Goal: Task Accomplishment & Management: Complete application form

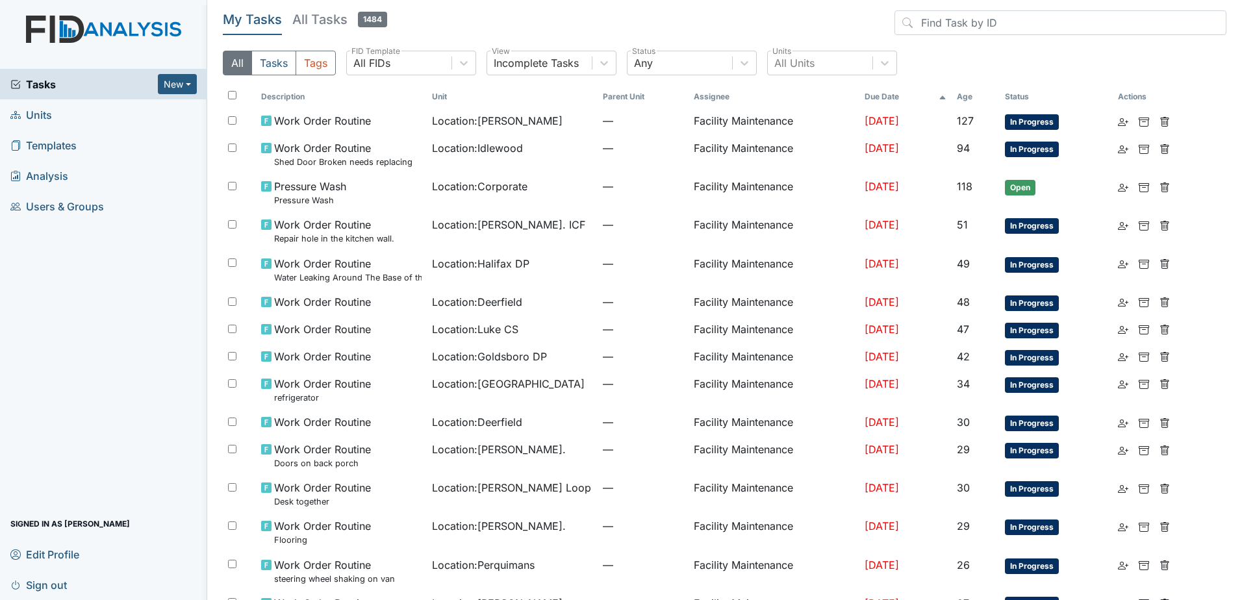
scroll to position [260, 0]
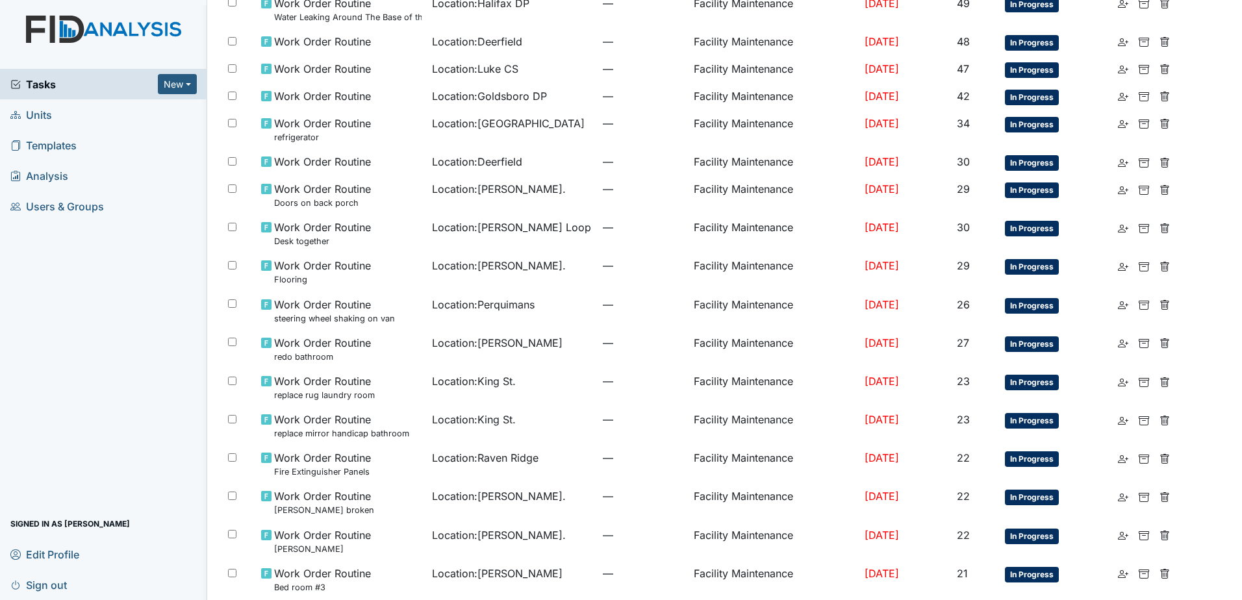
click at [69, 90] on span "Tasks" at bounding box center [83, 85] width 147 height 16
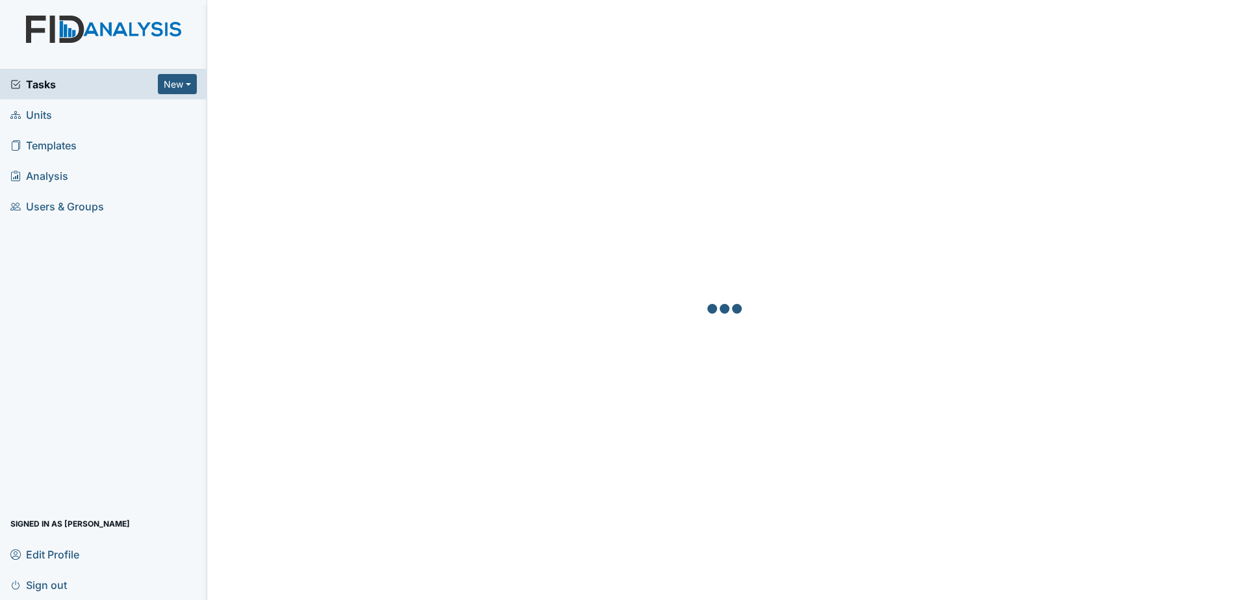
click at [78, 178] on link "Analysis" at bounding box center [103, 175] width 207 height 31
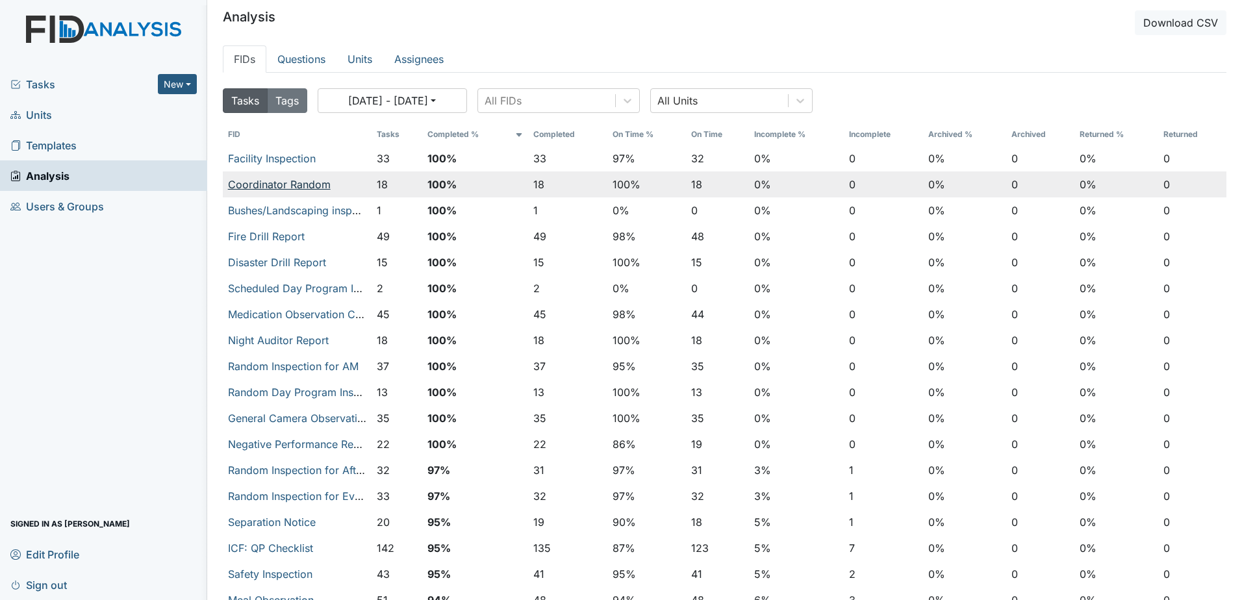
click at [309, 186] on link "Coordinator Random" at bounding box center [279, 184] width 103 height 13
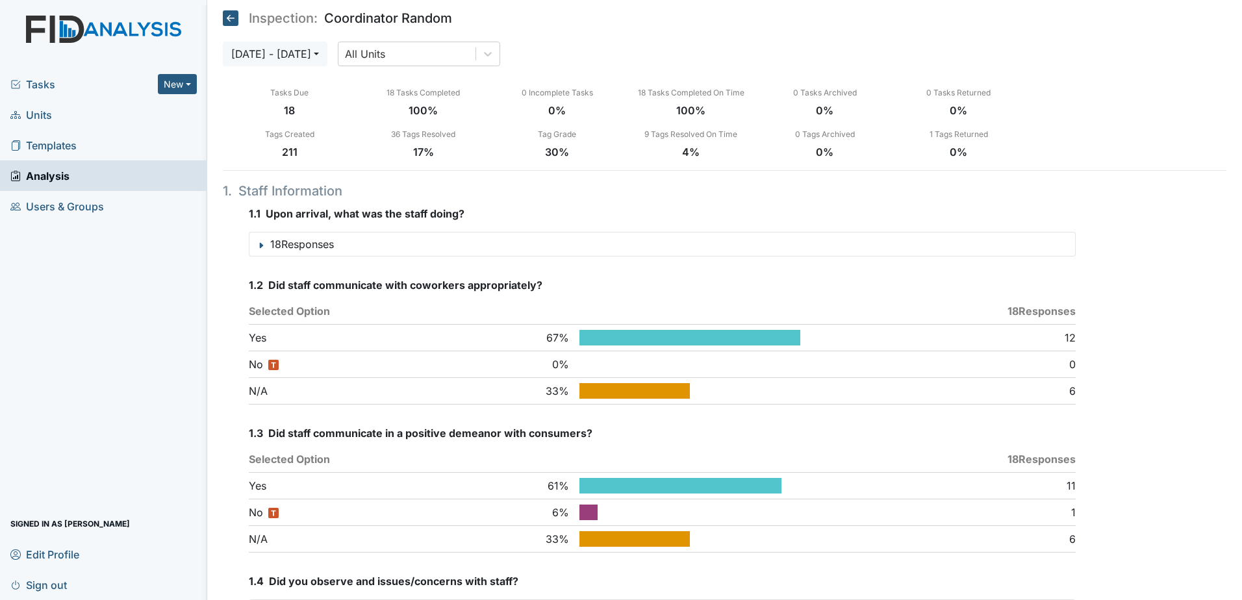
click at [225, 19] on icon at bounding box center [231, 18] width 16 height 16
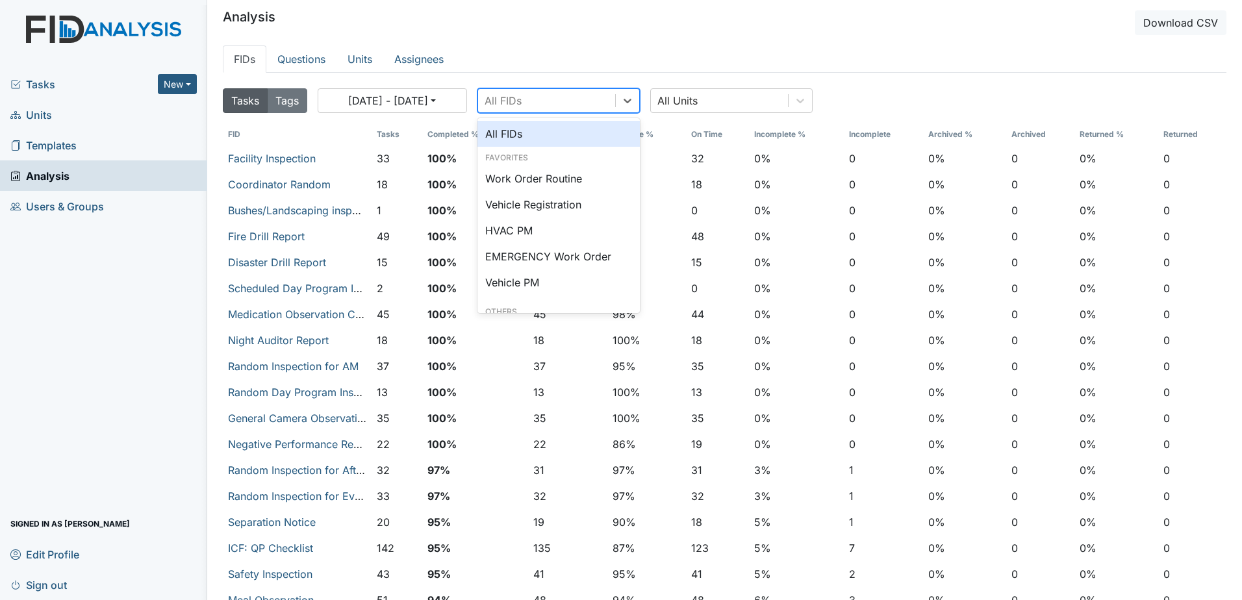
click at [547, 99] on div "All FIDs" at bounding box center [546, 100] width 137 height 23
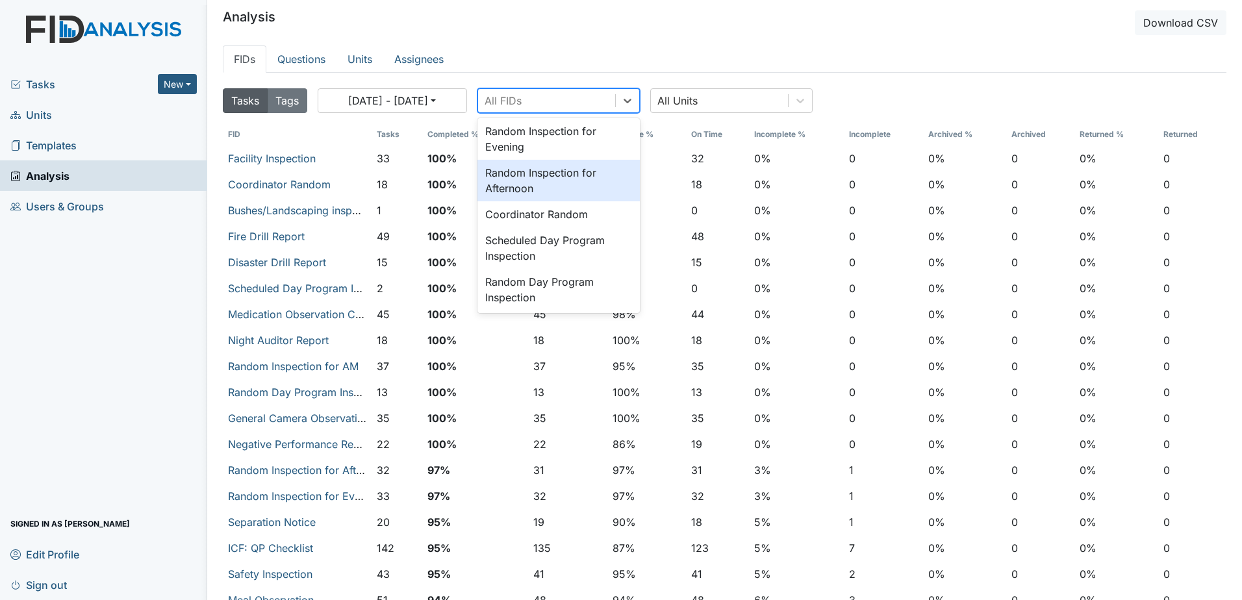
scroll to position [519, 0]
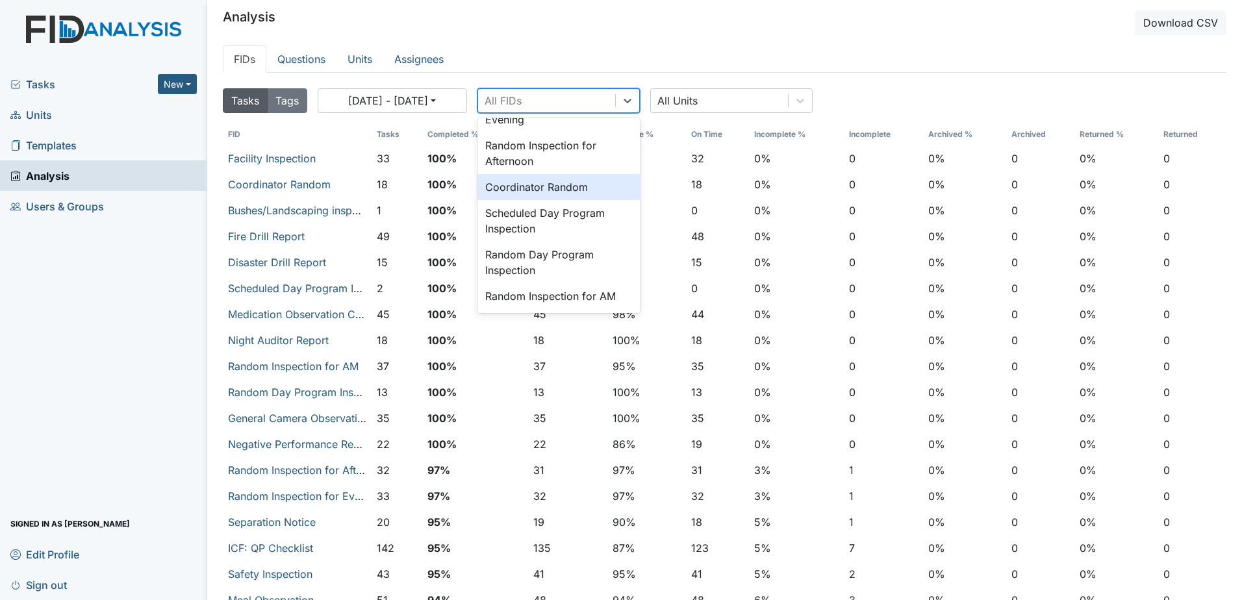
click at [564, 196] on div "Coordinator Random" at bounding box center [558, 187] width 162 height 26
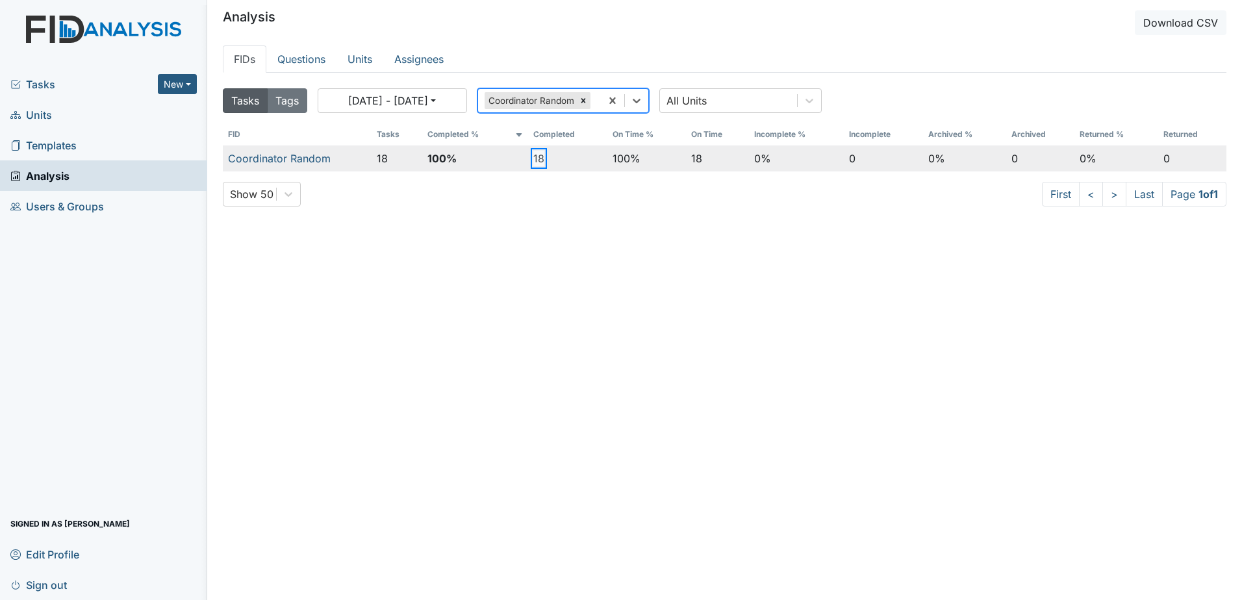
click at [538, 157] on button "18" at bounding box center [538, 159] width 11 height 16
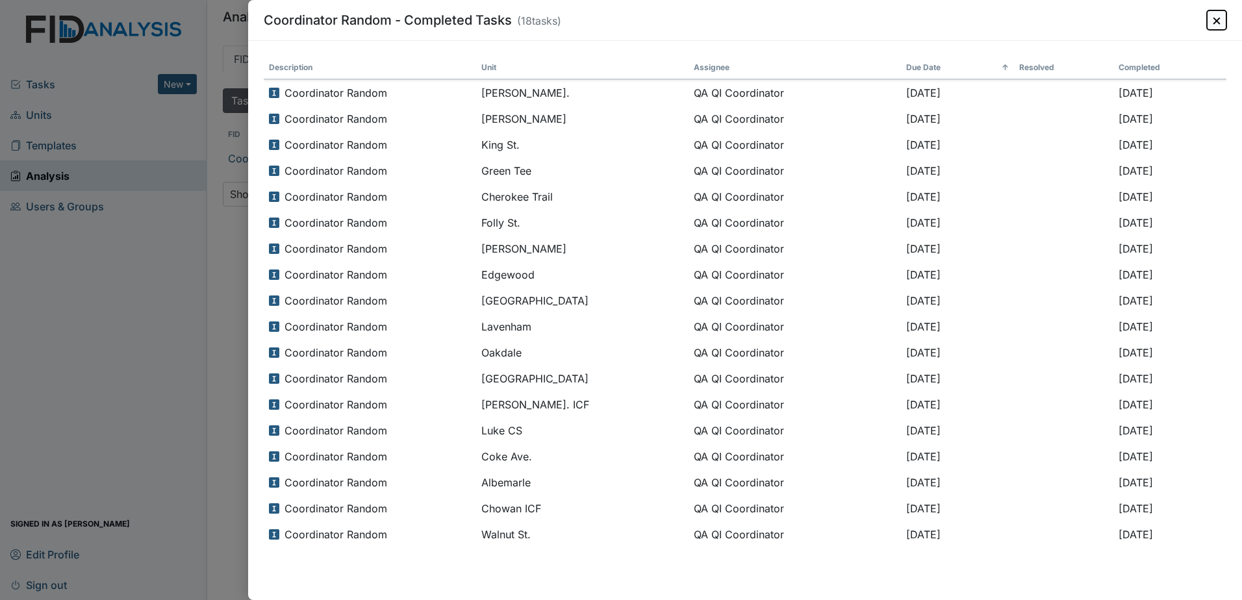
click at [1212, 25] on button "×" at bounding box center [1215, 19] width 19 height 19
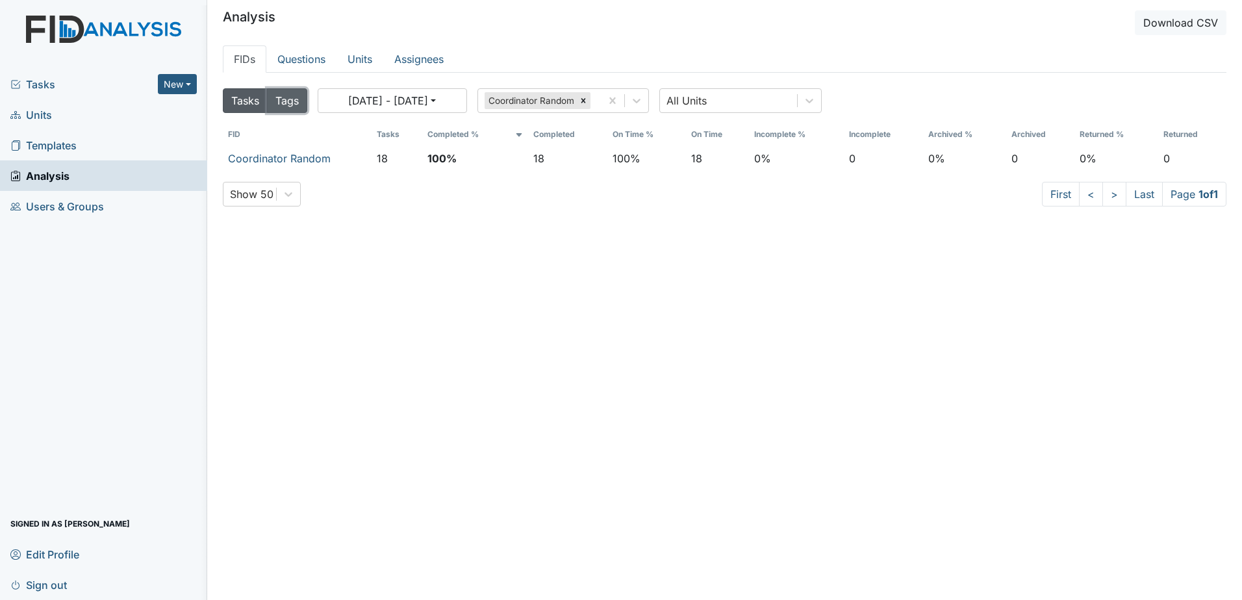
click at [293, 106] on button "Tags" at bounding box center [287, 100] width 40 height 25
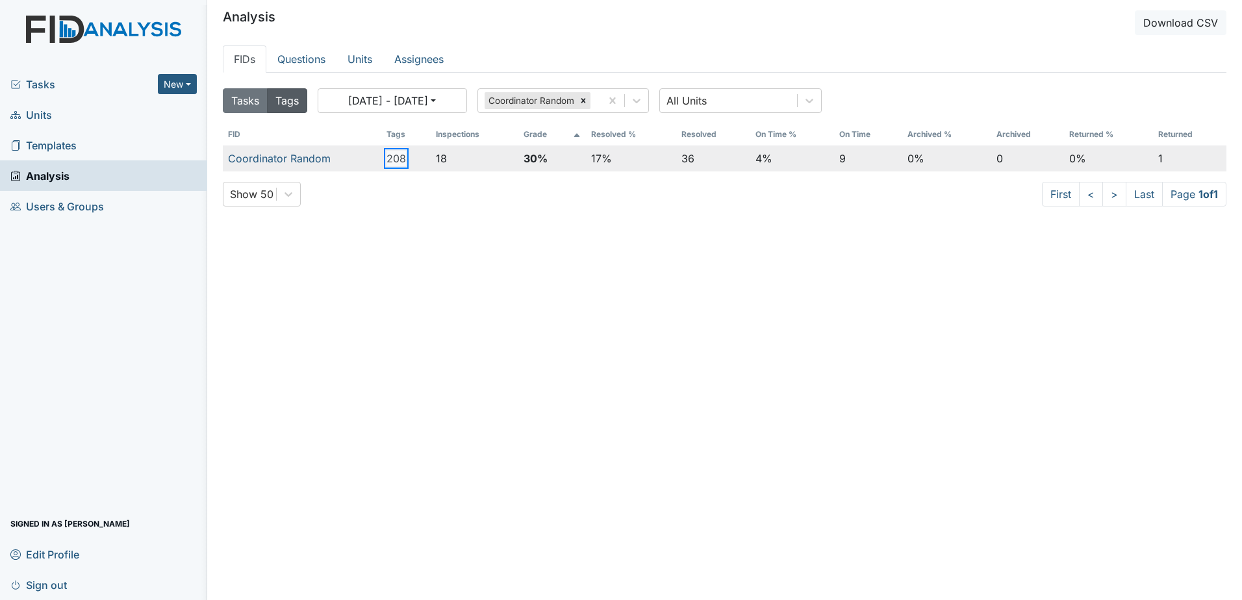
click at [394, 156] on button "208" at bounding box center [395, 159] width 19 height 16
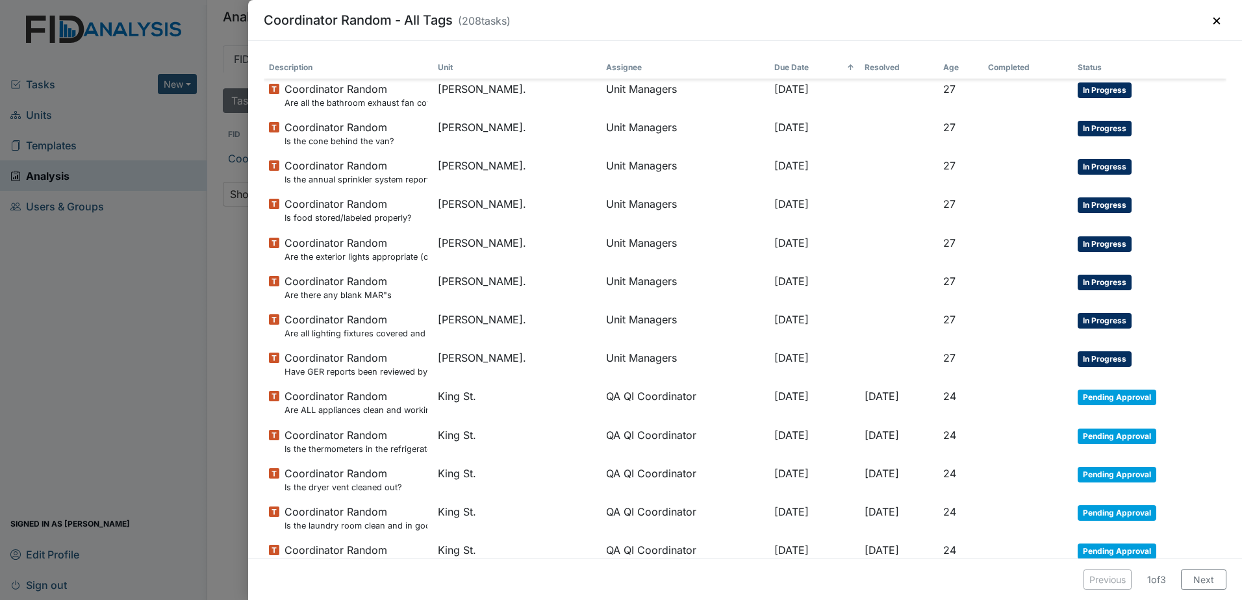
scroll to position [260, 0]
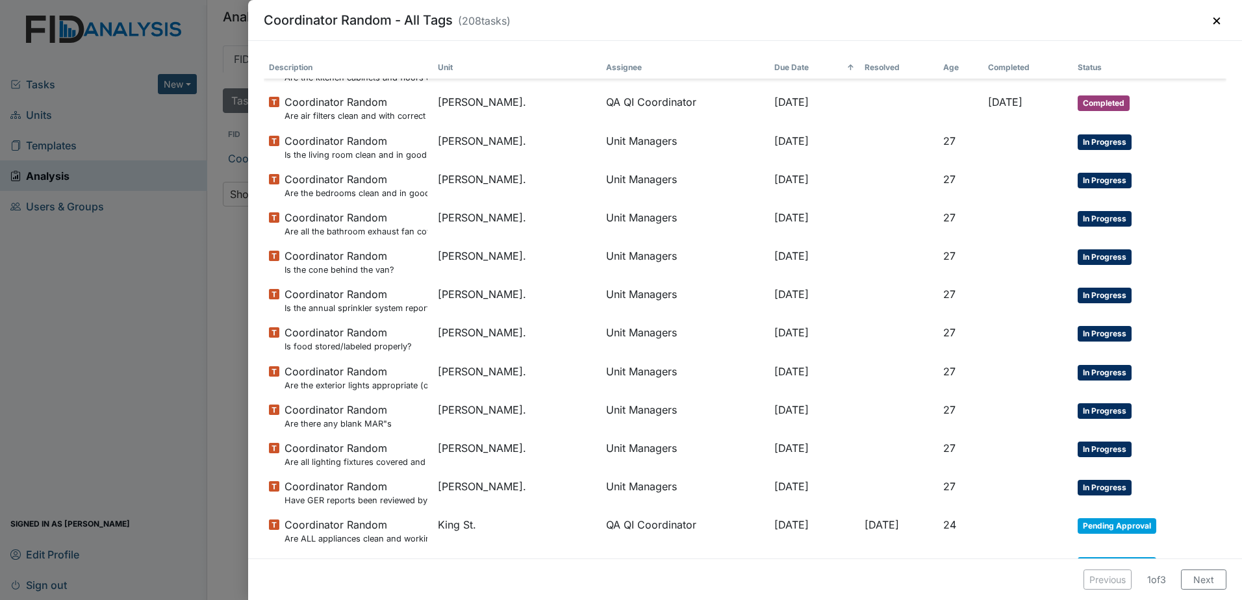
click at [201, 328] on div "Coordinator Random - All Tags ( 208 tasks) × Description Unit Assignee Due Date…" at bounding box center [621, 300] width 1242 height 600
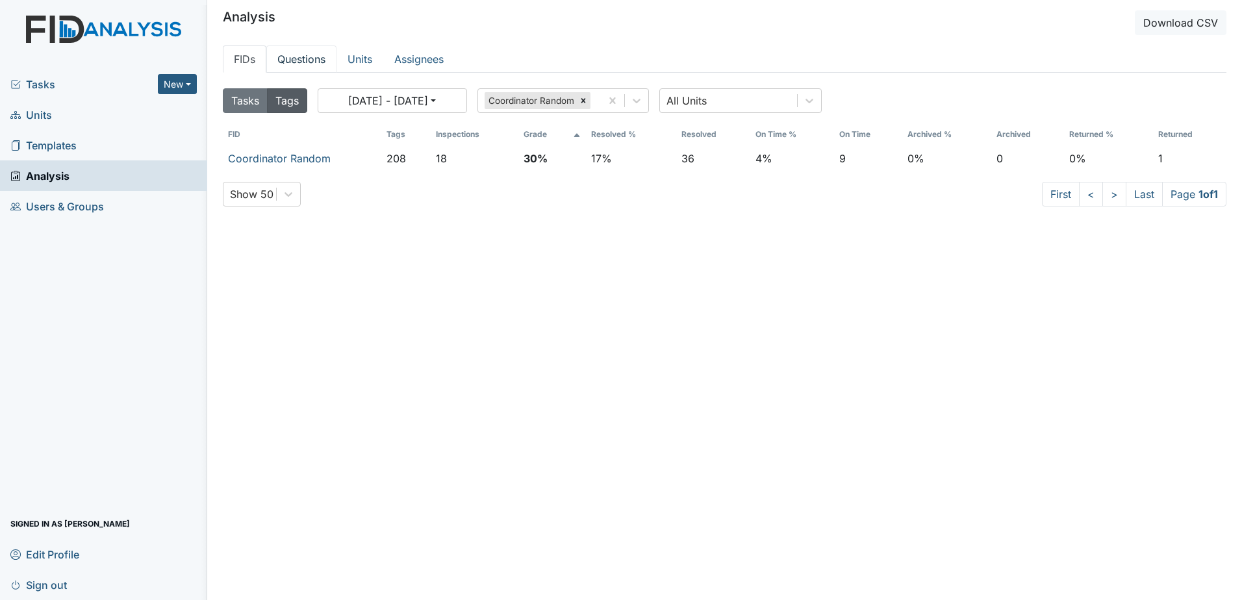
click at [314, 62] on link "Questions" at bounding box center [301, 58] width 70 height 27
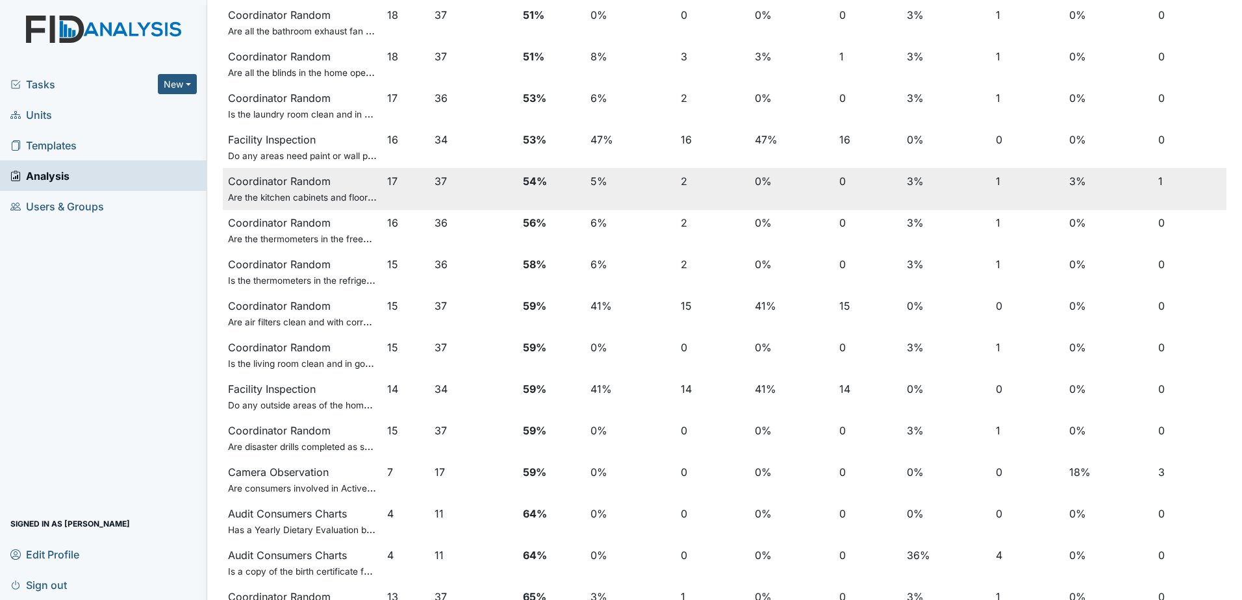
scroll to position [1409, 0]
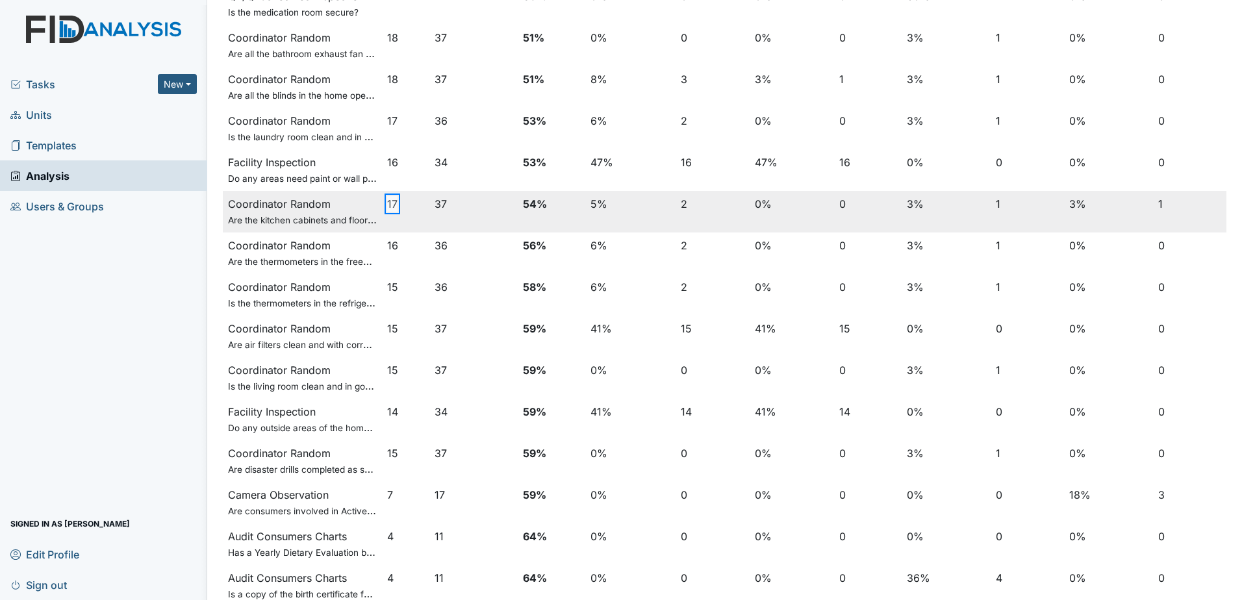
click at [388, 199] on button "17" at bounding box center [392, 204] width 10 height 16
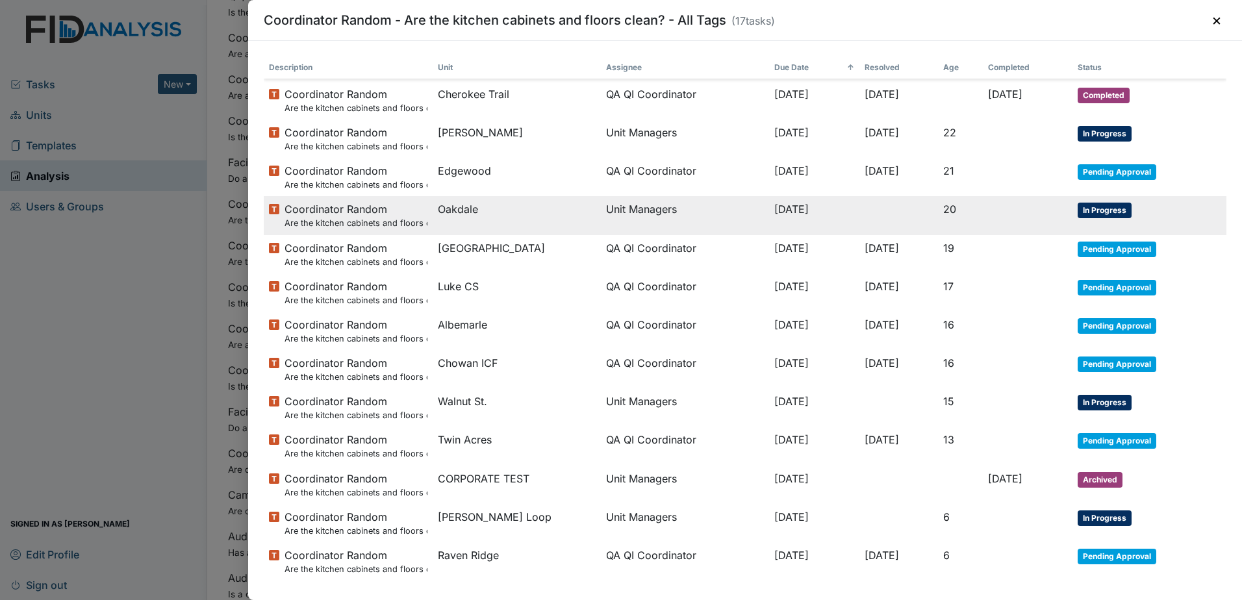
scroll to position [159, 0]
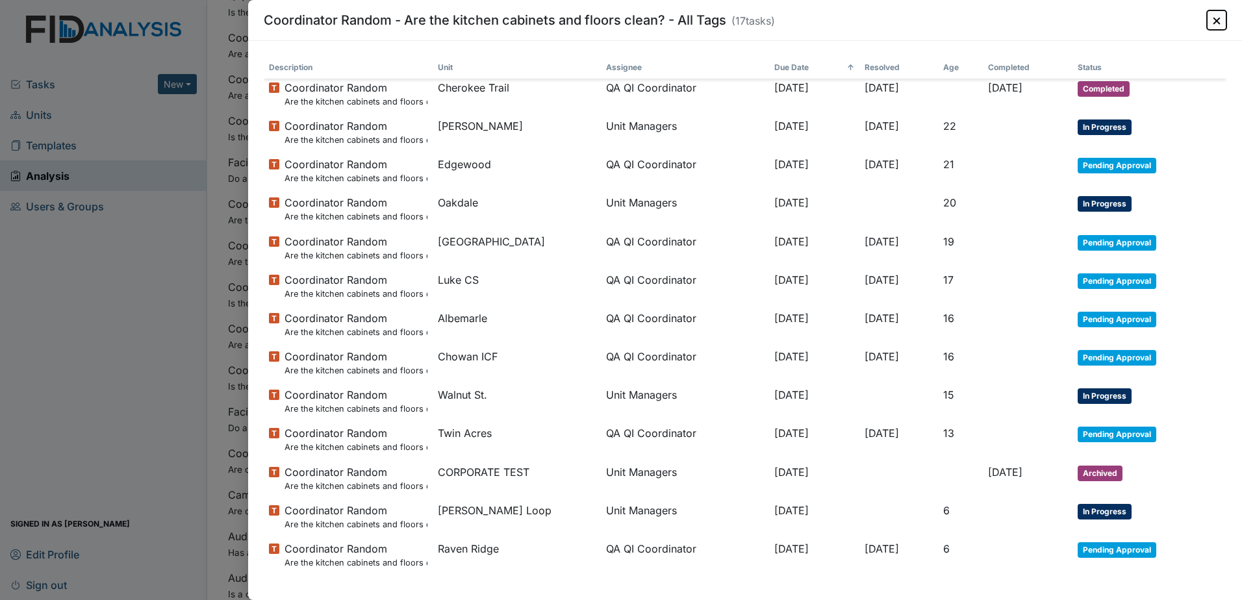
click at [1223, 26] on button "×" at bounding box center [1215, 19] width 19 height 19
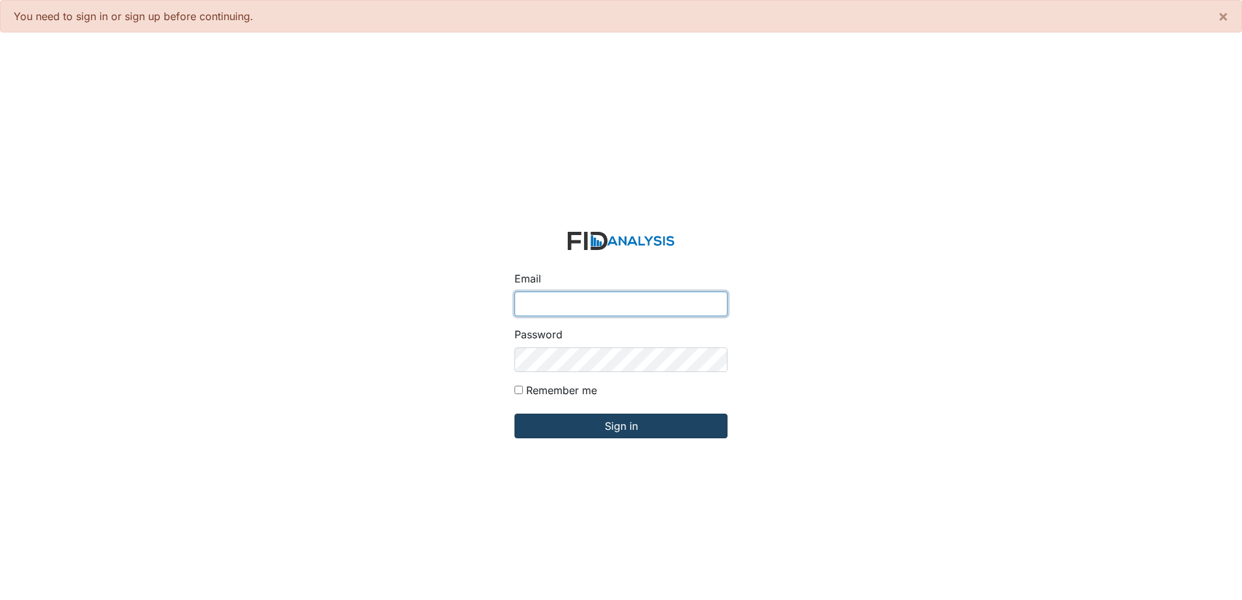
type input "[EMAIL_ADDRESS][DOMAIN_NAME]"
click at [601, 428] on input "Sign in" at bounding box center [620, 426] width 213 height 25
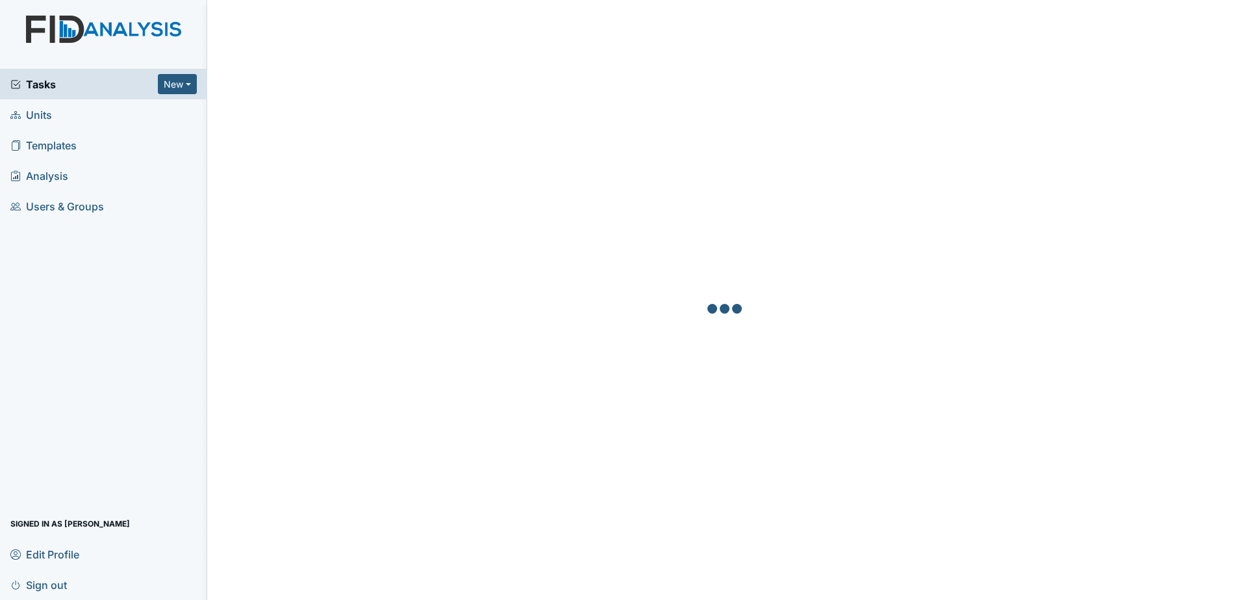
click at [55, 138] on span "Templates" at bounding box center [43, 145] width 66 height 20
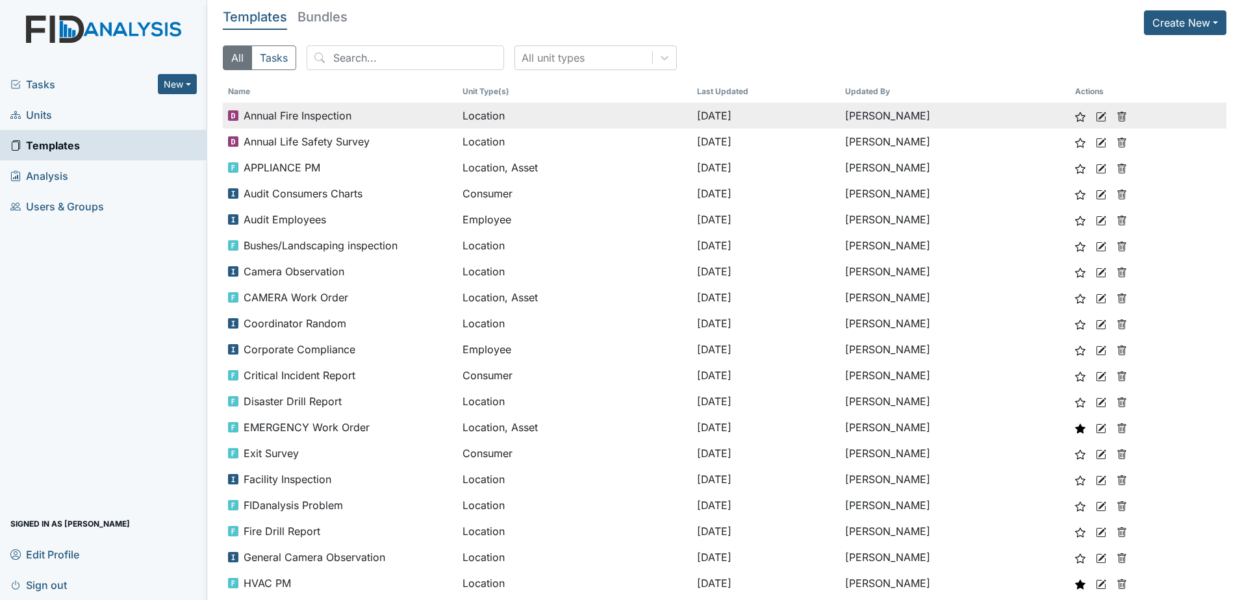
click at [320, 116] on span "Annual Fire Inspection" at bounding box center [298, 116] width 108 height 16
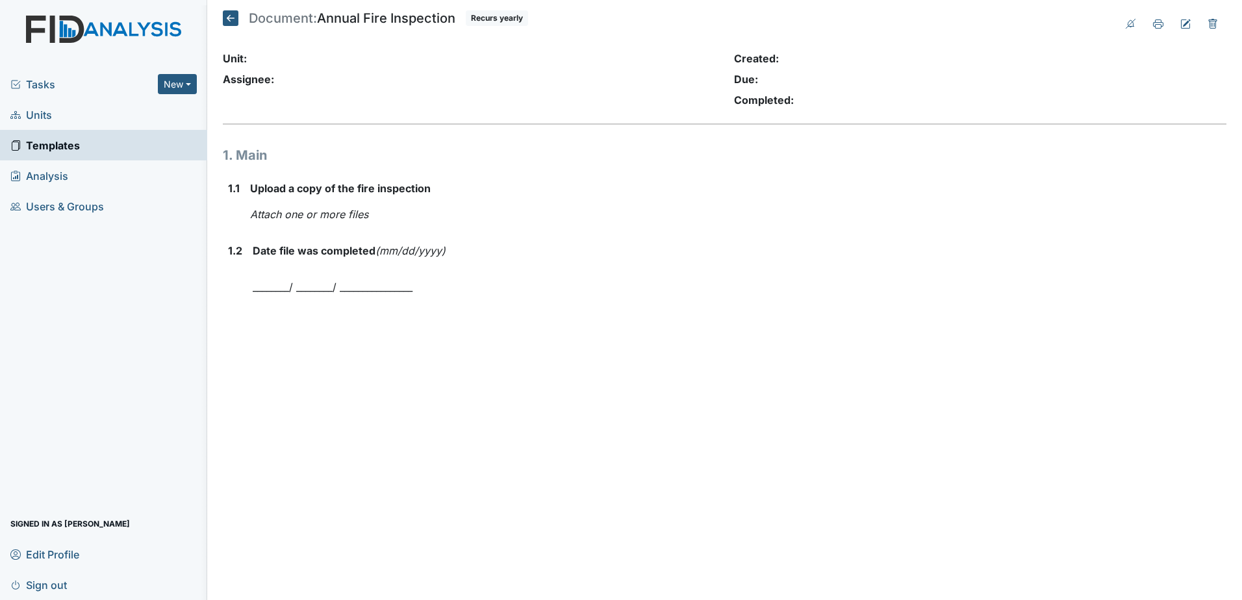
click at [234, 19] on icon at bounding box center [231, 18] width 16 height 16
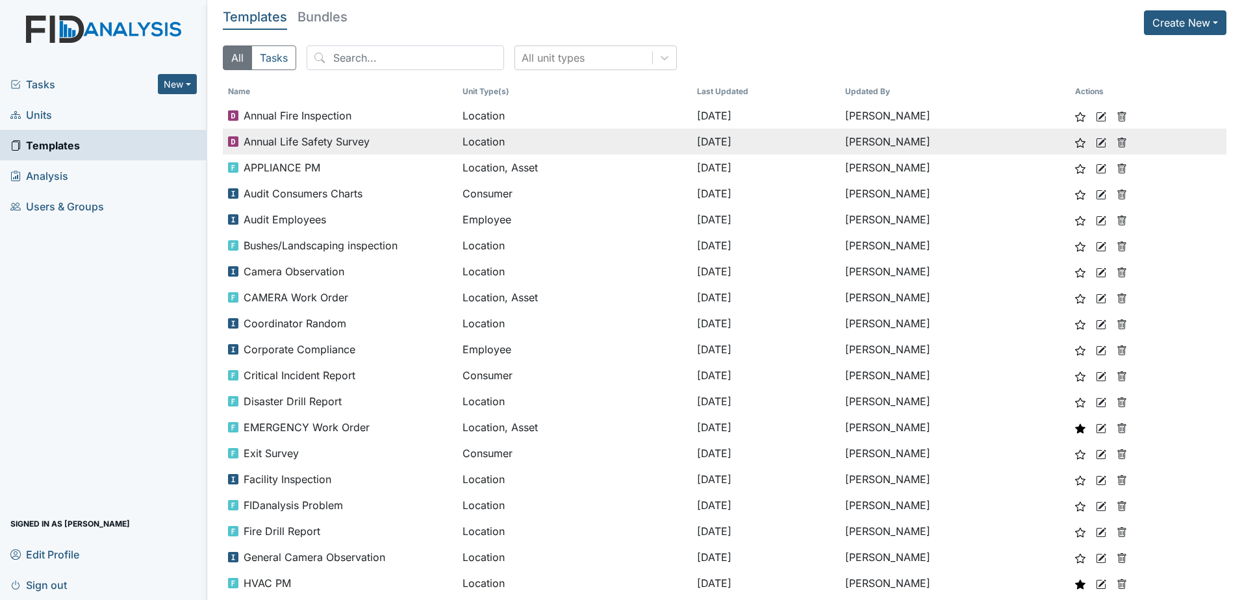
click at [420, 144] on div "Annual Life Safety Survey" at bounding box center [340, 142] width 224 height 16
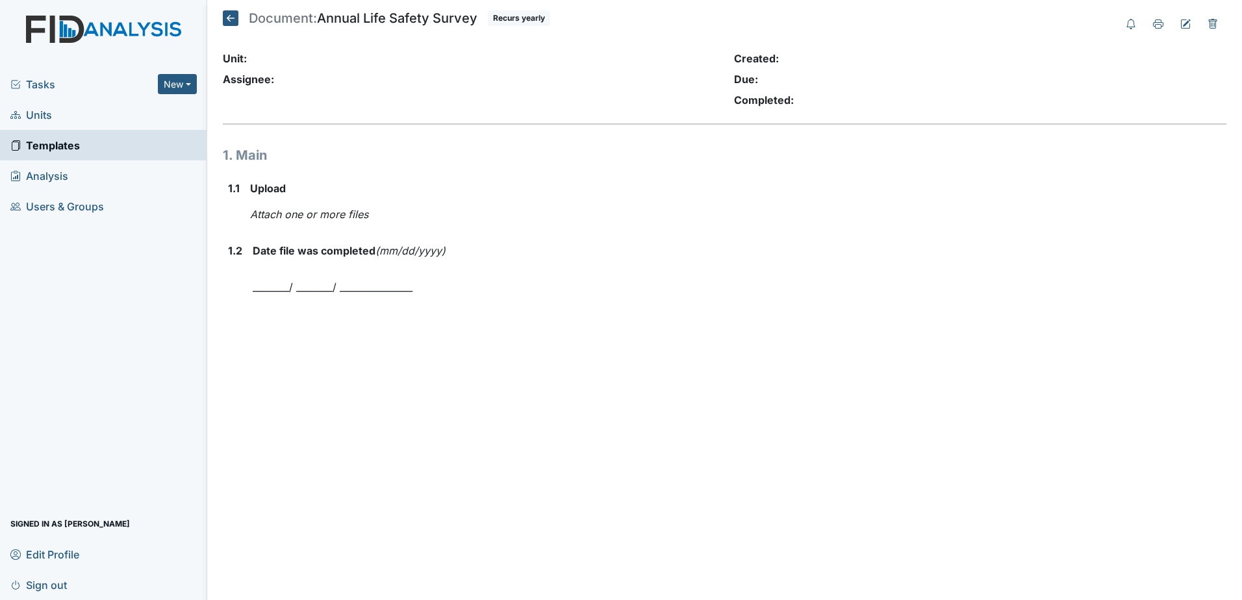
click at [223, 13] on icon at bounding box center [231, 18] width 16 height 16
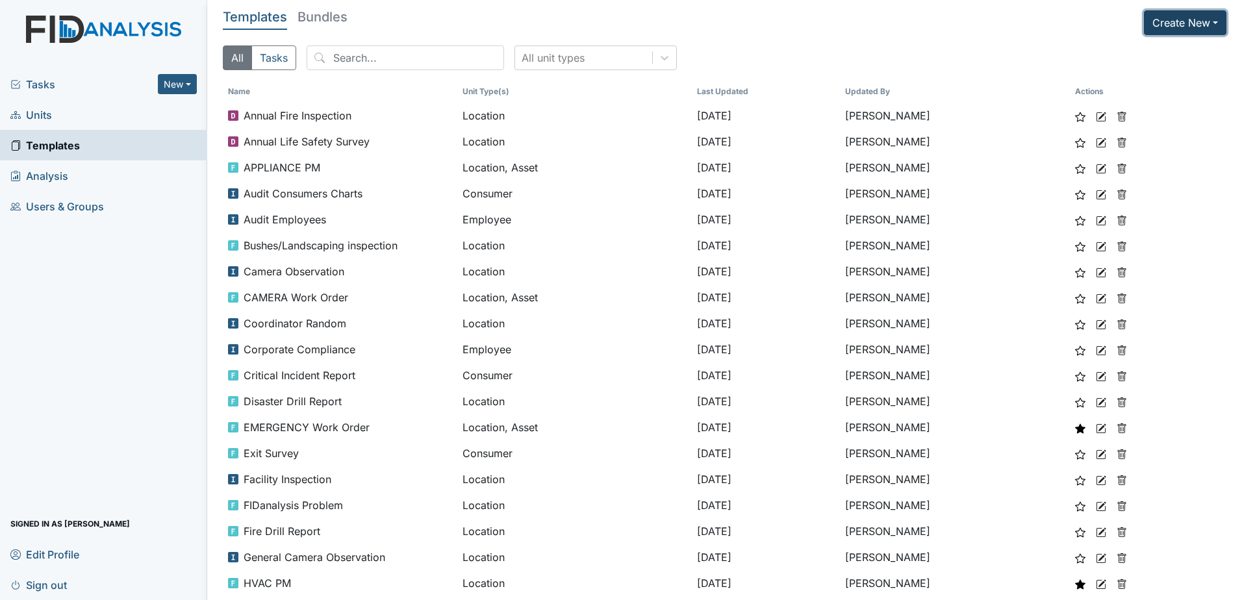
click at [1173, 27] on button "Create New" at bounding box center [1185, 22] width 82 height 25
click at [1125, 96] on link "New Document Template" at bounding box center [1150, 94] width 155 height 21
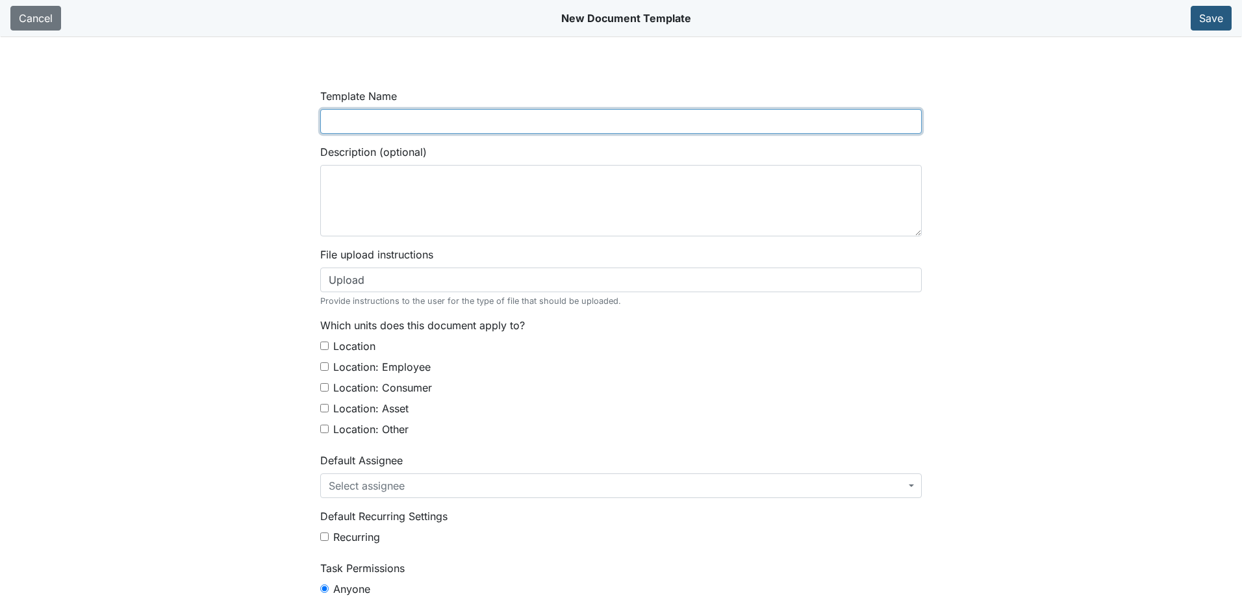
click at [514, 126] on input "Template Name" at bounding box center [620, 121] width 601 height 25
type input "Sprinkler Inspection"
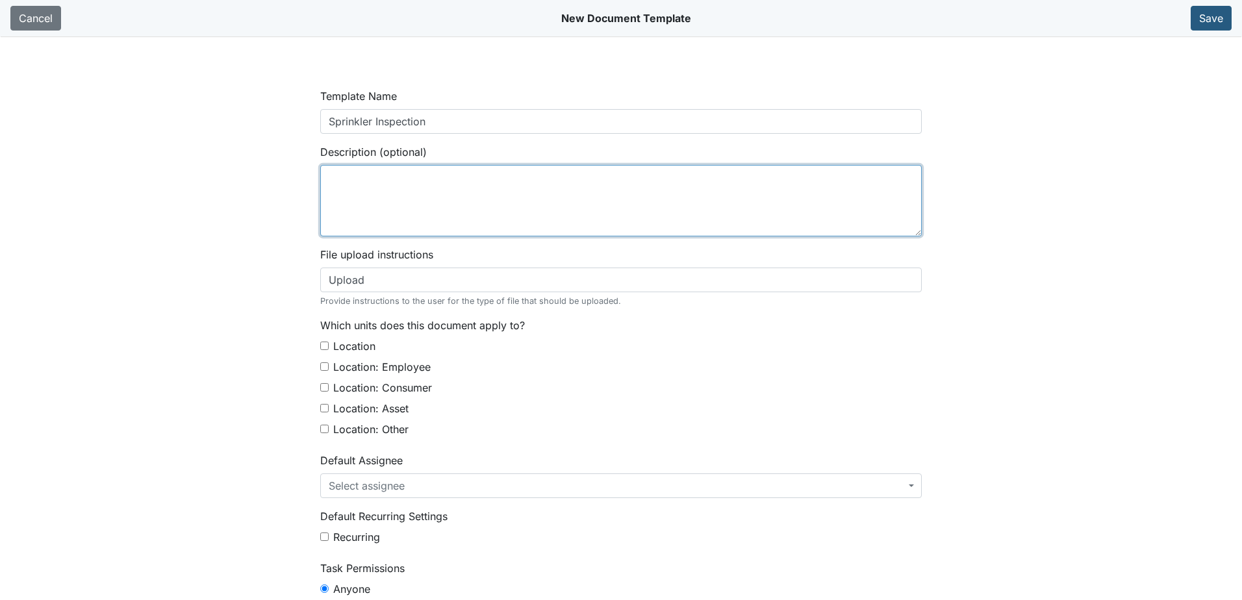
click at [501, 177] on textarea "Description (optional)" at bounding box center [620, 200] width 601 height 71
type textarea "Annual Sprinkler Inspection"
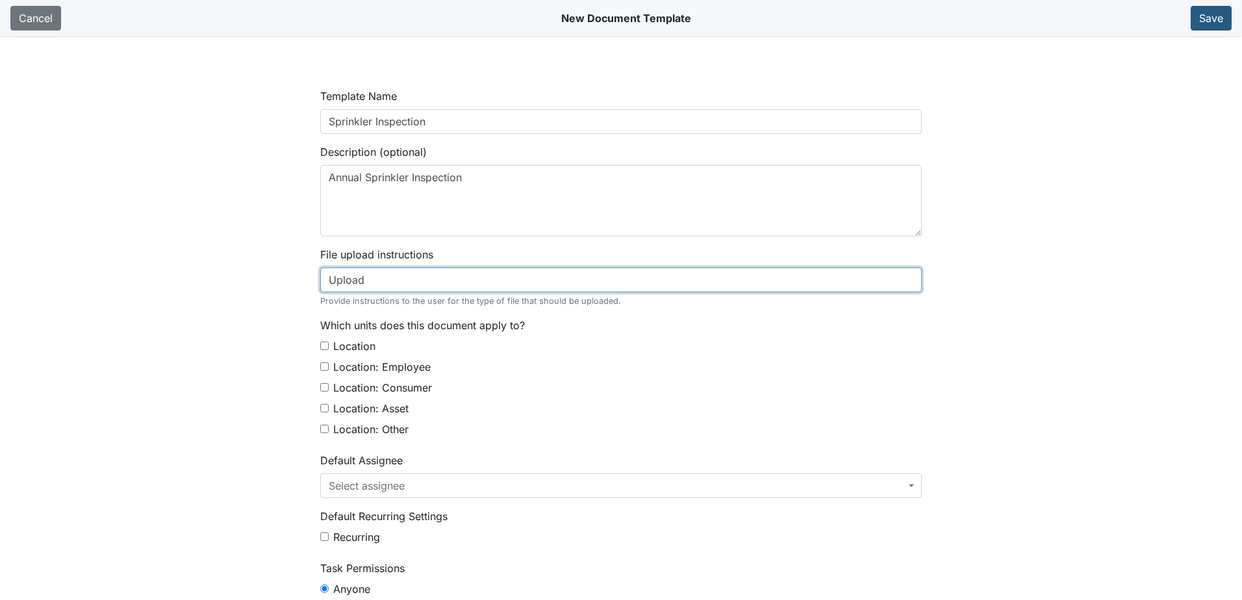
click at [481, 286] on input "Upload" at bounding box center [620, 280] width 601 height 25
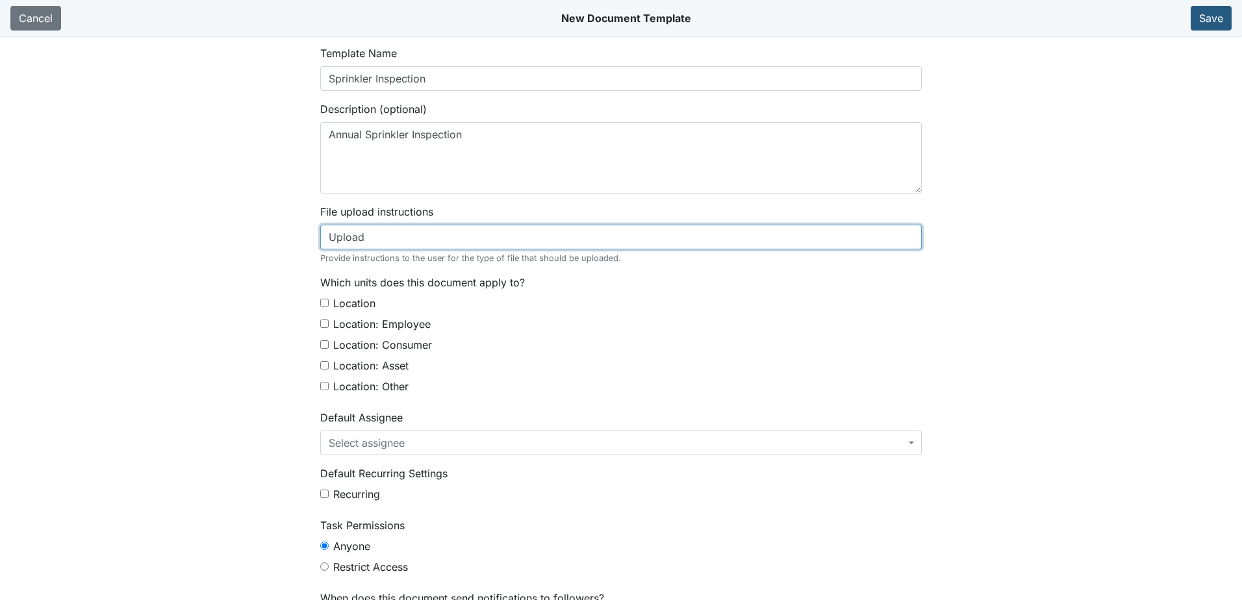
scroll to position [65, 0]
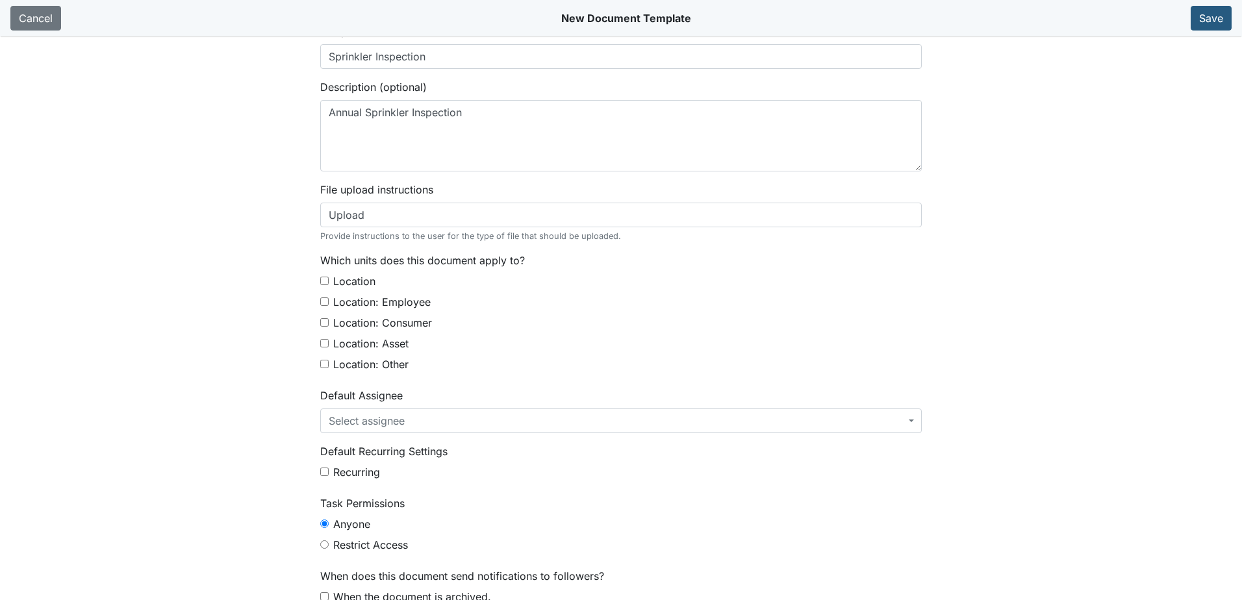
click at [320, 283] on input "Location" at bounding box center [324, 281] width 8 height 8
checkbox input "true"
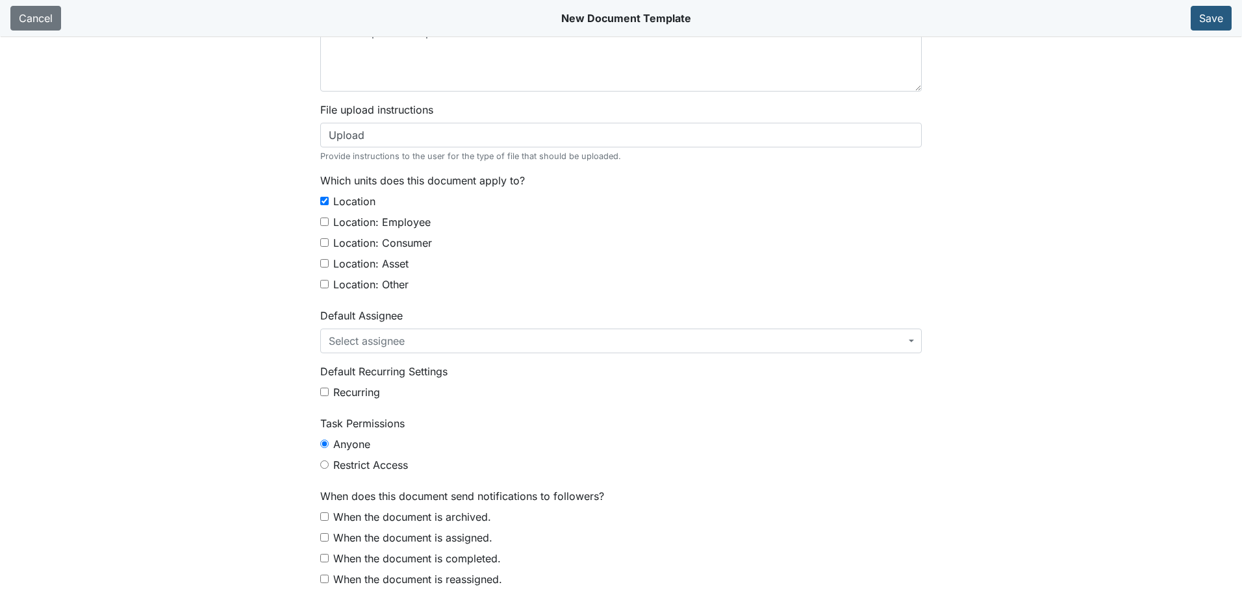
scroll to position [153, 0]
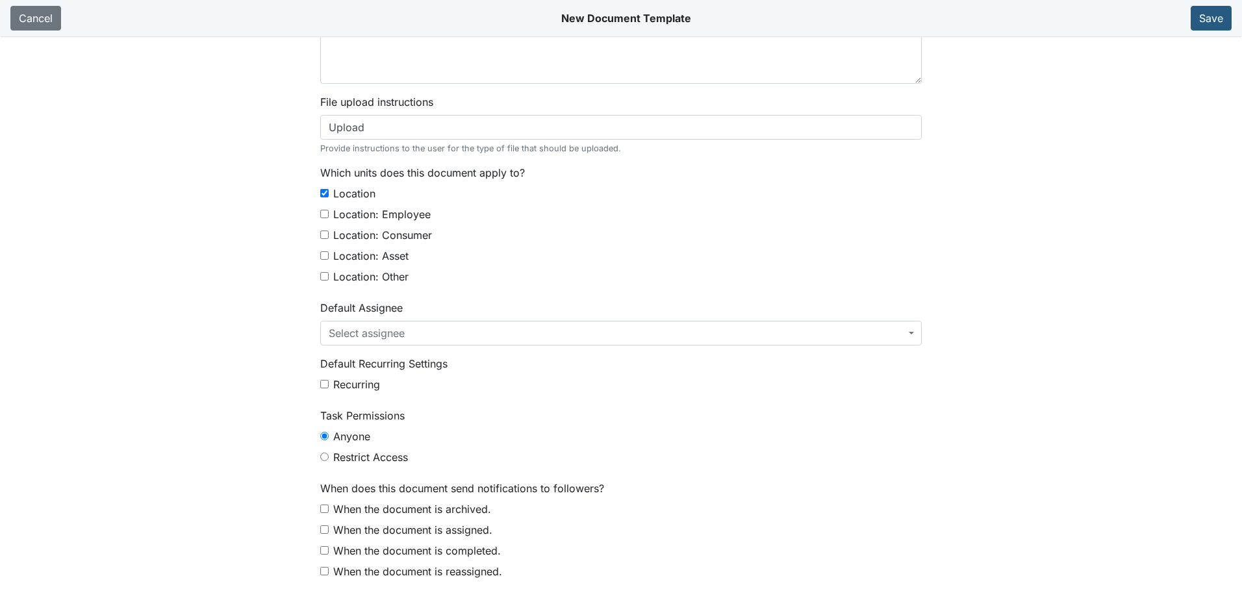
click at [448, 332] on span "Select assignee" at bounding box center [617, 333] width 577 height 16
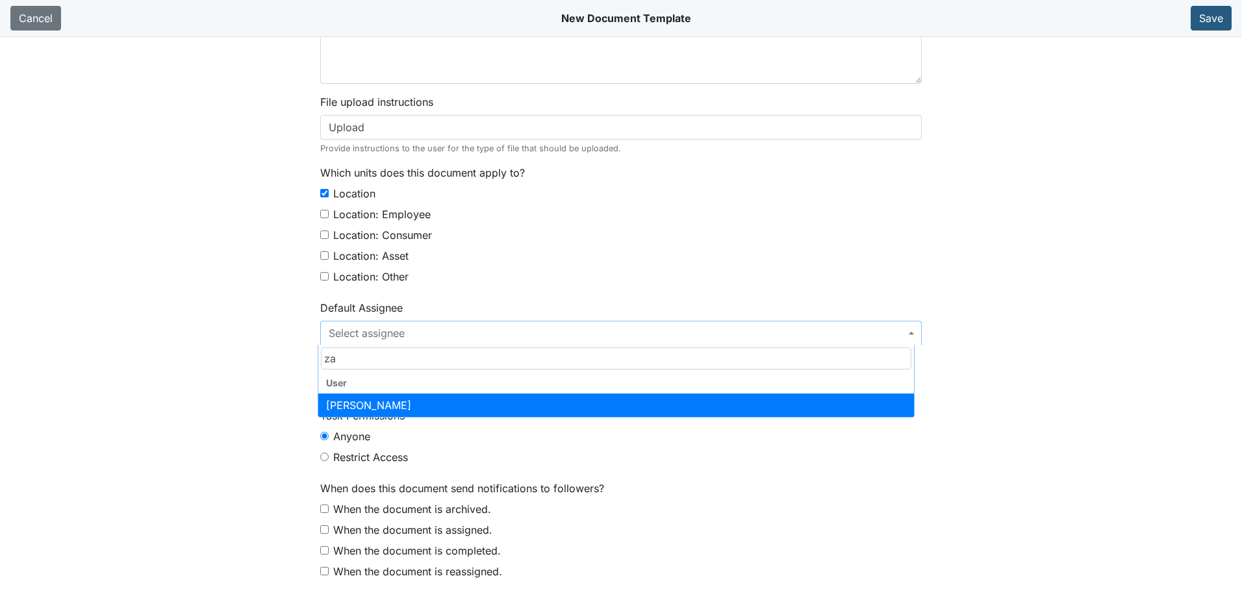
type input "za"
select select "6bac7787-518c-443e-8be0-beb46e7be787"
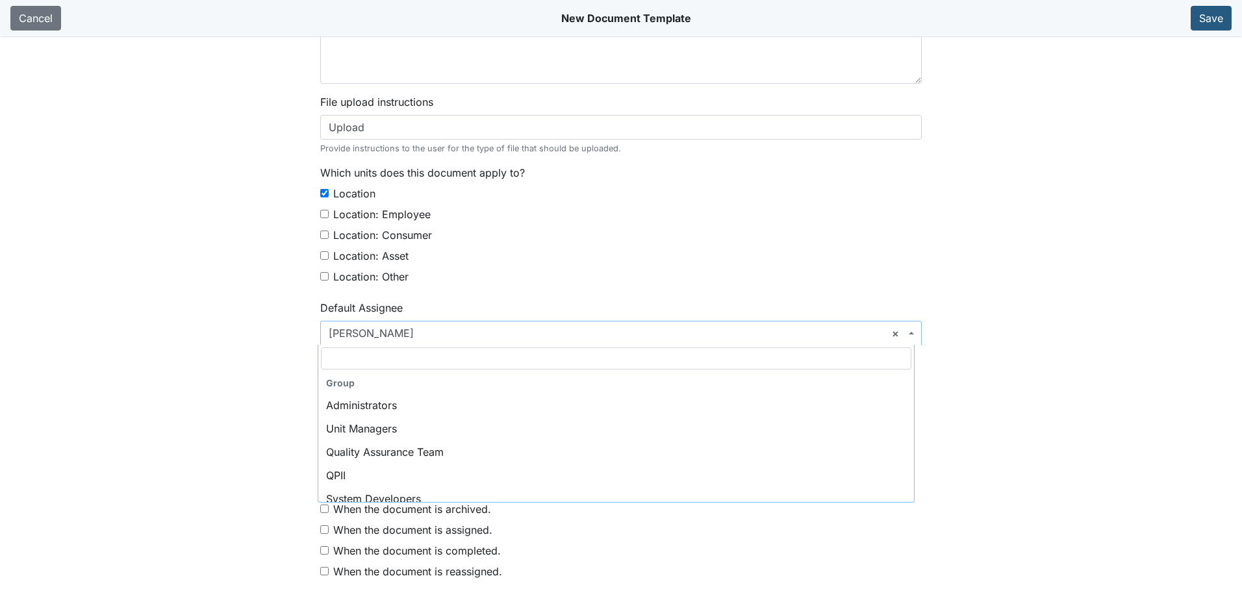
click at [444, 338] on span "× Zach Smith" at bounding box center [617, 333] width 577 height 16
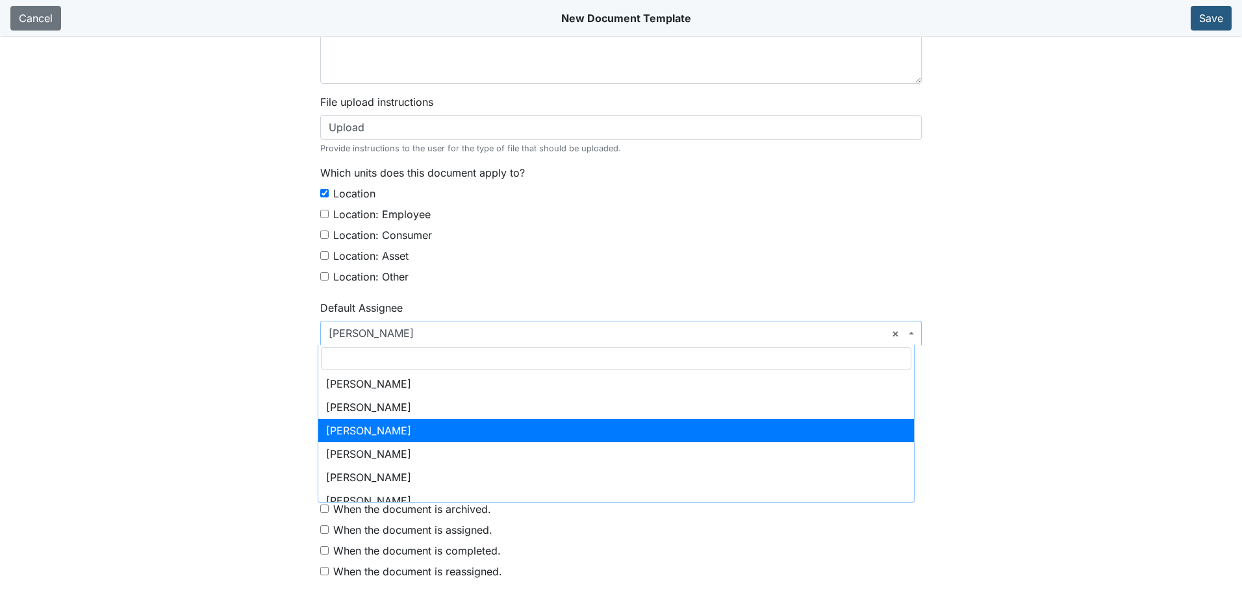
click at [255, 390] on main "Template Name Sprinkler Inspection Description (optional) Annual Sprinkler Insp…" at bounding box center [621, 336] width 1242 height 600
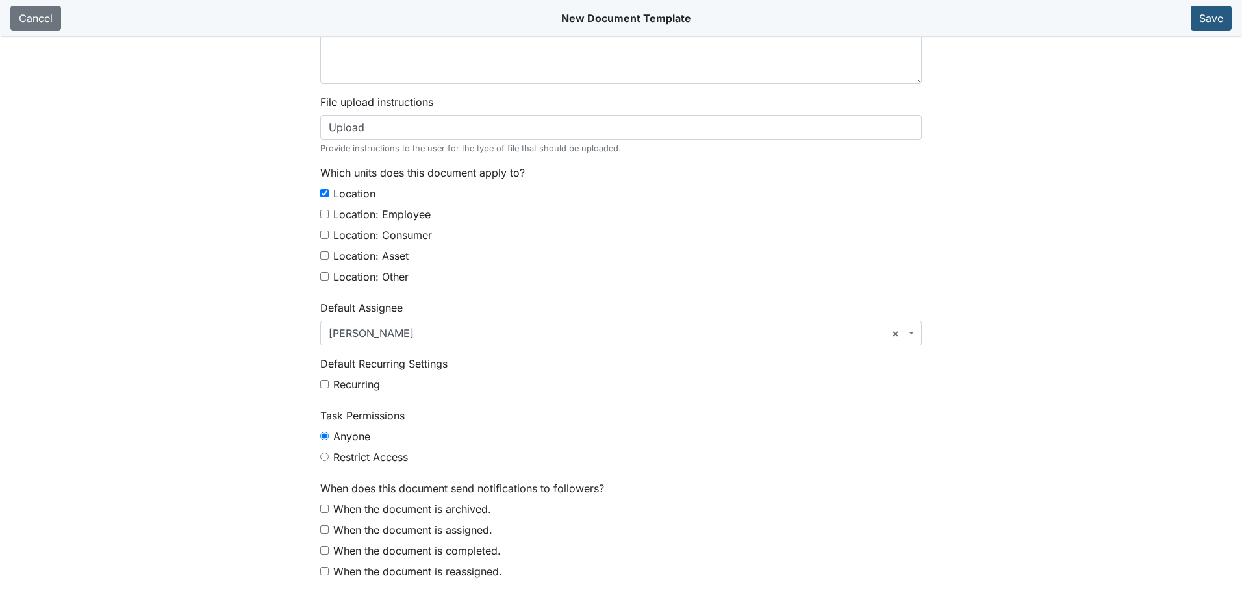
click at [320, 510] on input "When the document is archived." at bounding box center [324, 509] width 8 height 8
checkbox input "true"
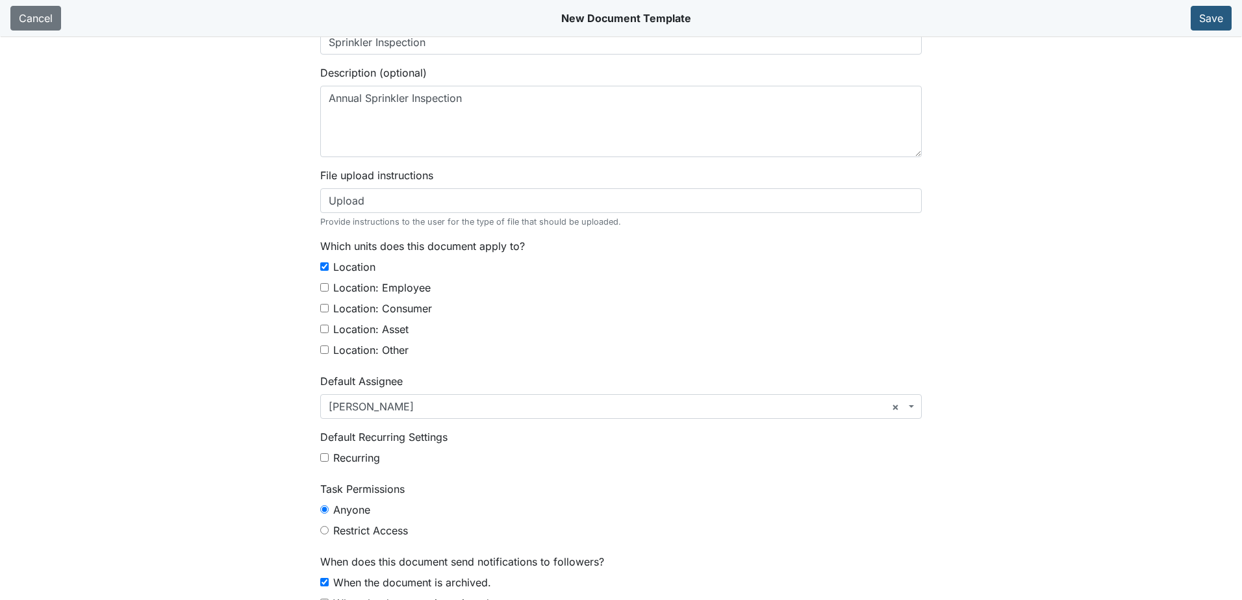
scroll to position [0, 0]
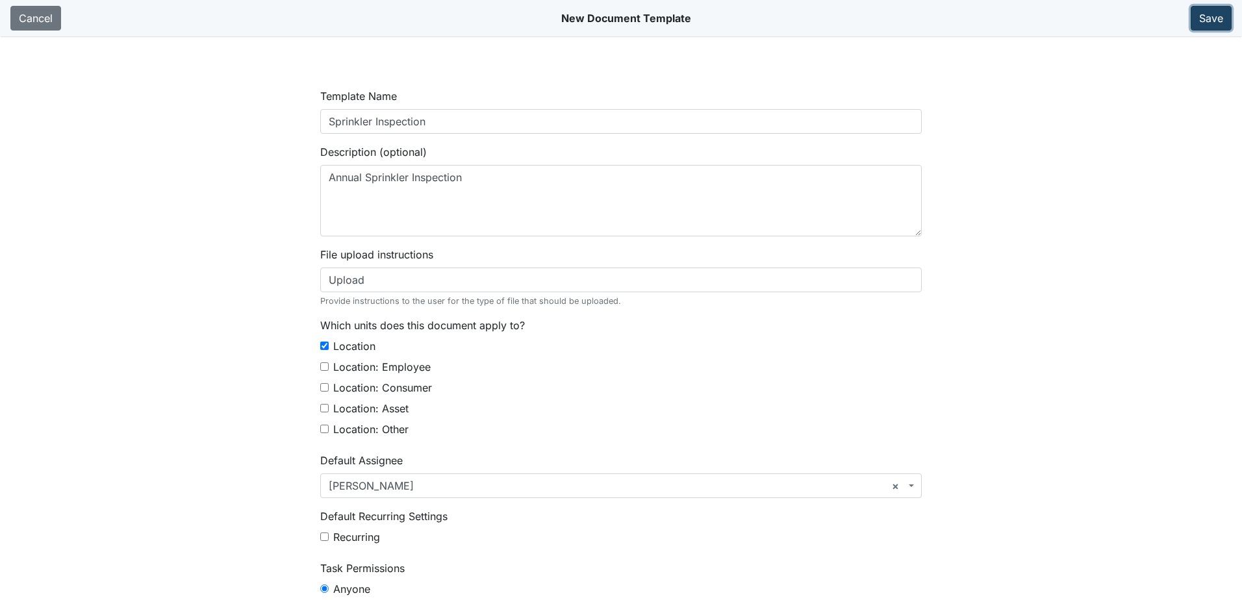
click at [1218, 15] on button "Save" at bounding box center [1210, 18] width 41 height 25
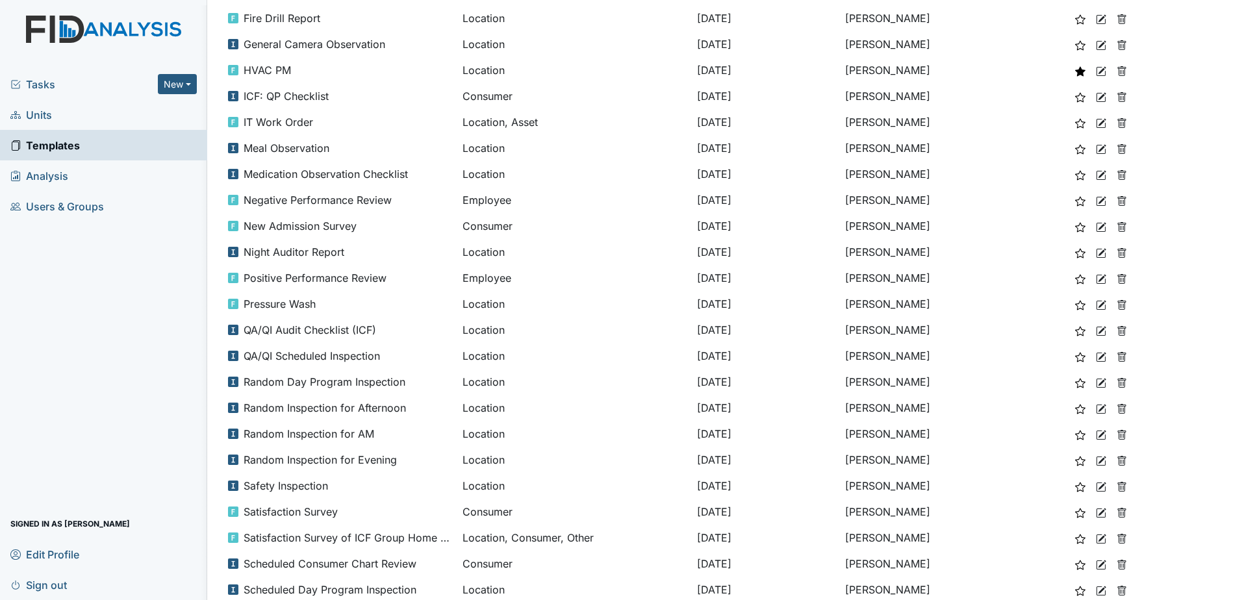
scroll to position [714, 0]
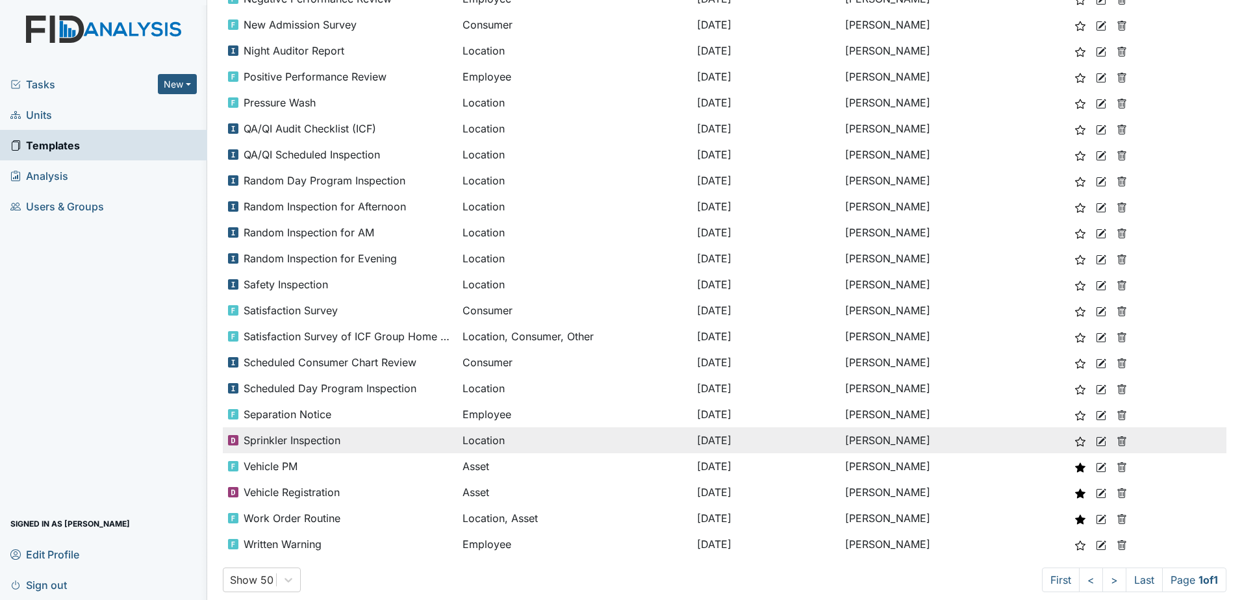
click at [1097, 440] on icon at bounding box center [1100, 441] width 10 height 10
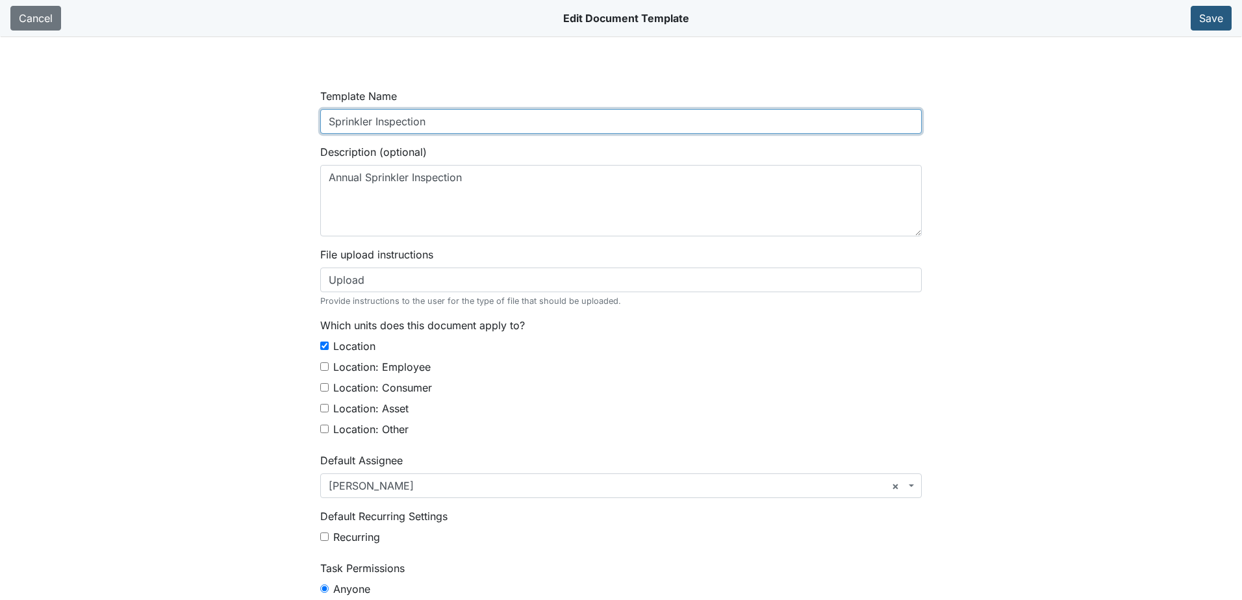
click at [323, 129] on input "Sprinkler Inspection" at bounding box center [620, 121] width 601 height 25
type input "Annual Sprinkler Inspection"
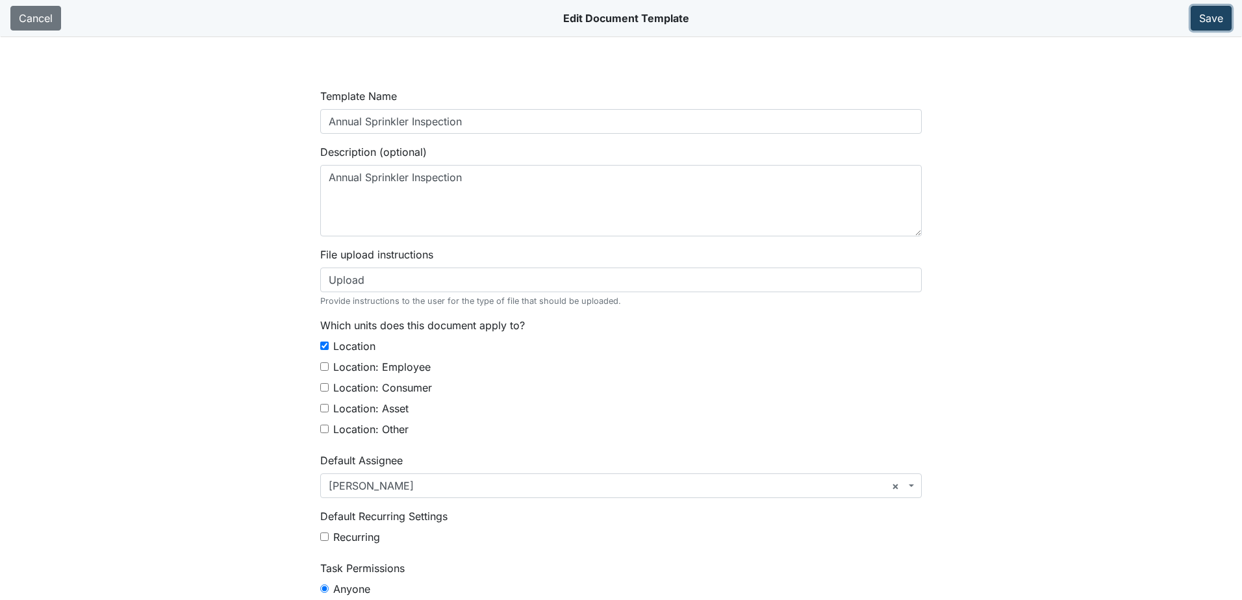
click at [1218, 18] on button "Save" at bounding box center [1210, 18] width 41 height 25
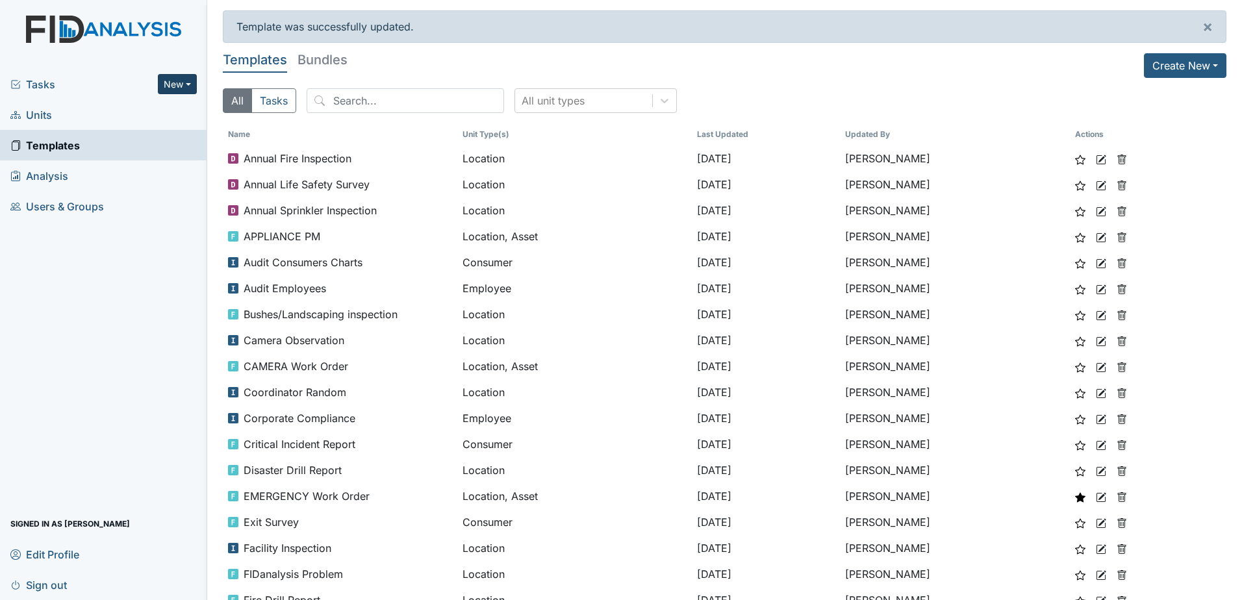
click at [178, 86] on button "New" at bounding box center [177, 84] width 39 height 20
click at [150, 154] on link "Document" at bounding box center [144, 153] width 103 height 21
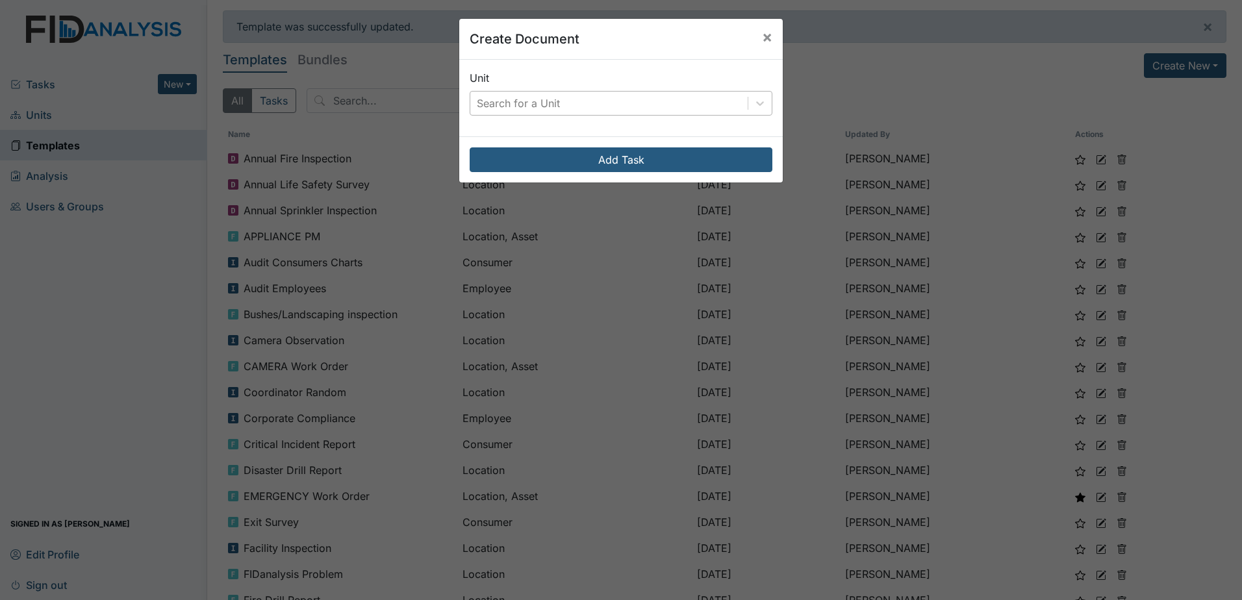
click at [588, 111] on div "Search for a Unit" at bounding box center [608, 103] width 277 height 23
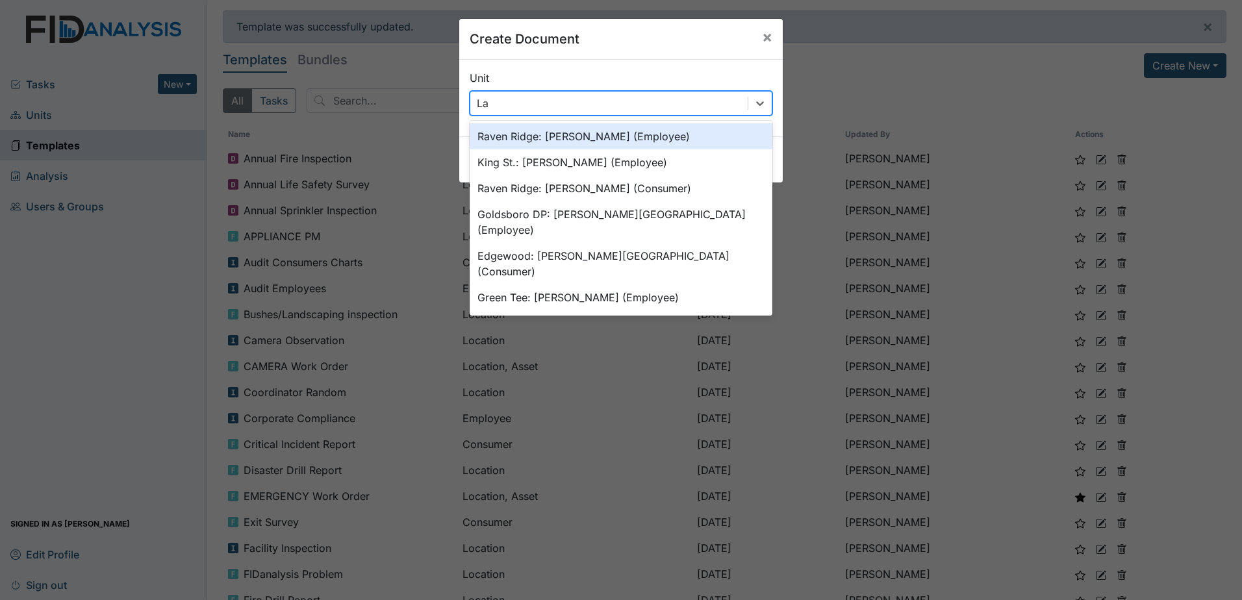
type input "Lak"
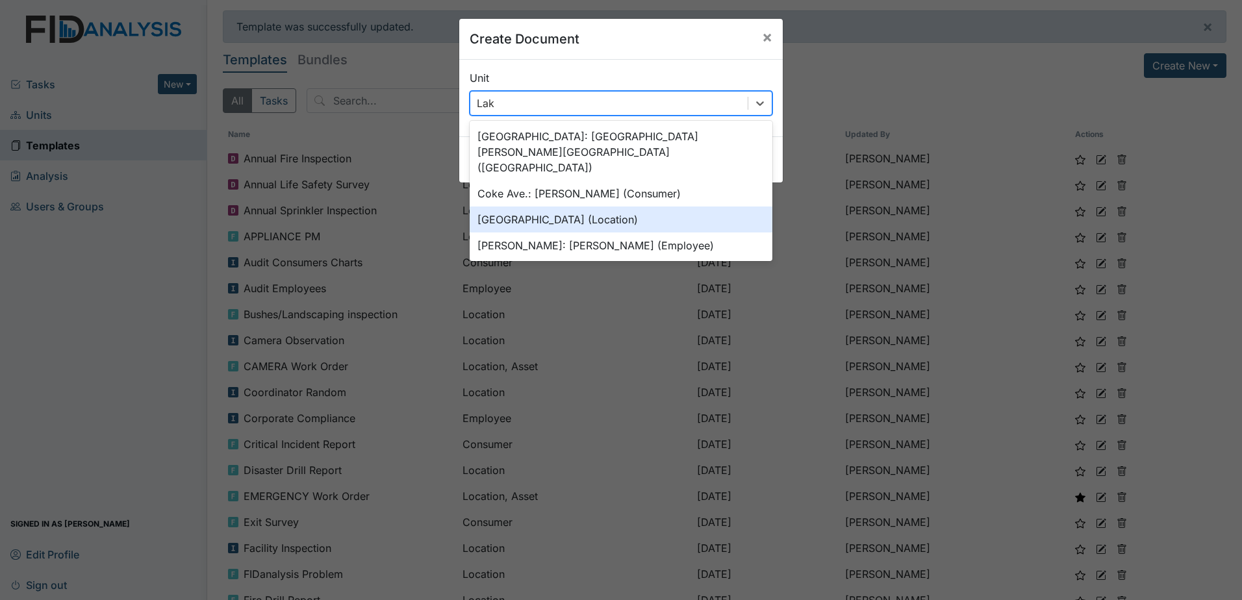
click at [629, 206] on div "Lakeview (Location)" at bounding box center [620, 219] width 303 height 26
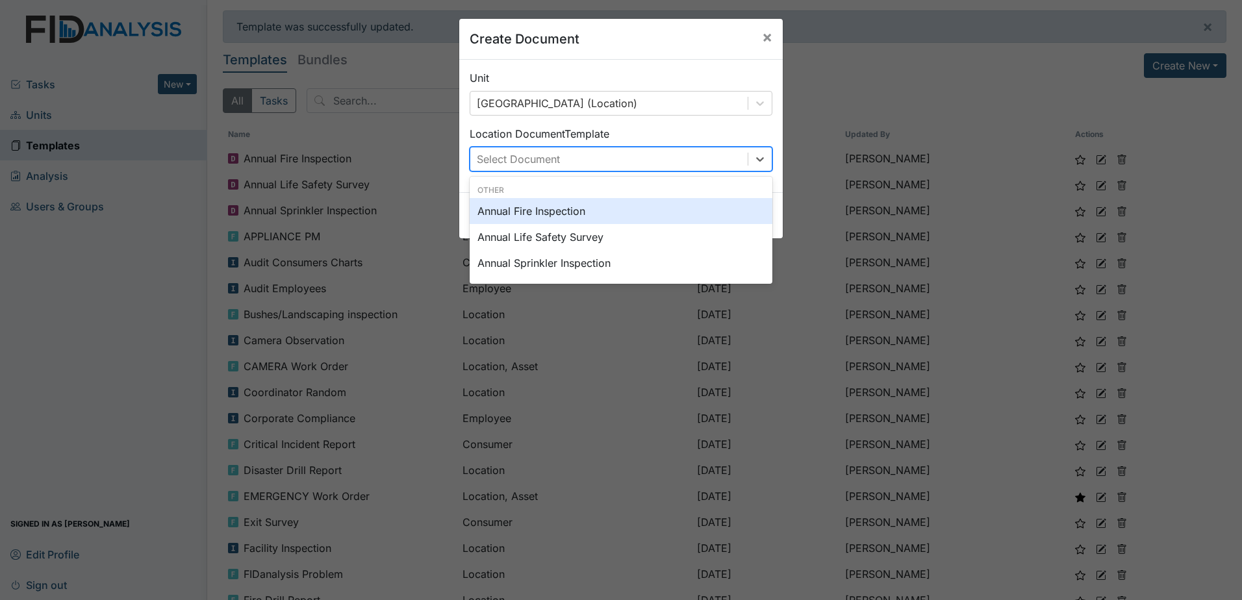
click at [595, 151] on div "Select Document" at bounding box center [608, 158] width 277 height 23
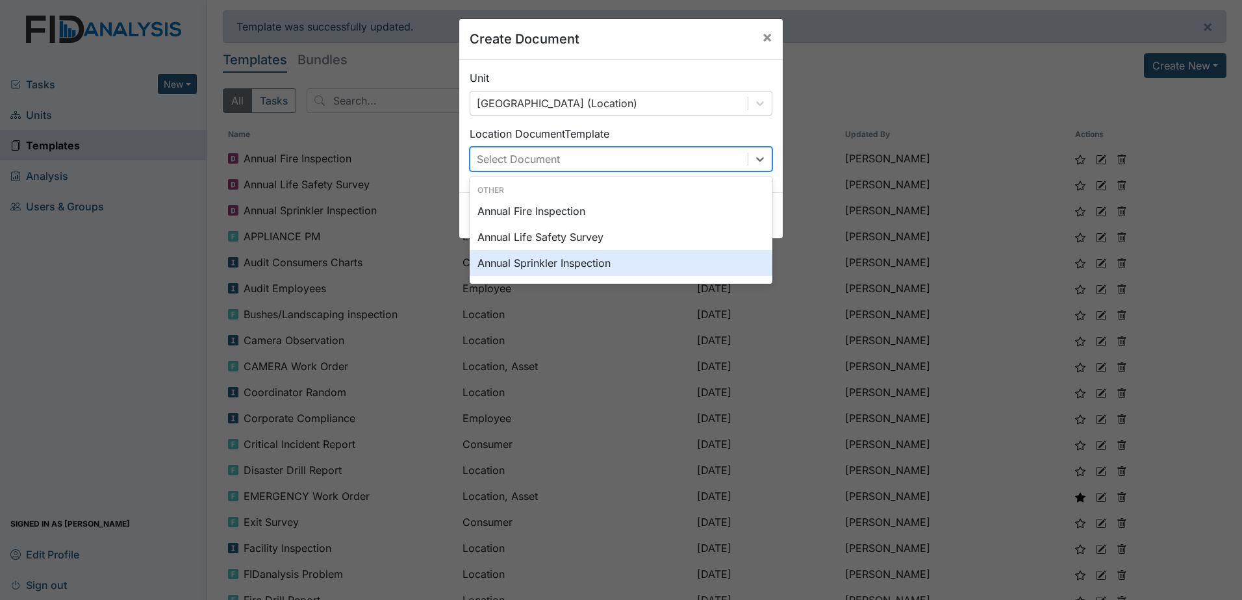
click at [571, 261] on div "Annual Sprinkler Inspection" at bounding box center [620, 263] width 303 height 26
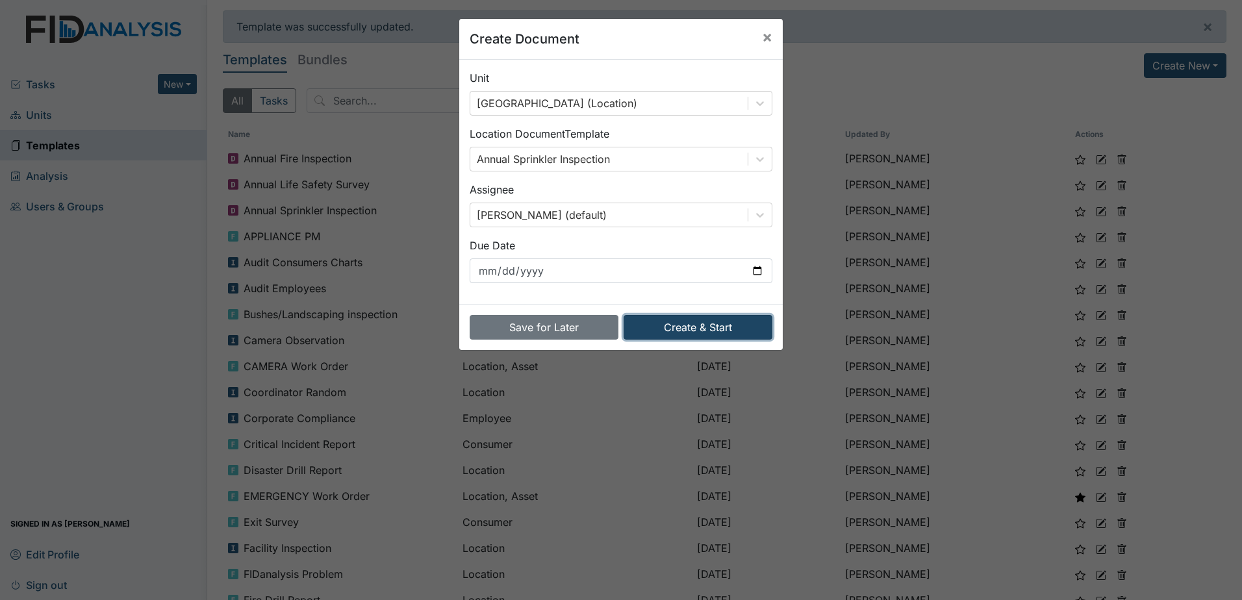
click at [671, 326] on button "Create & Start" at bounding box center [697, 327] width 149 height 25
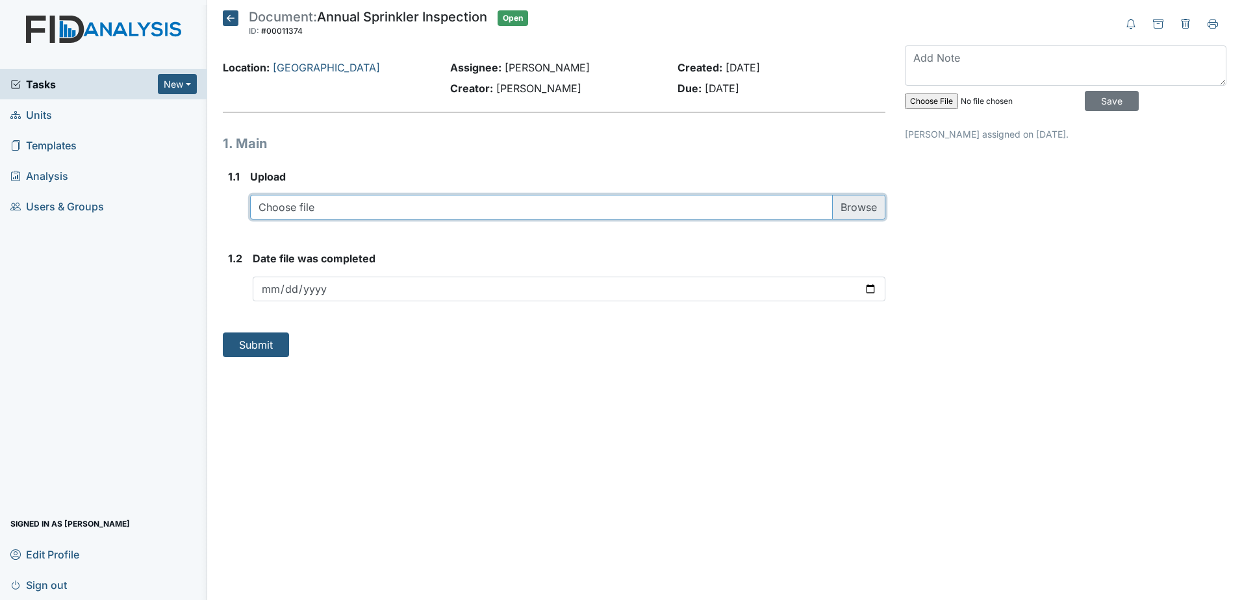
click at [474, 205] on input "file" at bounding box center [567, 207] width 635 height 25
type input "C:\fakepath\phoenix.128.2025.pdf"
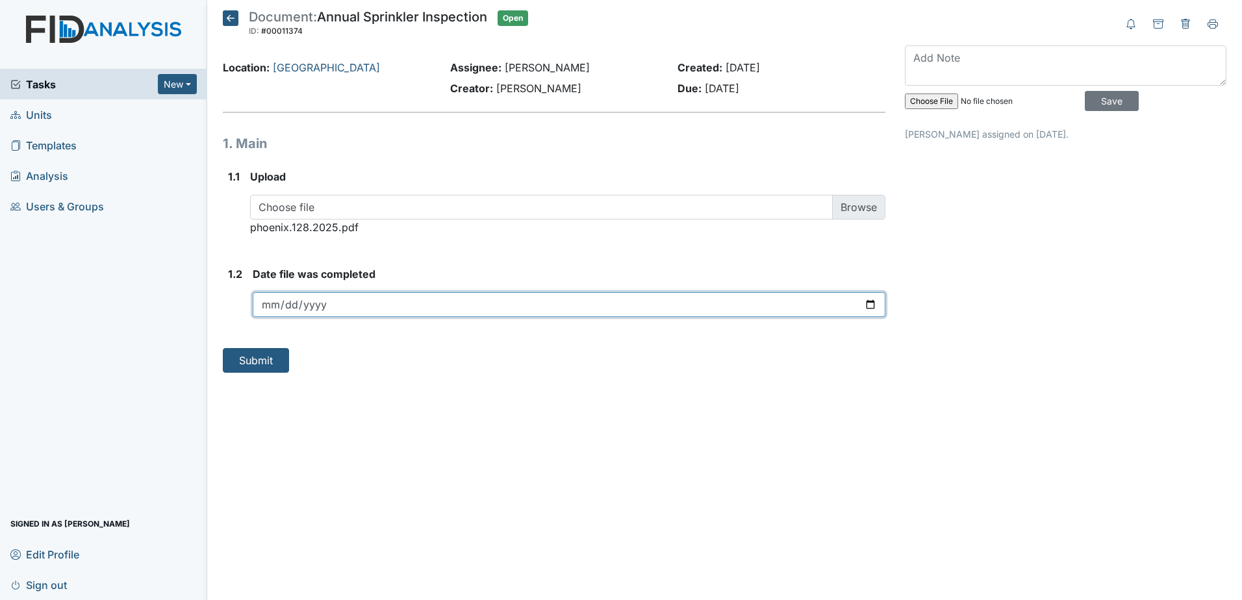
click at [374, 303] on input "date" at bounding box center [569, 304] width 632 height 25
click at [361, 307] on input "date" at bounding box center [569, 304] width 632 height 25
type input "[DATE]"
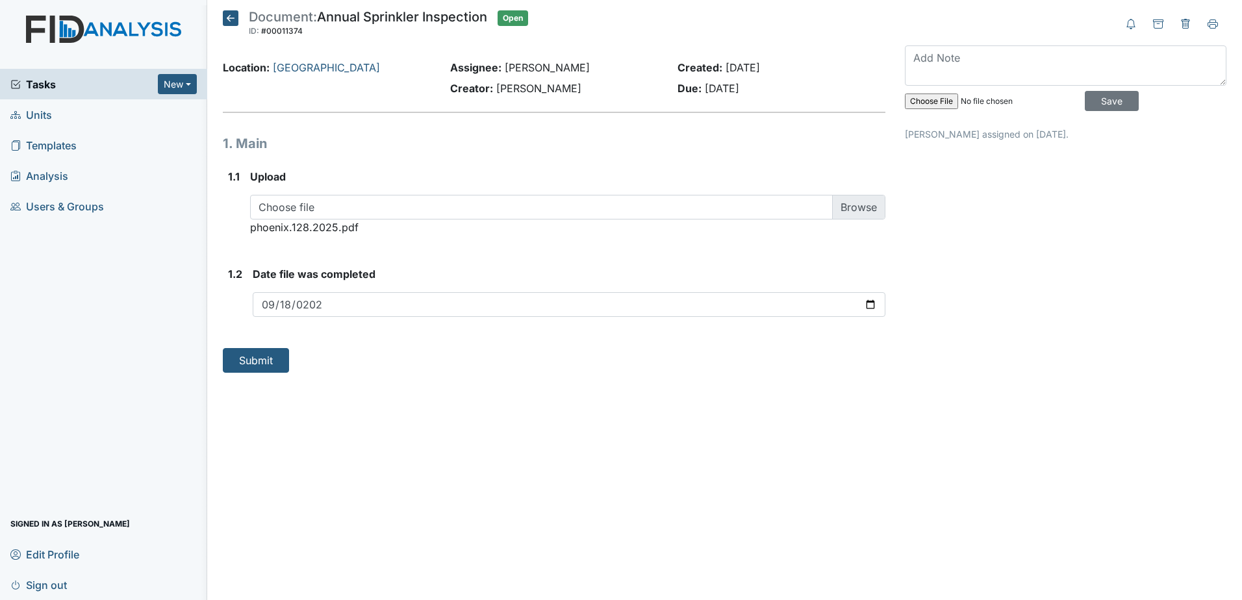
click at [440, 362] on form "Submit" at bounding box center [554, 360] width 662 height 25
click at [246, 367] on button "Submit" at bounding box center [256, 360] width 66 height 25
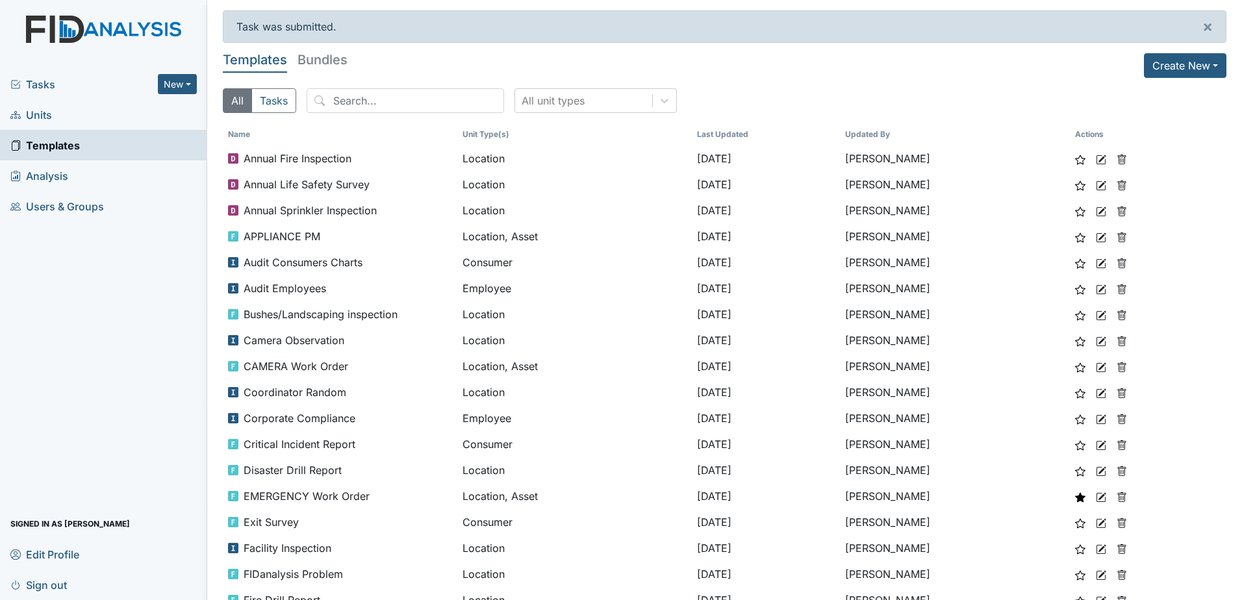
click at [120, 115] on link "Units" at bounding box center [103, 114] width 207 height 31
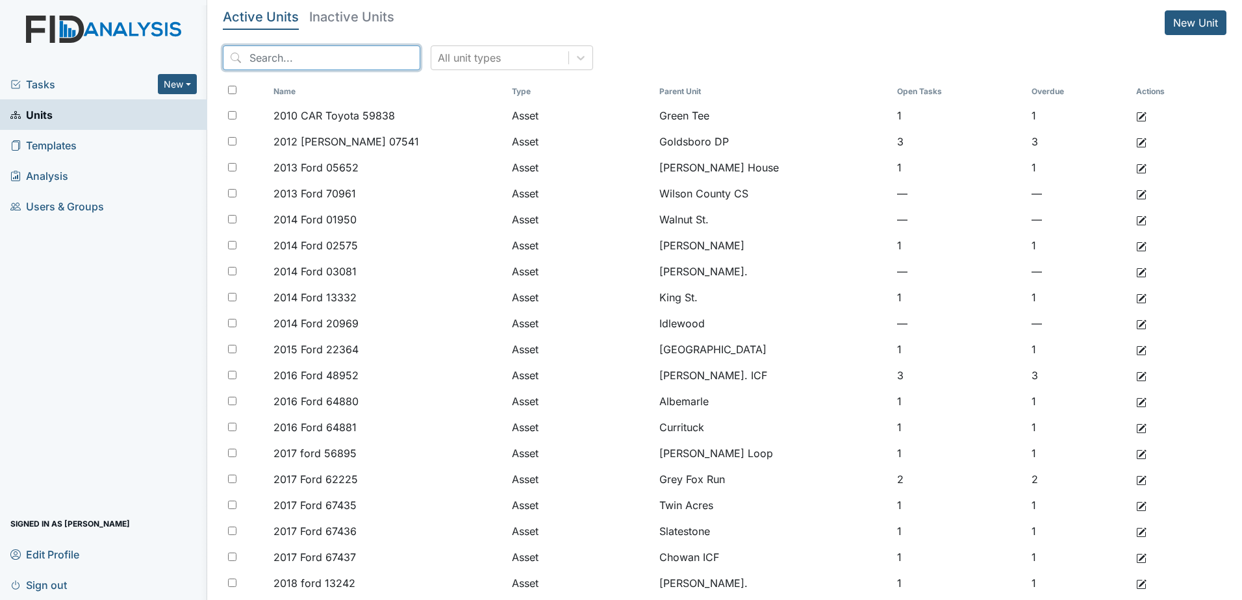
click at [311, 57] on input "search" at bounding box center [321, 57] width 197 height 25
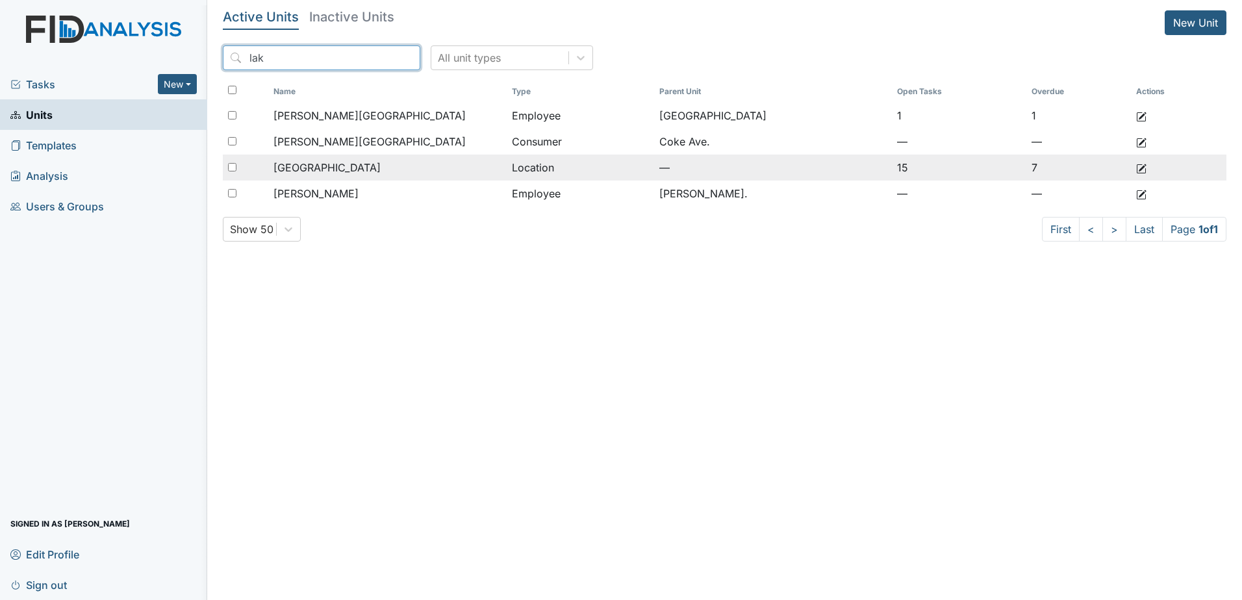
type input "lak"
click at [349, 160] on div "[GEOGRAPHIC_DATA]" at bounding box center [386, 168] width 227 height 16
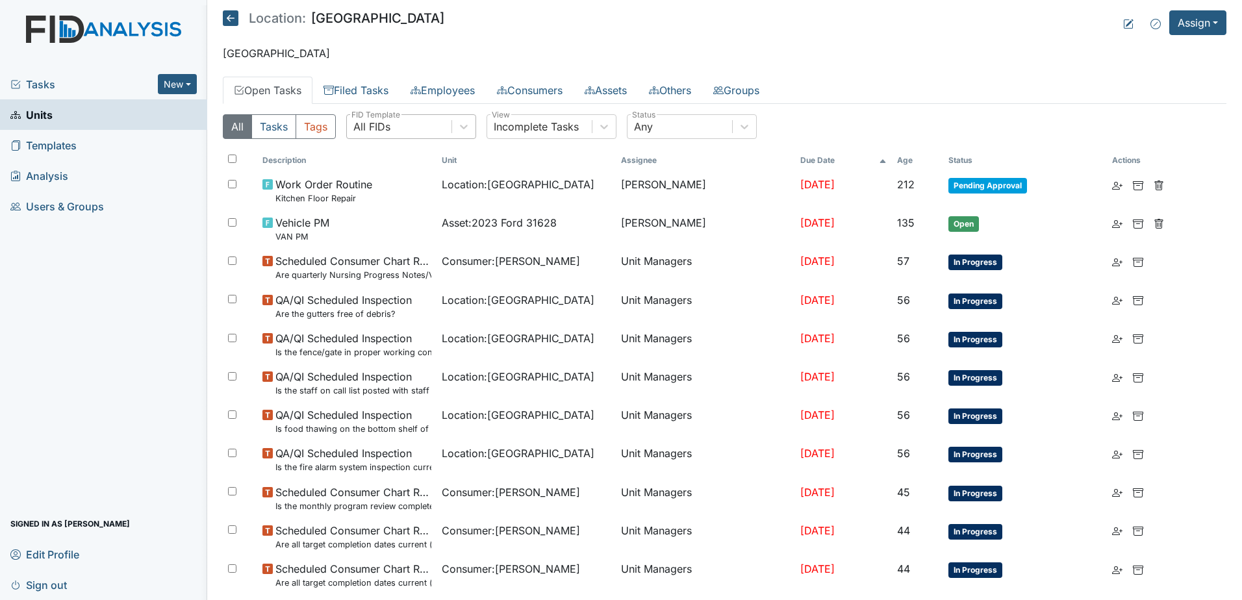
click at [418, 128] on div "All FIDs" at bounding box center [399, 126] width 105 height 23
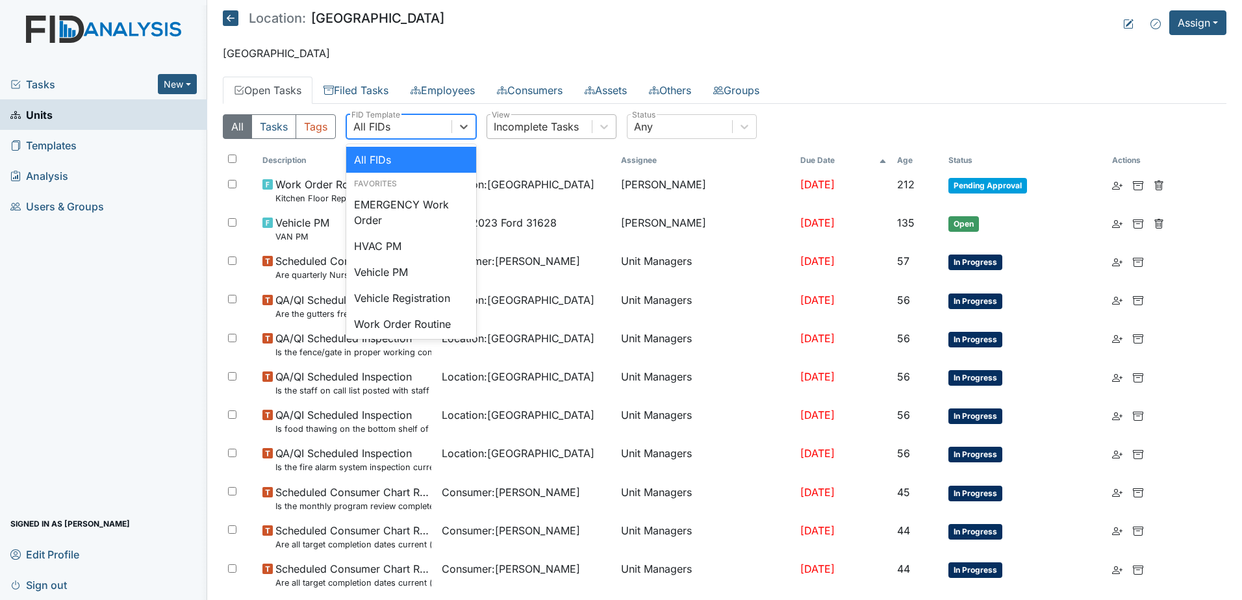
click at [525, 123] on div "Incomplete Tasks" at bounding box center [536, 127] width 85 height 16
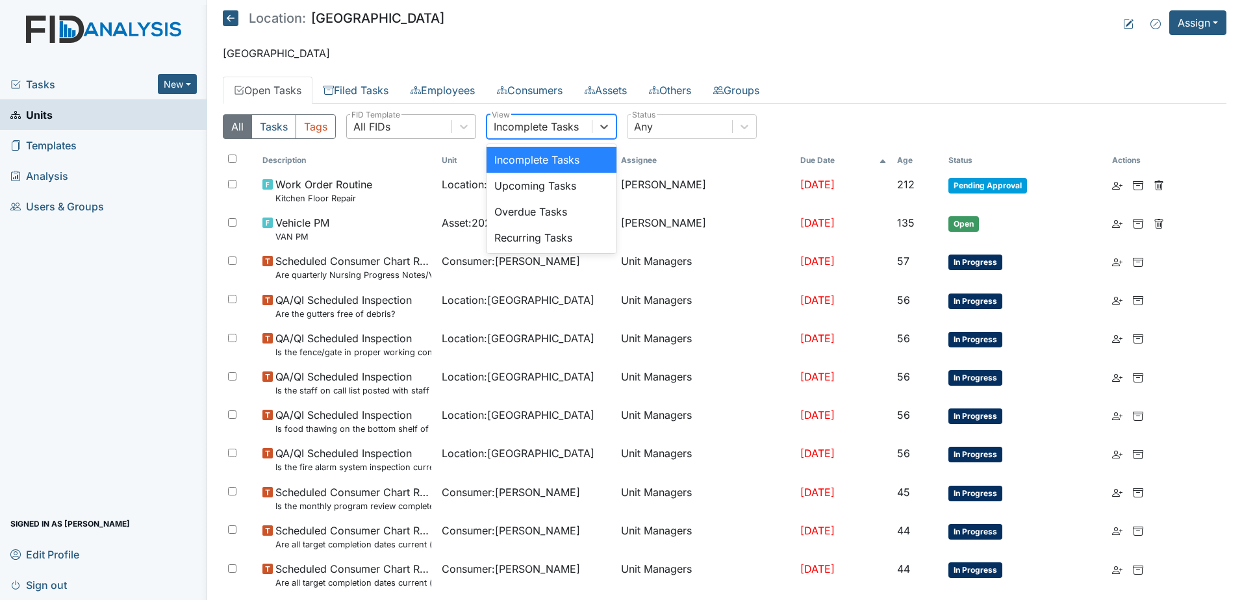
click at [449, 129] on div "All FIDs" at bounding box center [399, 126] width 105 height 23
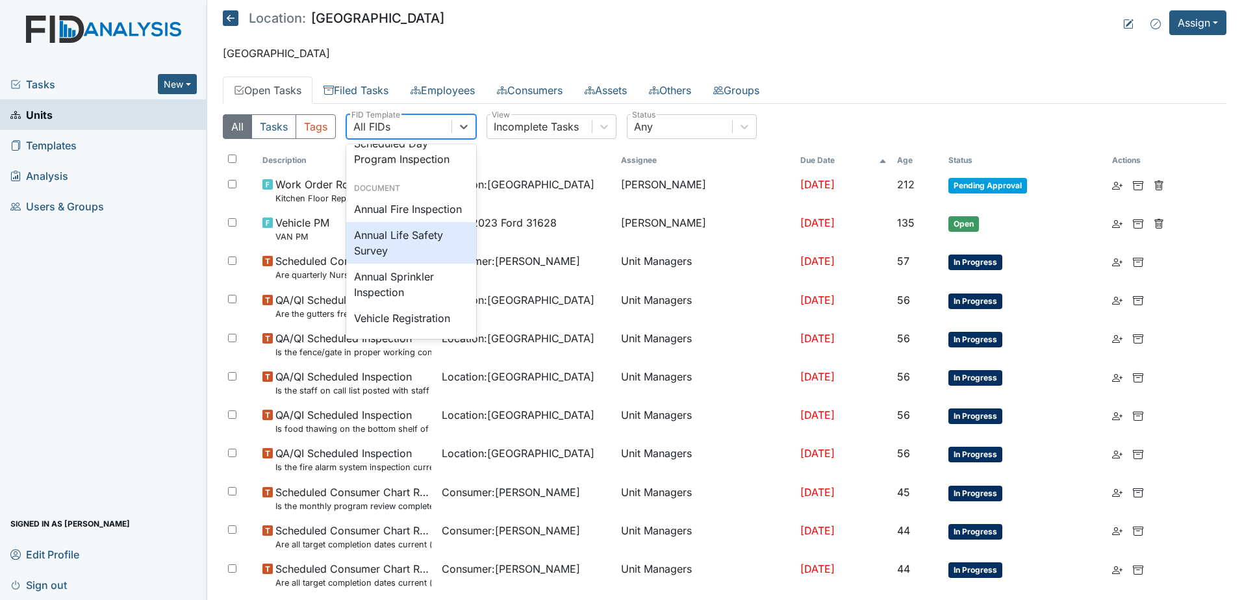
scroll to position [1652, 0]
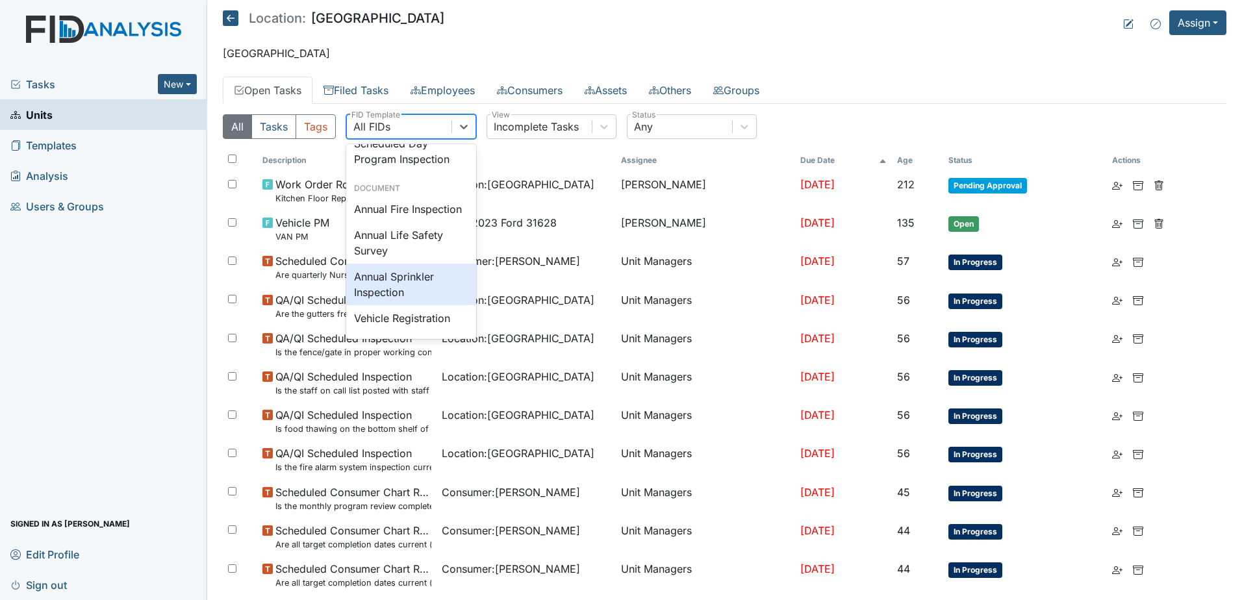
click at [429, 289] on div "Annual Sprinkler Inspection" at bounding box center [411, 285] width 130 height 42
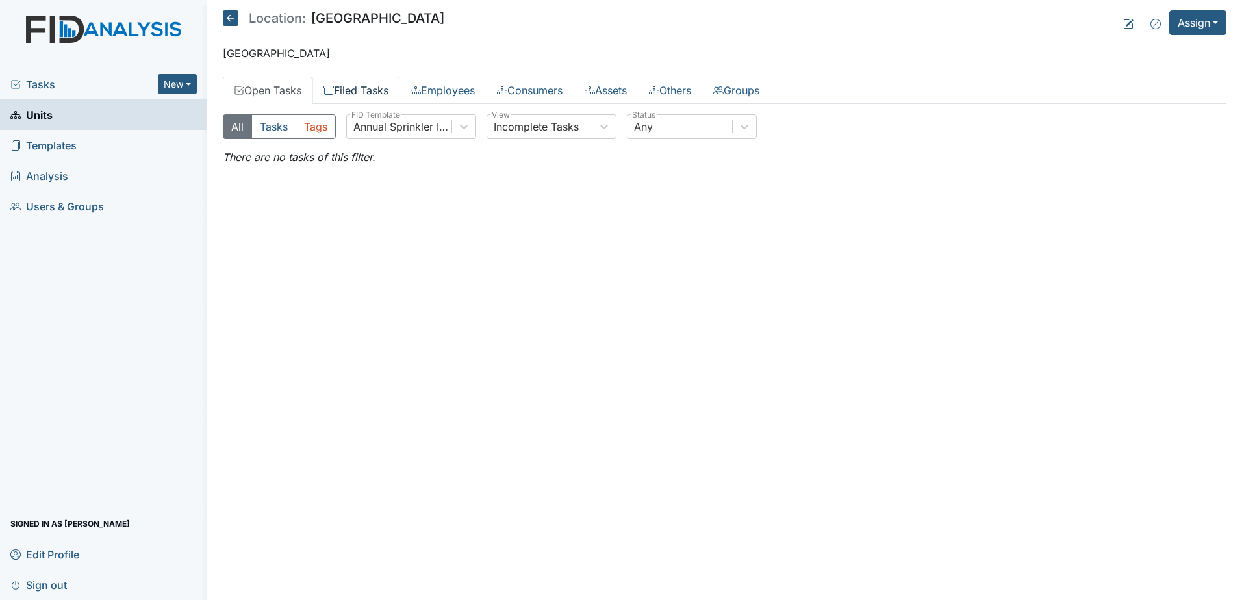
click at [363, 92] on link "Filed Tasks" at bounding box center [355, 90] width 87 height 27
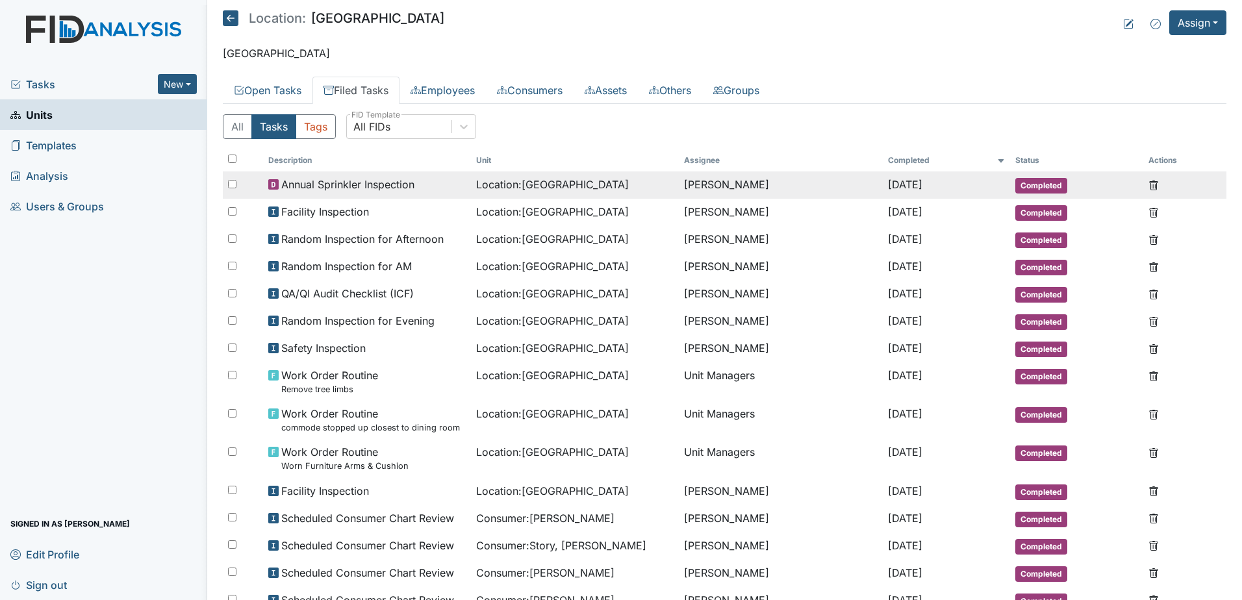
click at [384, 184] on span "Annual Sprinkler Inspection" at bounding box center [347, 185] width 133 height 16
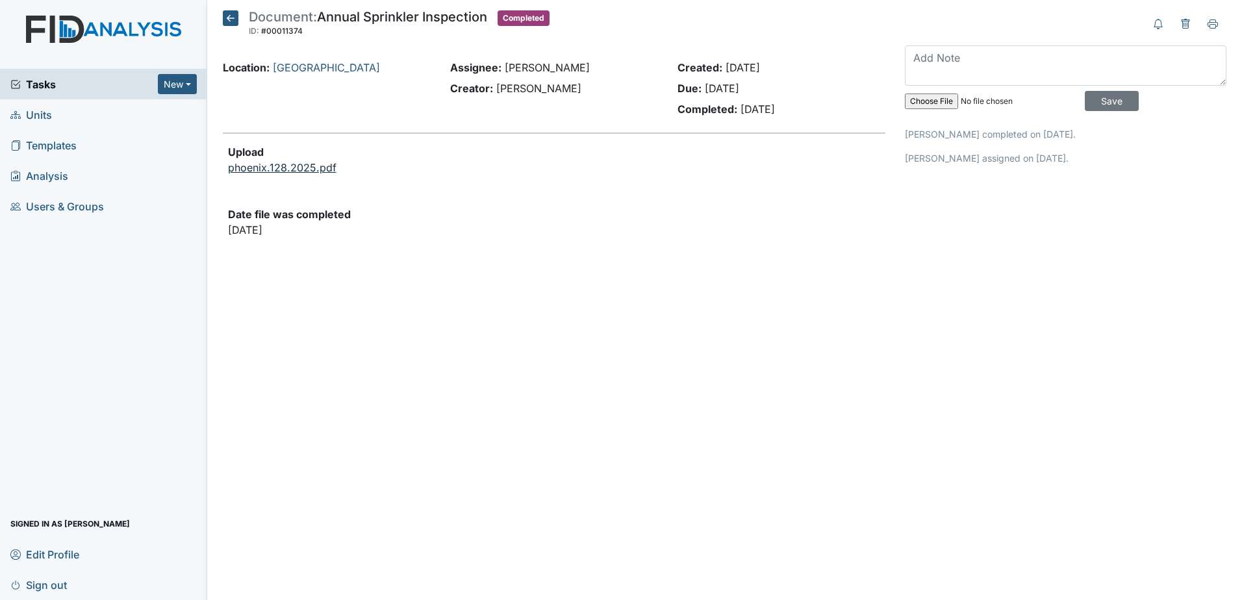
click at [308, 168] on link "phoenix.128.2025.pdf" at bounding box center [282, 167] width 108 height 13
click at [184, 81] on button "New" at bounding box center [177, 84] width 39 height 20
click at [129, 150] on link "Document" at bounding box center [144, 153] width 103 height 21
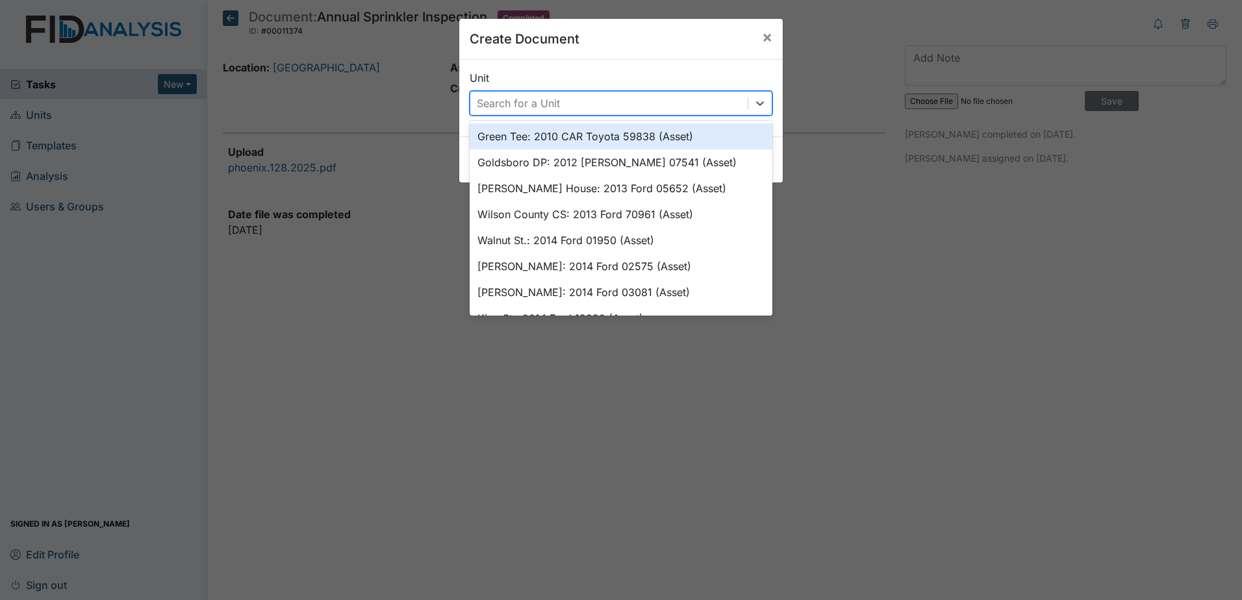
click at [509, 97] on div "Search for a Unit" at bounding box center [518, 103] width 83 height 16
type input "rav"
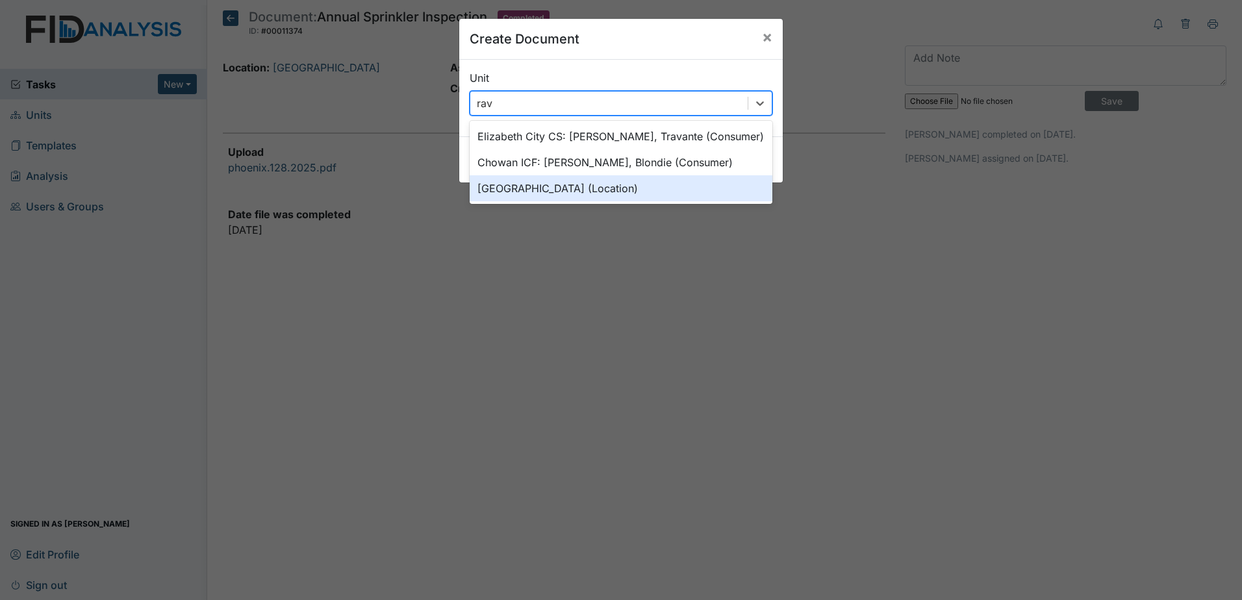
click at [595, 187] on div "Raven Ridge (Location)" at bounding box center [620, 188] width 303 height 26
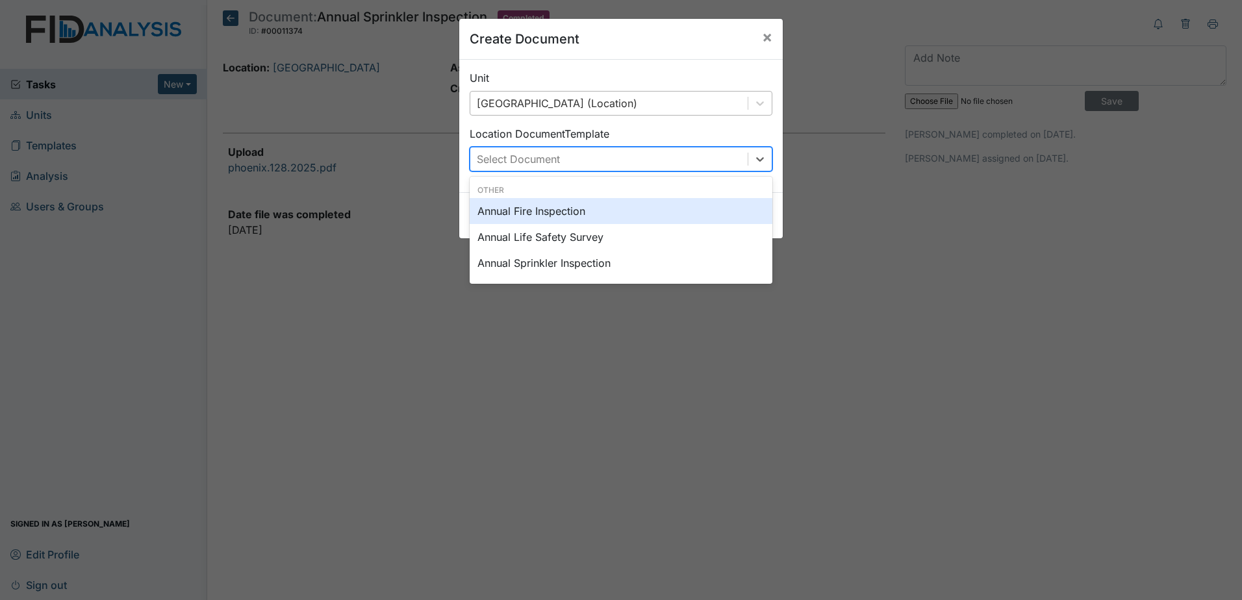
click at [594, 160] on div "Select Document" at bounding box center [608, 158] width 277 height 23
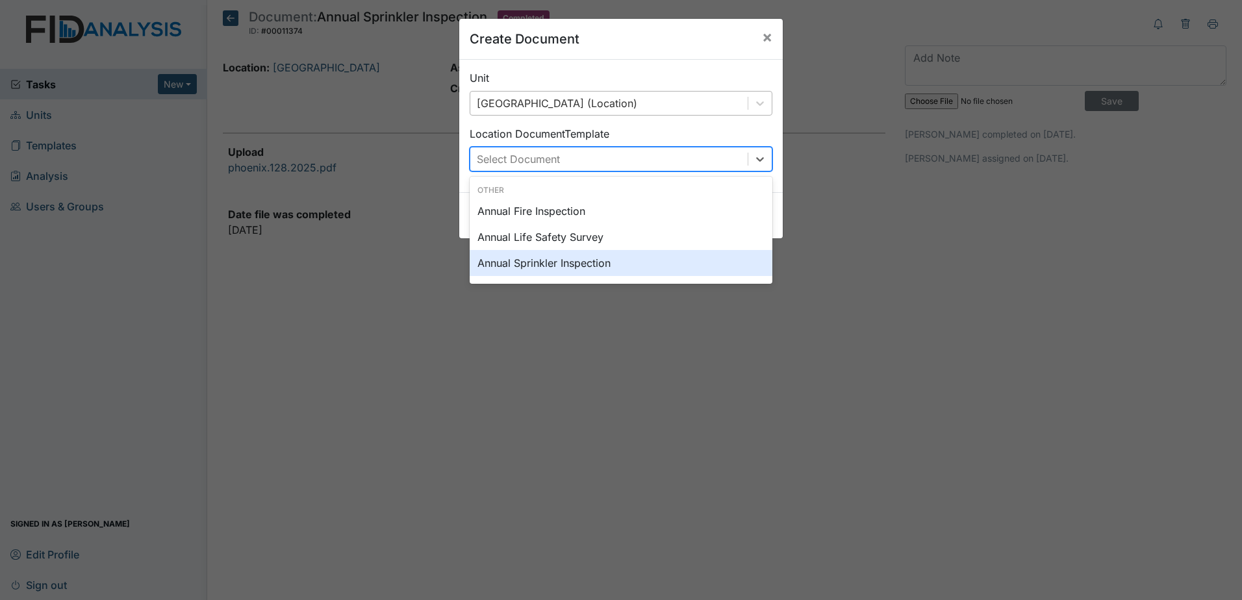
click at [575, 261] on div "Annual Sprinkler Inspection" at bounding box center [620, 263] width 303 height 26
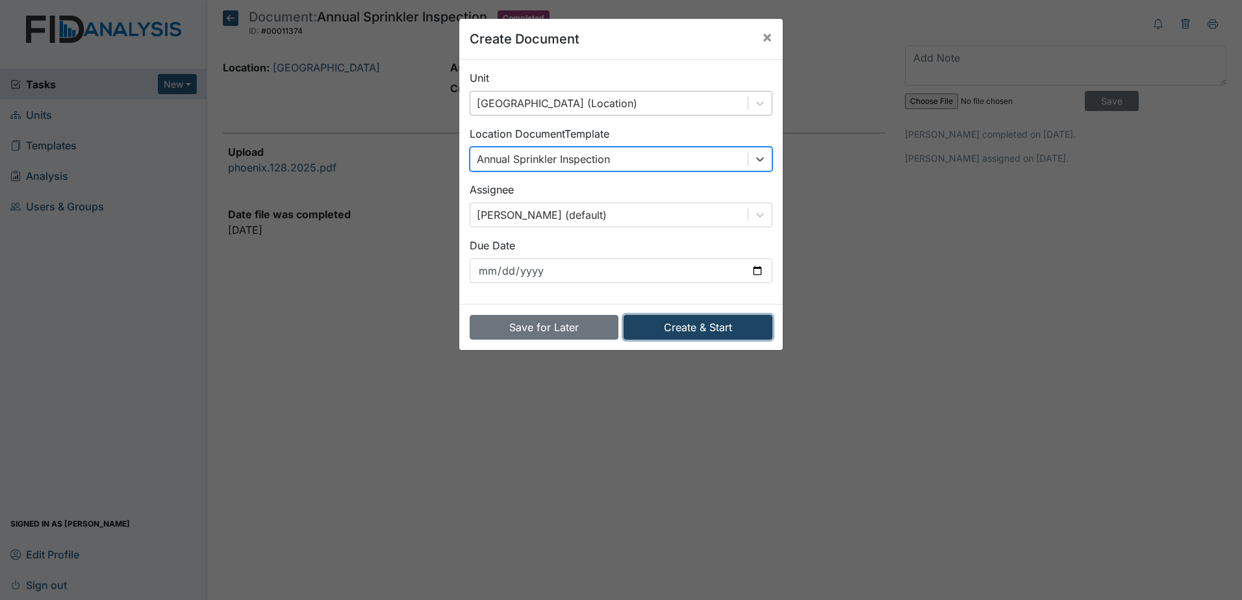
click at [705, 322] on button "Create & Start" at bounding box center [697, 327] width 149 height 25
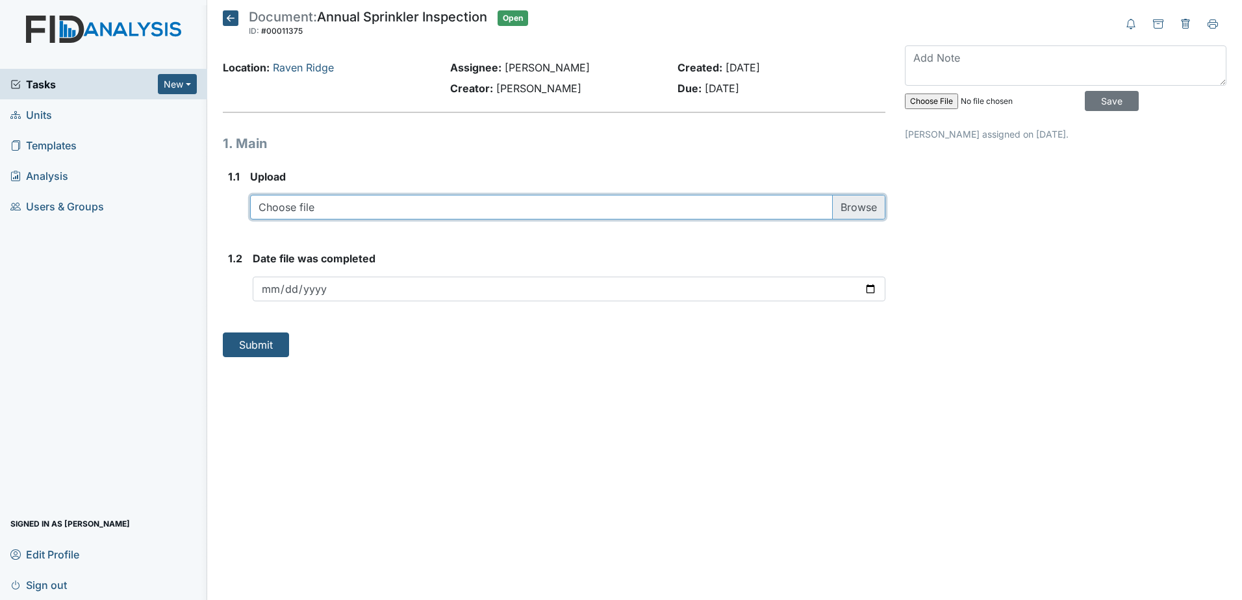
click at [438, 207] on input "file" at bounding box center [567, 207] width 635 height 25
type input "C:\fakepath\phoenix.111.2025.pdf"
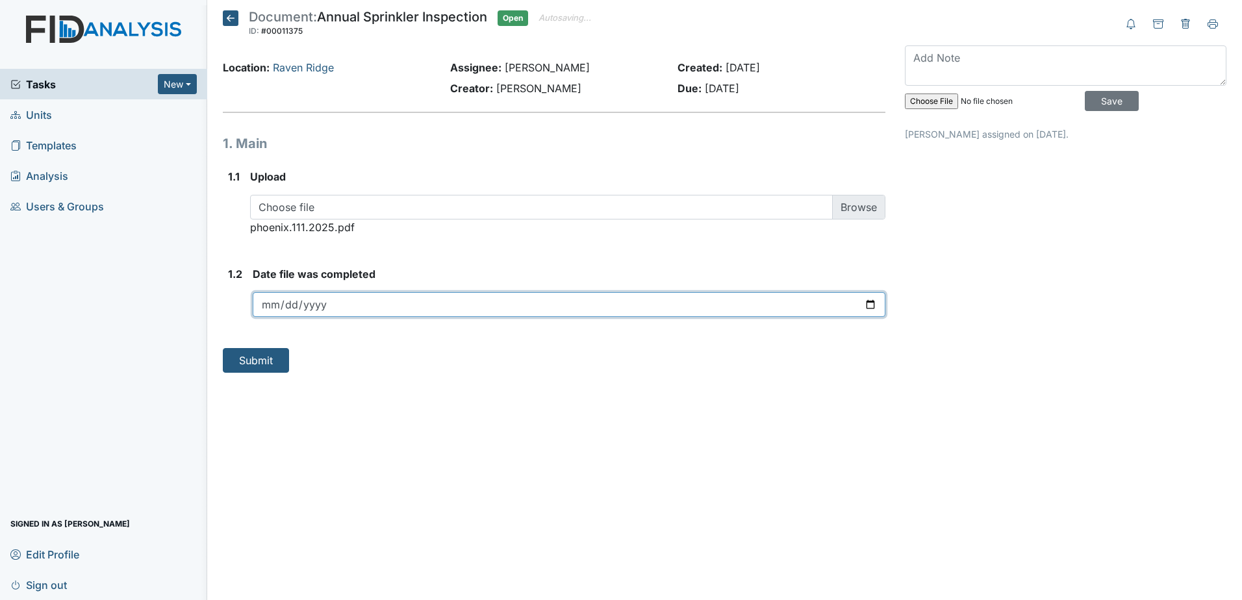
click at [364, 299] on input "date" at bounding box center [569, 304] width 632 height 25
click at [442, 308] on input "date" at bounding box center [569, 304] width 632 height 25
click at [408, 304] on input "date" at bounding box center [569, 304] width 632 height 25
click at [864, 306] on input "date" at bounding box center [569, 304] width 632 height 25
click at [870, 303] on input "date" at bounding box center [569, 304] width 632 height 25
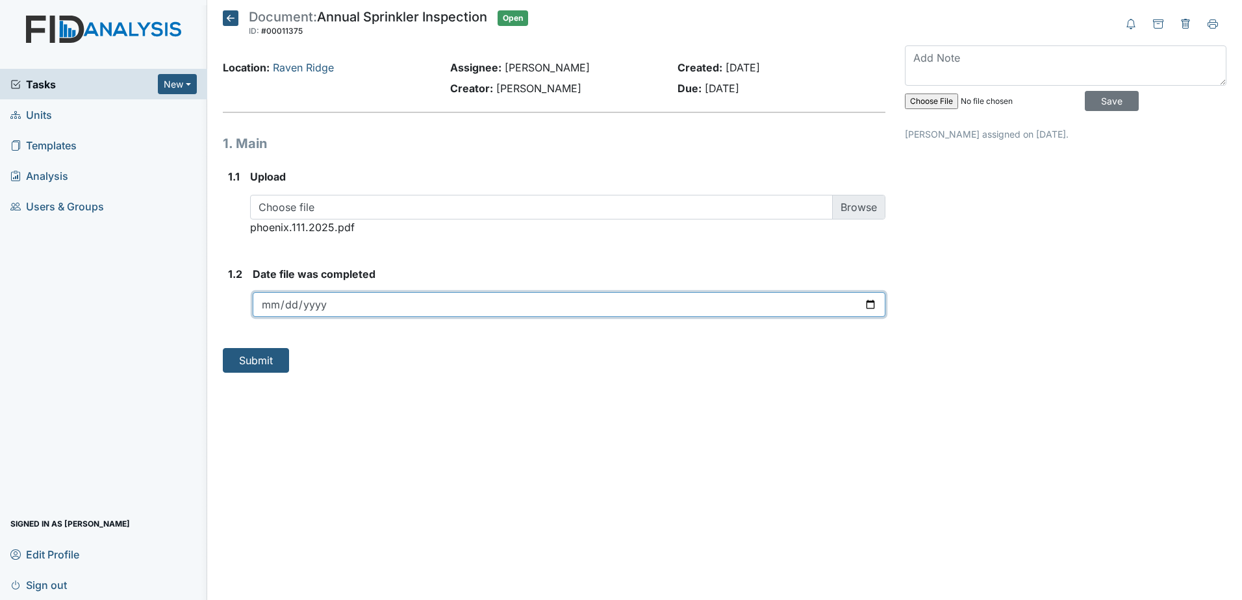
type input "[DATE]"
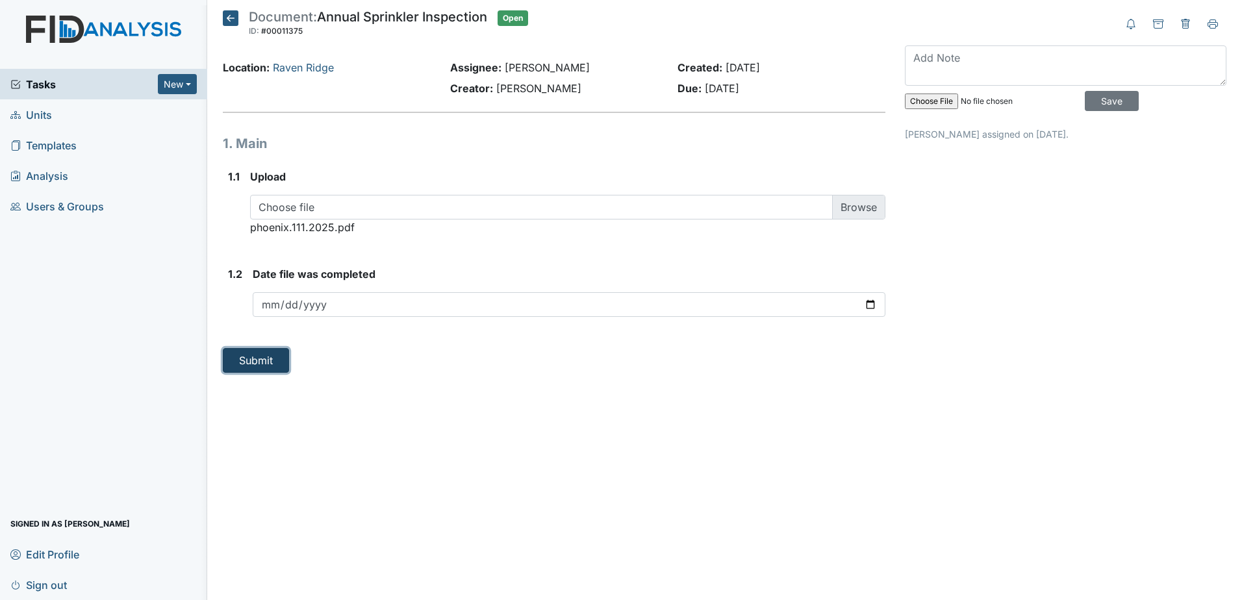
click at [266, 360] on button "Submit" at bounding box center [256, 360] width 66 height 25
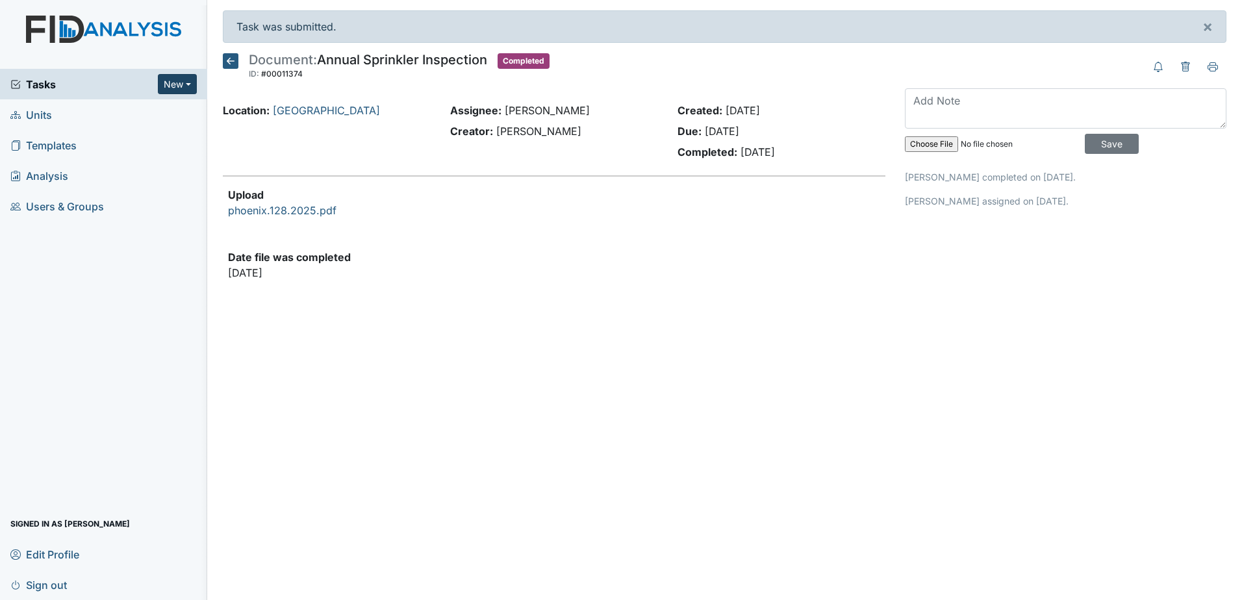
click at [194, 86] on button "New" at bounding box center [177, 84] width 39 height 20
click at [148, 160] on link "Document" at bounding box center [144, 153] width 103 height 21
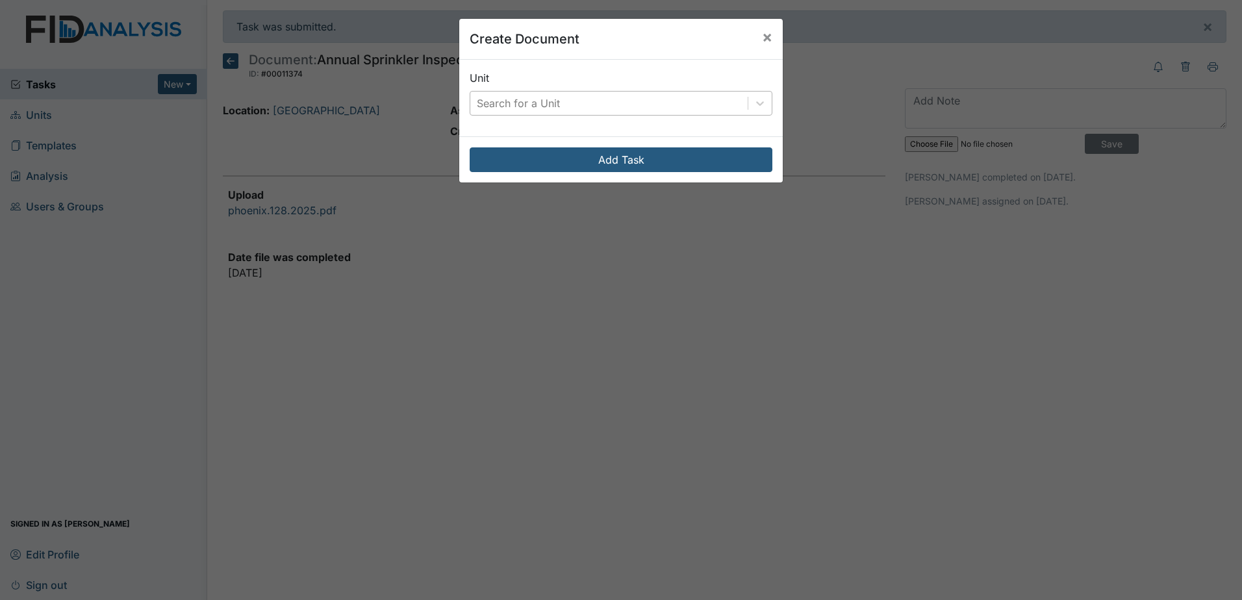
click at [519, 102] on div "Search for a Unit" at bounding box center [518, 103] width 83 height 16
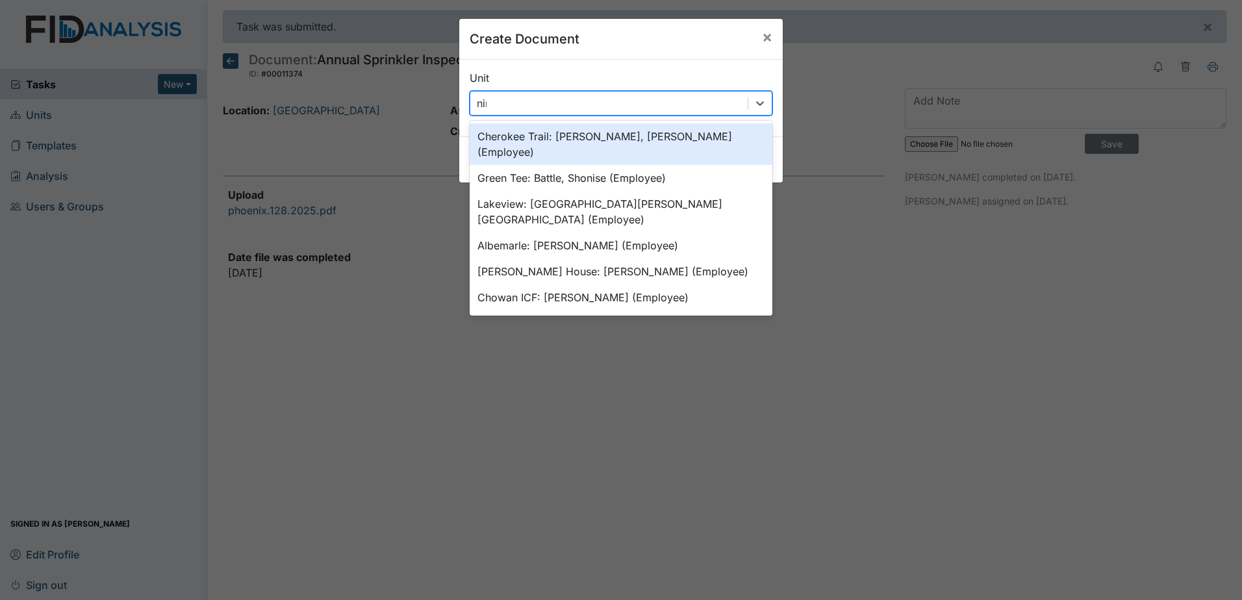
type input "nine"
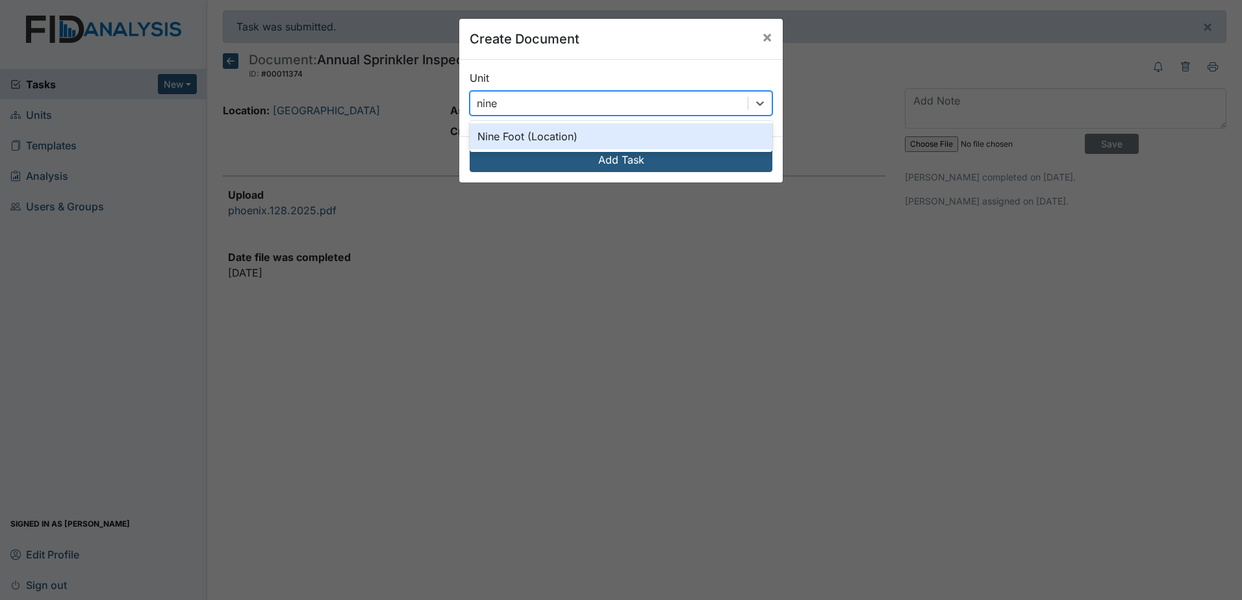
click at [525, 129] on div "Nine Foot (Location)" at bounding box center [620, 136] width 303 height 26
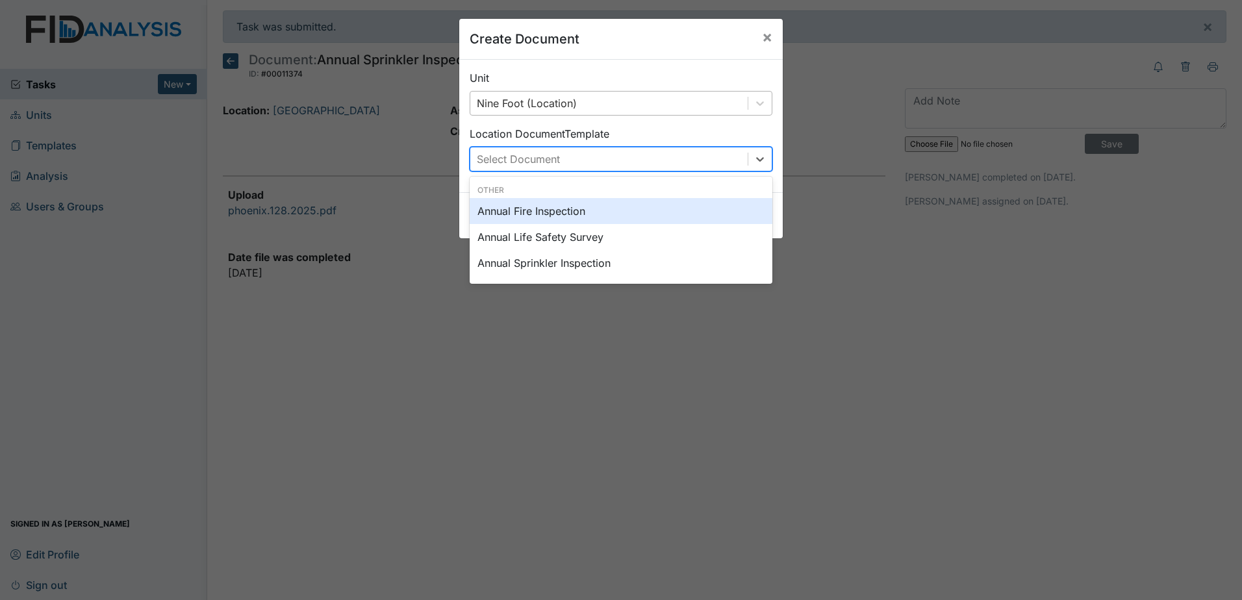
click at [640, 157] on div "Select Document" at bounding box center [608, 158] width 277 height 23
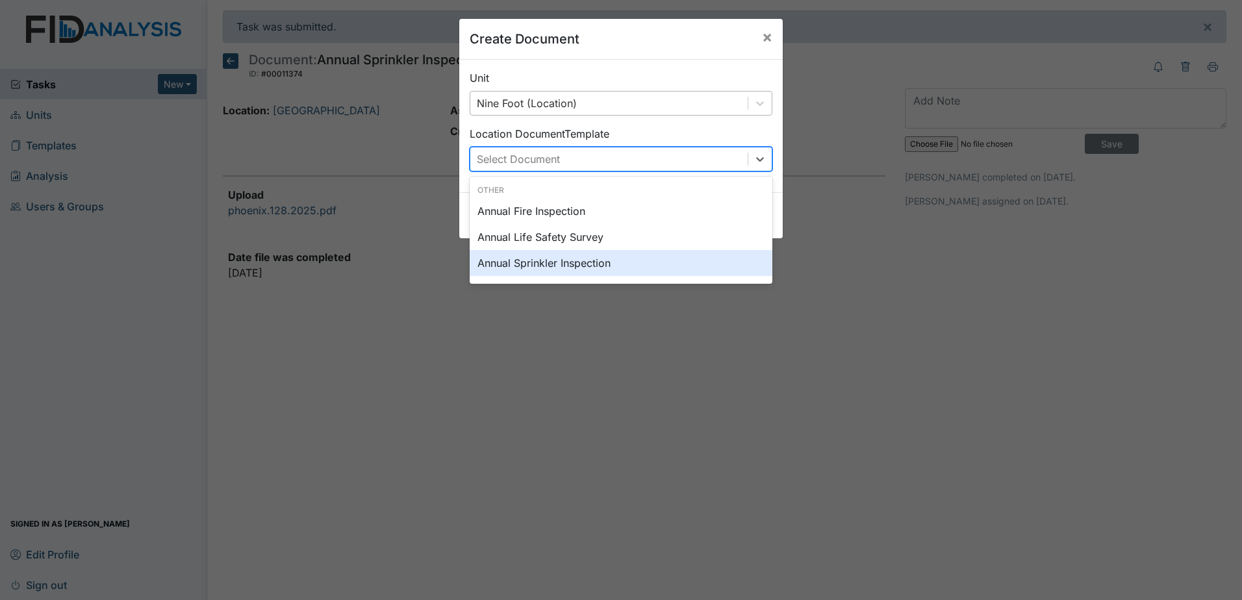
click at [584, 265] on div "Annual Sprinkler Inspection" at bounding box center [620, 263] width 303 height 26
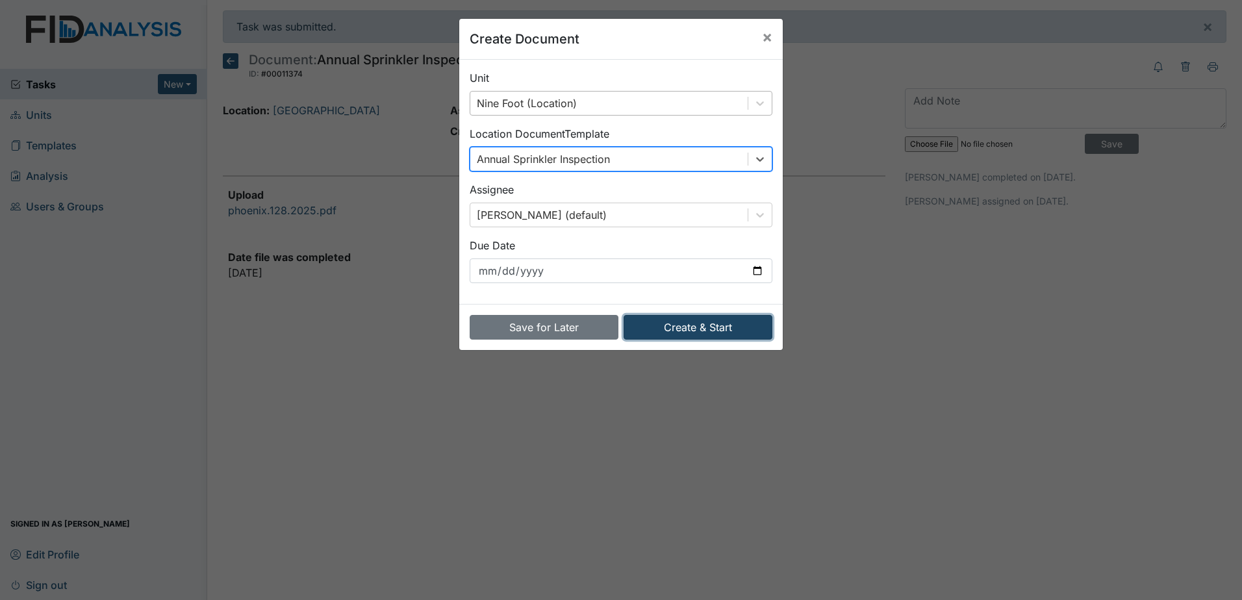
click at [676, 318] on button "Create & Start" at bounding box center [697, 327] width 149 height 25
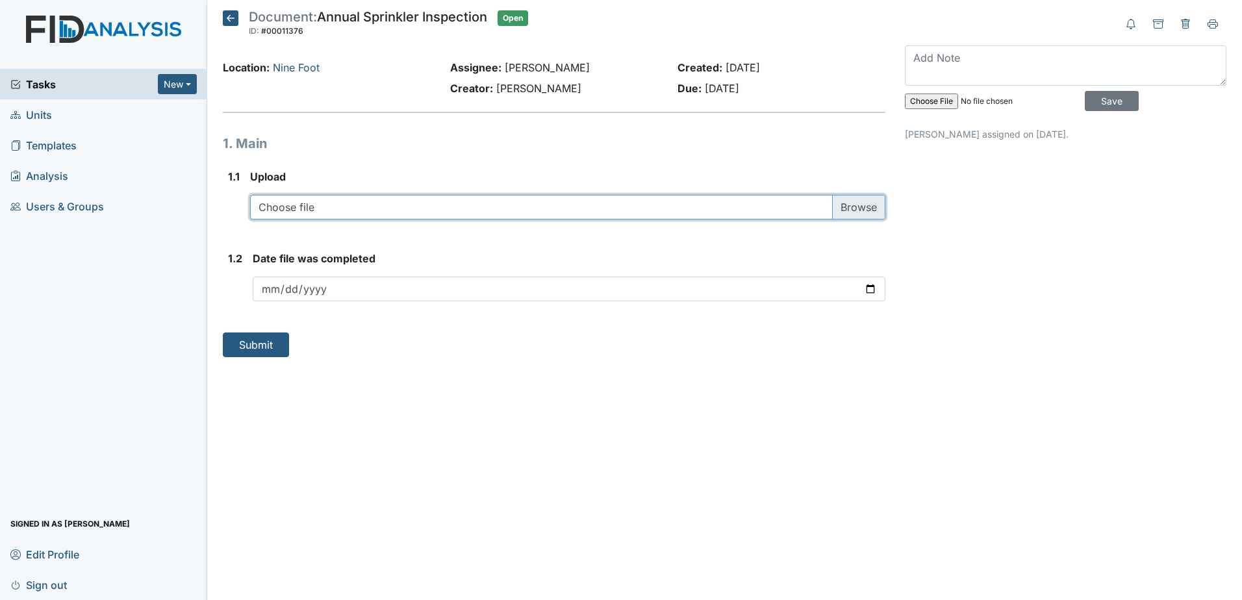
click at [412, 206] on input "file" at bounding box center [567, 207] width 635 height 25
type input "C:\fakepath\phoenix.113.2025.pdf"
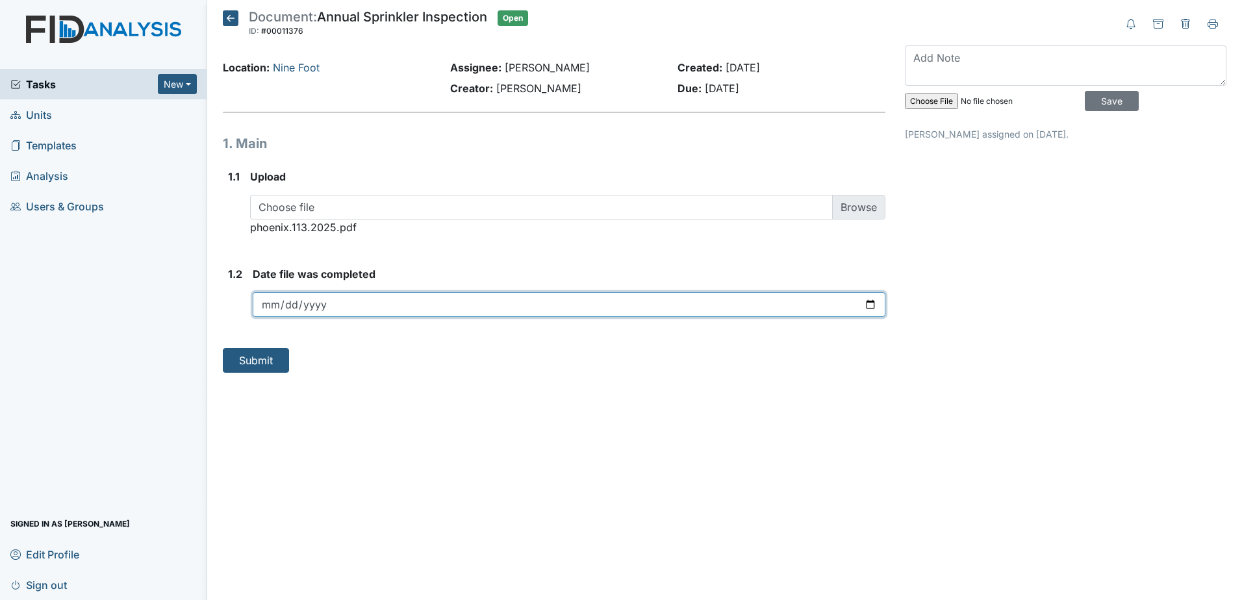
click at [368, 297] on input "date" at bounding box center [569, 304] width 632 height 25
click at [866, 305] on input "date" at bounding box center [569, 304] width 632 height 25
type input "2025-09-18"
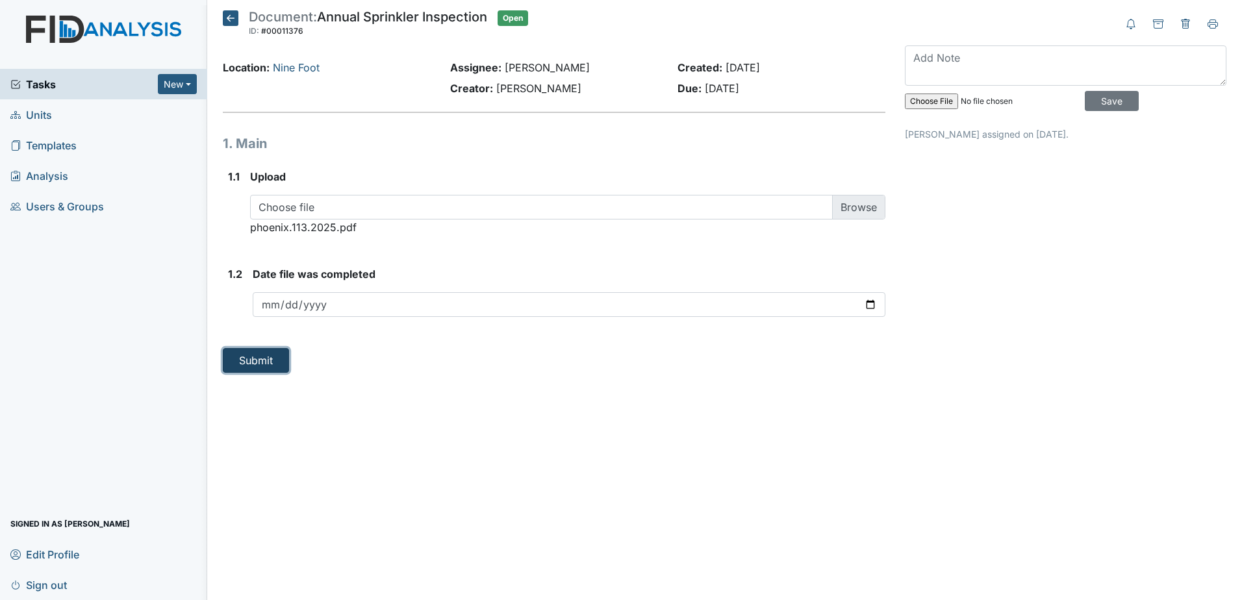
click at [258, 368] on button "Submit" at bounding box center [256, 360] width 66 height 25
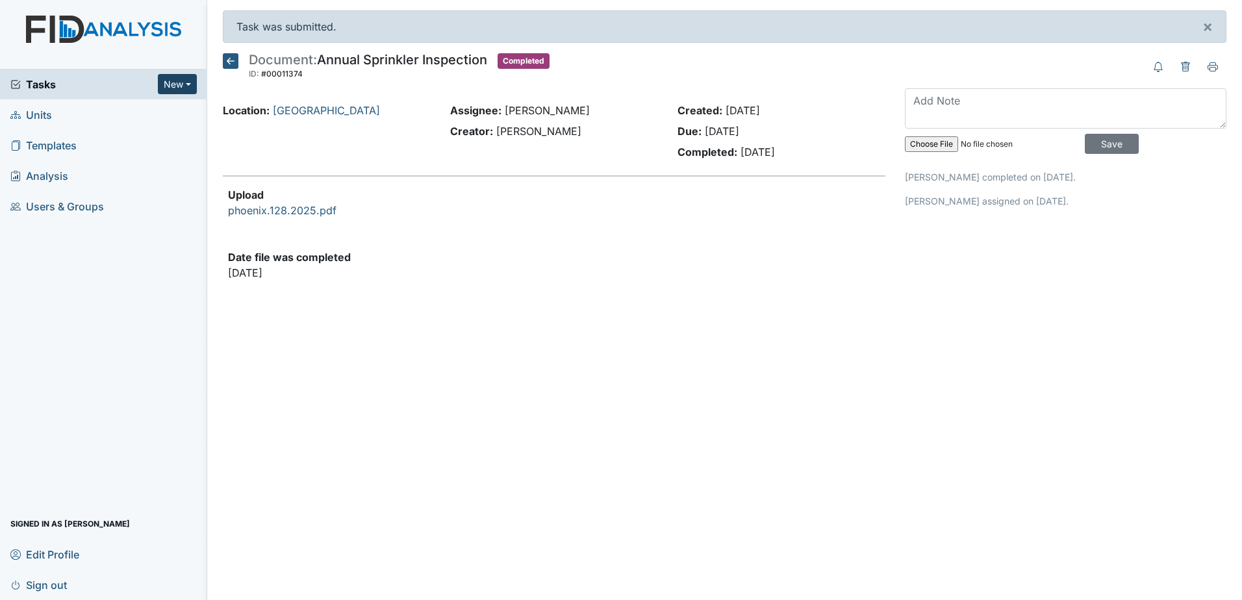
click at [184, 80] on button "New" at bounding box center [177, 84] width 39 height 20
click at [153, 154] on link "Document" at bounding box center [144, 153] width 103 height 21
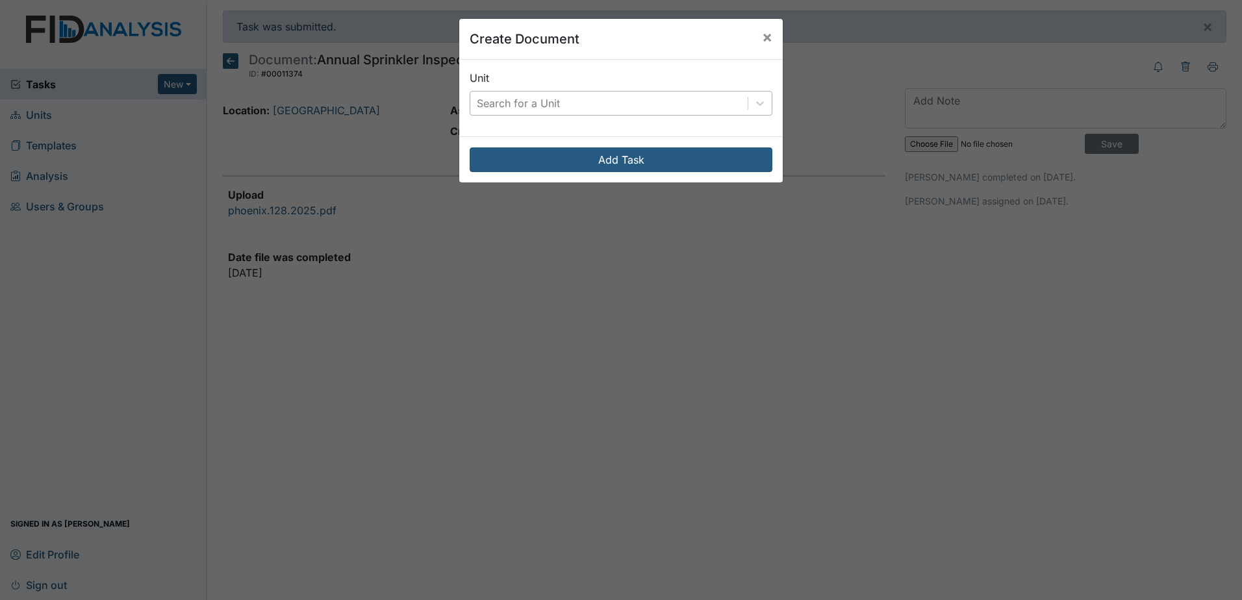
click at [569, 97] on div "Search for a Unit" at bounding box center [608, 103] width 277 height 23
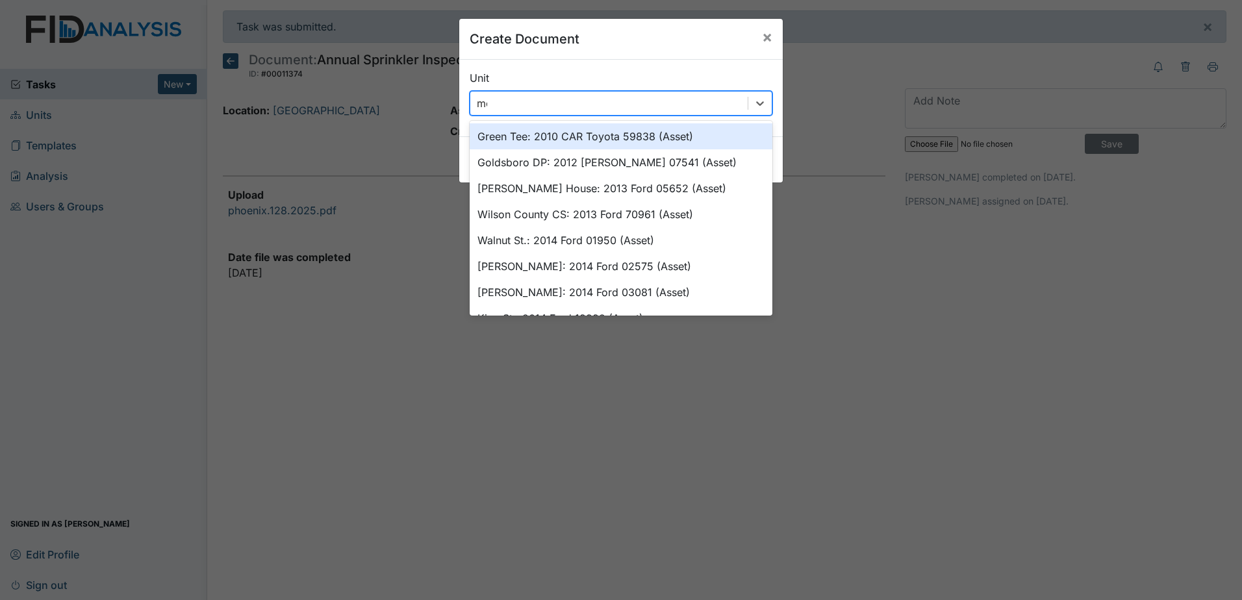
type input "mck"
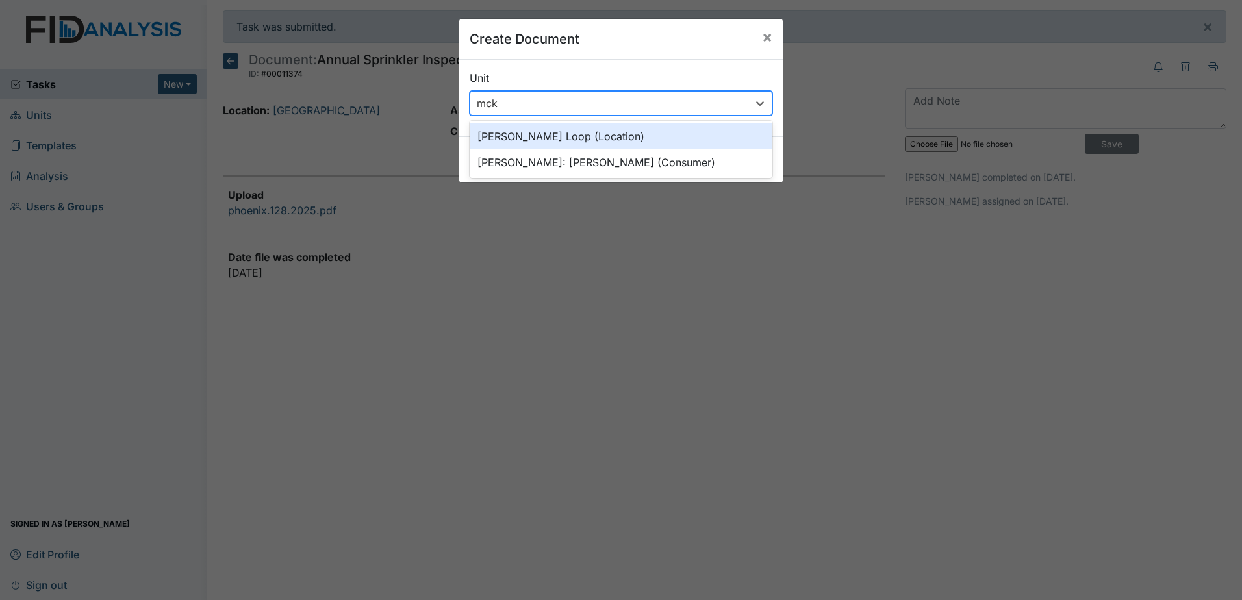
click at [576, 137] on div "McKeel Loop (Location)" at bounding box center [620, 136] width 303 height 26
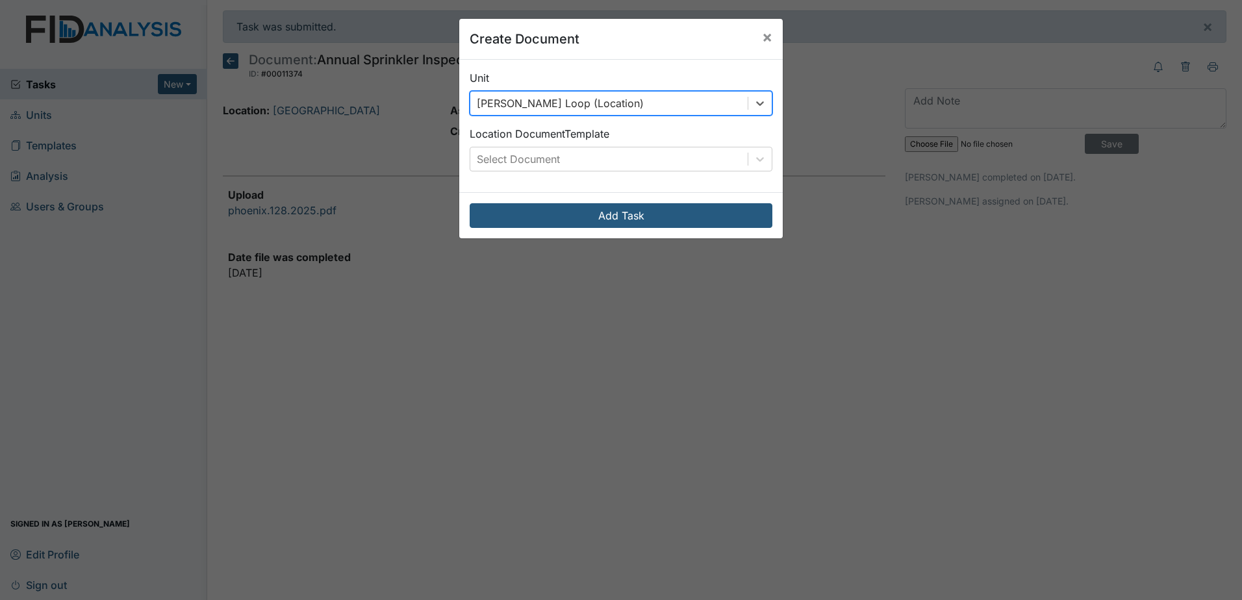
click at [566, 145] on div "Location Document Template Select Document" at bounding box center [620, 148] width 303 height 45
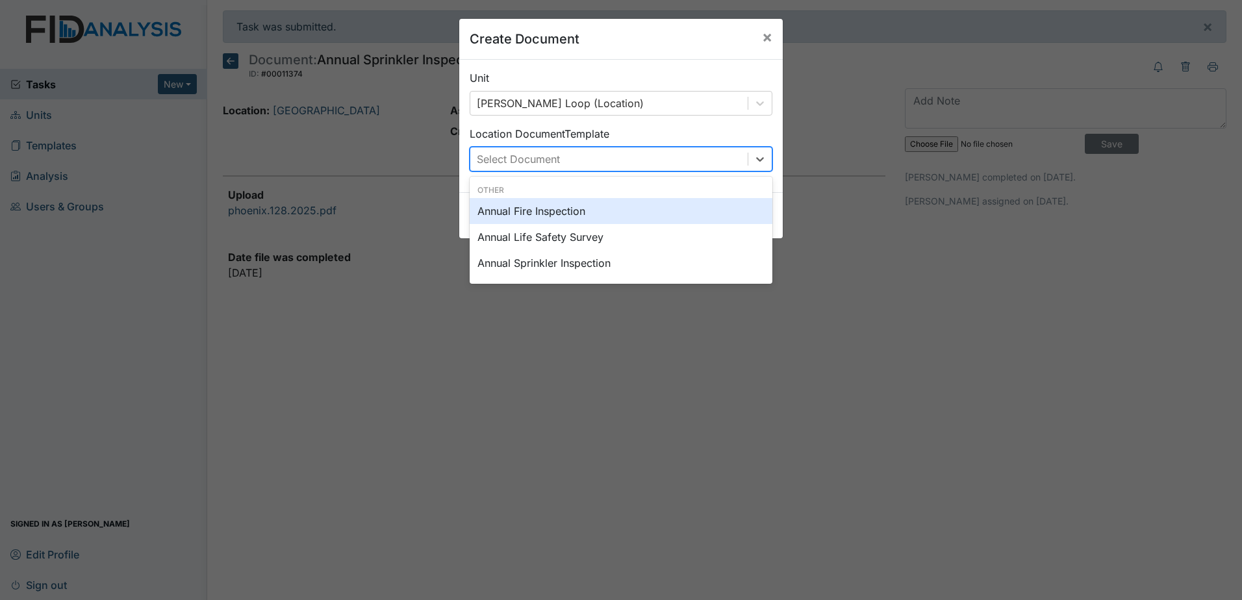
click at [566, 155] on div "Select Document" at bounding box center [608, 158] width 277 height 23
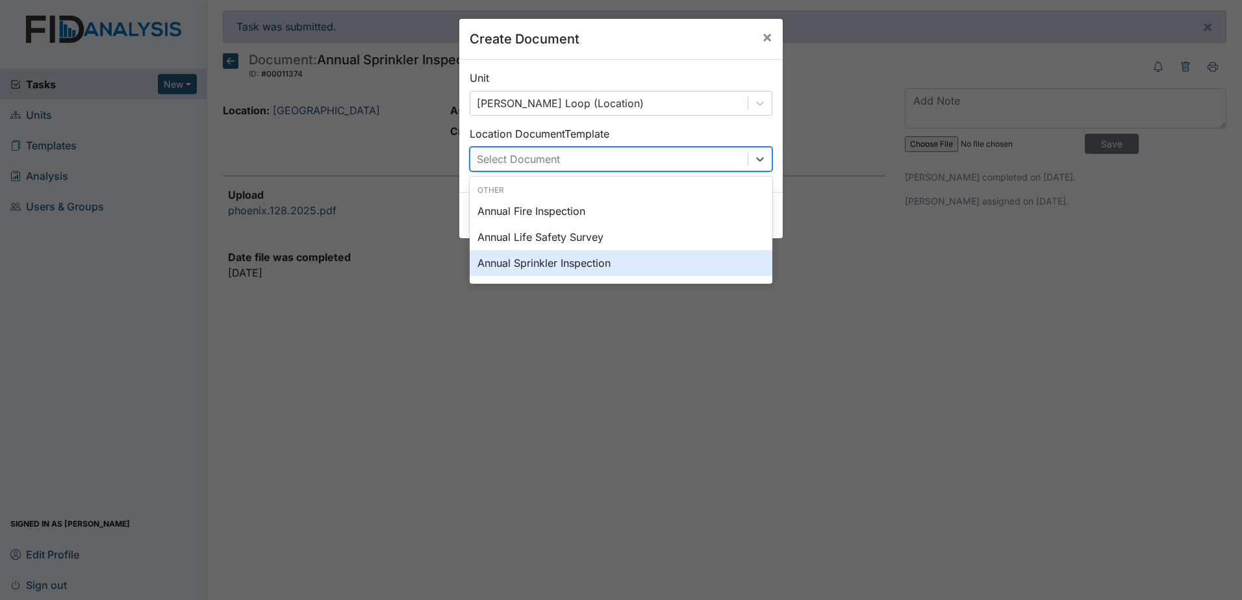
click at [562, 269] on div "Annual Sprinkler Inspection" at bounding box center [620, 263] width 303 height 26
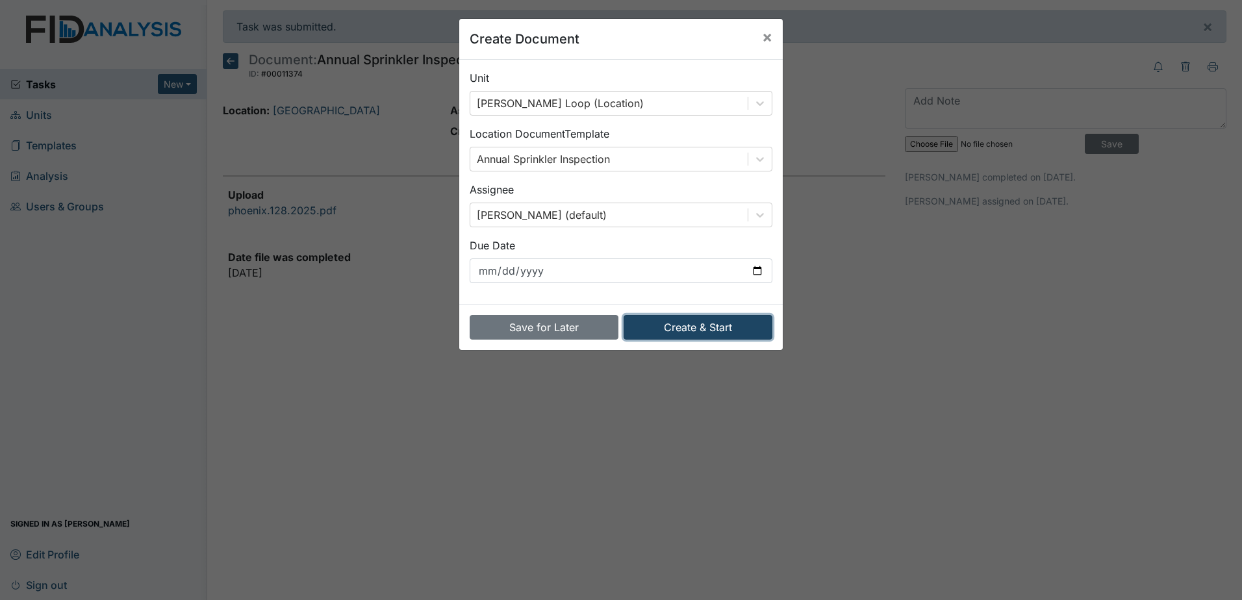
click at [647, 327] on button "Create & Start" at bounding box center [697, 327] width 149 height 25
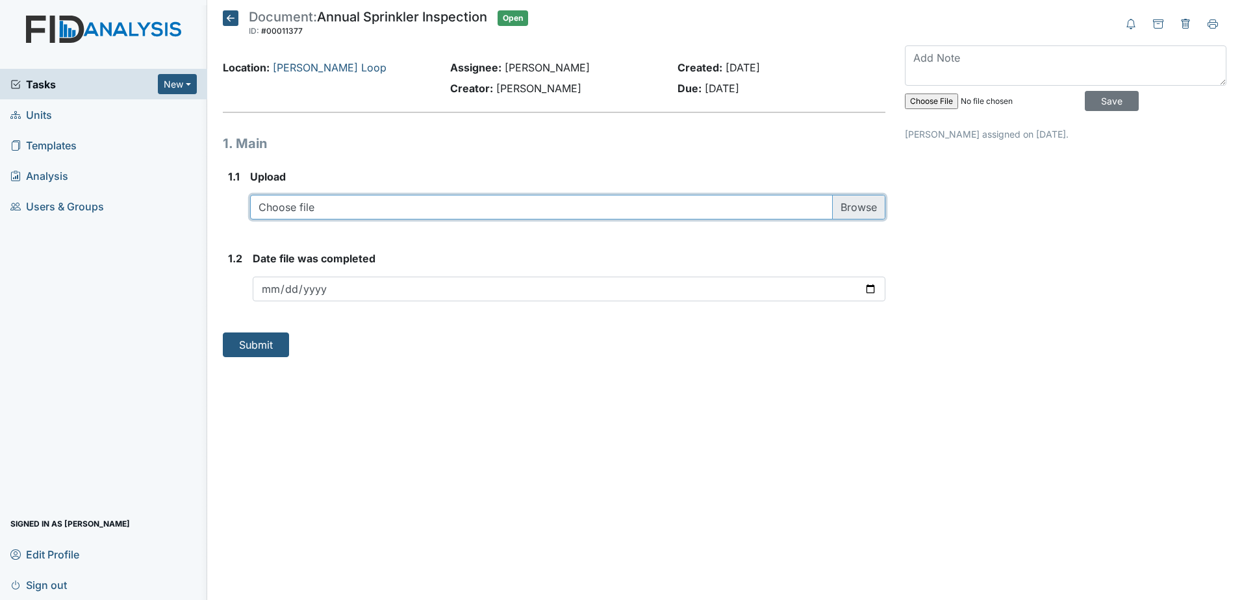
click at [416, 205] on input "file" at bounding box center [567, 207] width 635 height 25
type input "C:\fakepath\phoenix.110.2025.pdf"
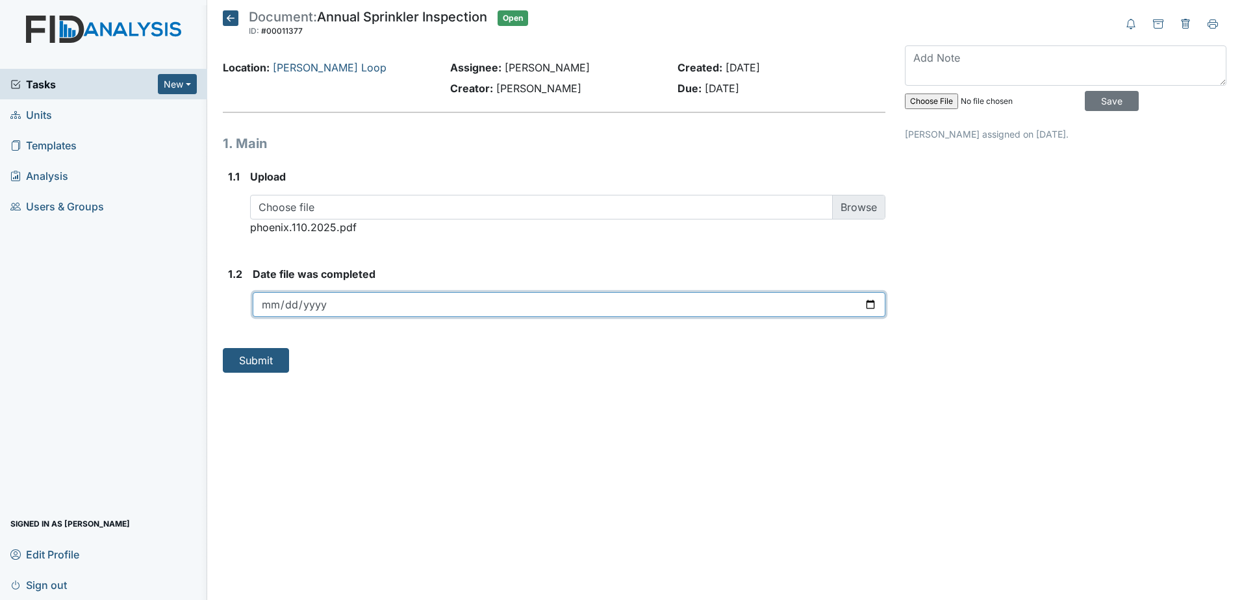
click at [424, 307] on input "date" at bounding box center [569, 304] width 632 height 25
click at [872, 303] on input "date" at bounding box center [569, 304] width 632 height 25
type input "[DATE]"
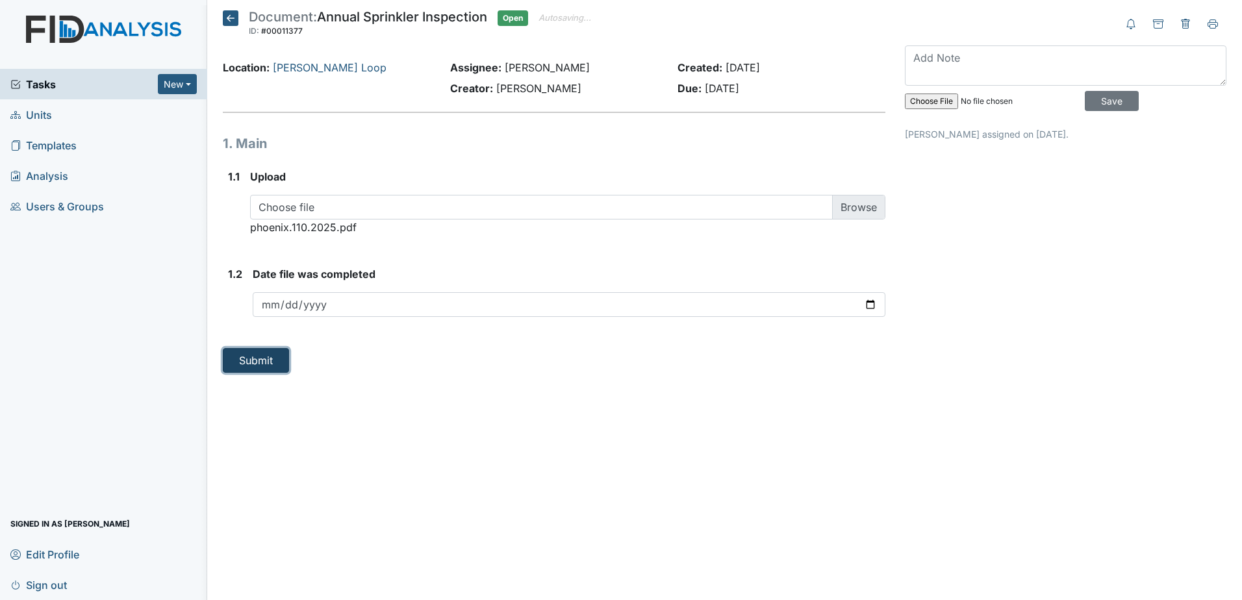
click at [249, 364] on button "Submit" at bounding box center [256, 360] width 66 height 25
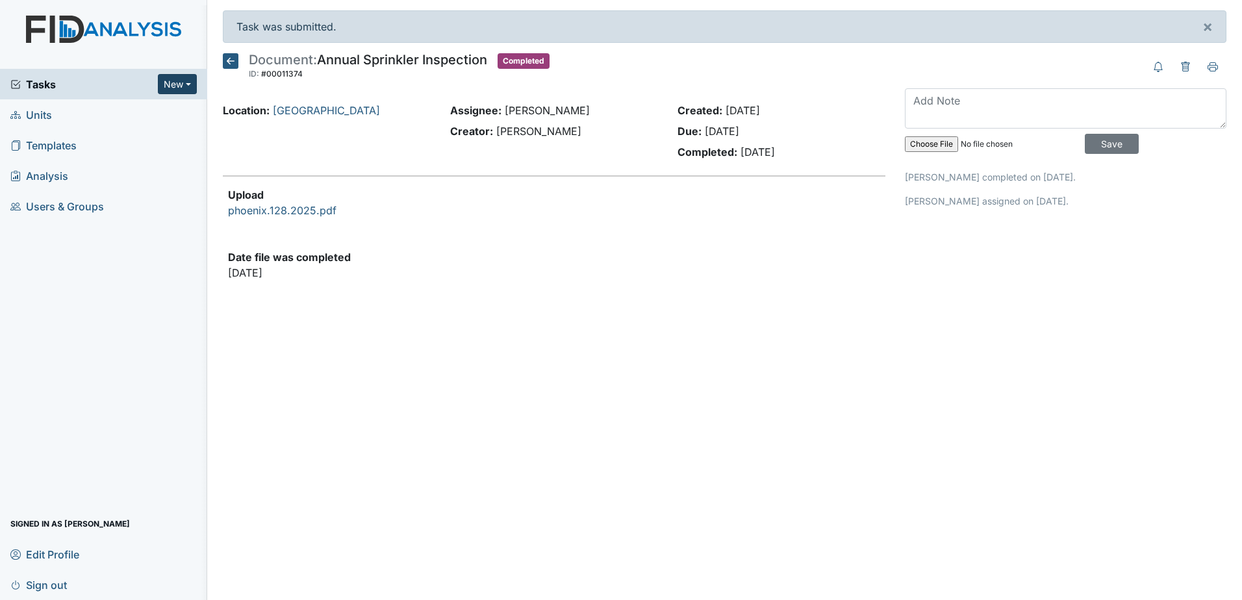
click at [185, 87] on button "New" at bounding box center [177, 84] width 39 height 20
click at [152, 151] on link "Document" at bounding box center [144, 153] width 103 height 21
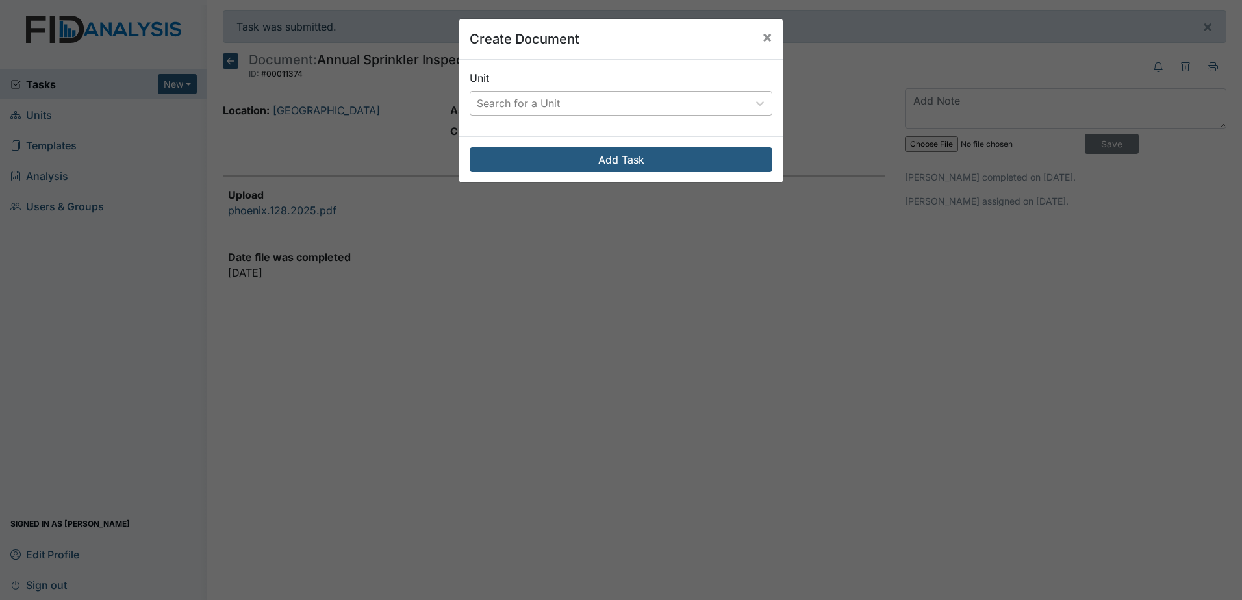
click at [522, 108] on div "Search for a Unit" at bounding box center [518, 103] width 83 height 16
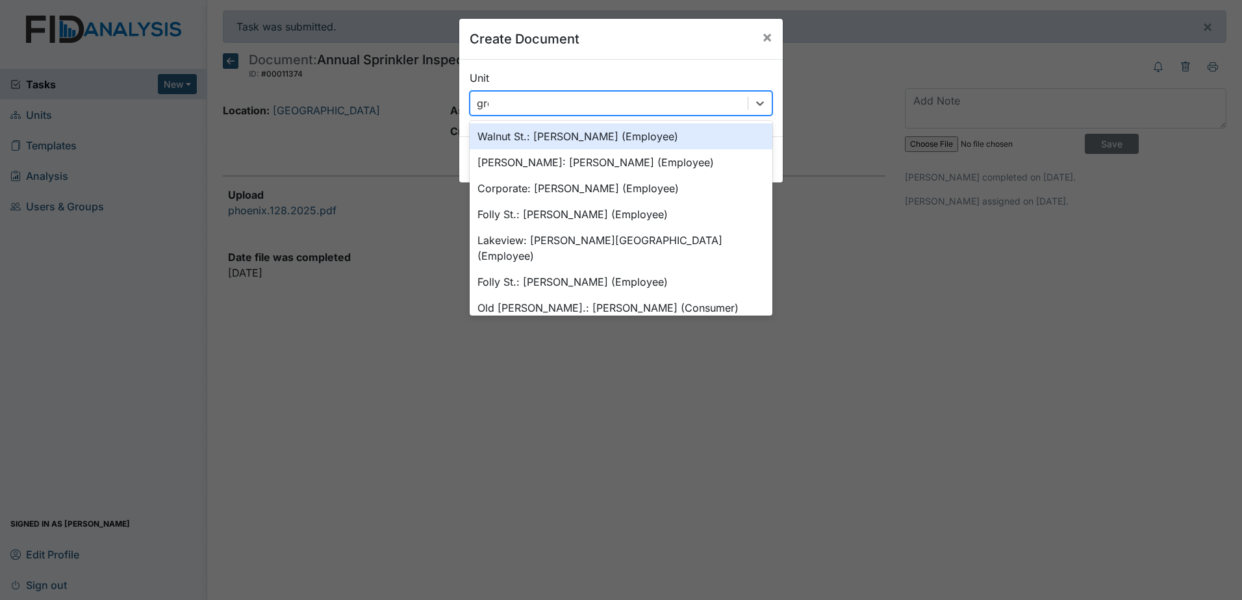
type input "grey"
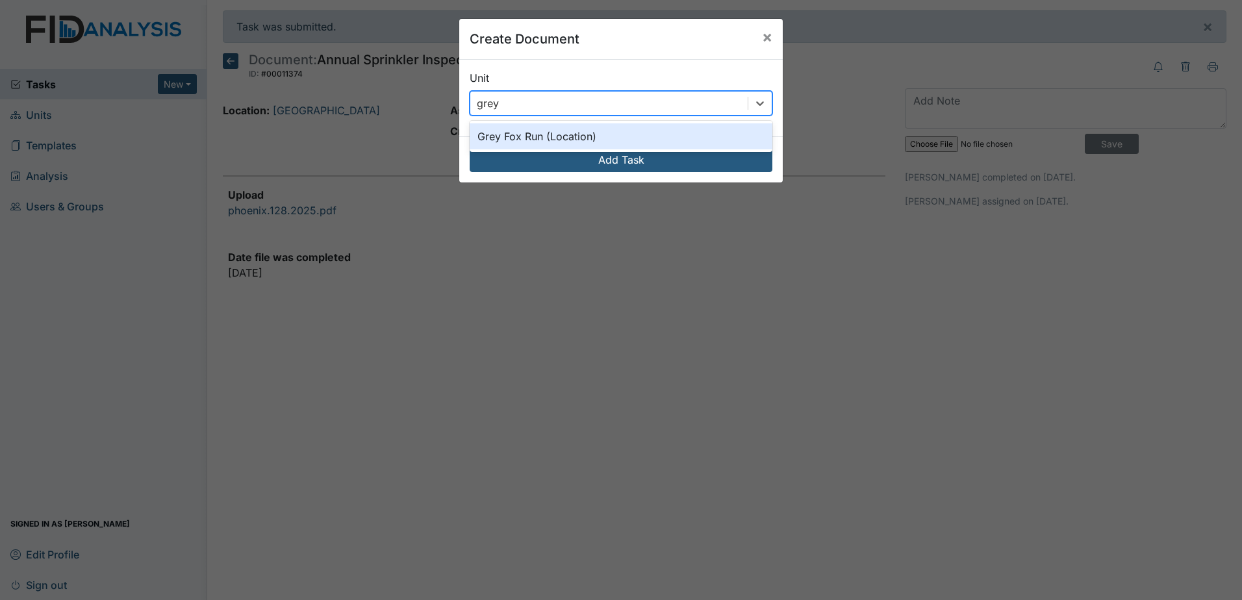
click at [547, 134] on div "Grey Fox Run (Location)" at bounding box center [620, 136] width 303 height 26
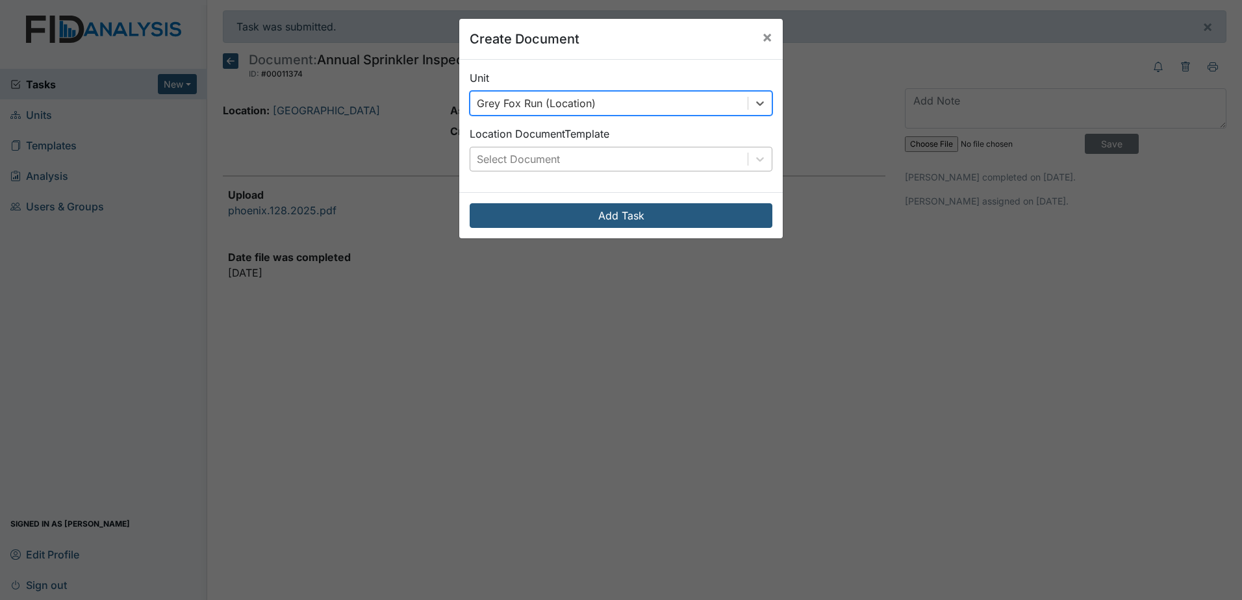
click at [603, 163] on div "Select Document" at bounding box center [608, 158] width 277 height 23
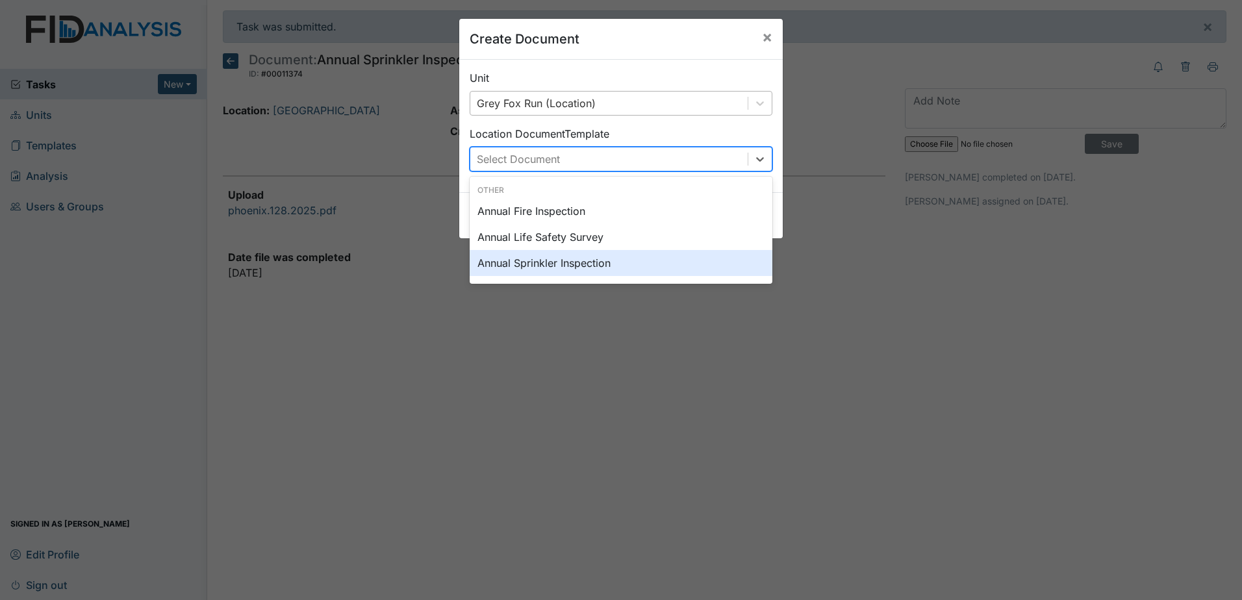
click at [592, 260] on div "Annual Sprinkler Inspection" at bounding box center [620, 263] width 303 height 26
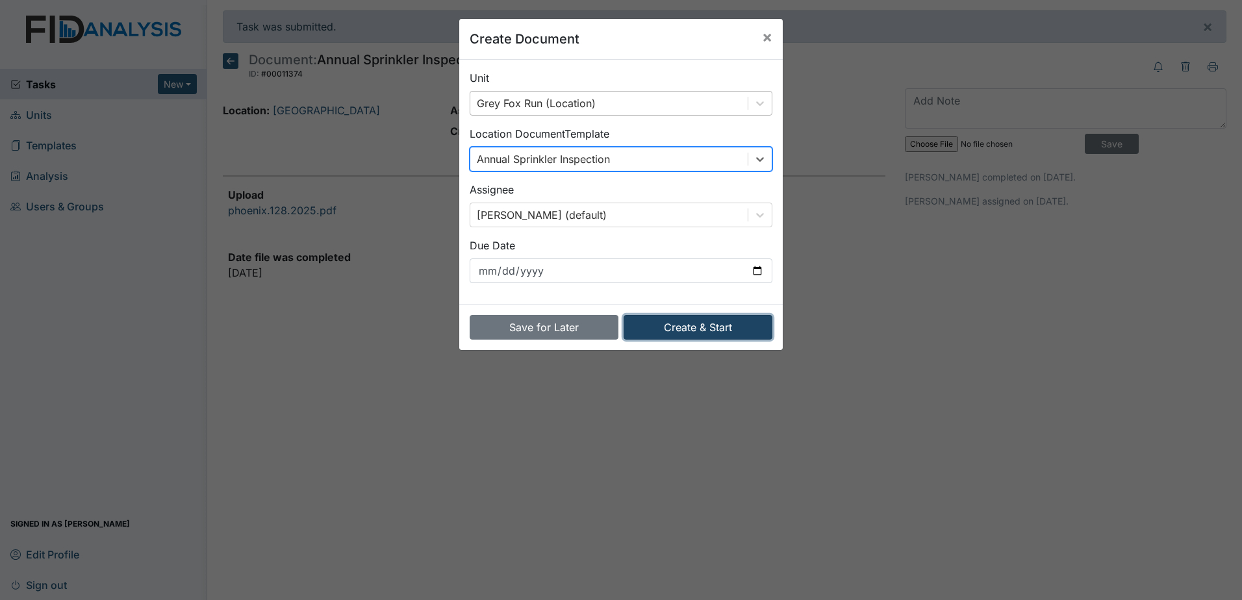
click at [662, 331] on button "Create & Start" at bounding box center [697, 327] width 149 height 25
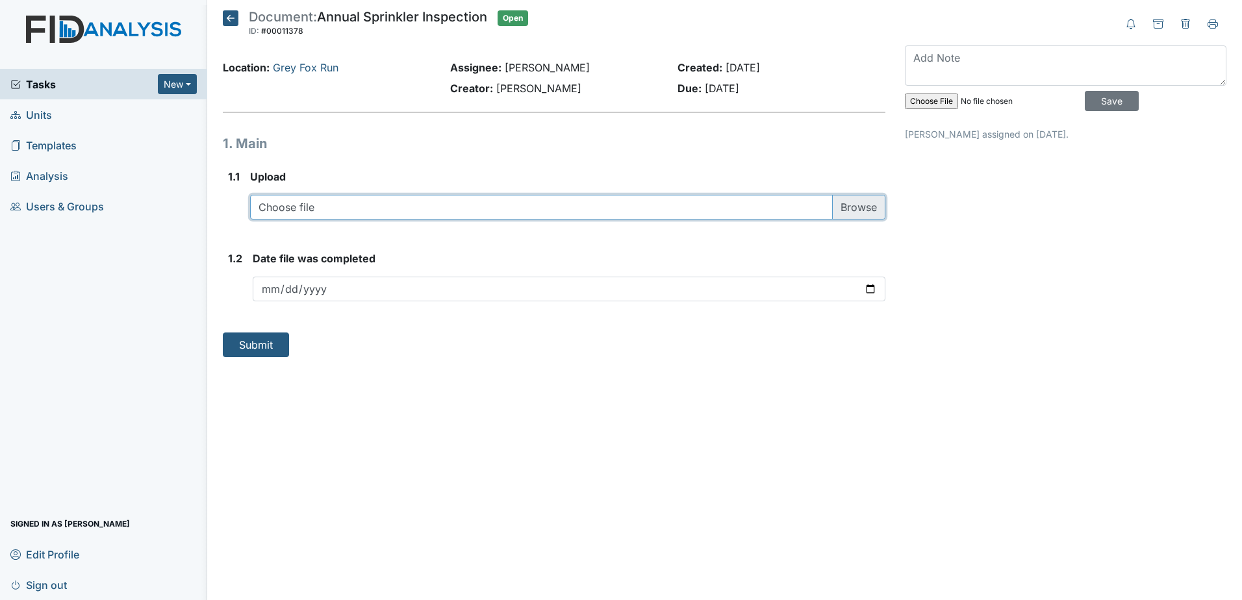
click at [383, 198] on input "file" at bounding box center [567, 207] width 635 height 25
type input "C:\fakepath\phoenix.112.2025.pdf"
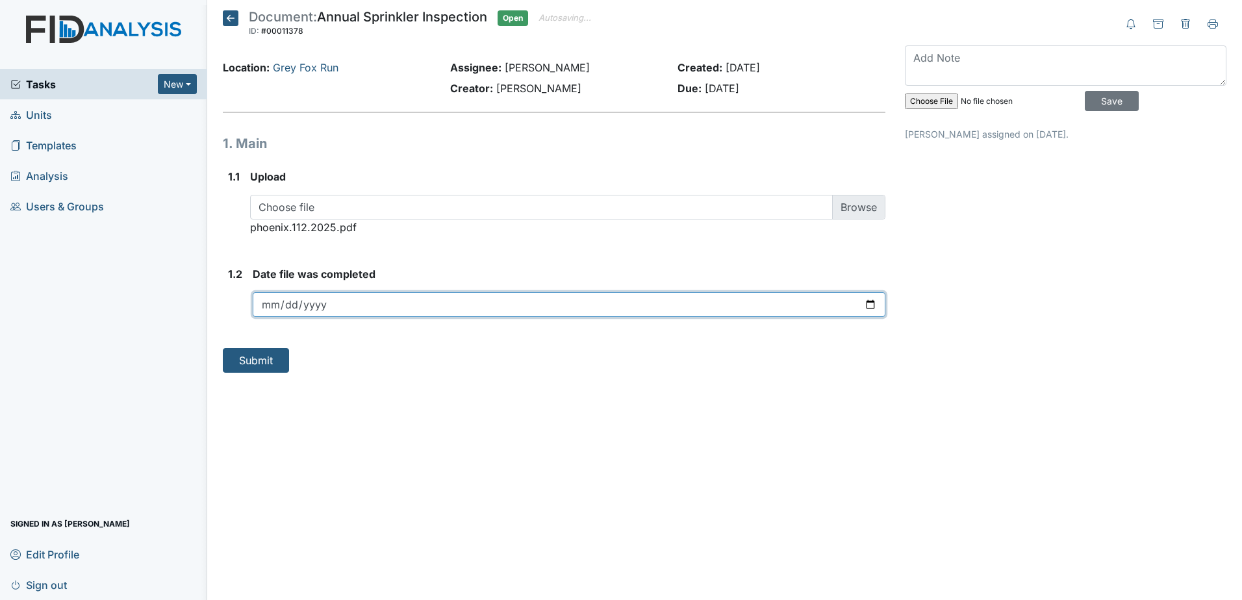
click at [407, 309] on input "date" at bounding box center [569, 304] width 632 height 25
click at [382, 308] on input "date" at bounding box center [569, 304] width 632 height 25
click at [872, 301] on input "date" at bounding box center [569, 304] width 632 height 25
type input "[DATE]"
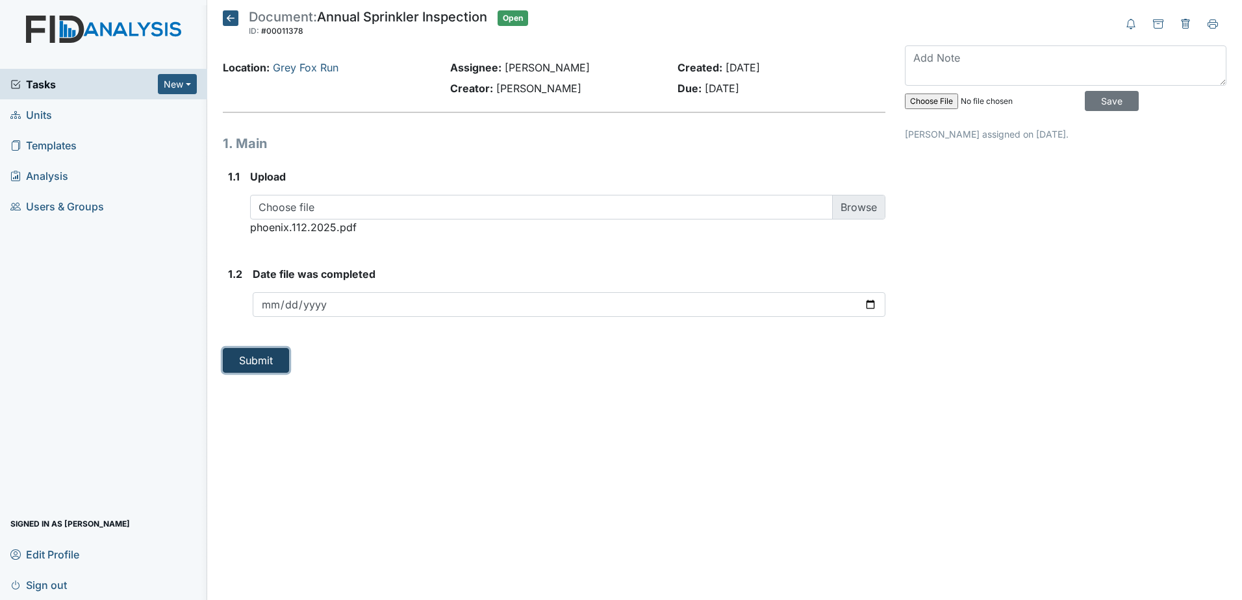
click at [262, 358] on button "Submit" at bounding box center [256, 360] width 66 height 25
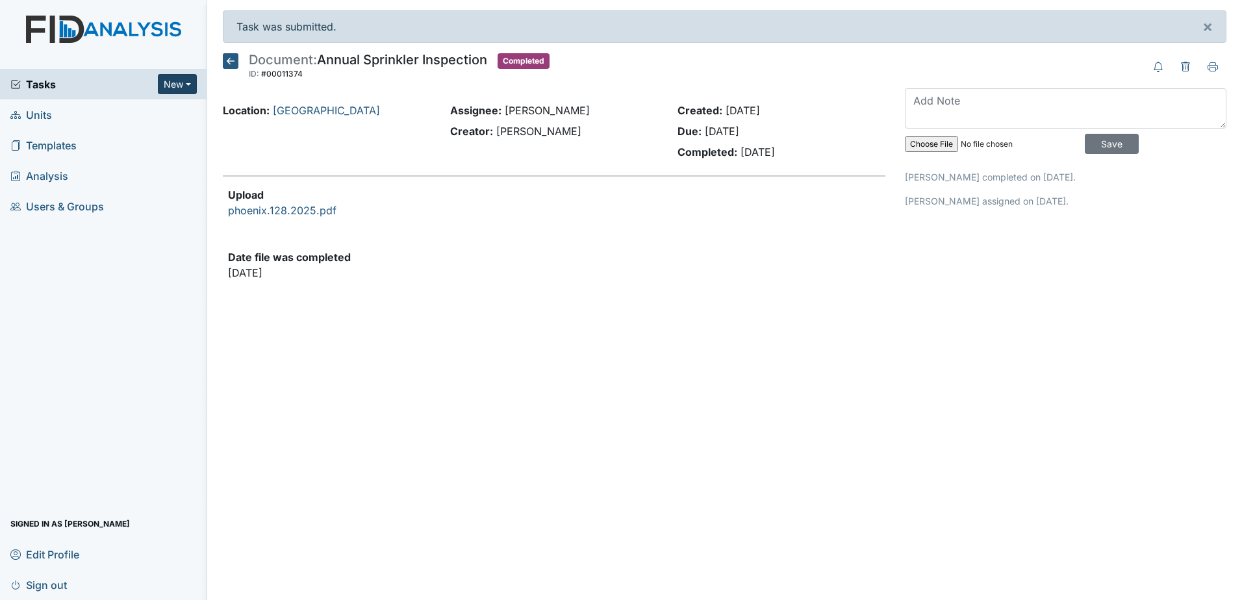
click at [175, 88] on button "New" at bounding box center [177, 84] width 39 height 20
click at [148, 156] on link "Document" at bounding box center [144, 153] width 103 height 21
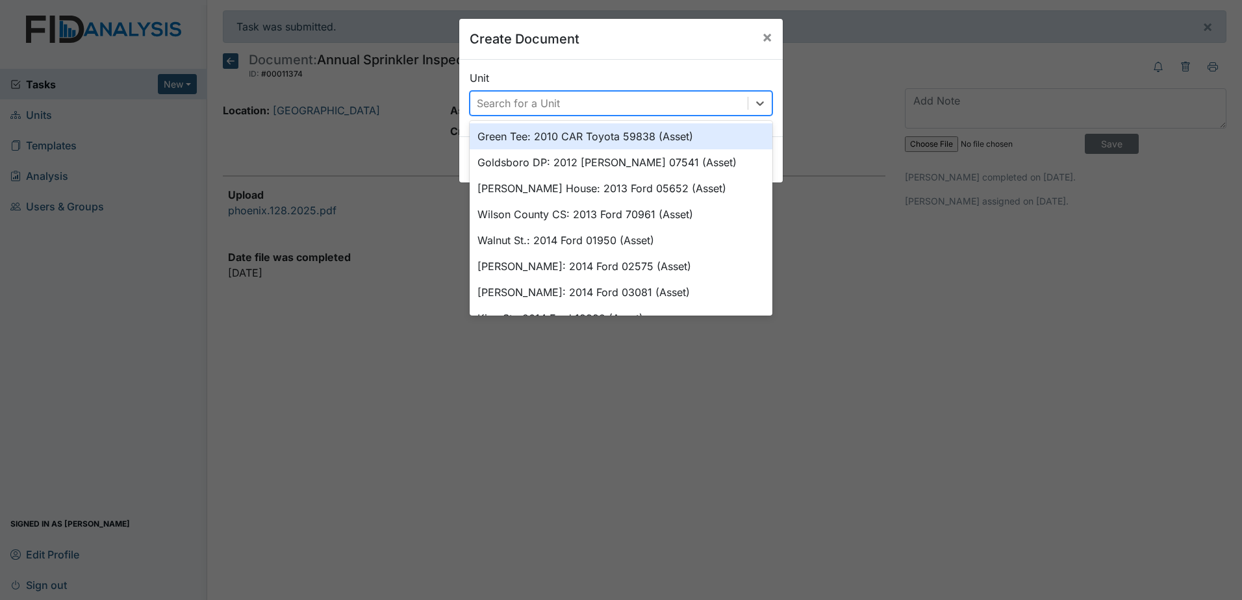
click at [529, 103] on div "Search for a Unit" at bounding box center [518, 103] width 83 height 16
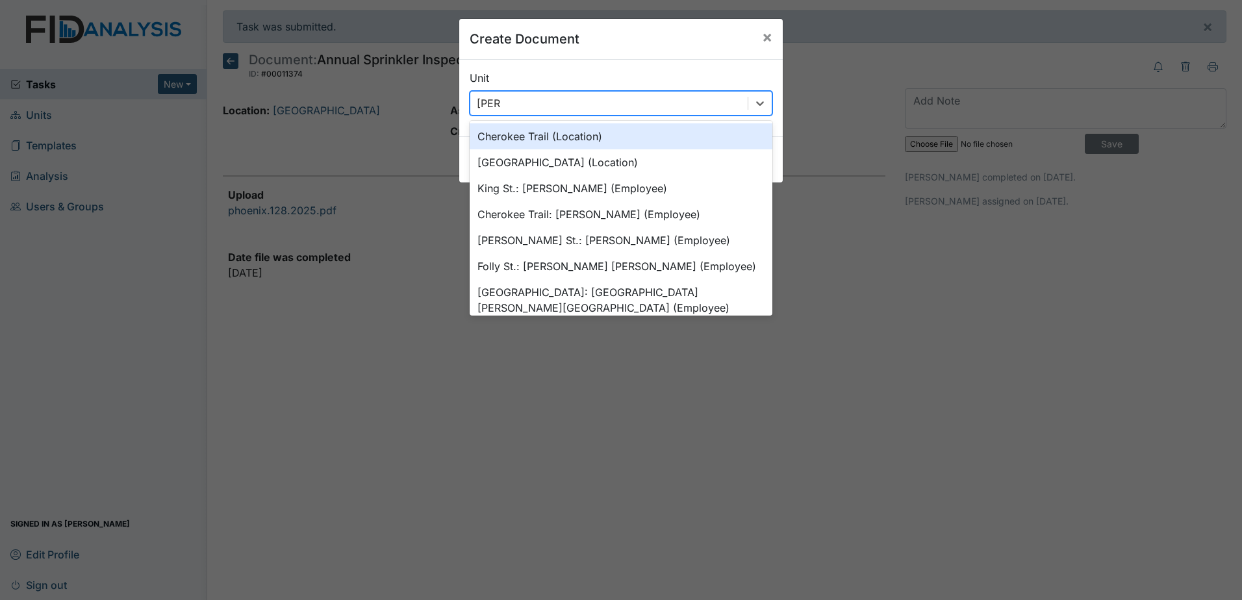
type input "cherr"
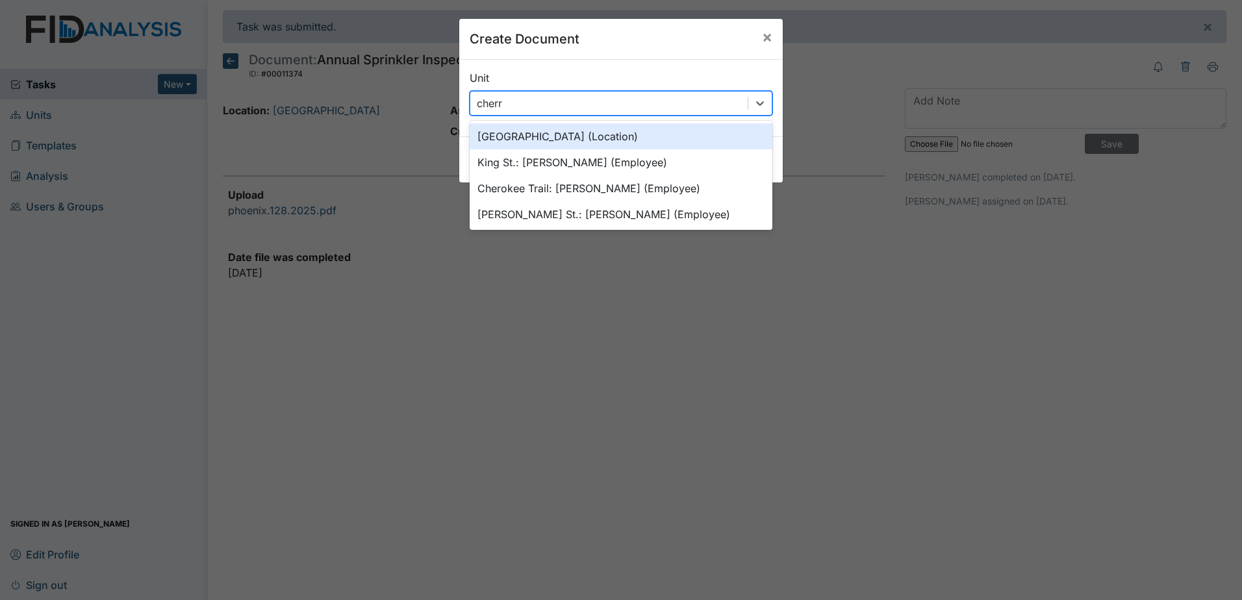
click at [556, 131] on div "Cherry Lane (Location)" at bounding box center [620, 136] width 303 height 26
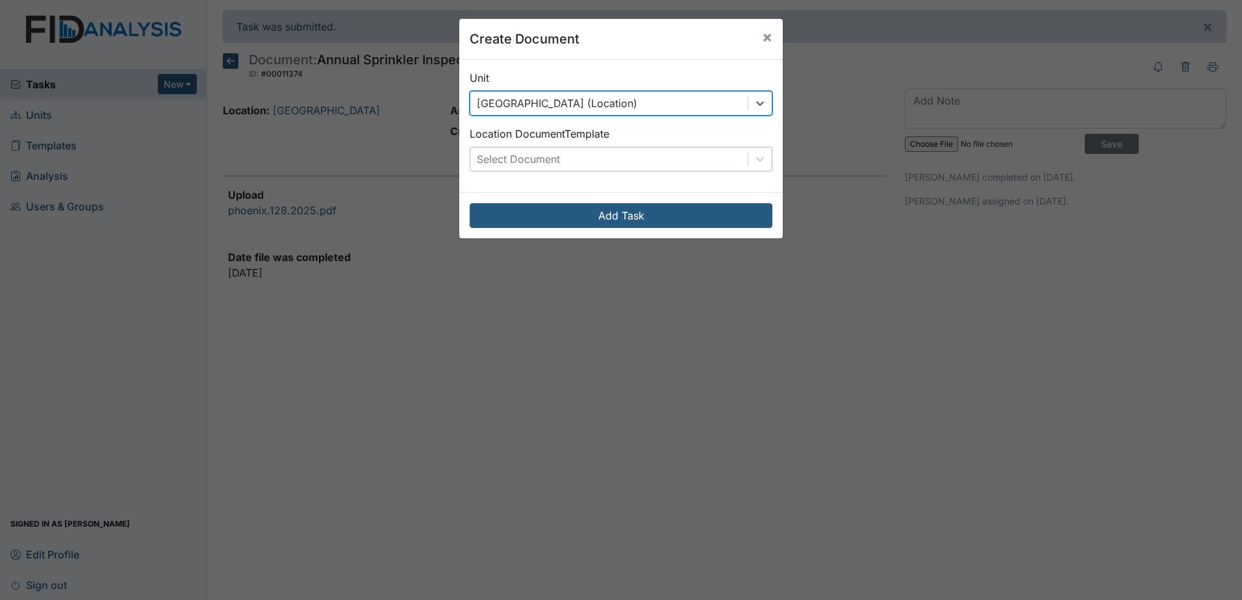
click at [605, 155] on div "Select Document" at bounding box center [608, 158] width 277 height 23
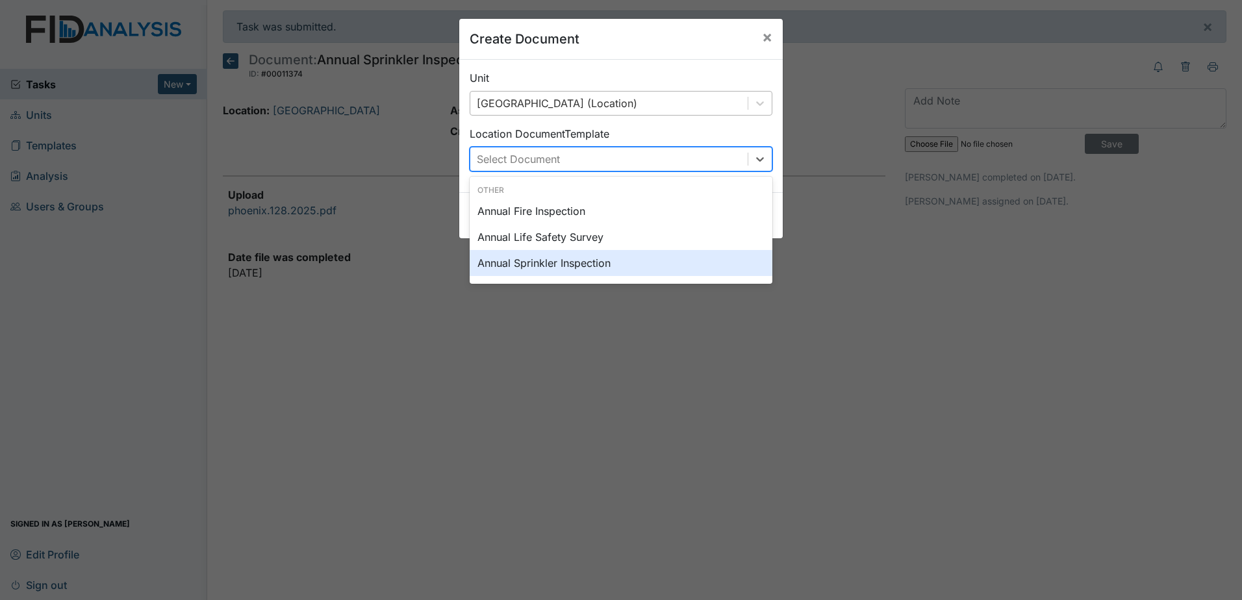
click at [584, 260] on div "Annual Sprinkler Inspection" at bounding box center [620, 263] width 303 height 26
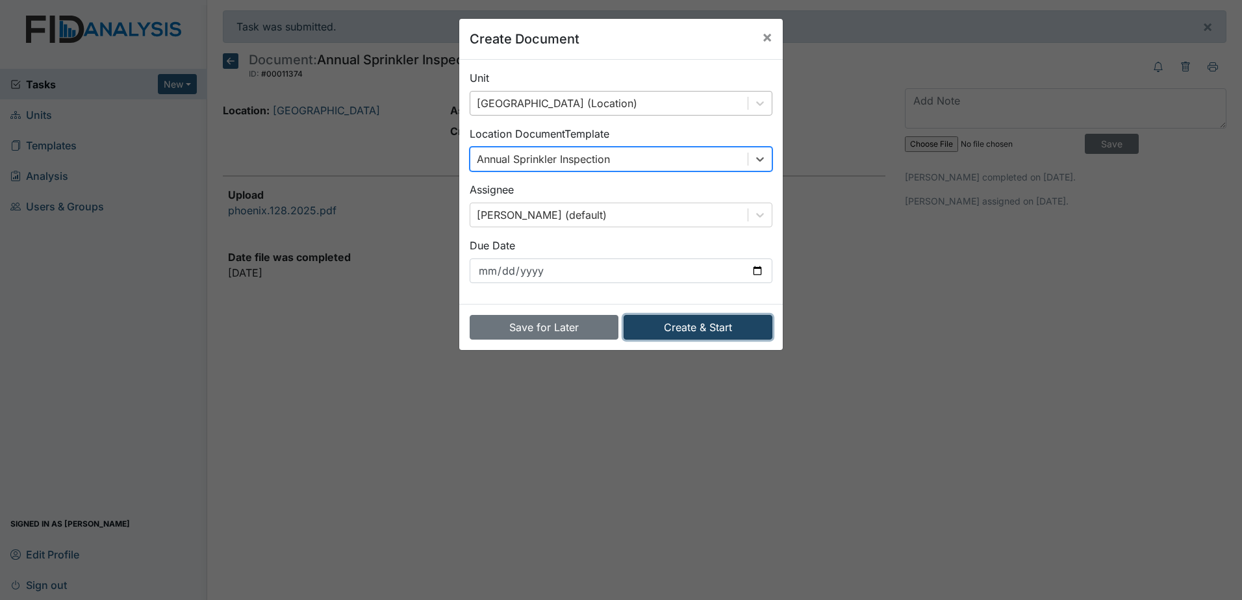
click at [685, 333] on button "Create & Start" at bounding box center [697, 327] width 149 height 25
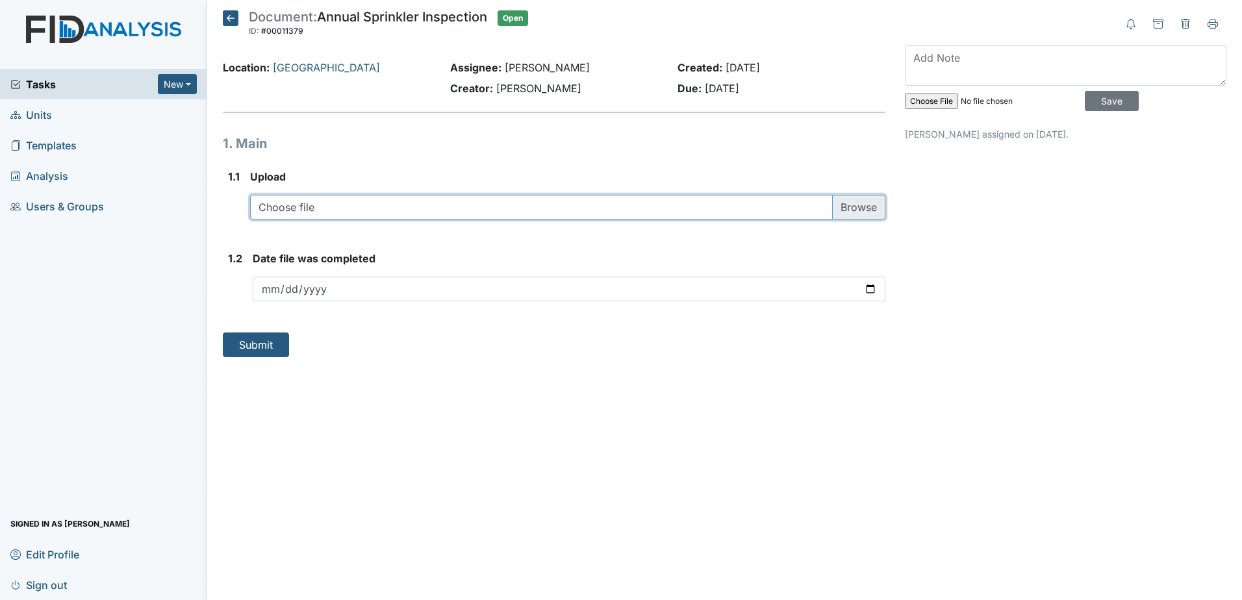
click at [466, 212] on input "file" at bounding box center [567, 207] width 635 height 25
type input "C:\fakepath\phoenix.104.2025.pdf"
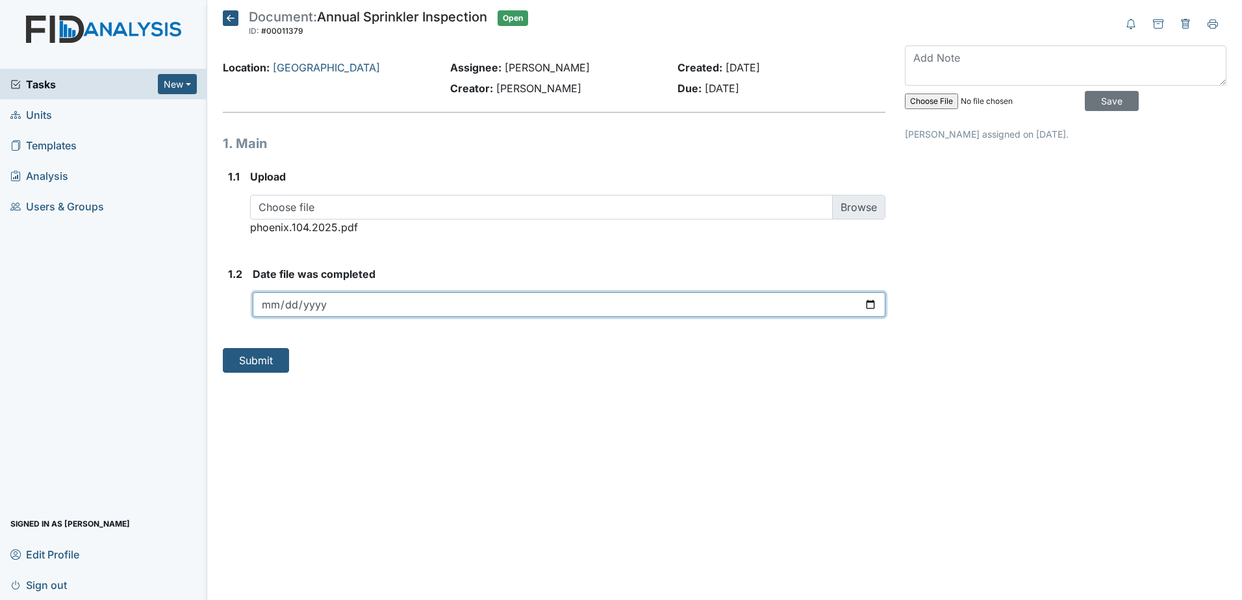
click at [871, 305] on input "date" at bounding box center [569, 304] width 632 height 25
type input "[DATE]"
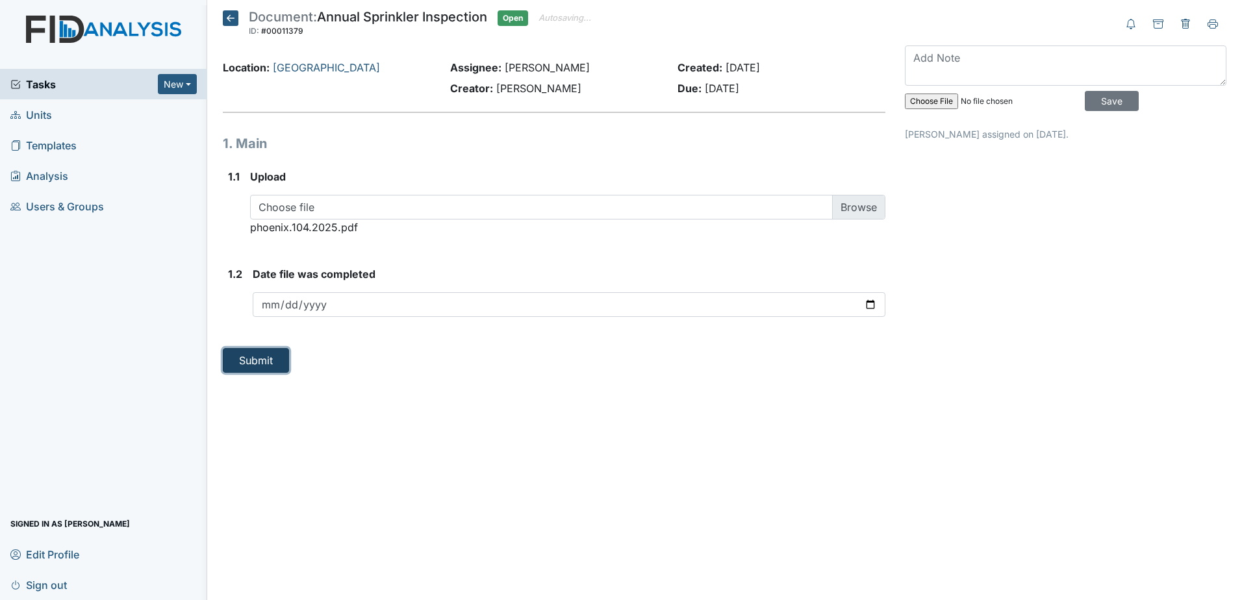
click at [267, 362] on button "Submit" at bounding box center [256, 360] width 66 height 25
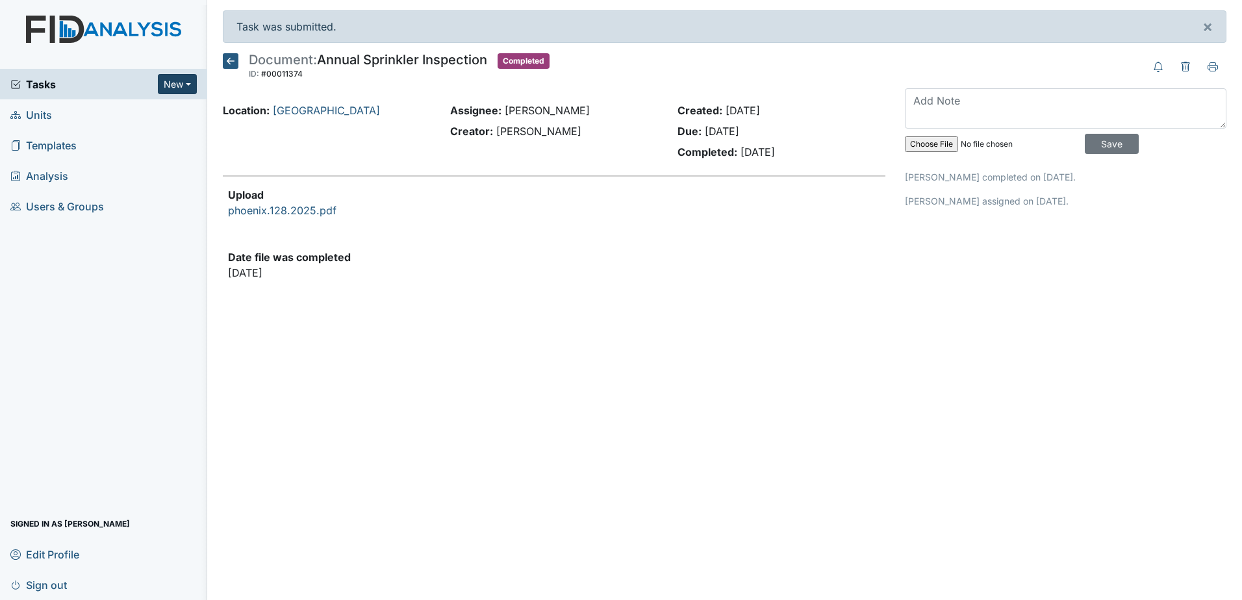
click at [168, 84] on button "New" at bounding box center [177, 84] width 39 height 20
click at [145, 151] on link "Document" at bounding box center [144, 153] width 103 height 21
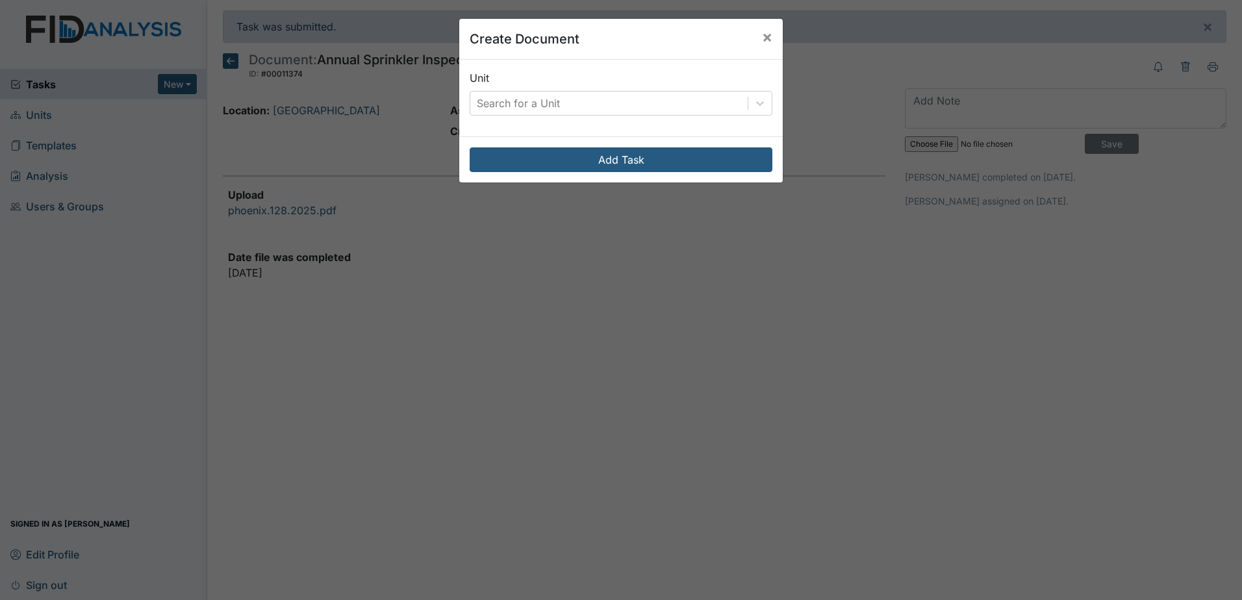
click at [519, 123] on div "Unit Search for a Unit" at bounding box center [620, 98] width 323 height 77
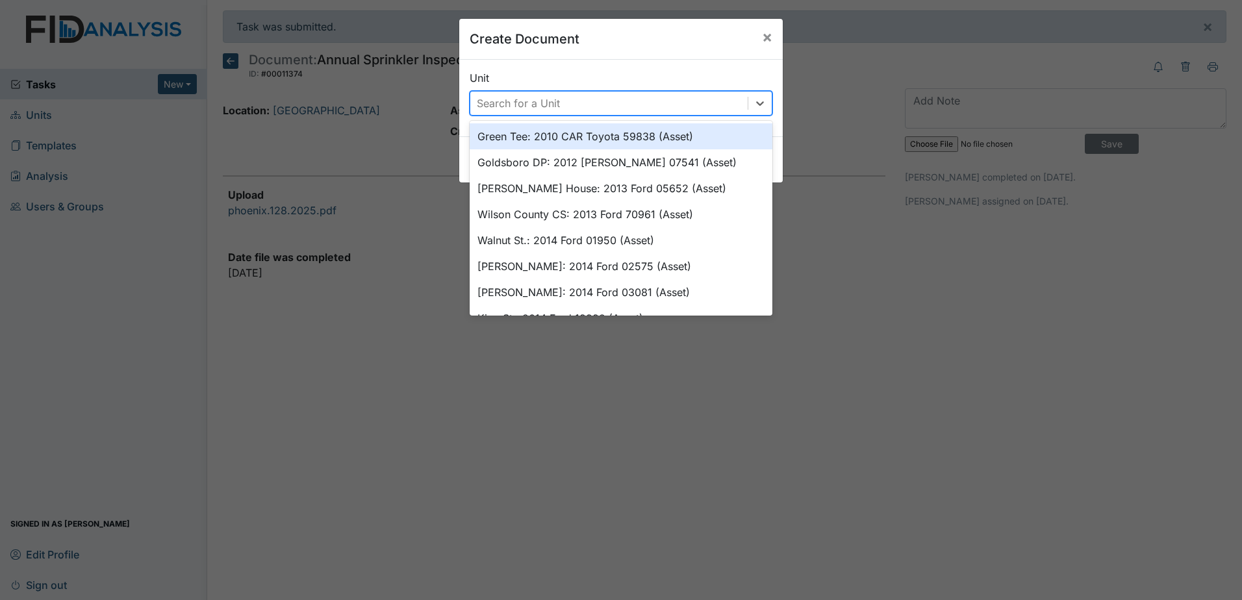
click at [520, 108] on div "Search for a Unit" at bounding box center [518, 103] width 83 height 16
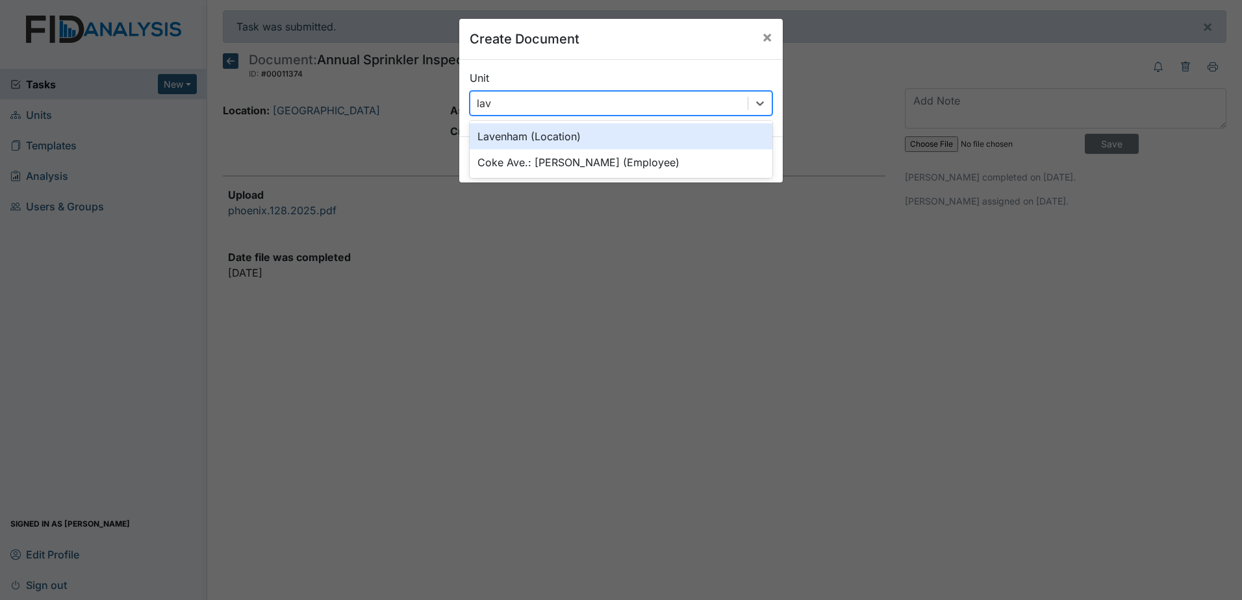
type input "lave"
click at [592, 139] on div "Lavenham (Location)" at bounding box center [620, 136] width 303 height 26
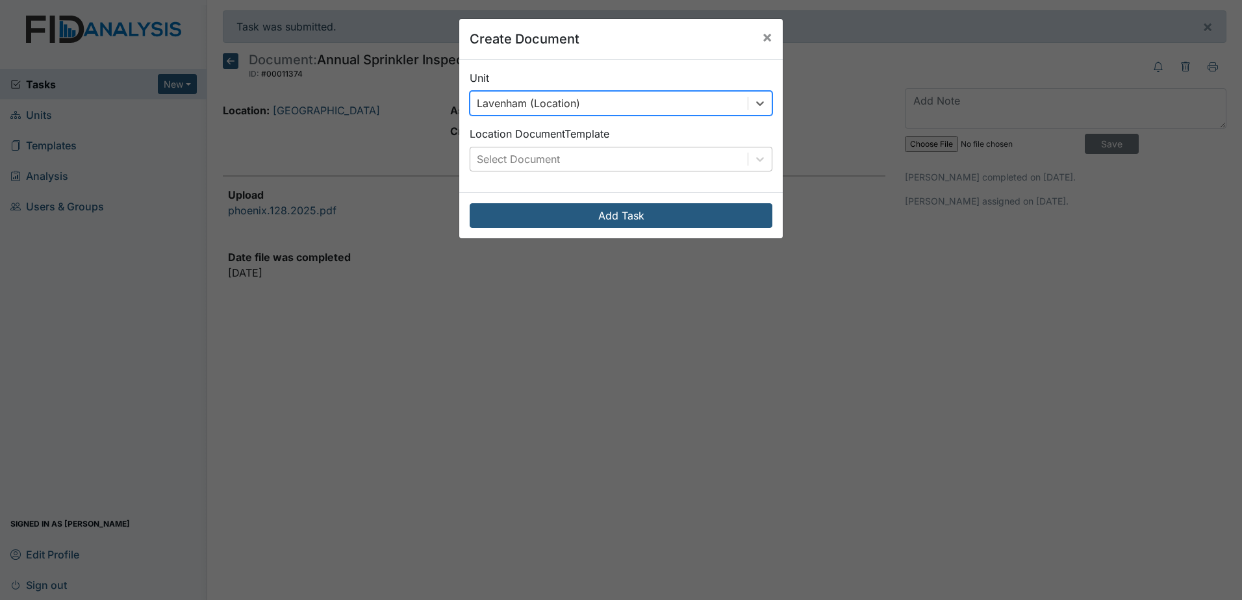
click at [578, 164] on div "Select Document" at bounding box center [608, 158] width 277 height 23
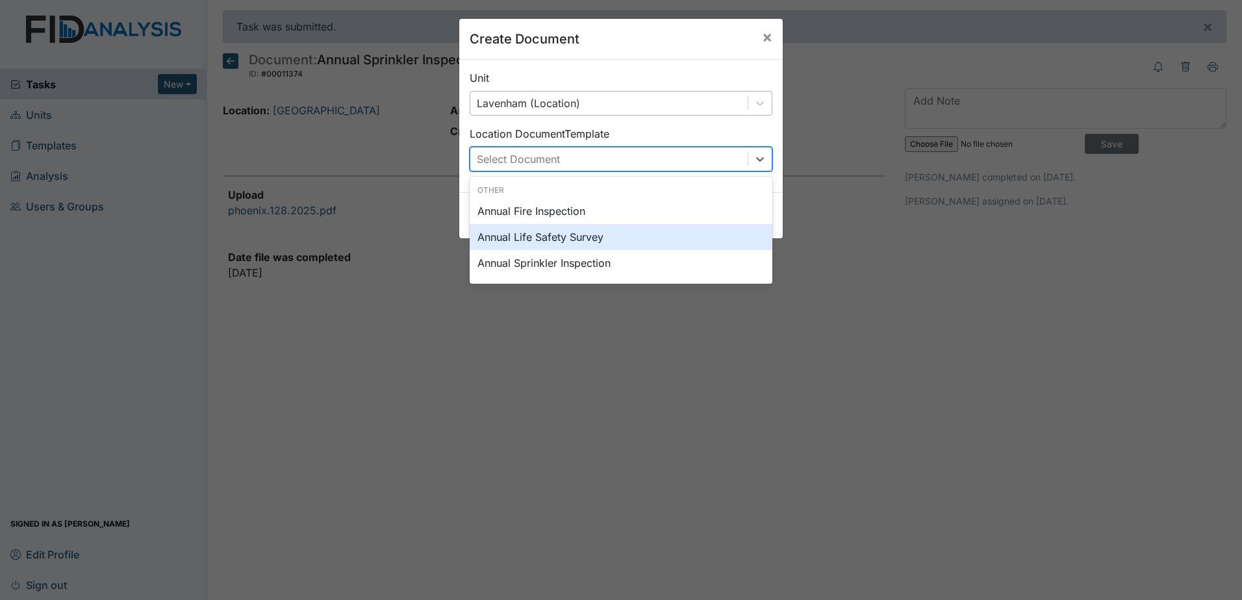
click at [580, 252] on div "Annual Sprinkler Inspection" at bounding box center [620, 263] width 303 height 26
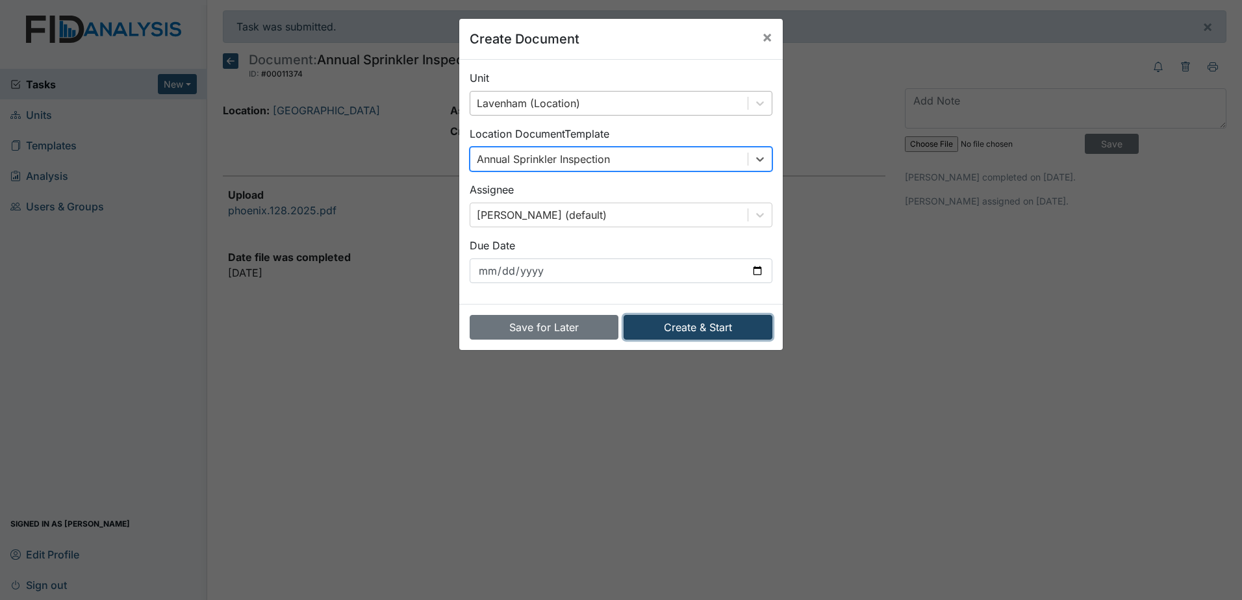
click at [662, 329] on button "Create & Start" at bounding box center [697, 327] width 149 height 25
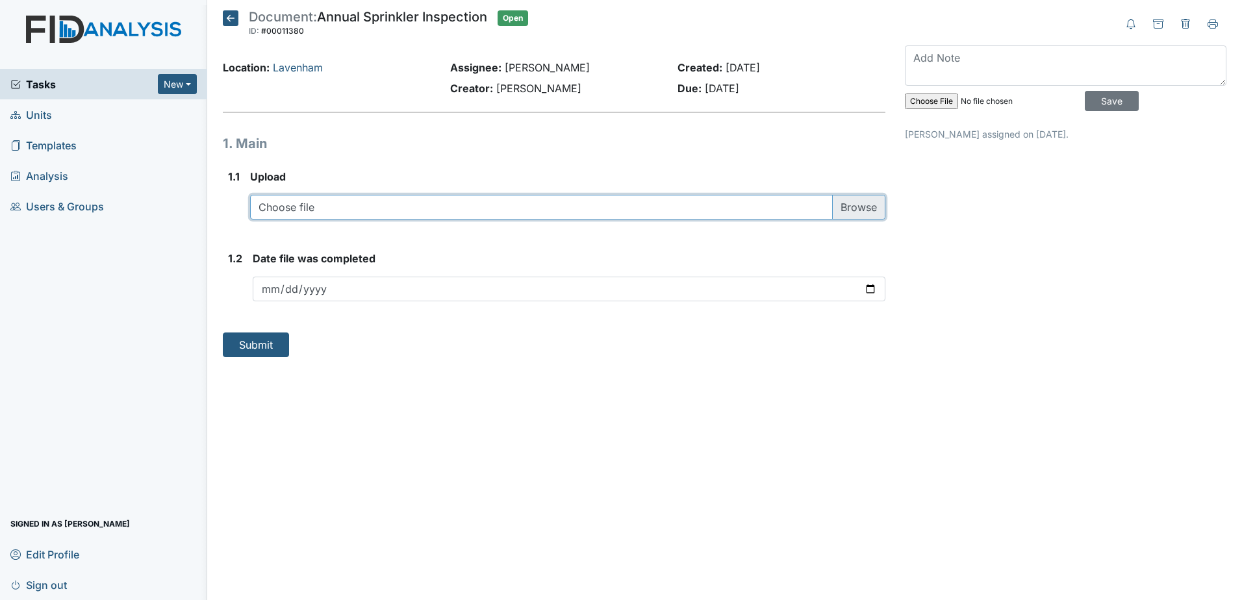
click at [366, 212] on input "file" at bounding box center [567, 207] width 635 height 25
type input "C:\fakepath\phoenix.103.2025.pdf"
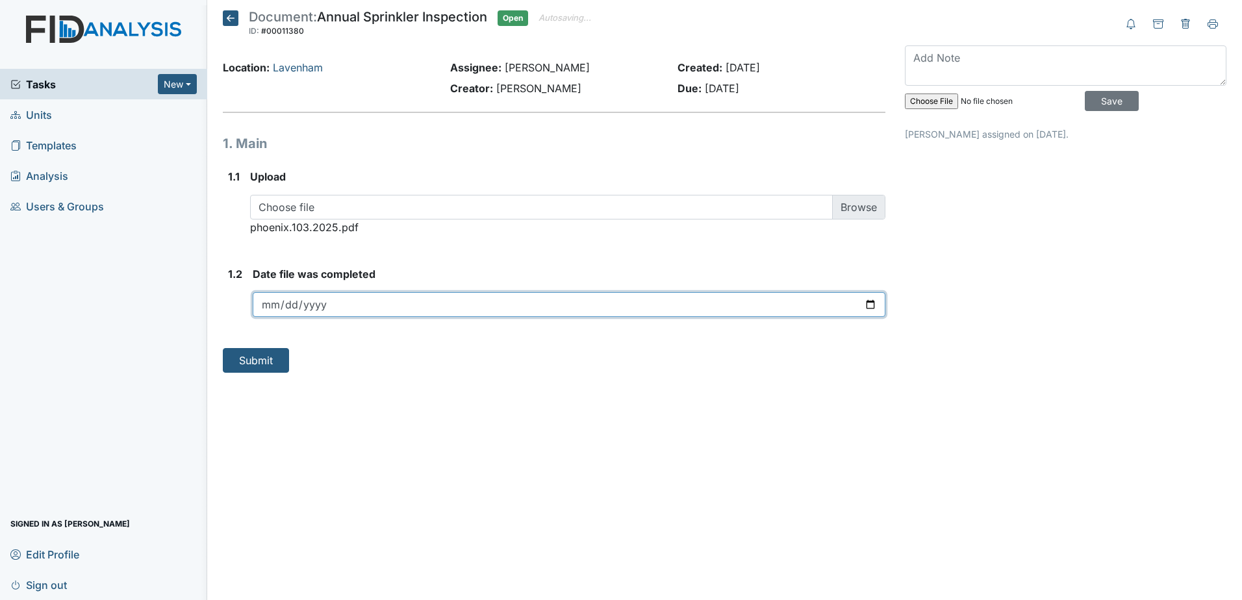
click at [434, 301] on input "date" at bounding box center [569, 304] width 632 height 25
click at [873, 301] on input "date" at bounding box center [569, 304] width 632 height 25
type input "2025-09-18"
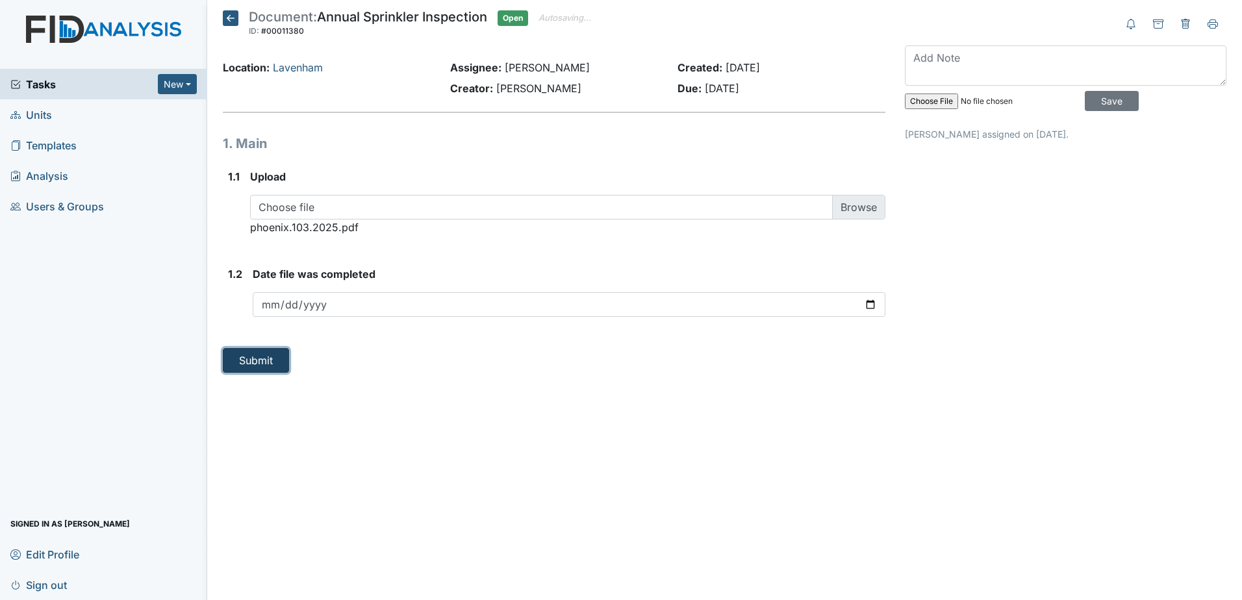
click at [242, 355] on button "Submit" at bounding box center [256, 360] width 66 height 25
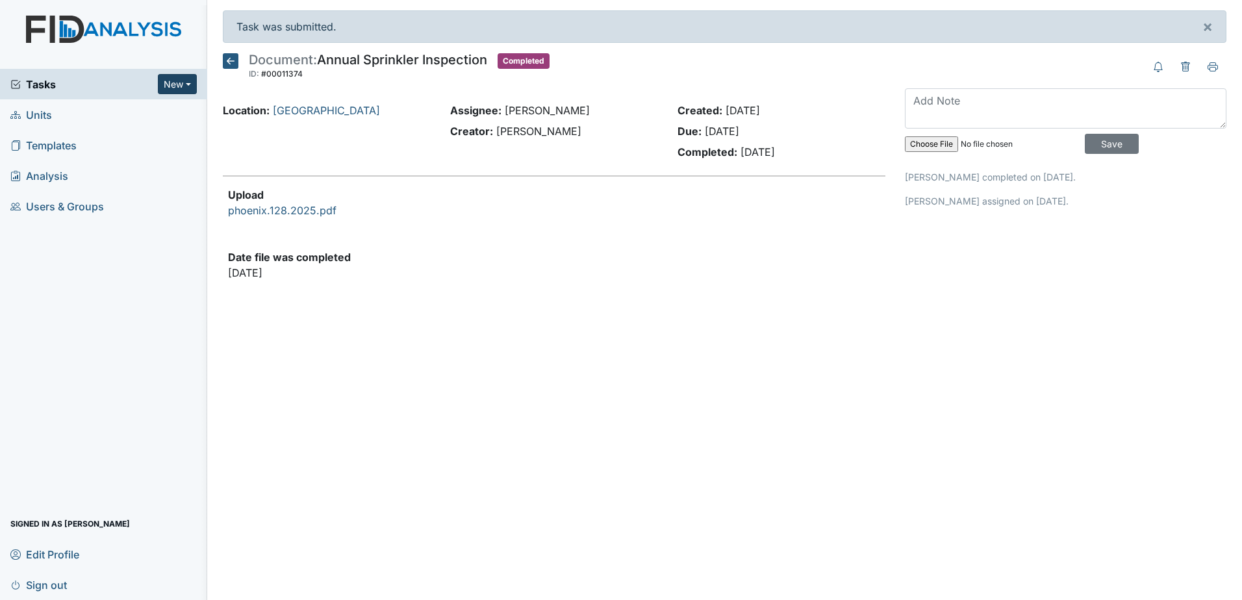
click at [186, 84] on button "New" at bounding box center [177, 84] width 39 height 20
click at [145, 152] on link "Document" at bounding box center [144, 153] width 103 height 21
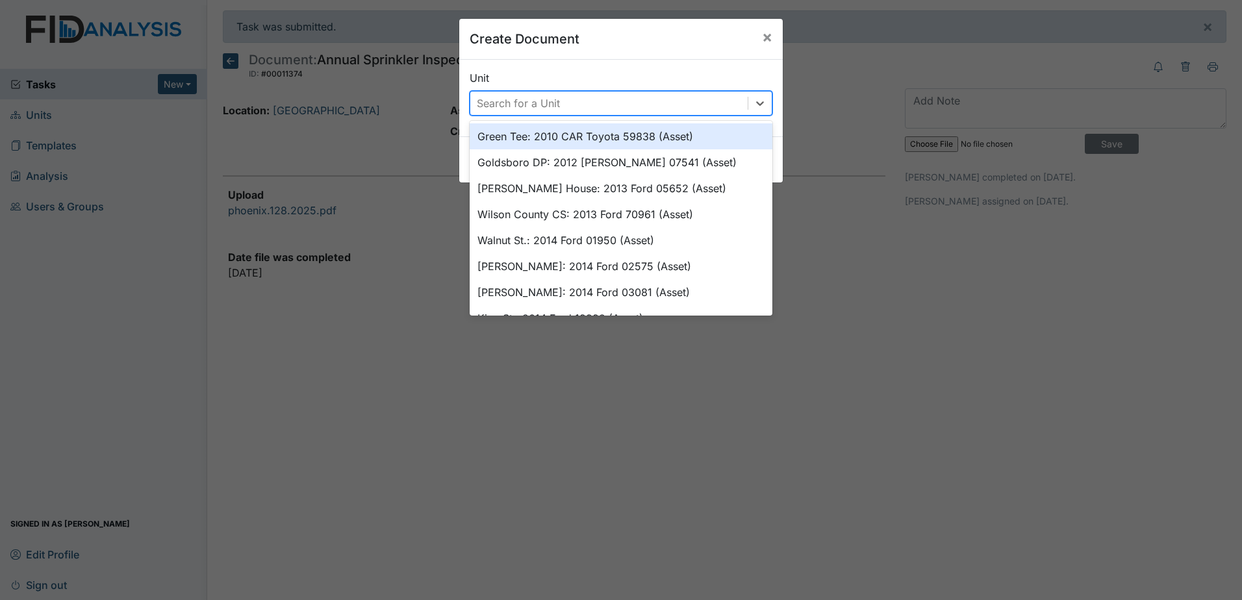
click at [582, 110] on div "Search for a Unit" at bounding box center [608, 103] width 277 height 23
type input "lock"
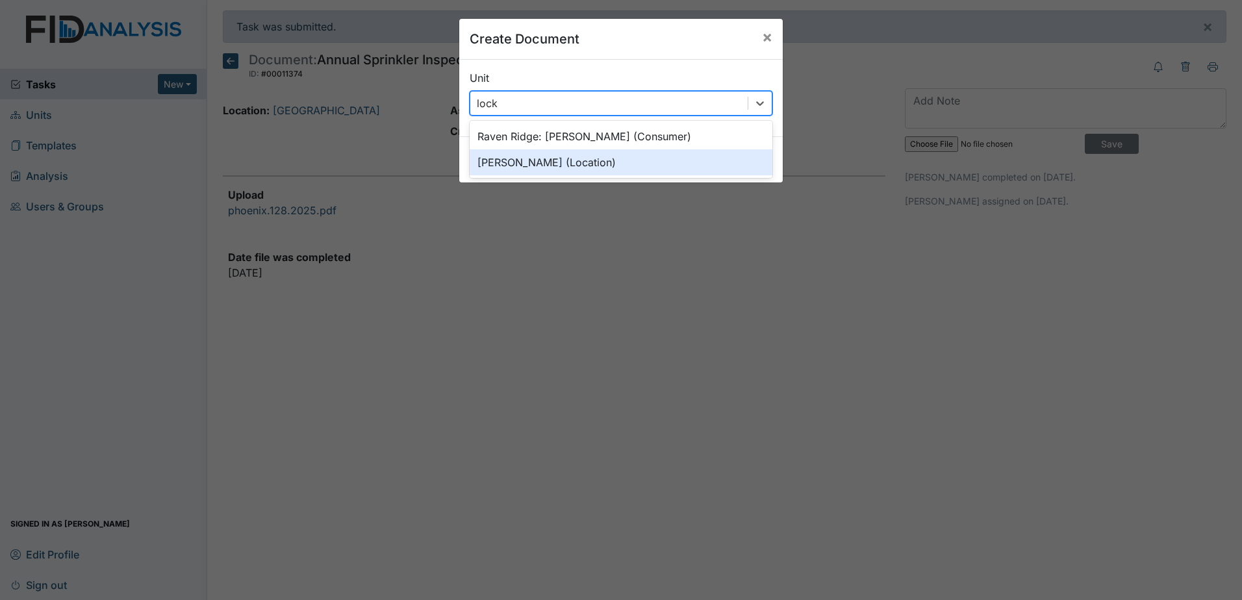
click at [568, 175] on div "[PERSON_NAME] (Location)" at bounding box center [620, 162] width 303 height 26
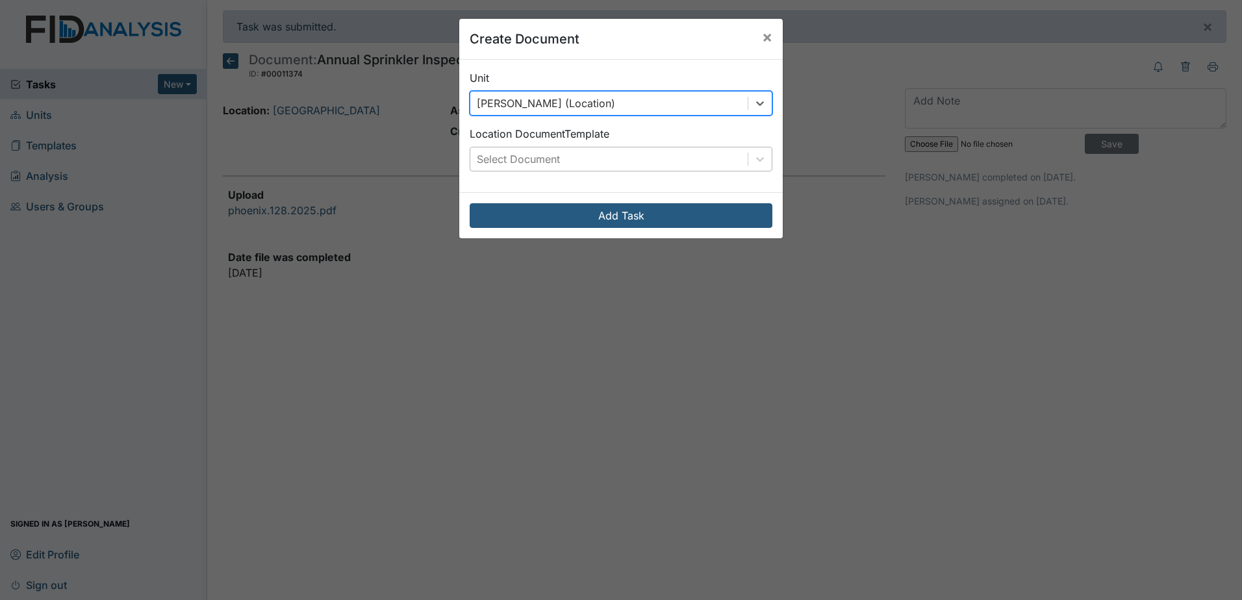
click at [540, 157] on div "Select Document" at bounding box center [518, 159] width 83 height 16
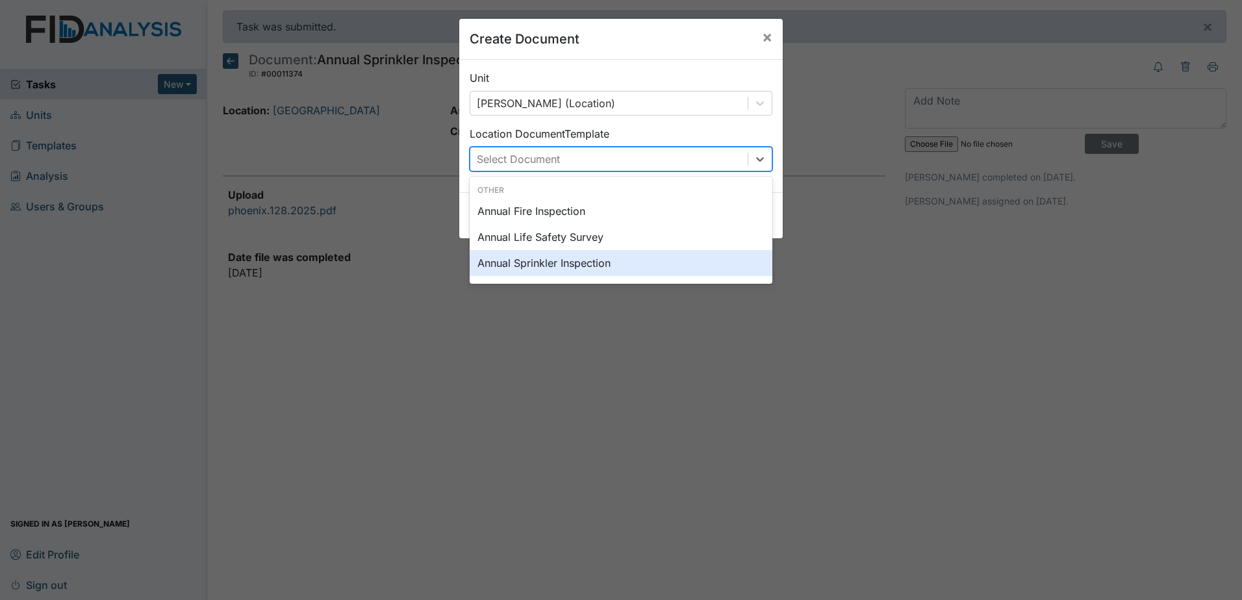
click at [547, 260] on div "Annual Sprinkler Inspection" at bounding box center [620, 263] width 303 height 26
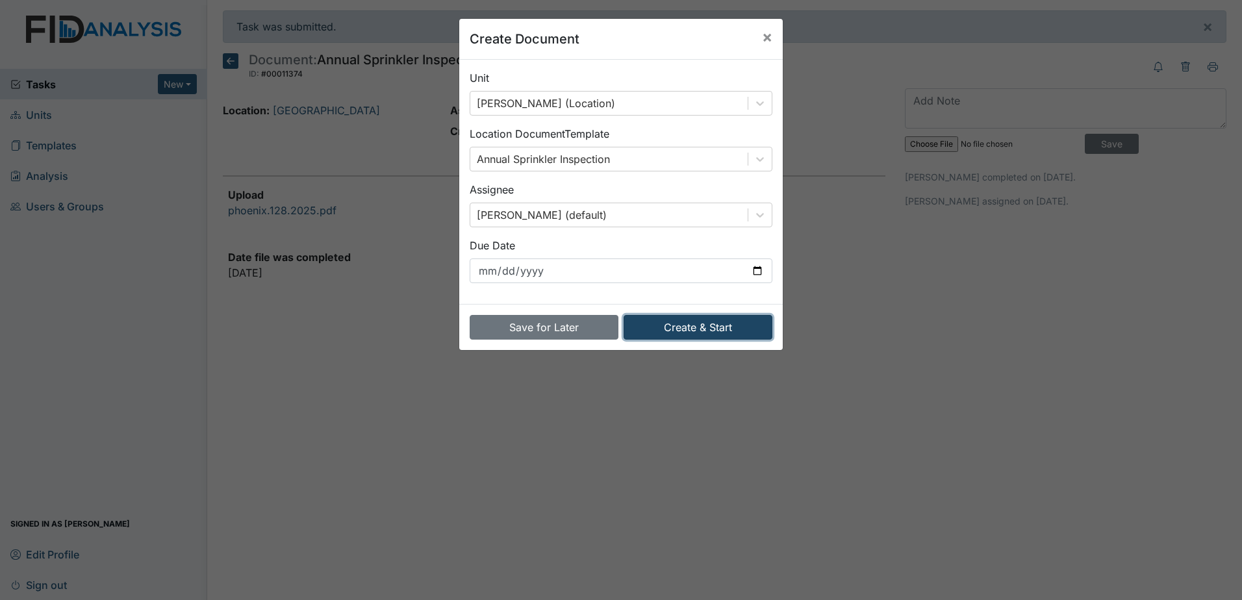
click at [690, 316] on button "Create & Start" at bounding box center [697, 327] width 149 height 25
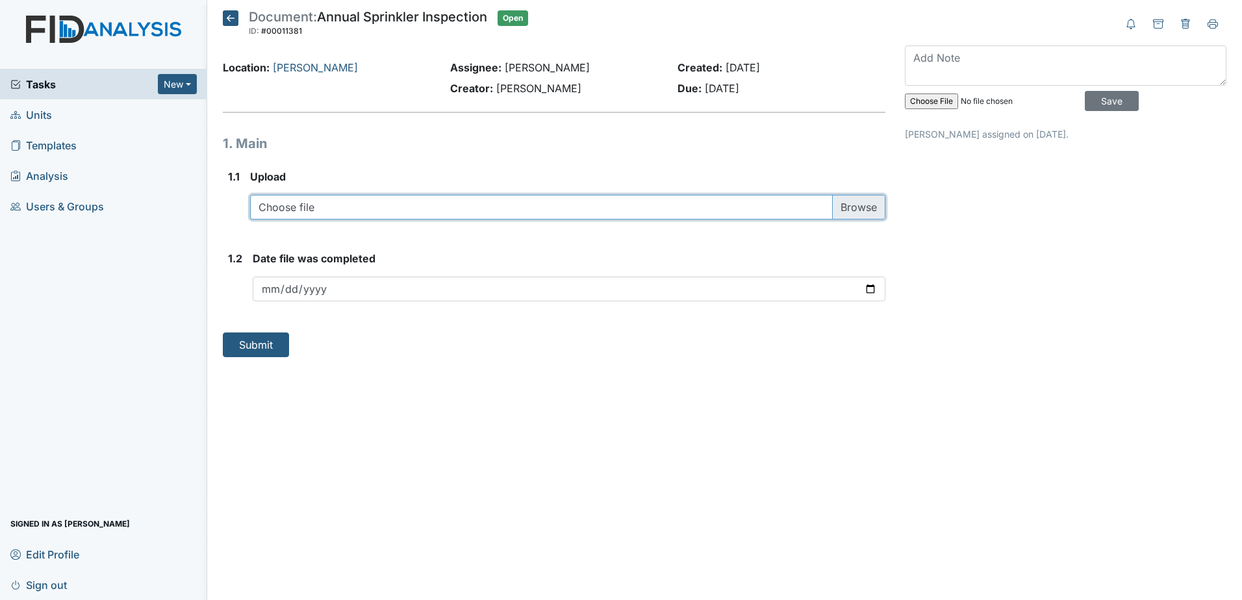
click at [550, 205] on input "file" at bounding box center [567, 207] width 635 height 25
type input "C:\fakepath\phoenix.109.2025.pdf"
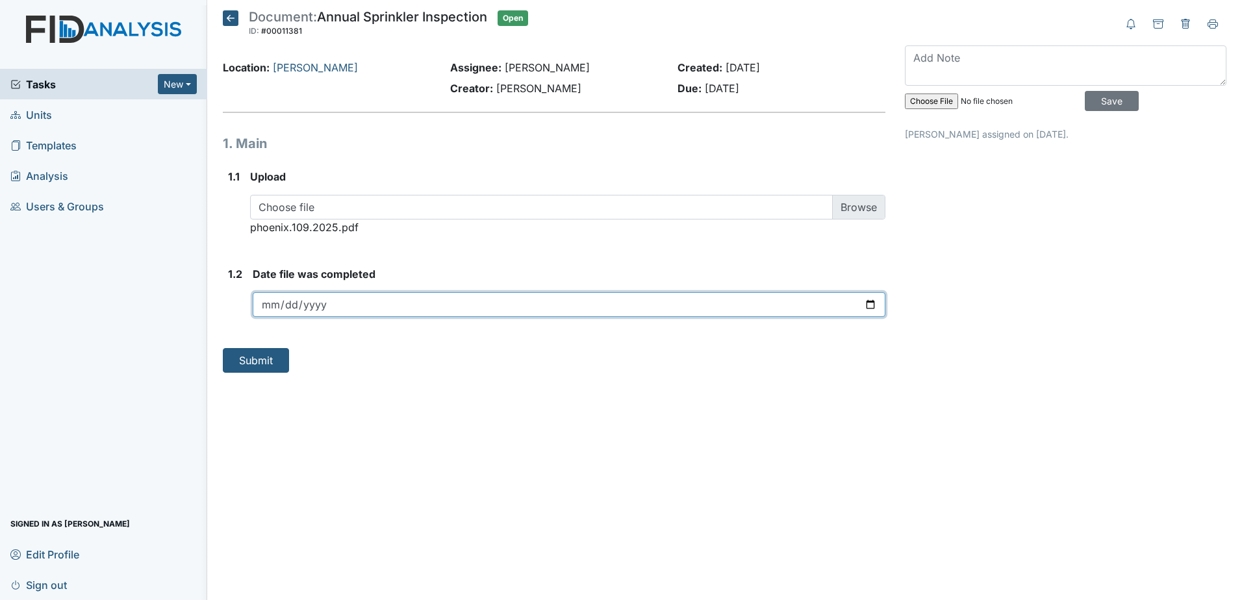
click at [867, 309] on input "date" at bounding box center [569, 304] width 632 height 25
click at [877, 306] on input "2025-09-11" at bounding box center [569, 304] width 632 height 25
click at [863, 305] on input "2025-09-11" at bounding box center [569, 304] width 632 height 25
type input "[DATE]"
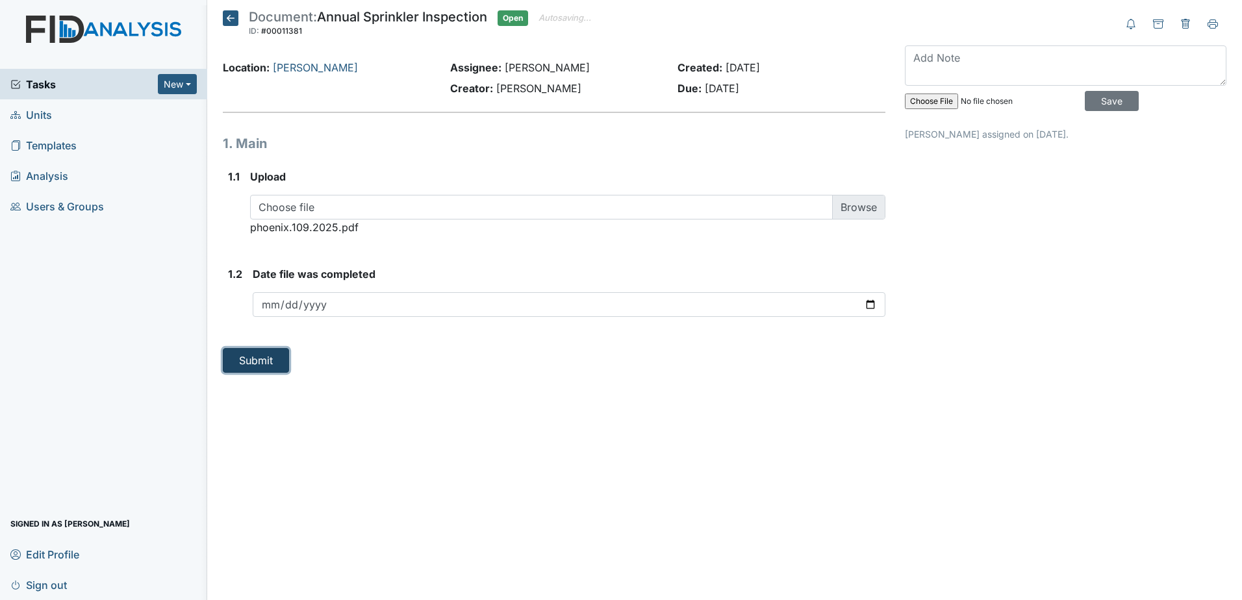
click at [274, 359] on button "Submit" at bounding box center [256, 360] width 66 height 25
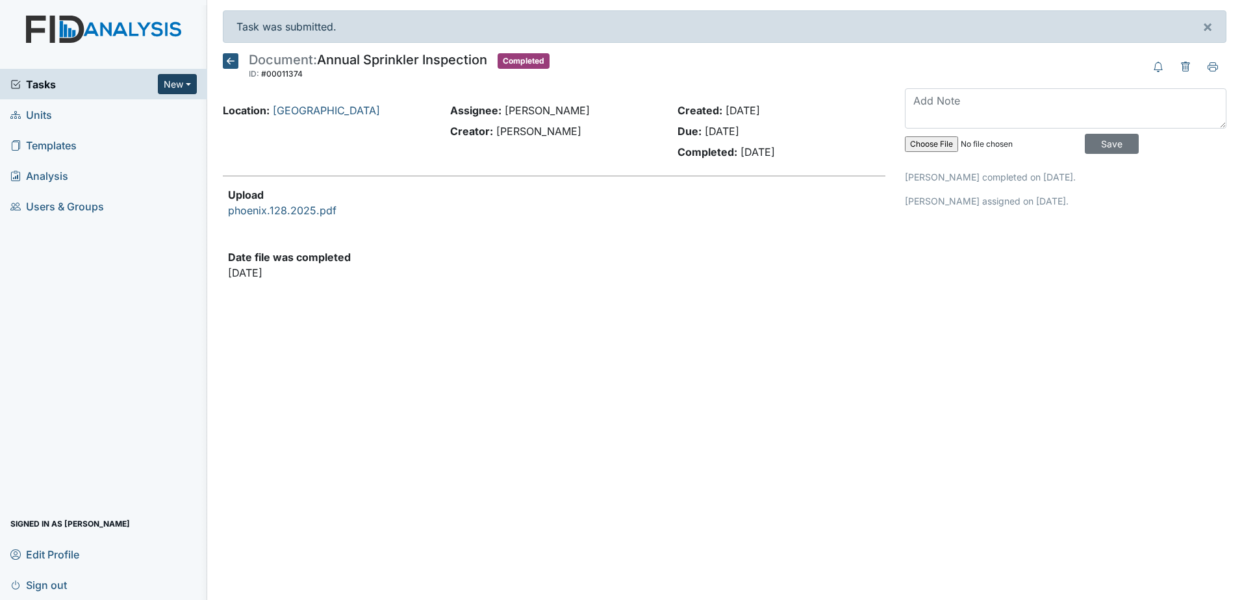
click at [182, 77] on button "New" at bounding box center [177, 84] width 39 height 20
click at [148, 153] on link "Document" at bounding box center [144, 153] width 103 height 21
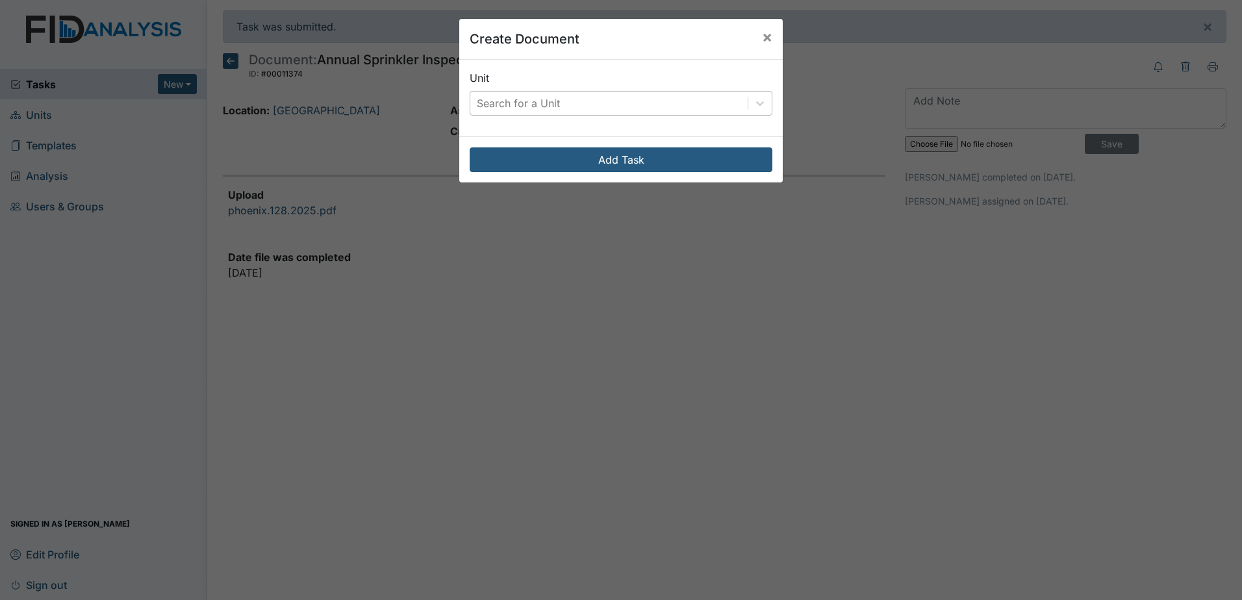
click at [506, 105] on div "Search for a Unit" at bounding box center [518, 103] width 83 height 16
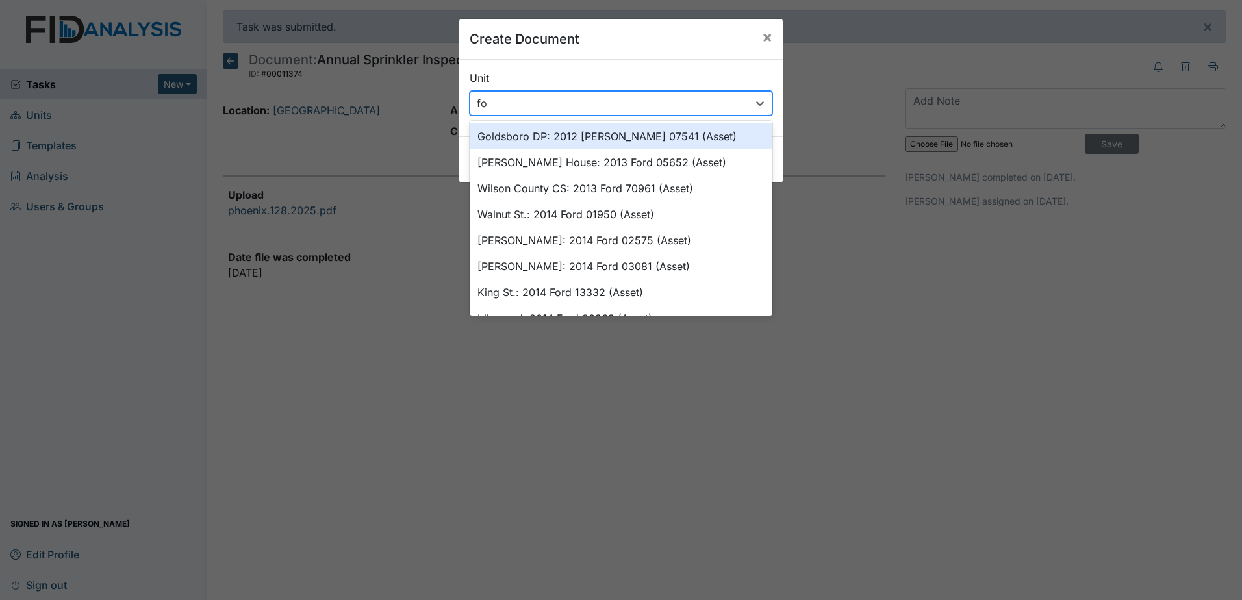
type input "foll"
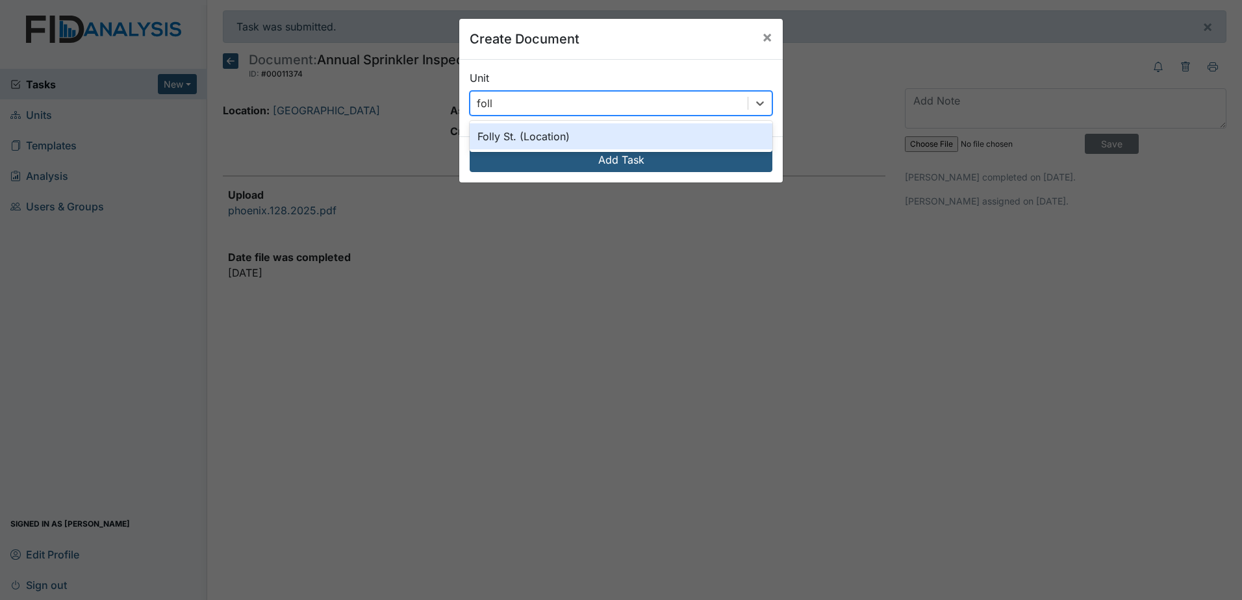
click at [551, 131] on div "Folly St. (Location)" at bounding box center [620, 136] width 303 height 26
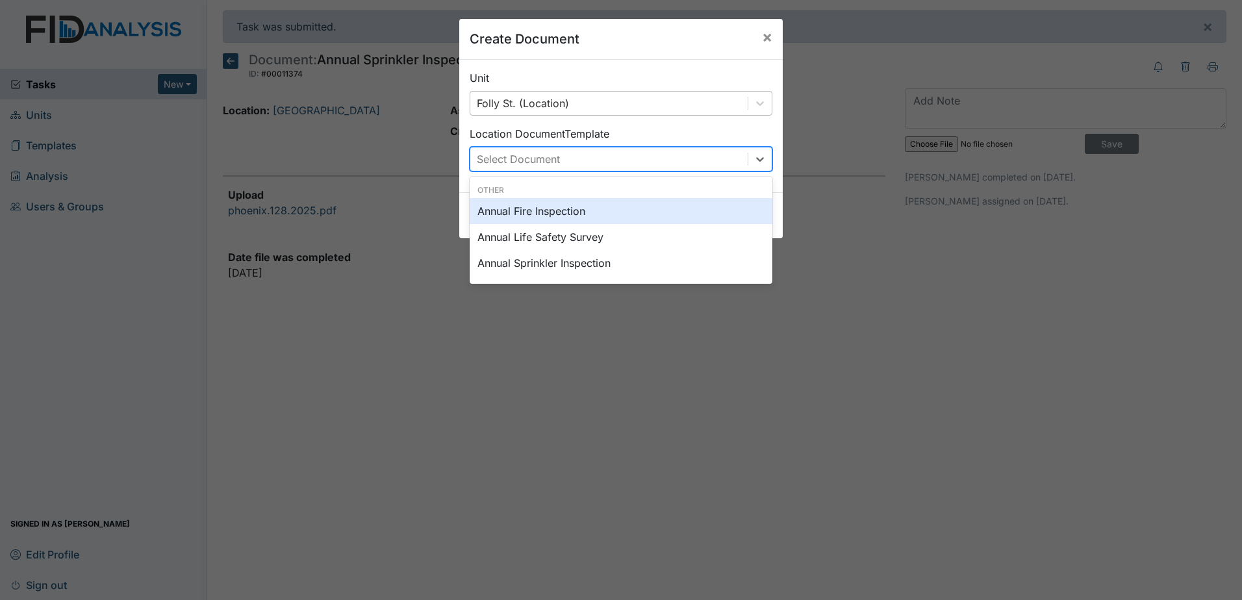
click at [597, 165] on div "Select Document" at bounding box center [608, 158] width 277 height 23
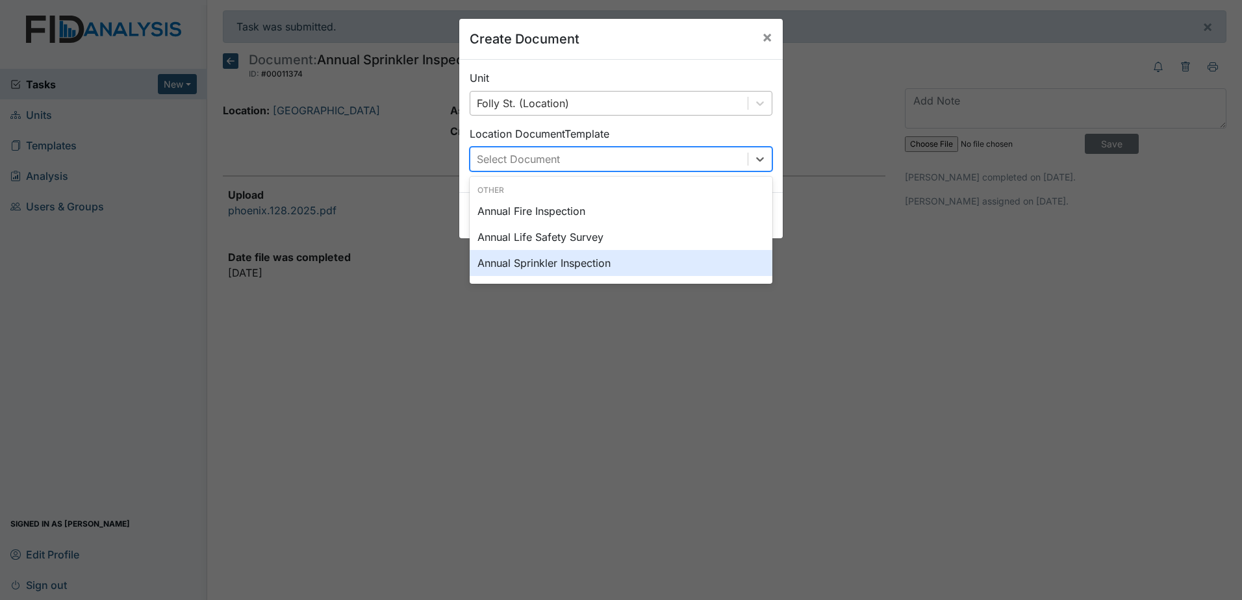
click at [581, 260] on div "Annual Sprinkler Inspection" at bounding box center [620, 263] width 303 height 26
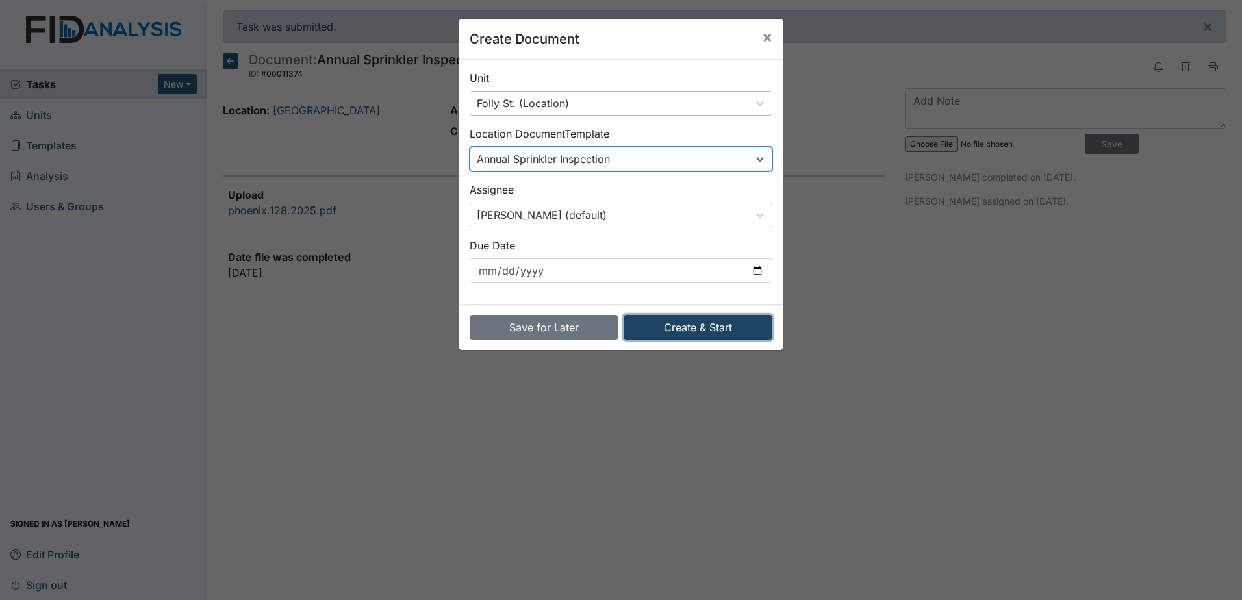
click at [666, 328] on button "Create & Start" at bounding box center [697, 327] width 149 height 25
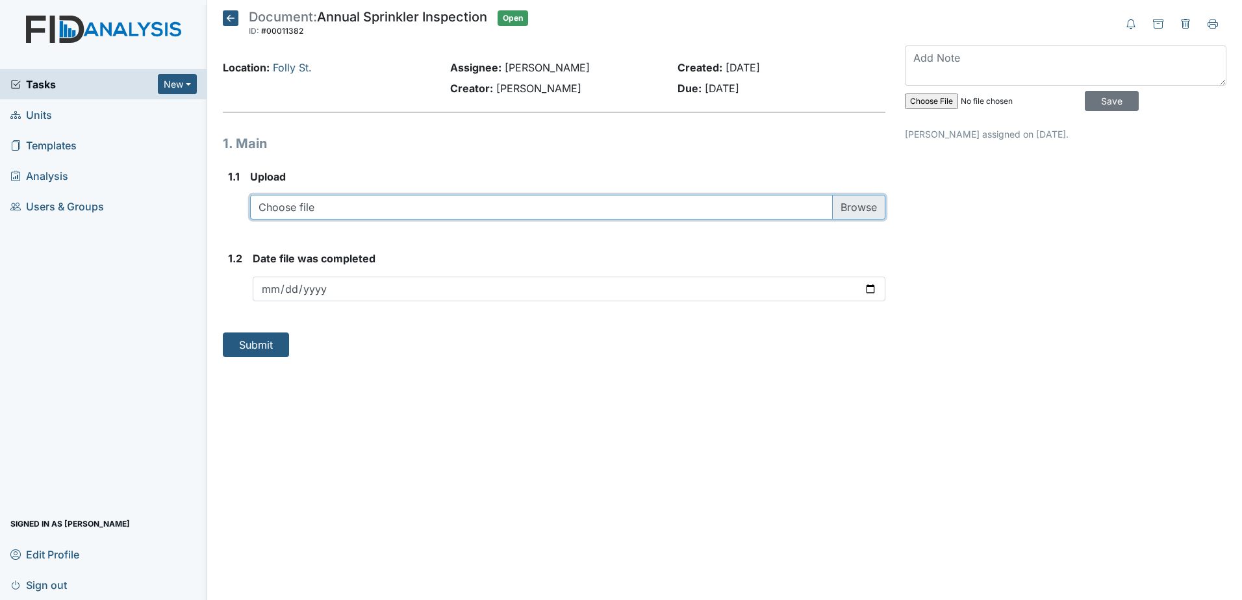
click at [459, 208] on input "file" at bounding box center [567, 207] width 635 height 25
type input "C:\fakepath\phoenix.108.2025.pdf"
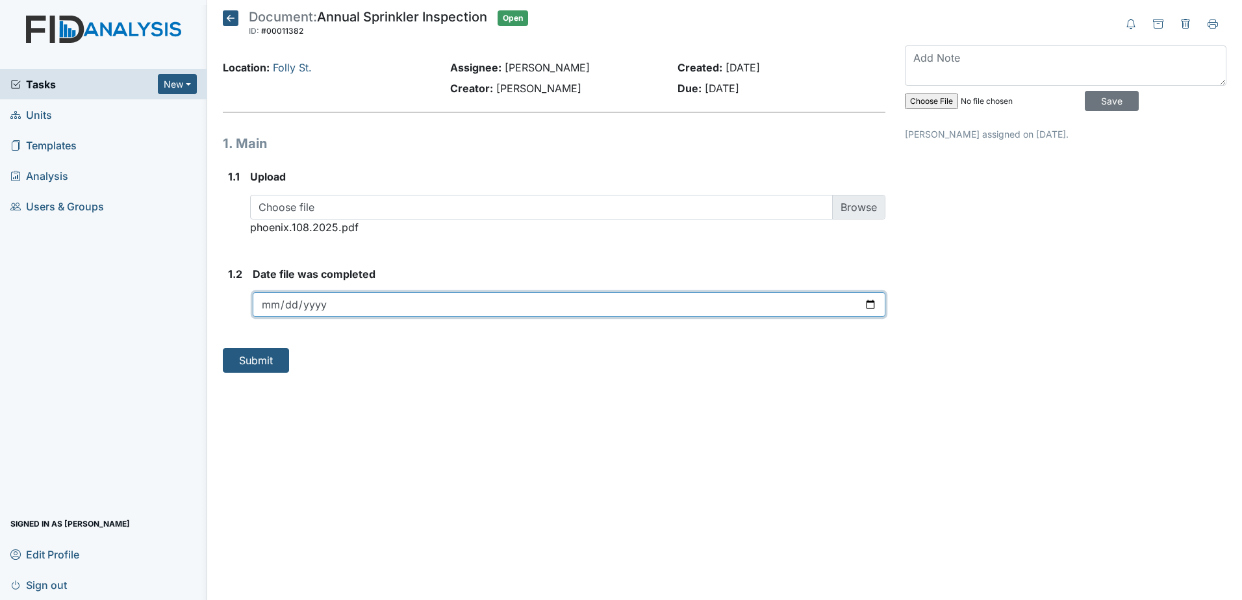
click at [362, 297] on input "date" at bounding box center [569, 304] width 632 height 25
click at [873, 304] on input "date" at bounding box center [569, 304] width 632 height 25
type input "[DATE]"
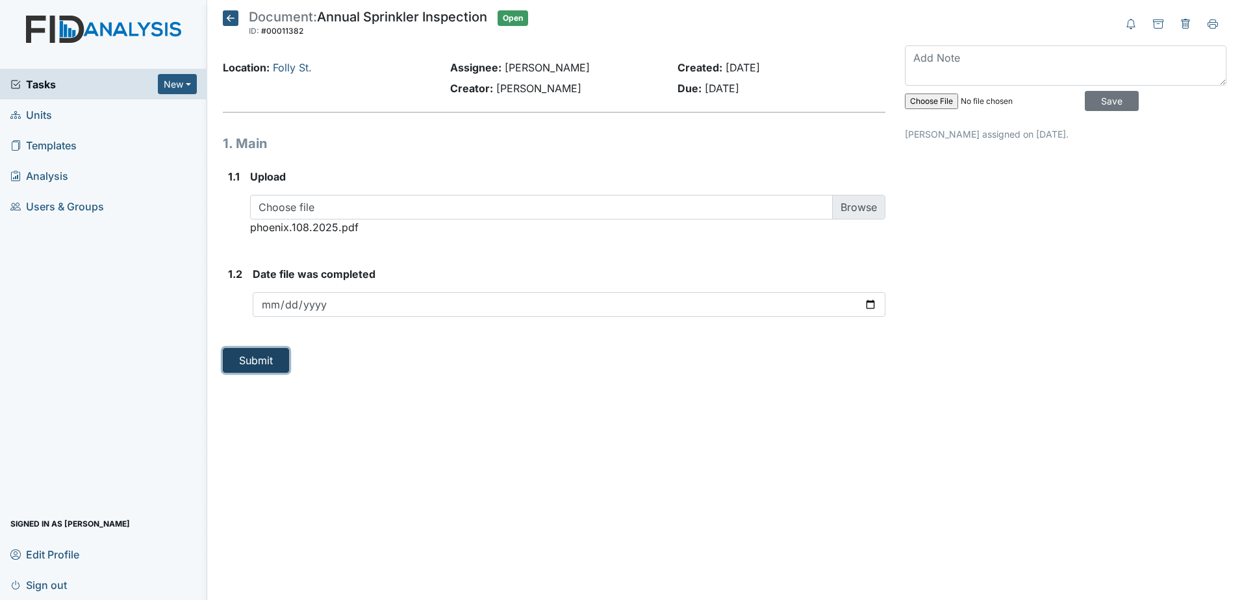
click at [269, 365] on button "Submit" at bounding box center [256, 360] width 66 height 25
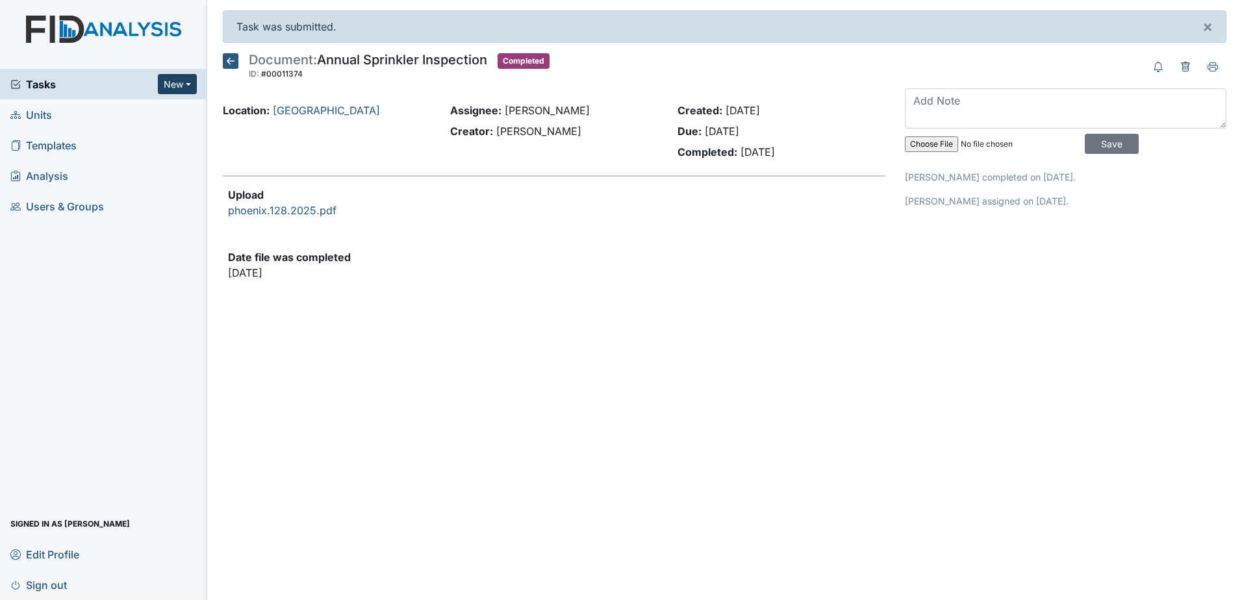
click at [181, 90] on button "New" at bounding box center [177, 84] width 39 height 20
click at [147, 155] on link "Document" at bounding box center [144, 153] width 103 height 21
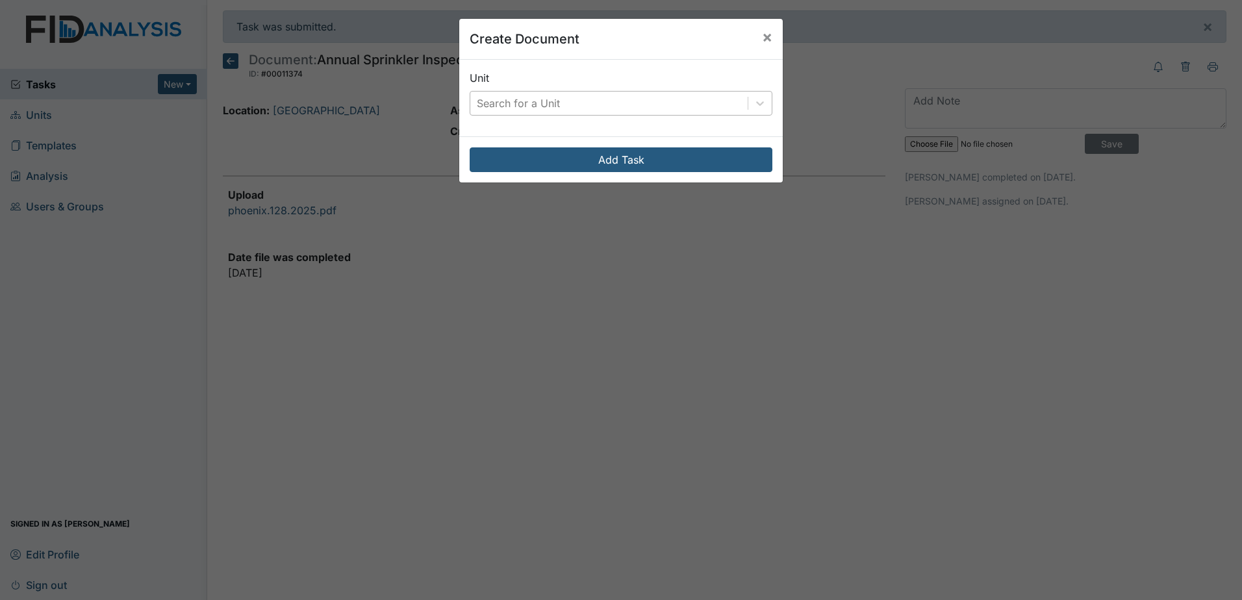
click at [604, 97] on div "Search for a Unit" at bounding box center [608, 103] width 277 height 23
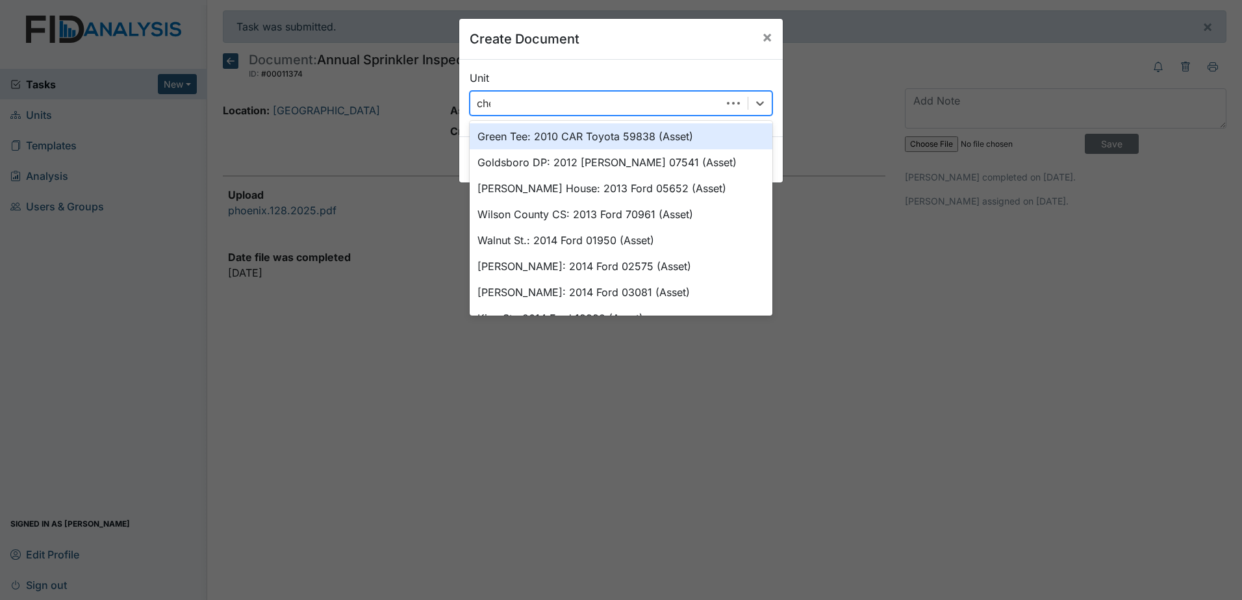
type input "cher"
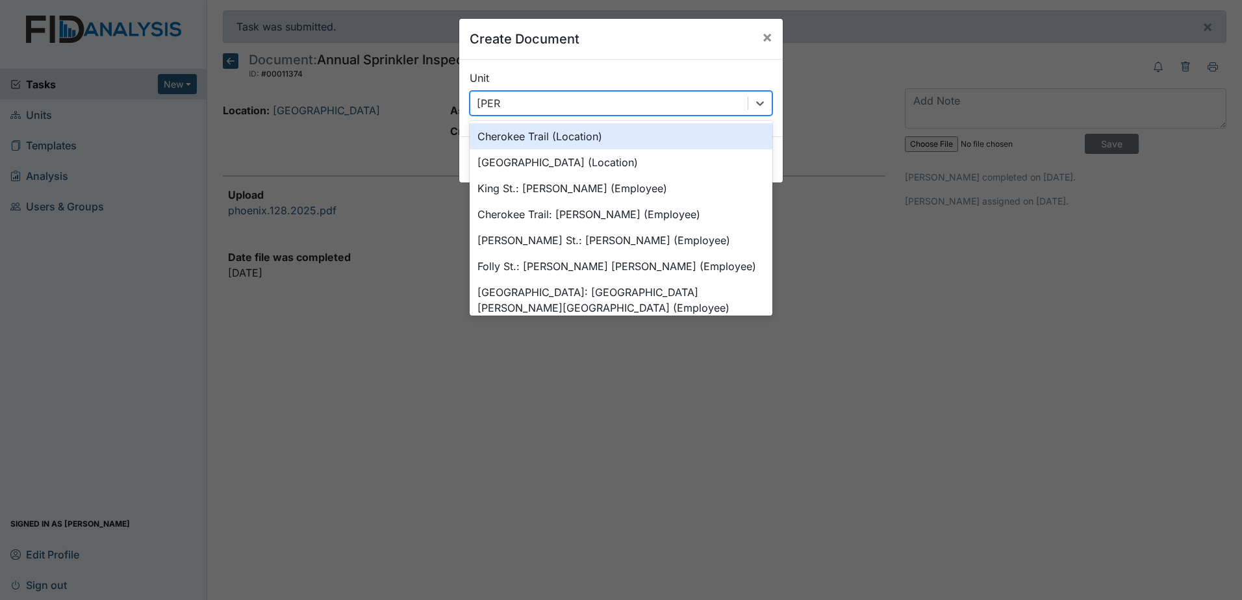
click at [601, 132] on div "Cherokee Trail (Location)" at bounding box center [620, 136] width 303 height 26
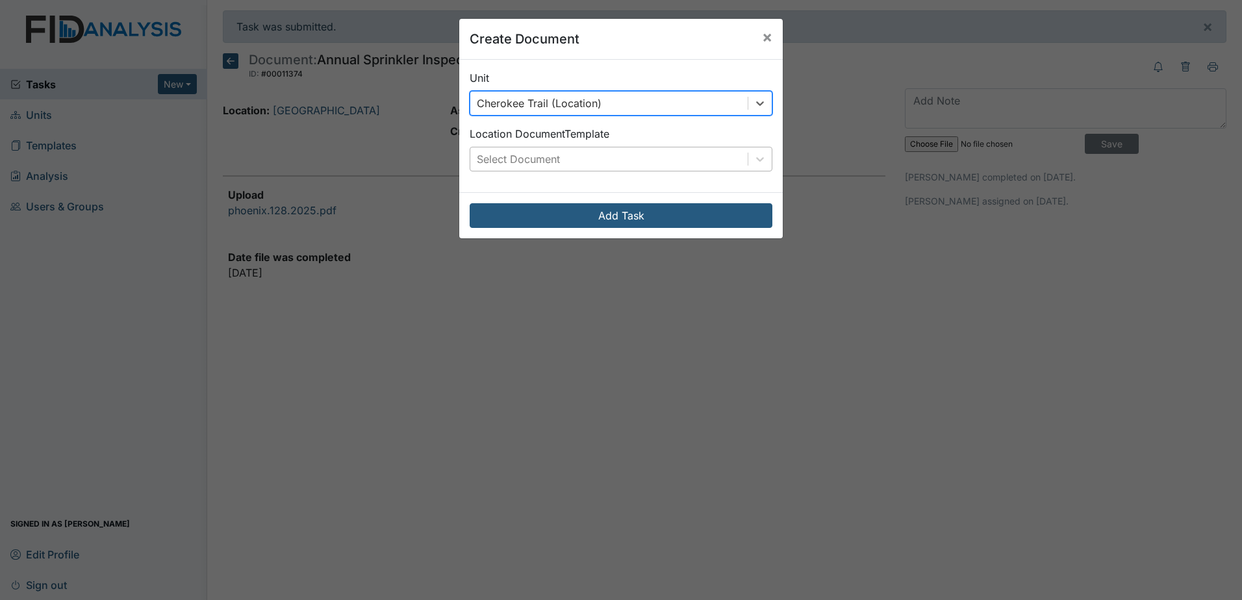
click at [595, 164] on div "Select Document" at bounding box center [608, 158] width 277 height 23
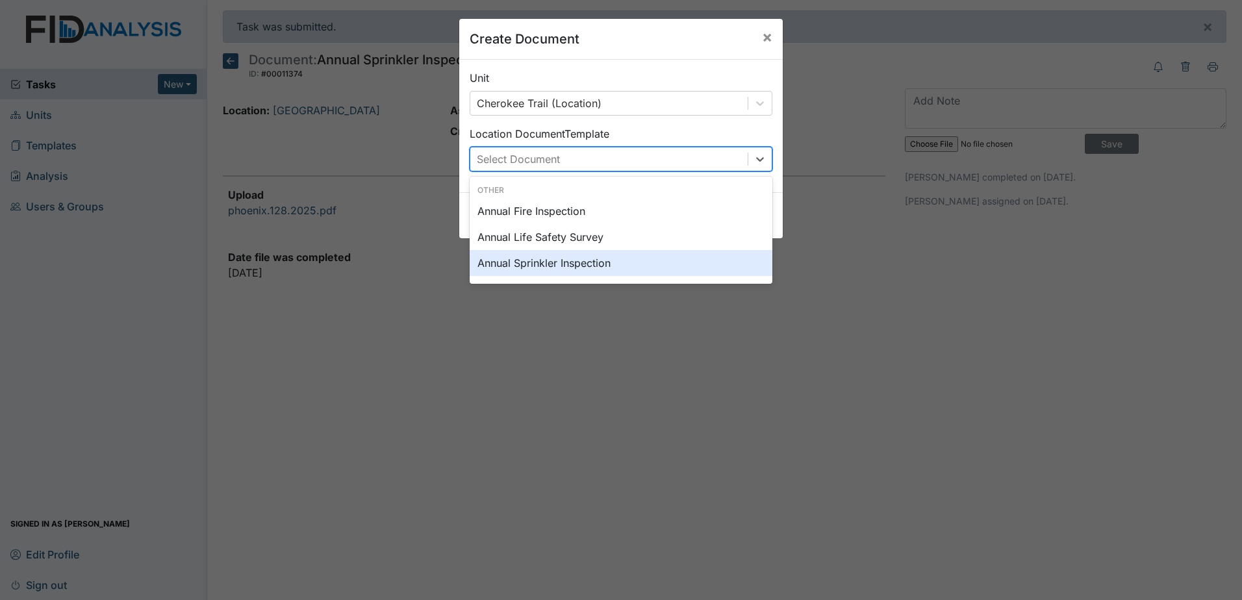
click at [568, 259] on div "Annual Sprinkler Inspection" at bounding box center [620, 263] width 303 height 26
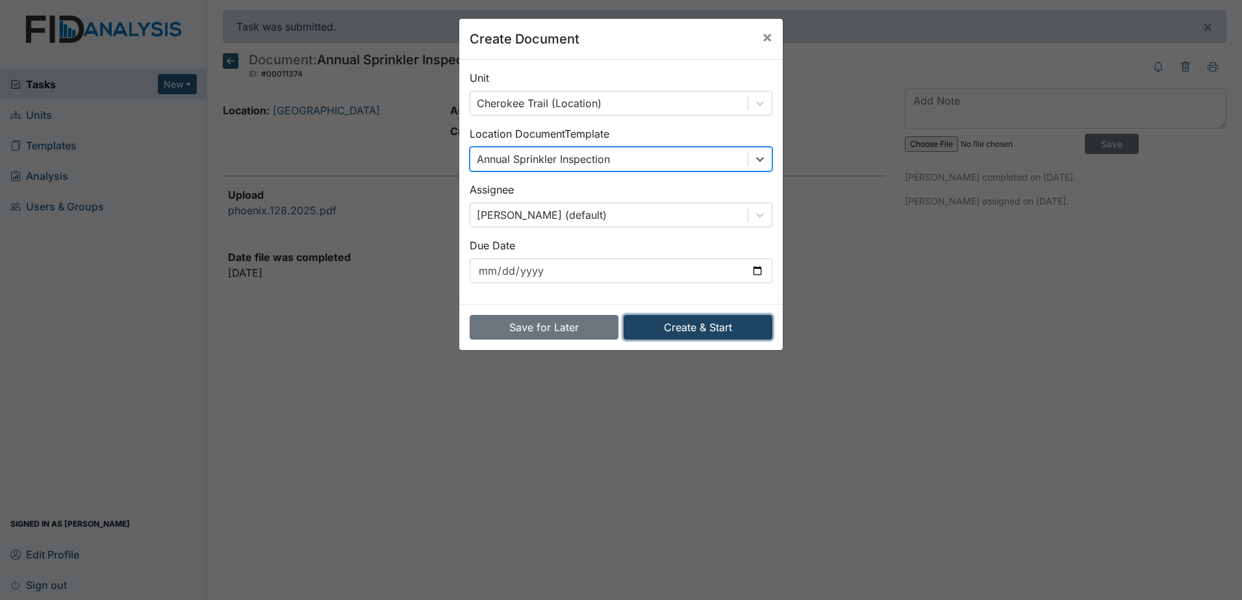
click at [655, 335] on button "Create & Start" at bounding box center [697, 327] width 149 height 25
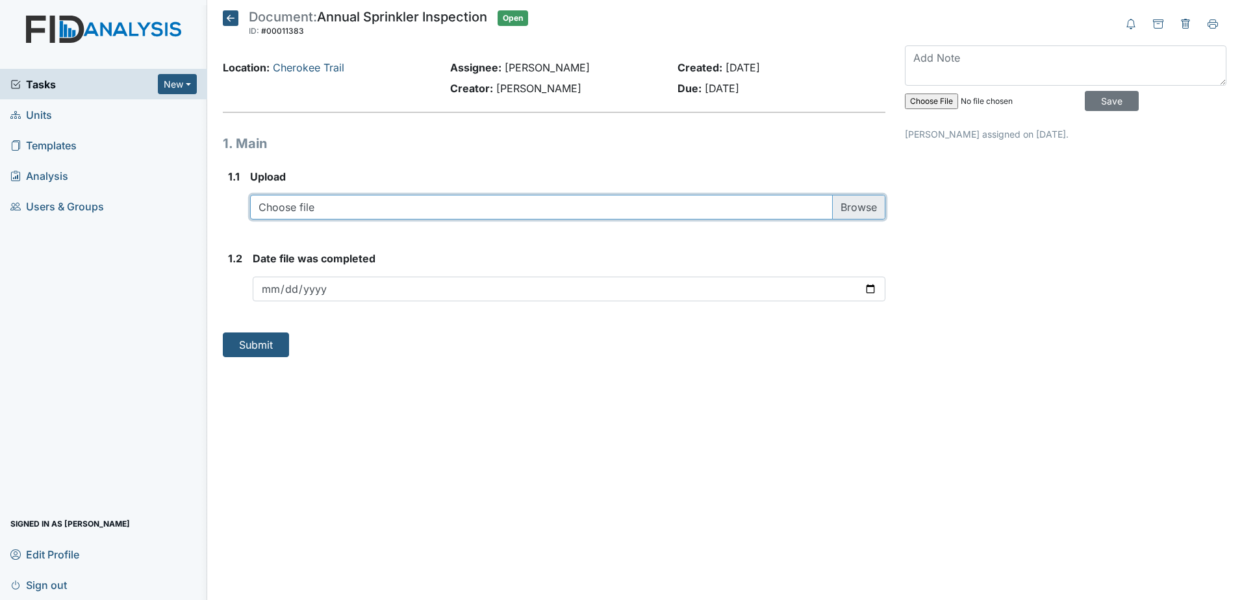
click at [597, 216] on input "file" at bounding box center [567, 207] width 635 height 25
type input "C:\fakepath\phoenix.116.2025.pdf"
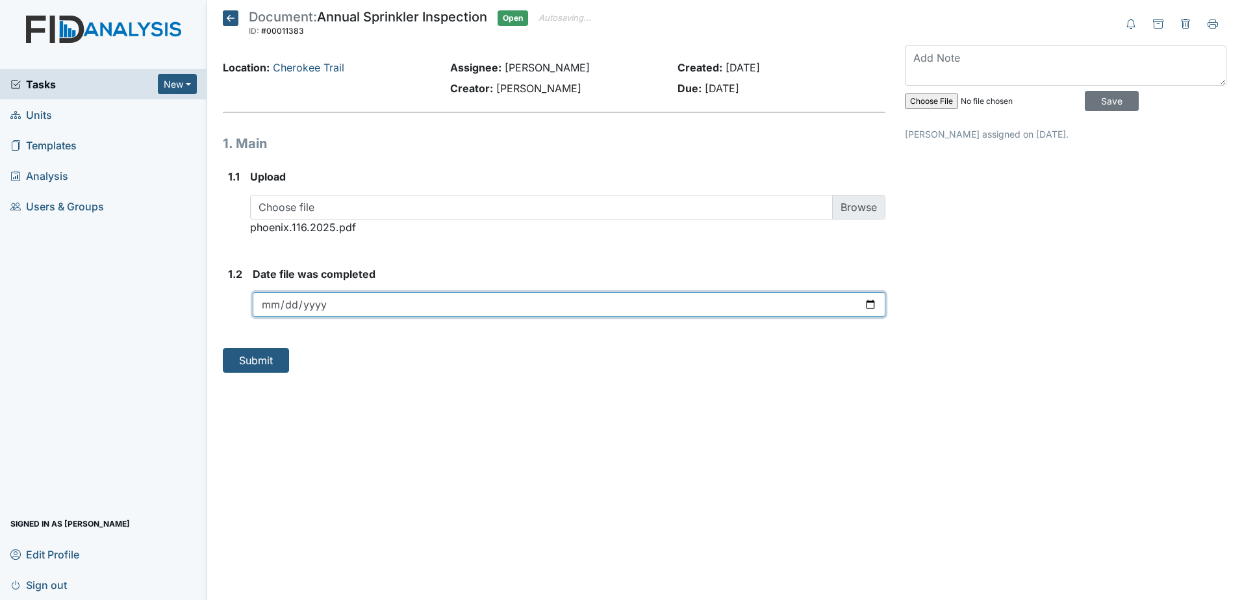
click at [391, 315] on input "date" at bounding box center [569, 304] width 632 height 25
click at [870, 301] on input "date" at bounding box center [569, 304] width 632 height 25
type input "2025-09-18"
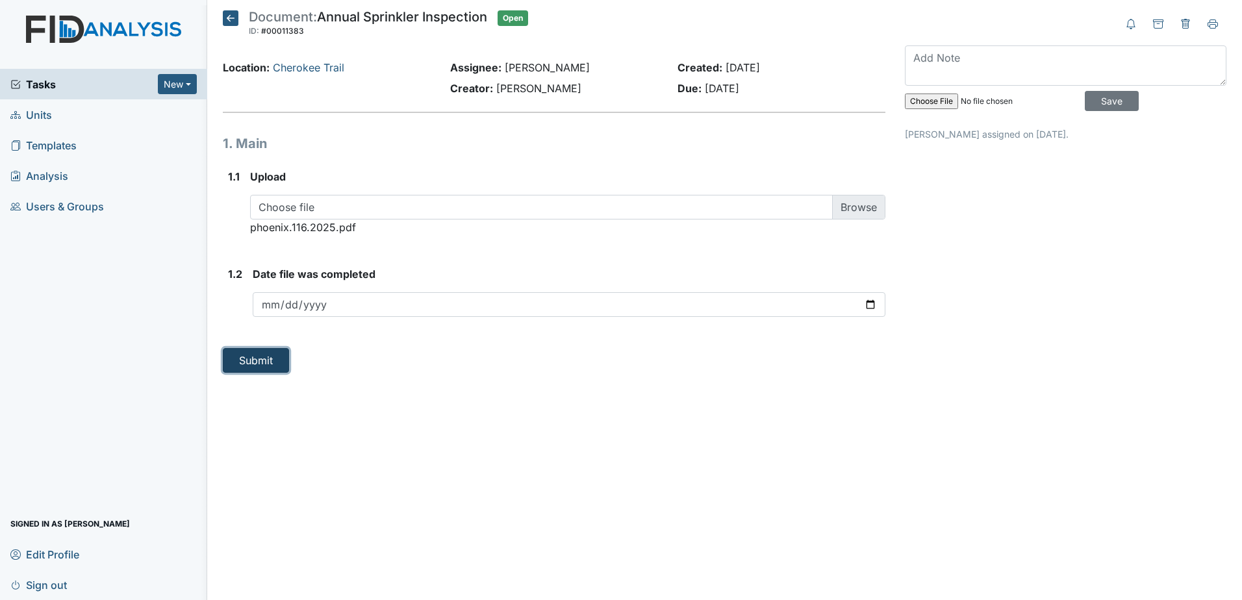
click at [265, 364] on button "Submit" at bounding box center [256, 360] width 66 height 25
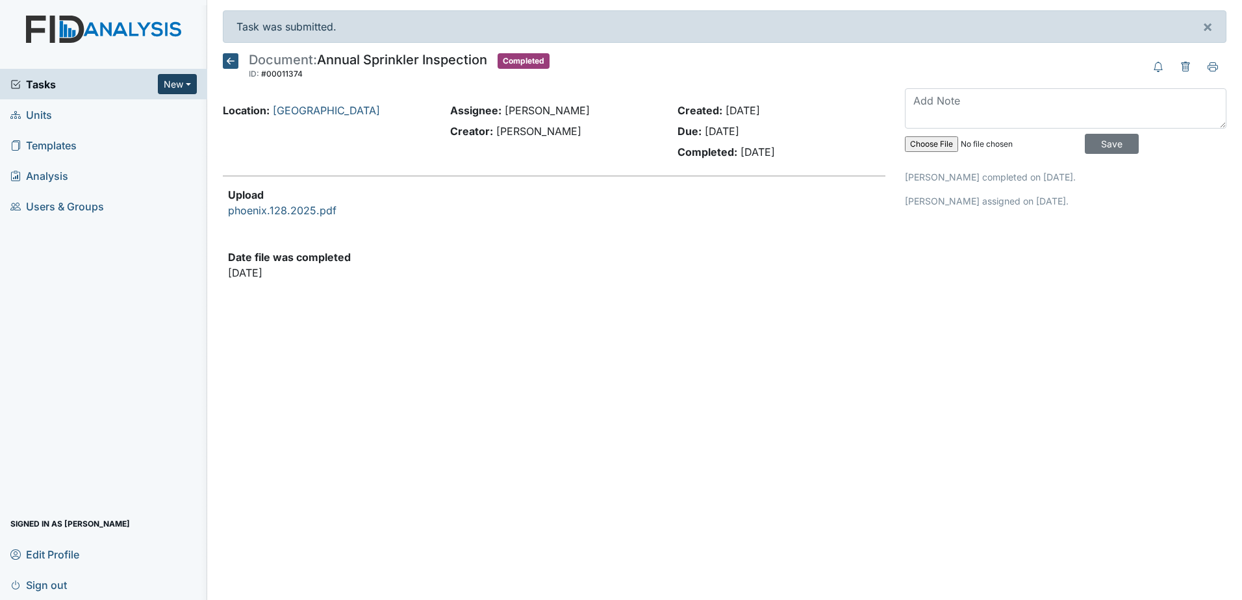
click at [180, 73] on div "Tasks New Form Inspection Document Bundle" at bounding box center [103, 84] width 207 height 31
click at [182, 80] on button "New" at bounding box center [177, 84] width 39 height 20
click at [152, 158] on link "Document" at bounding box center [144, 153] width 103 height 21
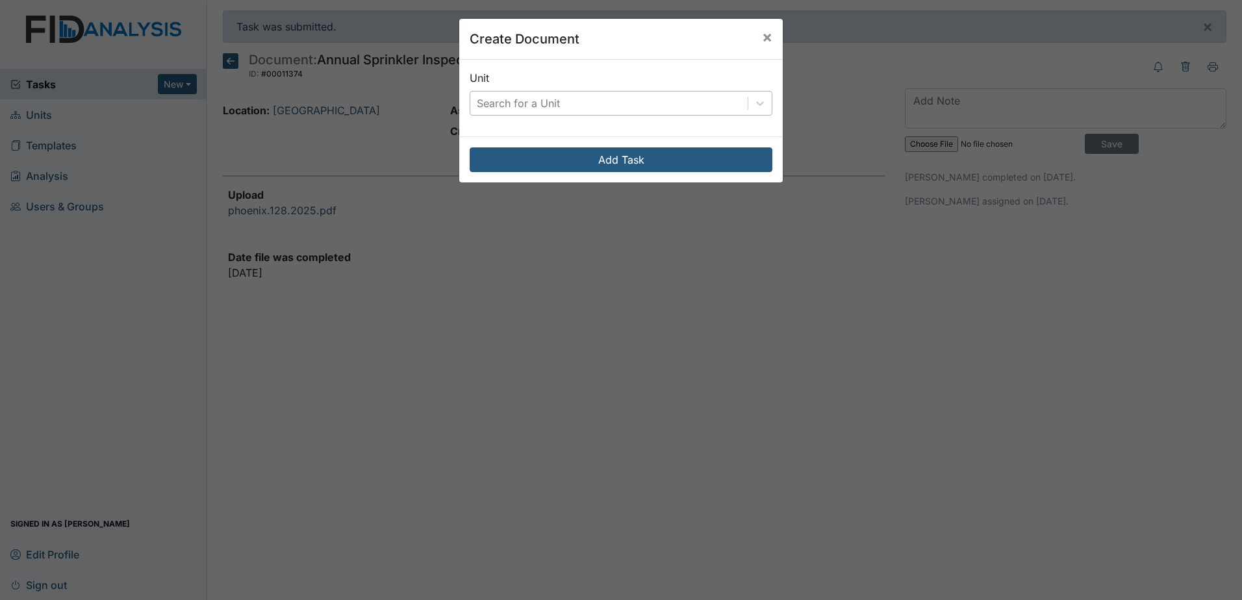
click at [564, 109] on div "Search for a Unit" at bounding box center [608, 103] width 277 height 23
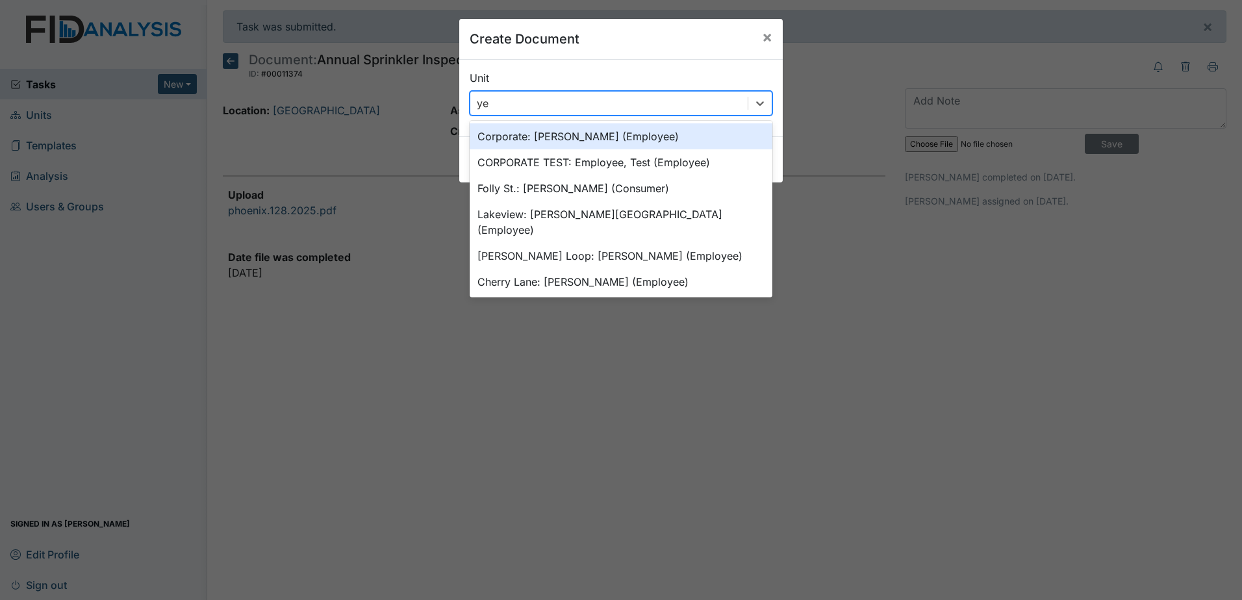
type input "y"
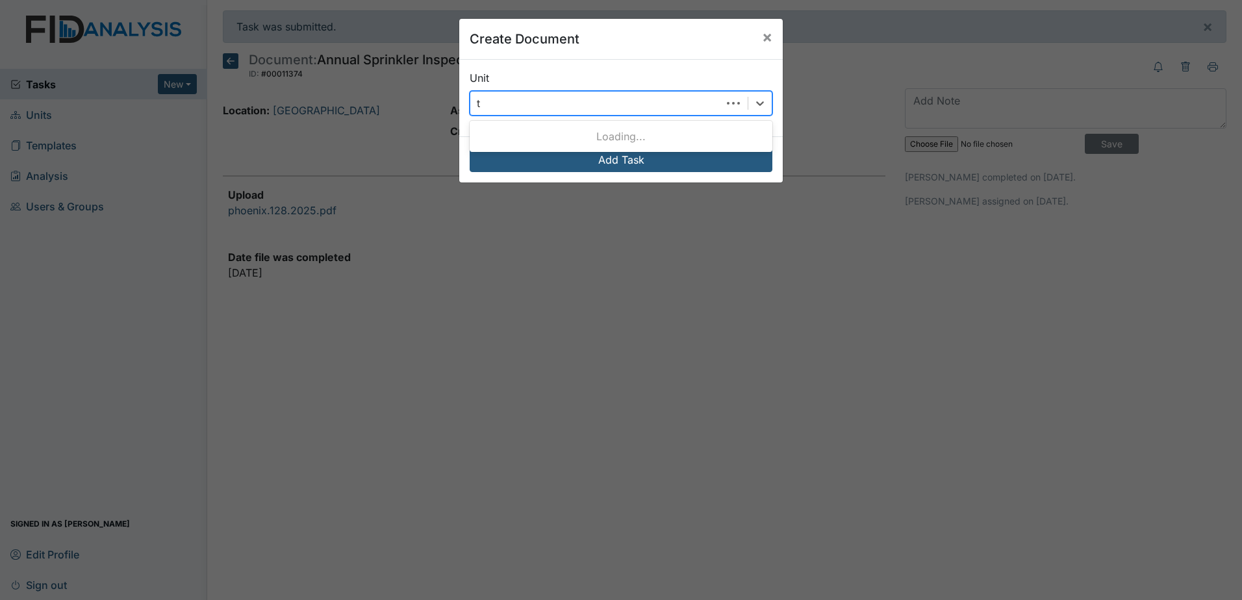
type input "tw"
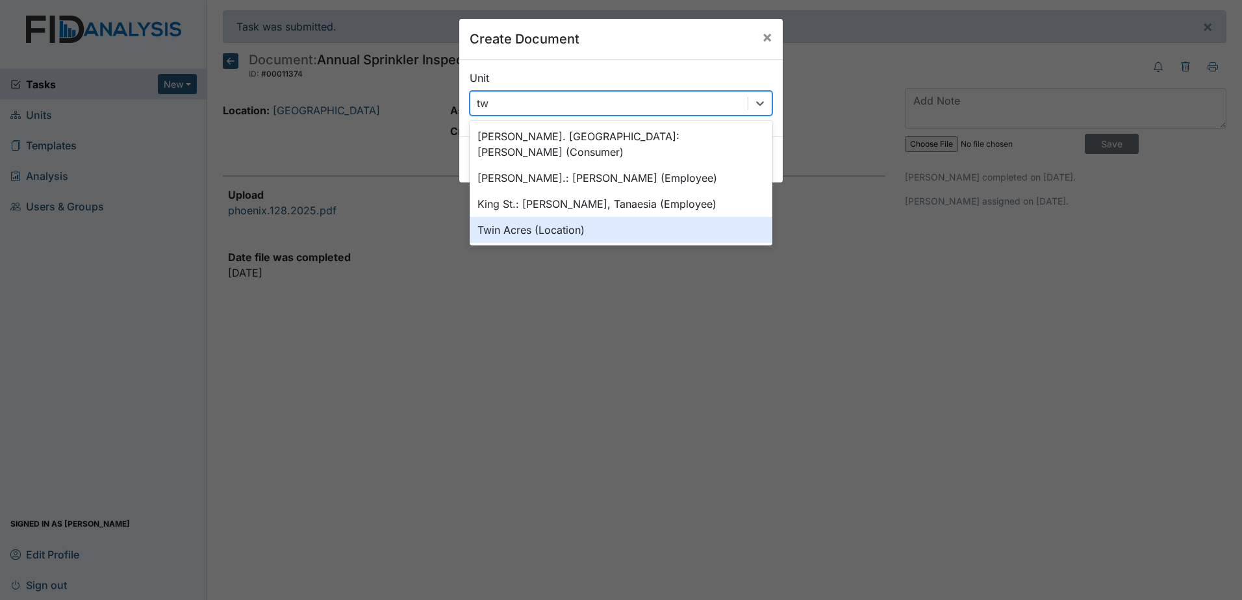
click at [587, 217] on div "Twin Acres (Location)" at bounding box center [620, 230] width 303 height 26
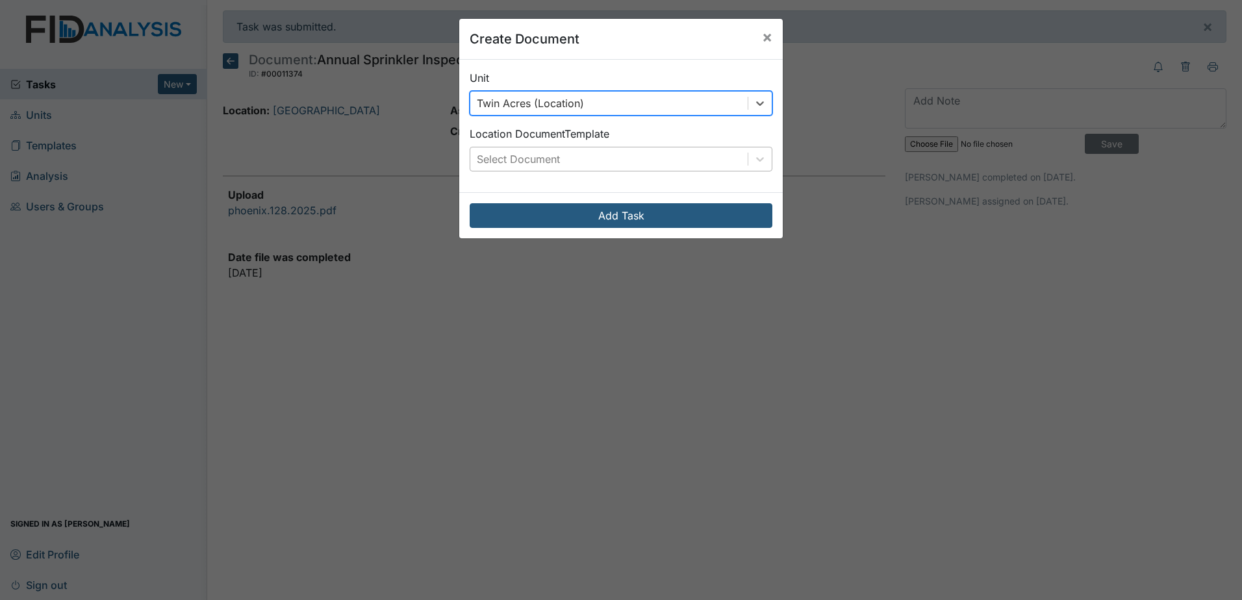
drag, startPoint x: 619, startPoint y: 157, endPoint x: 617, endPoint y: 164, distance: 6.8
click at [619, 156] on div "Select Document" at bounding box center [608, 158] width 277 height 23
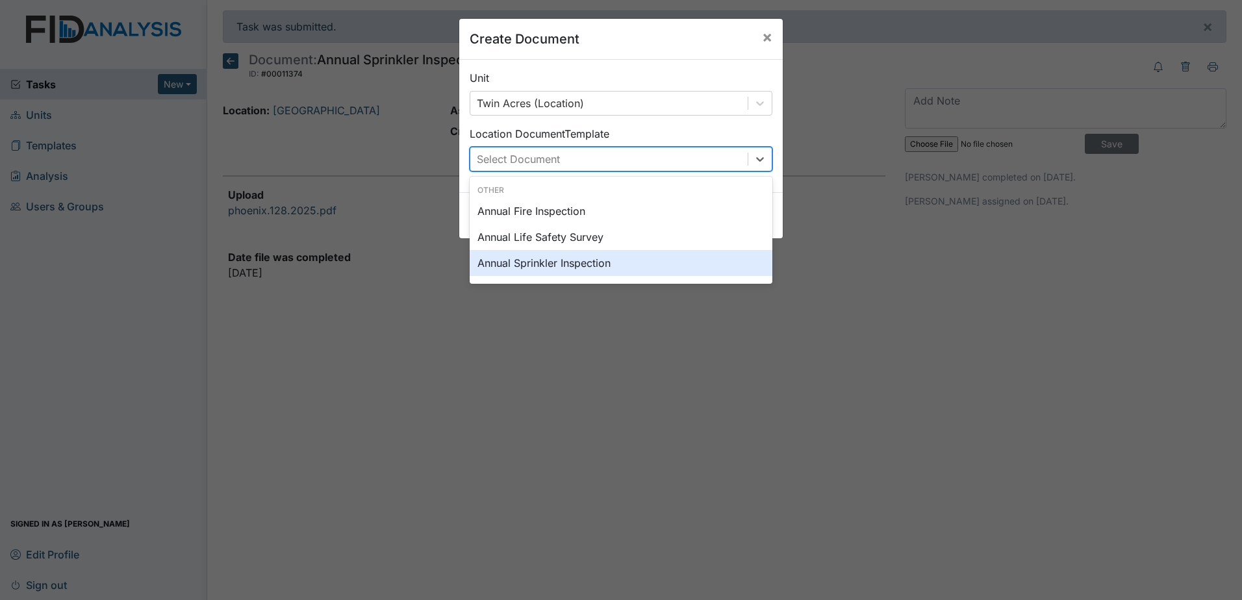
click at [594, 262] on div "Annual Sprinkler Inspection" at bounding box center [620, 263] width 303 height 26
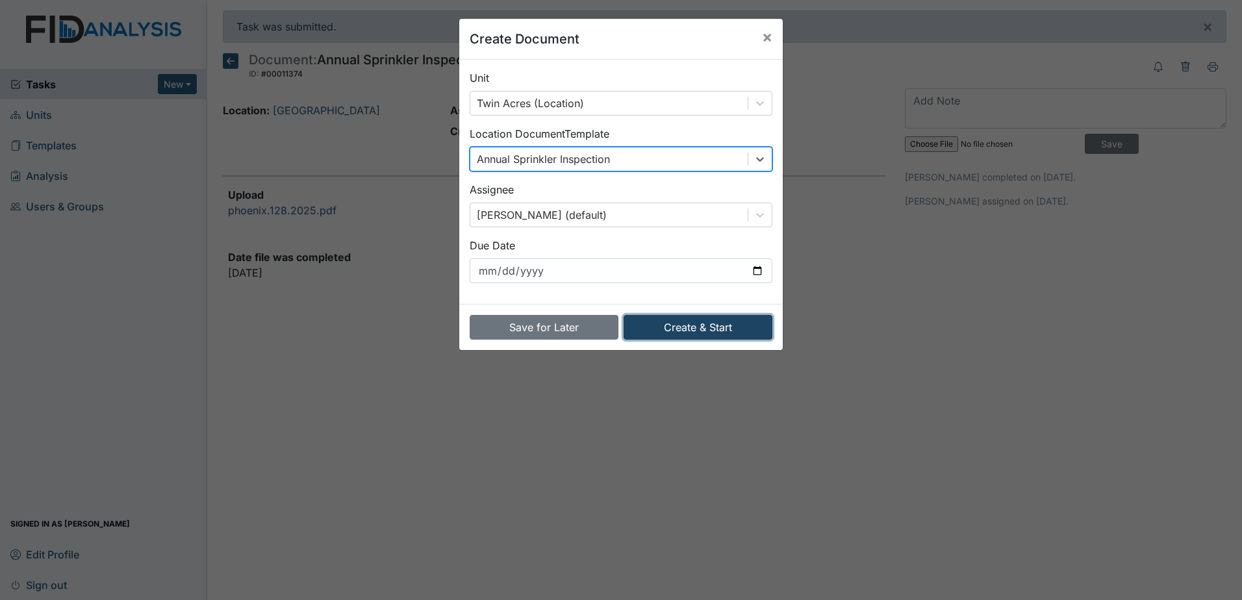
click at [714, 325] on button "Create & Start" at bounding box center [697, 327] width 149 height 25
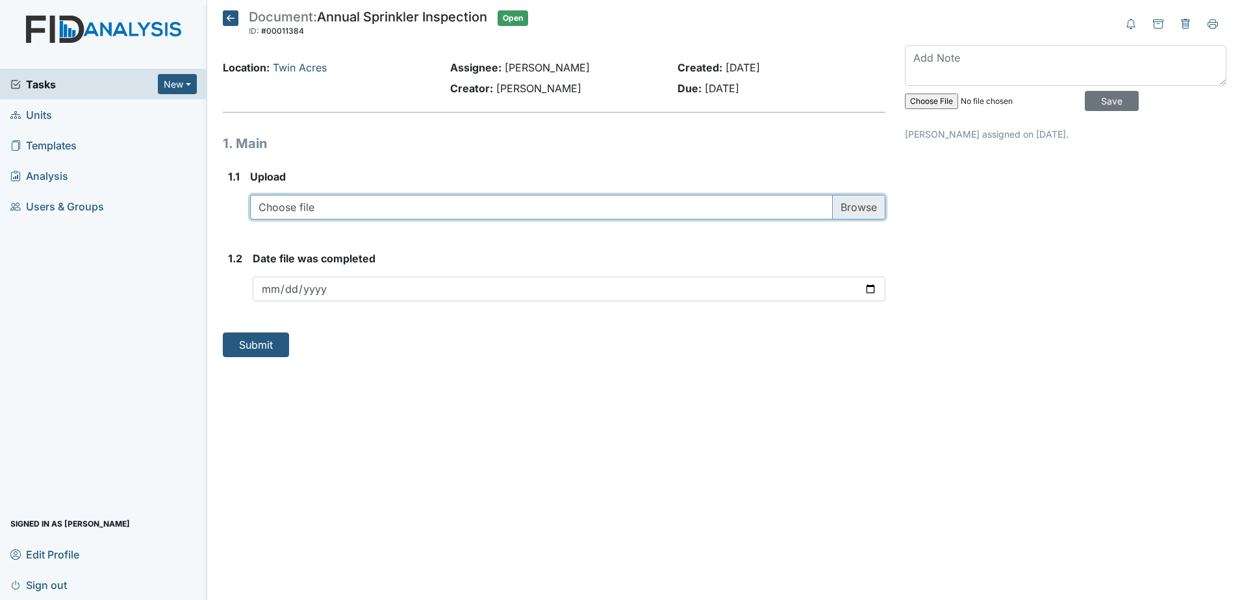
click at [447, 203] on input "file" at bounding box center [567, 207] width 635 height 25
type input "C:\fakepath\phoenix.117.2025.pdf"
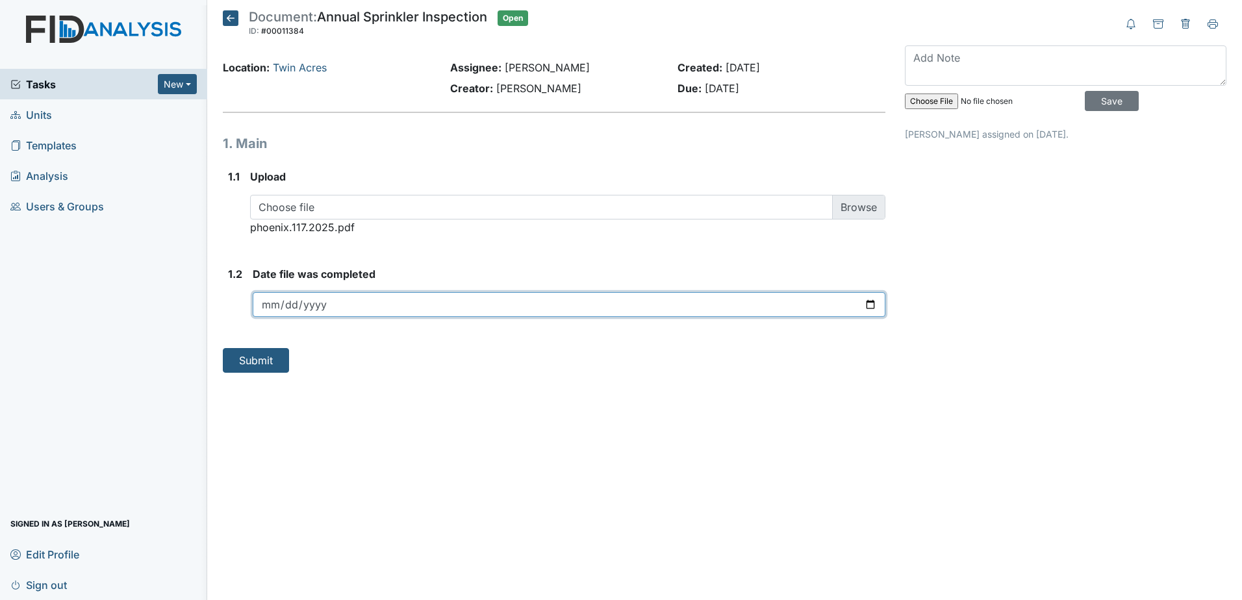
click at [415, 306] on input "date" at bounding box center [569, 304] width 632 height 25
click at [871, 300] on input "date" at bounding box center [569, 304] width 632 height 25
type input "2025-09-18"
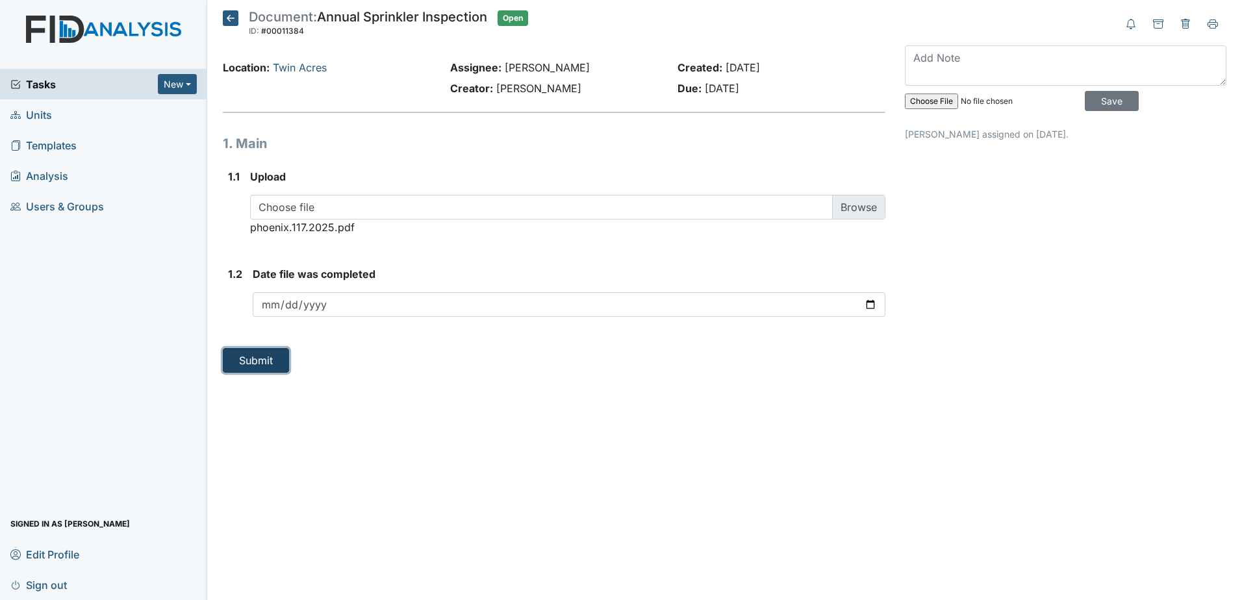
click at [271, 369] on button "Submit" at bounding box center [256, 360] width 66 height 25
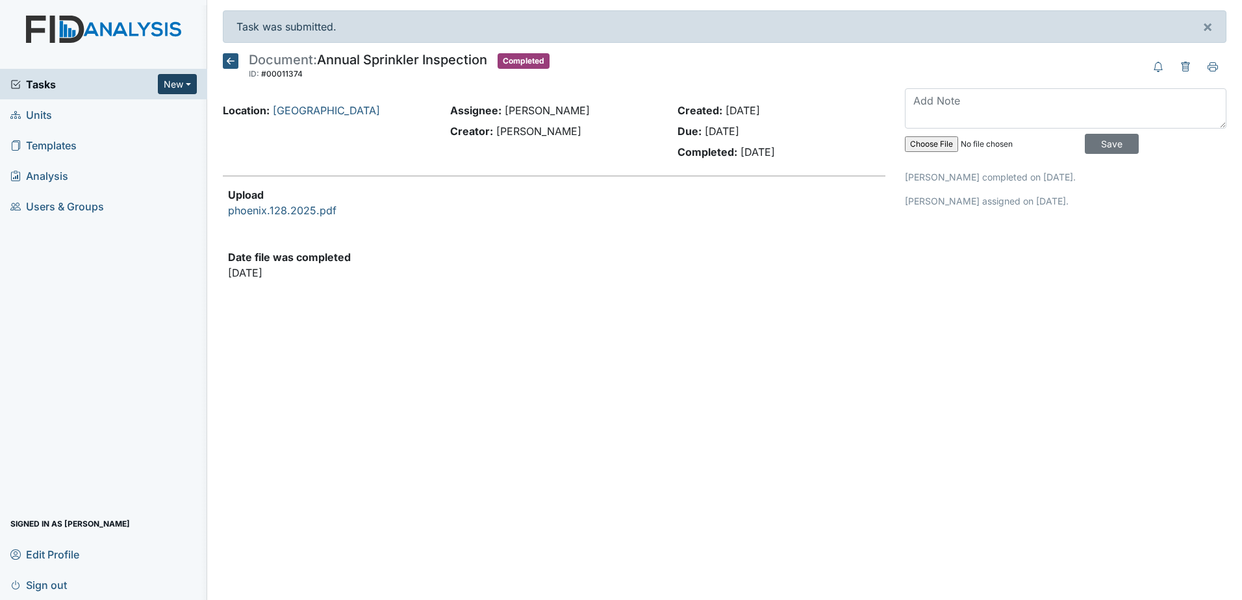
click at [175, 84] on button "New" at bounding box center [177, 84] width 39 height 20
click at [141, 158] on link "Document" at bounding box center [144, 153] width 103 height 21
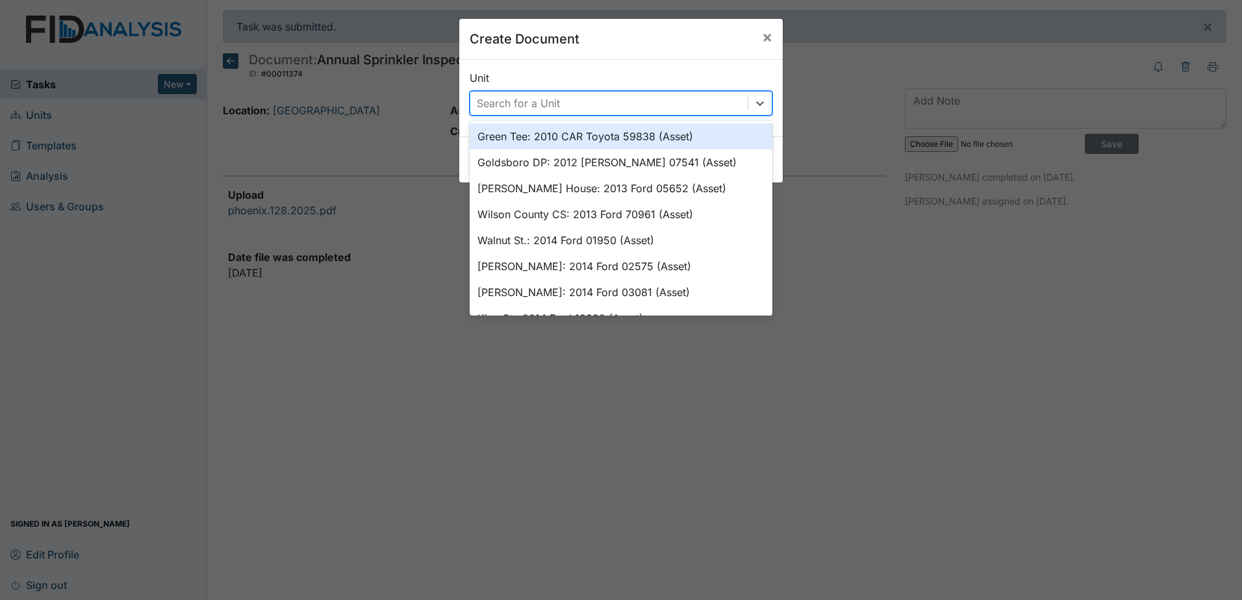
click at [556, 101] on div "Search for a Unit" at bounding box center [608, 103] width 277 height 23
type input "roper"
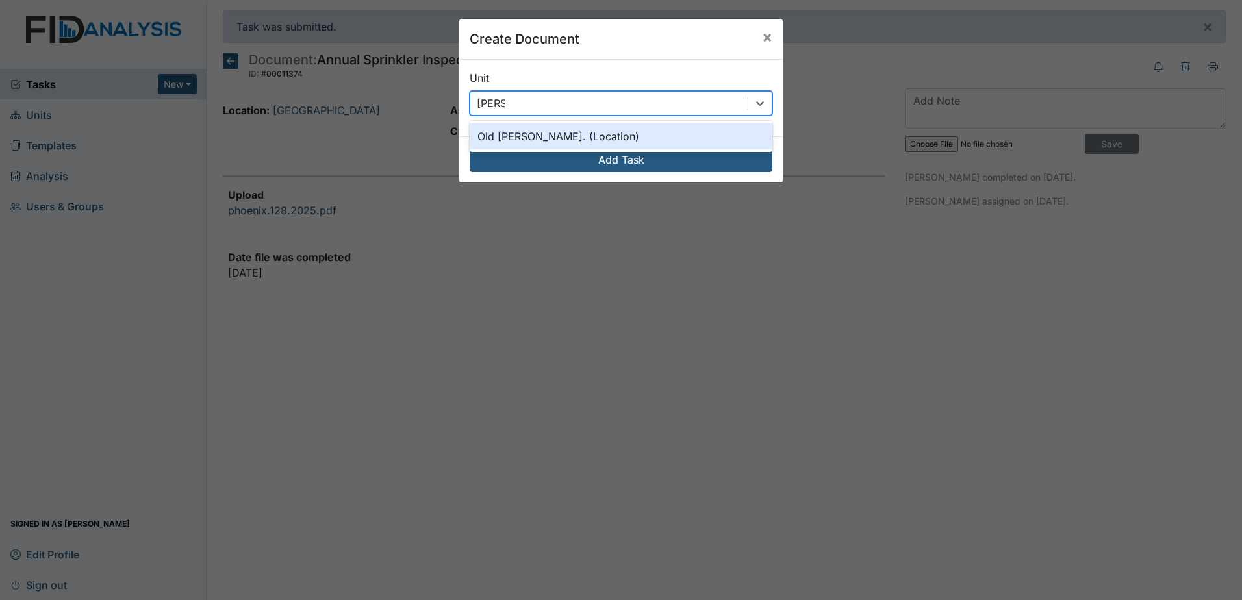
click at [590, 132] on div "Old Roper Rd. (Location)" at bounding box center [620, 136] width 303 height 26
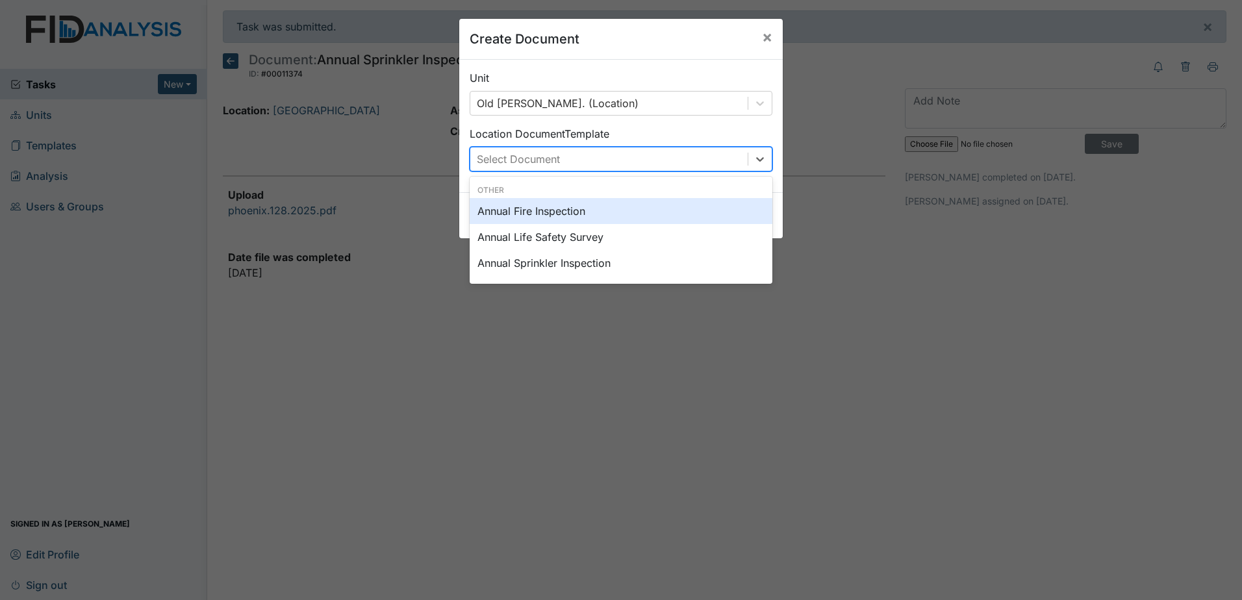
click at [625, 166] on div "Select Document" at bounding box center [608, 158] width 277 height 23
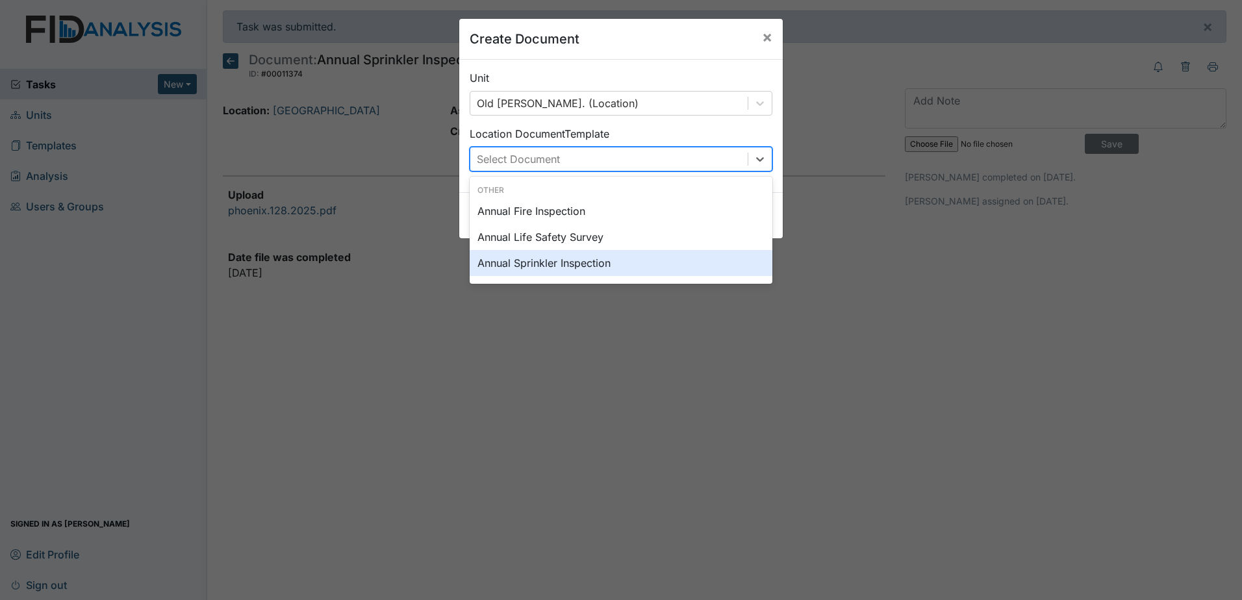
click at [612, 253] on div "Annual Sprinkler Inspection" at bounding box center [620, 263] width 303 height 26
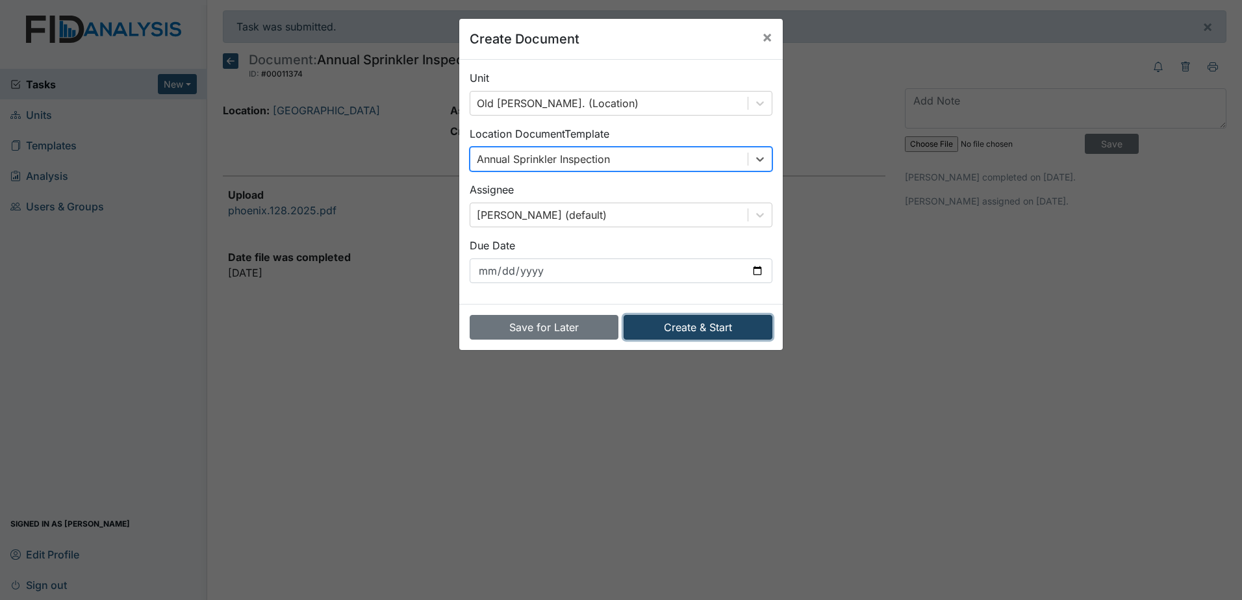
click at [701, 321] on button "Create & Start" at bounding box center [697, 327] width 149 height 25
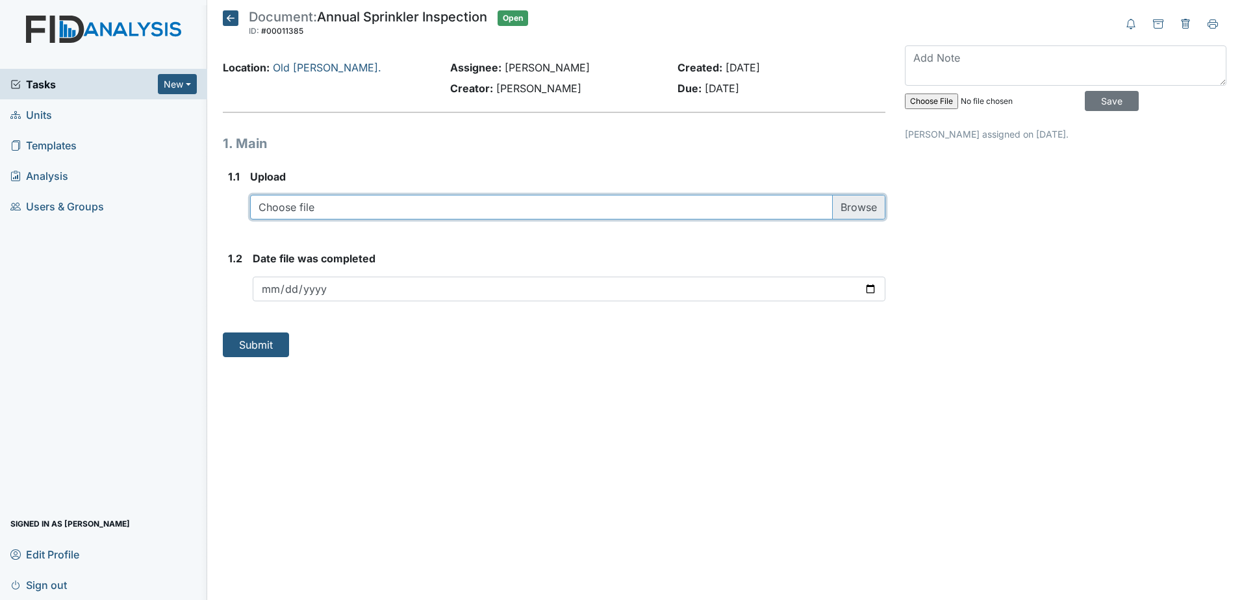
click at [440, 216] on input "file" at bounding box center [567, 207] width 635 height 25
type input "C:\fakepath\phoenix.119.2025.pdf"
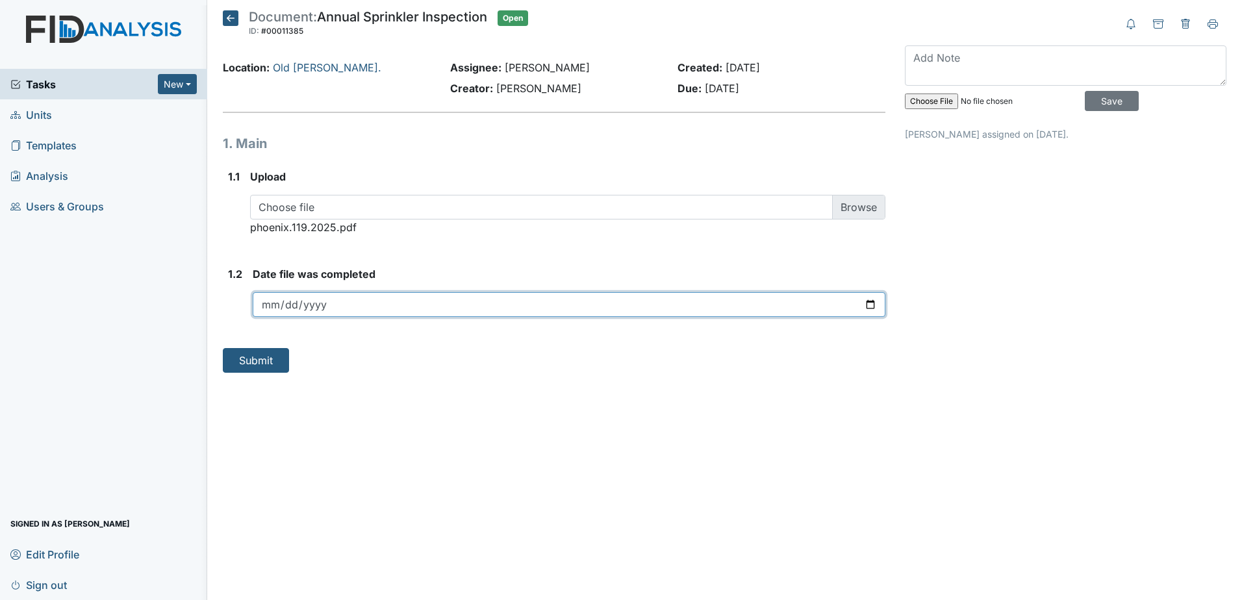
click at [871, 305] on input "date" at bounding box center [569, 304] width 632 height 25
type input "[DATE]"
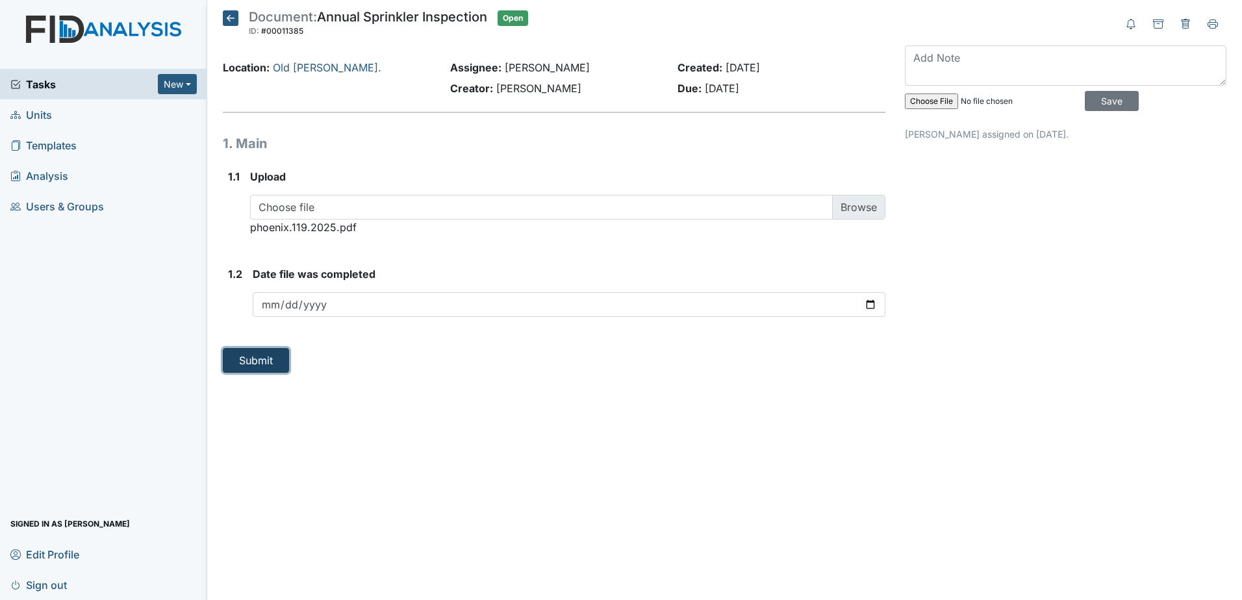
click at [249, 360] on button "Submit" at bounding box center [256, 360] width 66 height 25
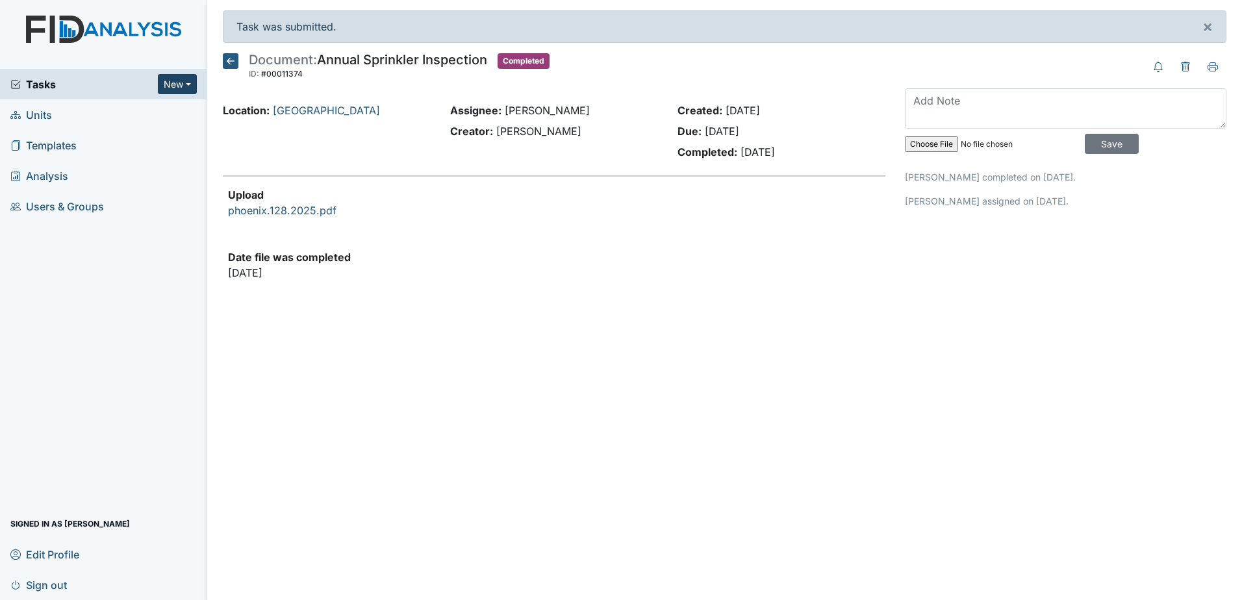
drag, startPoint x: 173, startPoint y: 82, endPoint x: 185, endPoint y: 83, distance: 12.4
click at [173, 82] on button "New" at bounding box center [177, 84] width 39 height 20
click at [148, 155] on link "Document" at bounding box center [144, 153] width 103 height 21
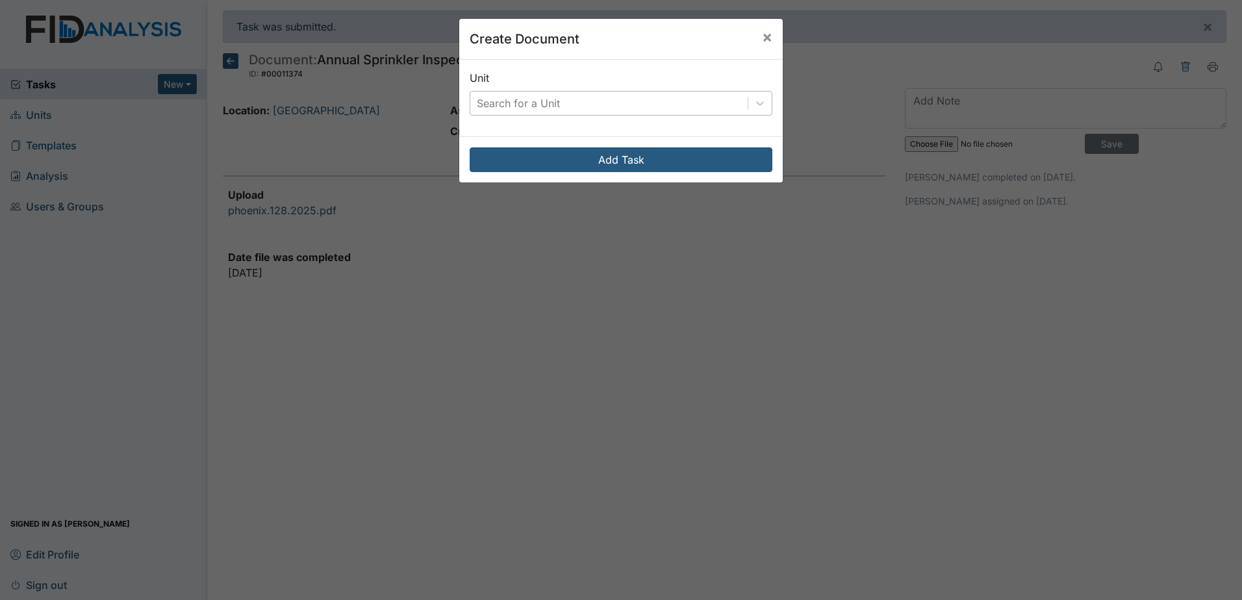
click at [487, 95] on div "Search for a Unit" at bounding box center [608, 103] width 277 height 23
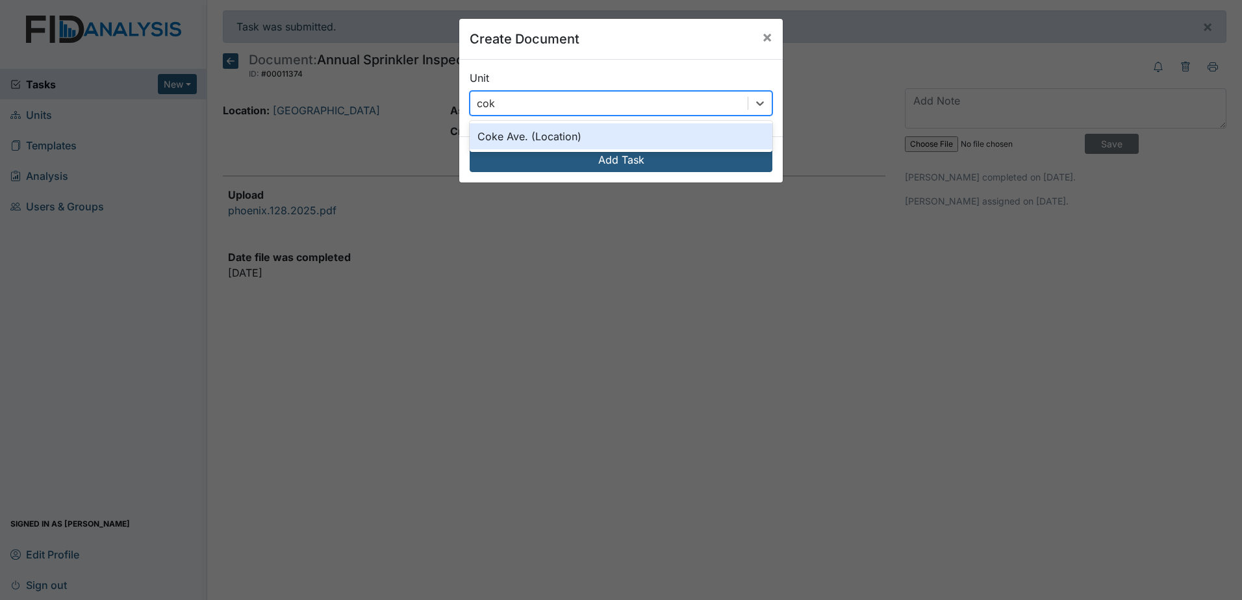
type input "coke"
click at [536, 137] on div "Coke Ave. (Location)" at bounding box center [620, 136] width 303 height 26
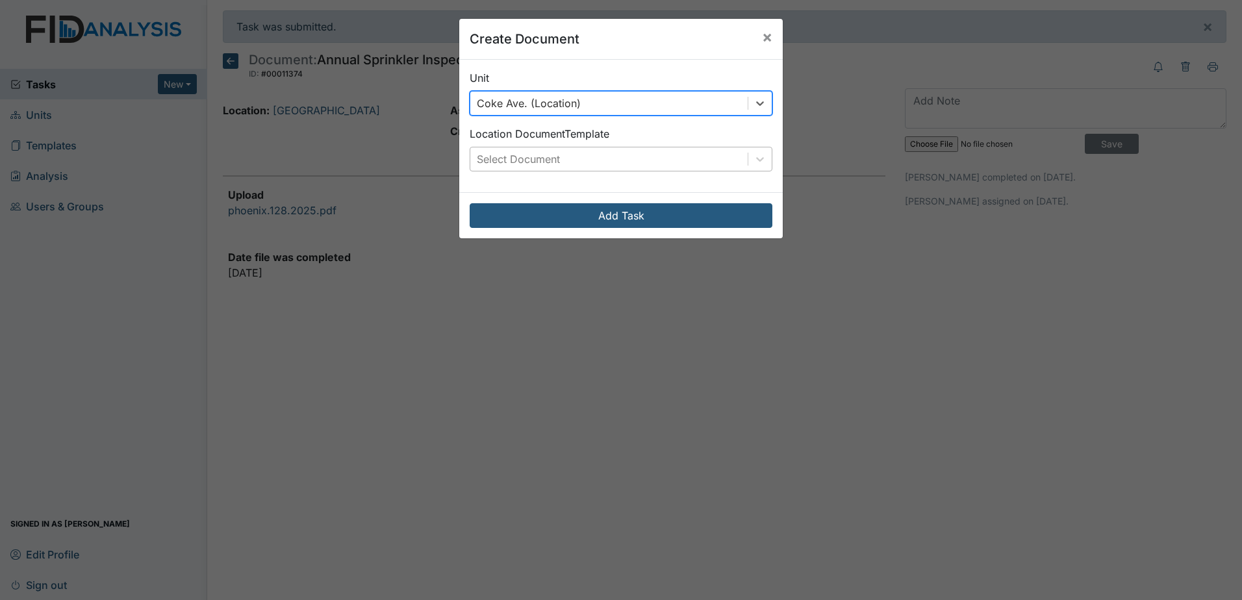
click at [630, 163] on div "Select Document" at bounding box center [608, 158] width 277 height 23
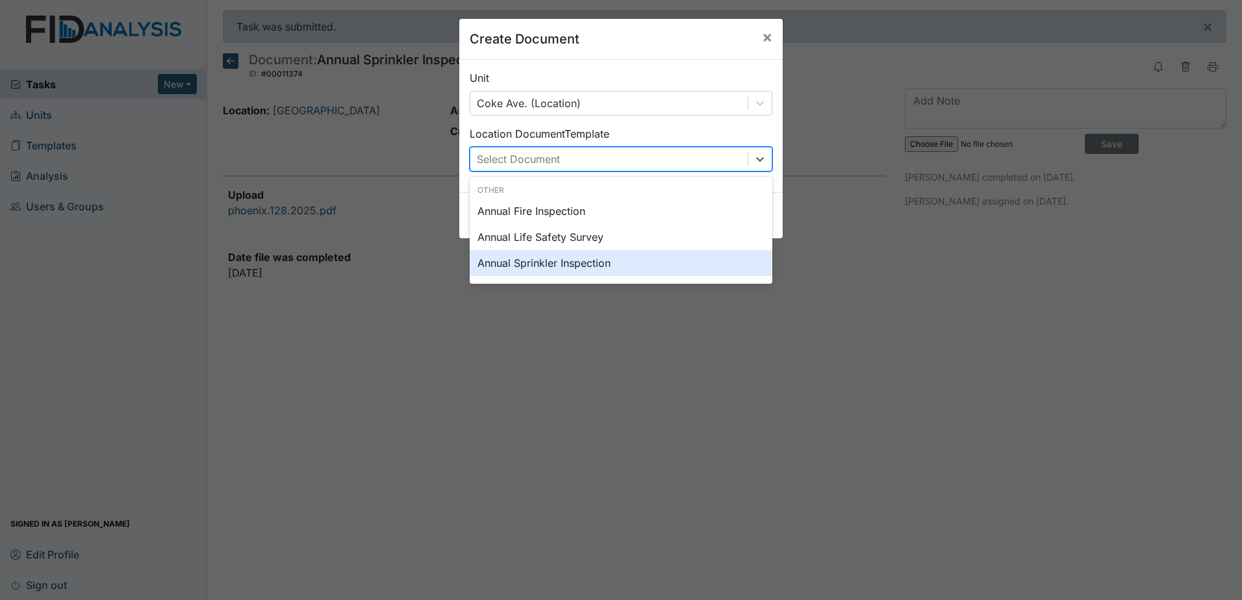
click at [595, 264] on div "Annual Sprinkler Inspection" at bounding box center [620, 263] width 303 height 26
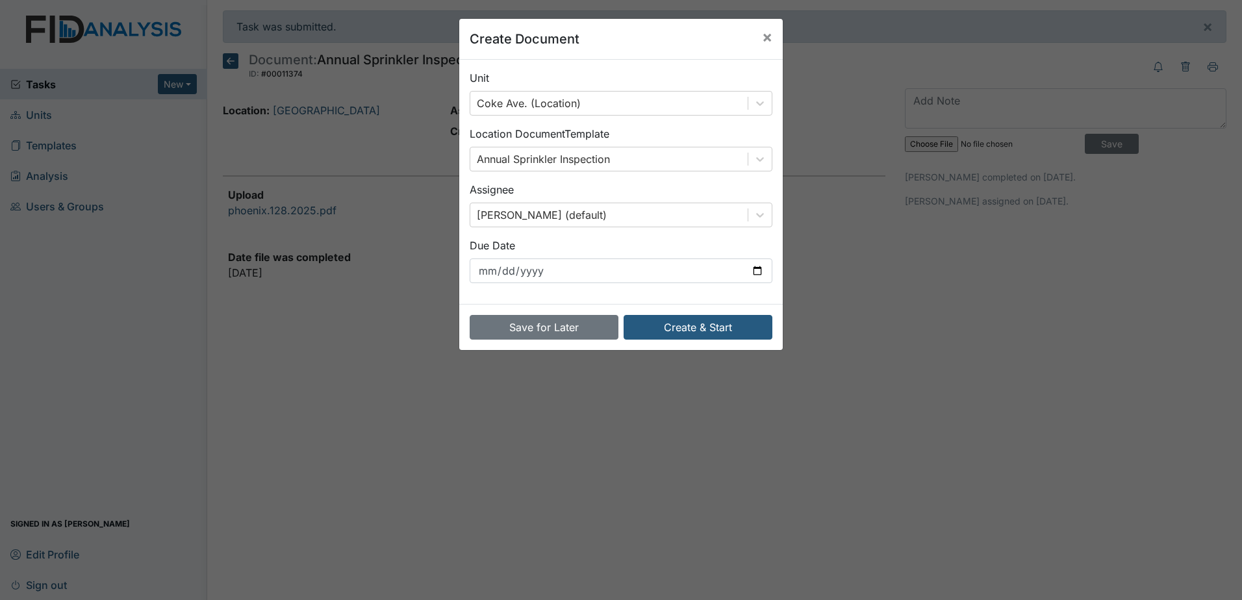
click at [657, 305] on form "[GEOGRAPHIC_DATA]. (Location) Location Document Template Annual Sprinkler Inspe…" at bounding box center [620, 205] width 323 height 290
click at [665, 323] on button "Create & Start" at bounding box center [697, 327] width 149 height 25
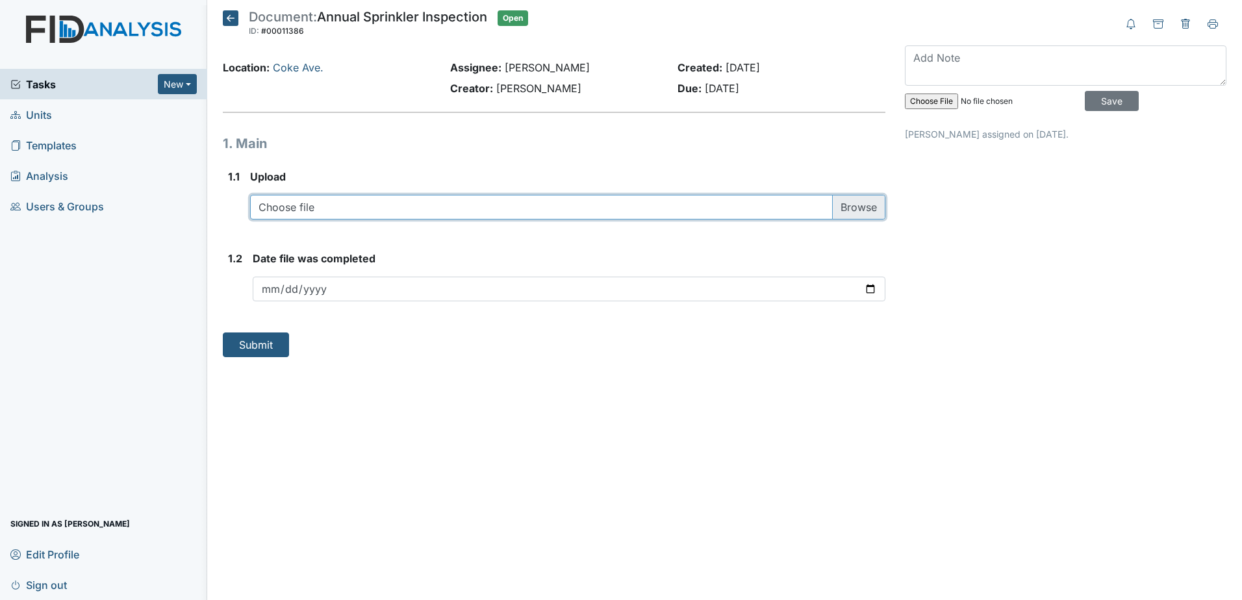
click at [451, 195] on input "file" at bounding box center [567, 207] width 635 height 25
type input "C:\fakepath\phoenix.123.2025.pdf"
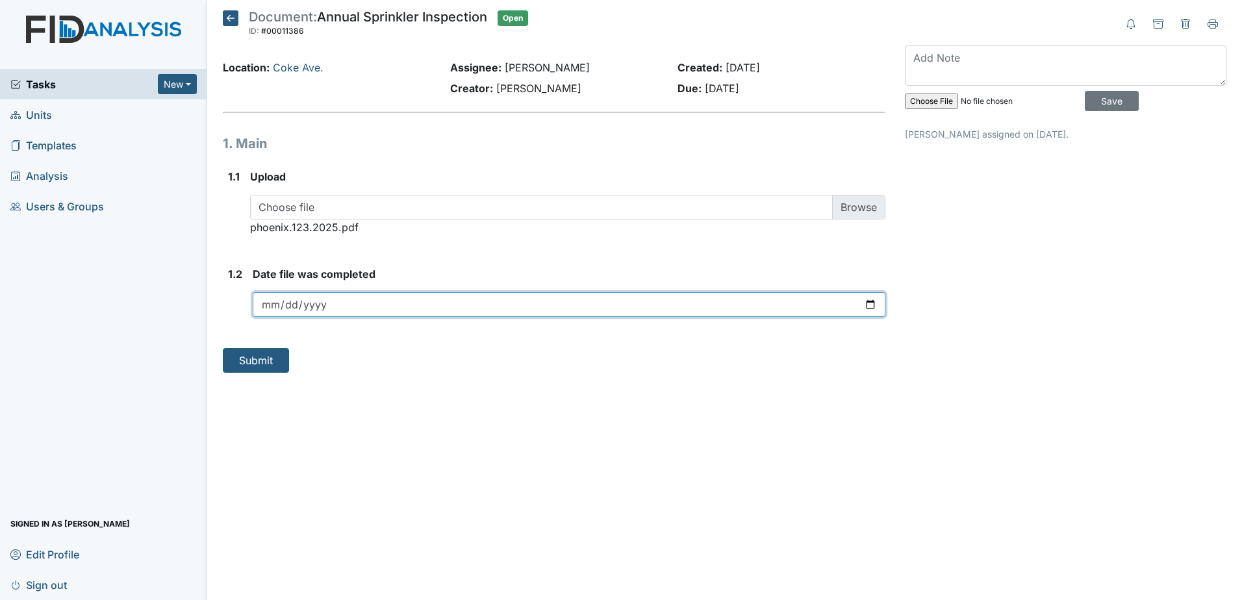
click at [868, 306] on input "date" at bounding box center [569, 304] width 632 height 25
type input "[DATE]"
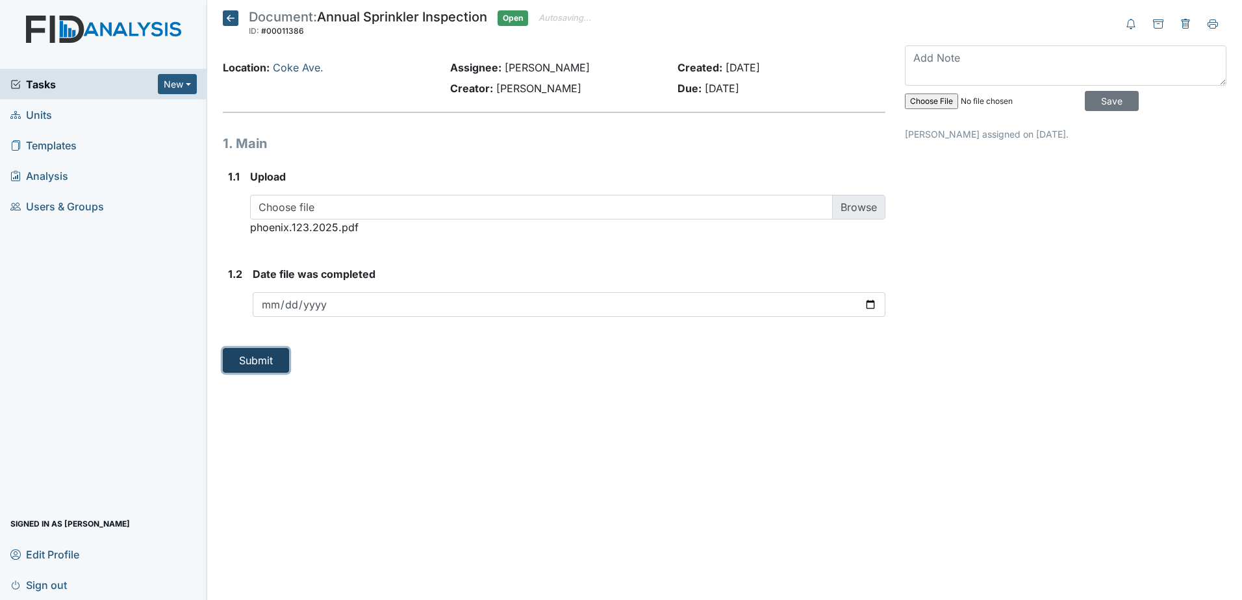
click at [269, 364] on button "Submit" at bounding box center [256, 360] width 66 height 25
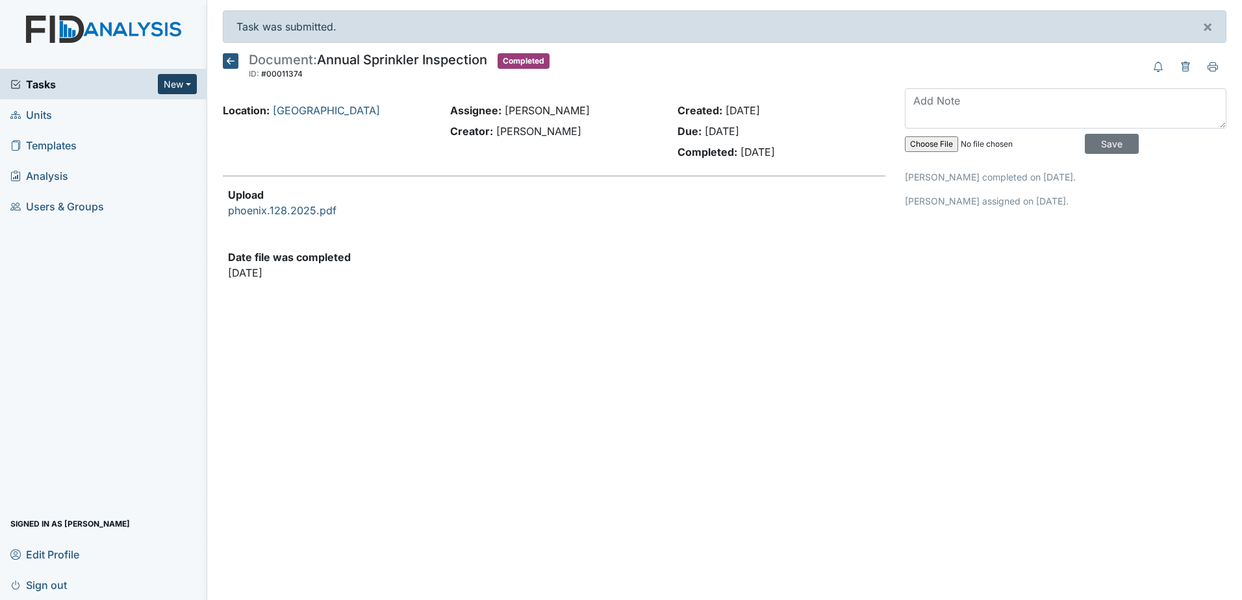
click at [185, 89] on button "New" at bounding box center [177, 84] width 39 height 20
click at [140, 149] on link "Document" at bounding box center [144, 153] width 103 height 21
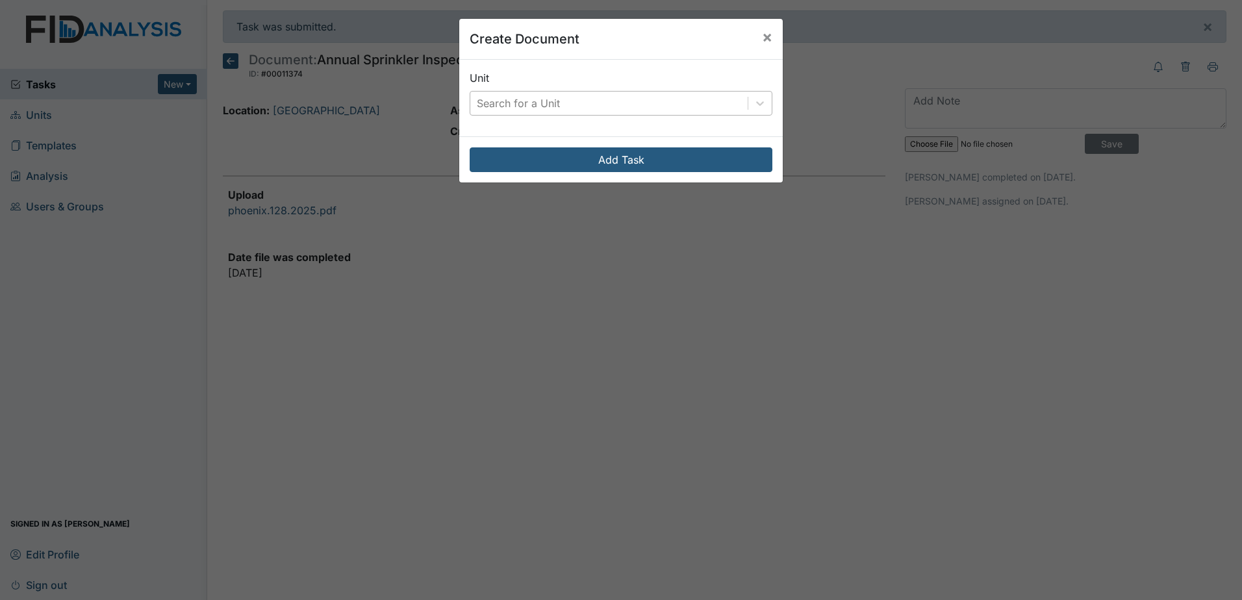
click at [566, 94] on div "Search for a Unit" at bounding box center [608, 103] width 277 height 23
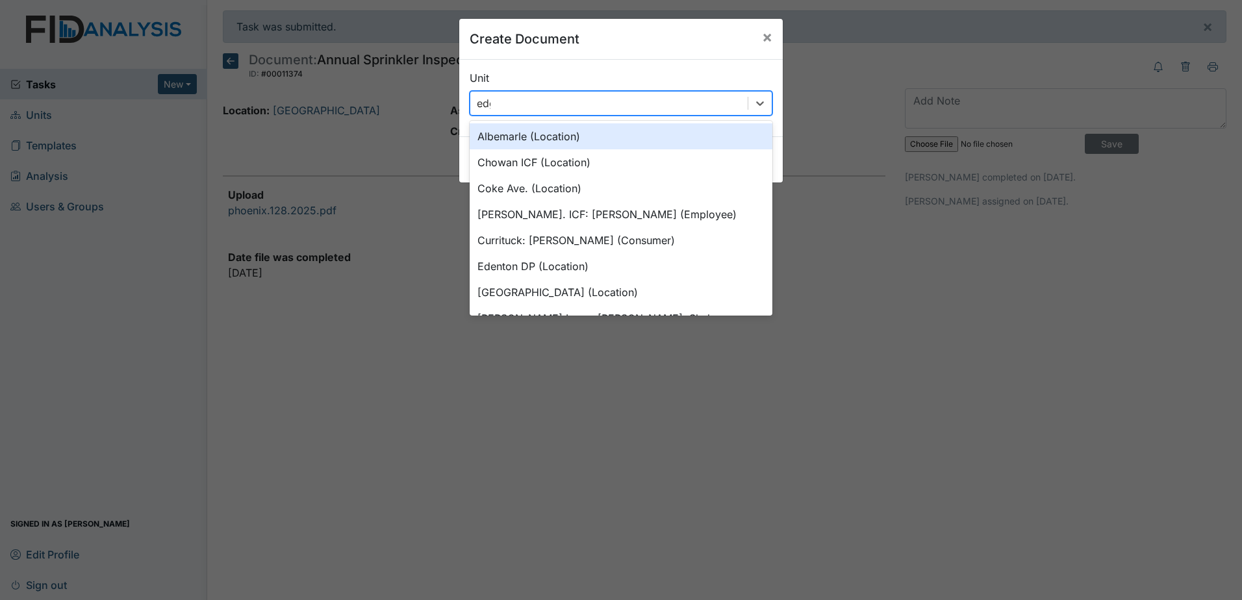
type input "edge"
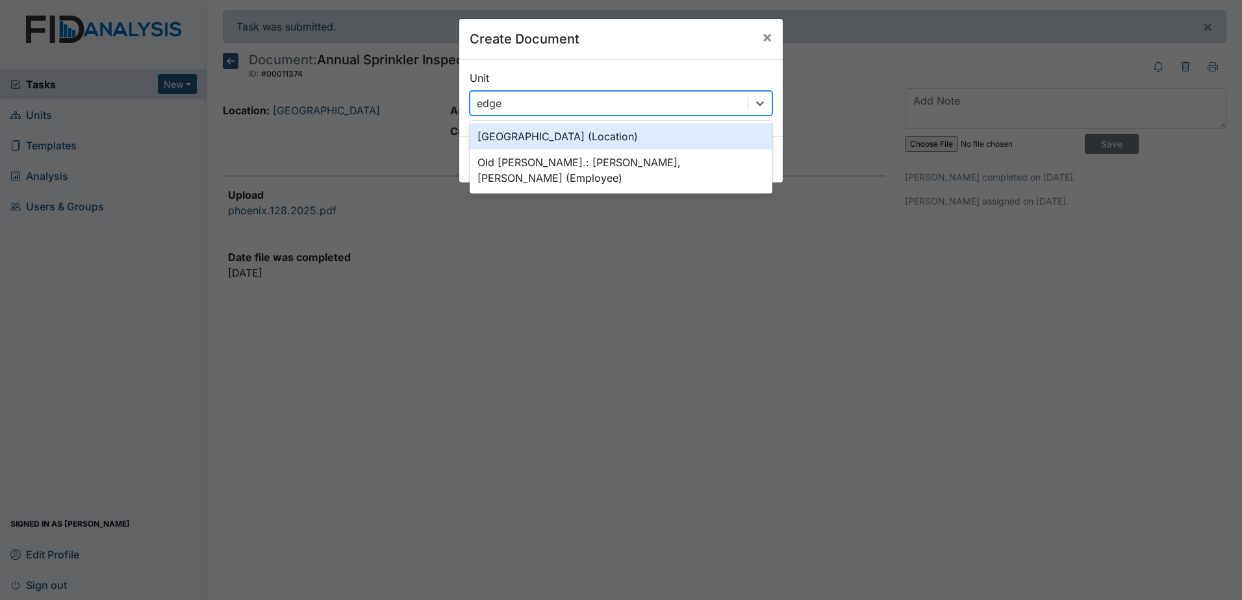
click at [584, 142] on div "[GEOGRAPHIC_DATA] (Location)" at bounding box center [620, 136] width 303 height 26
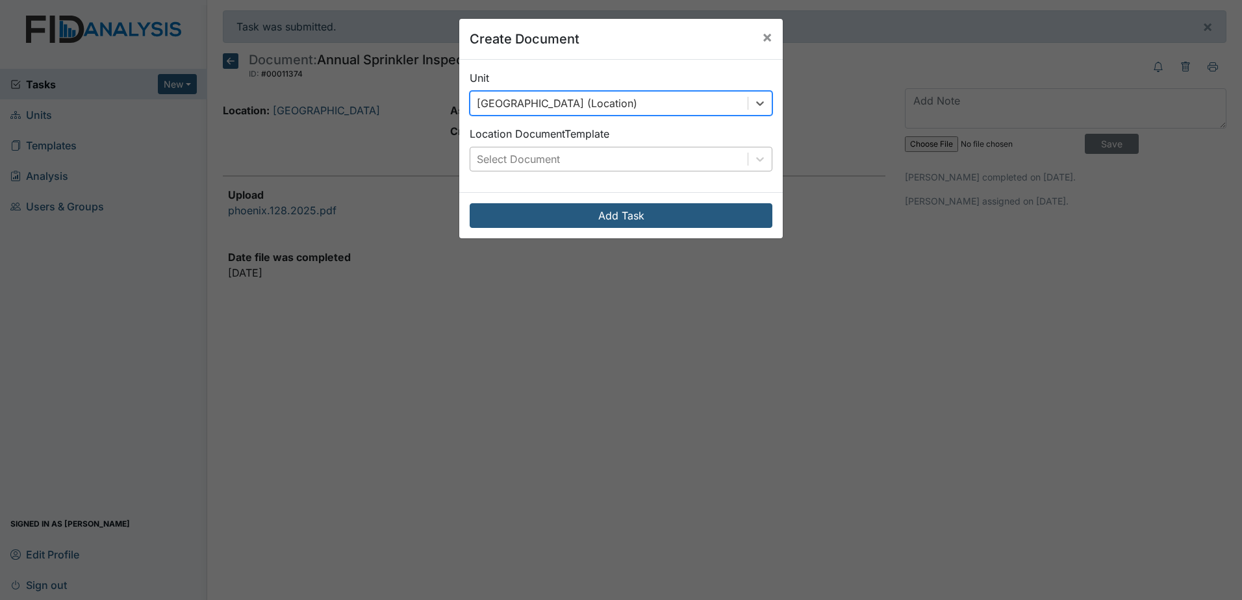
click at [589, 156] on div "Select Document" at bounding box center [608, 158] width 277 height 23
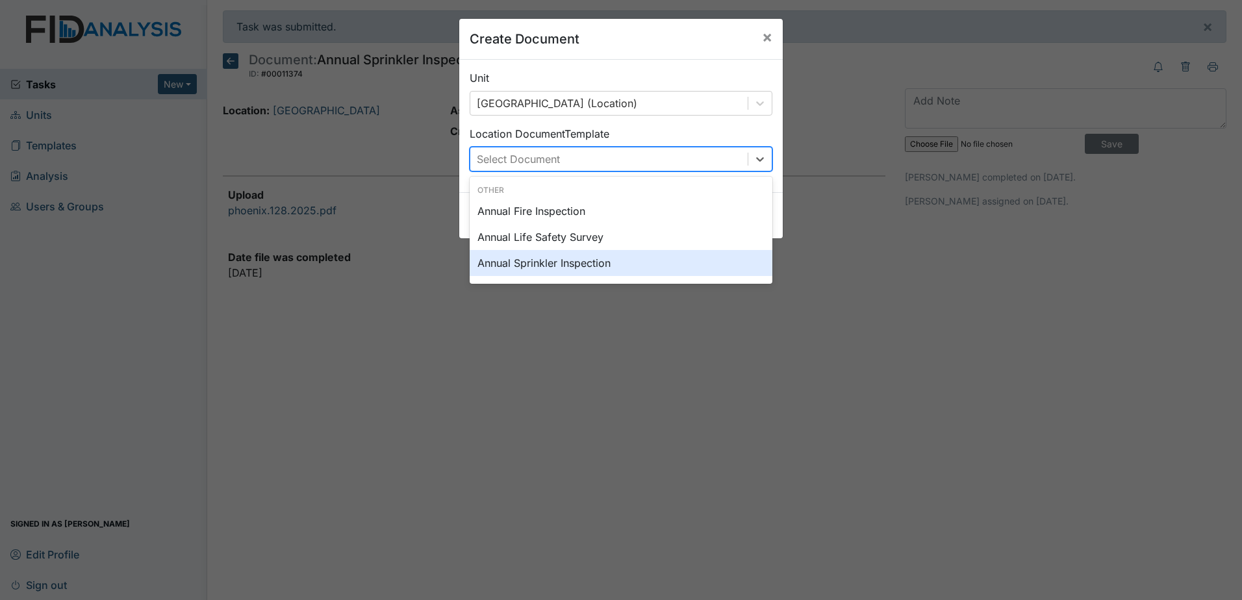
click at [581, 262] on div "Annual Sprinkler Inspection" at bounding box center [620, 263] width 303 height 26
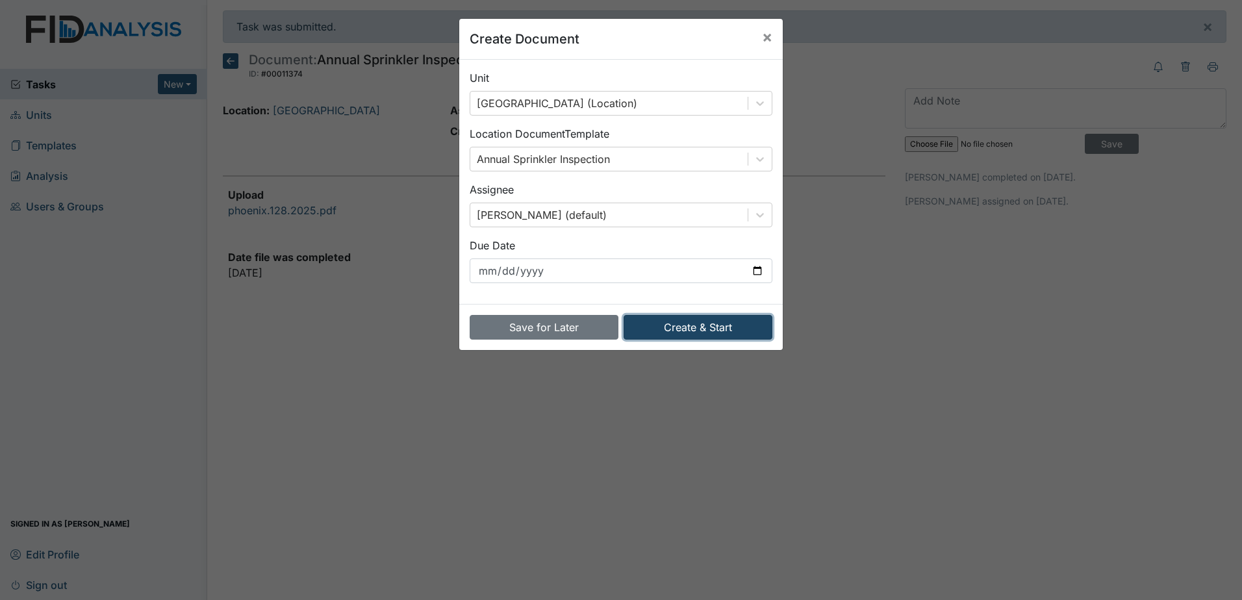
click at [655, 317] on button "Create & Start" at bounding box center [697, 327] width 149 height 25
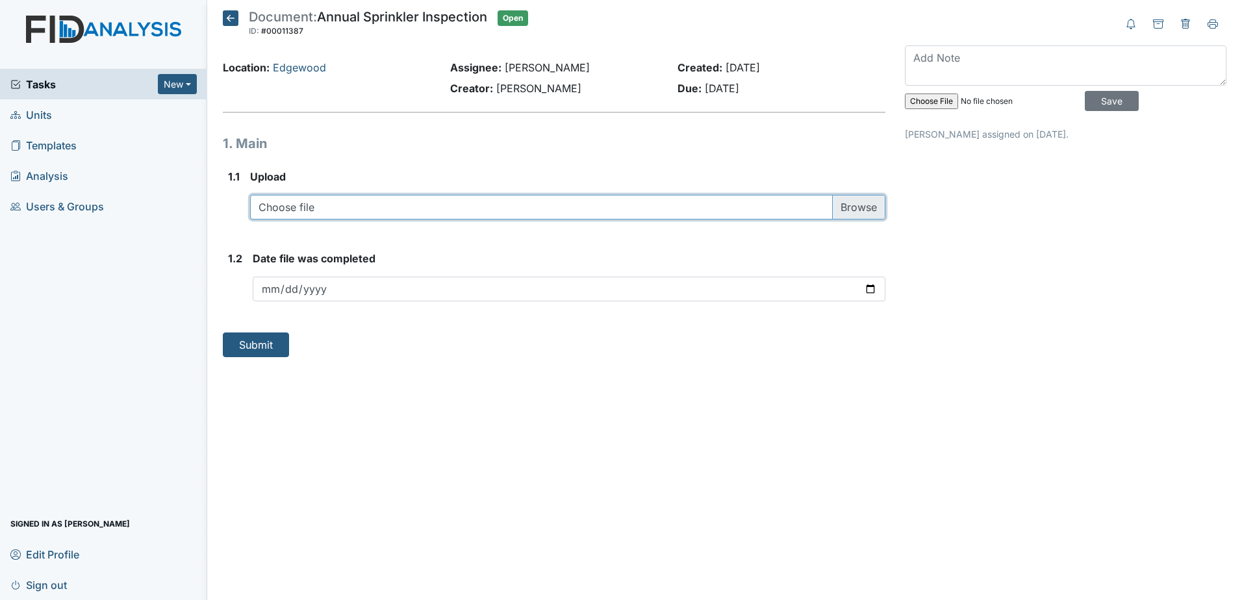
click at [380, 198] on input "file" at bounding box center [567, 207] width 635 height 25
type input "C:\fakepath\phoenix.106.2025.pdf"
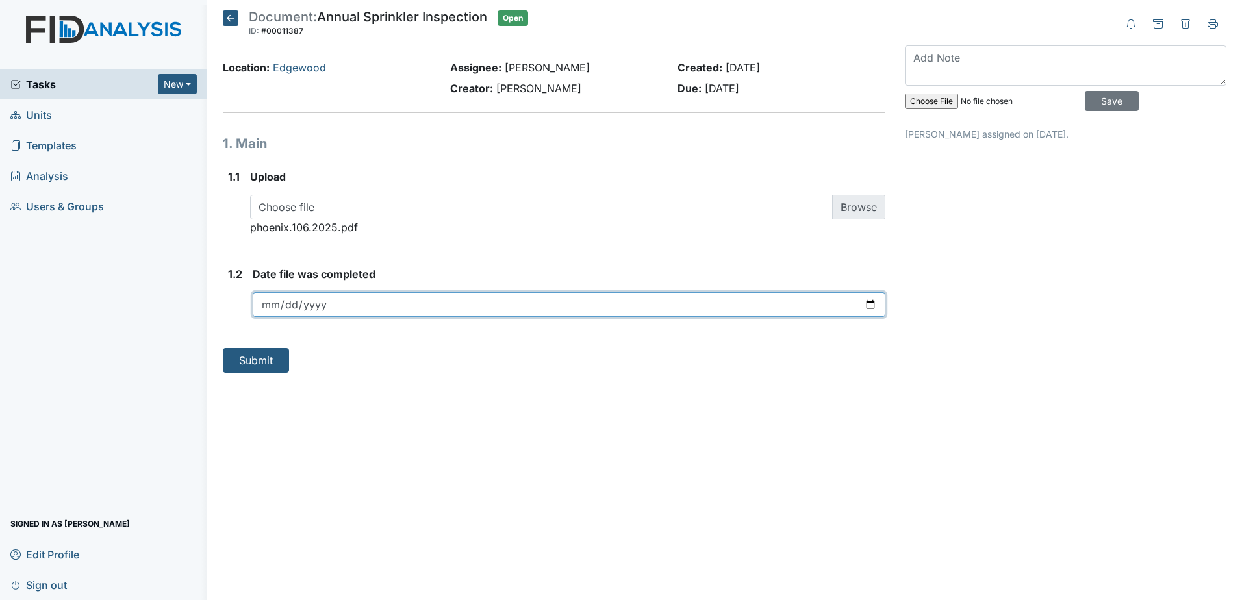
click at [338, 306] on input "date" at bounding box center [569, 304] width 632 height 25
click at [866, 304] on input "date" at bounding box center [569, 304] width 632 height 25
type input "[DATE]"
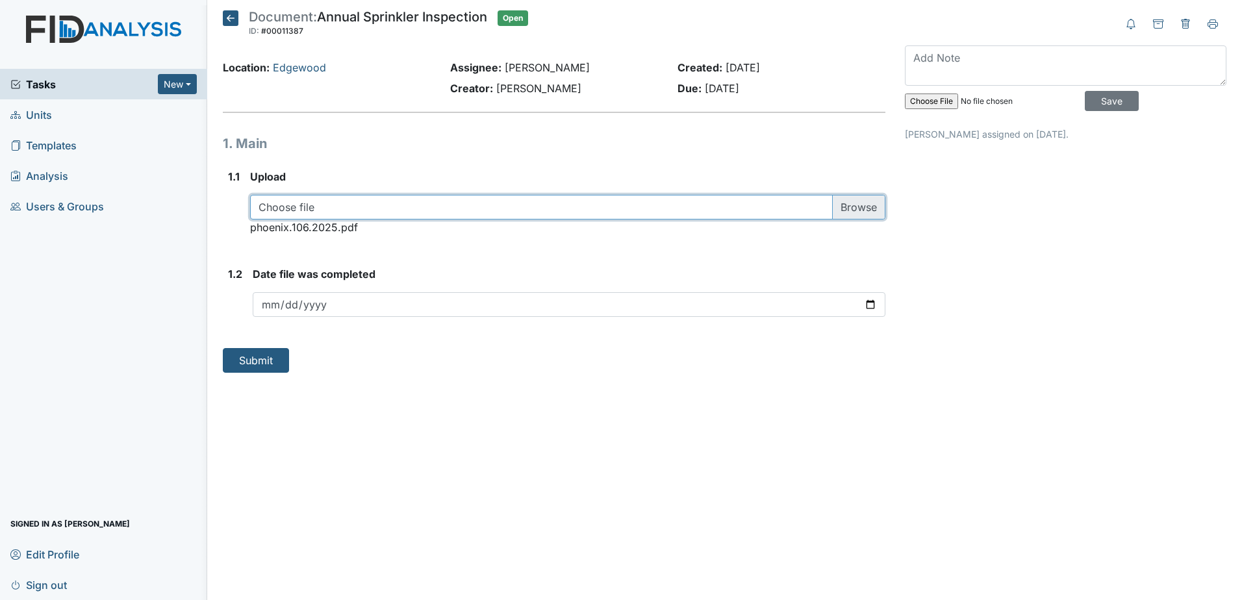
drag, startPoint x: 322, startPoint y: 228, endPoint x: 301, endPoint y: 215, distance: 24.5
click at [301, 215] on input "file" at bounding box center [567, 207] width 635 height 25
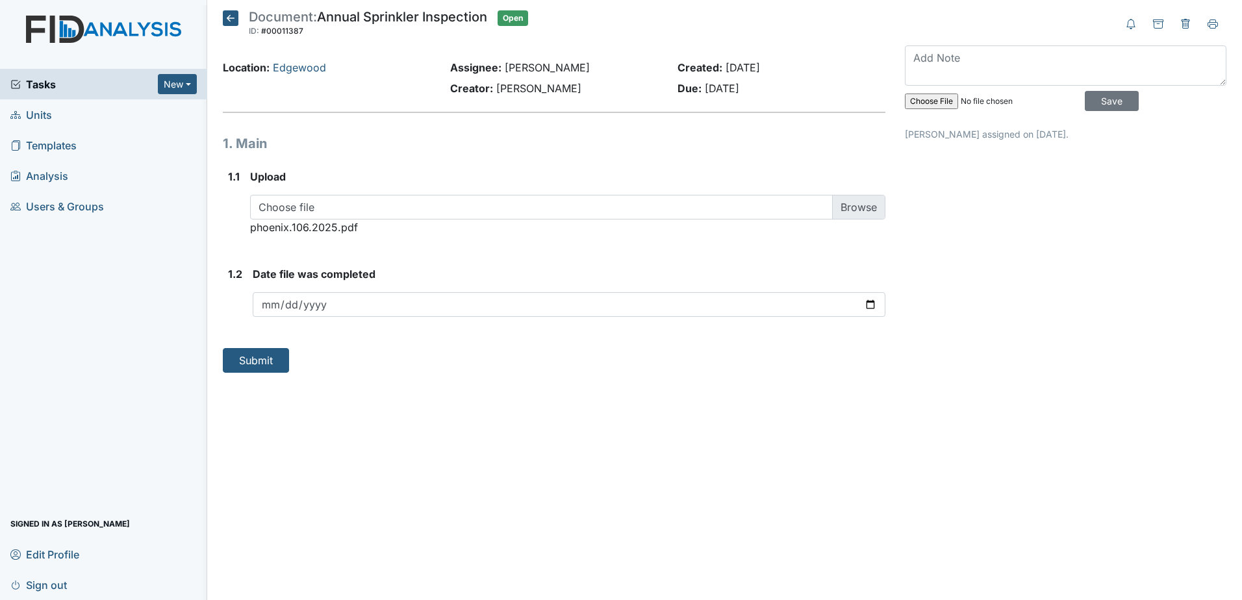
click at [232, 23] on icon at bounding box center [231, 18] width 16 height 16
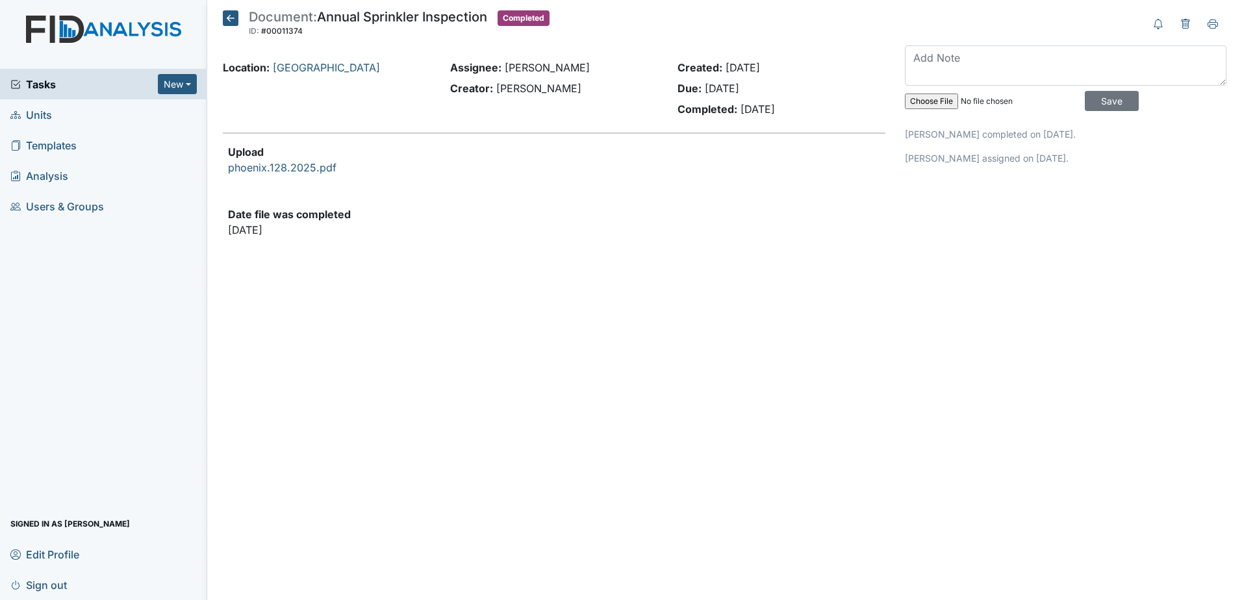
click at [97, 115] on link "Units" at bounding box center [103, 114] width 207 height 31
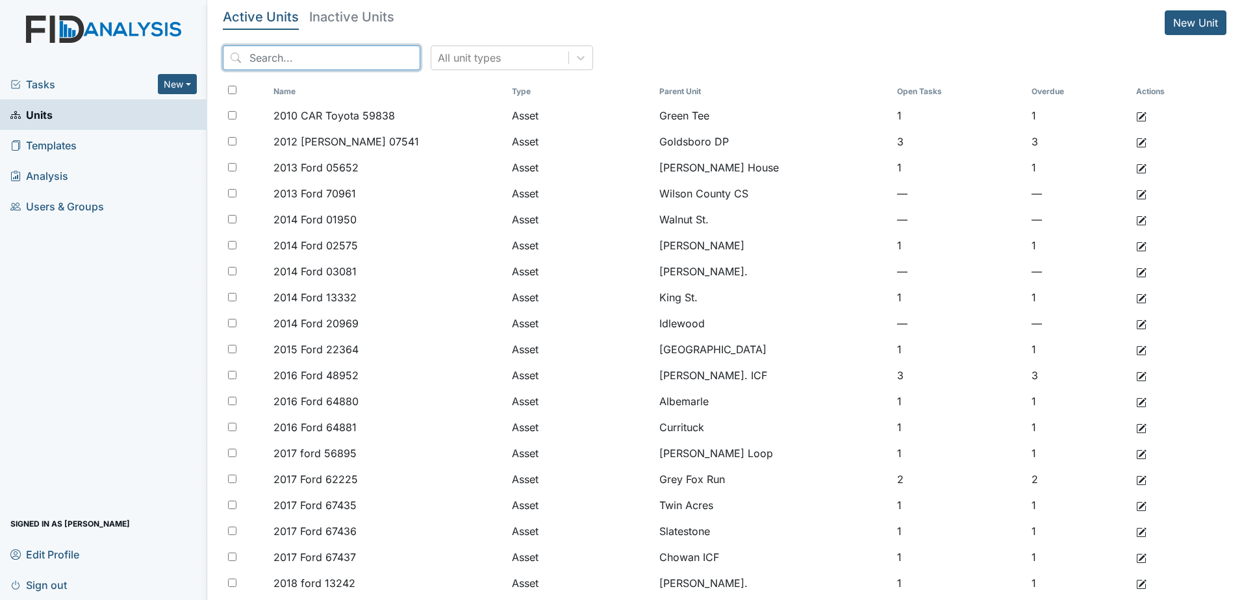
click at [345, 49] on input "search" at bounding box center [321, 57] width 197 height 25
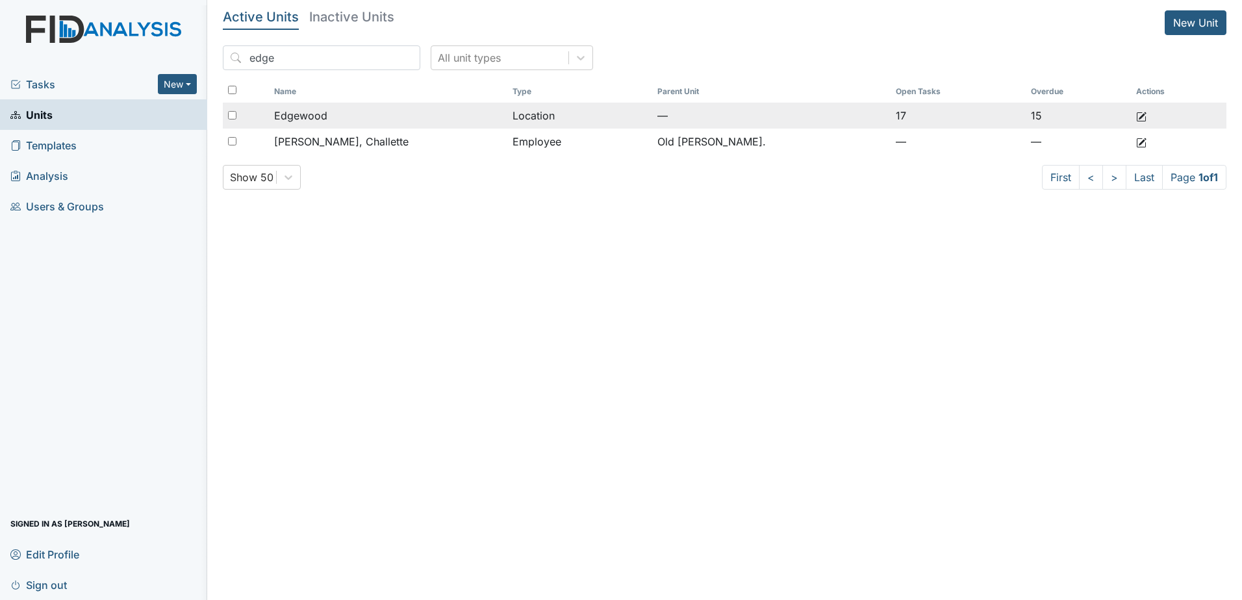
type input "edge"
click at [362, 112] on div "Edgewood" at bounding box center [388, 116] width 228 height 16
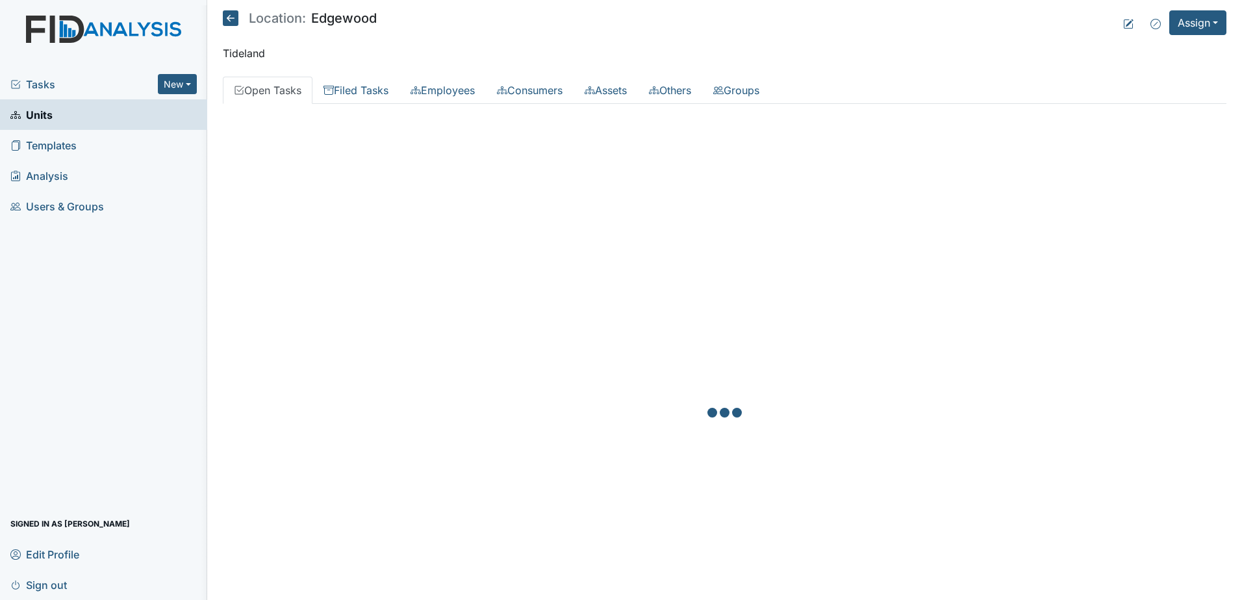
click at [347, 130] on div at bounding box center [724, 414] width 1003 height 600
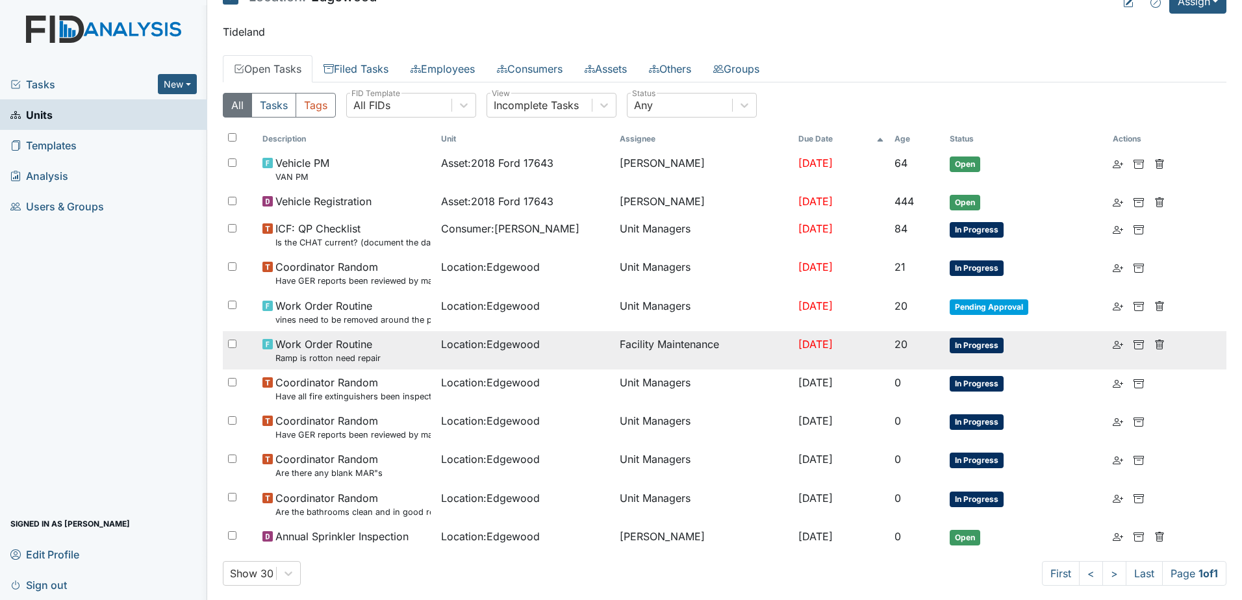
scroll to position [38, 0]
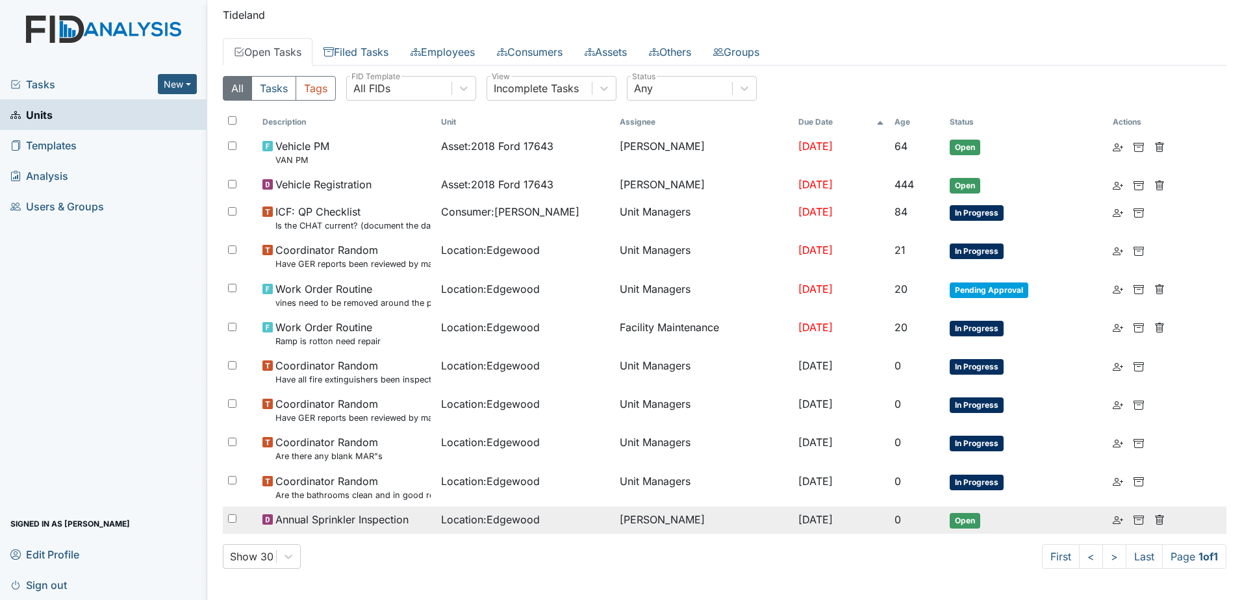
click at [508, 525] on span "Location : [GEOGRAPHIC_DATA]" at bounding box center [490, 520] width 99 height 16
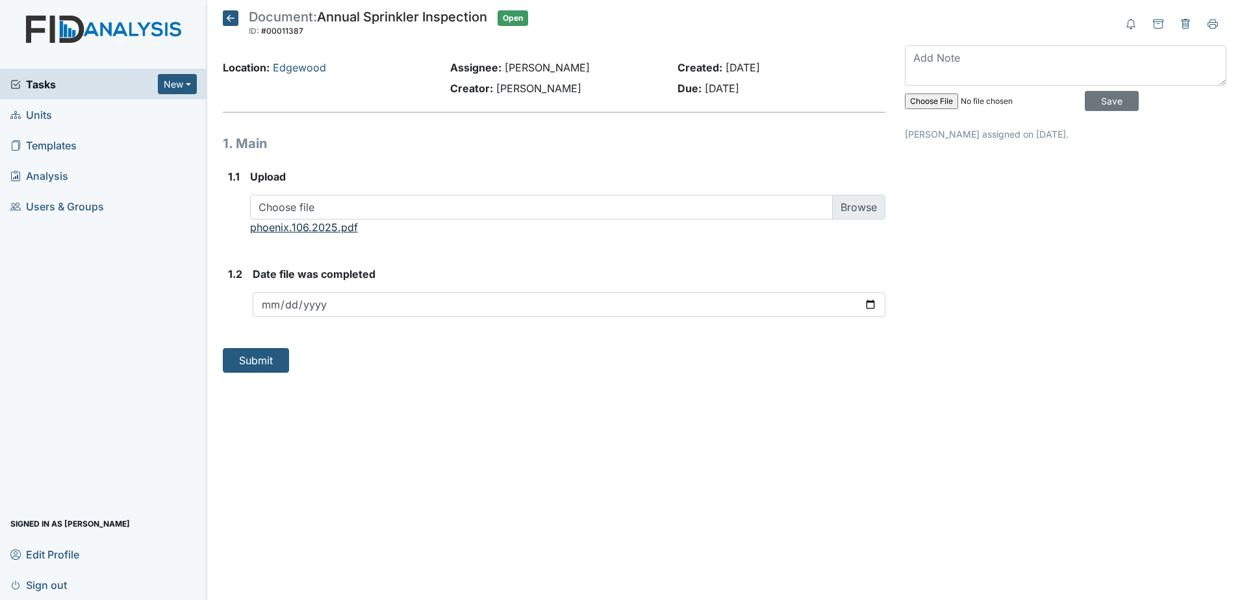
click at [318, 229] on link "phoenix.106.2025.pdf" at bounding box center [304, 227] width 108 height 13
drag, startPoint x: 292, startPoint y: 228, endPoint x: 520, endPoint y: 232, distance: 228.0
click at [520, 232] on div "Choose file You can upload .pdf, .txt, .jpg, .jpeg, .png, .csv, .xls, or .doc f…" at bounding box center [567, 215] width 635 height 40
click at [1188, 26] on icon at bounding box center [1185, 24] width 8 height 10
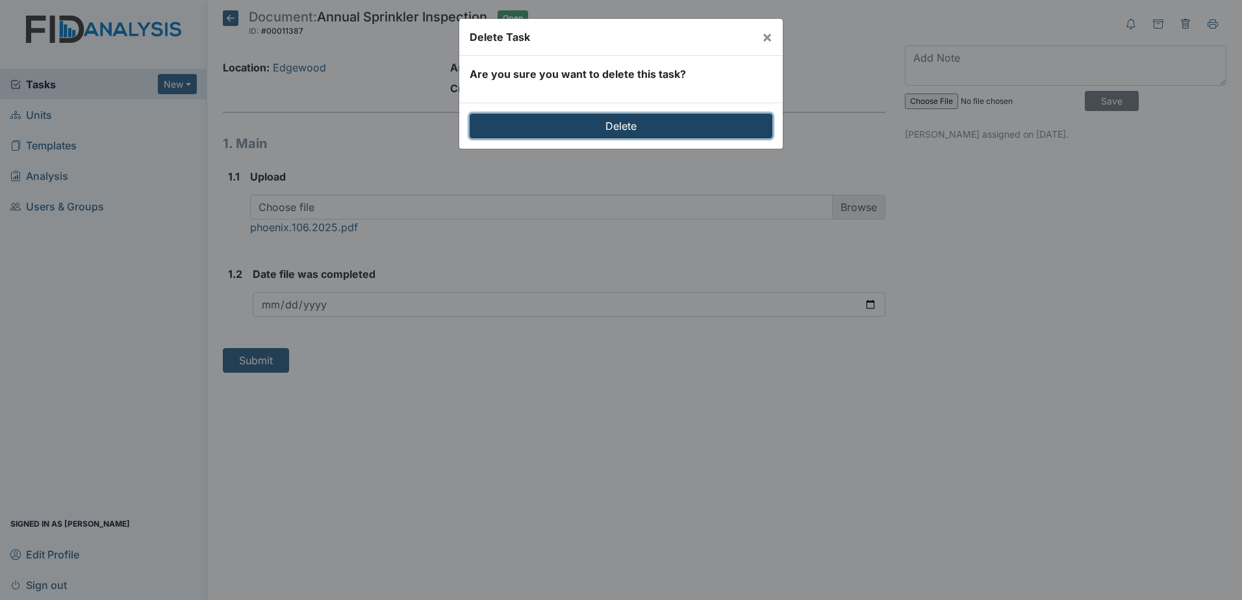
click at [642, 122] on input "Delete" at bounding box center [620, 126] width 303 height 25
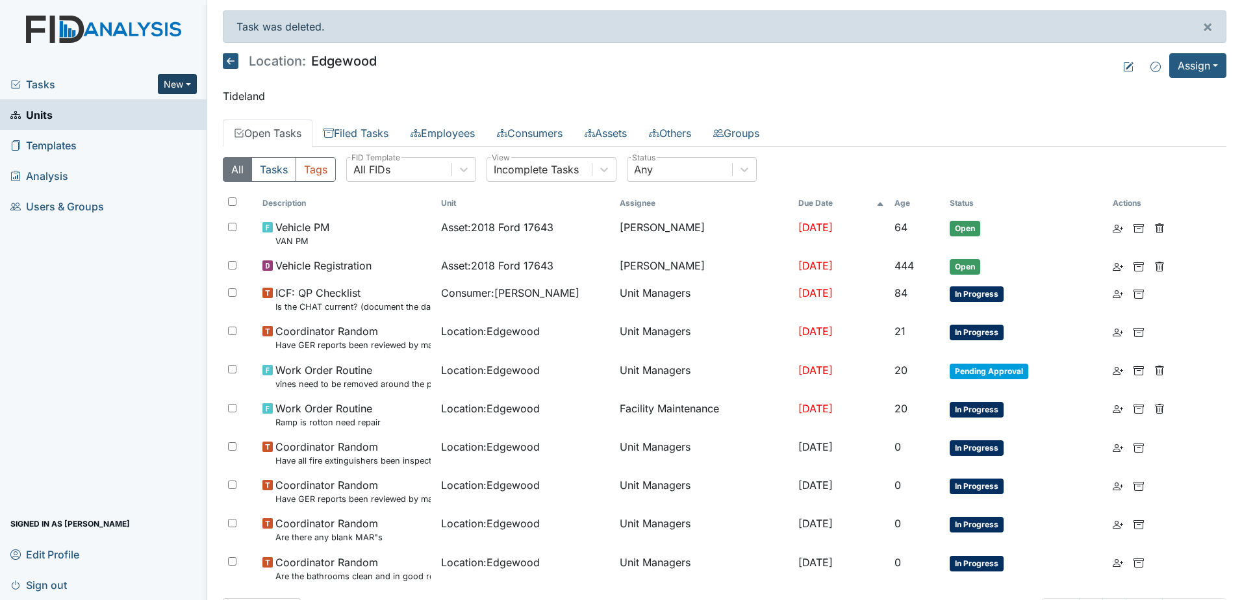
click at [182, 86] on button "New" at bounding box center [177, 84] width 39 height 20
click at [164, 155] on link "Document" at bounding box center [144, 153] width 103 height 21
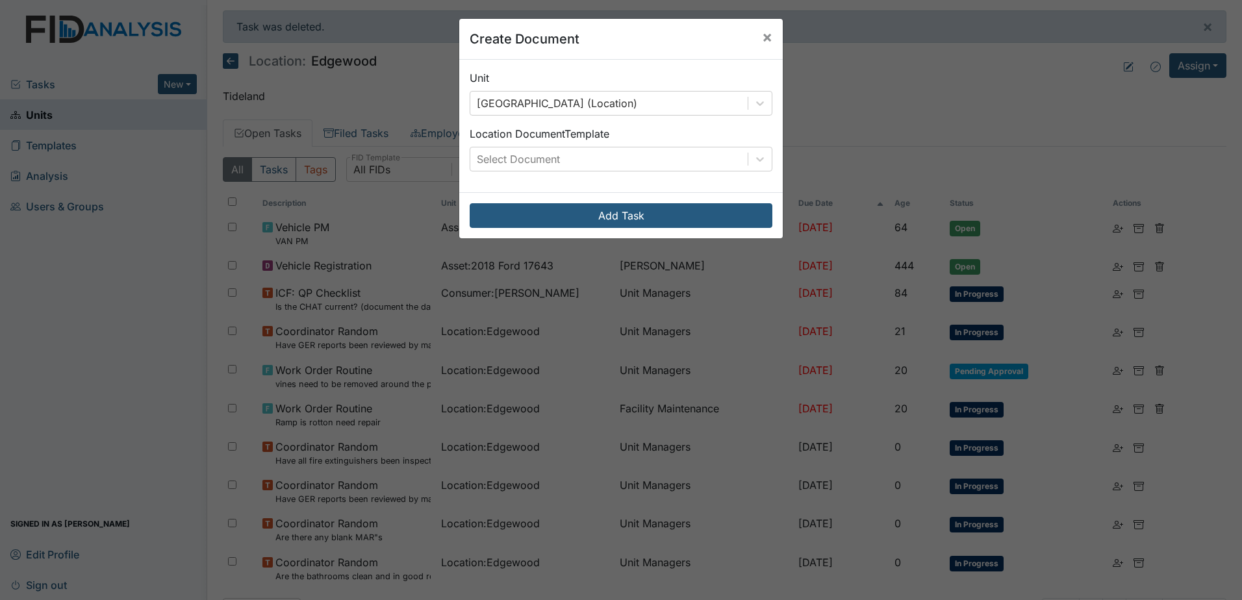
click at [557, 173] on div "Unit Edgewood (Location) Location Document Template Select Document" at bounding box center [620, 126] width 323 height 132
click at [558, 162] on div "Select Document" at bounding box center [608, 158] width 277 height 23
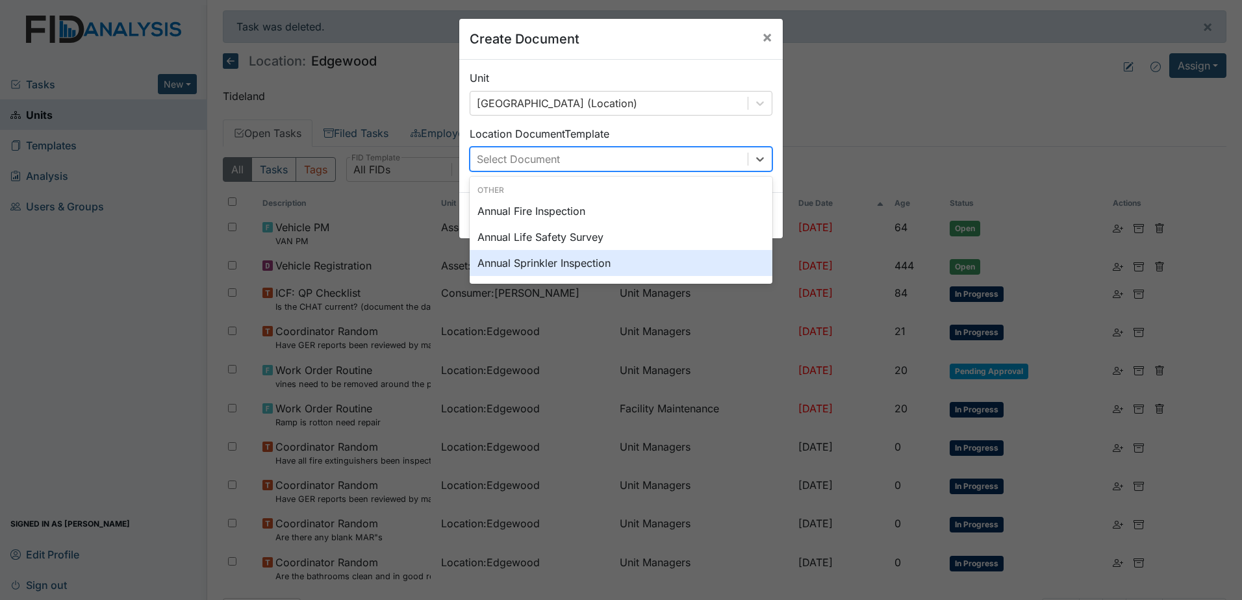
click at [558, 262] on div "Annual Sprinkler Inspection" at bounding box center [620, 263] width 303 height 26
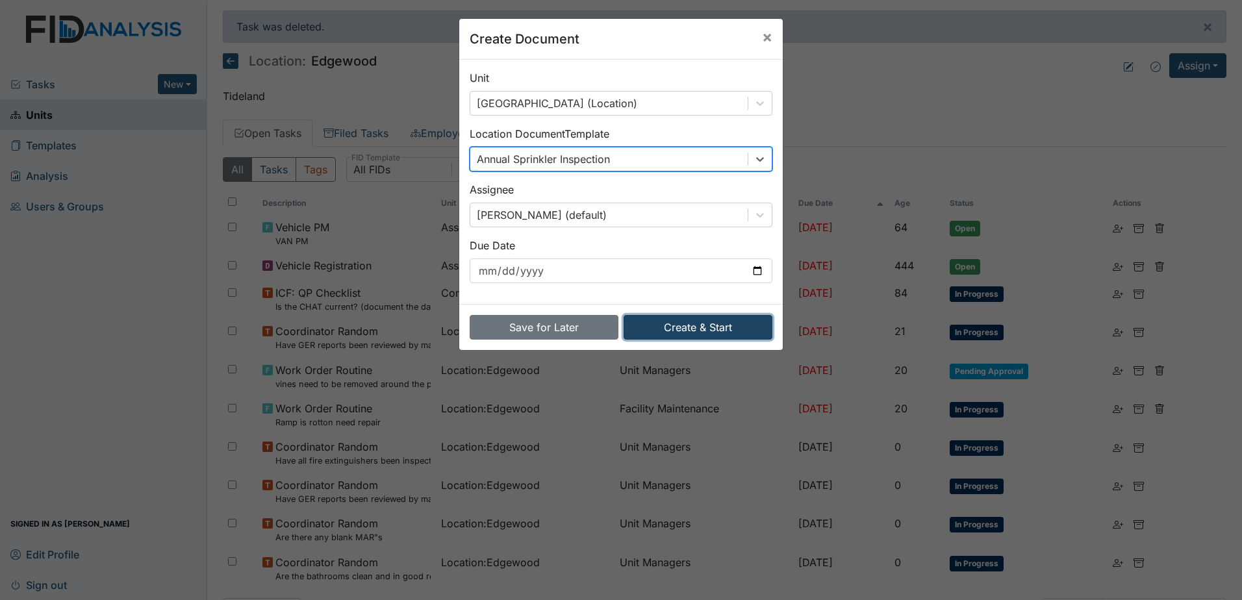
click at [667, 327] on button "Create & Start" at bounding box center [697, 327] width 149 height 25
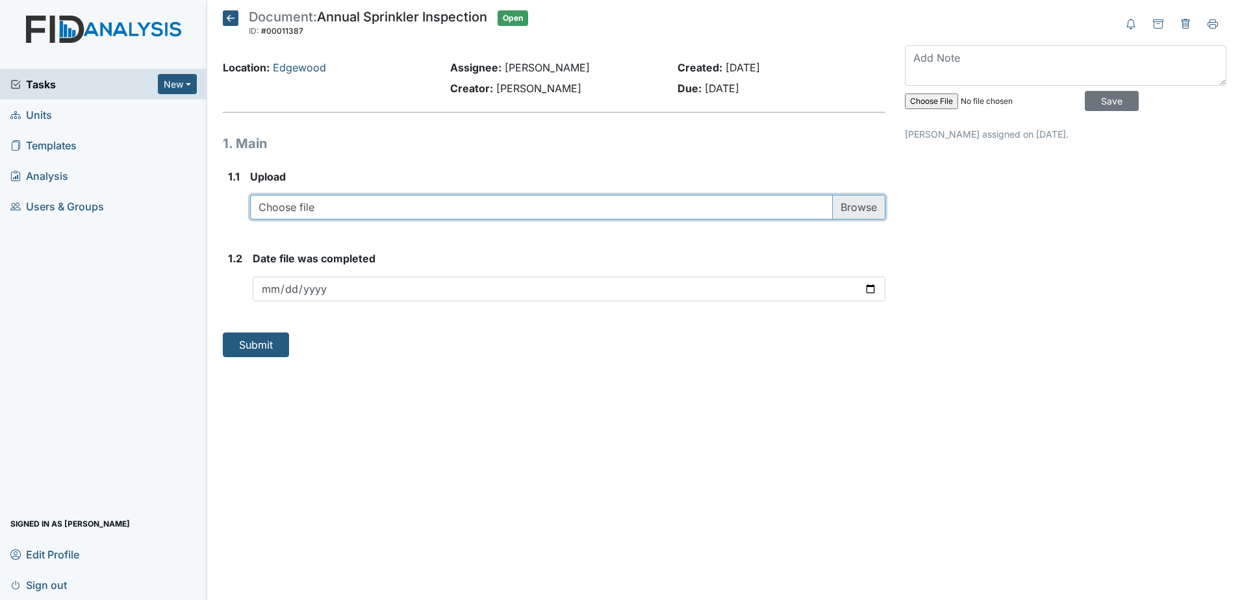
click at [419, 200] on input "file" at bounding box center [567, 207] width 635 height 25
type input "C:\fakepath\phoenix.106.2024.pdf"
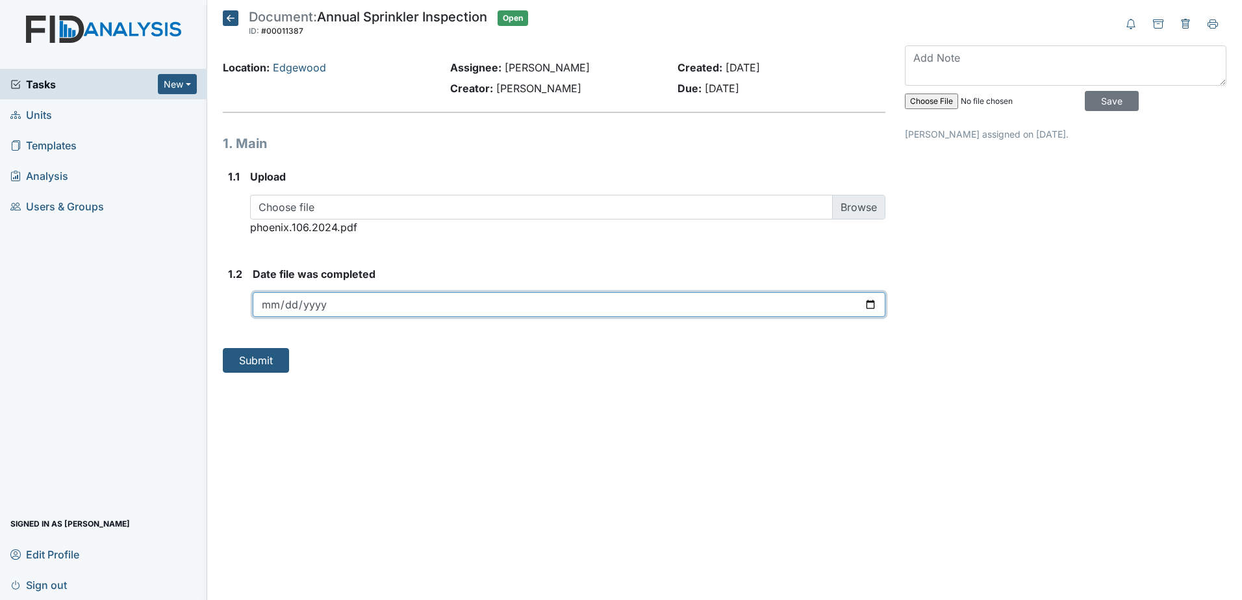
click at [388, 307] on input "date" at bounding box center [569, 304] width 632 height 25
click at [879, 310] on input "date" at bounding box center [569, 304] width 632 height 25
click at [875, 307] on input "date" at bounding box center [569, 304] width 632 height 25
type input "[DATE]"
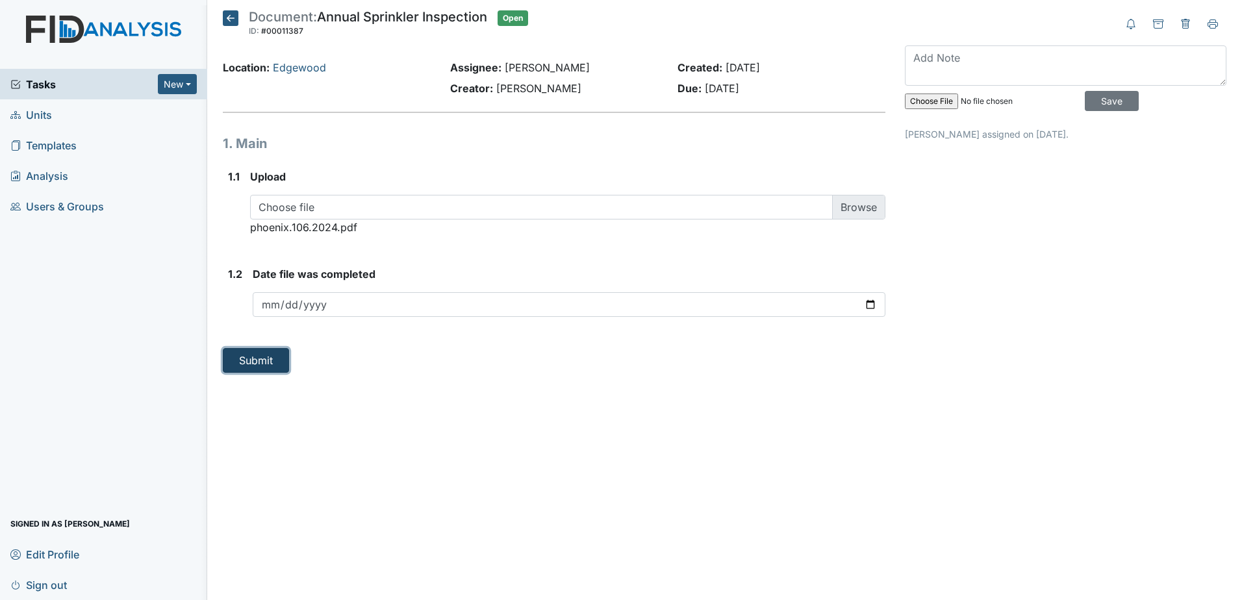
click at [267, 362] on button "Submit" at bounding box center [256, 360] width 66 height 25
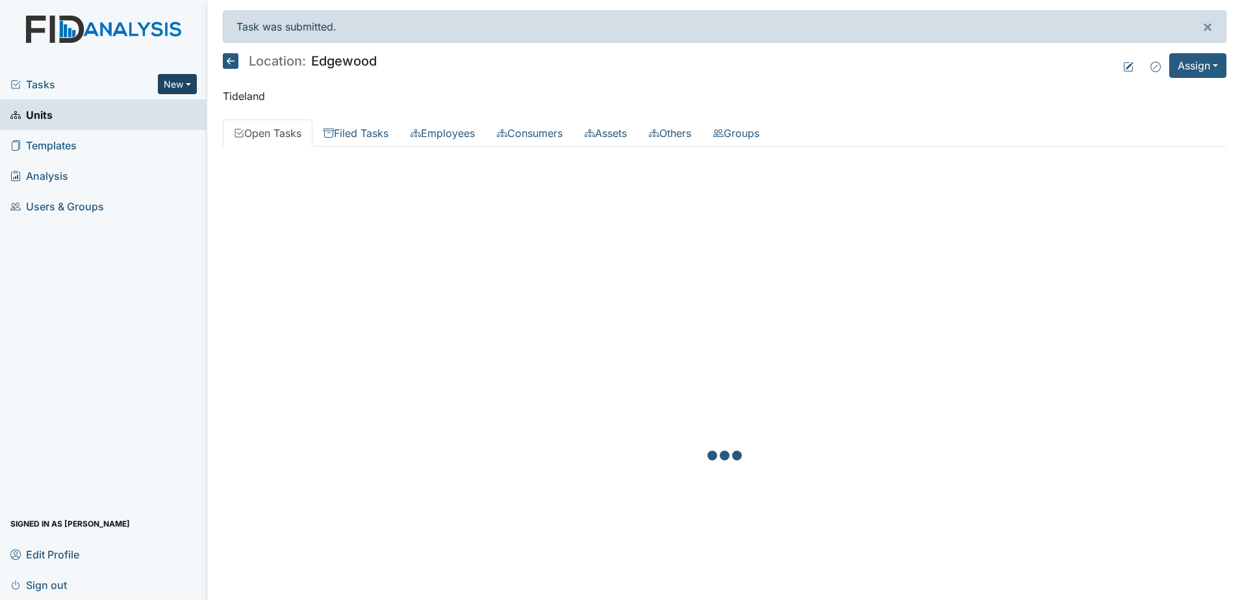
click at [167, 82] on button "New" at bounding box center [177, 84] width 39 height 20
click at [158, 149] on link "Document" at bounding box center [144, 153] width 103 height 21
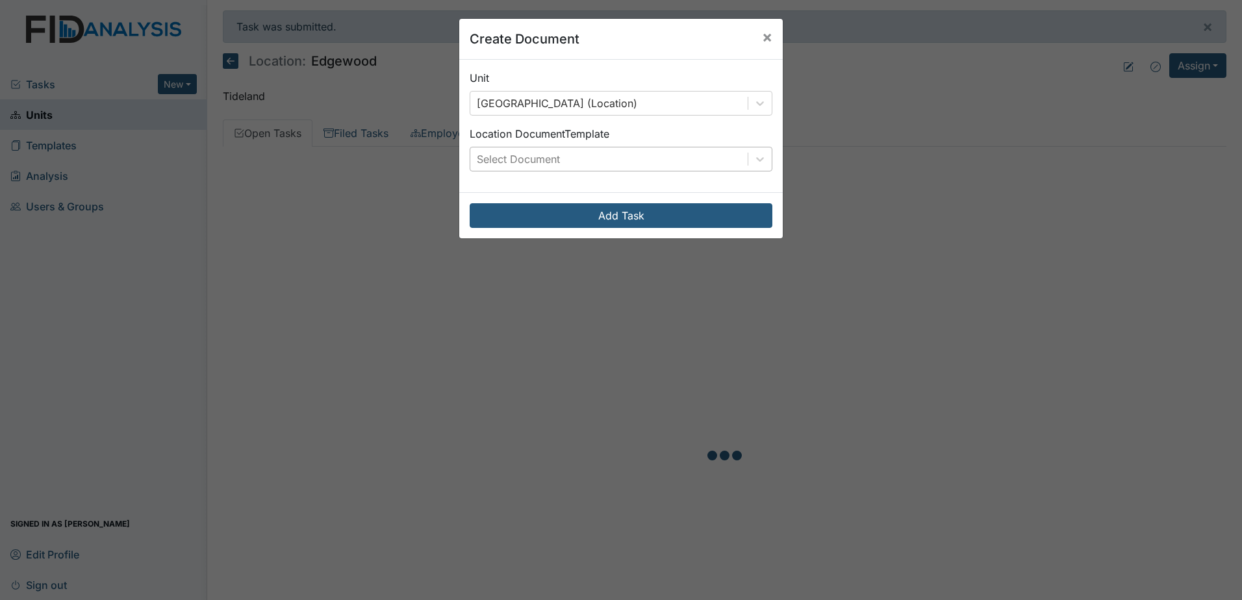
click at [578, 165] on div "Select Document" at bounding box center [608, 158] width 277 height 23
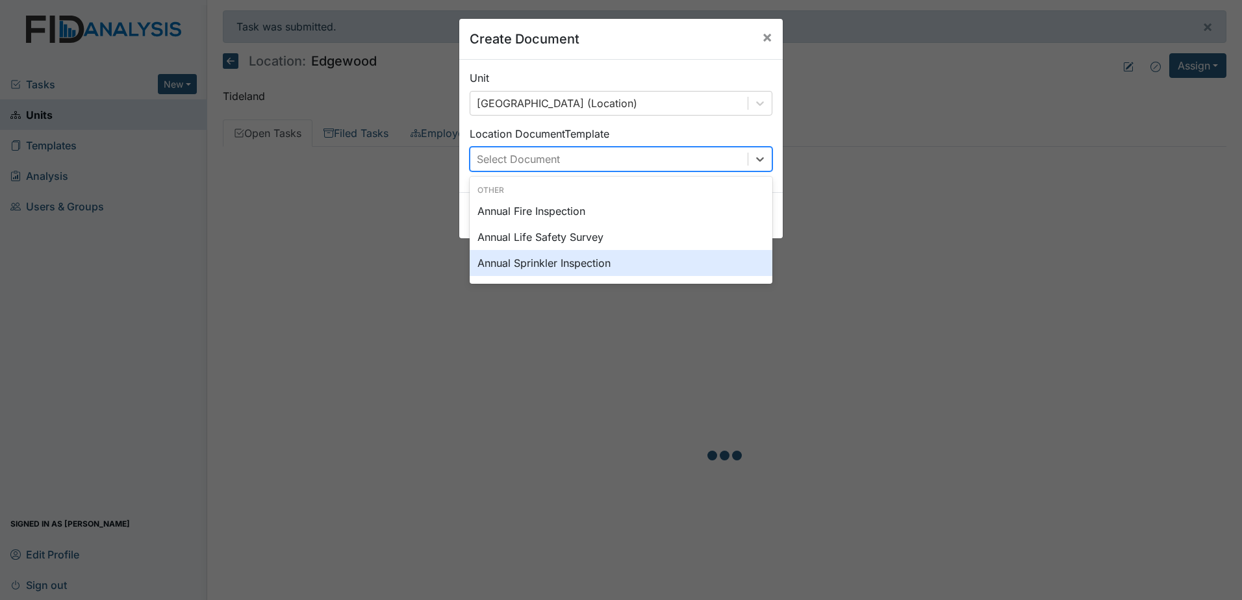
click at [575, 259] on div "Annual Sprinkler Inspection" at bounding box center [620, 263] width 303 height 26
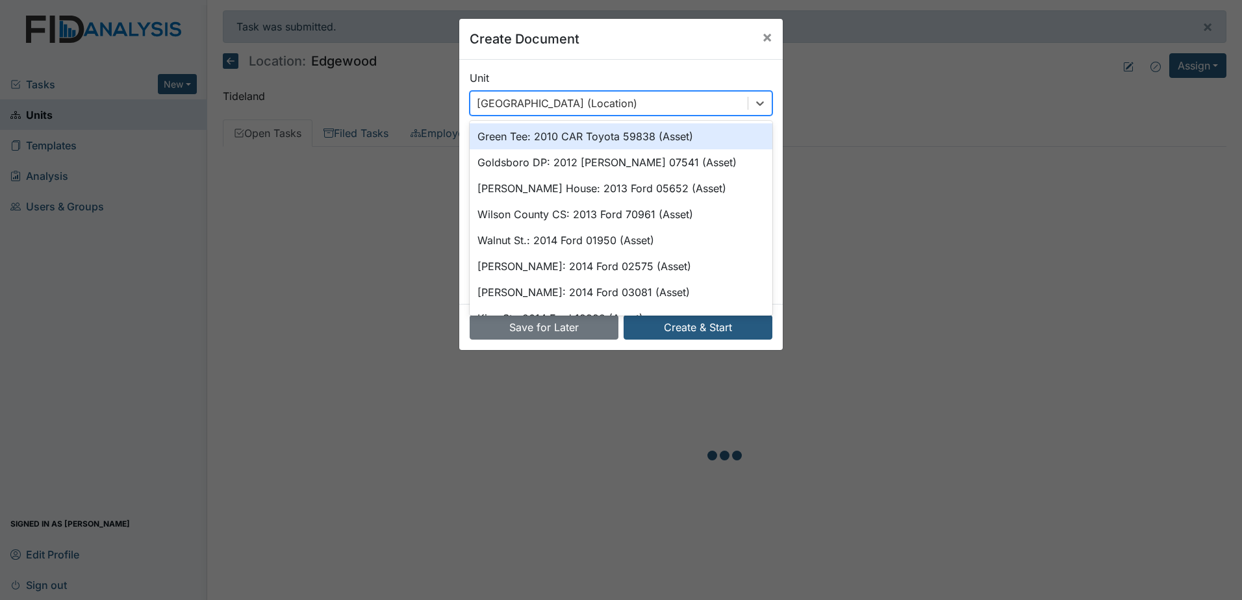
click at [563, 109] on div "[GEOGRAPHIC_DATA] (Location)" at bounding box center [557, 103] width 160 height 16
type input "[PERSON_NAME]"
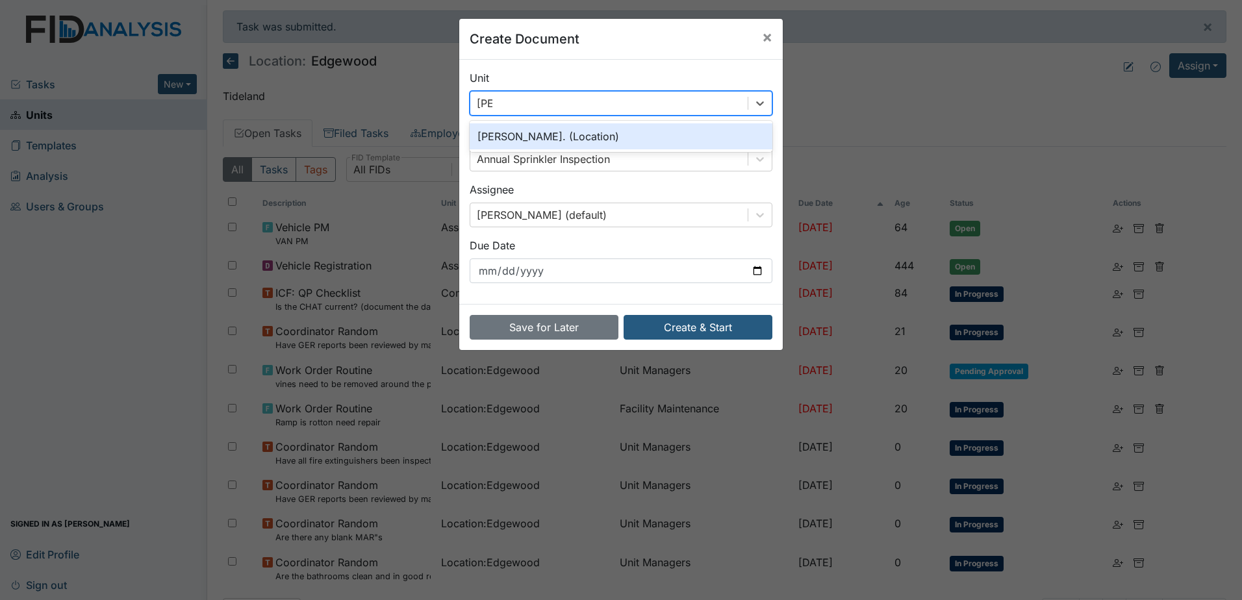
drag, startPoint x: 563, startPoint y: 127, endPoint x: 582, endPoint y: 190, distance: 65.7
click at [564, 127] on div "[PERSON_NAME]. (Location)" at bounding box center [620, 136] width 303 height 26
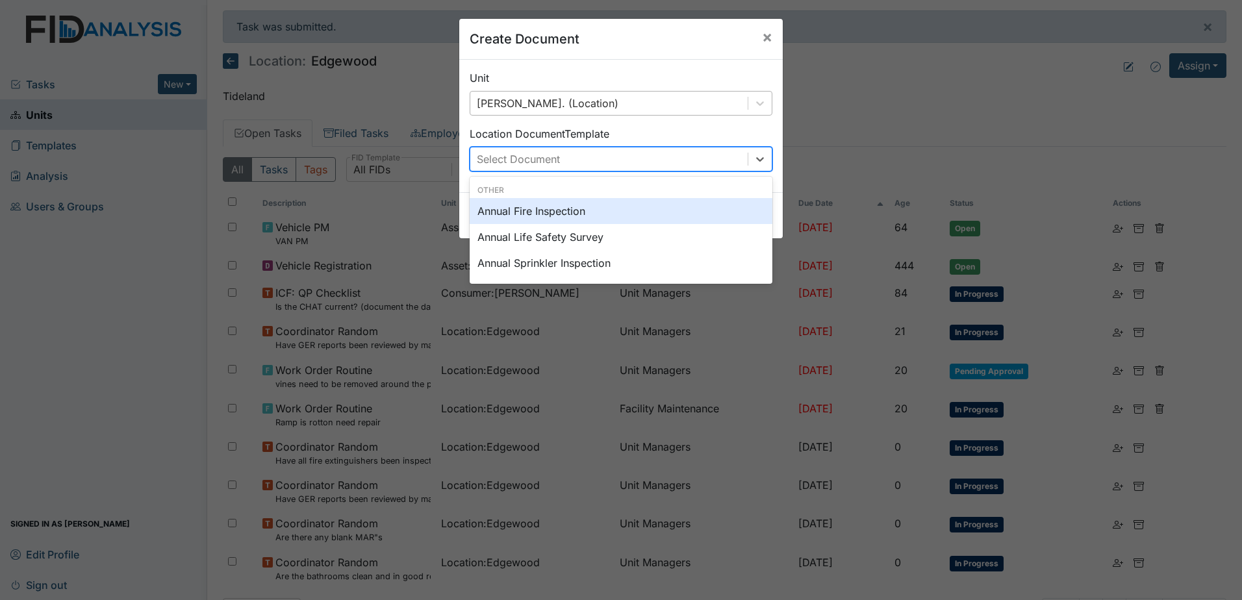
click at [606, 152] on div "Select Document" at bounding box center [608, 158] width 277 height 23
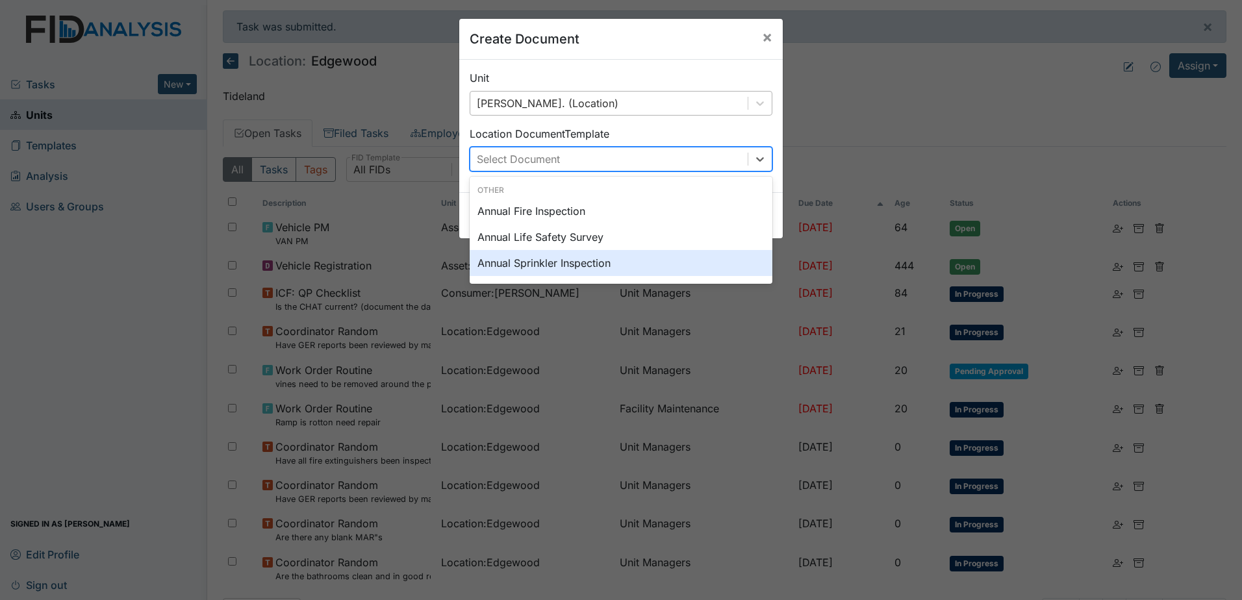
click at [582, 264] on div "Annual Sprinkler Inspection" at bounding box center [620, 263] width 303 height 26
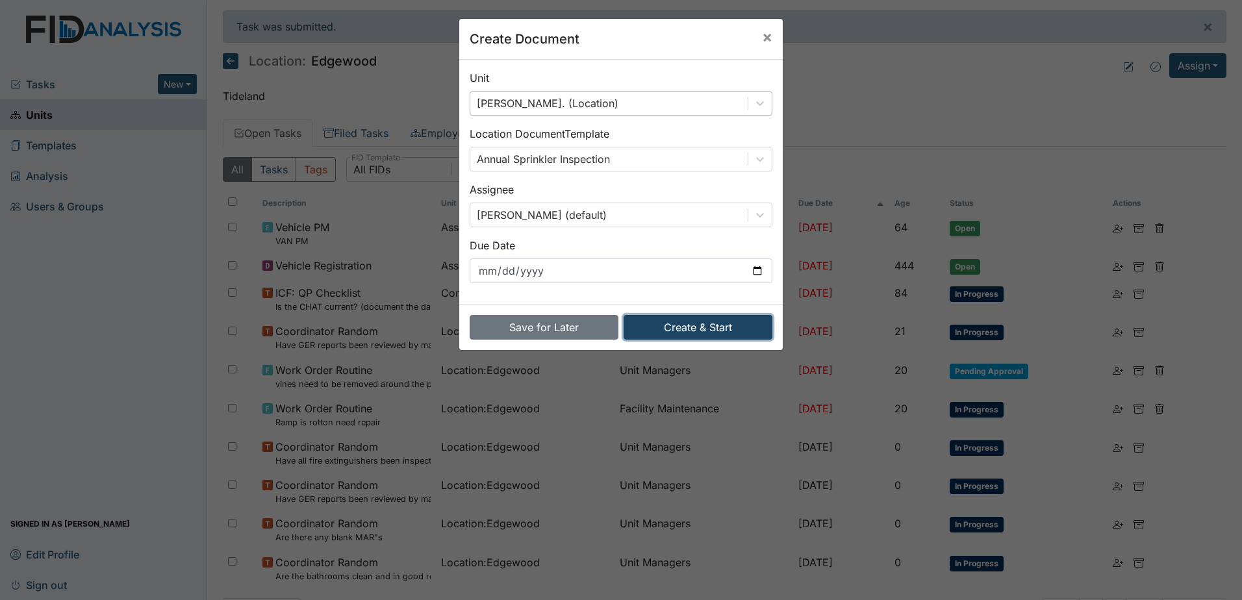
click at [680, 329] on button "Create & Start" at bounding box center [697, 327] width 149 height 25
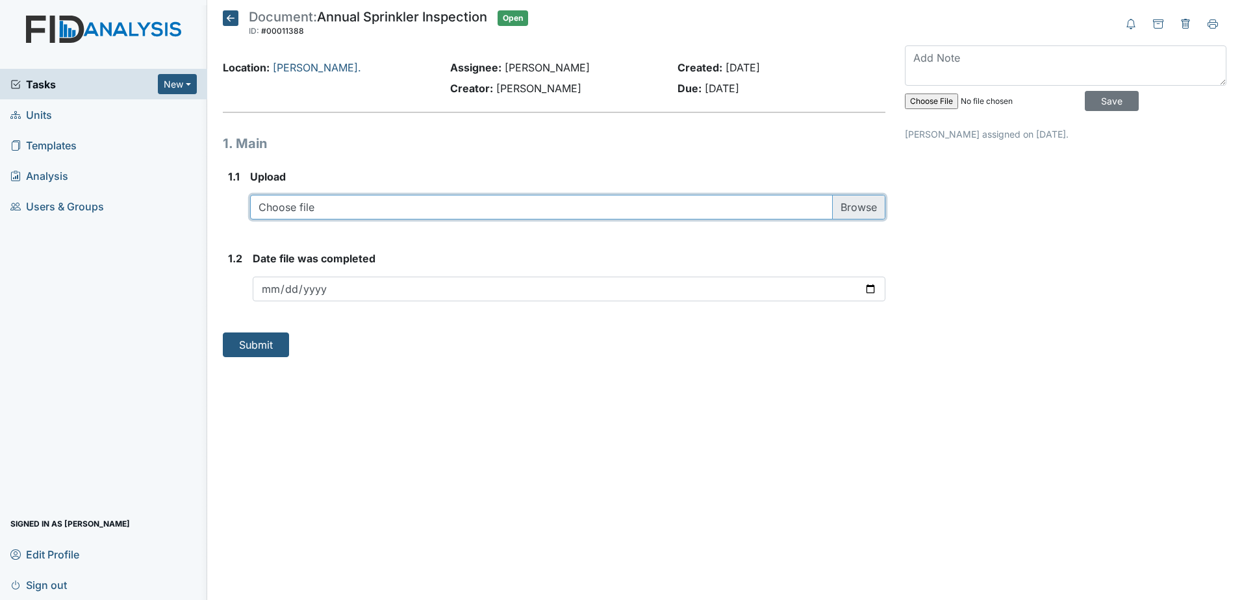
click at [403, 198] on input "file" at bounding box center [567, 207] width 635 height 25
type input "C:\fakepath\phoenix.107.2024.pdf"
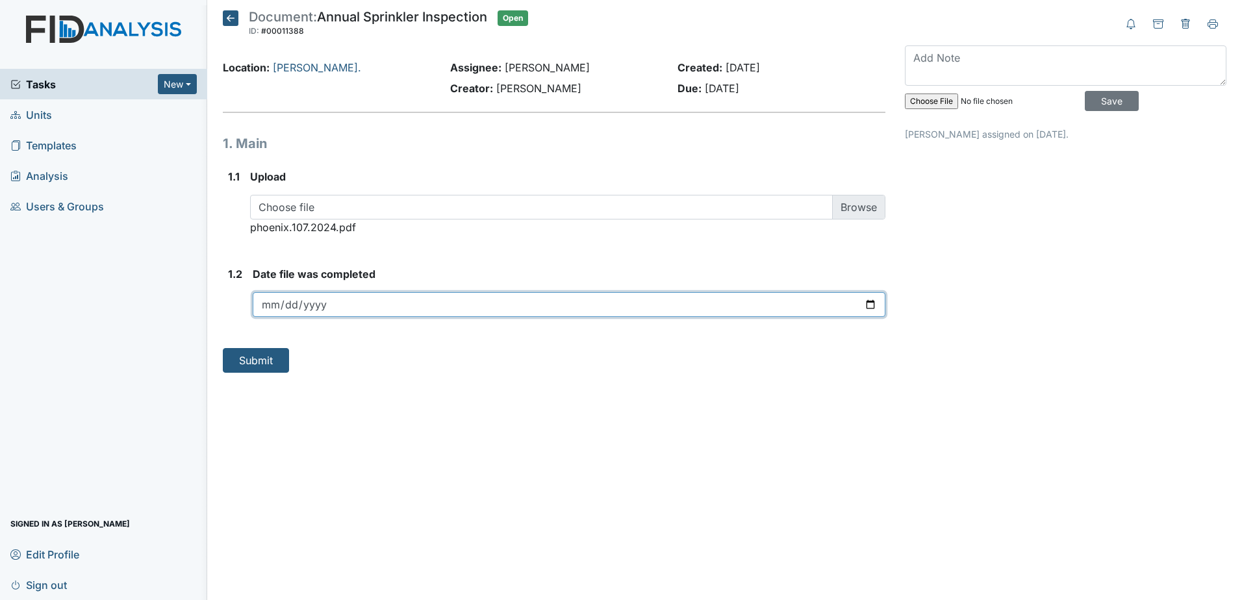
drag, startPoint x: 874, startPoint y: 304, endPoint x: 792, endPoint y: 313, distance: 83.0
click at [874, 305] on input "date" at bounding box center [569, 304] width 632 height 25
type input "2025-09-18"
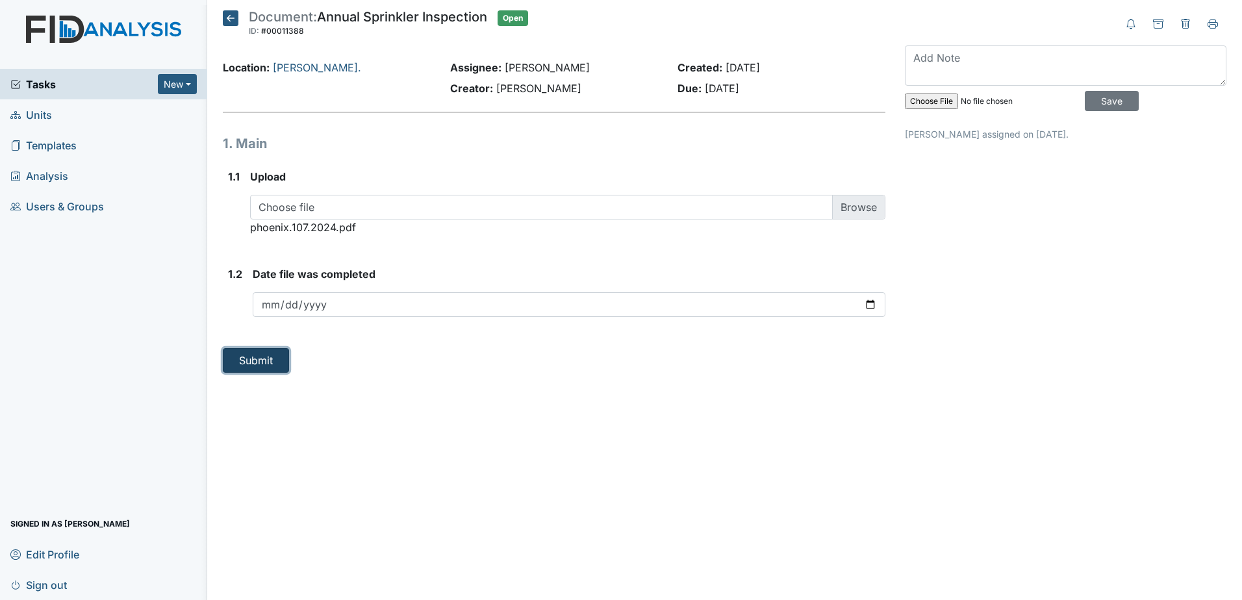
click at [262, 358] on button "Submit" at bounding box center [256, 360] width 66 height 25
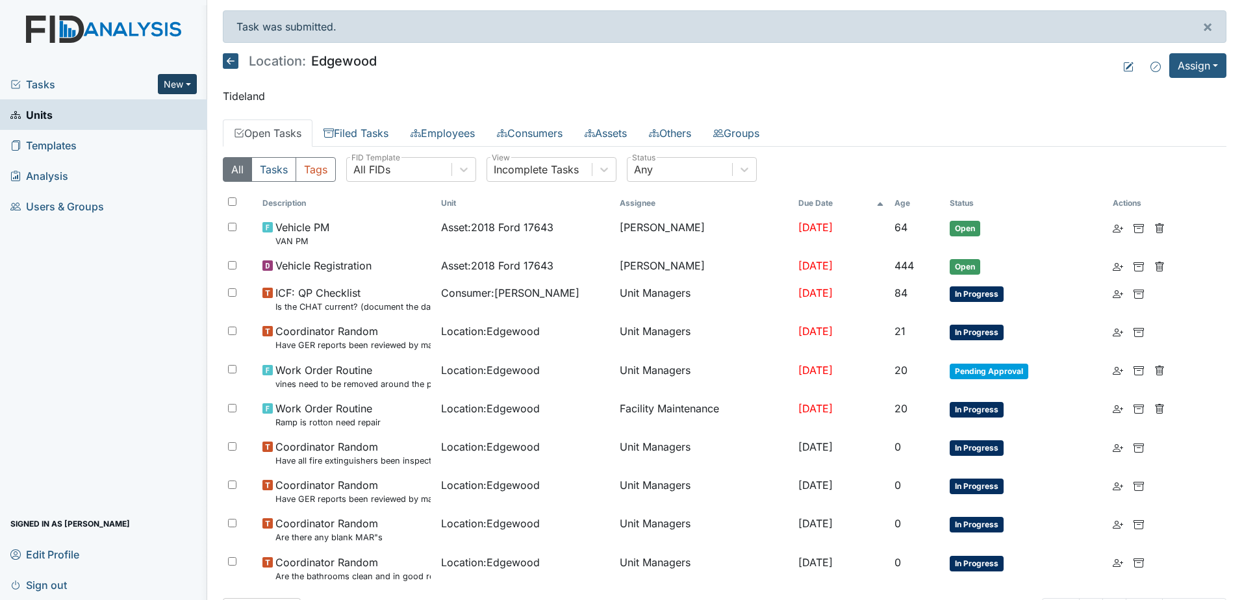
click at [176, 86] on button "New" at bounding box center [177, 84] width 39 height 20
click at [165, 158] on link "Document" at bounding box center [144, 153] width 103 height 21
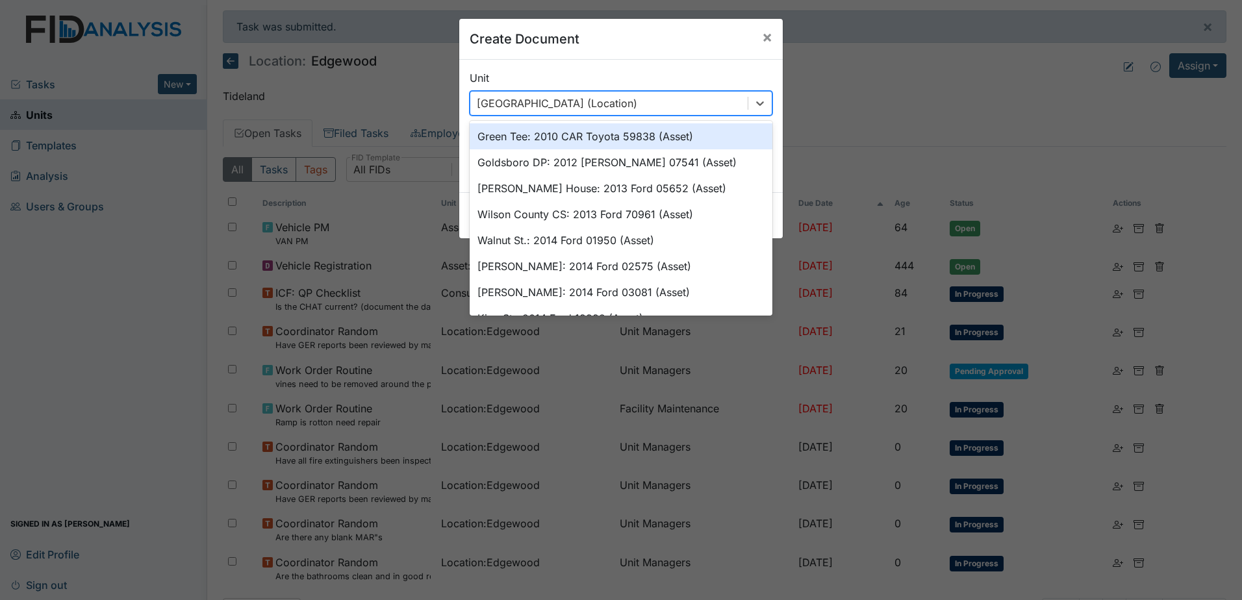
click at [642, 110] on div "[GEOGRAPHIC_DATA] (Location)" at bounding box center [608, 103] width 277 height 23
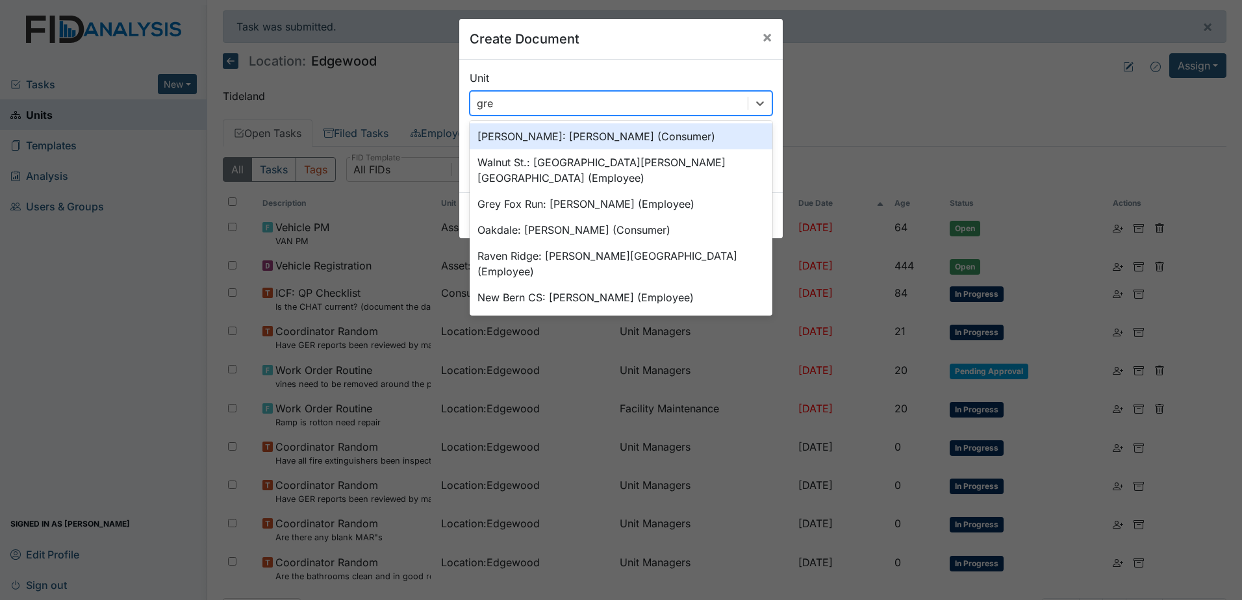
type input "gree"
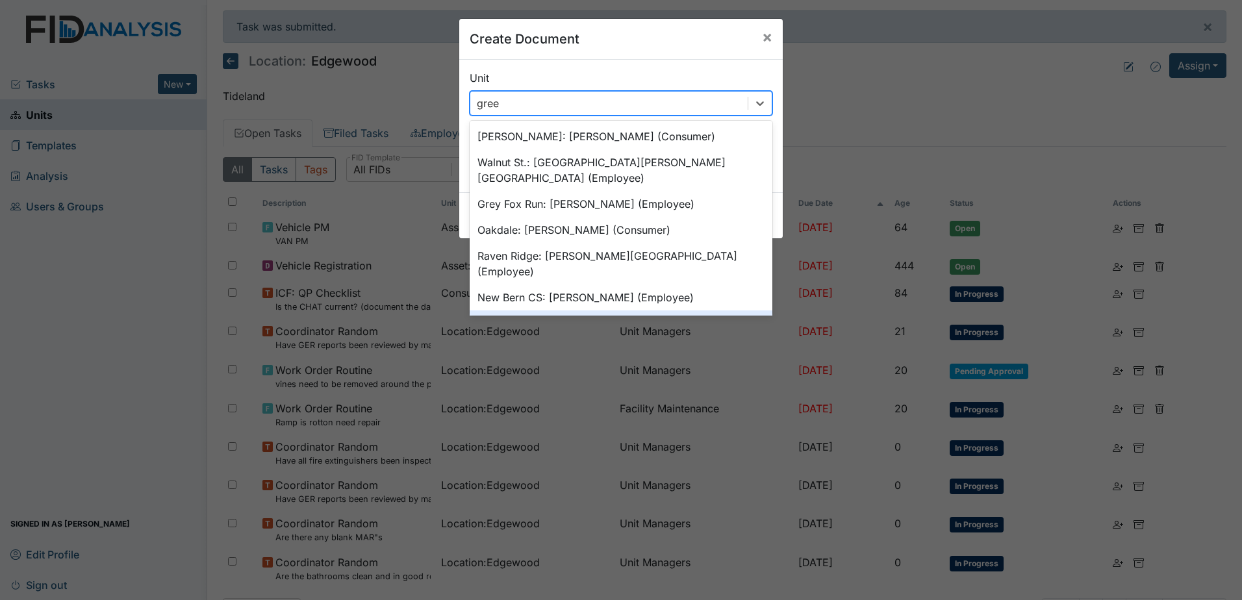
click at [590, 310] on div "Green Tee (Location)" at bounding box center [620, 323] width 303 height 26
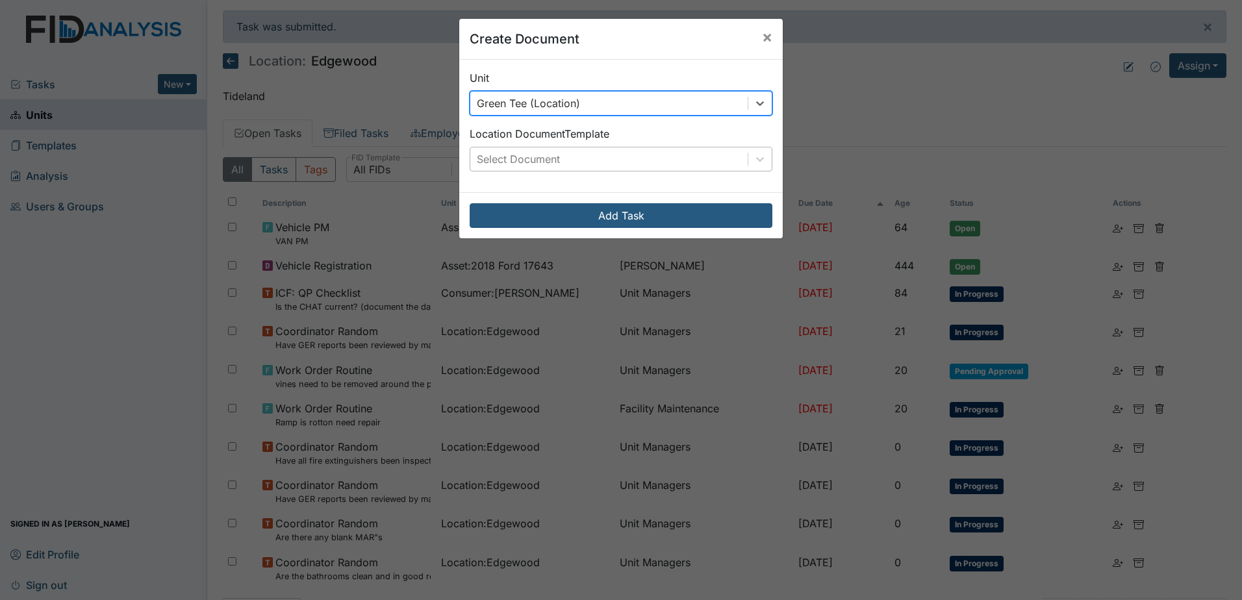
click at [587, 166] on div "Select Document" at bounding box center [608, 158] width 277 height 23
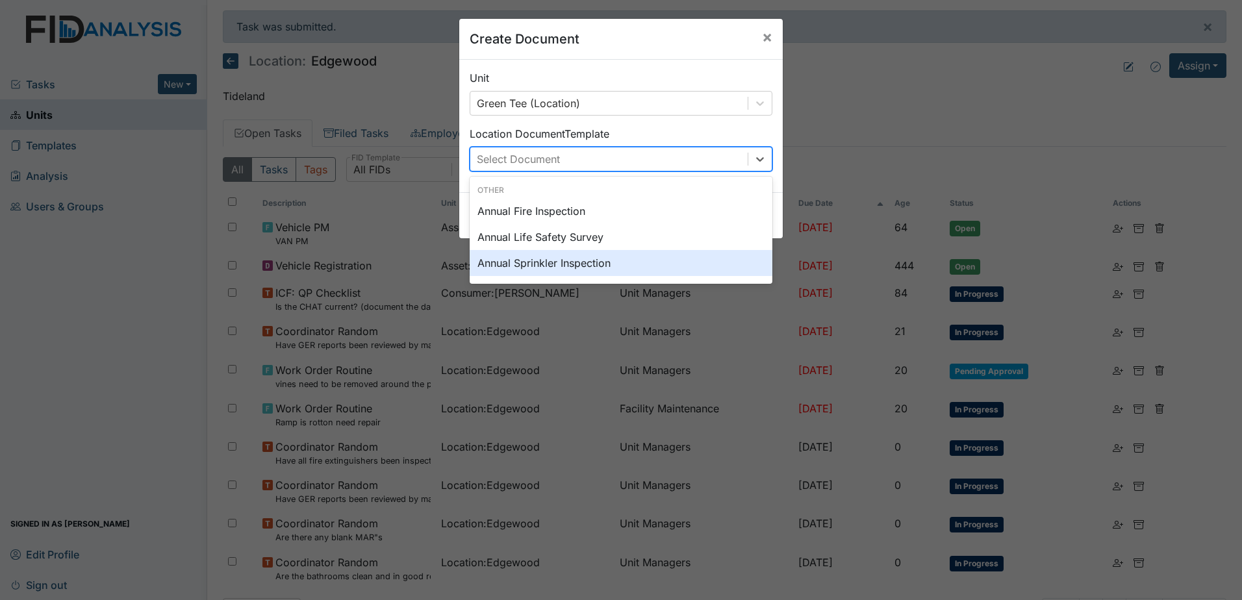
click at [580, 257] on div "Annual Sprinkler Inspection" at bounding box center [620, 263] width 303 height 26
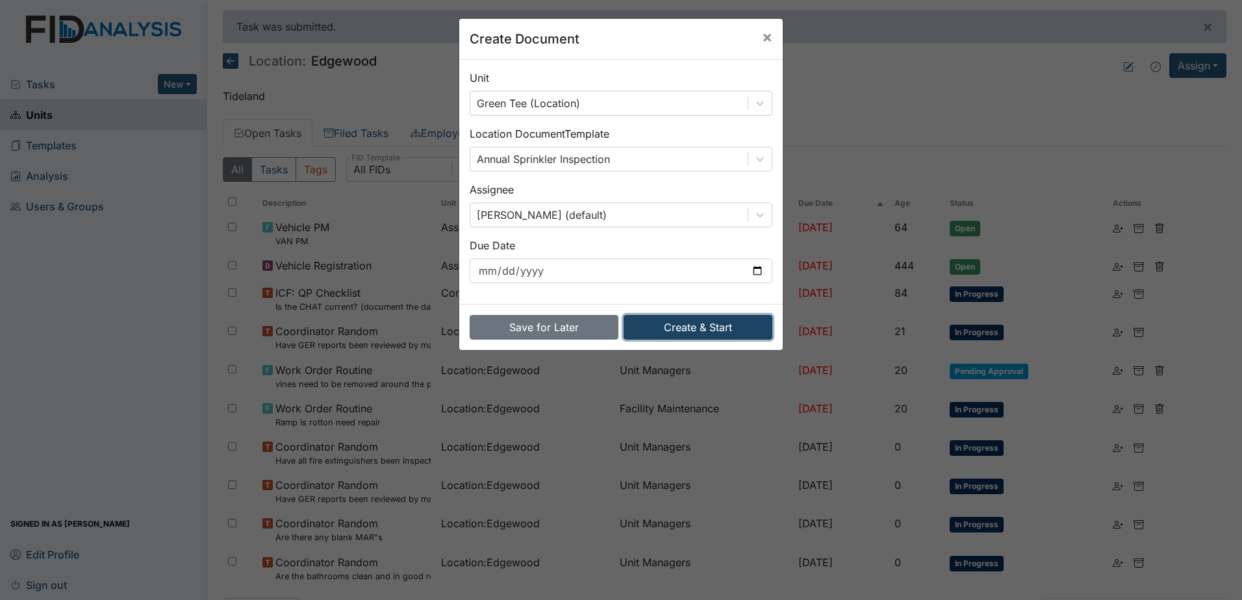
click at [654, 323] on button "Create & Start" at bounding box center [697, 327] width 149 height 25
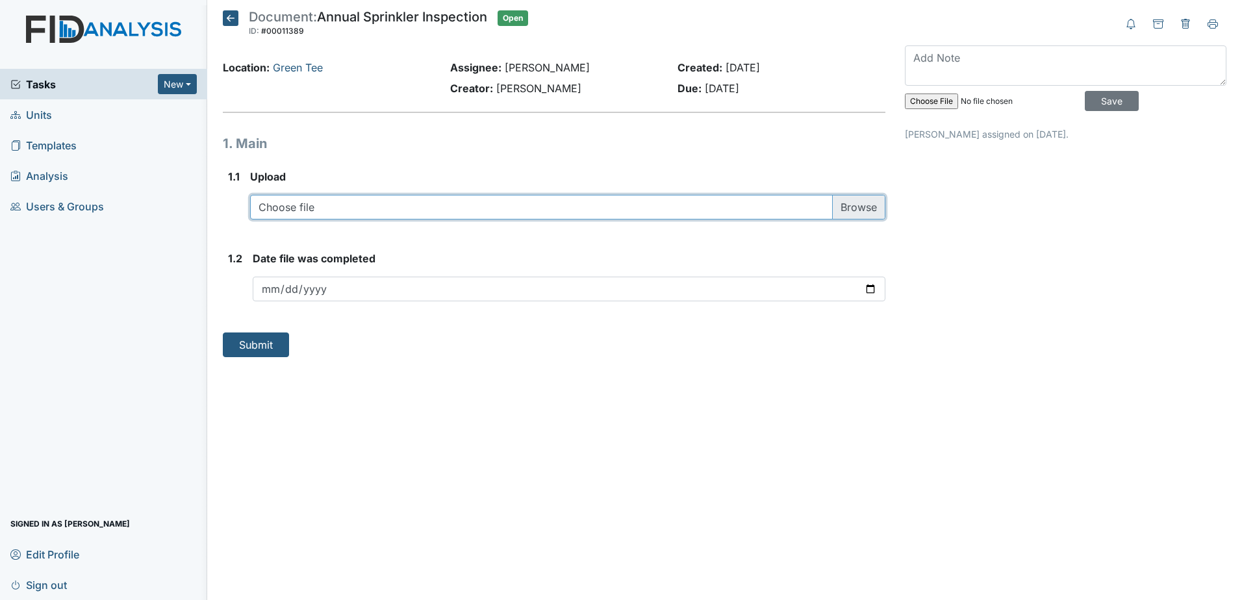
click at [373, 213] on input "file" at bounding box center [567, 207] width 635 height 25
type input "C:\fakepath\phoenix.114.2024.pdf"
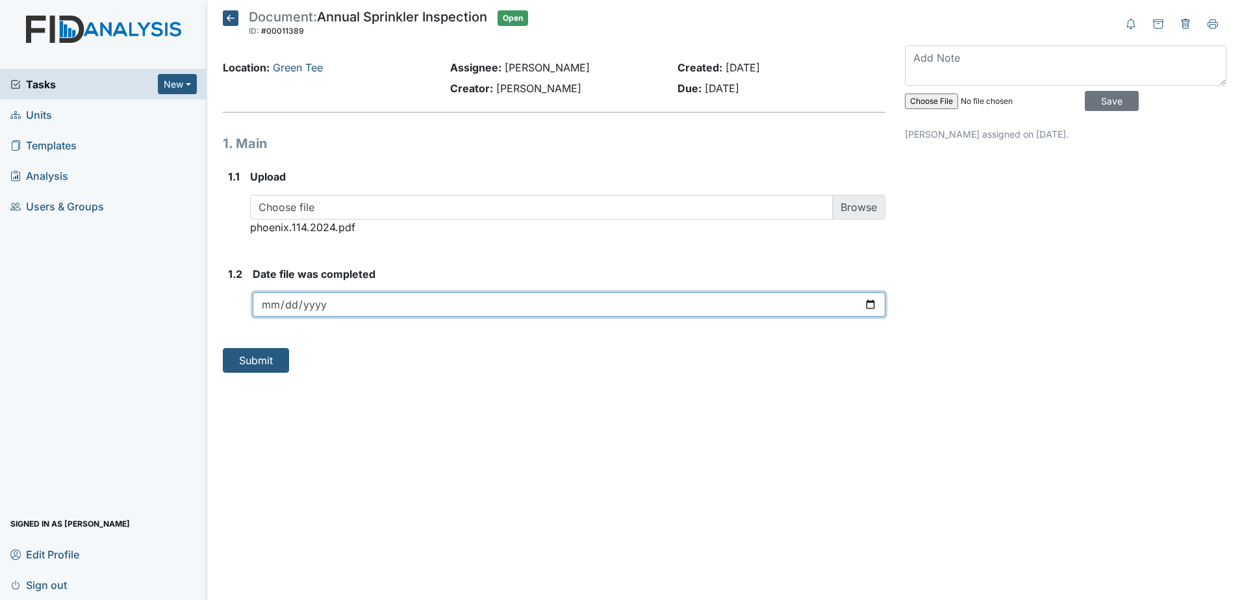
click at [859, 305] on input "date" at bounding box center [569, 304] width 632 height 25
click at [866, 306] on input "date" at bounding box center [569, 304] width 632 height 25
type input "2025-09-18"
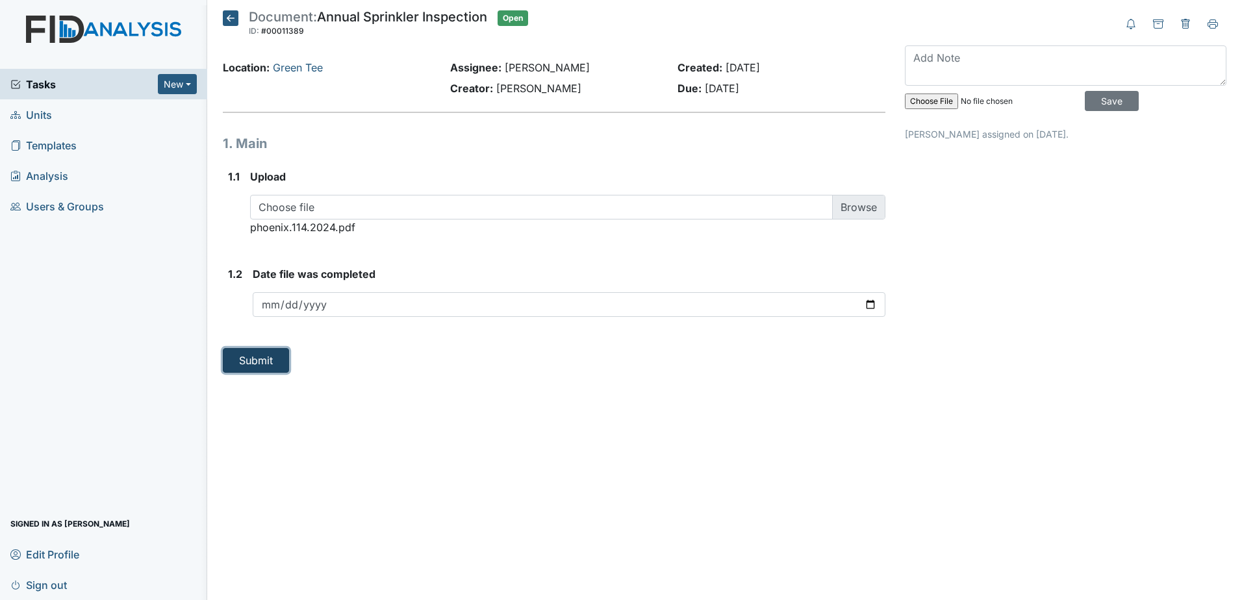
click at [266, 364] on button "Submit" at bounding box center [256, 360] width 66 height 25
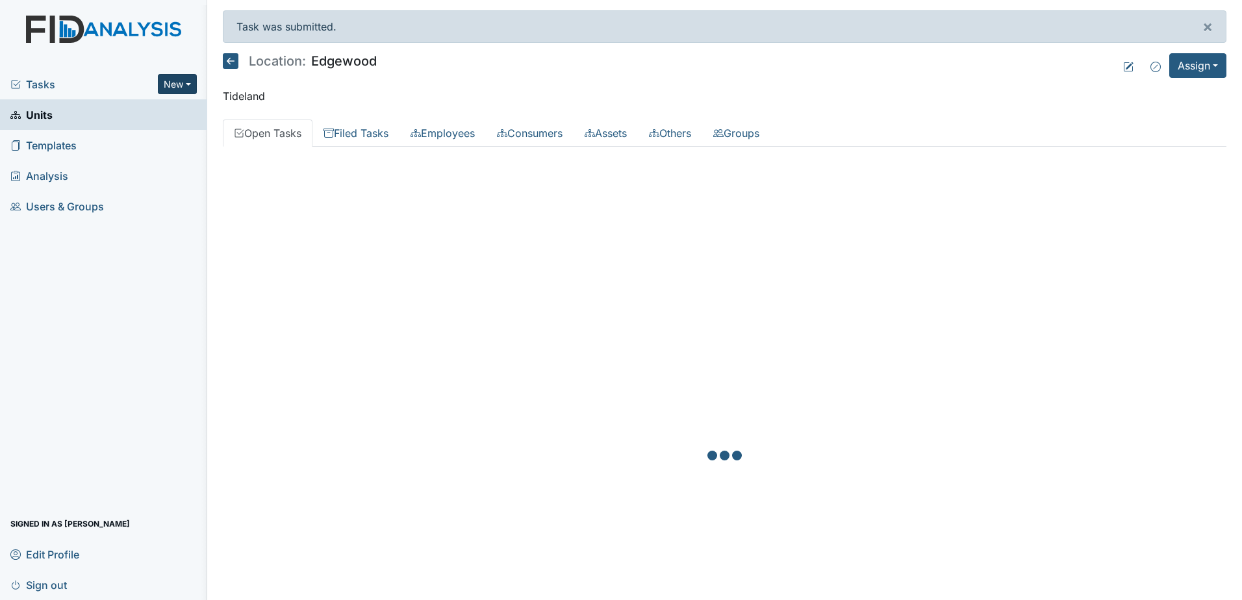
click at [185, 80] on button "New" at bounding box center [177, 84] width 39 height 20
click at [155, 158] on link "Document" at bounding box center [144, 153] width 103 height 21
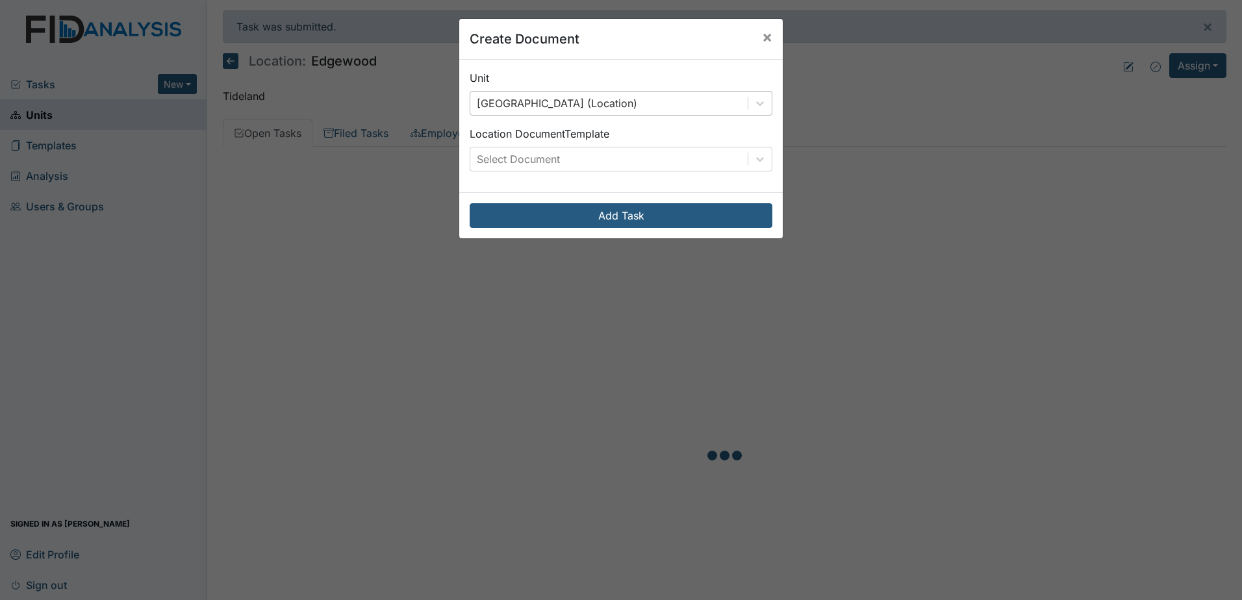
click at [549, 110] on div "Edgewood (Location)" at bounding box center [557, 103] width 160 height 16
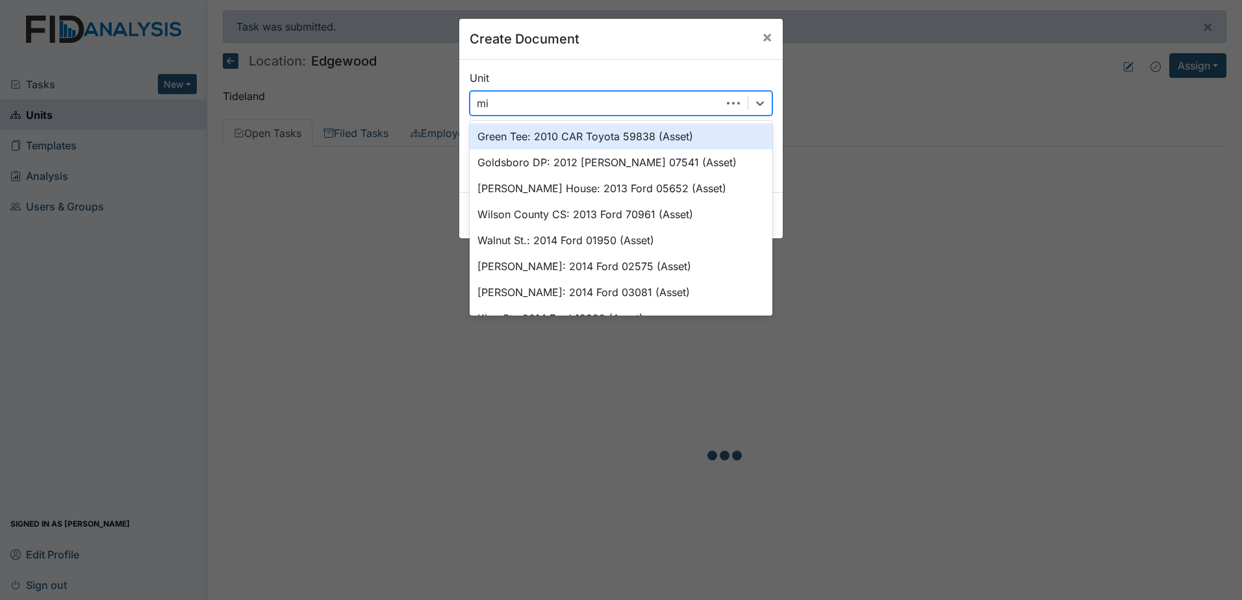
type input "min"
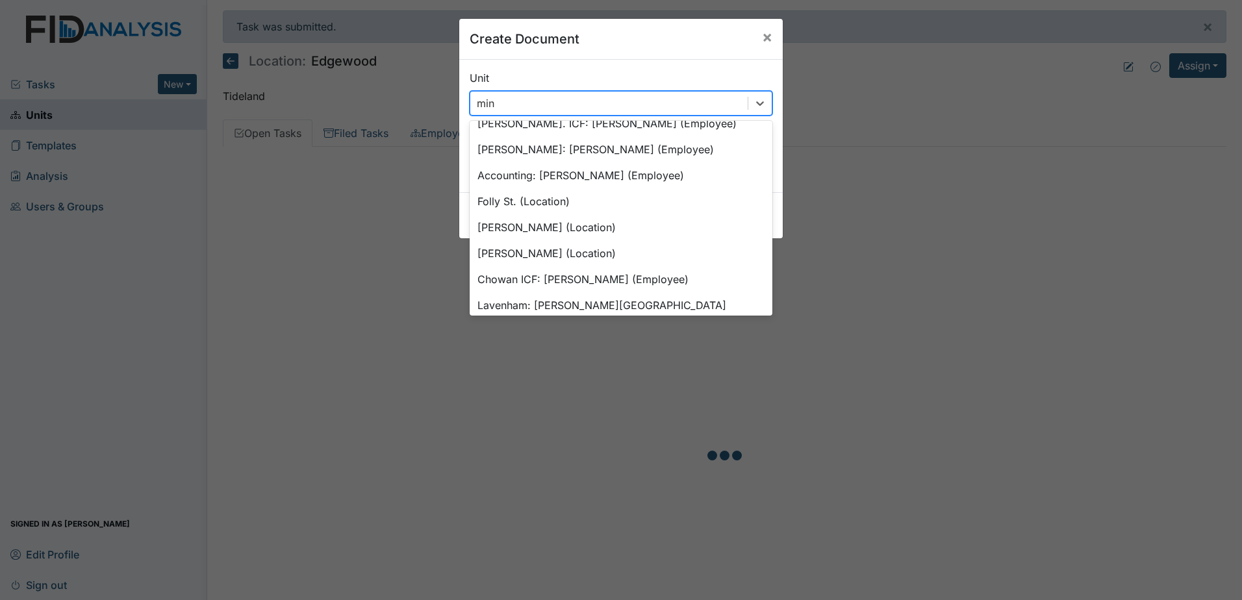
scroll to position [122, 0]
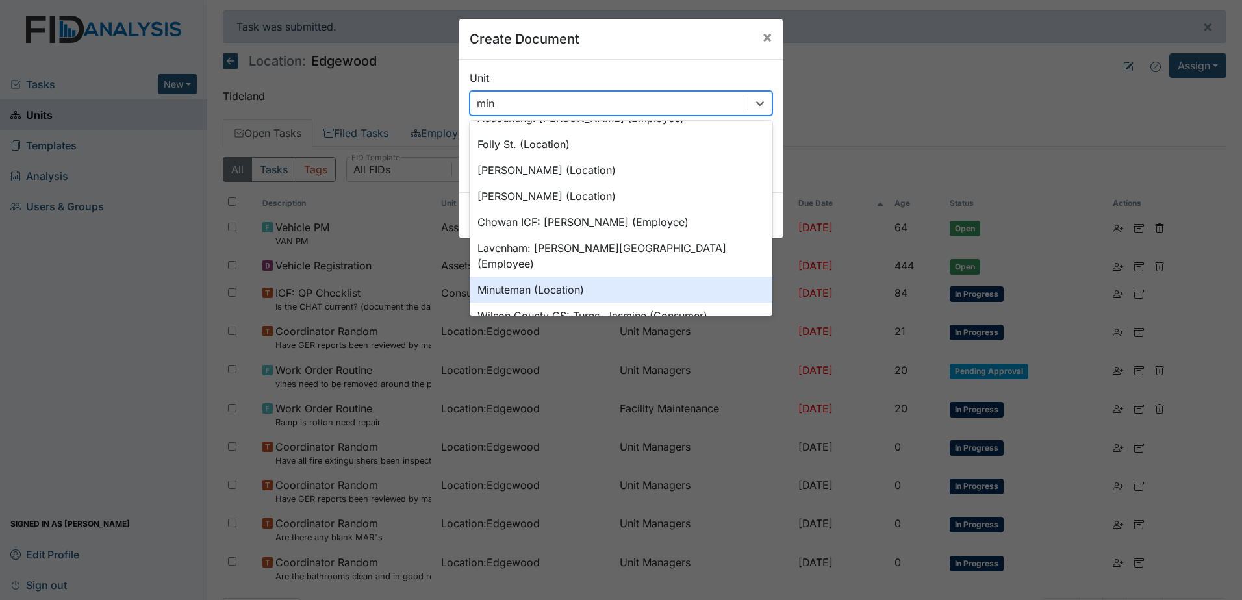
click at [585, 277] on div "Minuteman (Location)" at bounding box center [620, 290] width 303 height 26
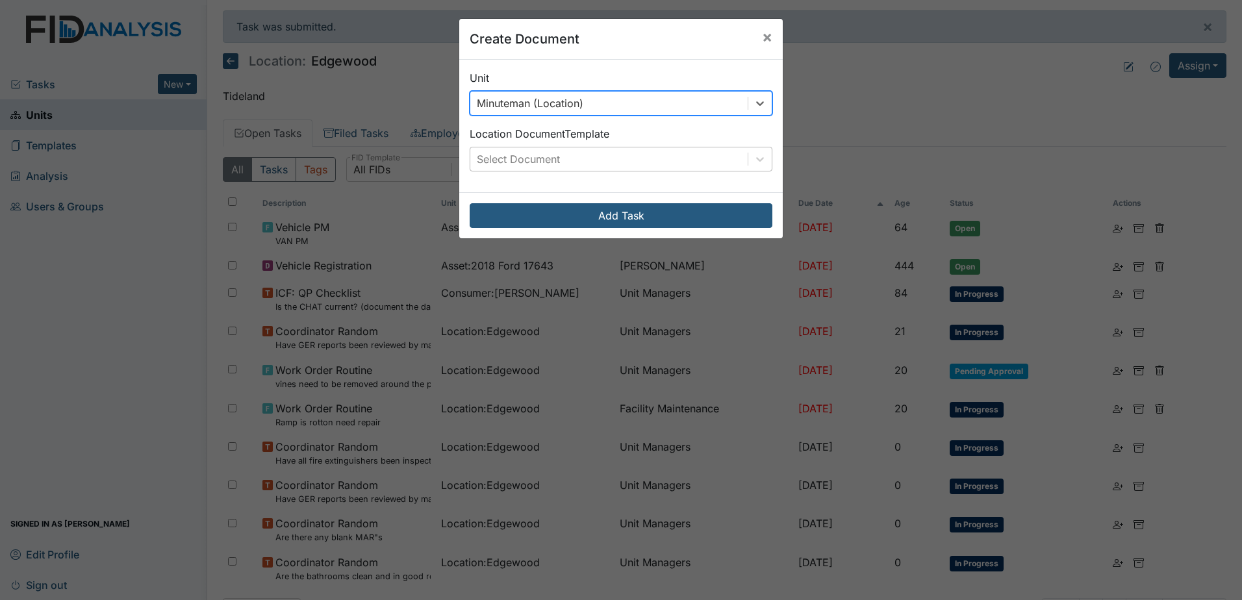
click at [569, 164] on div "Select Document" at bounding box center [608, 158] width 277 height 23
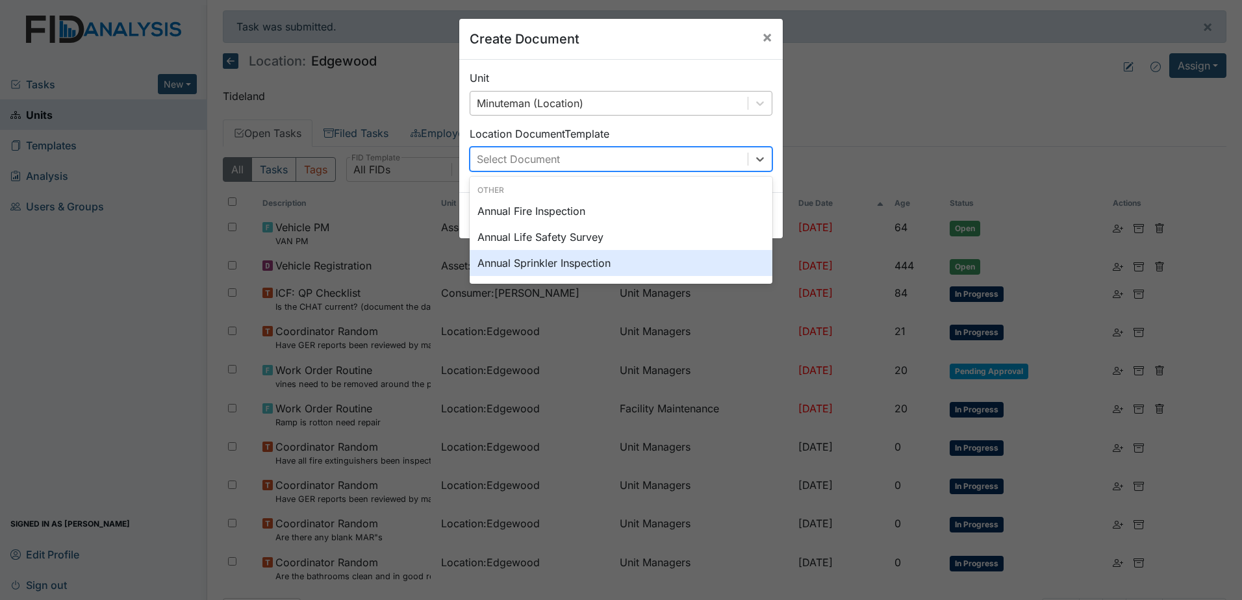
click at [566, 262] on div "Annual Sprinkler Inspection" at bounding box center [620, 263] width 303 height 26
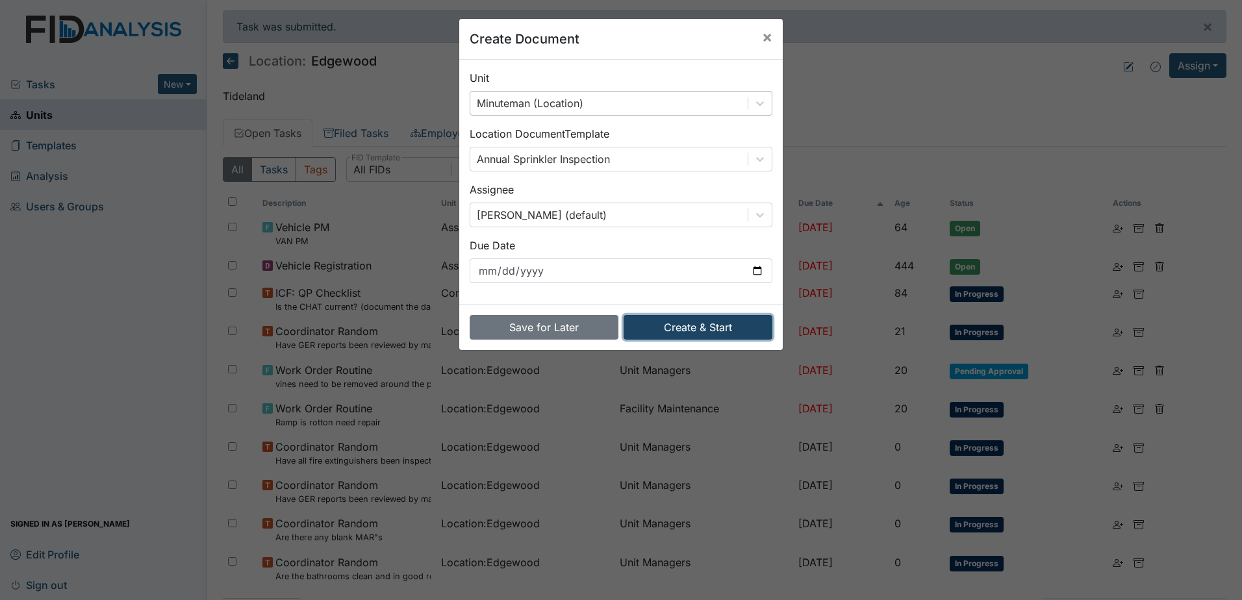
click at [707, 321] on button "Create & Start" at bounding box center [697, 327] width 149 height 25
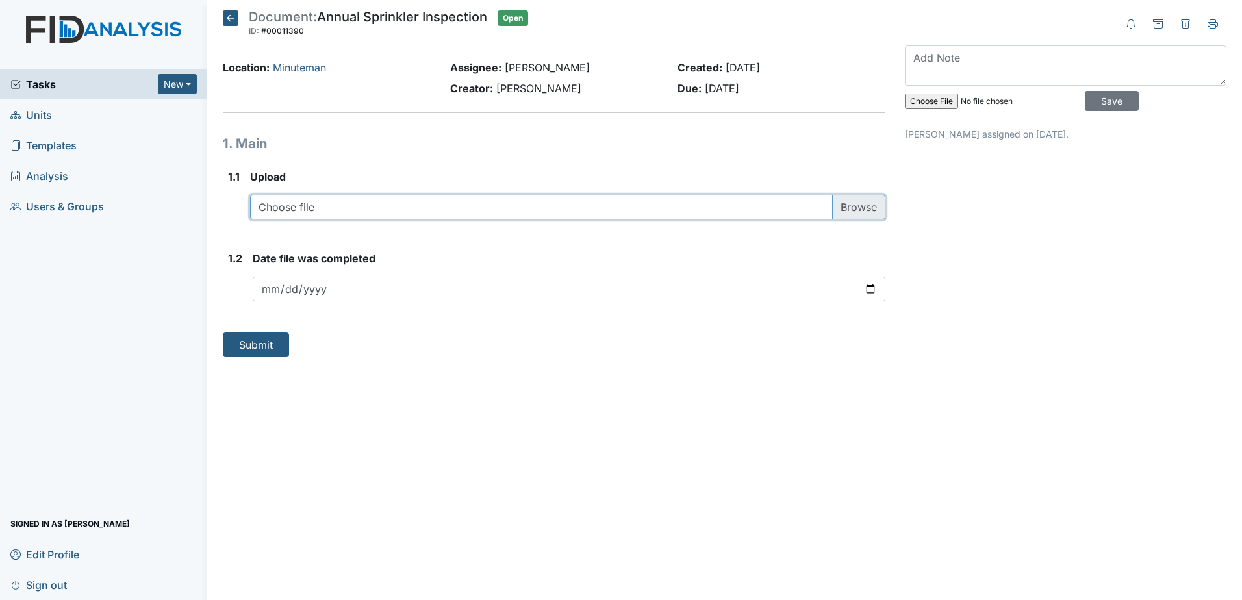
click at [392, 213] on input "file" at bounding box center [567, 207] width 635 height 25
type input "C:\fakepath\phoenix.122.2024.pdf"
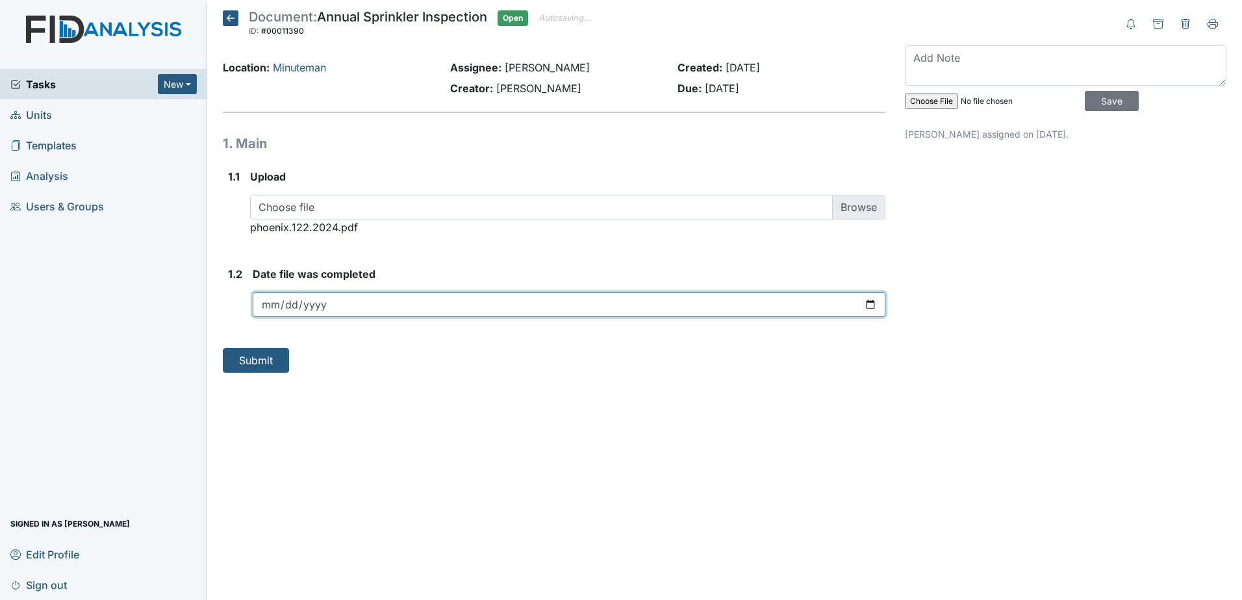
click at [484, 305] on input "date" at bounding box center [569, 304] width 632 height 25
click at [875, 304] on input "date" at bounding box center [569, 304] width 632 height 25
type input "[DATE]"
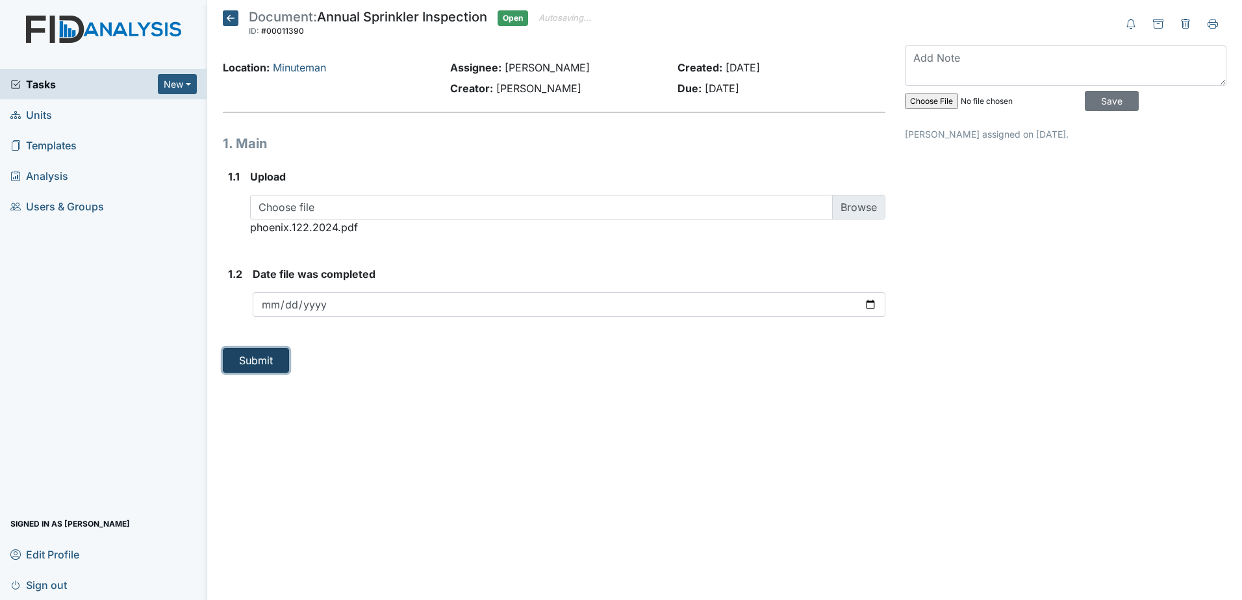
click at [245, 358] on button "Submit" at bounding box center [256, 360] width 66 height 25
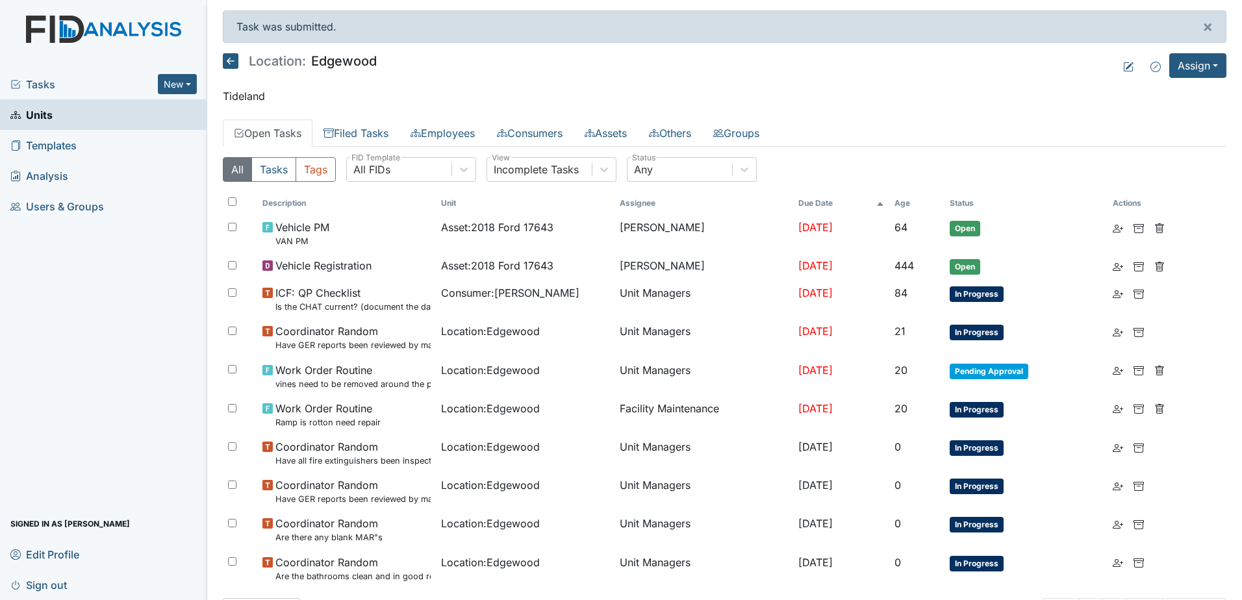
click at [85, 113] on link "Units" at bounding box center [103, 114] width 207 height 31
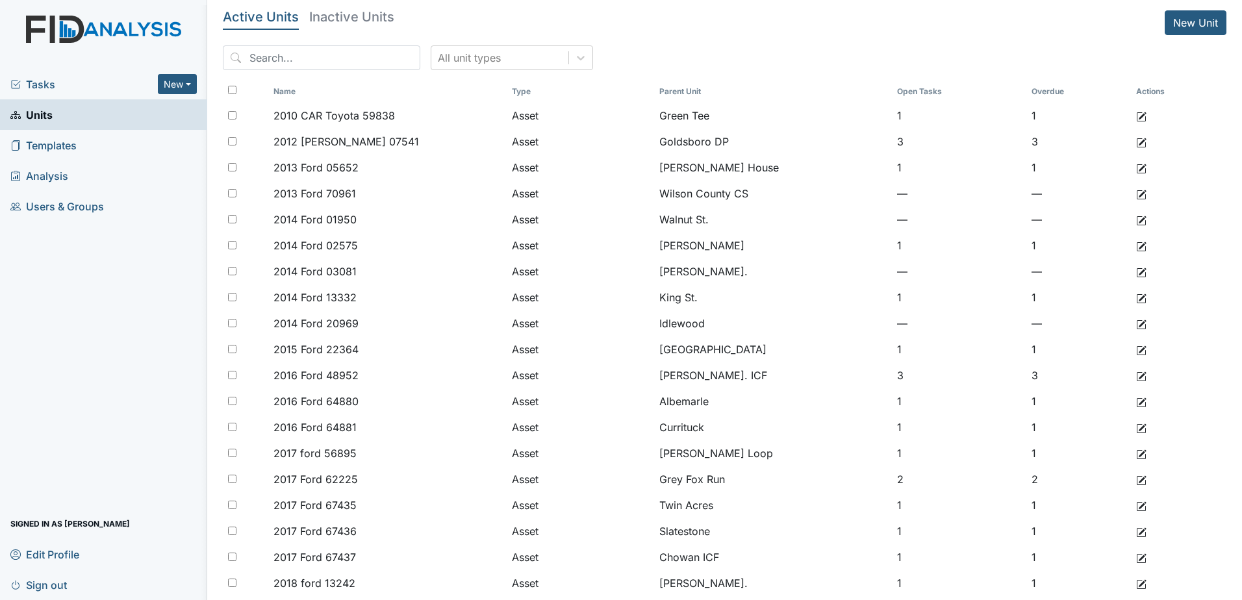
click at [77, 145] on span "Templates" at bounding box center [43, 145] width 66 height 20
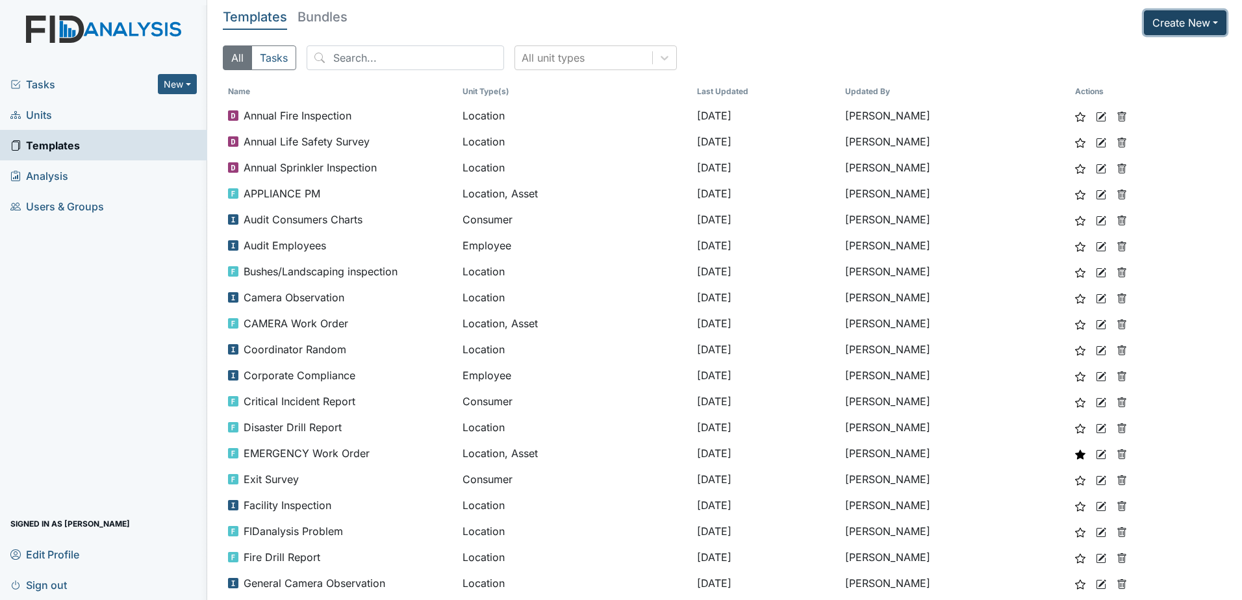
click at [1166, 29] on button "Create New" at bounding box center [1185, 22] width 82 height 25
click at [1172, 90] on link "New Document Template" at bounding box center [1150, 94] width 155 height 21
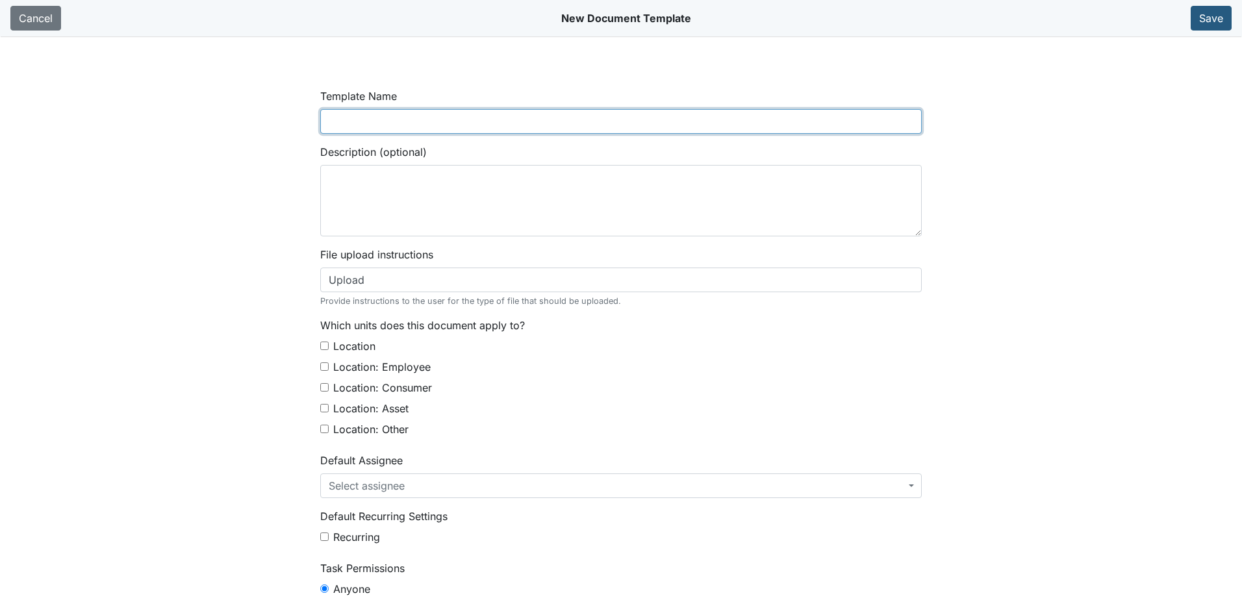
click at [492, 118] on input "Template Name" at bounding box center [620, 121] width 601 height 25
type input "Annual Alarm System Inspection"
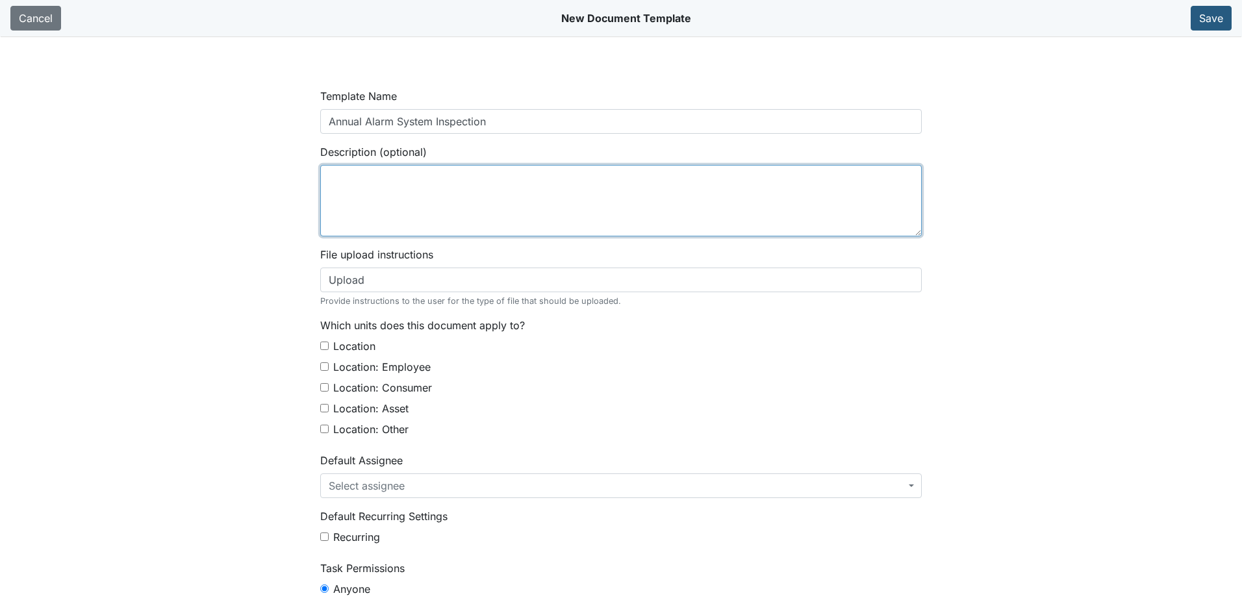
click at [457, 181] on textarea "Description (optional)" at bounding box center [620, 200] width 601 height 71
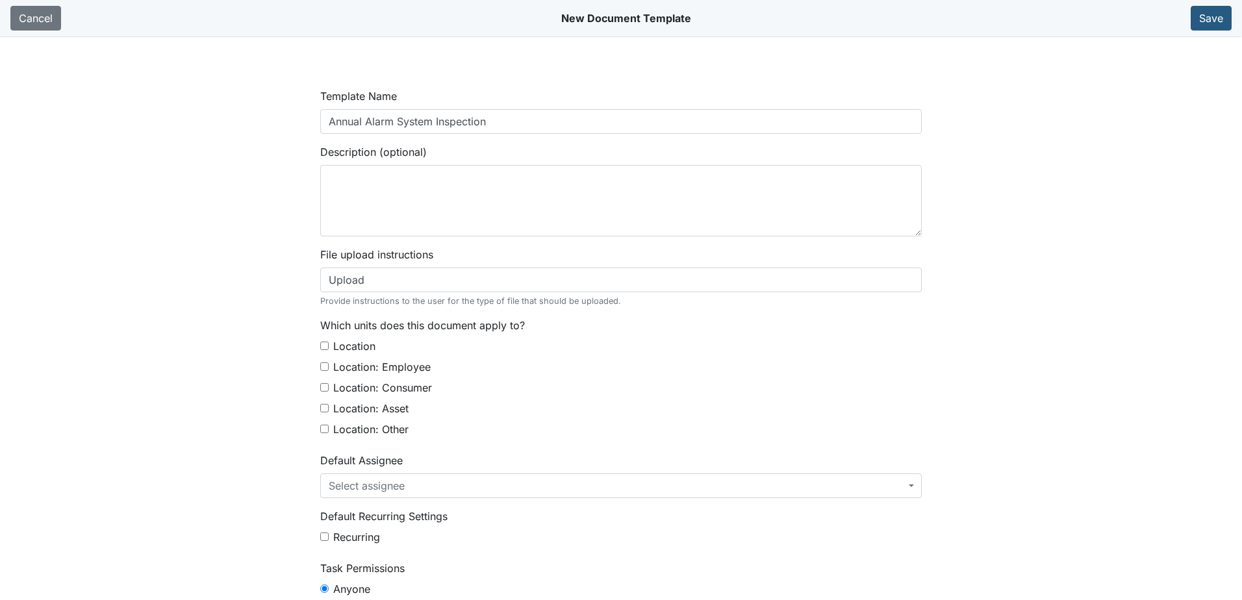
click at [317, 347] on div "Template Name Annual Alarm System Inspection Description (optional) File upload…" at bounding box center [620, 438] width 621 height 701
click at [320, 345] on input "Location" at bounding box center [324, 346] width 8 height 8
checkbox input "true"
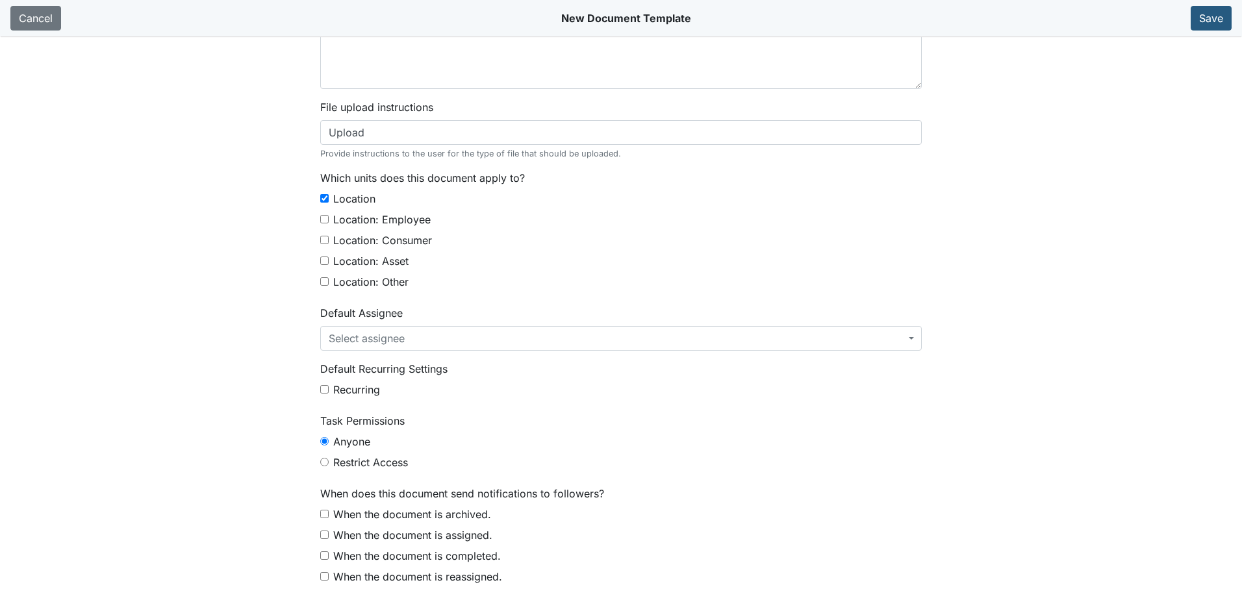
scroll to position [153, 0]
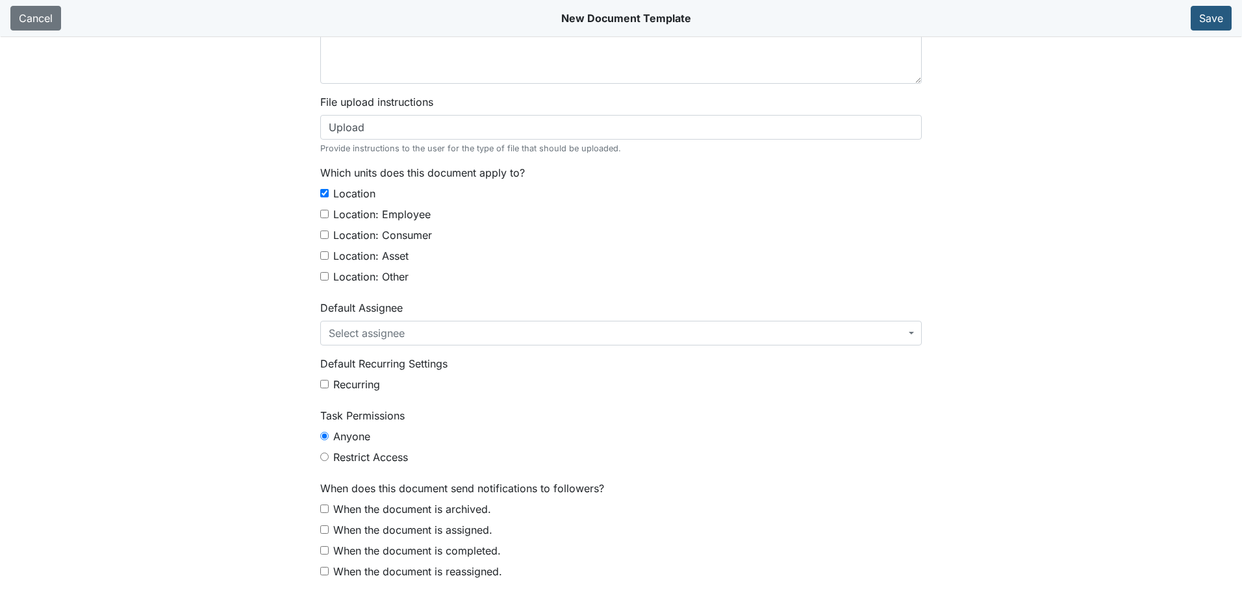
click at [324, 548] on input "When the document is completed." at bounding box center [324, 550] width 8 height 8
checkbox input "true"
click at [1202, 20] on button "Save" at bounding box center [1210, 18] width 41 height 25
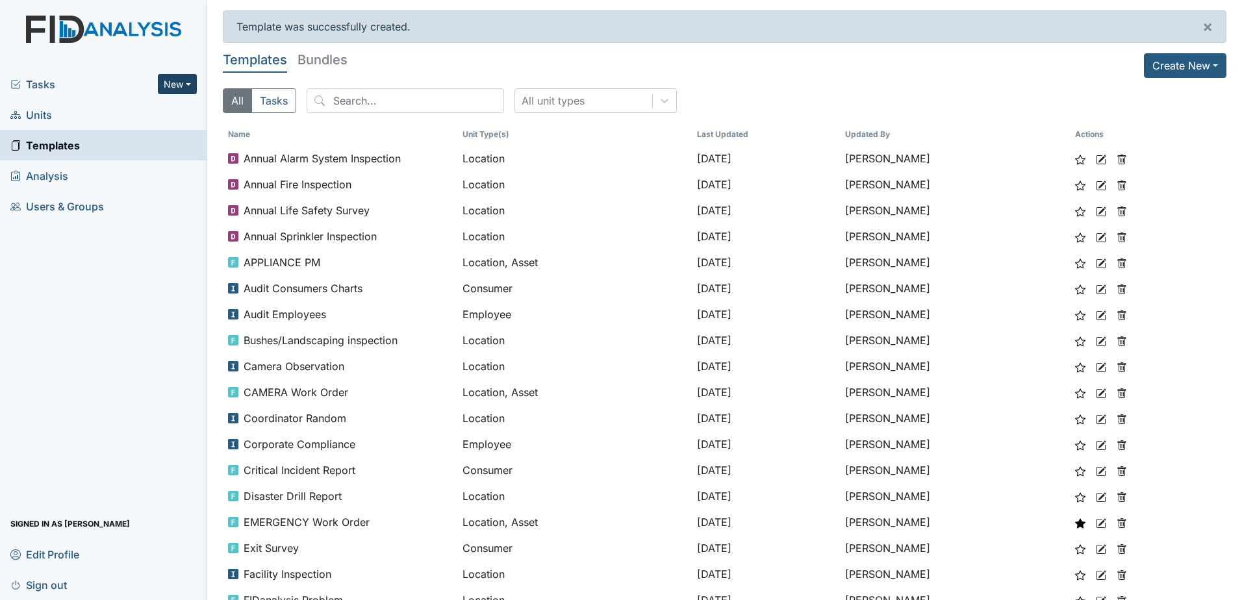
click at [179, 86] on button "New" at bounding box center [177, 84] width 39 height 20
click at [148, 152] on link "Document" at bounding box center [144, 153] width 103 height 21
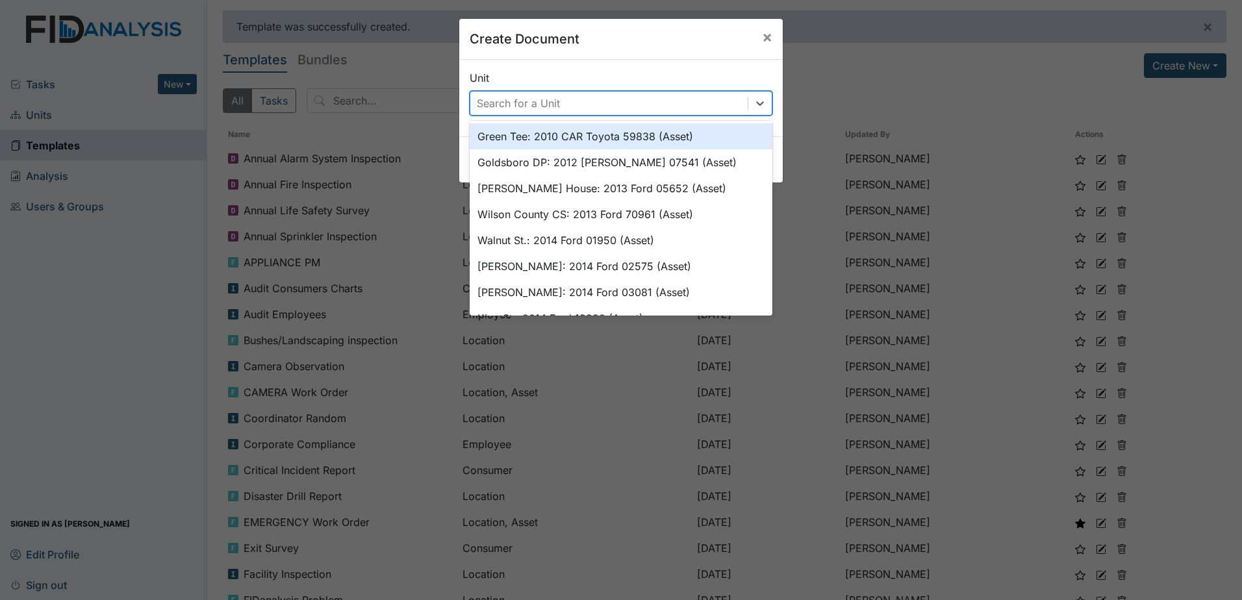
click at [524, 97] on div "Search for a Unit" at bounding box center [518, 103] width 83 height 16
type input "foll"
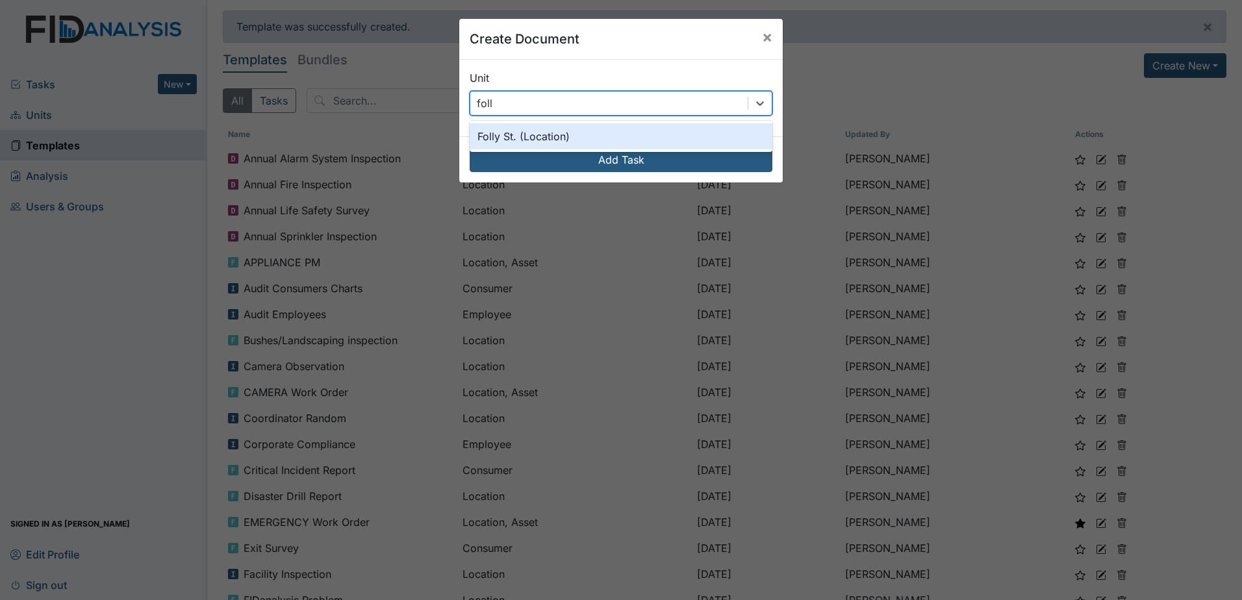
click at [553, 138] on div "Folly St. (Location)" at bounding box center [620, 136] width 303 height 26
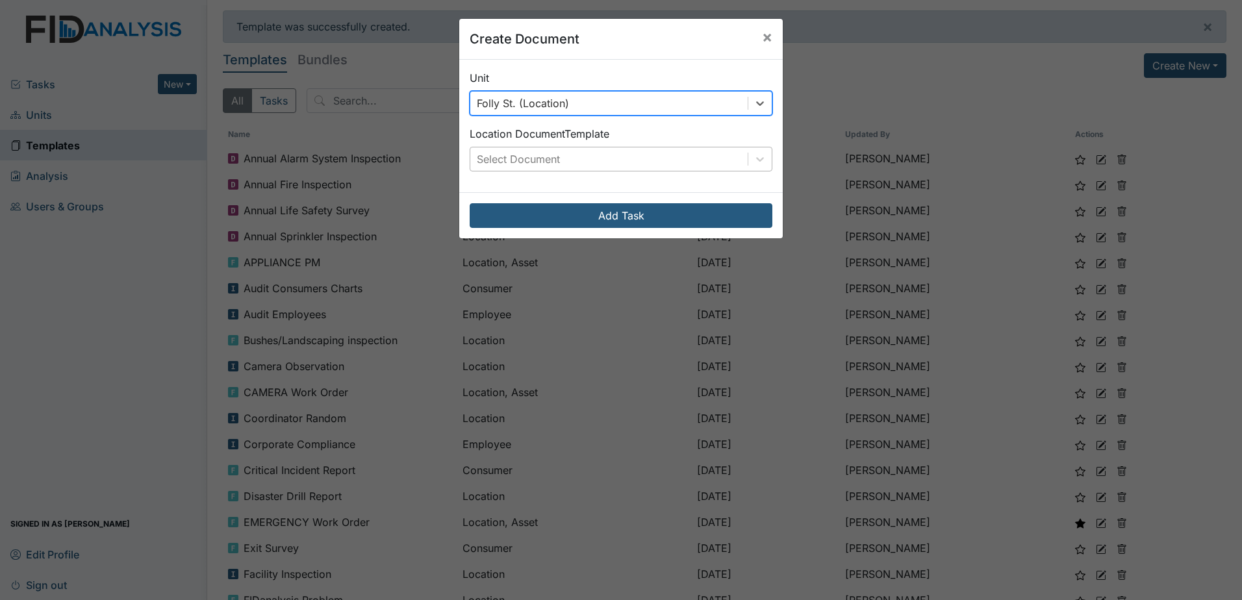
click at [568, 162] on div "Select Document" at bounding box center [608, 158] width 277 height 23
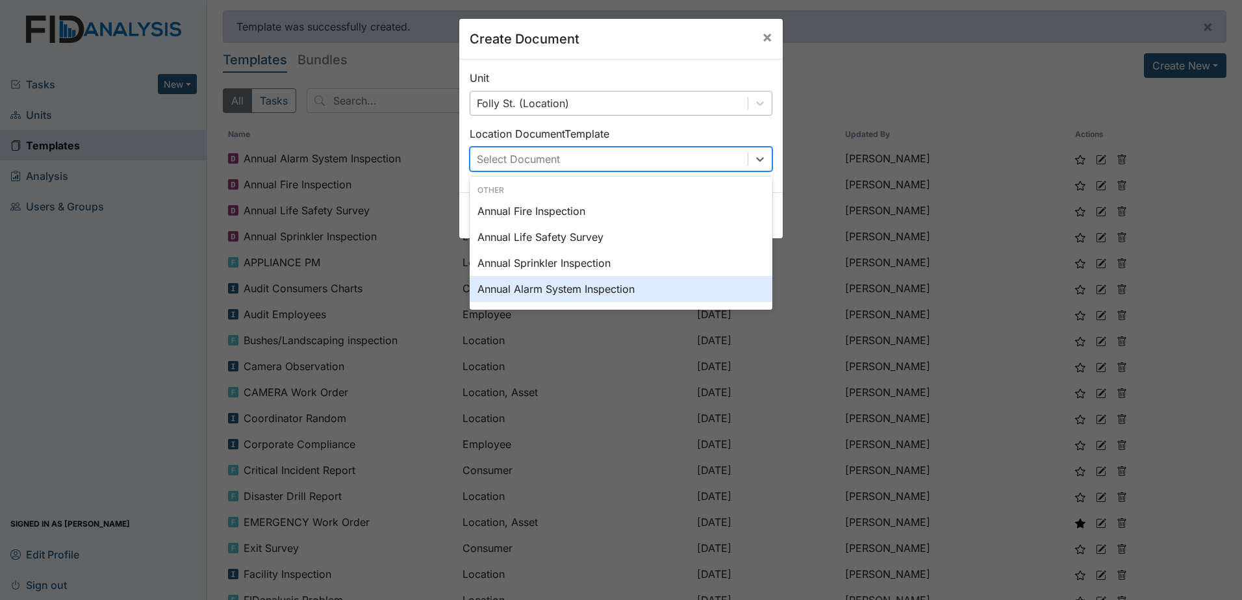
click at [570, 296] on div "Annual Alarm System Inspection" at bounding box center [620, 289] width 303 height 26
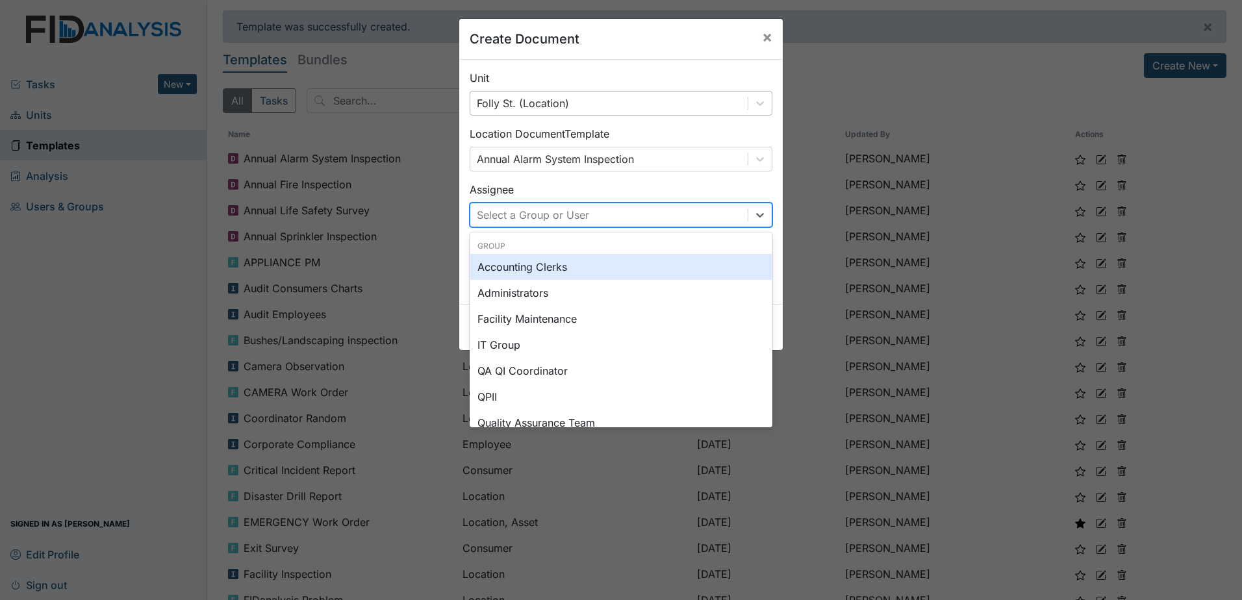
click at [594, 223] on div "Select a Group or User" at bounding box center [608, 214] width 277 height 23
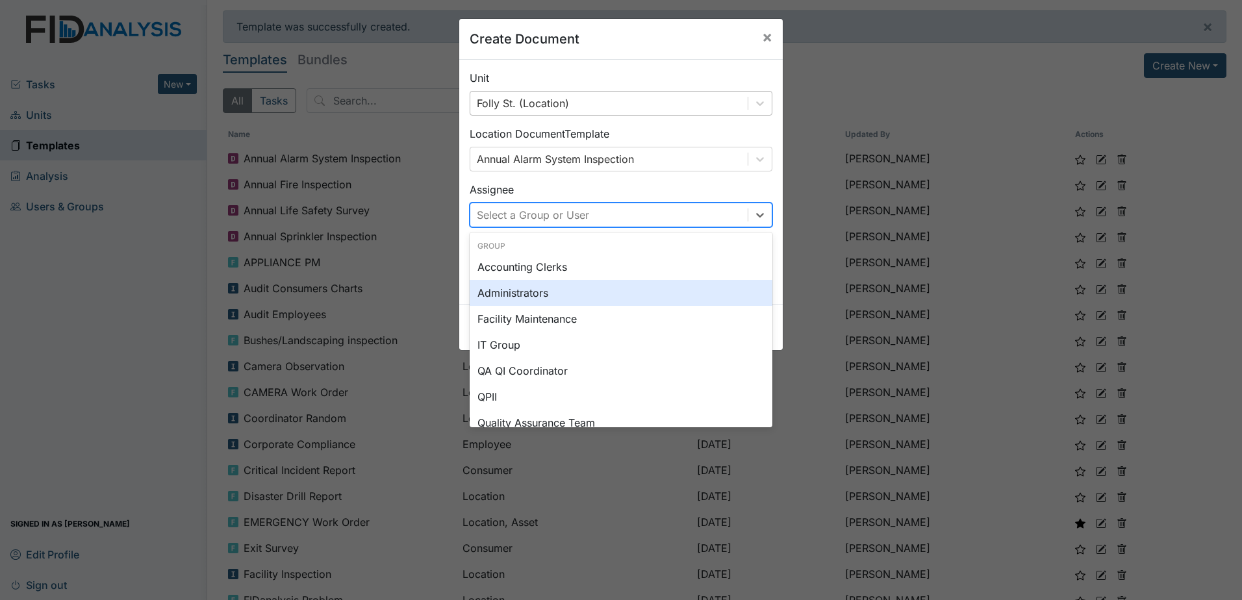
type input "z"
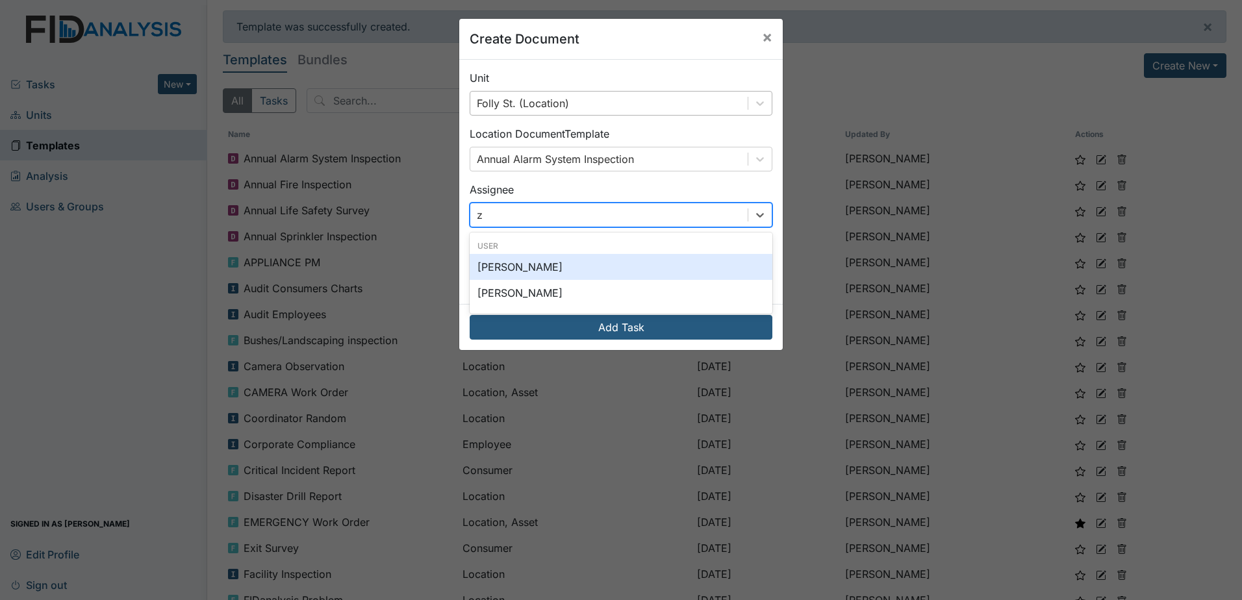
click at [572, 264] on div "[PERSON_NAME]" at bounding box center [620, 267] width 303 height 26
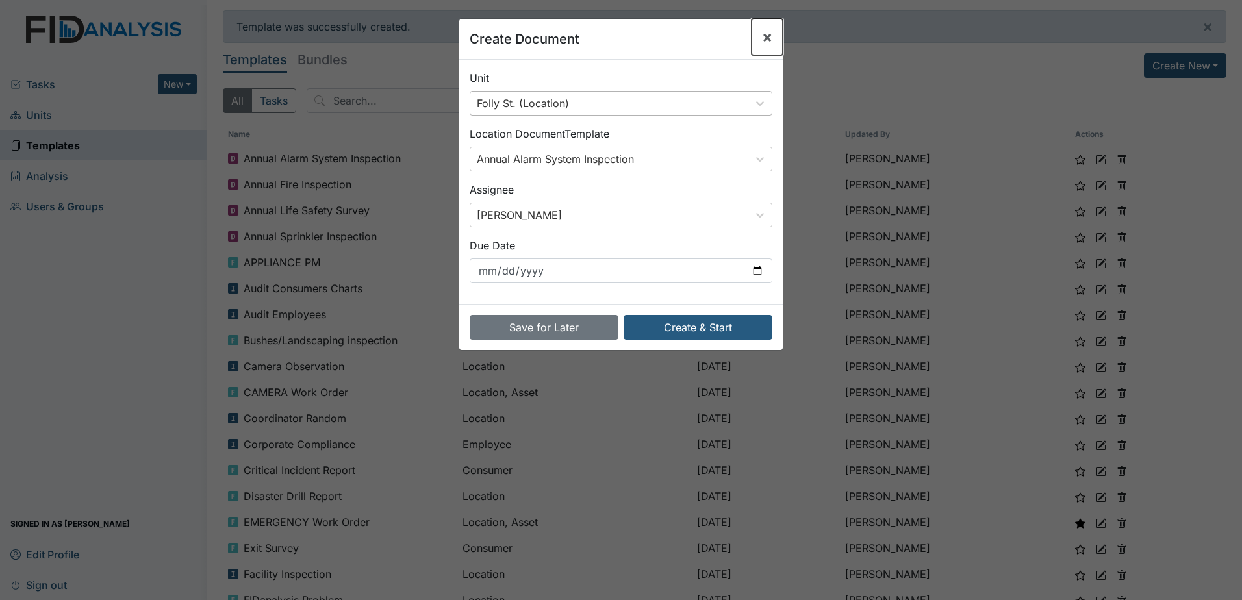
click at [755, 45] on button "×" at bounding box center [766, 37] width 31 height 36
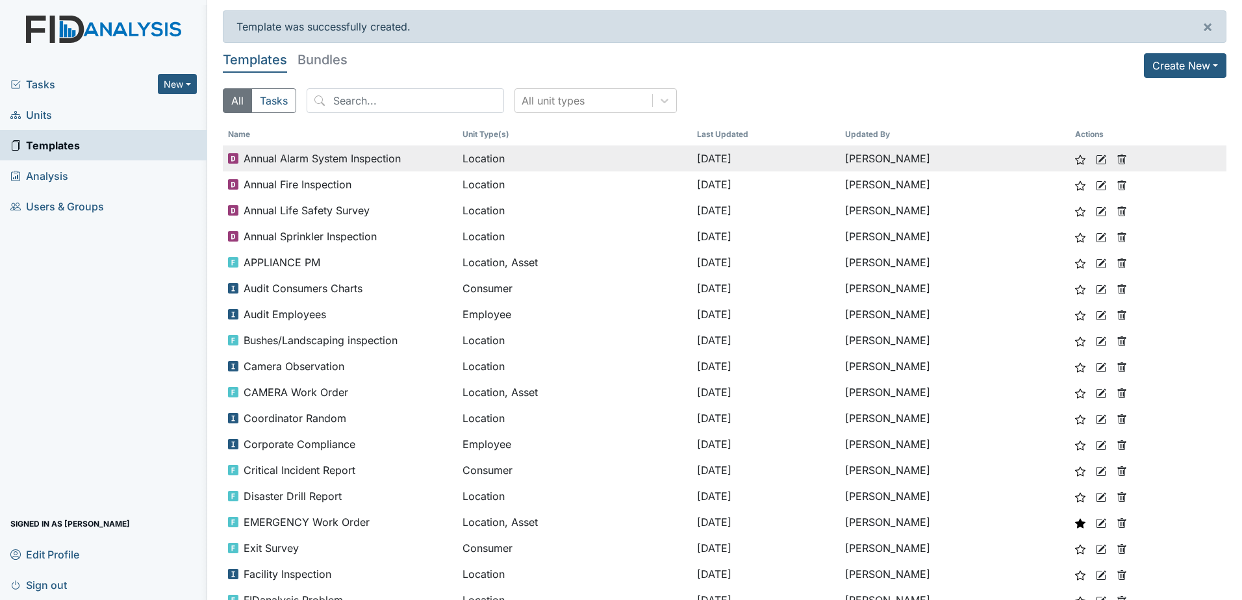
click at [1095, 156] on icon at bounding box center [1100, 160] width 10 height 10
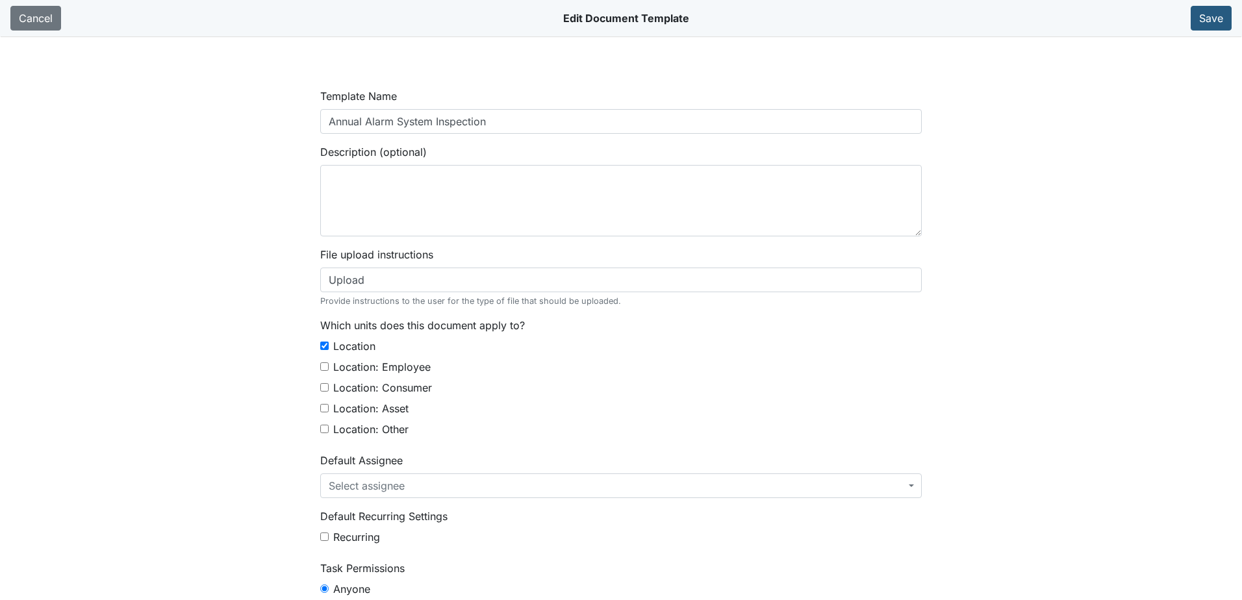
click at [462, 487] on span "Select assignee" at bounding box center [617, 486] width 577 height 16
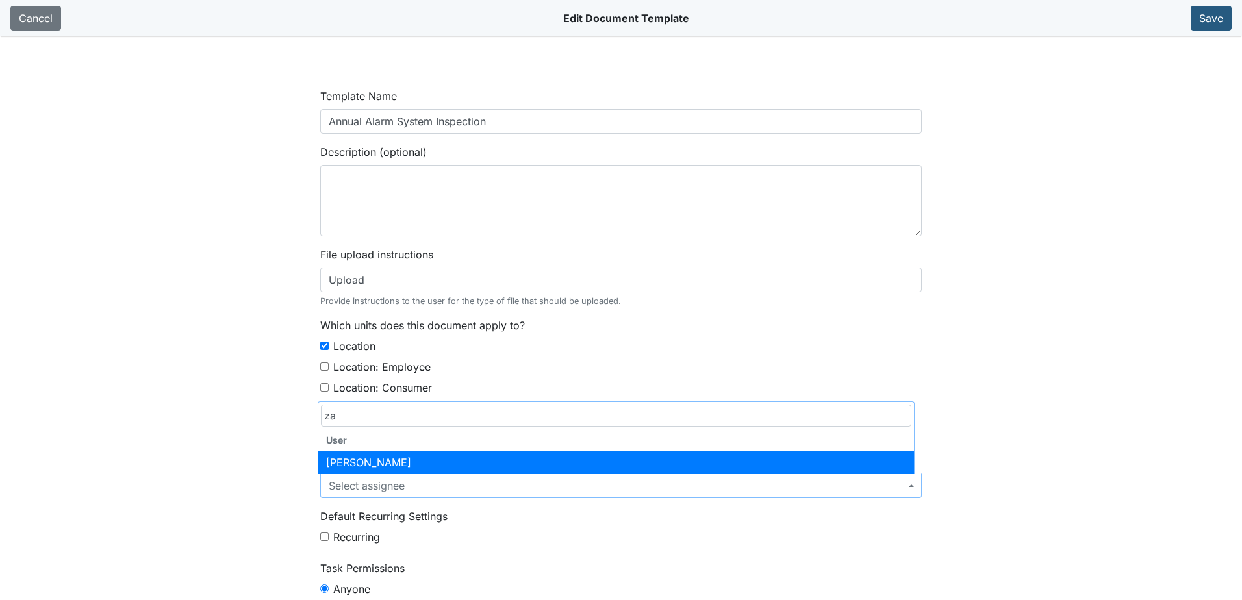
type input "za"
select select "6bac7787-518c-443e-8be0-beb46e7be787"
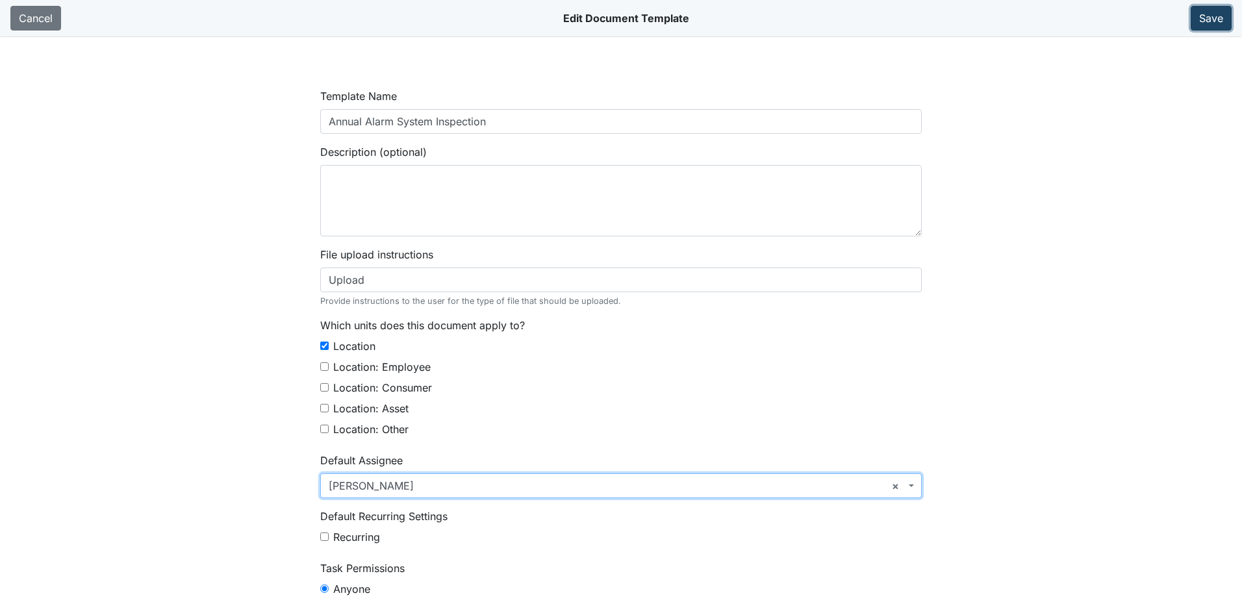
click at [1192, 24] on button "Save" at bounding box center [1210, 18] width 41 height 25
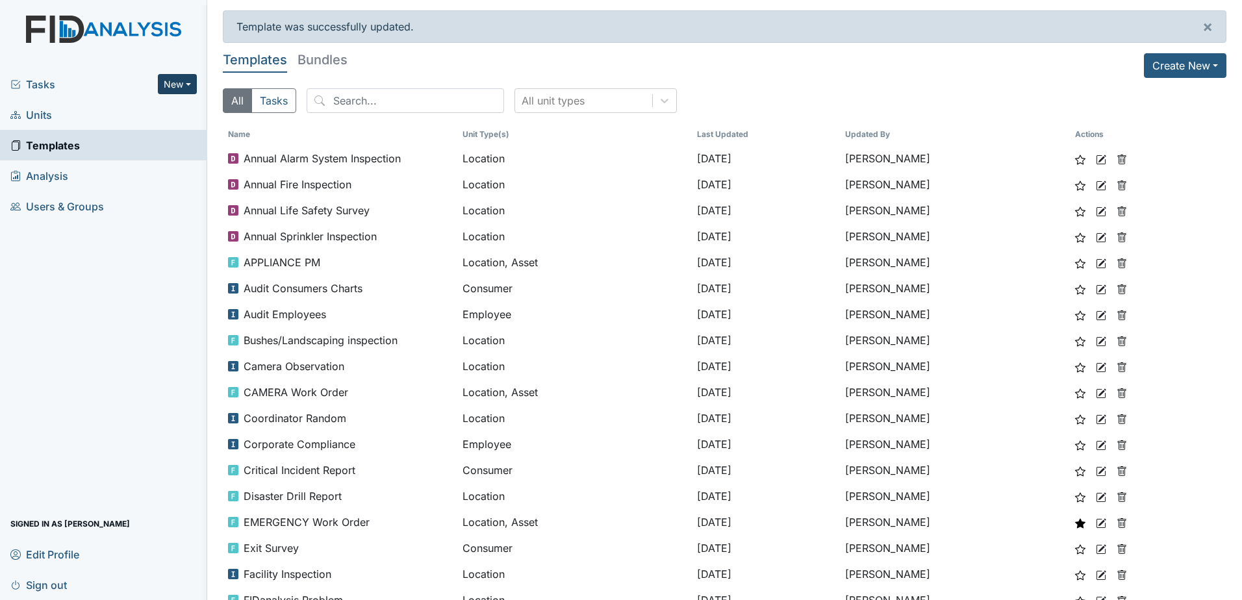
click at [188, 79] on button "New" at bounding box center [177, 84] width 39 height 20
click at [150, 152] on link "Document" at bounding box center [144, 153] width 103 height 21
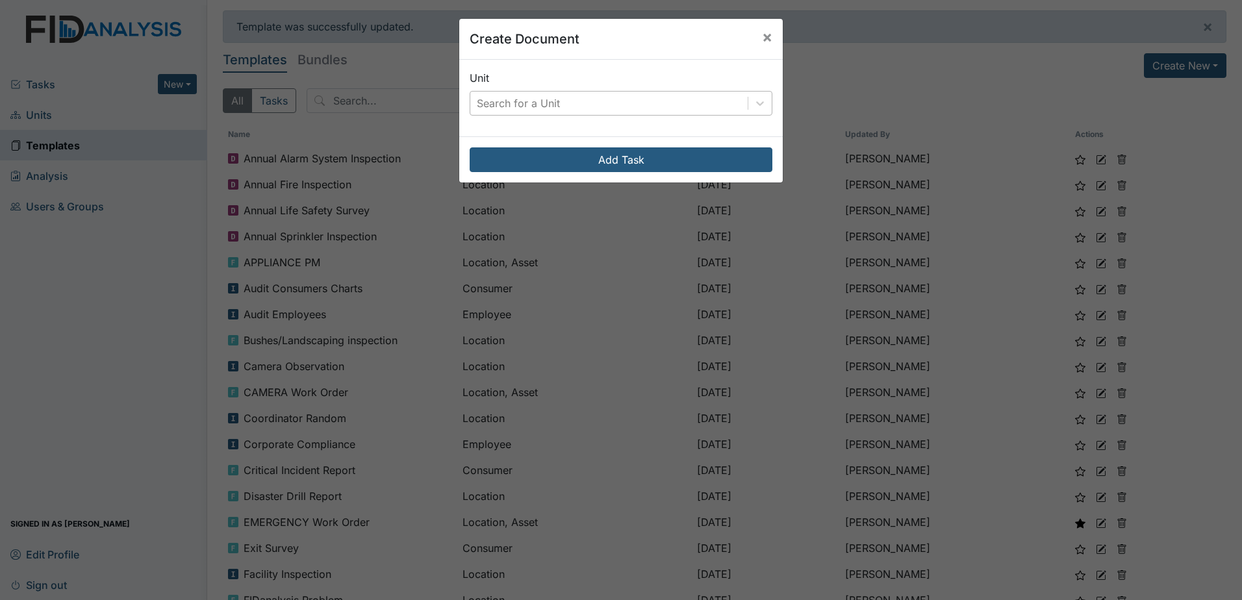
click at [535, 97] on div "Search for a Unit" at bounding box center [518, 103] width 83 height 16
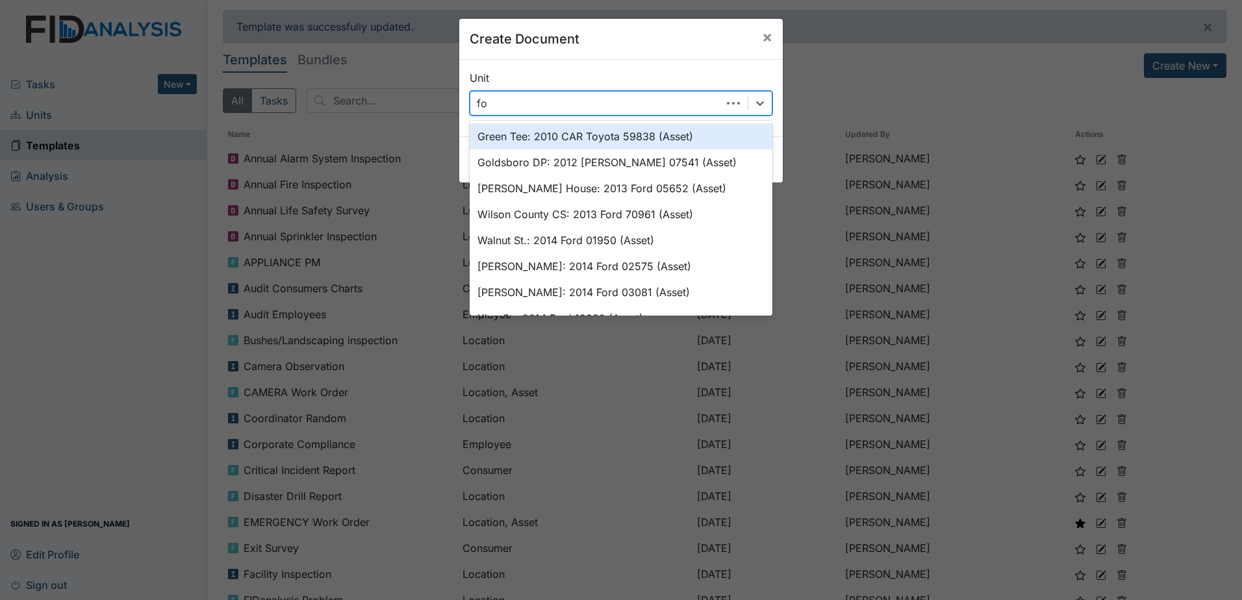
type input "fol"
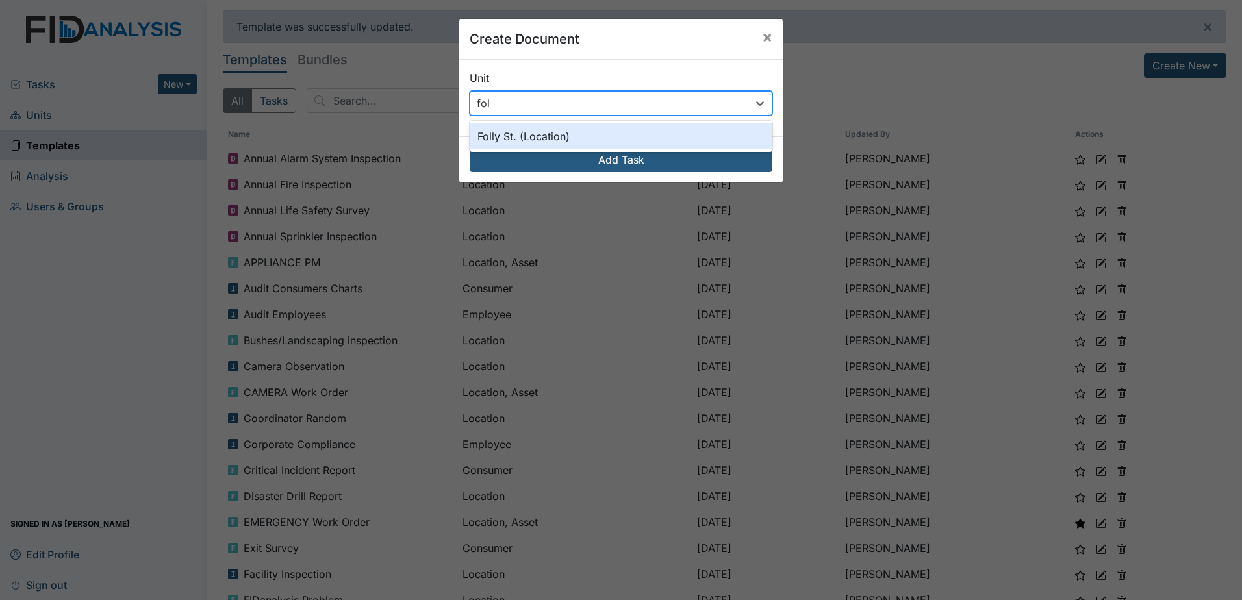
click at [540, 130] on div "Folly St. (Location)" at bounding box center [620, 136] width 303 height 26
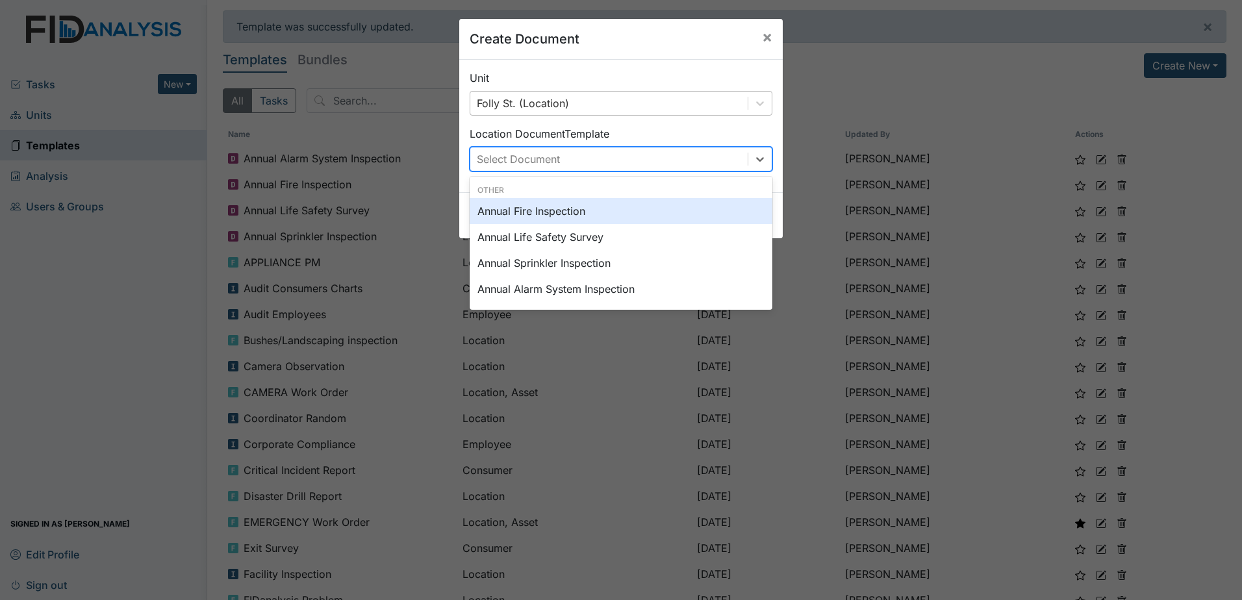
click at [616, 168] on div "Select Document" at bounding box center [608, 158] width 277 height 23
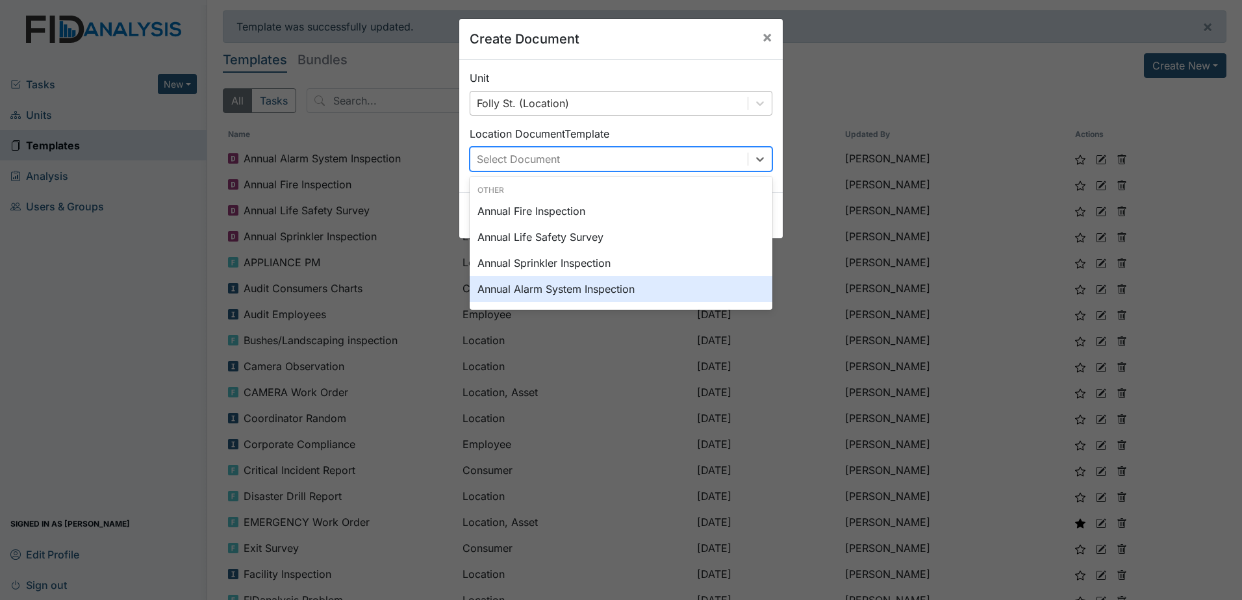
click at [586, 287] on div "Annual Alarm System Inspection" at bounding box center [620, 289] width 303 height 26
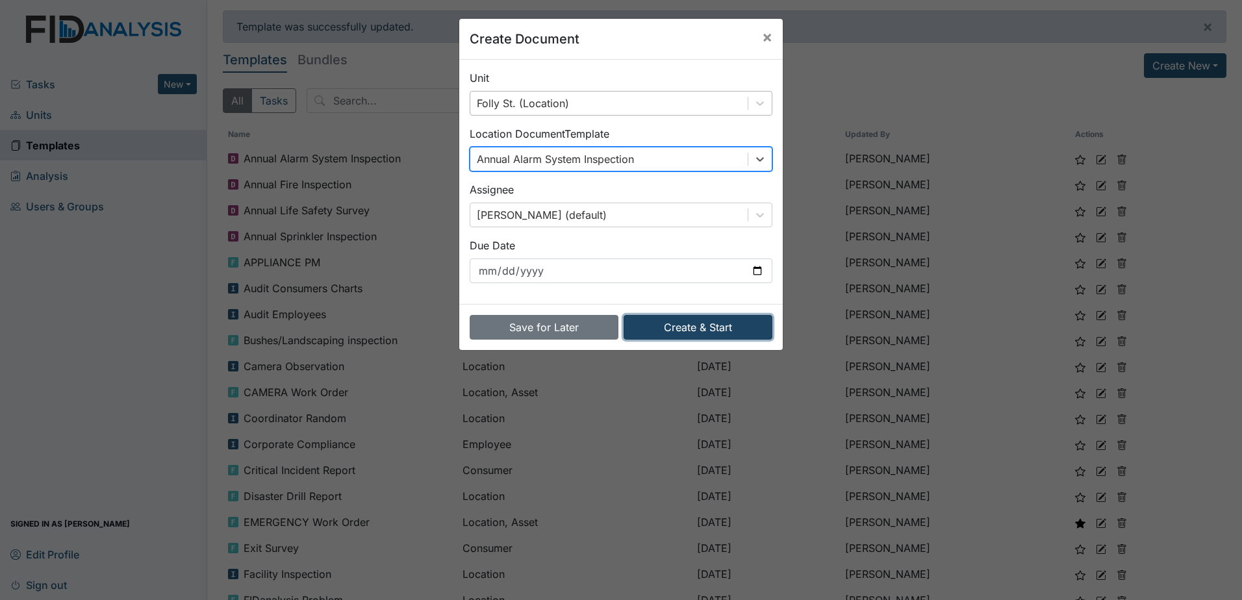
click at [673, 316] on button "Create & Start" at bounding box center [697, 327] width 149 height 25
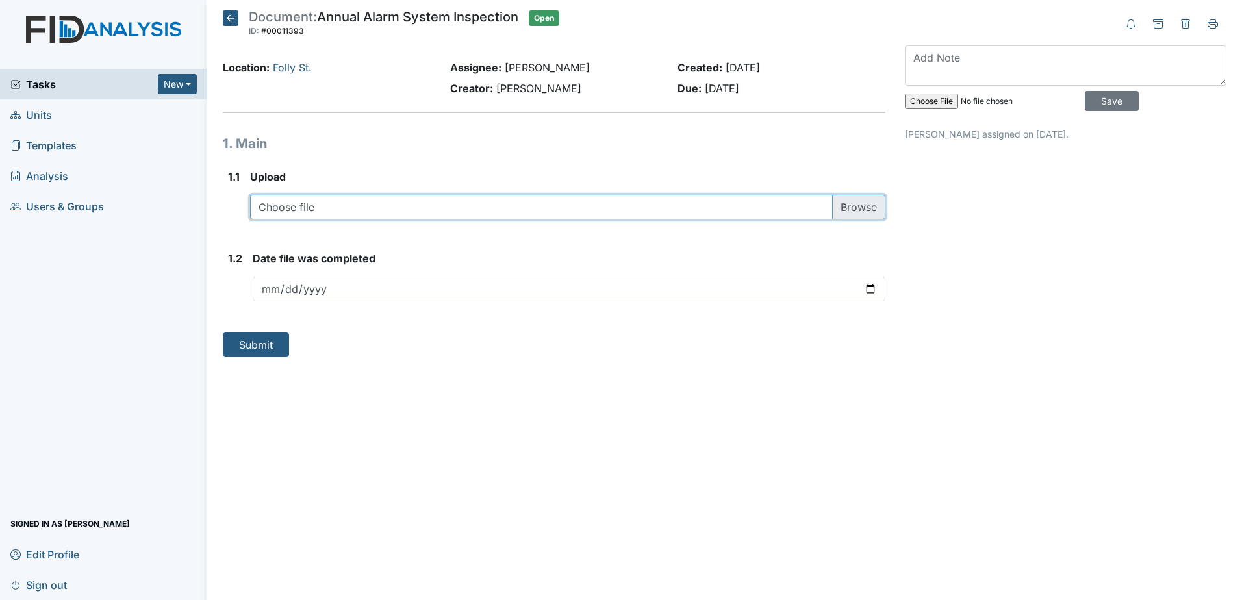
click at [389, 212] on input "file" at bounding box center [567, 207] width 635 height 25
type input "C:\fakepath\FIRE ALARM INSPECTION 2024 108.pdf"
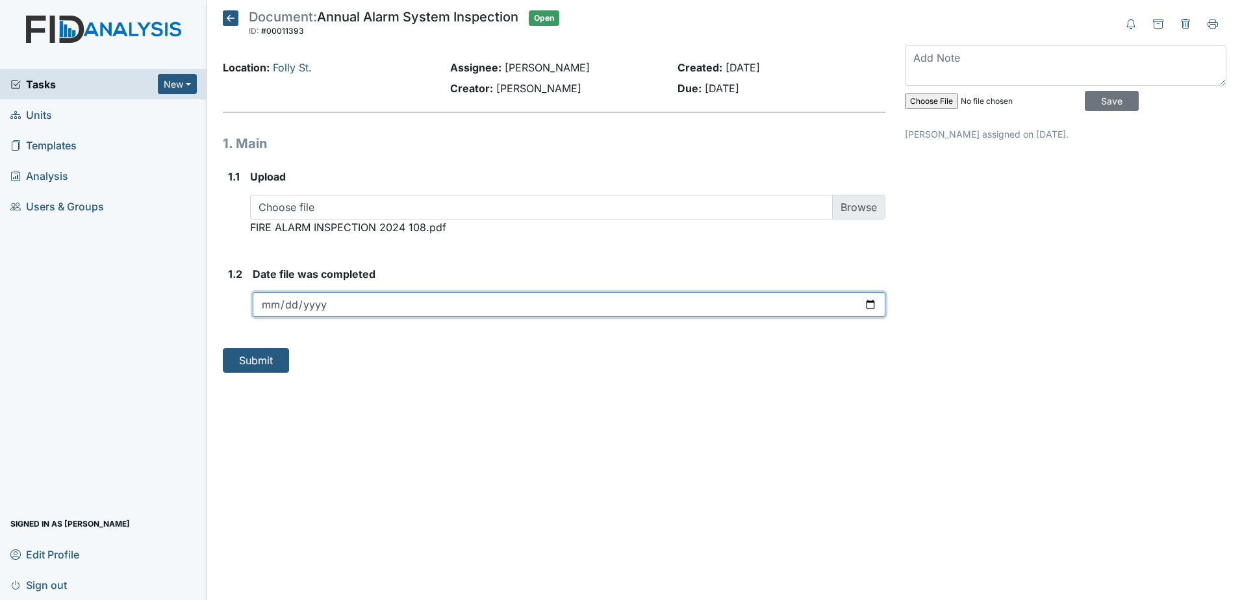
click at [872, 300] on input "date" at bounding box center [569, 304] width 632 height 25
type input "[DATE]"
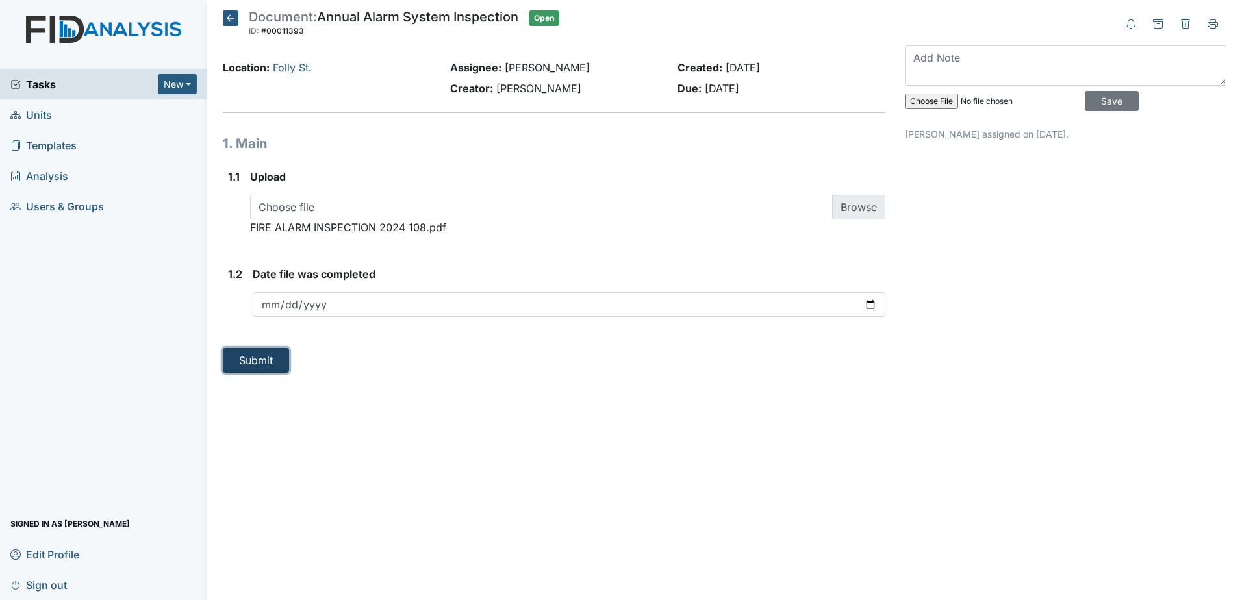
click at [272, 359] on button "Submit" at bounding box center [256, 360] width 66 height 25
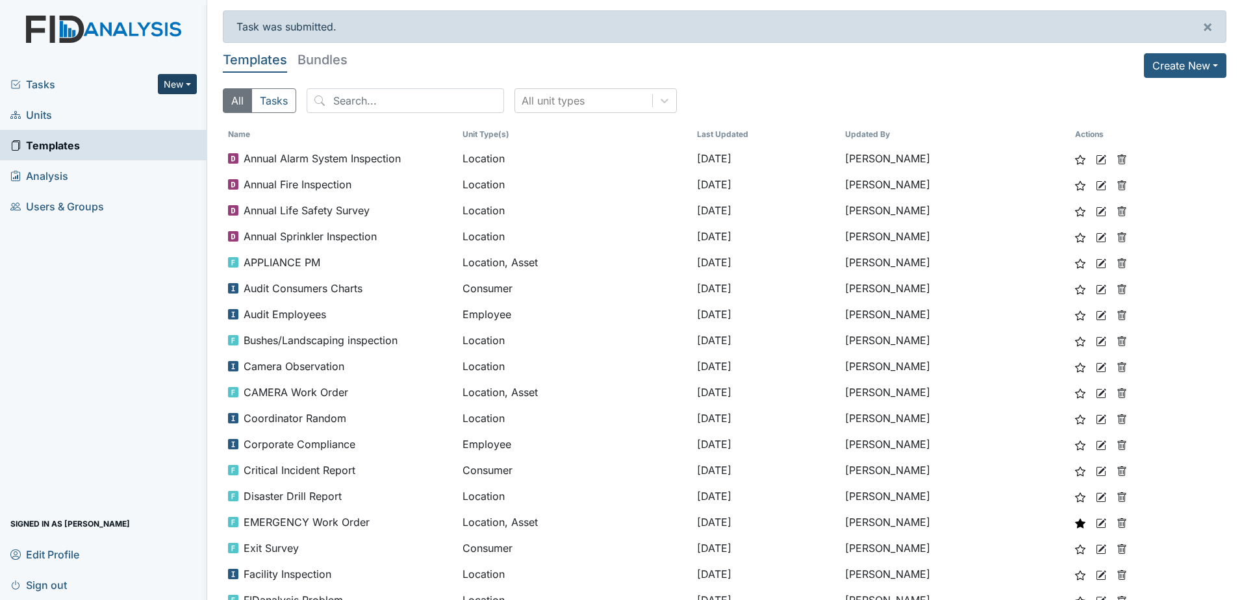
click at [185, 84] on button "New" at bounding box center [177, 84] width 39 height 20
click at [158, 161] on link "Document" at bounding box center [144, 153] width 103 height 21
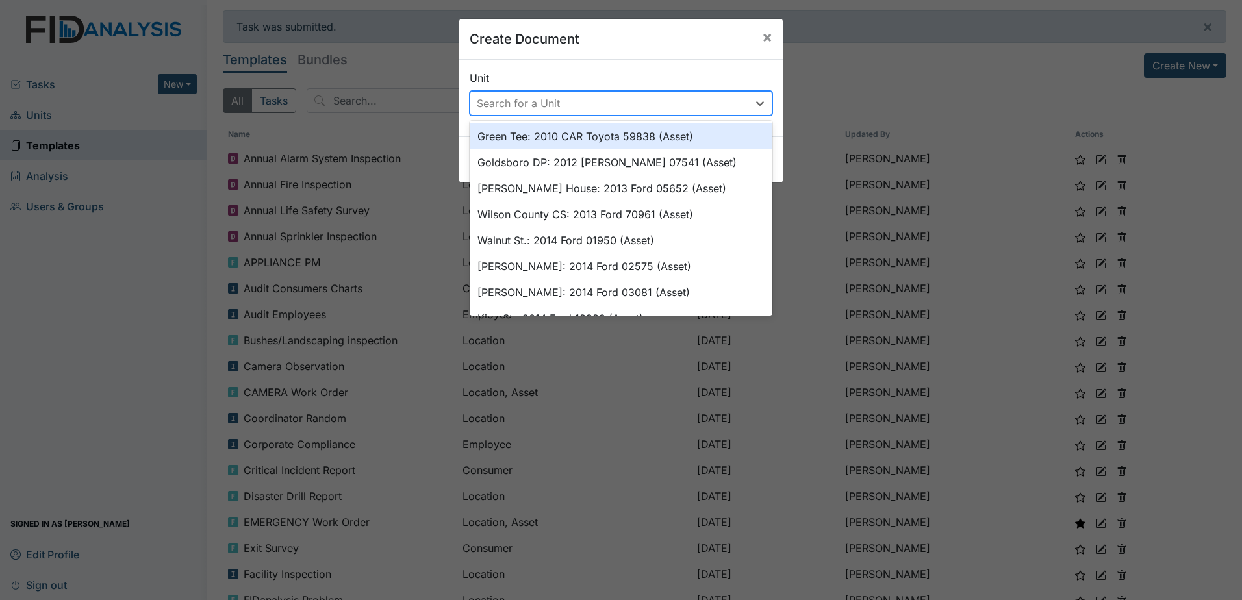
click at [533, 104] on div "Search for a Unit" at bounding box center [518, 103] width 83 height 16
type input "lock"
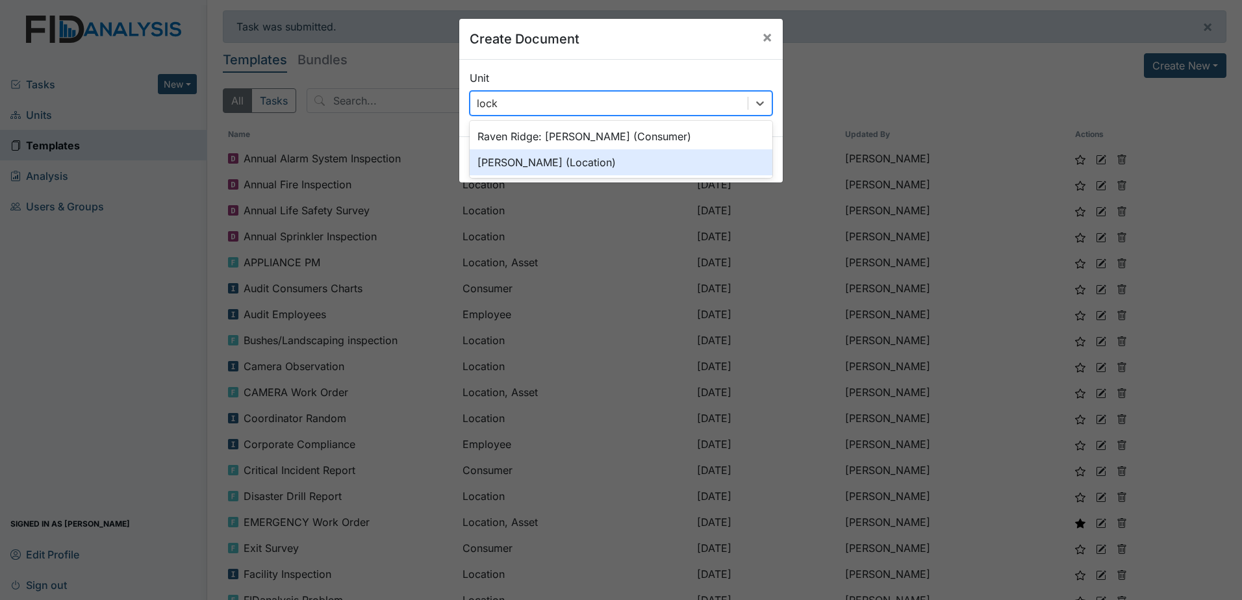
click at [563, 162] on div "Lockwood (Location)" at bounding box center [620, 162] width 303 height 26
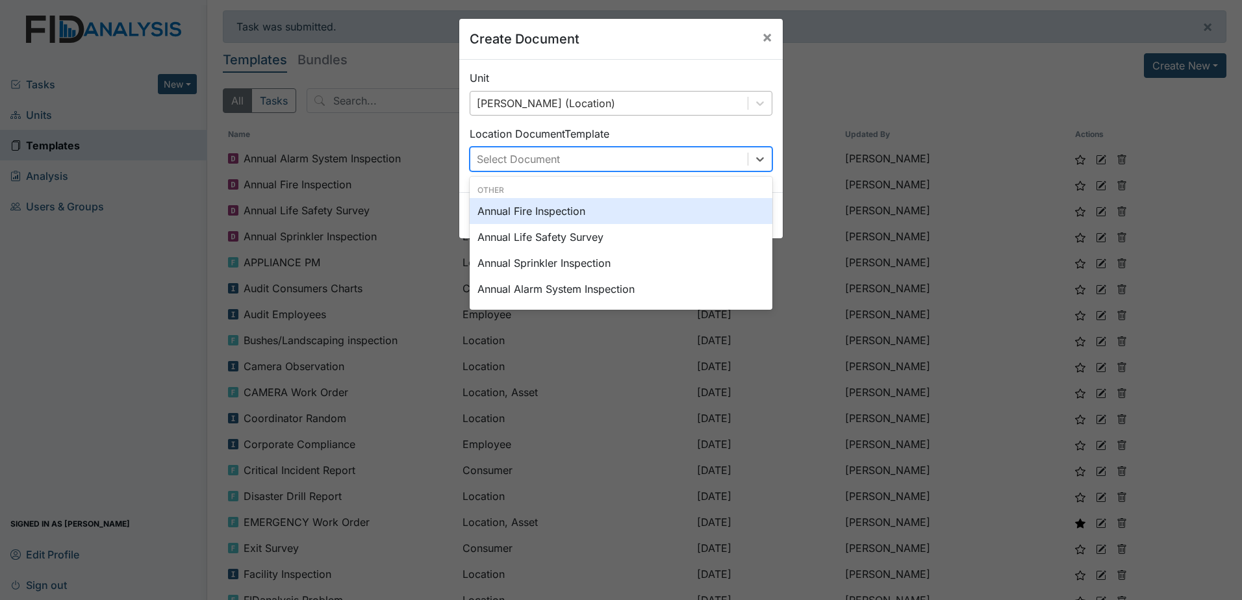
click at [634, 168] on div "Select Document" at bounding box center [608, 158] width 277 height 23
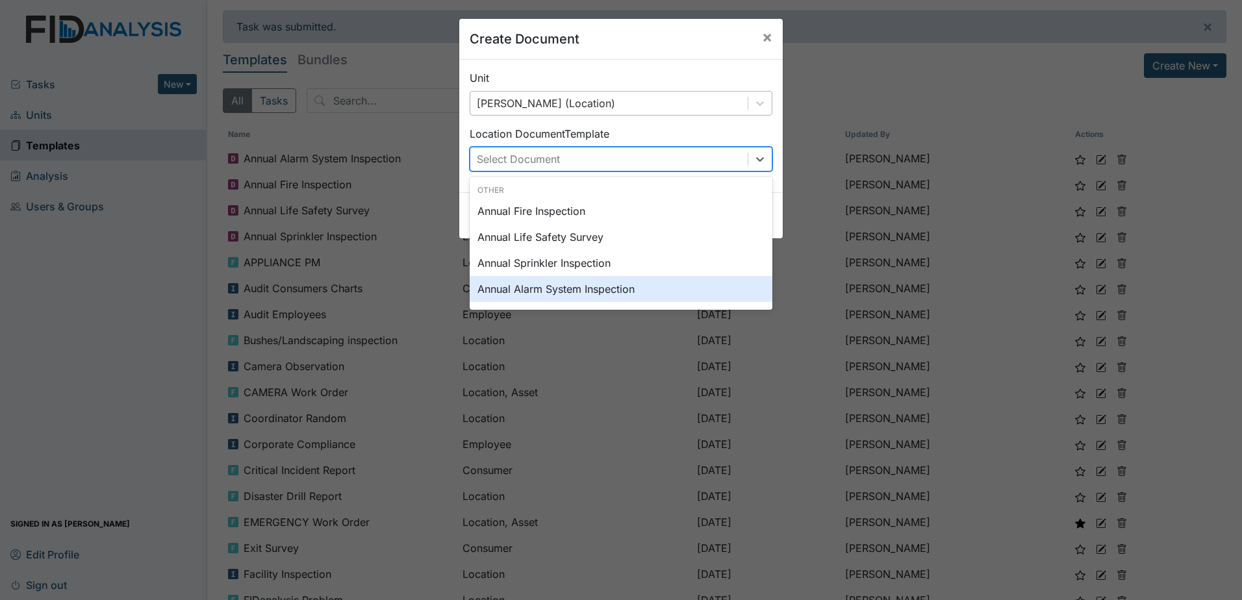
click at [632, 291] on div "Annual Alarm System Inspection" at bounding box center [620, 289] width 303 height 26
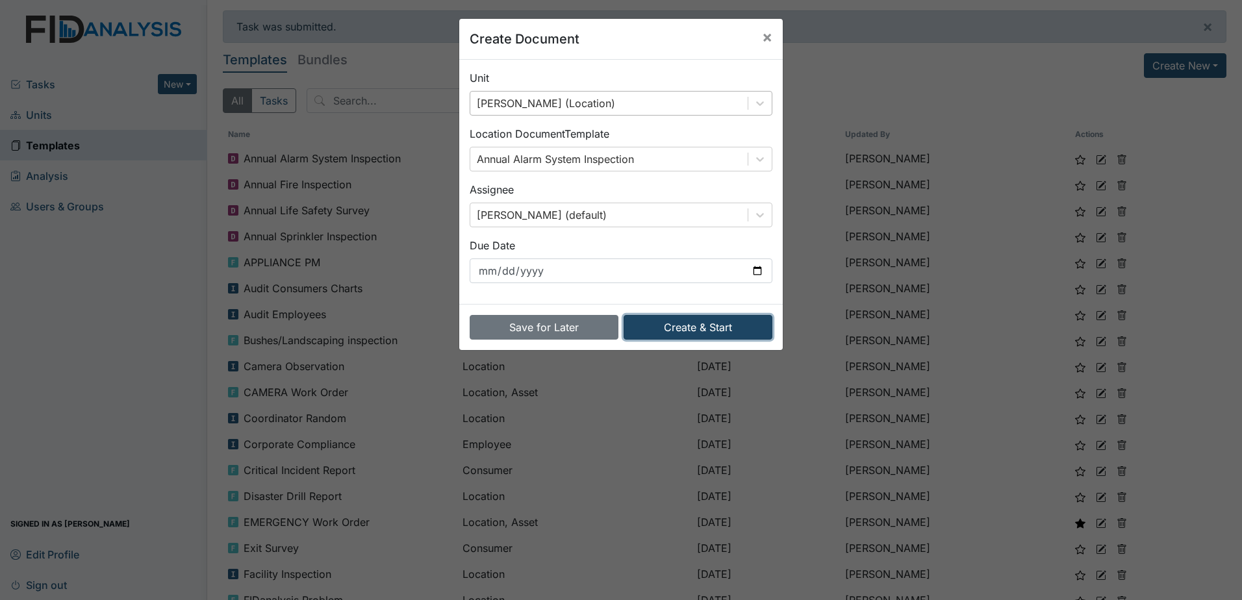
click at [703, 320] on button "Create & Start" at bounding box center [697, 327] width 149 height 25
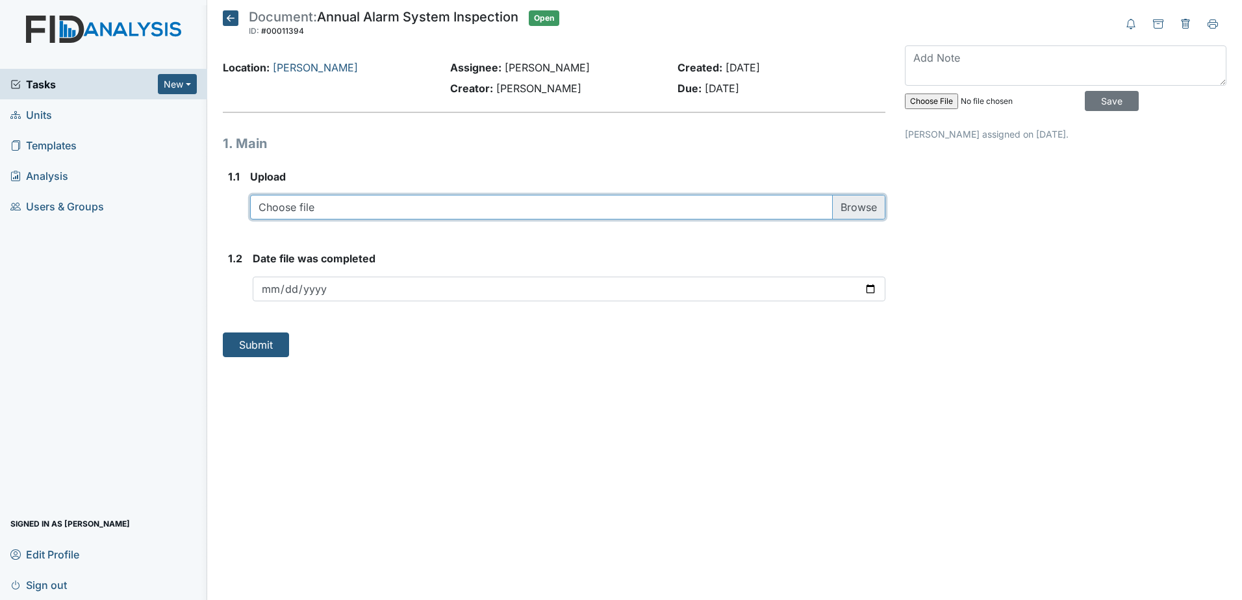
click at [519, 208] on input "file" at bounding box center [567, 207] width 635 height 25
type input "C:\fakepath\FIRE ALARM INSPECTION 2024 (109.pdf"
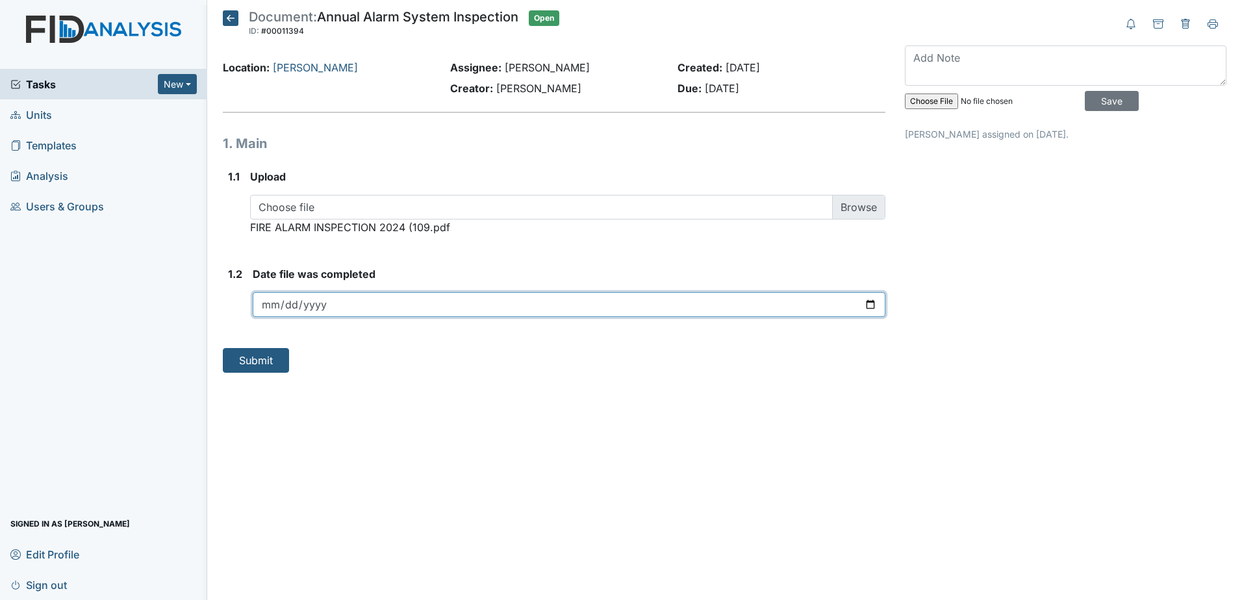
click at [393, 294] on input "date" at bounding box center [569, 304] width 632 height 25
click at [873, 307] on input "date" at bounding box center [569, 304] width 632 height 25
type input "[DATE]"
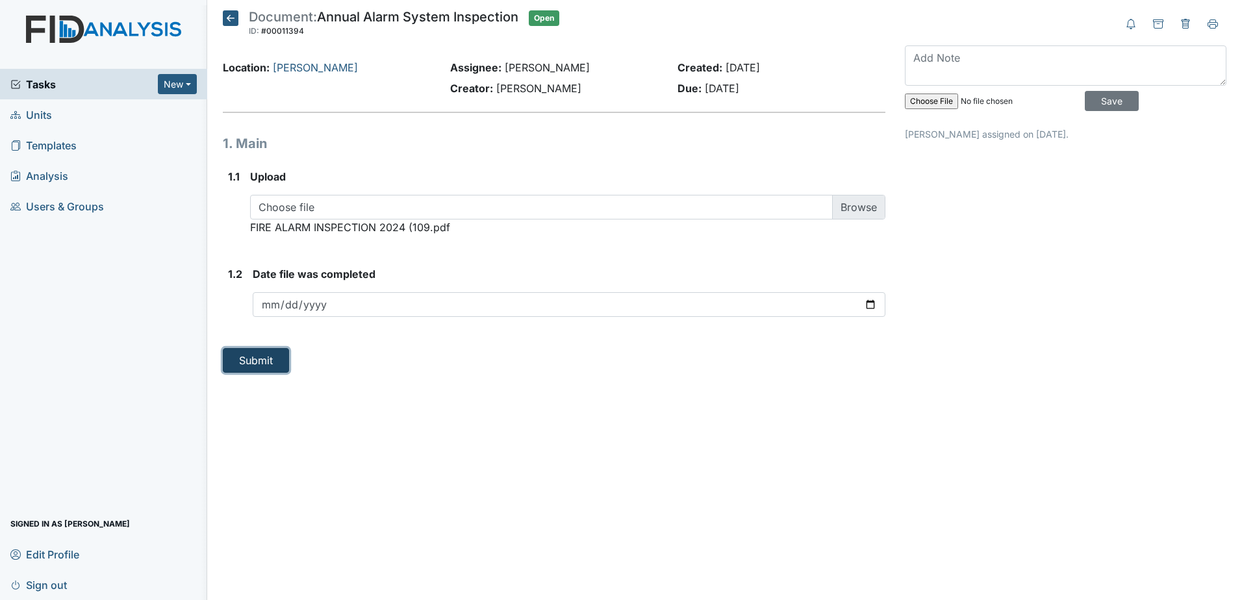
click at [261, 361] on button "Submit" at bounding box center [256, 360] width 66 height 25
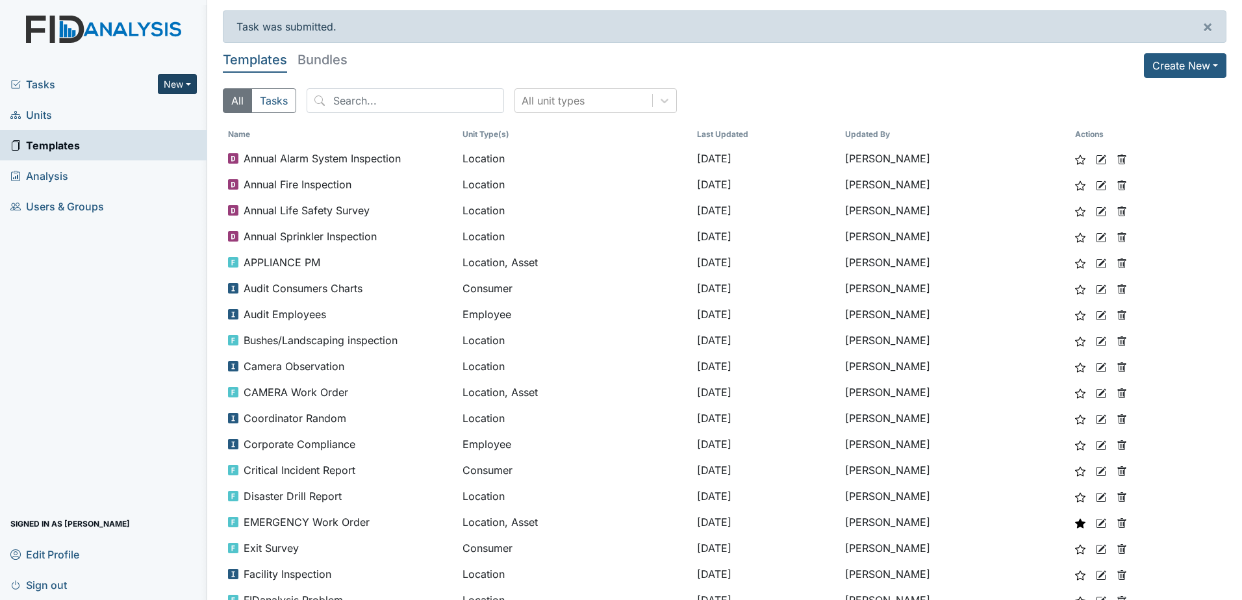
click at [192, 92] on button "New" at bounding box center [177, 84] width 39 height 20
click at [143, 150] on link "Document" at bounding box center [144, 153] width 103 height 21
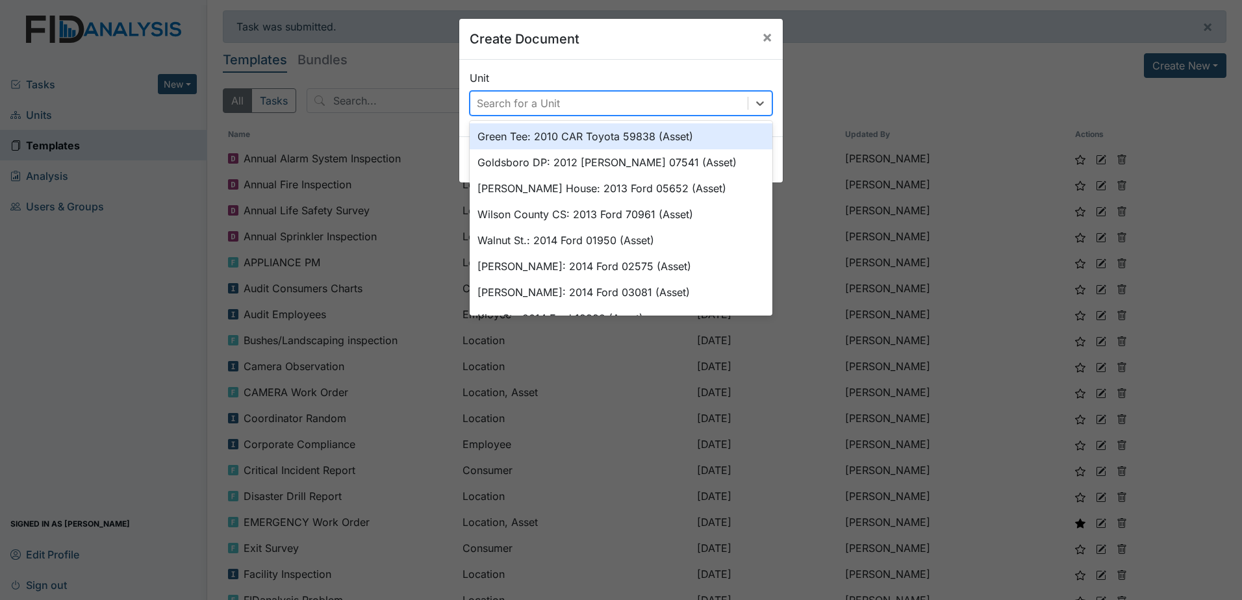
click at [539, 105] on div "Search for a Unit" at bounding box center [518, 103] width 83 height 16
type input "mck"
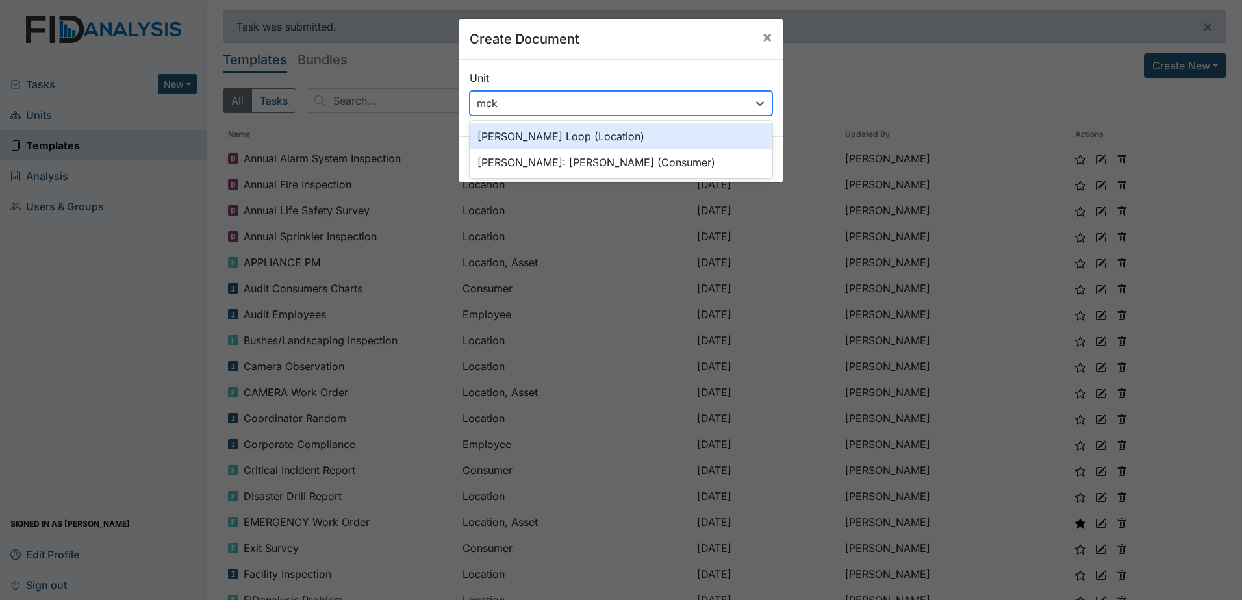
click at [600, 144] on div "[PERSON_NAME] Loop (Location)" at bounding box center [620, 136] width 303 height 26
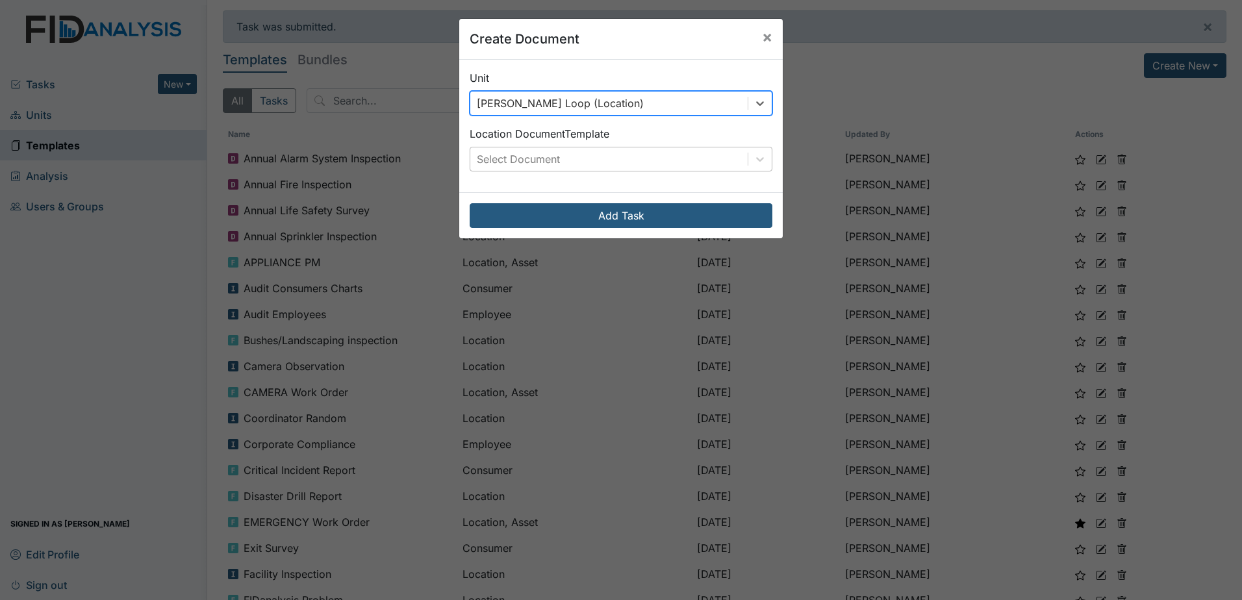
click at [617, 162] on div "Select Document" at bounding box center [608, 158] width 277 height 23
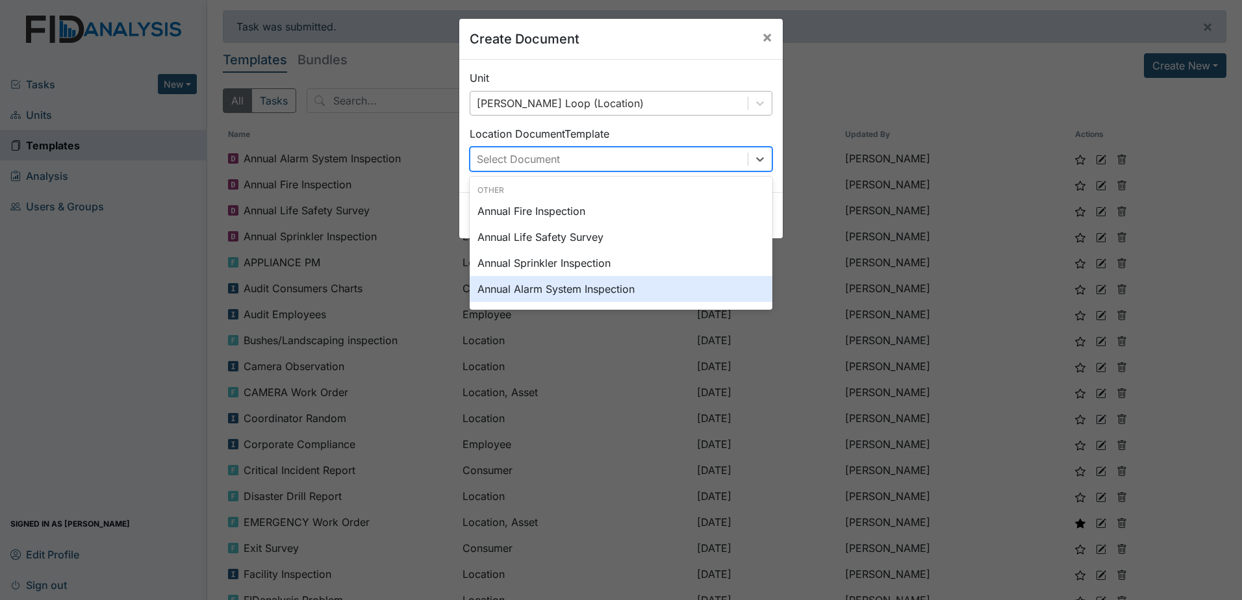
click at [603, 286] on div "Annual Alarm System Inspection" at bounding box center [620, 289] width 303 height 26
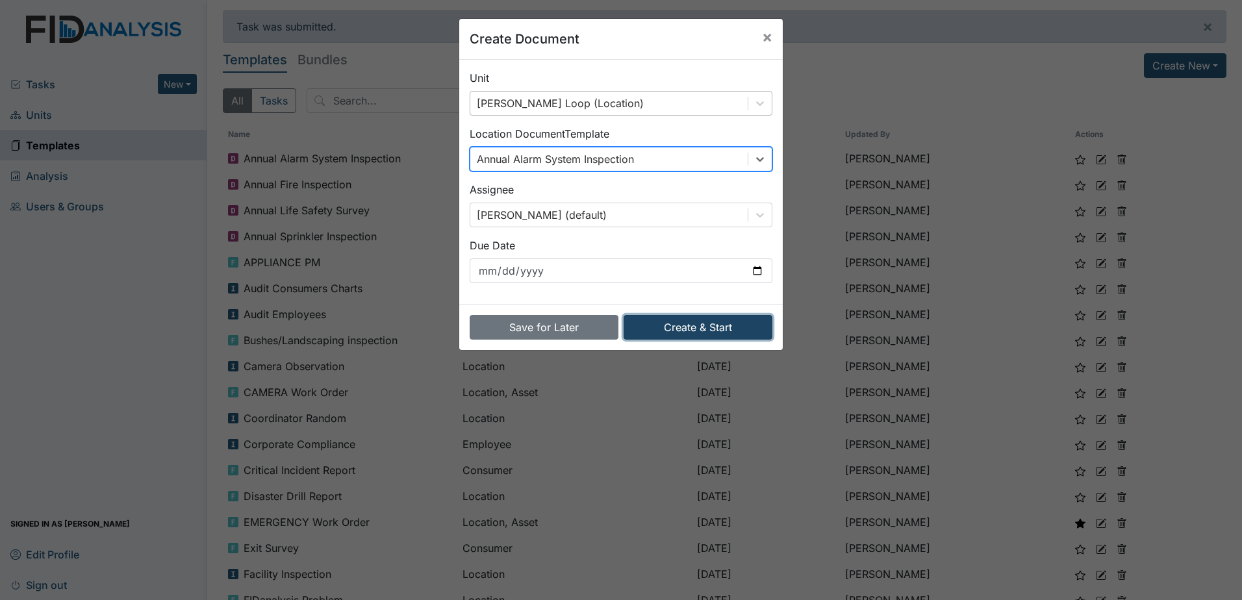
click at [649, 327] on button "Create & Start" at bounding box center [697, 327] width 149 height 25
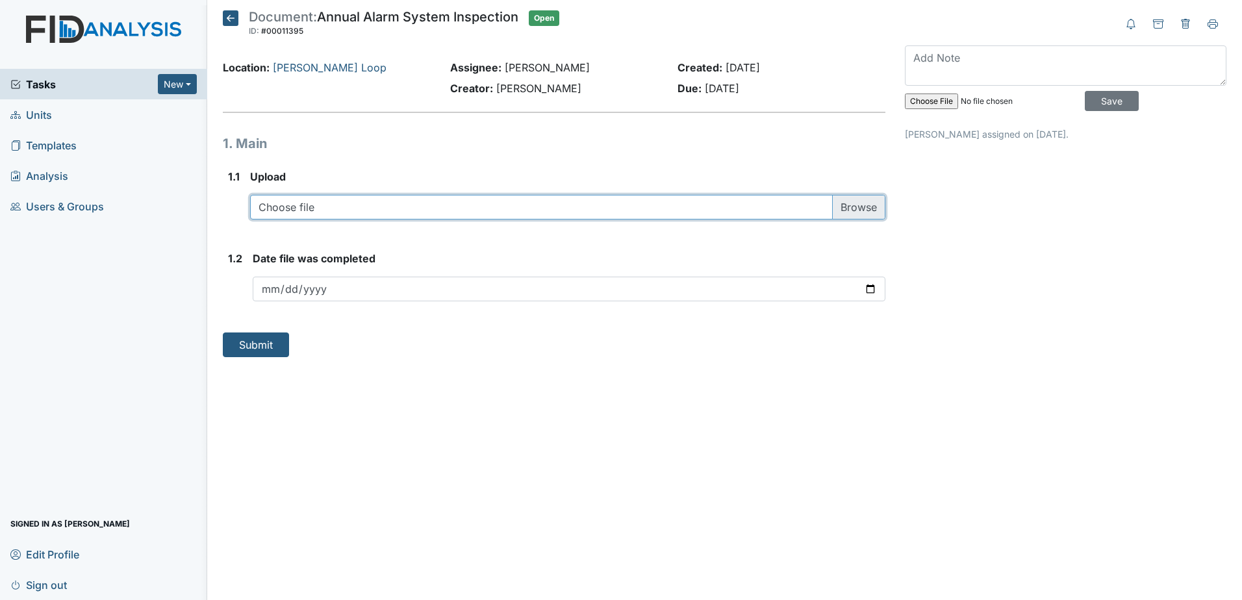
click at [455, 197] on input "file" at bounding box center [567, 207] width 635 height 25
type input "C:\fakepath\FIRE ALARM INSPECTION 2024 110.pdf"
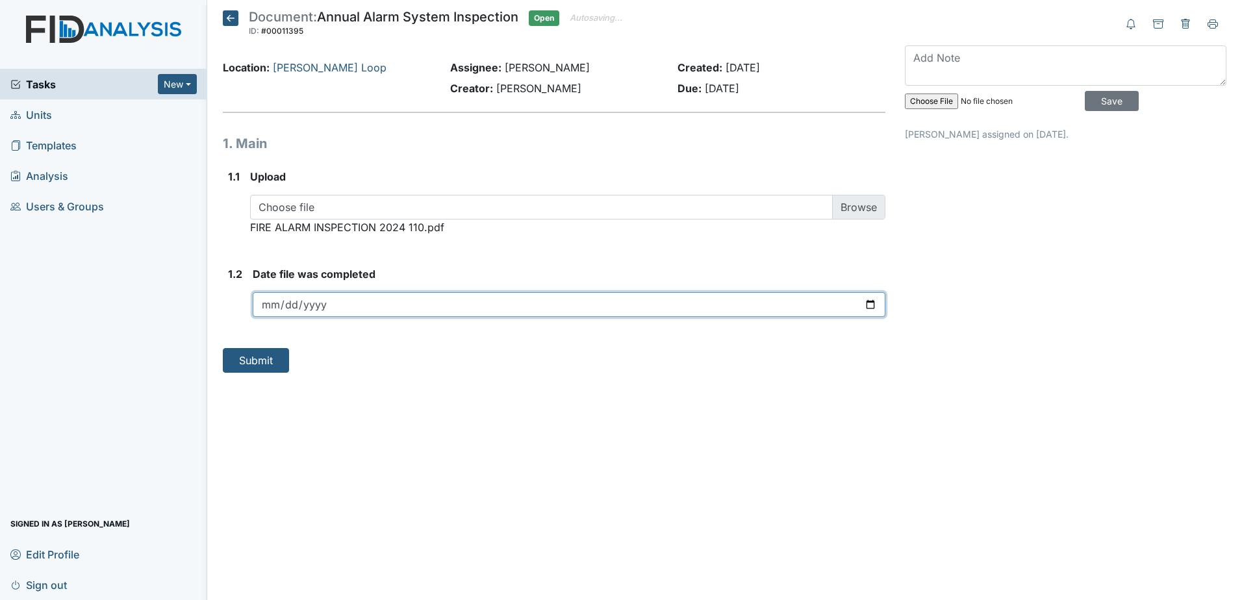
click at [406, 300] on input "date" at bounding box center [569, 304] width 632 height 25
click at [872, 303] on input "date" at bounding box center [569, 304] width 632 height 25
type input "2025-09-18"
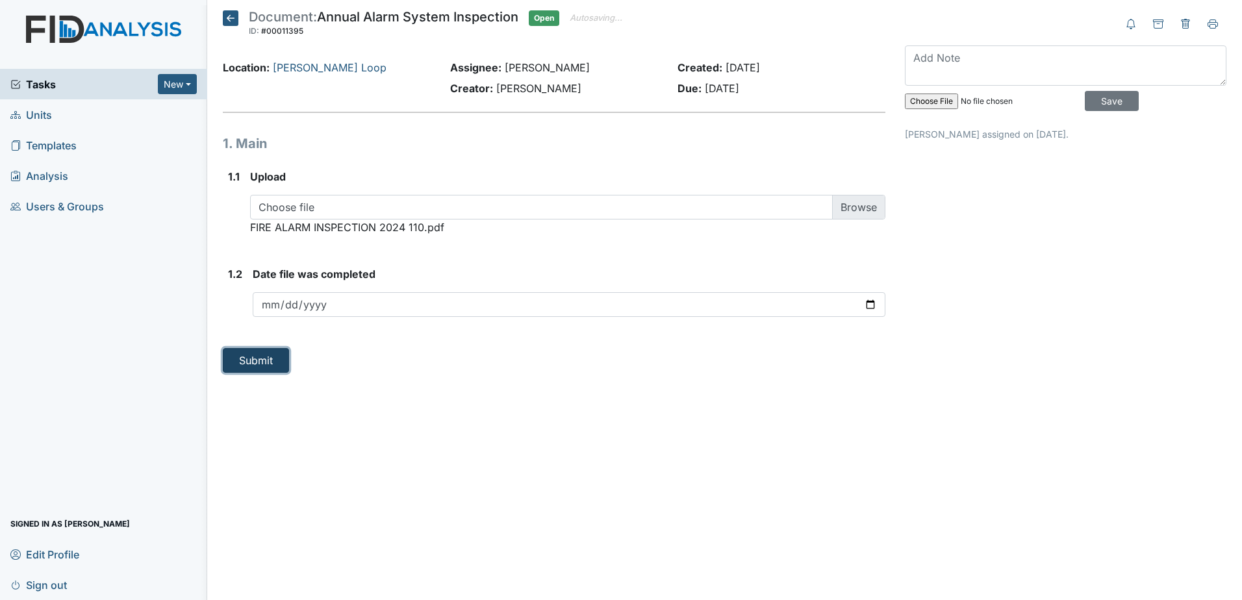
click at [245, 365] on button "Submit" at bounding box center [256, 360] width 66 height 25
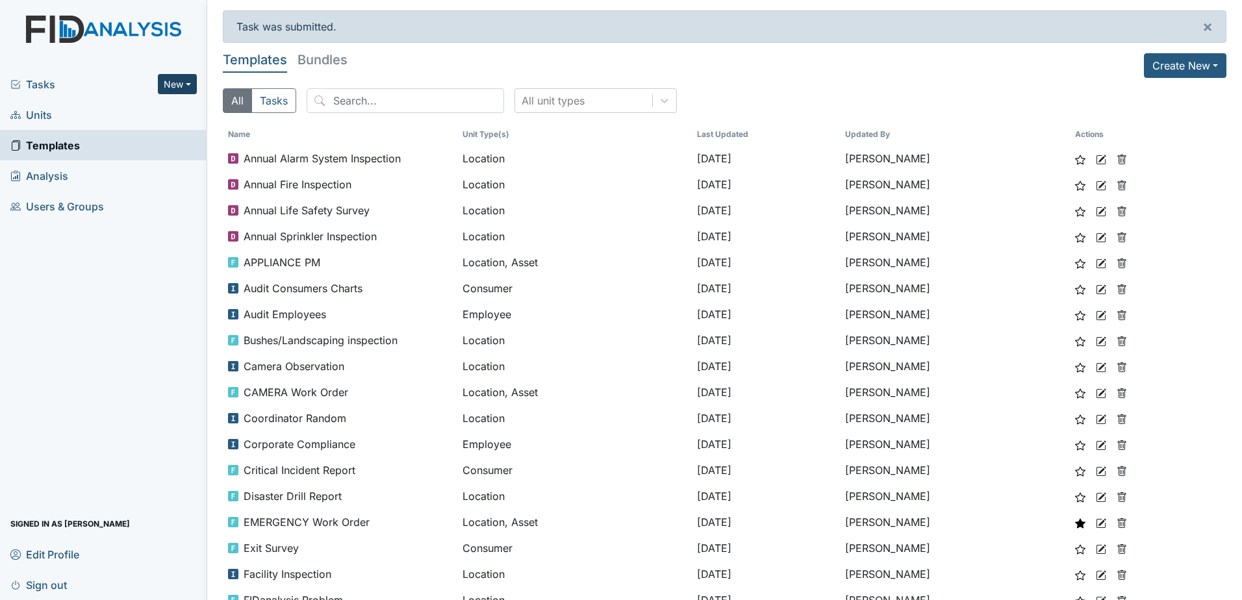
click at [185, 84] on button "New" at bounding box center [177, 84] width 39 height 20
click at [162, 148] on link "Document" at bounding box center [144, 153] width 103 height 21
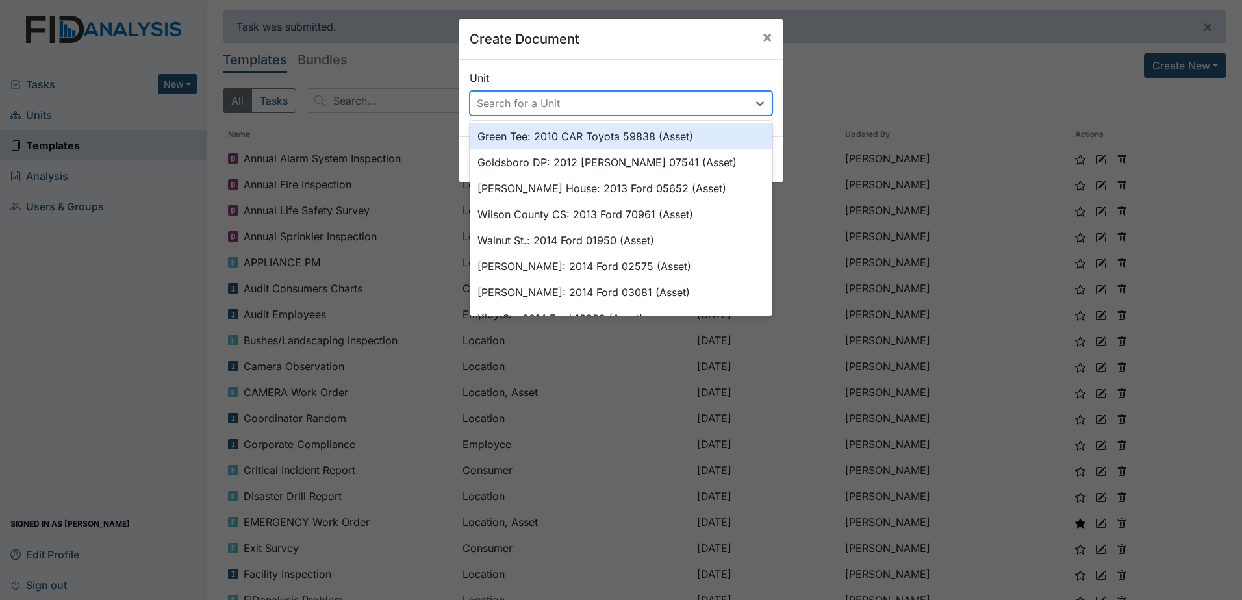
click at [562, 95] on div "Search for a Unit" at bounding box center [608, 103] width 277 height 23
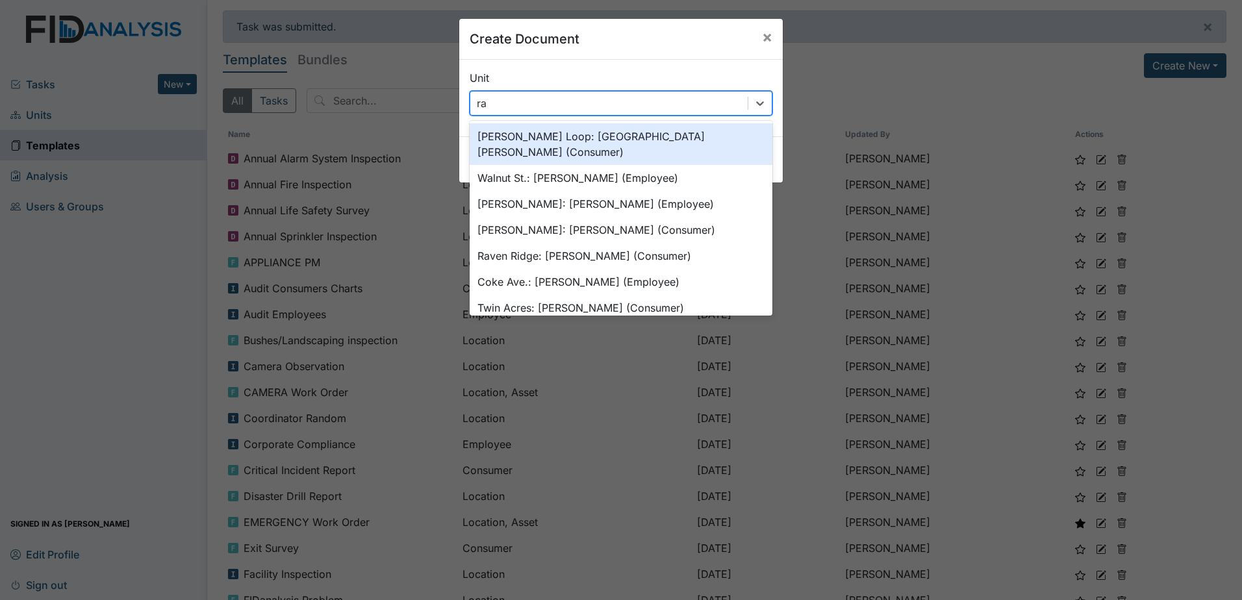
type input "rav"
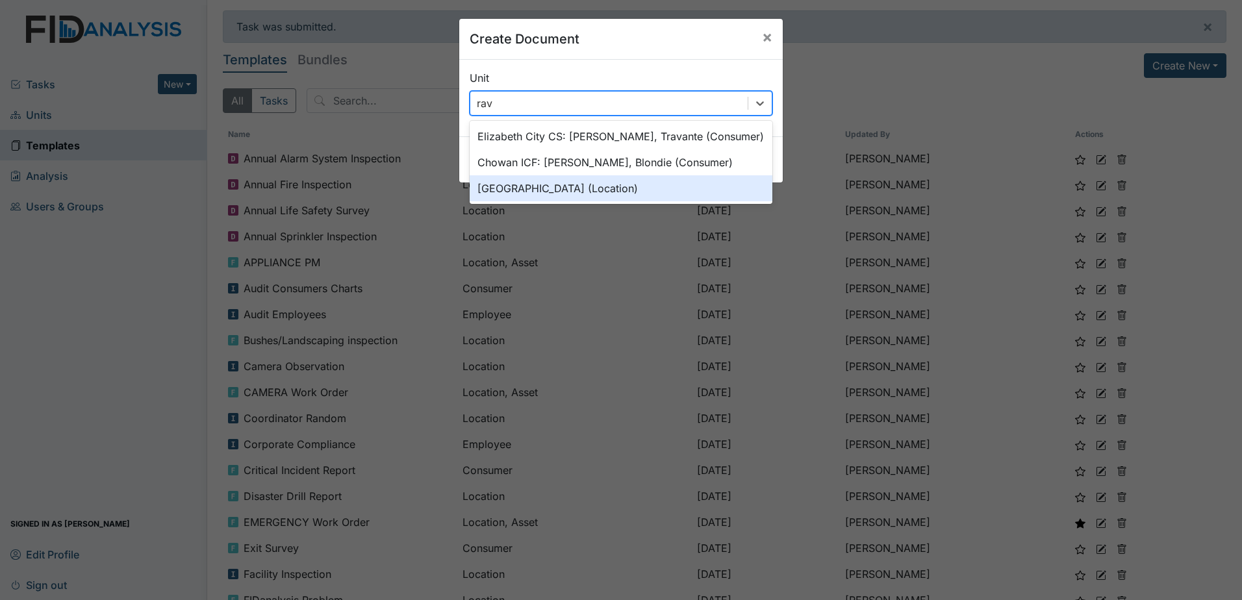
click at [557, 186] on div "[GEOGRAPHIC_DATA] (Location)" at bounding box center [620, 188] width 303 height 26
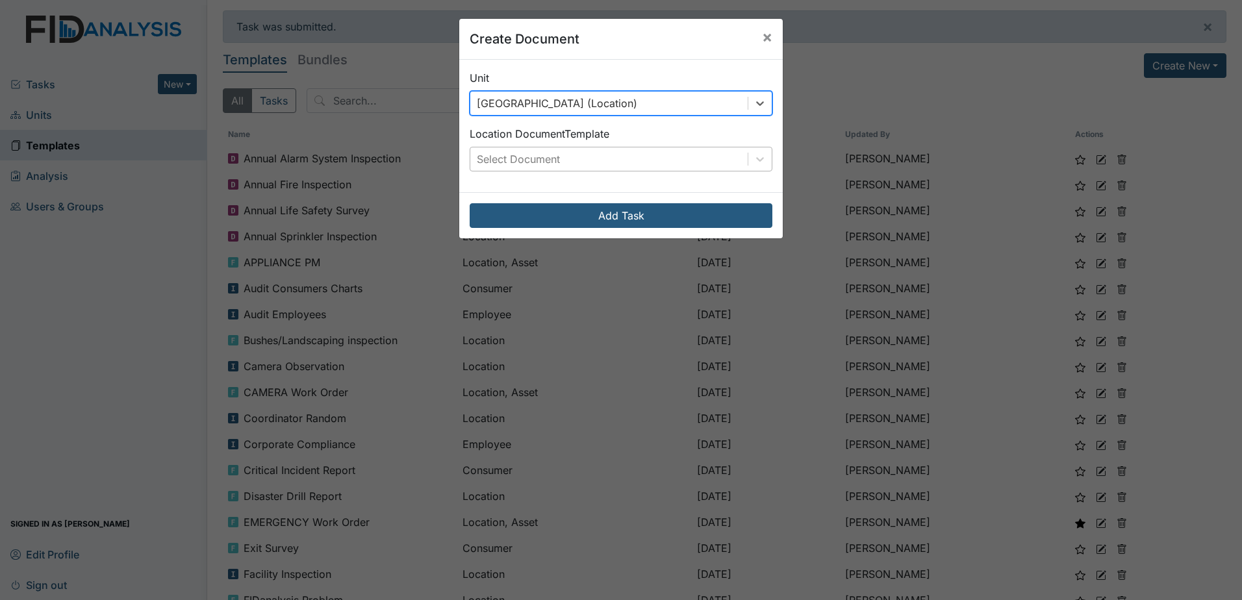
click at [555, 158] on div "Select Document" at bounding box center [518, 159] width 83 height 16
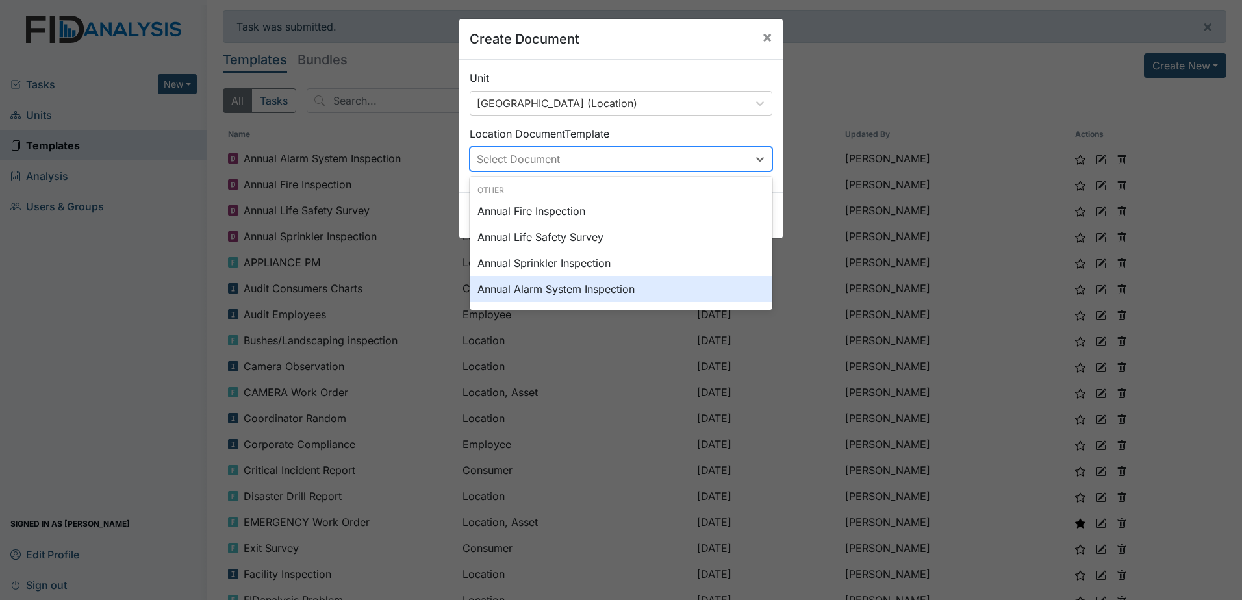
click at [563, 283] on div "Annual Alarm System Inspection" at bounding box center [620, 289] width 303 height 26
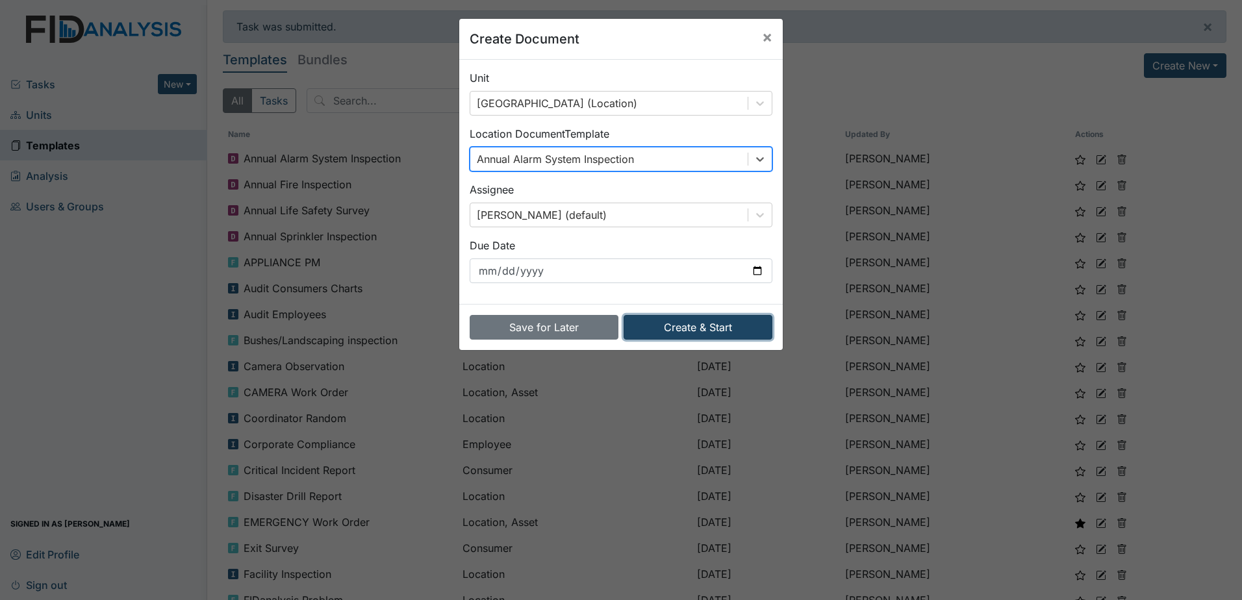
click at [678, 325] on button "Create & Start" at bounding box center [697, 327] width 149 height 25
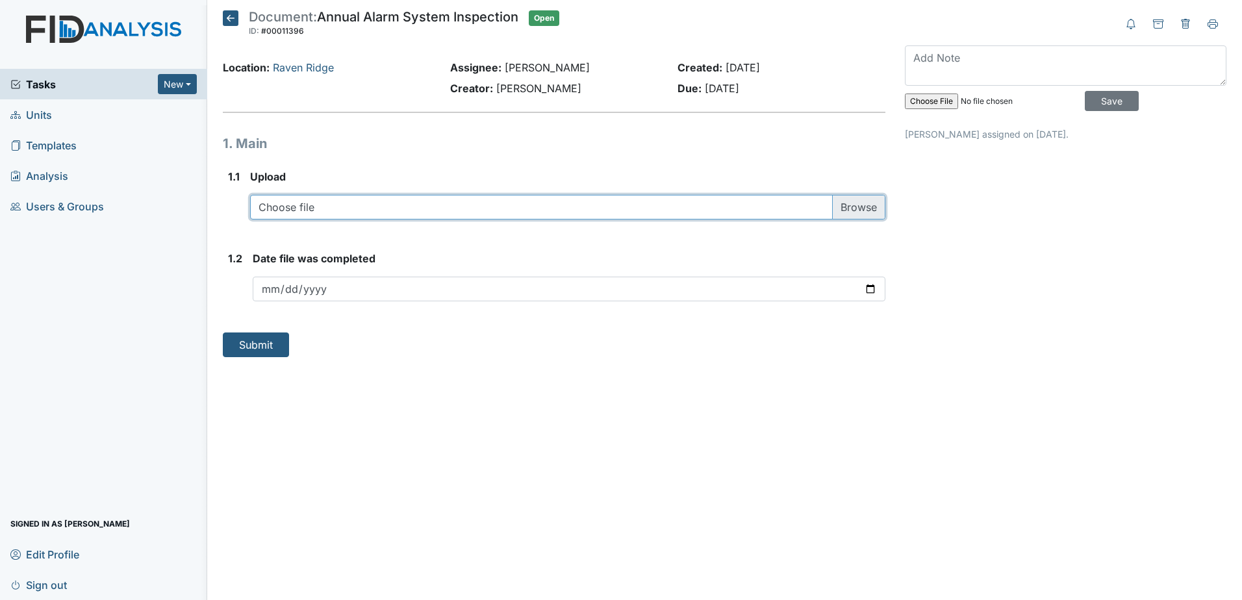
click at [400, 203] on input "file" at bounding box center [567, 207] width 635 height 25
type input "C:\fakepath\FIRE ALARM INSPECTION 2024 (111.pdf"
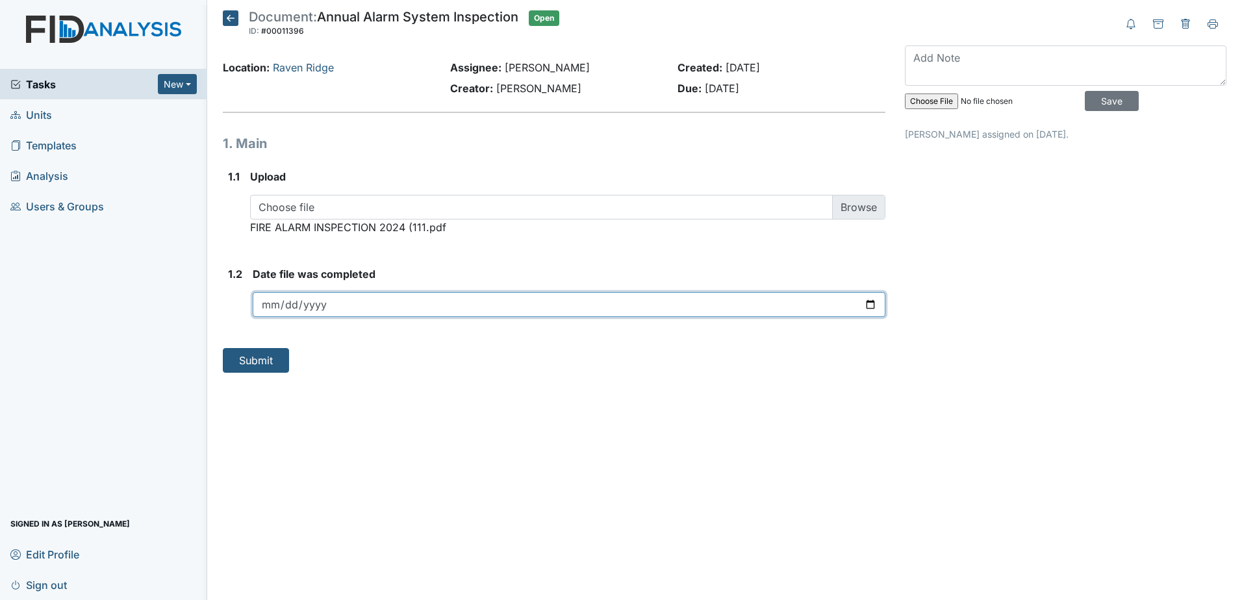
click at [869, 304] on input "date" at bounding box center [569, 304] width 632 height 25
type input "[DATE]"
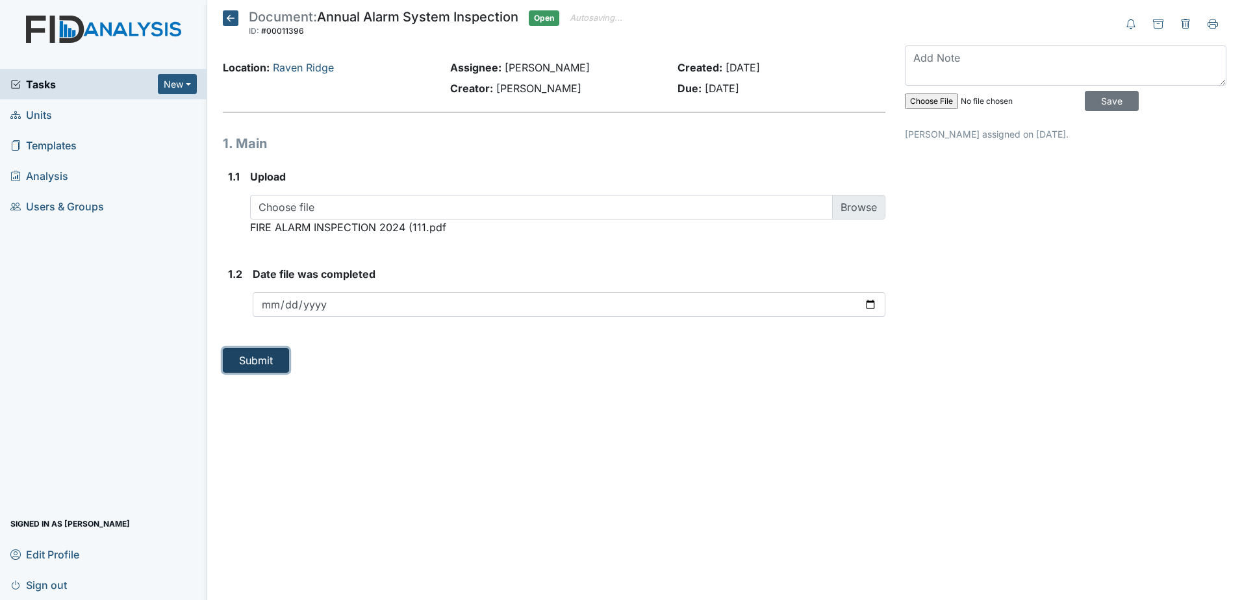
click at [255, 366] on button "Submit" at bounding box center [256, 360] width 66 height 25
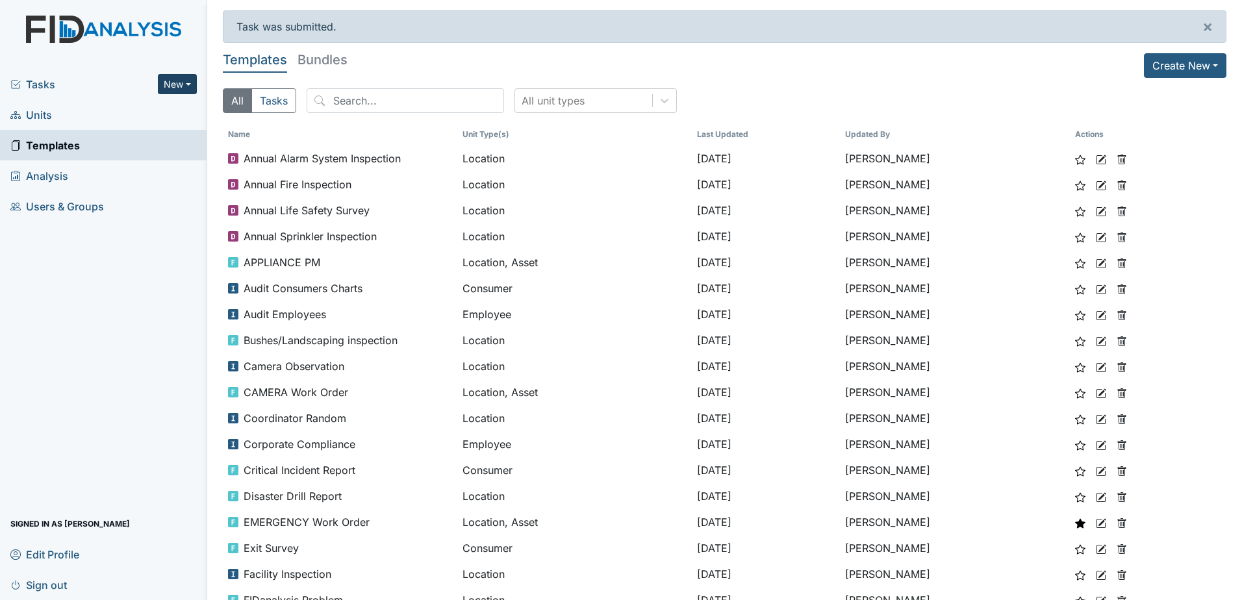
click at [186, 86] on button "New" at bounding box center [177, 84] width 39 height 20
click at [154, 157] on link "Document" at bounding box center [144, 153] width 103 height 21
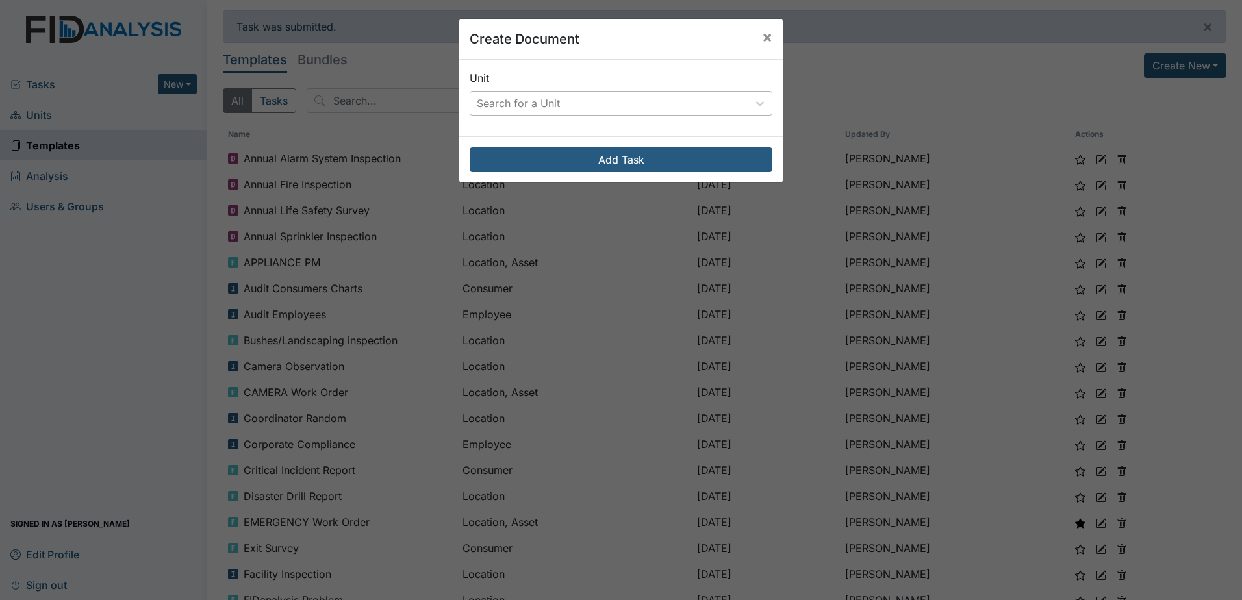
click at [573, 103] on div "Search for a Unit" at bounding box center [608, 103] width 277 height 23
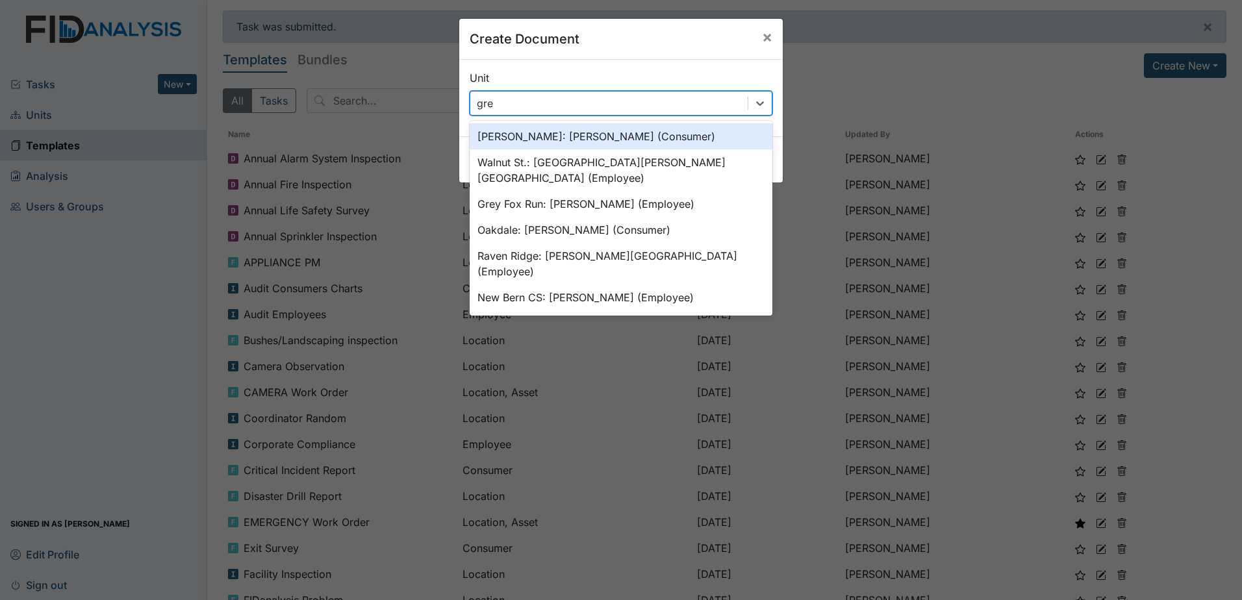
type input "grey"
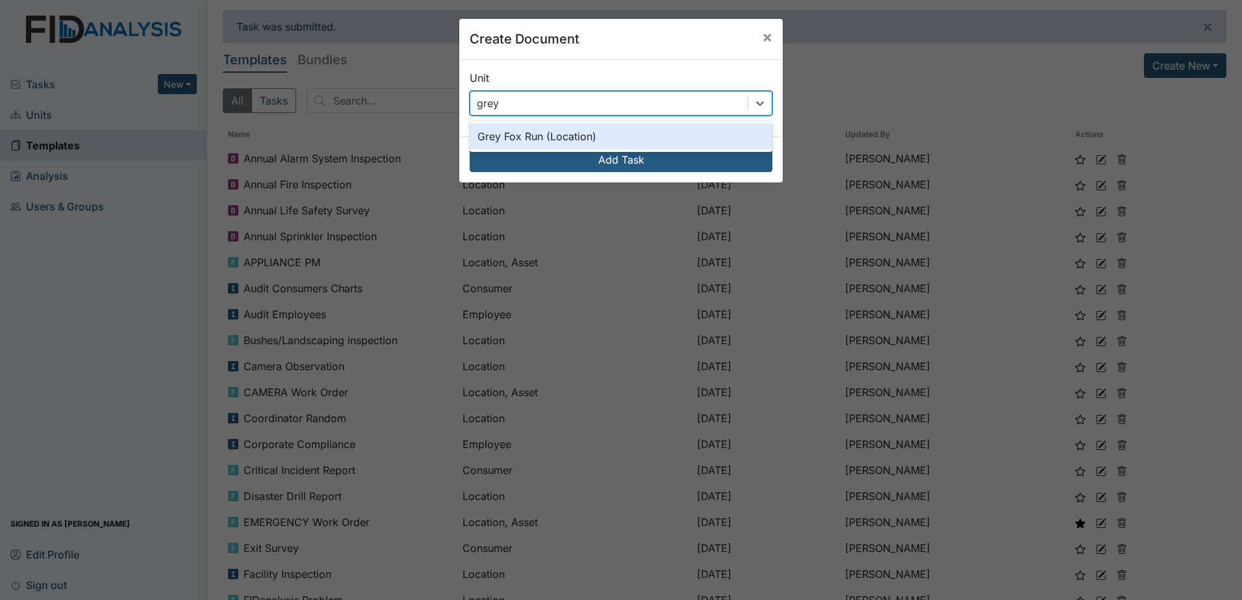
click at [563, 138] on div "Grey Fox Run (Location)" at bounding box center [620, 136] width 303 height 26
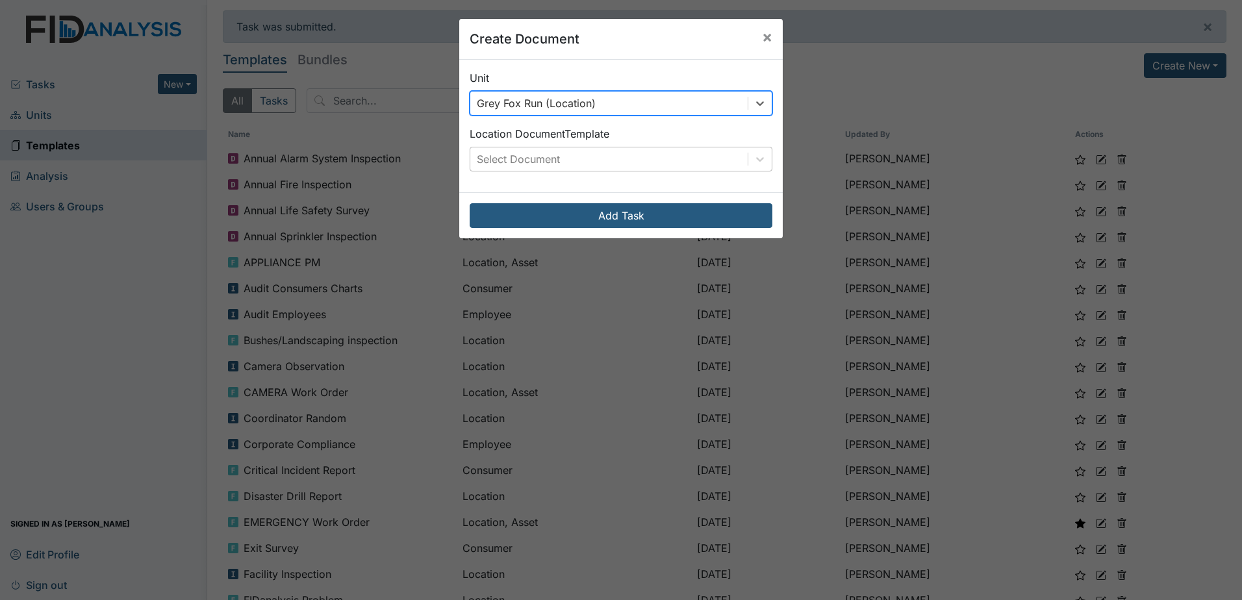
click at [617, 151] on div "Select Document" at bounding box center [608, 158] width 277 height 23
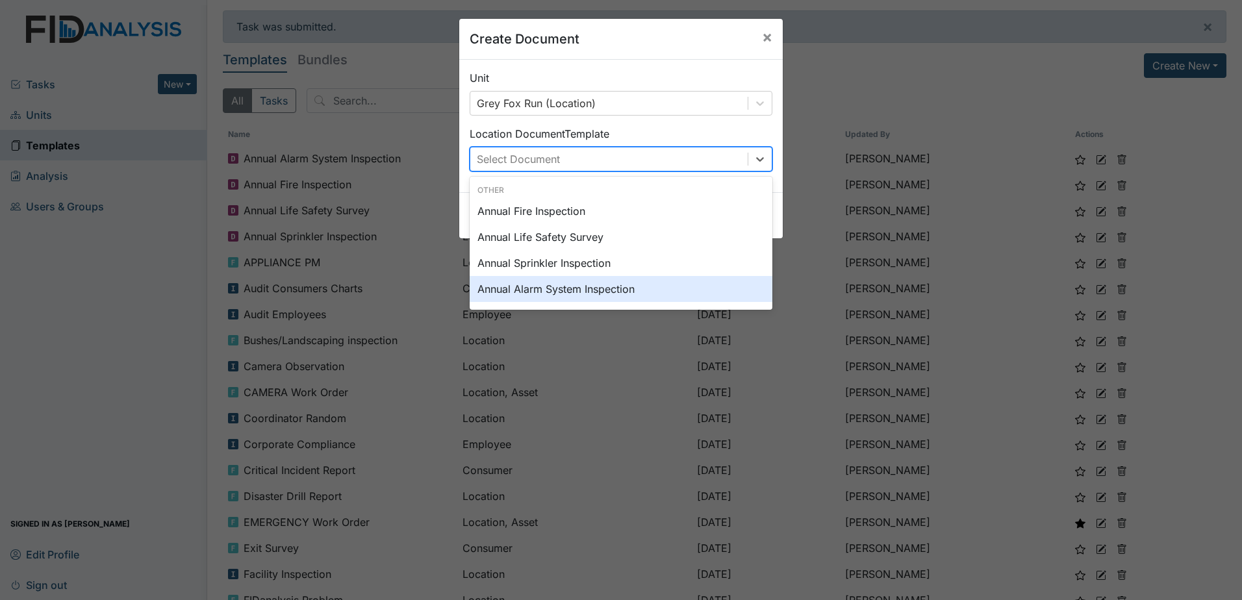
click at [614, 287] on div "Annual Alarm System Inspection" at bounding box center [620, 289] width 303 height 26
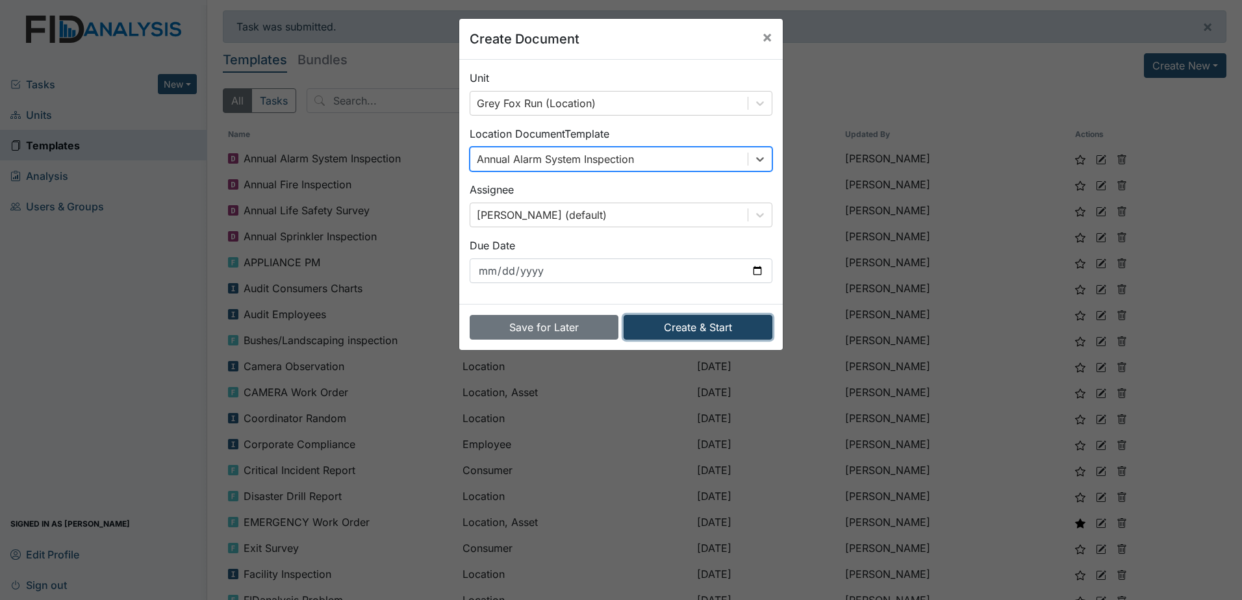
click at [674, 328] on button "Create & Start" at bounding box center [697, 327] width 149 height 25
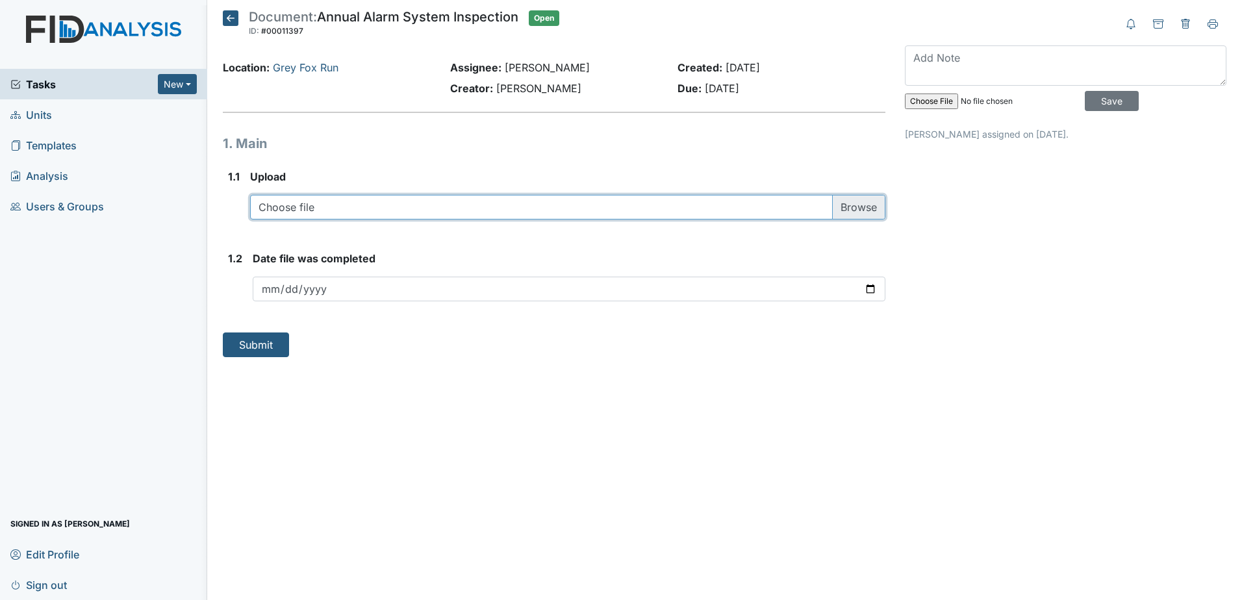
click at [406, 209] on input "file" at bounding box center [567, 207] width 635 height 25
type input "C:\fakepath\FIRE ALARM INSPECTION 202520250729_14161477 (112.pdf"
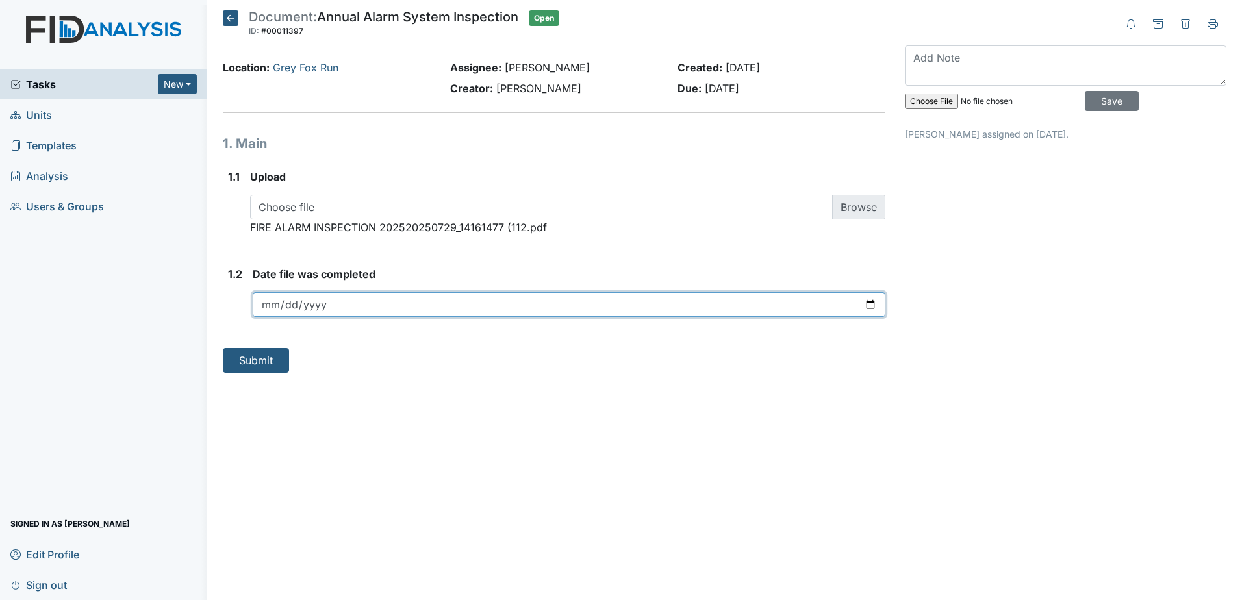
click at [536, 307] on input "date" at bounding box center [569, 304] width 632 height 25
click at [870, 300] on input "date" at bounding box center [569, 304] width 632 height 25
type input "[DATE]"
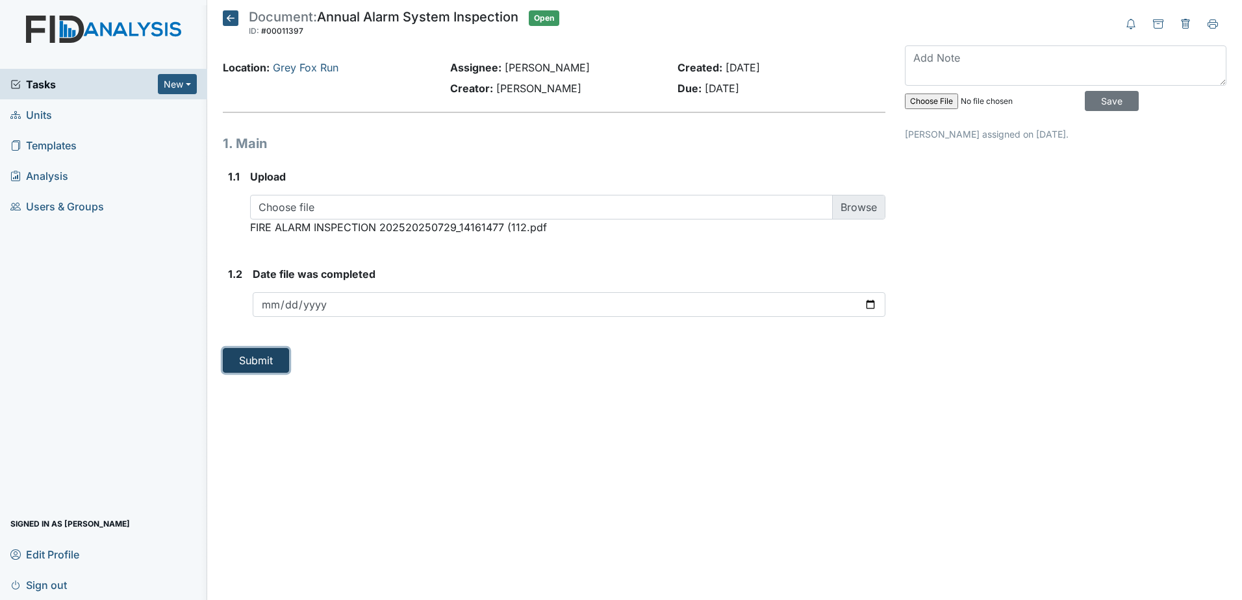
click at [273, 362] on button "Submit" at bounding box center [256, 360] width 66 height 25
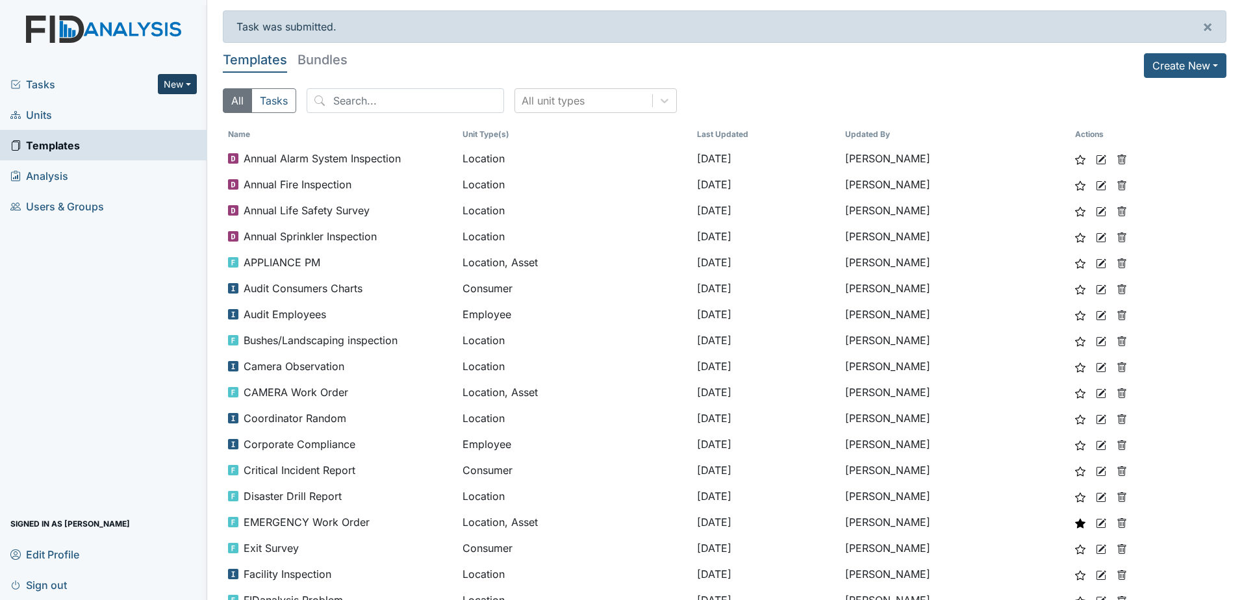
click at [182, 77] on button "New" at bounding box center [177, 84] width 39 height 20
click at [151, 151] on link "Document" at bounding box center [144, 153] width 103 height 21
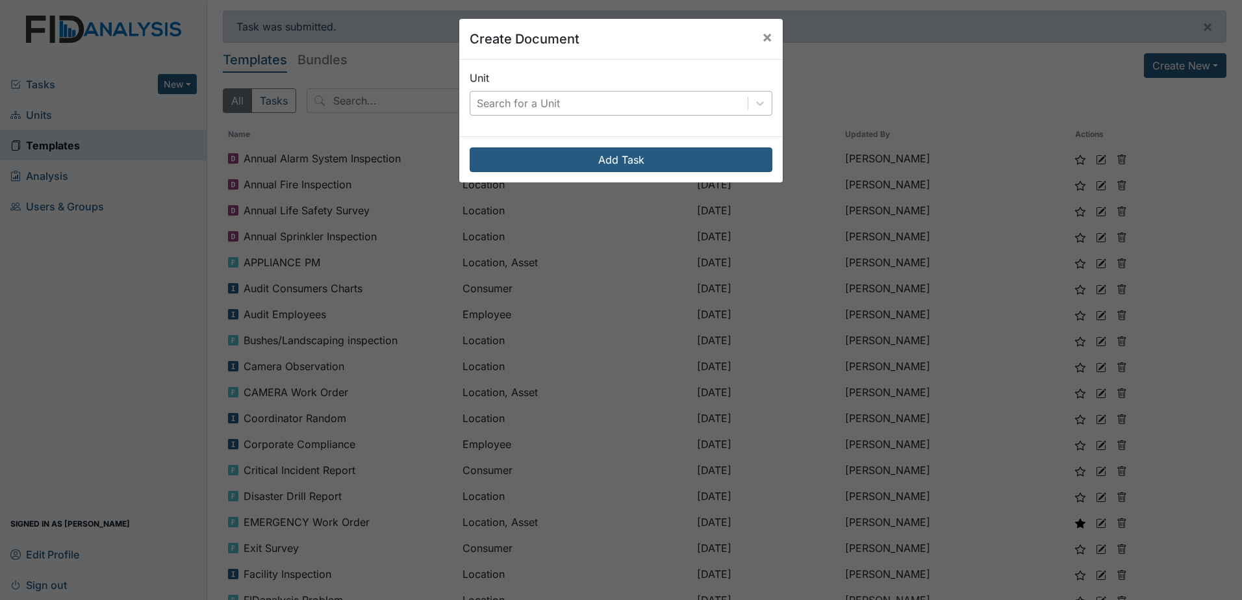
click at [594, 108] on div "Search for a Unit" at bounding box center [608, 103] width 277 height 23
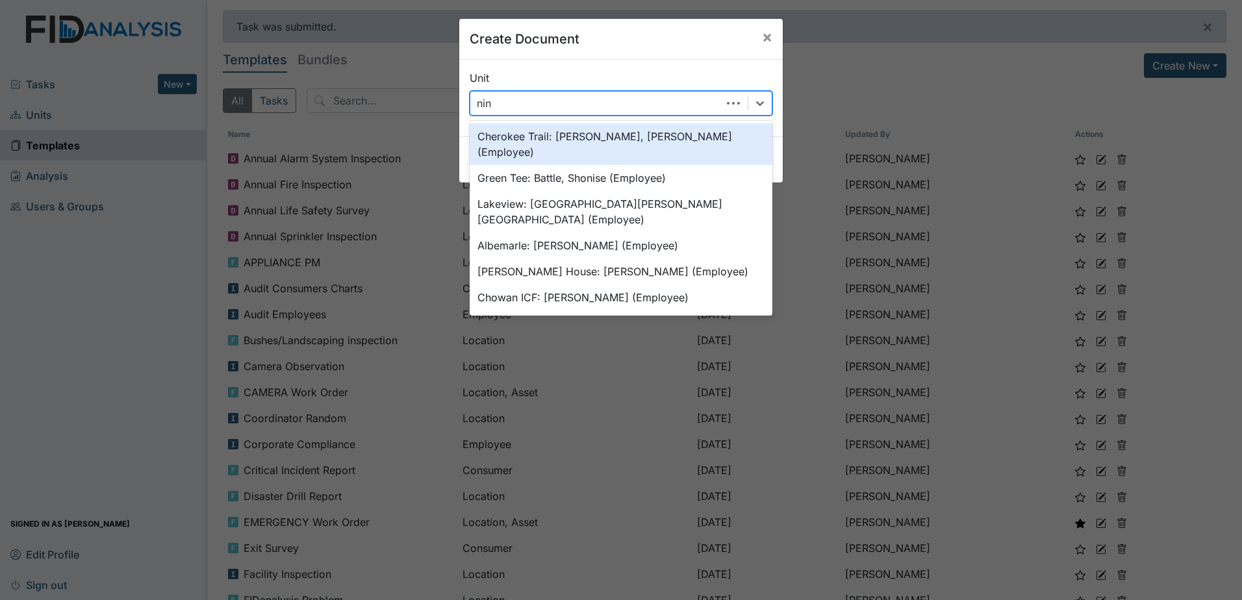
type input "nine"
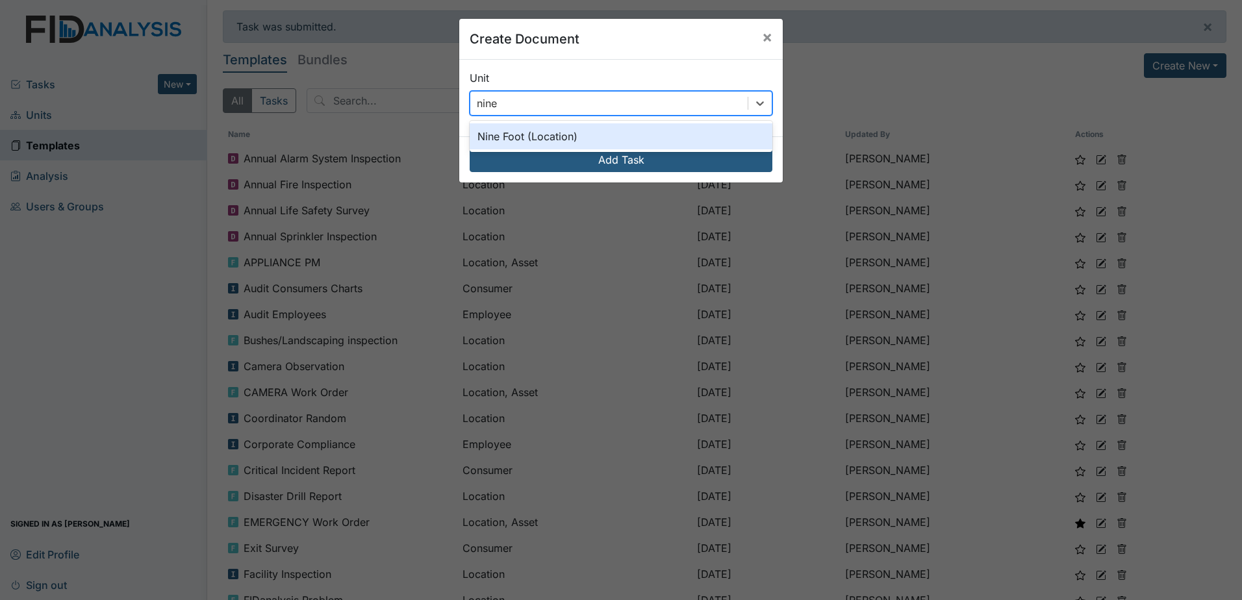
click at [594, 129] on div "Nine Foot (Location)" at bounding box center [620, 136] width 303 height 26
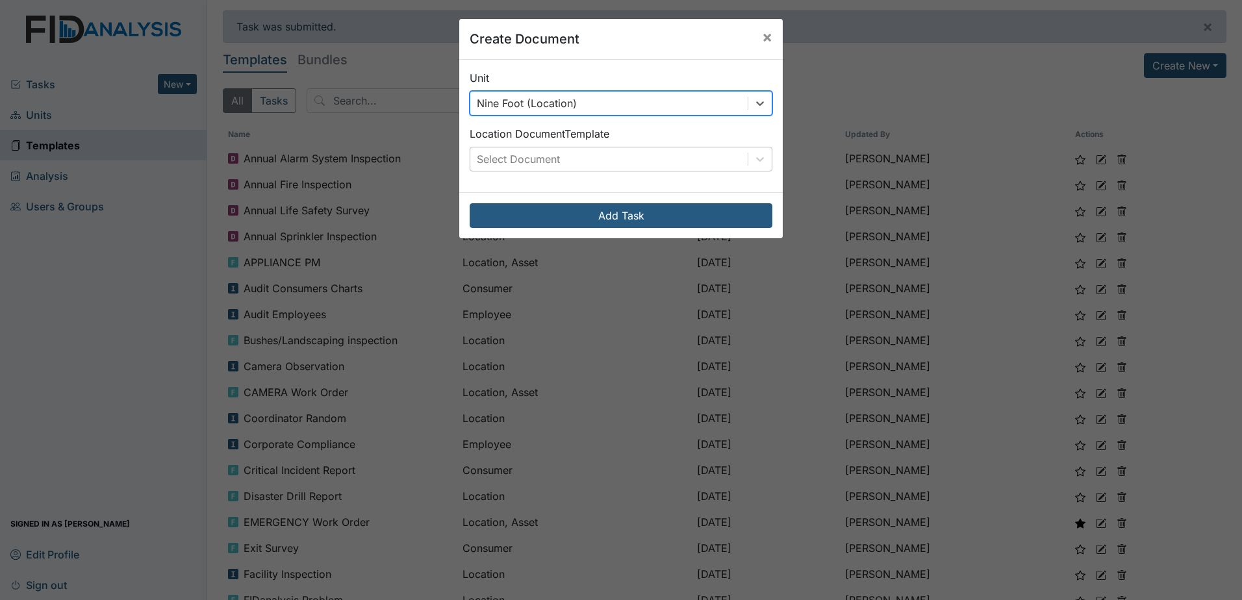
click at [618, 156] on div "Select Document" at bounding box center [608, 158] width 277 height 23
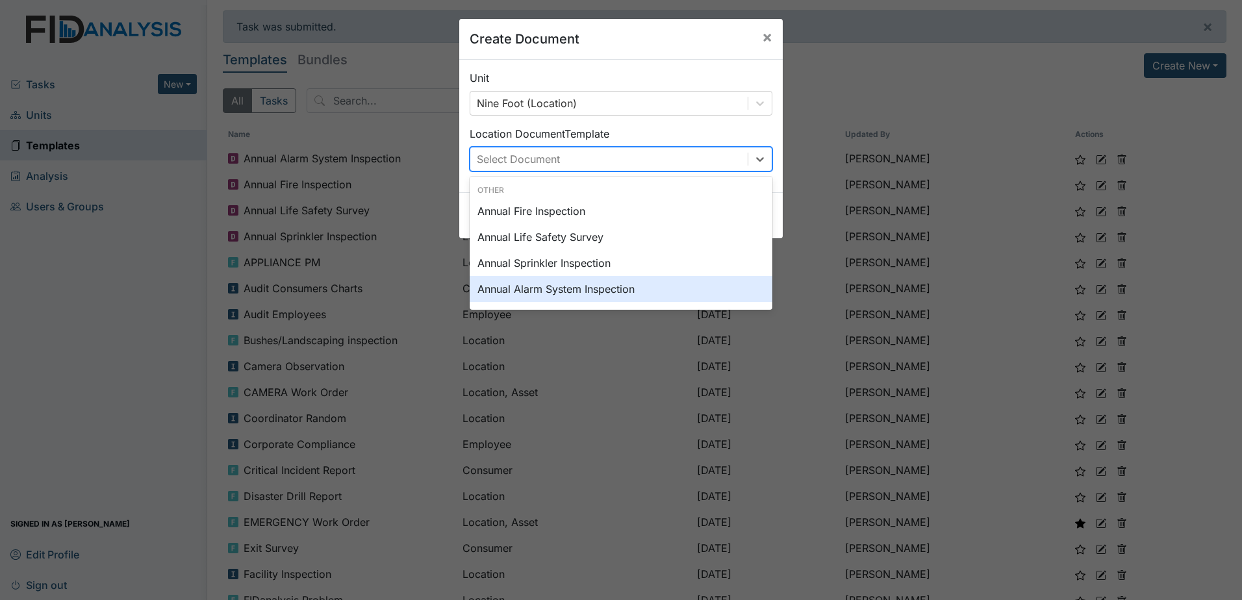
click at [599, 289] on div "Annual Alarm System Inspection" at bounding box center [620, 289] width 303 height 26
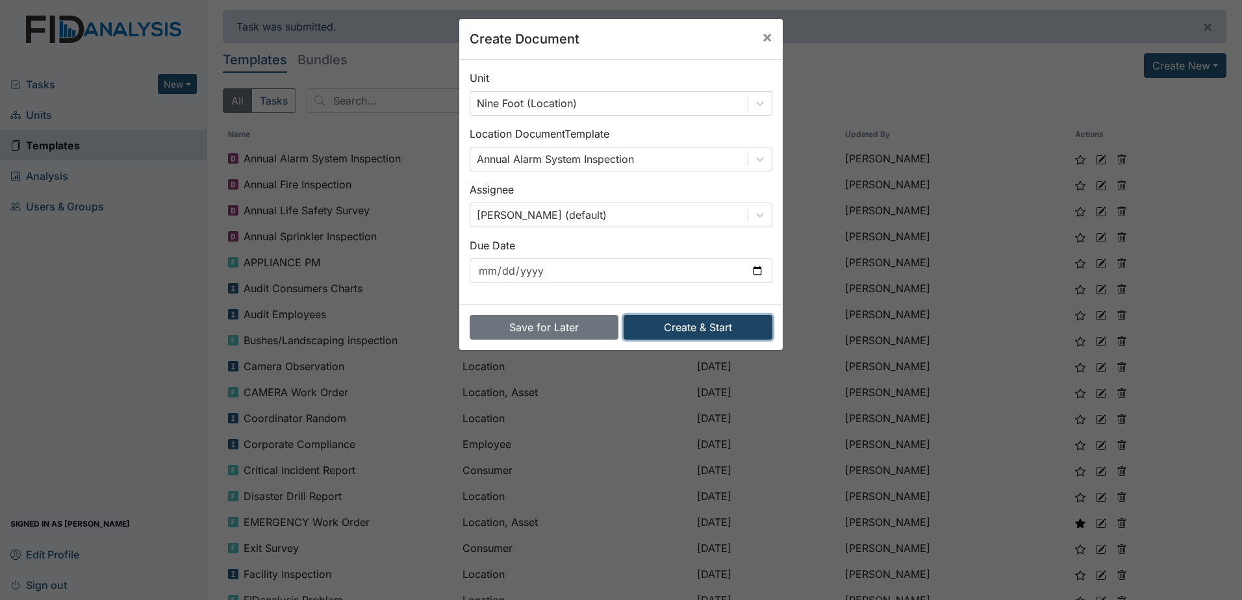
click at [679, 323] on button "Create & Start" at bounding box center [697, 327] width 149 height 25
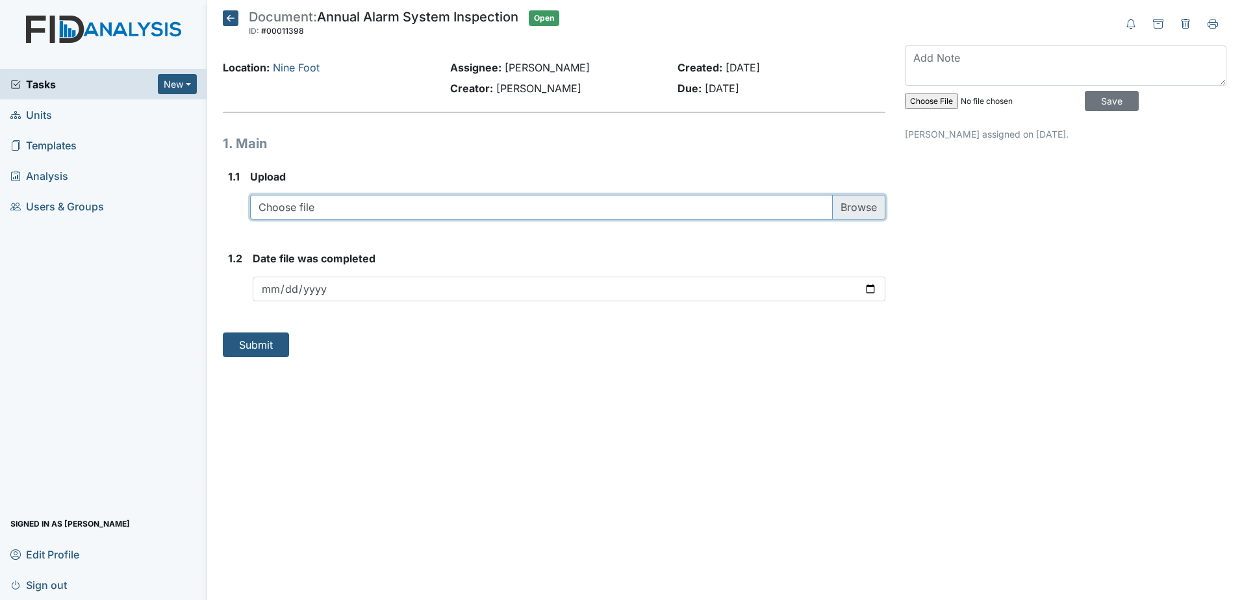
click at [392, 206] on input "file" at bounding box center [567, 207] width 635 height 25
type input "C:\fakepath\FIRE ALARM INSPECTION 202520250729_14144705 (113.pdf"
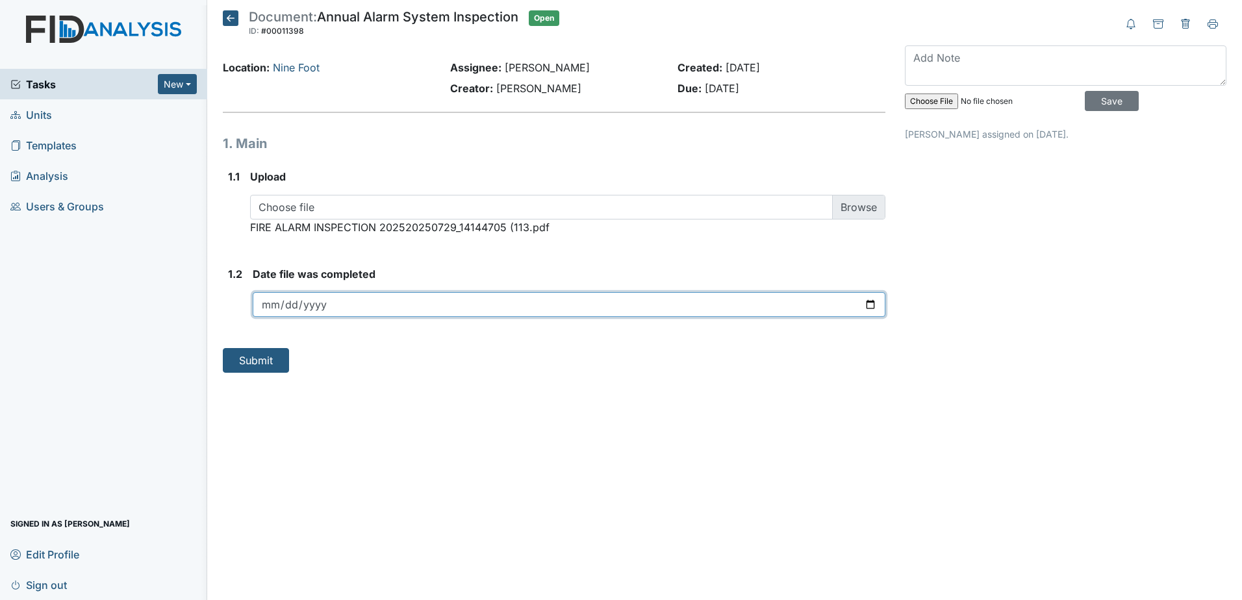
click at [873, 302] on input "date" at bounding box center [569, 304] width 632 height 25
type input "2025-09-18"
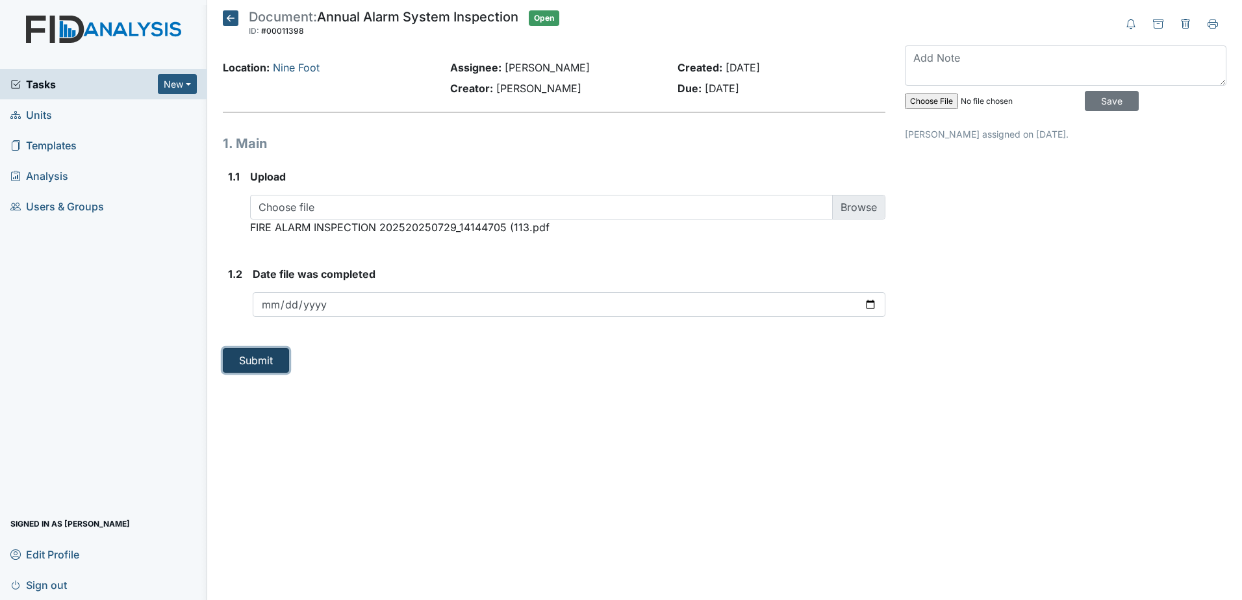
click at [260, 365] on button "Submit" at bounding box center [256, 360] width 66 height 25
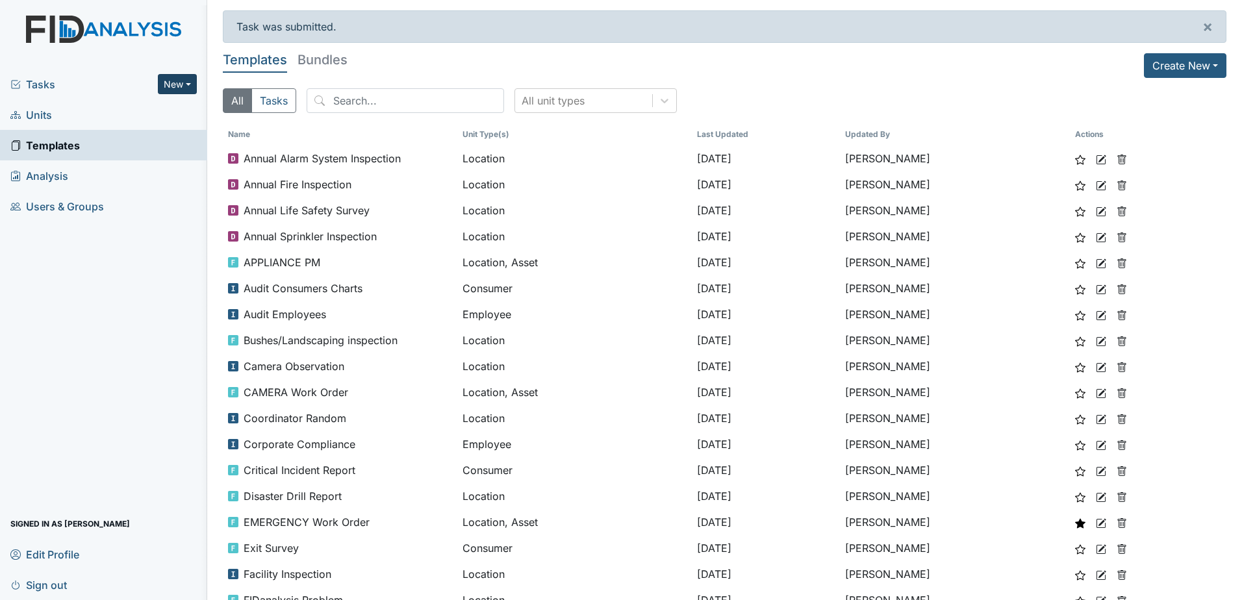
click at [173, 82] on button "New" at bounding box center [177, 84] width 39 height 20
click at [152, 148] on link "Document" at bounding box center [144, 153] width 103 height 21
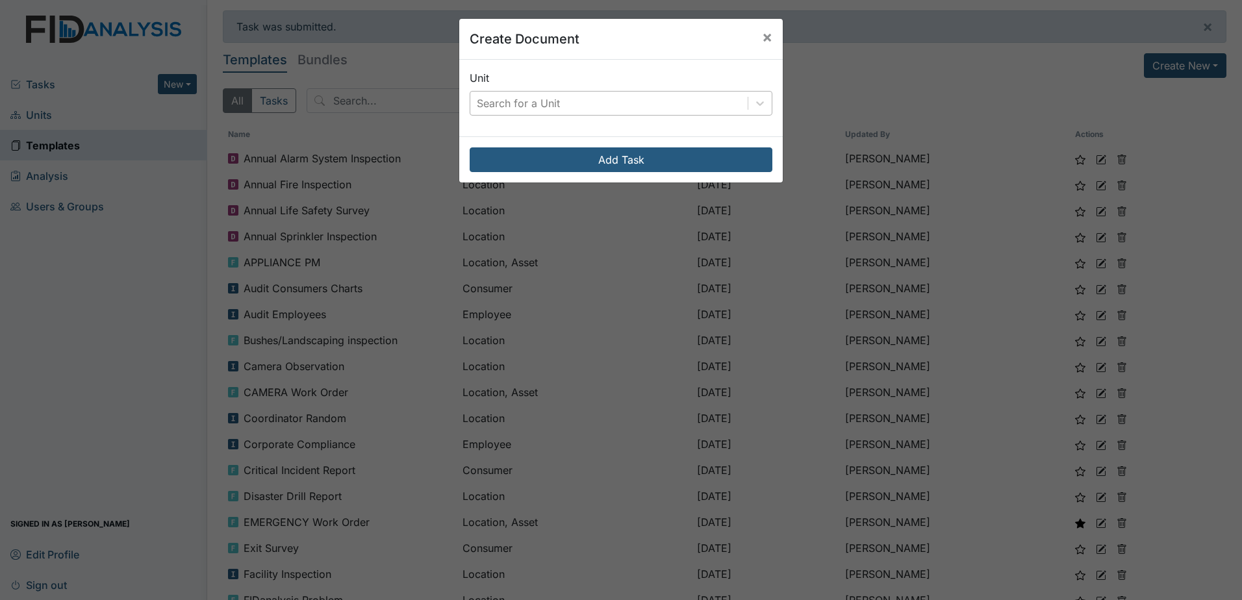
click at [501, 106] on div "Search for a Unit" at bounding box center [518, 103] width 83 height 16
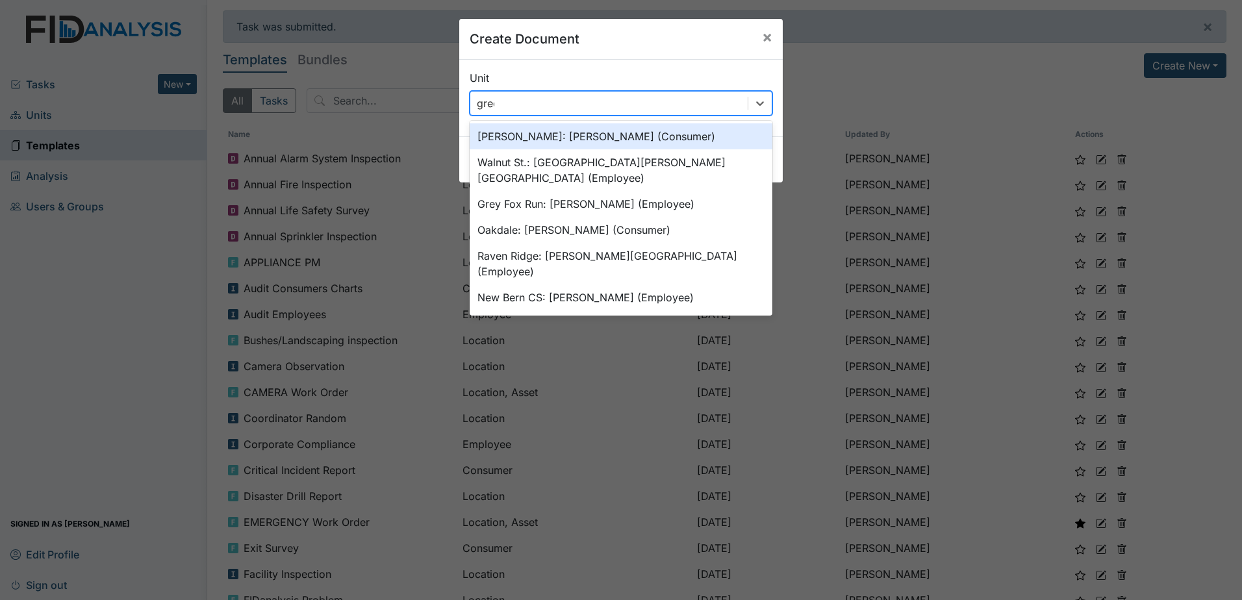
type input "green"
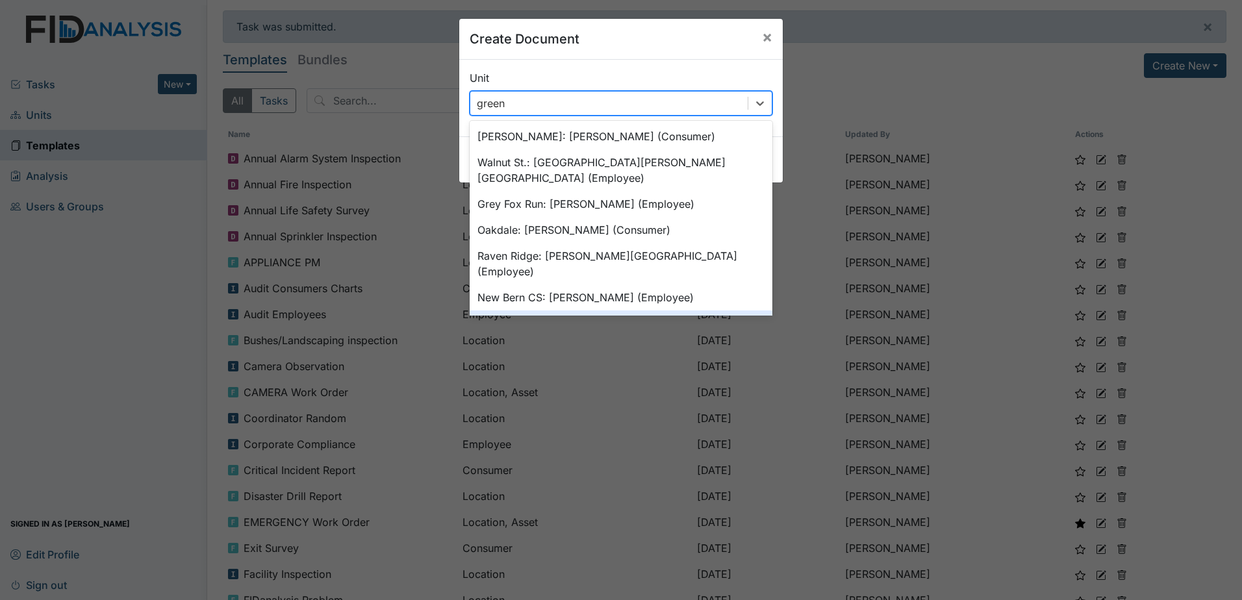
click at [585, 310] on div "Green Tee (Location)" at bounding box center [620, 323] width 303 height 26
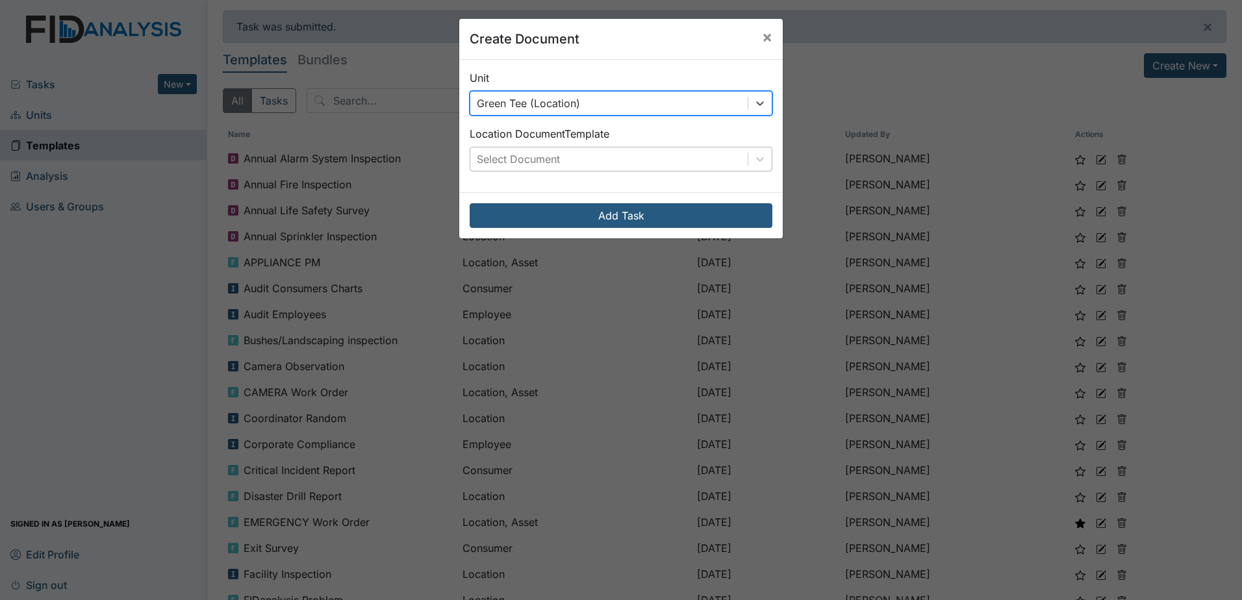
click at [602, 156] on div "Select Document" at bounding box center [608, 158] width 277 height 23
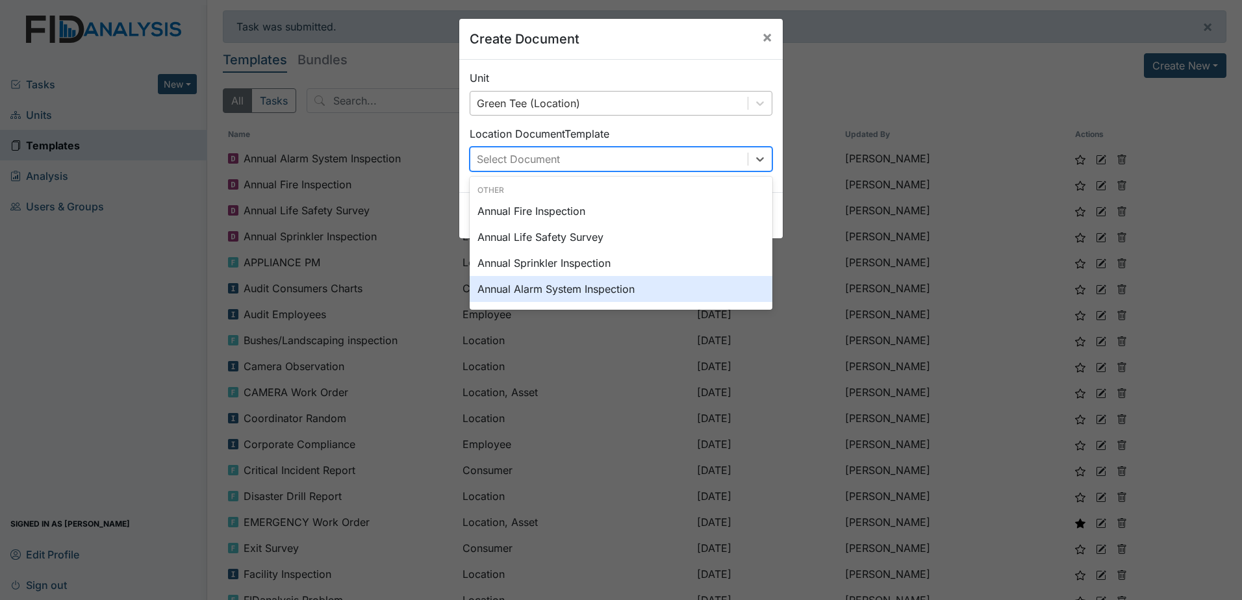
click at [592, 285] on div "Annual Alarm System Inspection" at bounding box center [620, 289] width 303 height 26
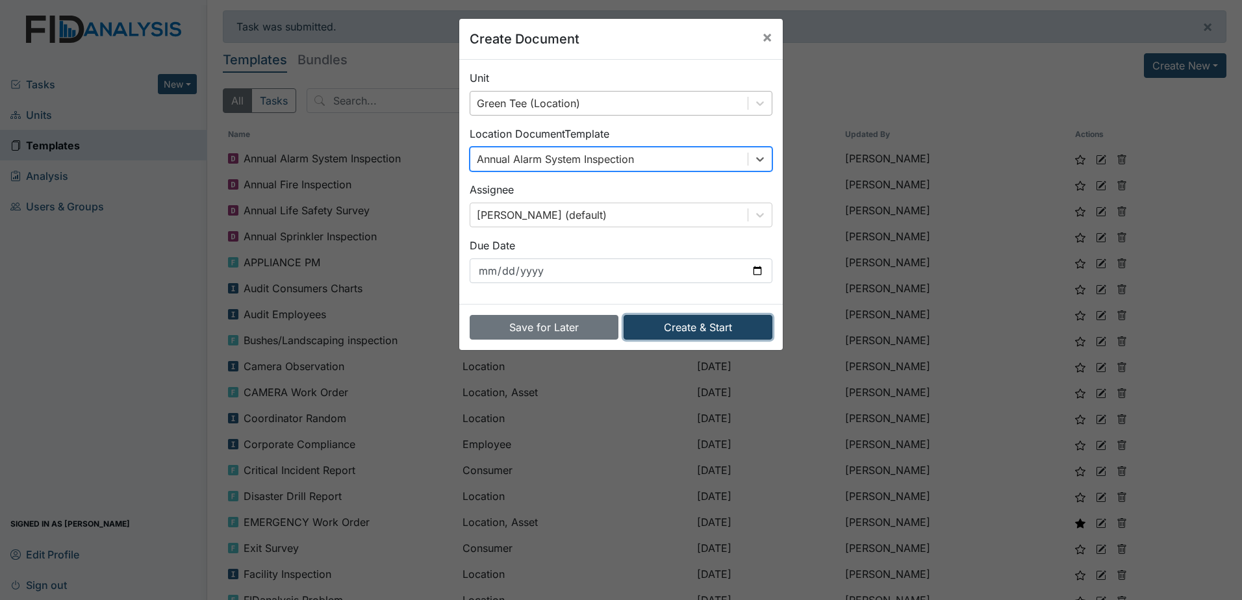
click at [734, 318] on button "Create & Start" at bounding box center [697, 327] width 149 height 25
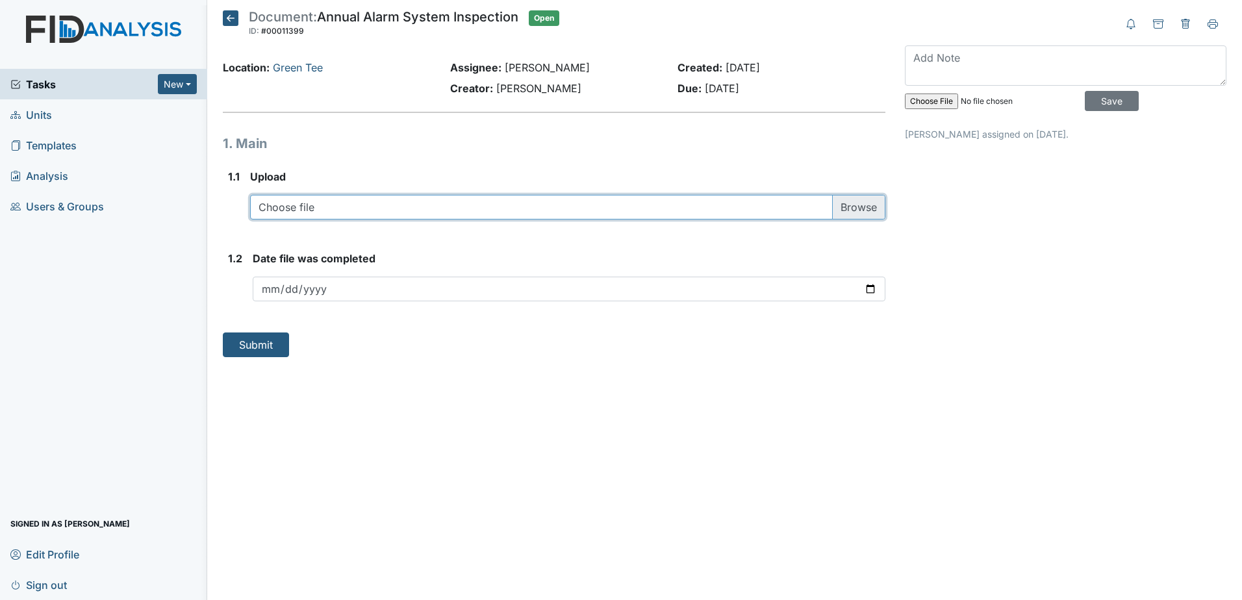
click at [388, 205] on input "file" at bounding box center [567, 207] width 635 height 25
type input "C:\fakepath\FIRE ALARM INSPECTION 202520250819_09165594 (114.pdf"
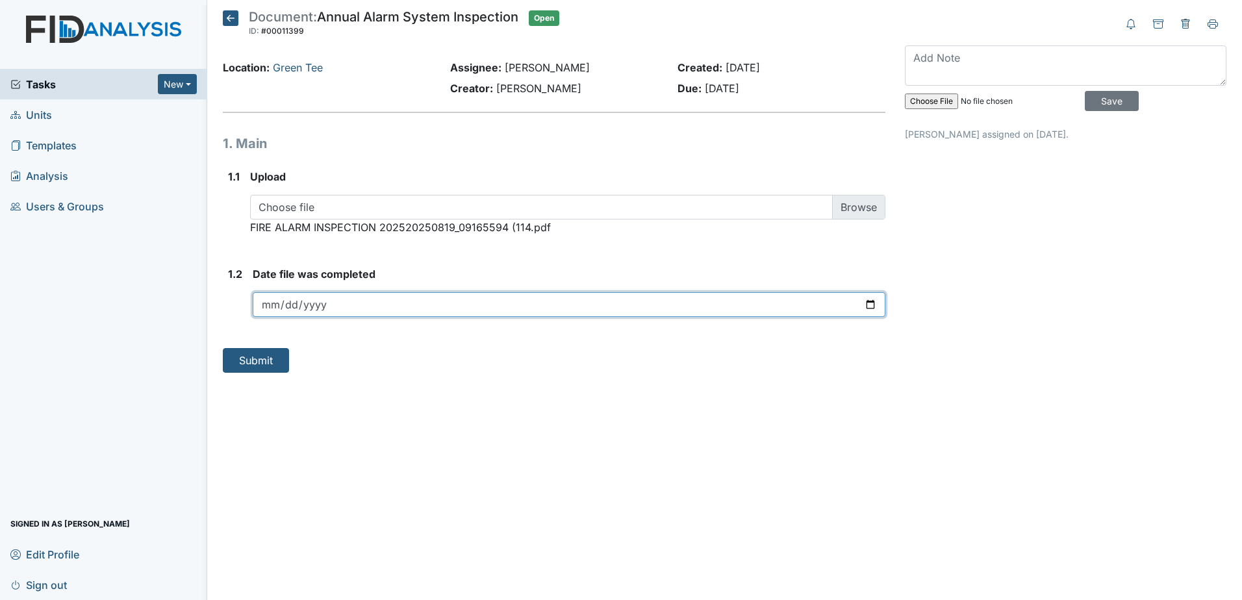
click at [877, 304] on input "date" at bounding box center [569, 304] width 632 height 25
click at [866, 303] on input "date" at bounding box center [569, 304] width 632 height 25
type input "2025-09-18"
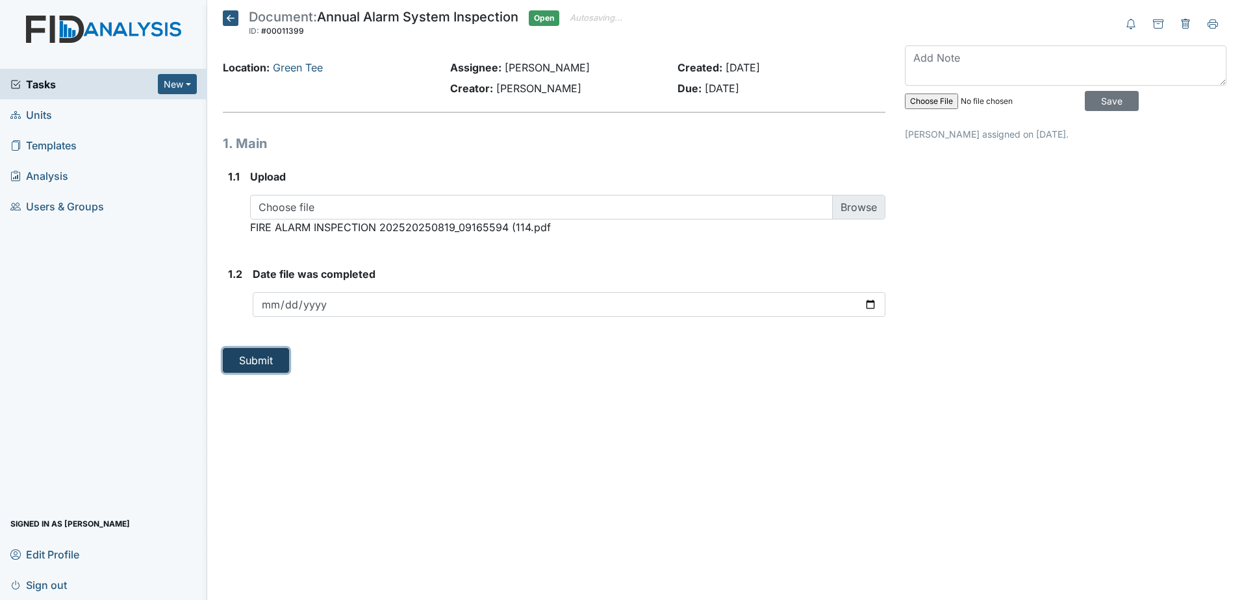
click at [257, 361] on button "Submit" at bounding box center [256, 360] width 66 height 25
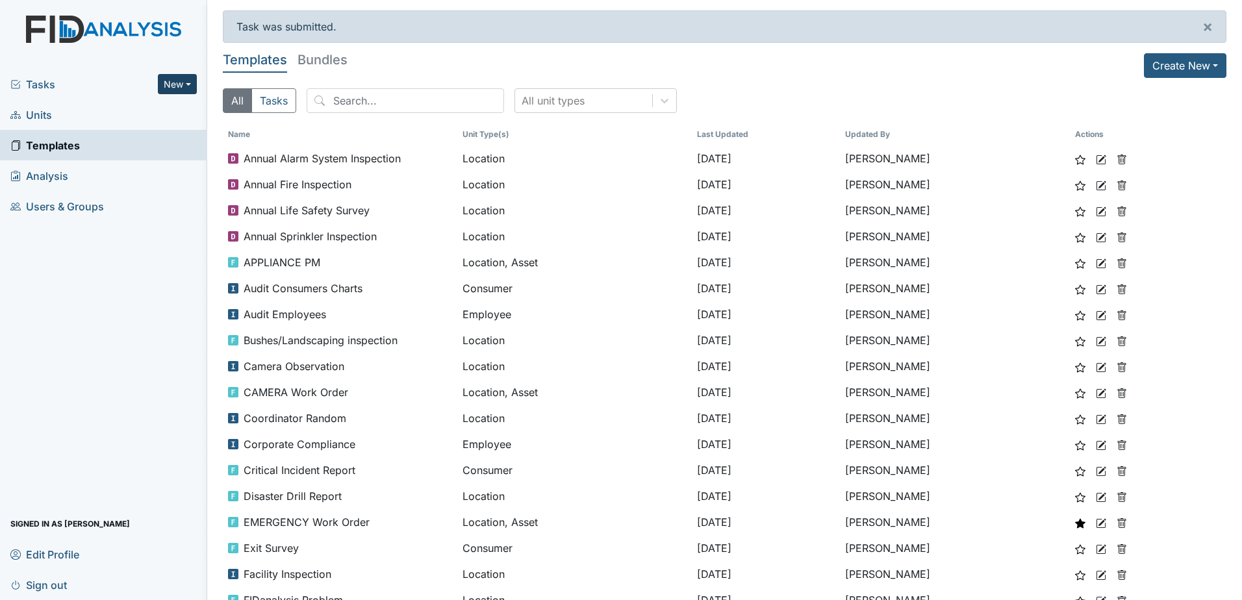
click at [180, 82] on button "New" at bounding box center [177, 84] width 39 height 20
click at [149, 153] on link "Document" at bounding box center [144, 153] width 103 height 21
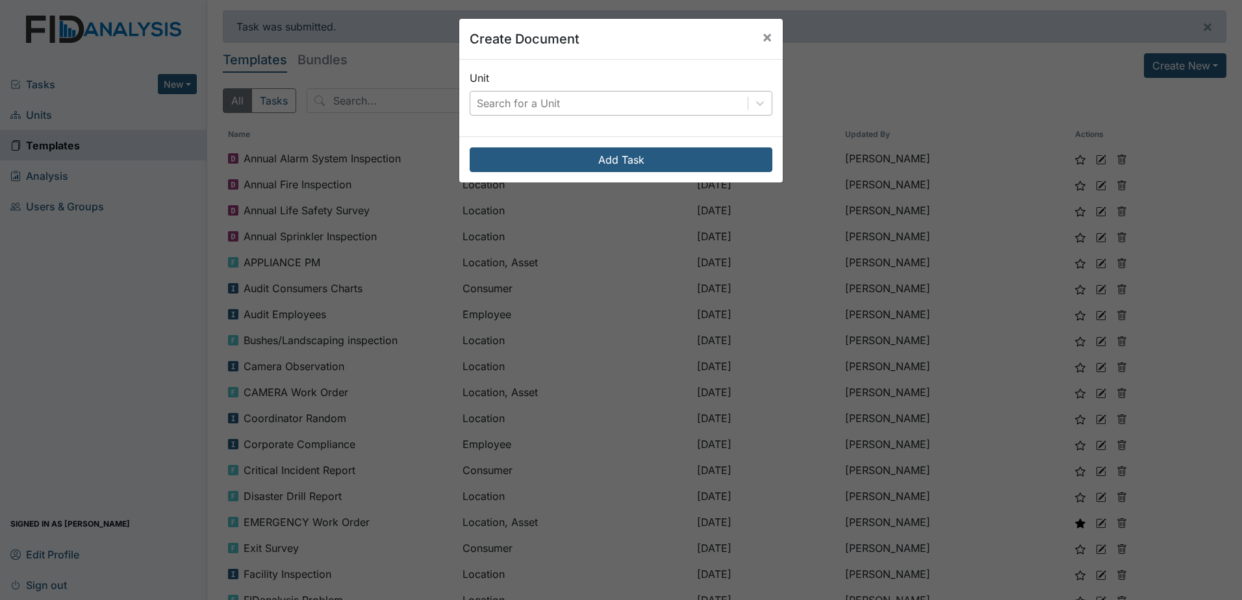
click at [512, 110] on div "Search for a Unit" at bounding box center [518, 103] width 83 height 16
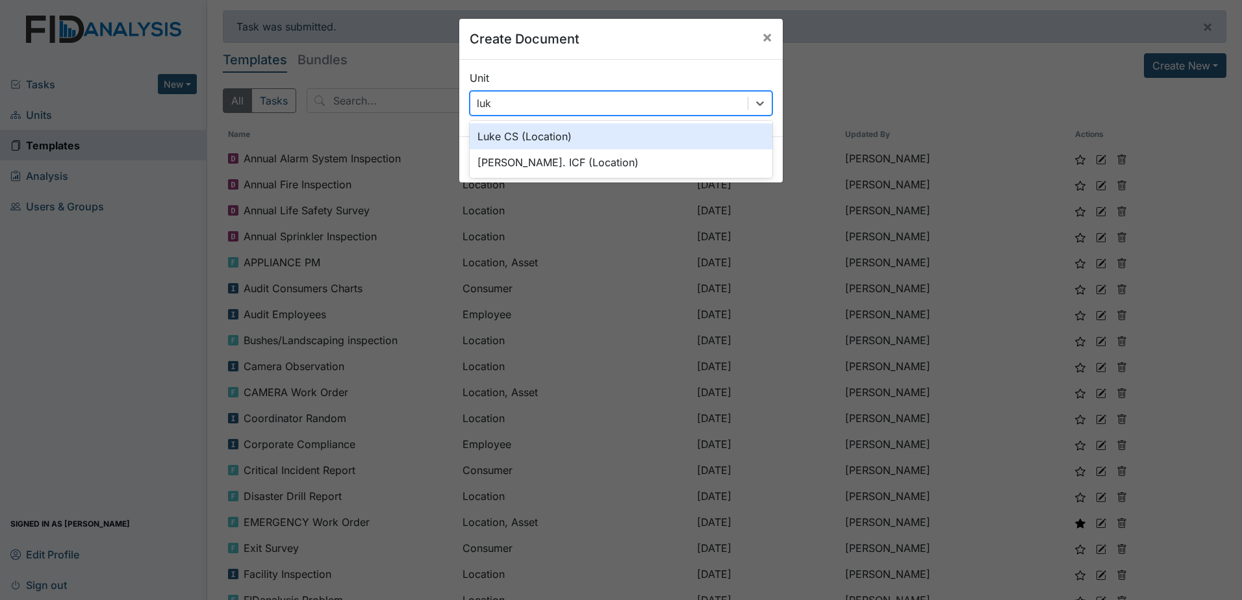
type input "luke"
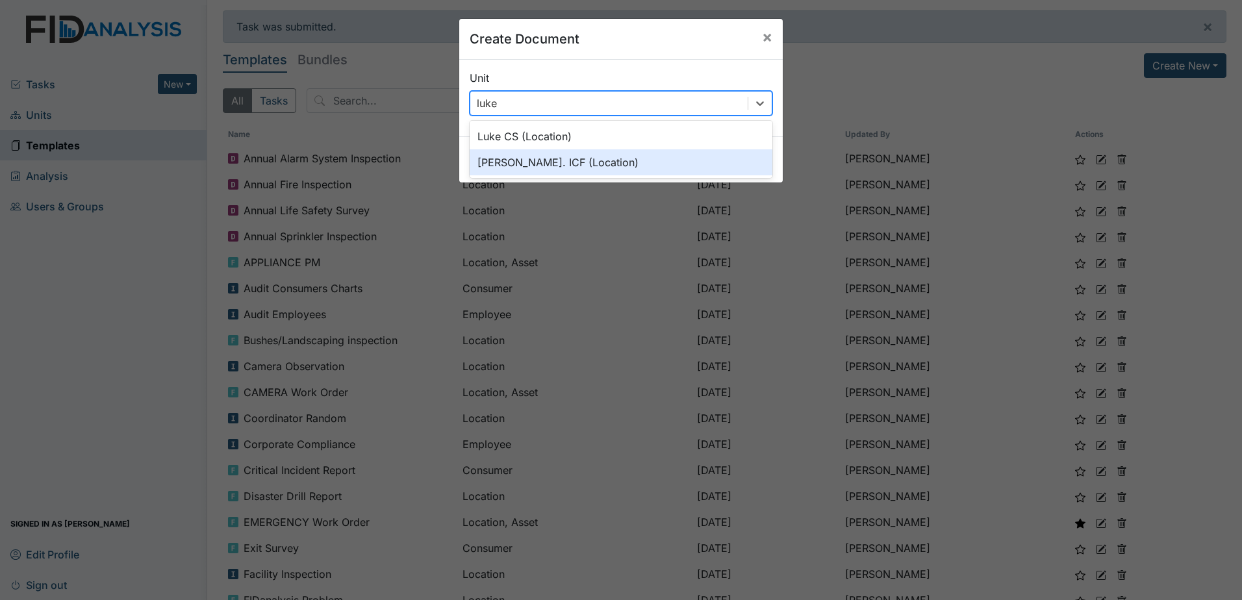
click at [542, 163] on div "Luke St. ICF (Location)" at bounding box center [620, 162] width 303 height 26
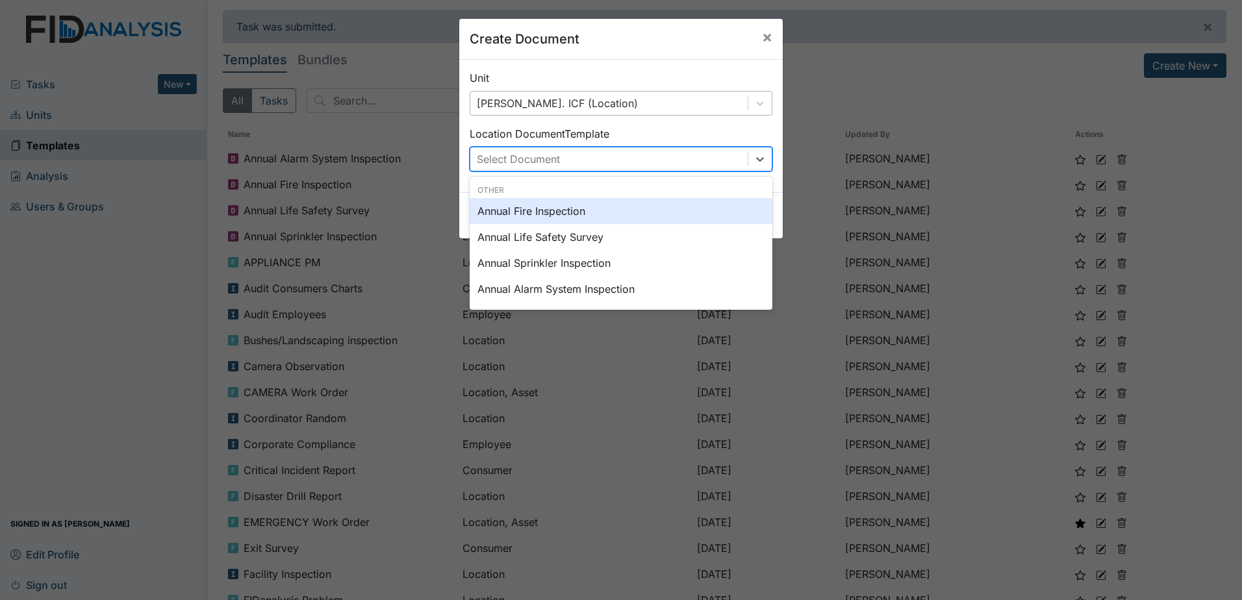
click at [585, 164] on div "Select Document" at bounding box center [608, 158] width 277 height 23
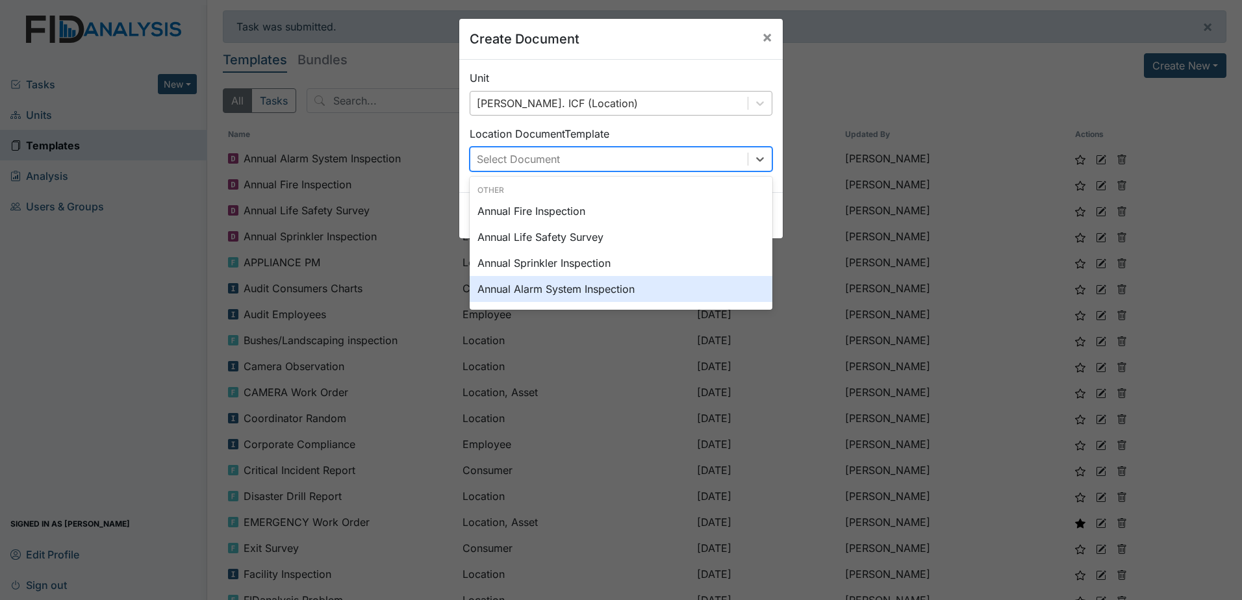
click at [568, 282] on div "Annual Alarm System Inspection" at bounding box center [620, 289] width 303 height 26
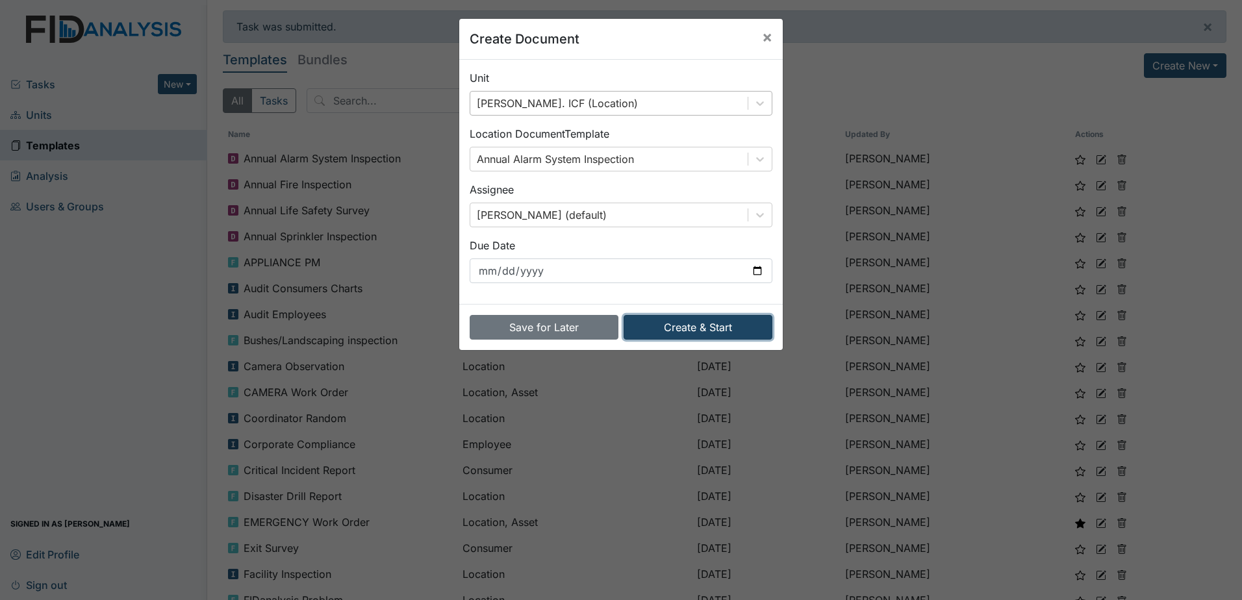
click at [660, 327] on button "Create & Start" at bounding box center [697, 327] width 149 height 25
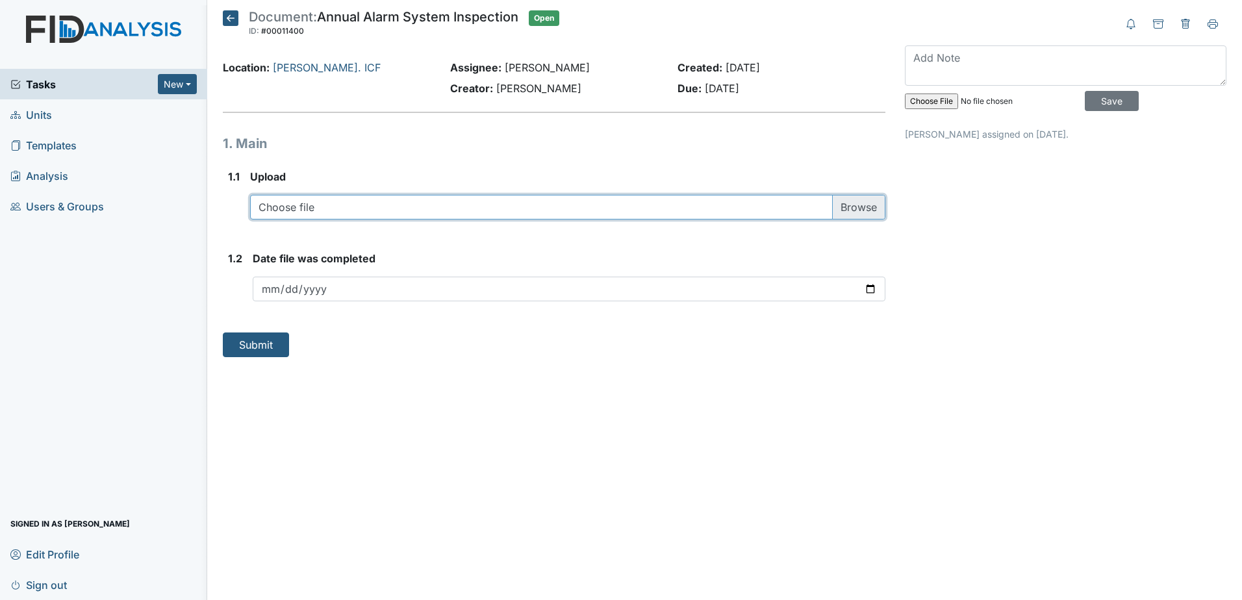
click at [422, 213] on input "file" at bounding box center [567, 207] width 635 height 25
type input "C:\fakepath\FIRE ALARM INSPECTION 202520250811_10220764 (115.pdf"
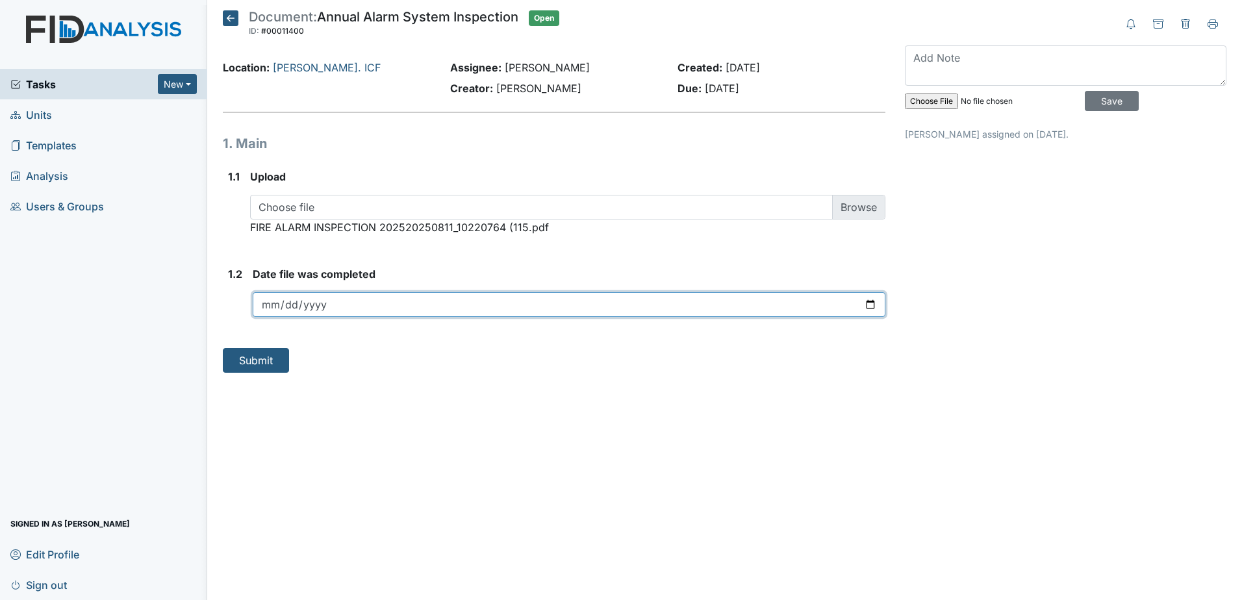
click at [868, 311] on input "date" at bounding box center [569, 304] width 632 height 25
click at [864, 301] on input "date" at bounding box center [569, 304] width 632 height 25
type input "[DATE]"
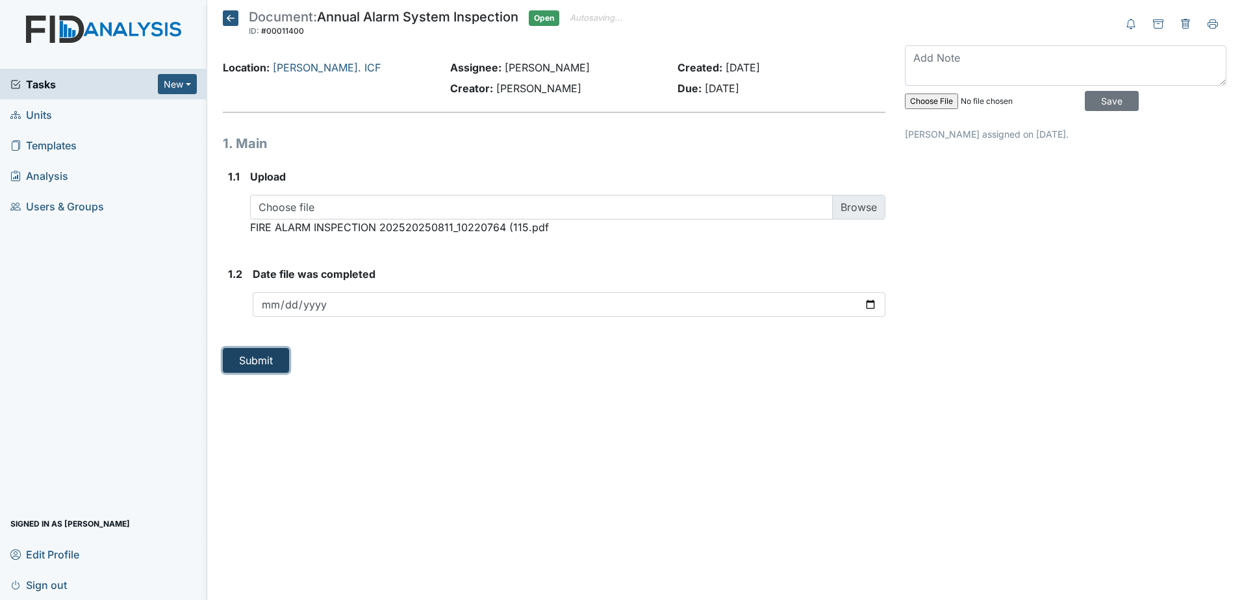
click at [260, 360] on button "Submit" at bounding box center [256, 360] width 66 height 25
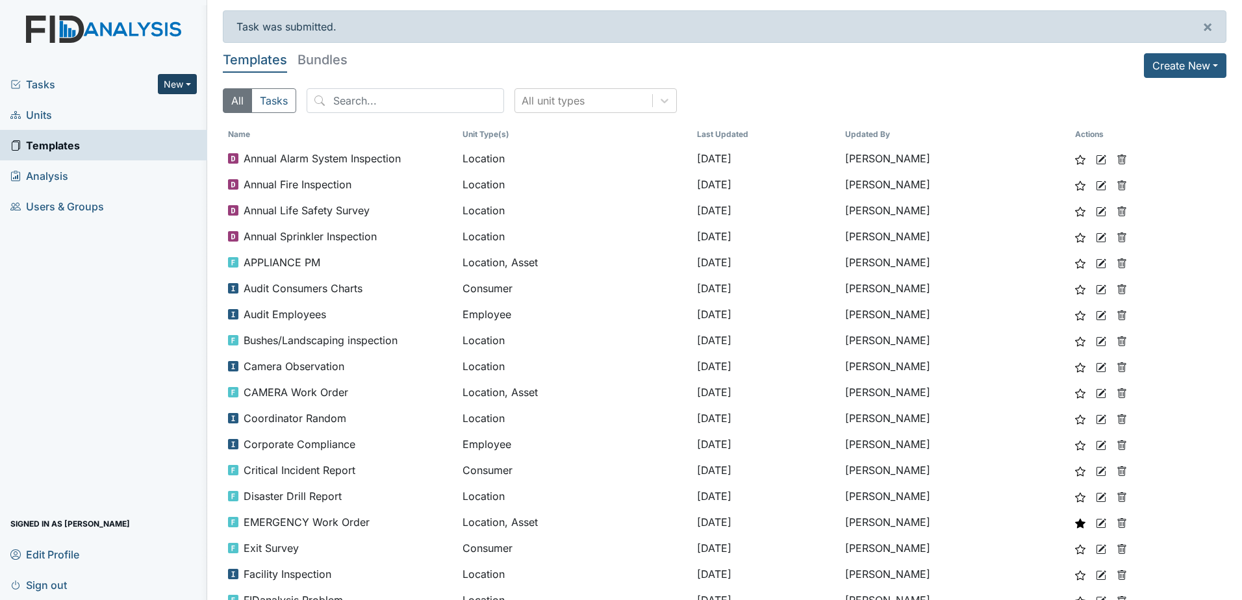
click at [184, 86] on button "New" at bounding box center [177, 84] width 39 height 20
click at [158, 156] on link "Document" at bounding box center [144, 153] width 103 height 21
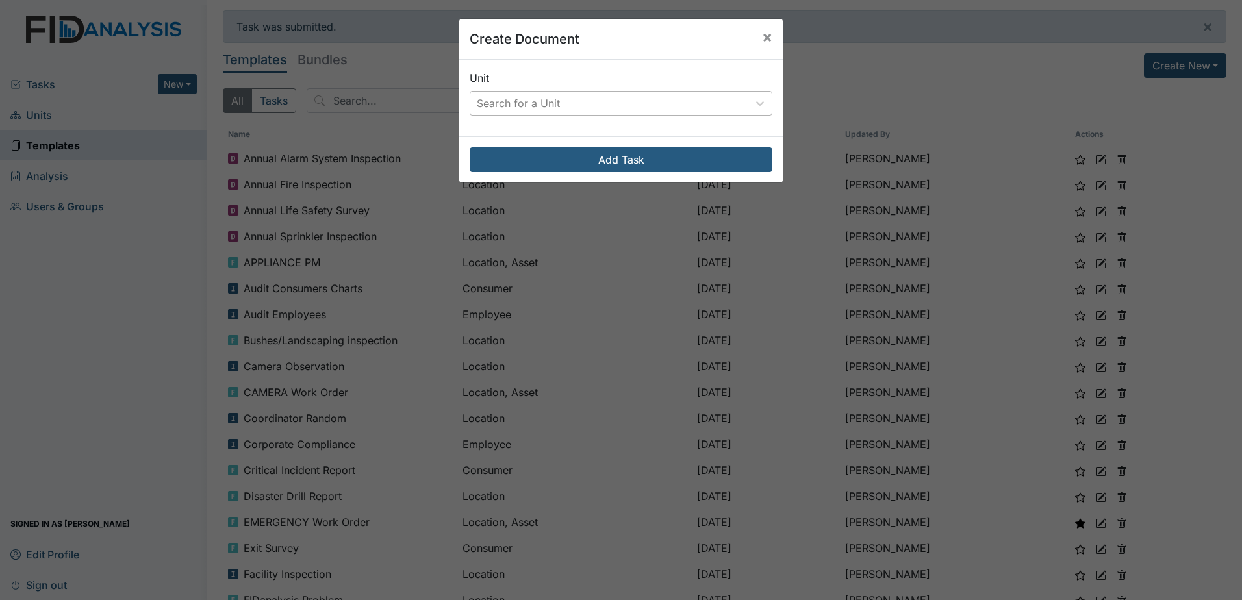
click at [573, 96] on div "Search for a Unit" at bounding box center [608, 103] width 277 height 23
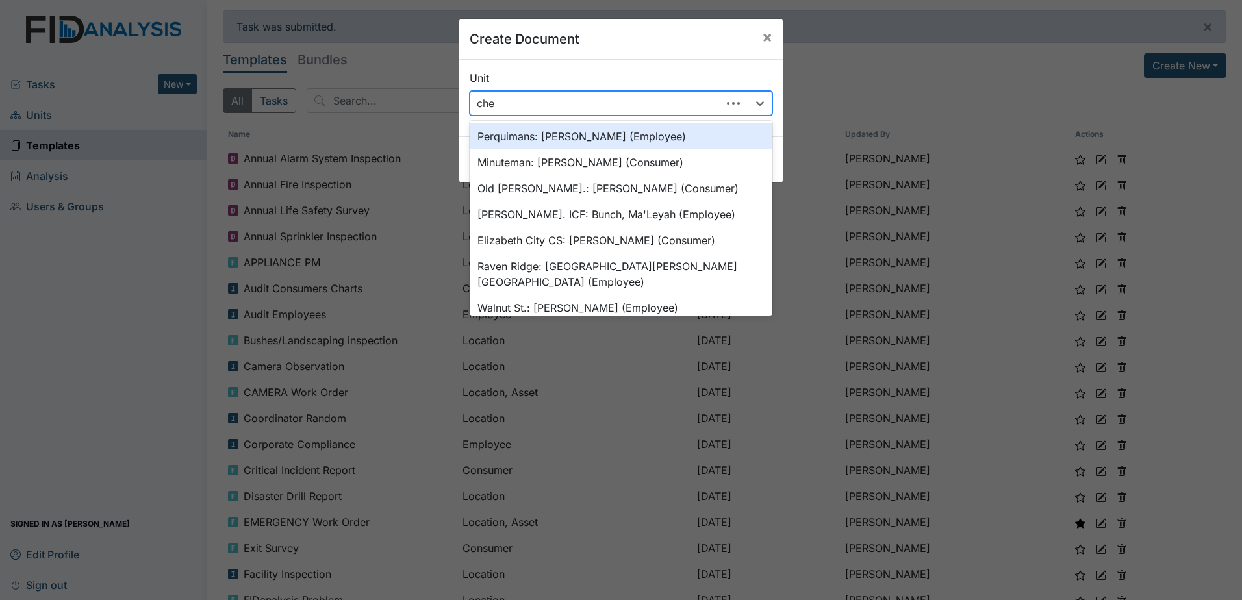
type input "cher"
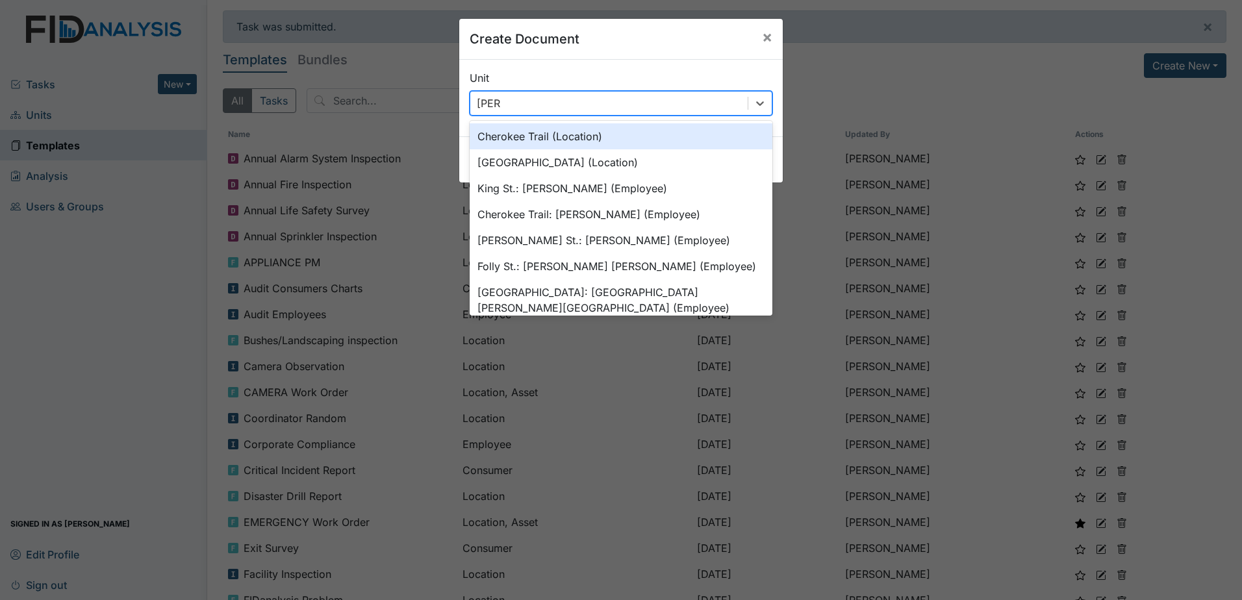
click at [584, 130] on div "Cherokee Trail (Location)" at bounding box center [620, 136] width 303 height 26
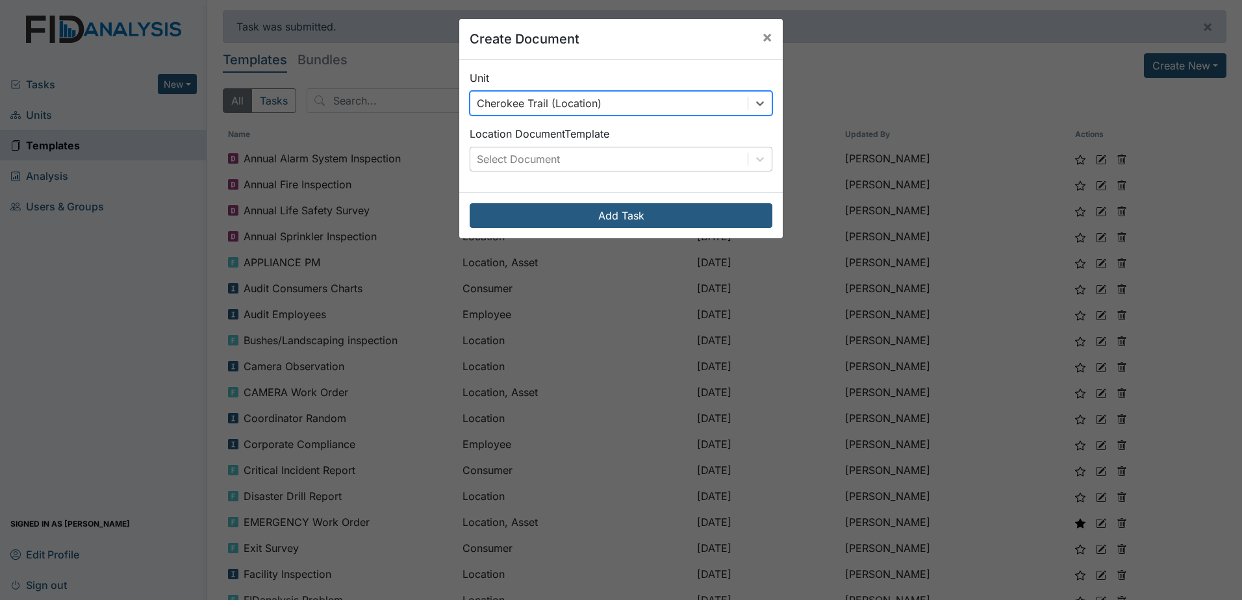
click at [601, 170] on div "Select Document" at bounding box center [608, 158] width 277 height 23
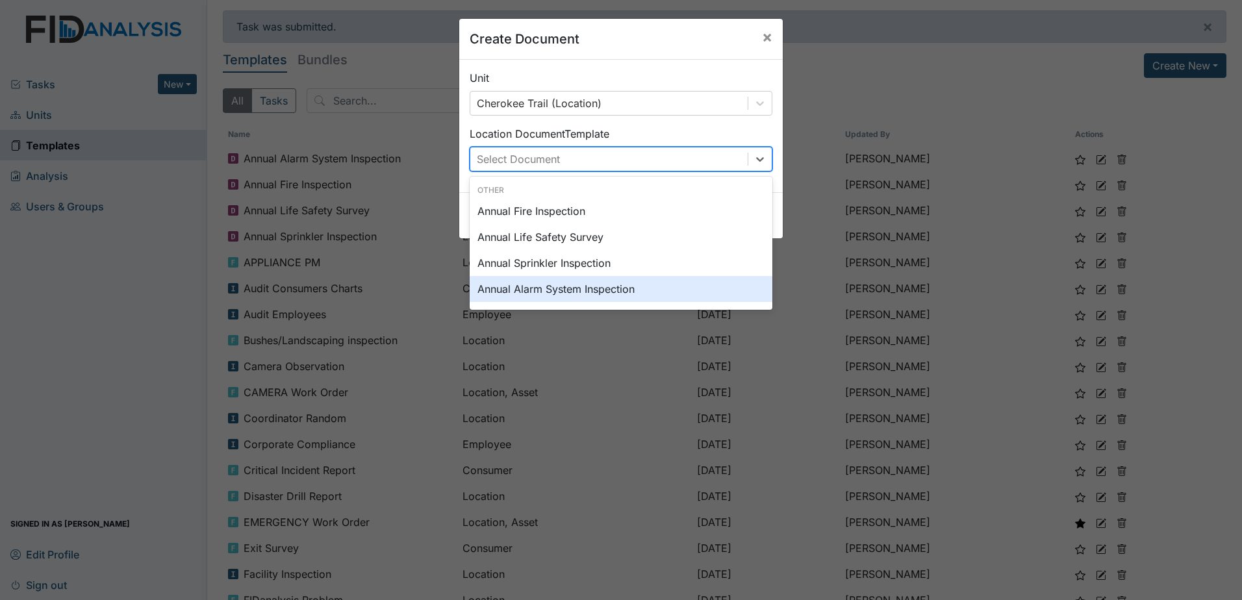
click at [581, 281] on div "Annual Alarm System Inspection" at bounding box center [620, 289] width 303 height 26
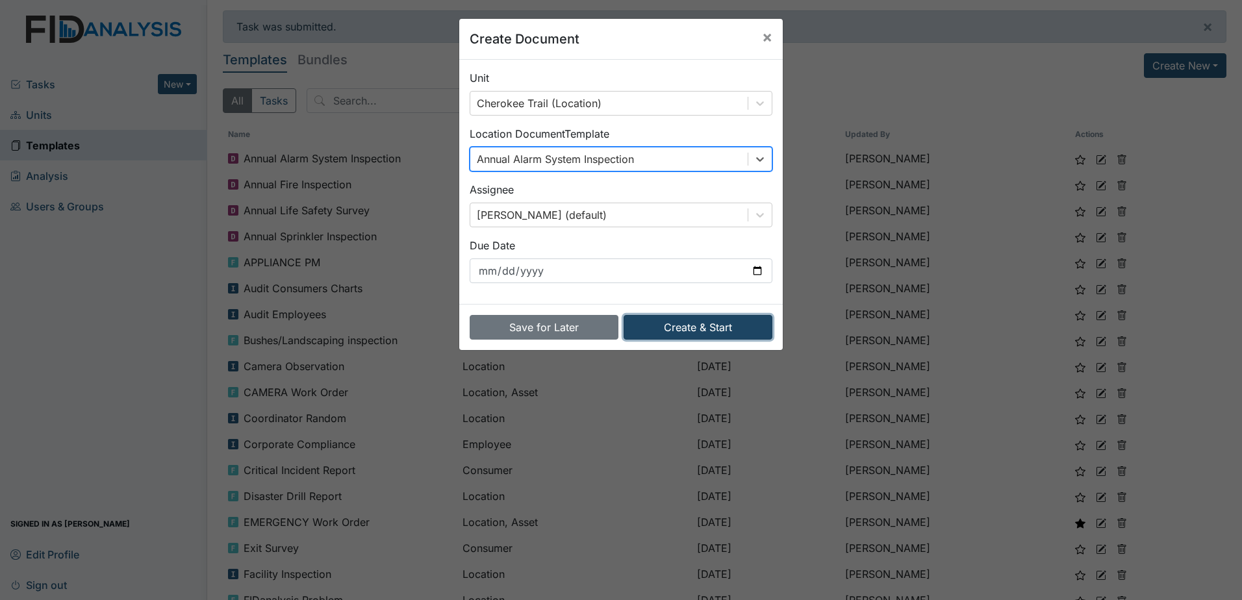
click at [644, 319] on button "Create & Start" at bounding box center [697, 327] width 149 height 25
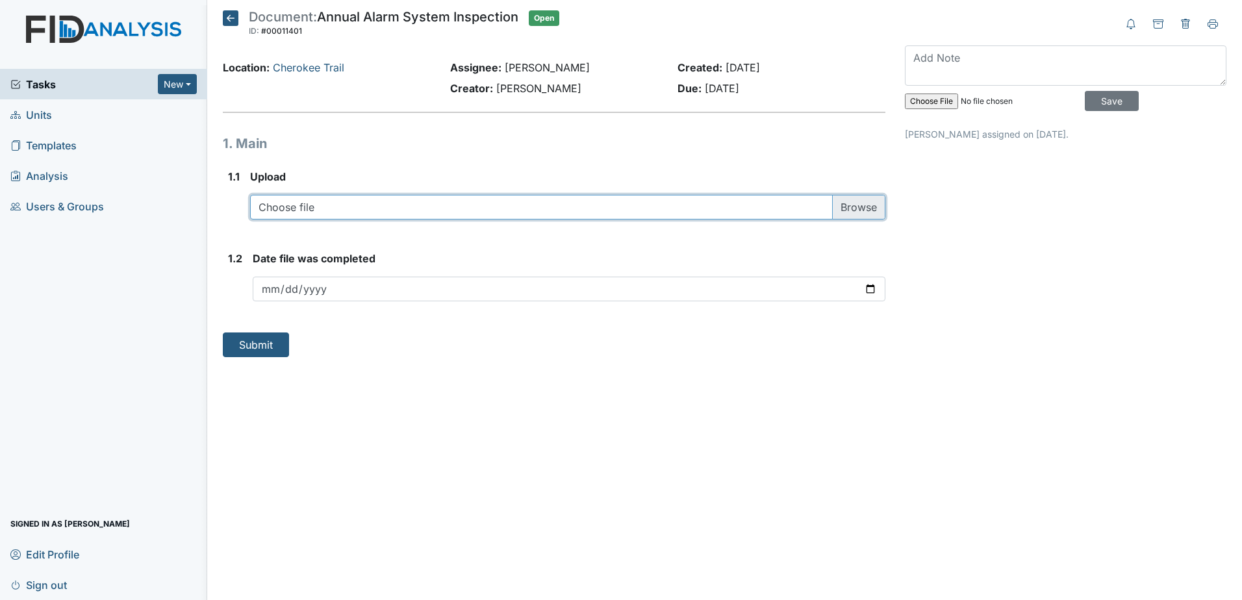
click at [475, 212] on input "file" at bounding box center [567, 207] width 635 height 25
type input "C:\fakepath\FIRE ALARM INSPECTION 2025 (116.pdf"
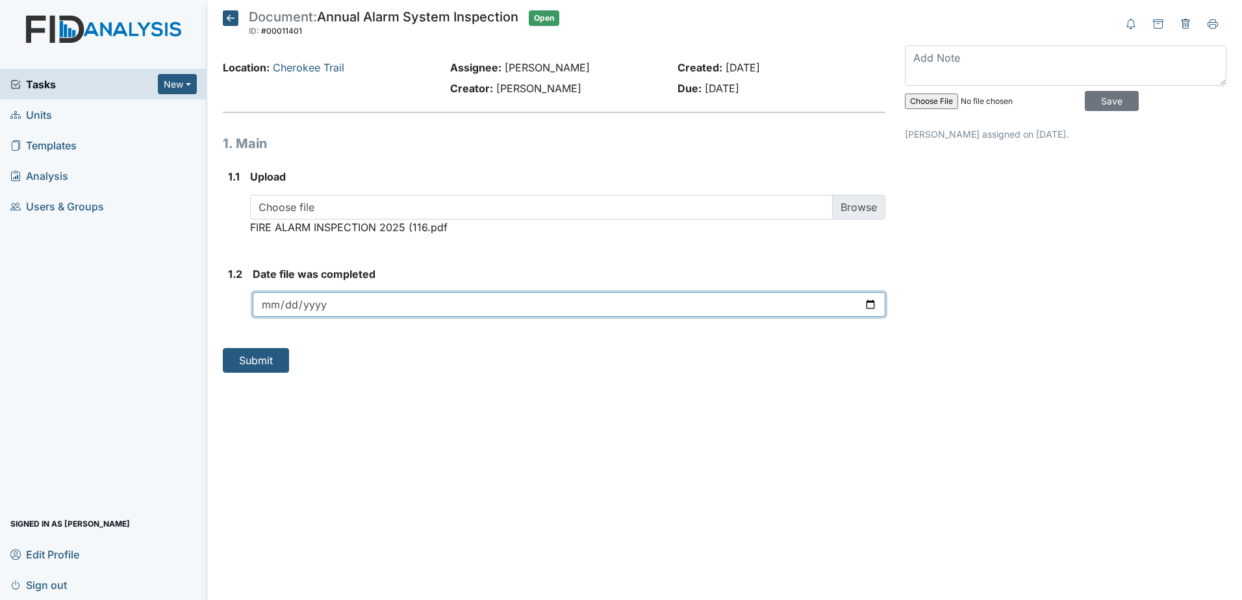
click at [675, 308] on input "date" at bounding box center [569, 304] width 632 height 25
click at [869, 303] on input "date" at bounding box center [569, 304] width 632 height 25
type input "2025-09-18"
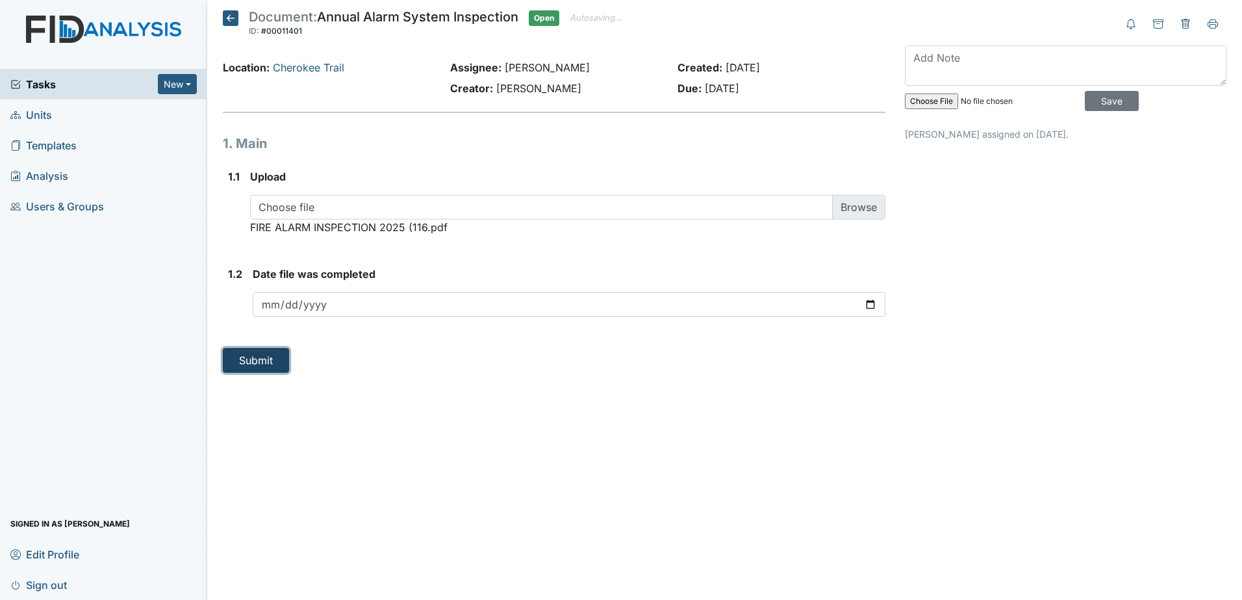
click at [260, 368] on button "Submit" at bounding box center [256, 360] width 66 height 25
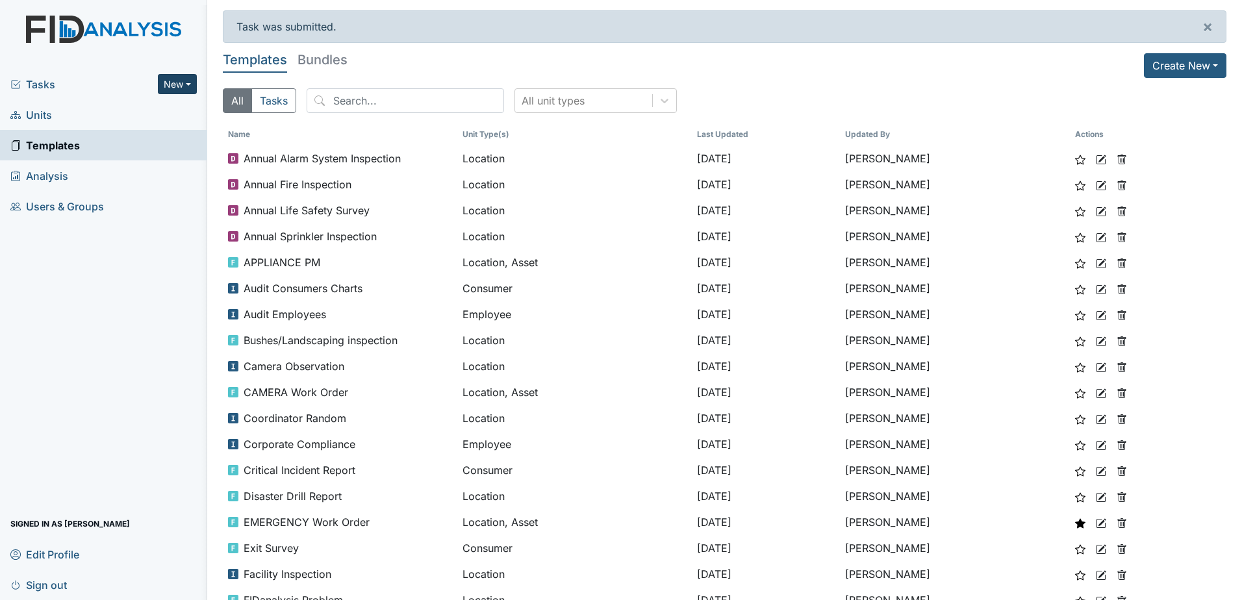
click at [179, 82] on button "New" at bounding box center [177, 84] width 39 height 20
click at [129, 158] on link "Document" at bounding box center [144, 153] width 103 height 21
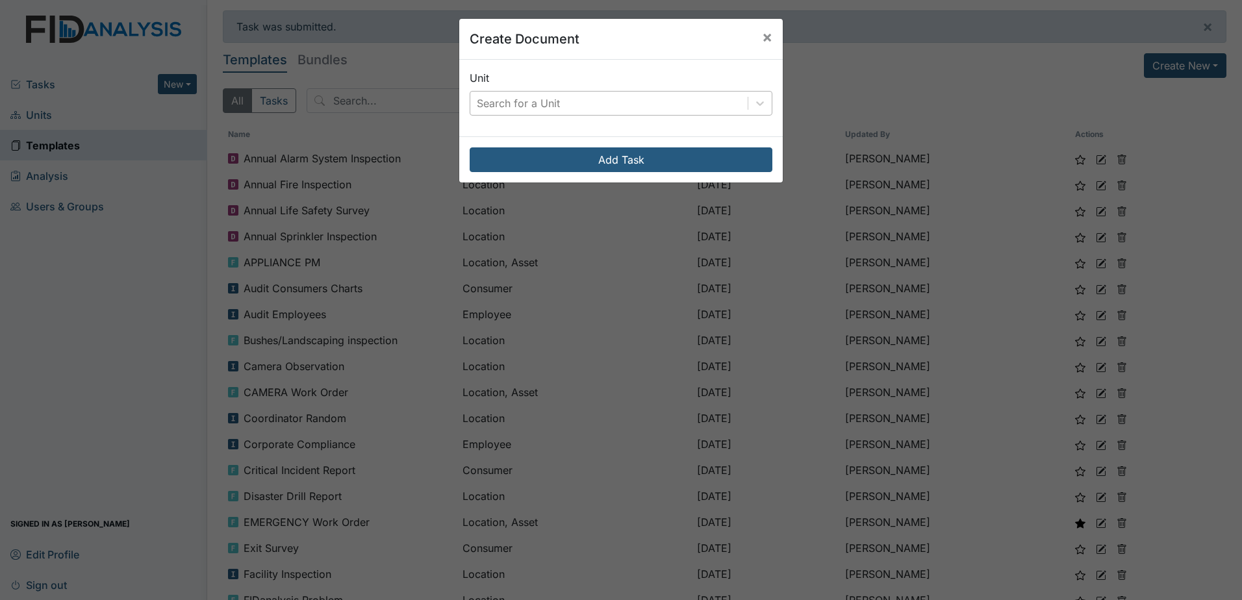
click at [569, 110] on div "Search for a Unit" at bounding box center [608, 103] width 277 height 23
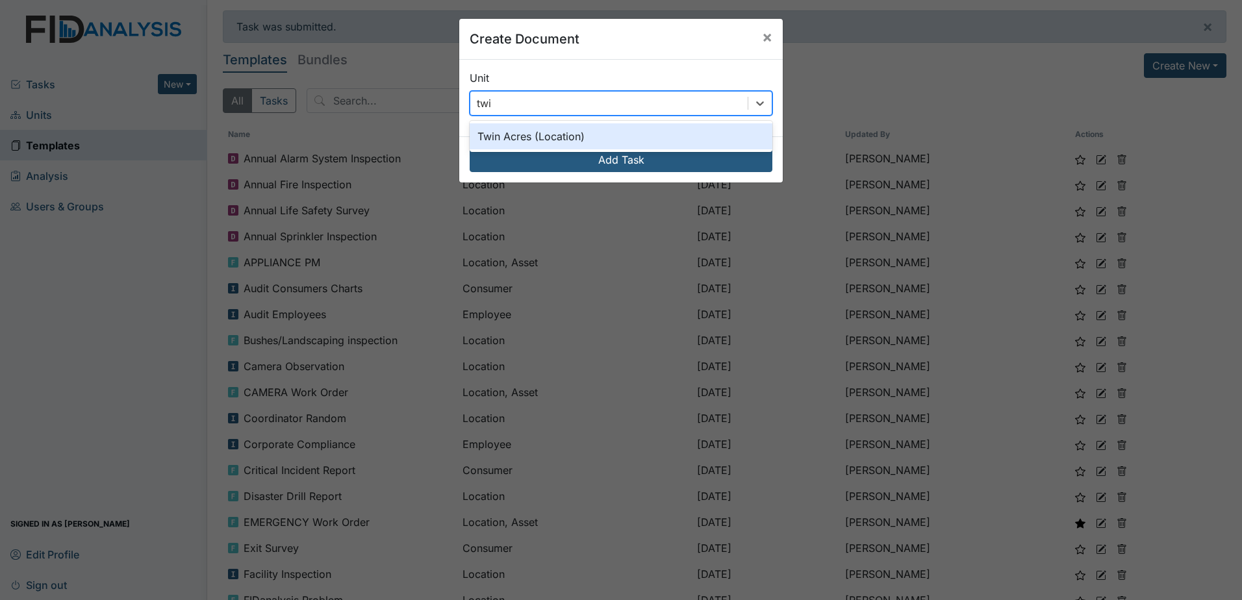
type input "twin"
click at [597, 138] on div "Twin Acres (Location)" at bounding box center [620, 136] width 303 height 26
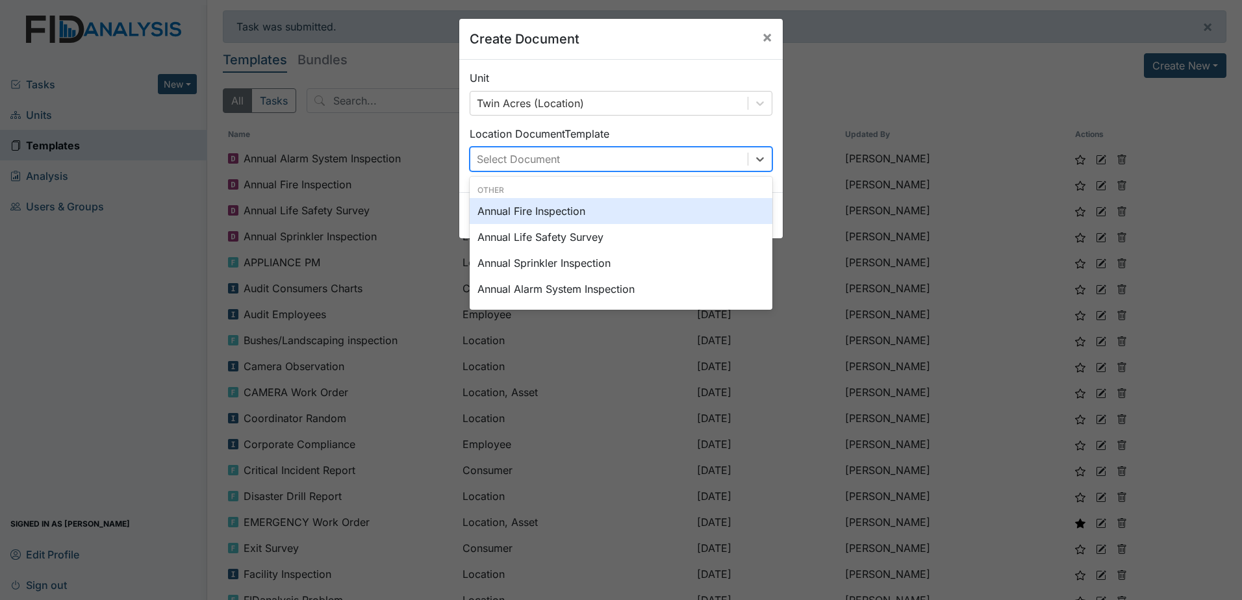
click at [636, 168] on div "Select Document" at bounding box center [608, 158] width 277 height 23
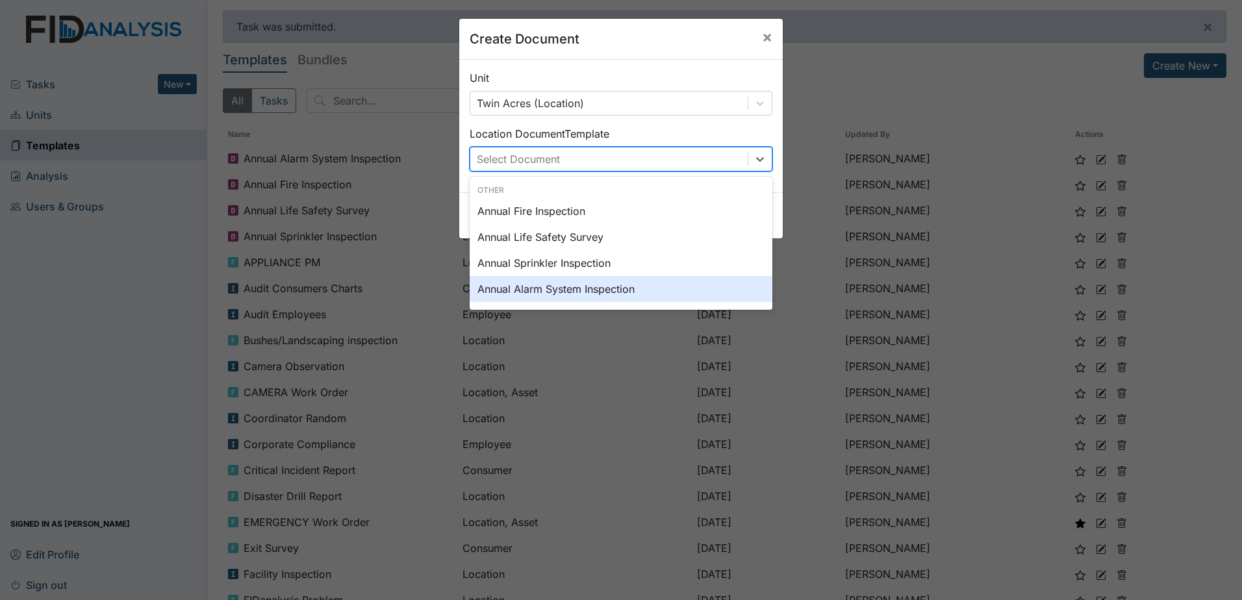
click at [605, 287] on div "Annual Alarm System Inspection" at bounding box center [620, 289] width 303 height 26
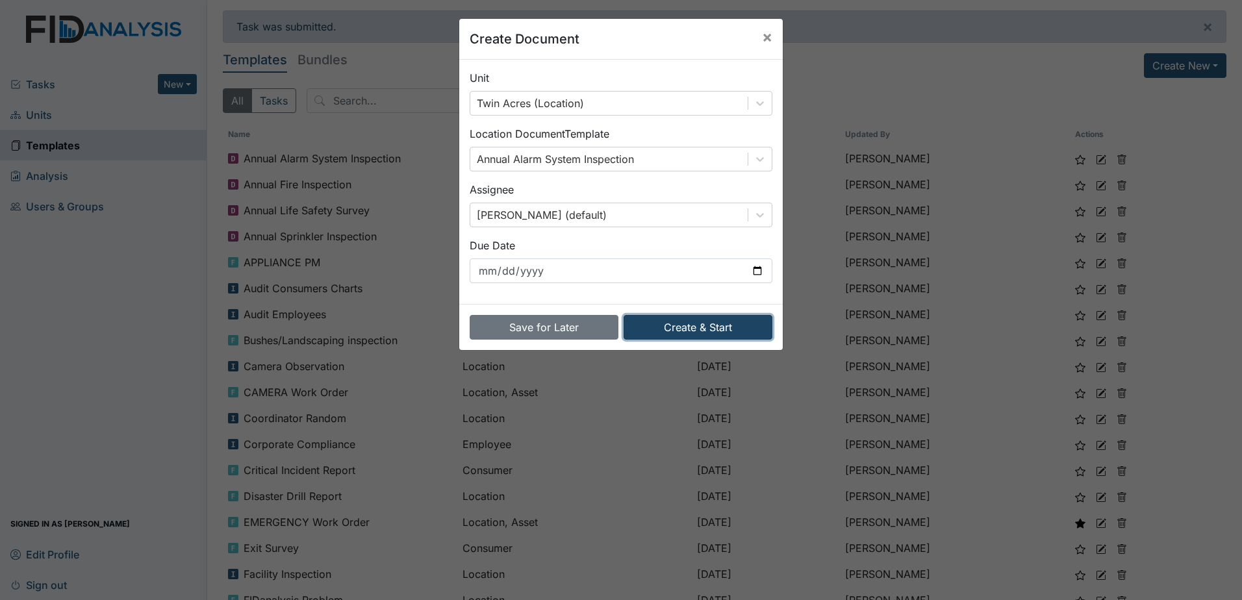
click at [690, 325] on button "Create & Start" at bounding box center [697, 327] width 149 height 25
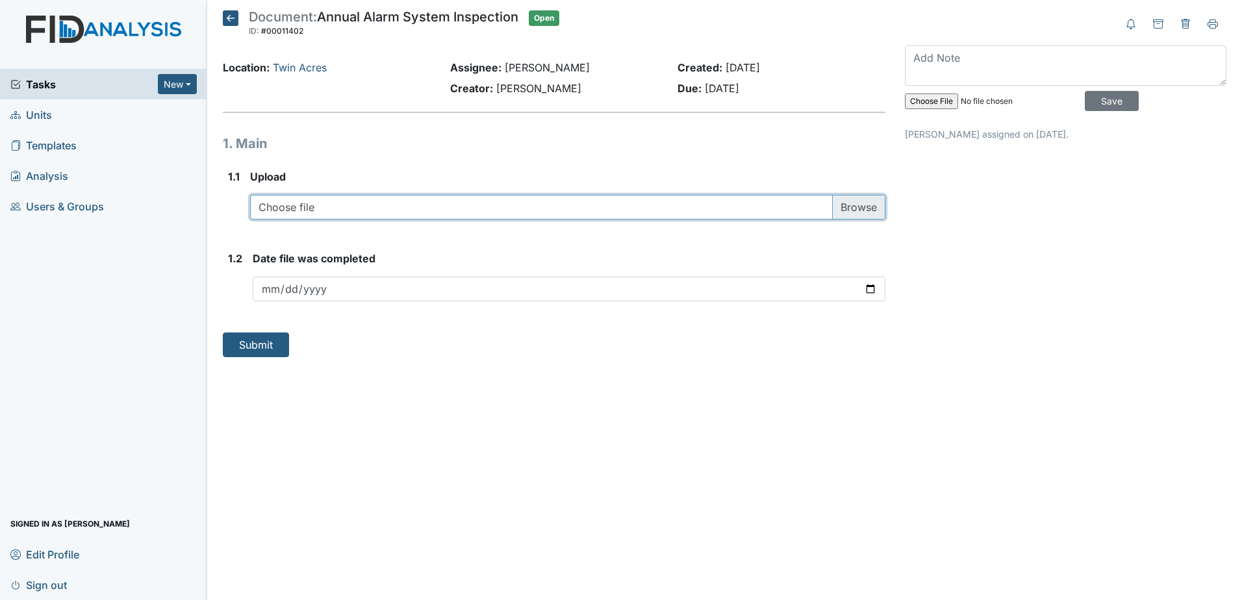
click at [392, 206] on input "file" at bounding box center [567, 207] width 635 height 25
type input "C:\fakepath\FIRE ALARM INSPECTION 2025 (003) 117.pdf"
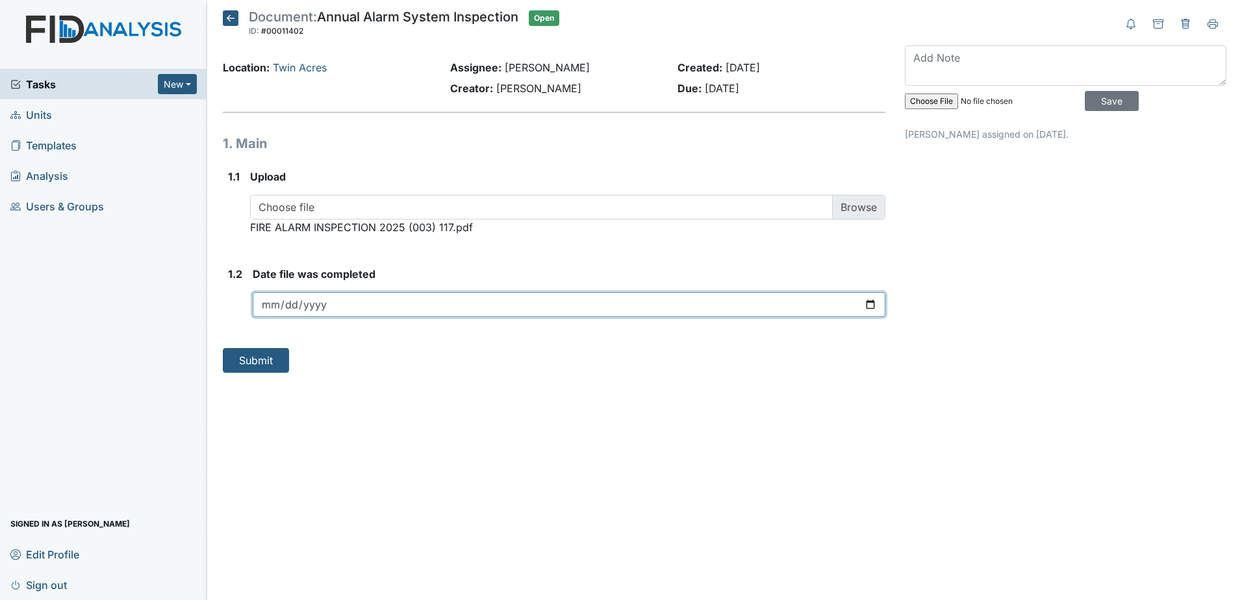
click at [864, 304] on input "date" at bounding box center [569, 304] width 632 height 25
type input "[DATE]"
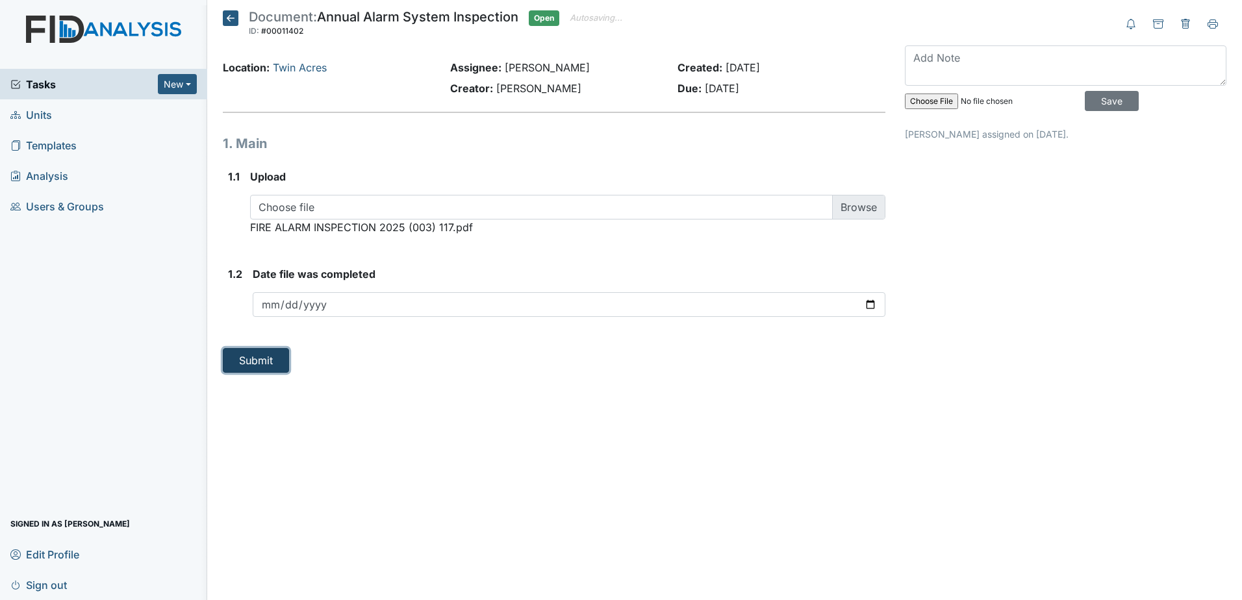
click at [262, 362] on button "Submit" at bounding box center [256, 360] width 66 height 25
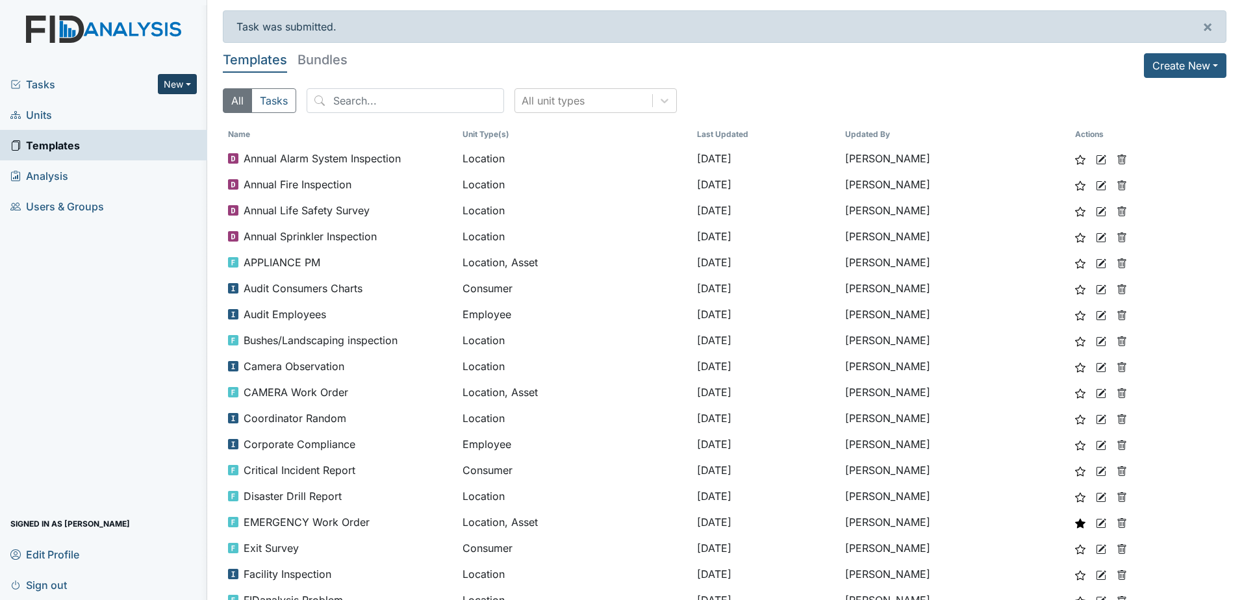
click at [192, 82] on button "New" at bounding box center [177, 84] width 39 height 20
click at [152, 153] on link "Document" at bounding box center [144, 153] width 103 height 21
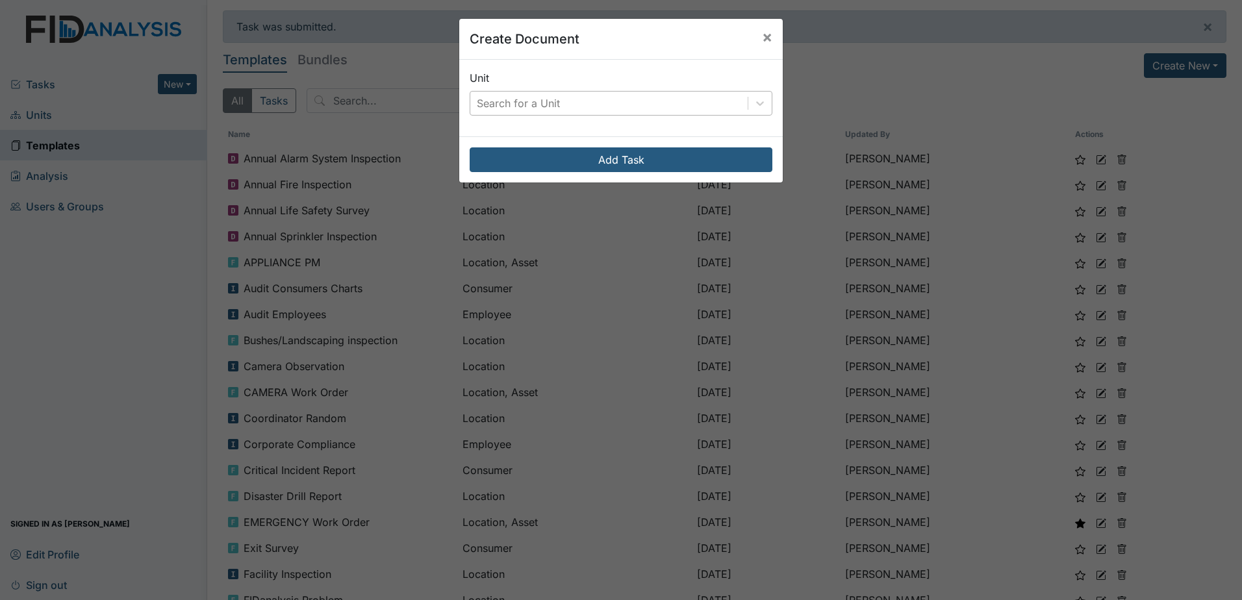
click at [592, 105] on div "Search for a Unit" at bounding box center [608, 103] width 277 height 23
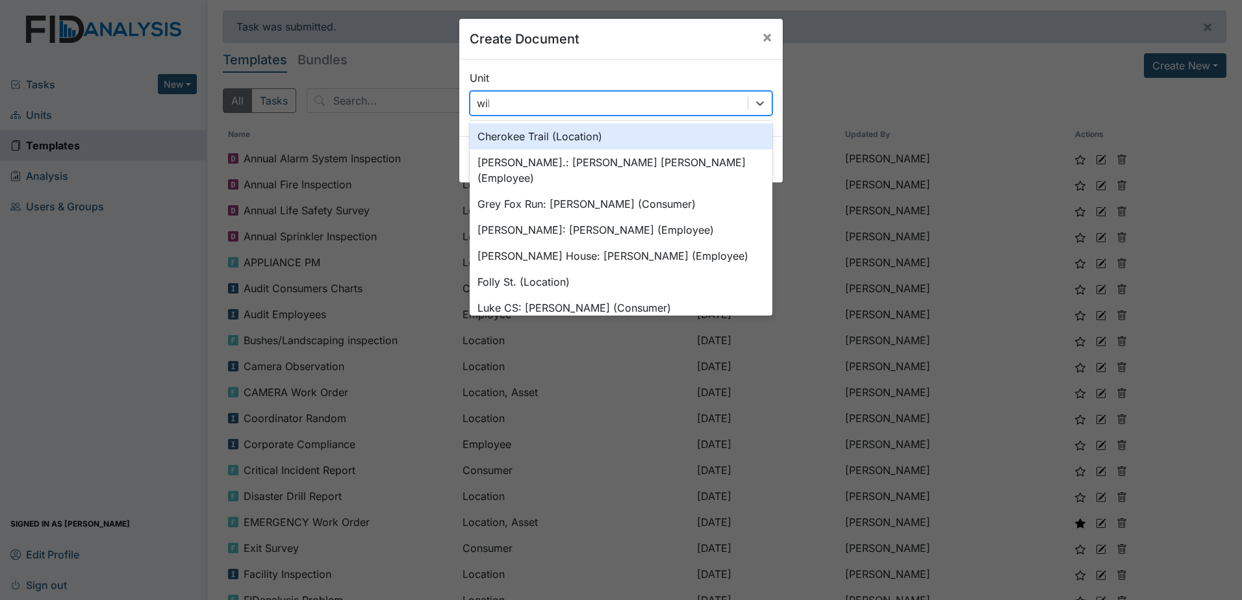
type input "wils"
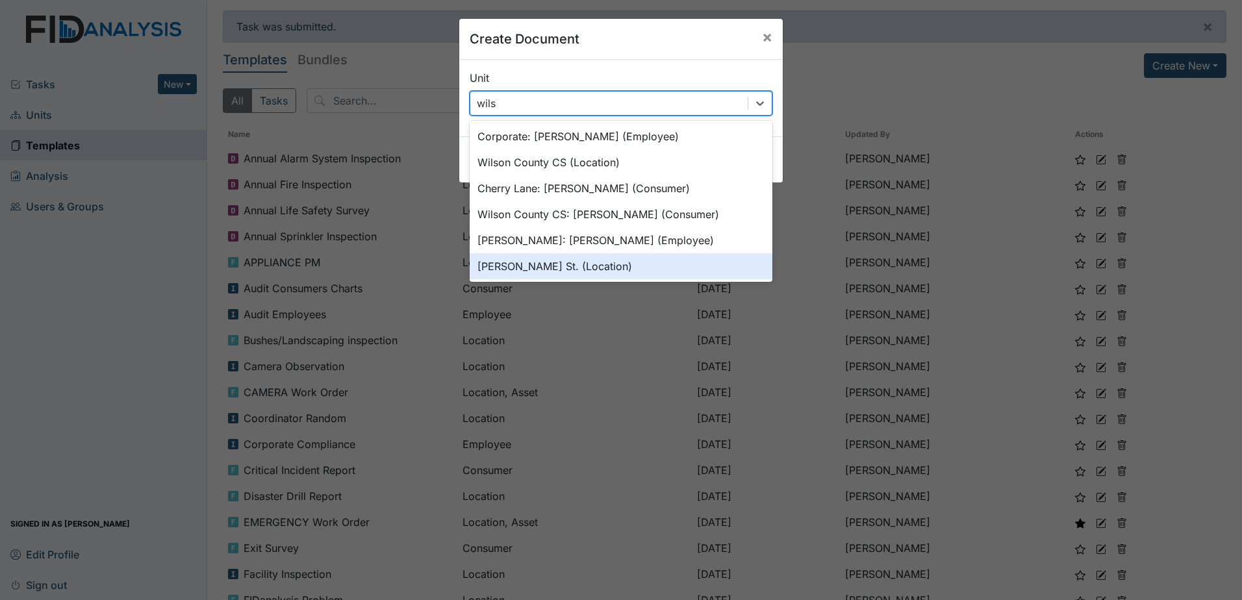
click at [582, 268] on div "Wilson St. (Location)" at bounding box center [620, 266] width 303 height 26
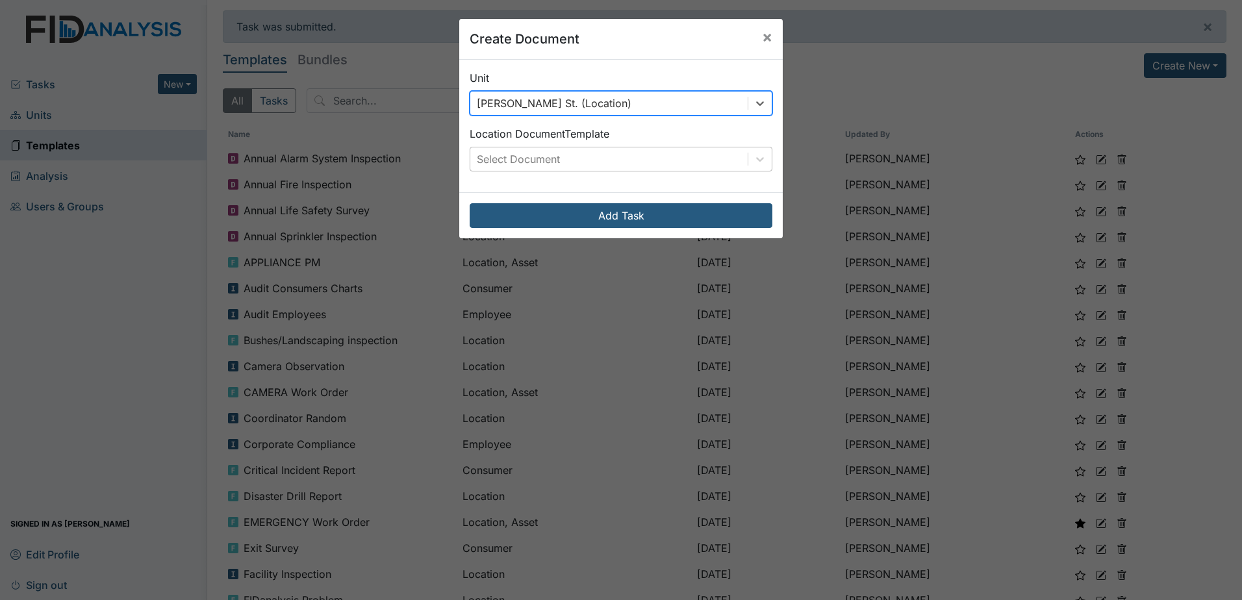
click at [644, 158] on div "Select Document" at bounding box center [608, 158] width 277 height 23
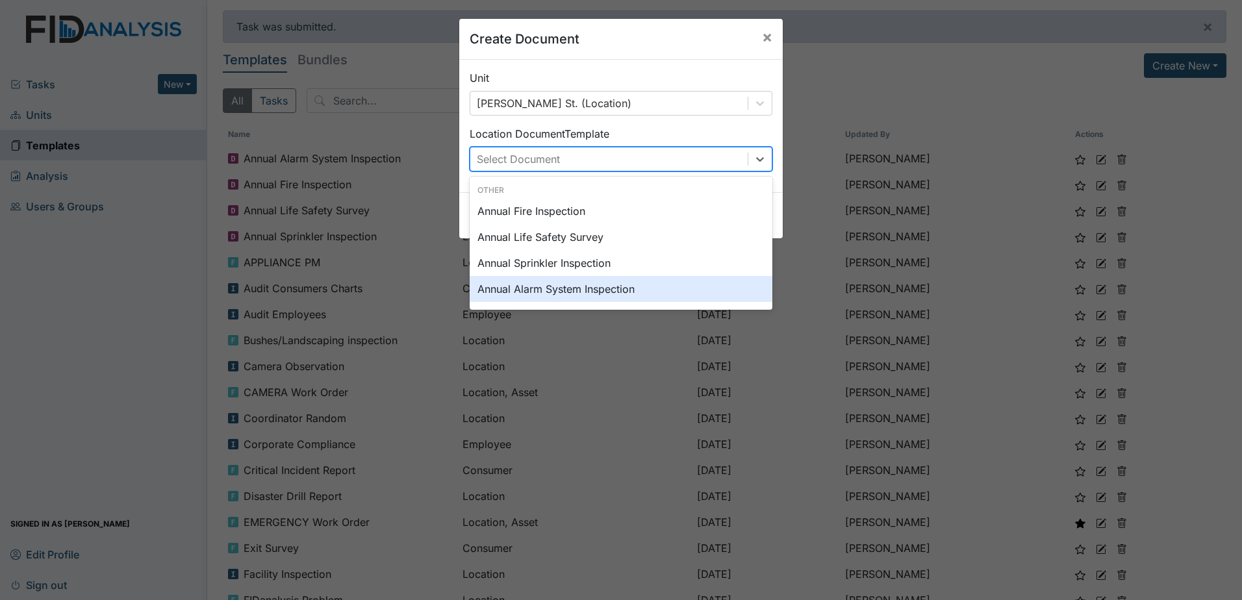
click at [598, 286] on div "Annual Alarm System Inspection" at bounding box center [620, 289] width 303 height 26
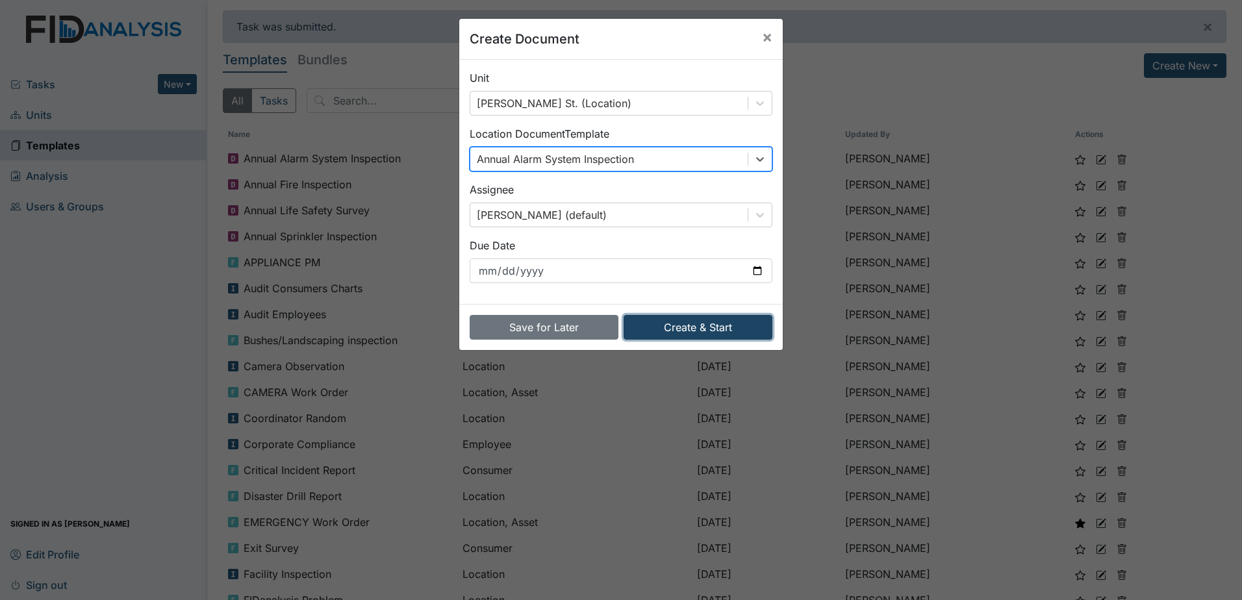
click at [703, 322] on button "Create & Start" at bounding box center [697, 327] width 149 height 25
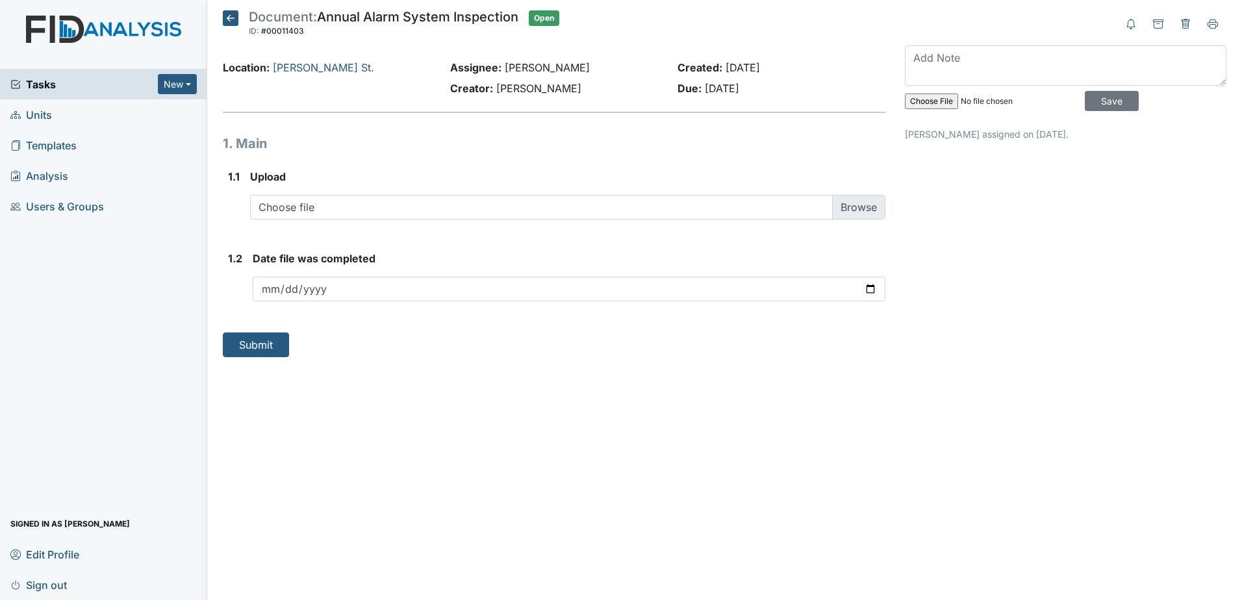
click at [455, 211] on input "file" at bounding box center [567, 207] width 635 height 25
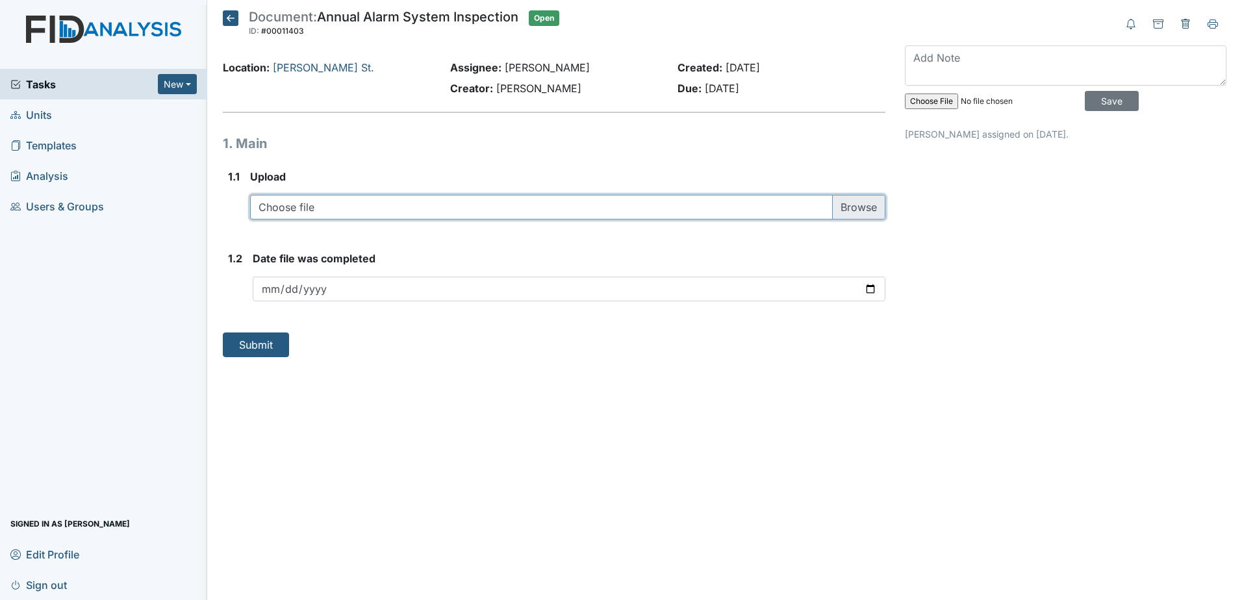
type input "C:\fakepath\FIRE ALARM INSPECTION 2025 118.pdf"
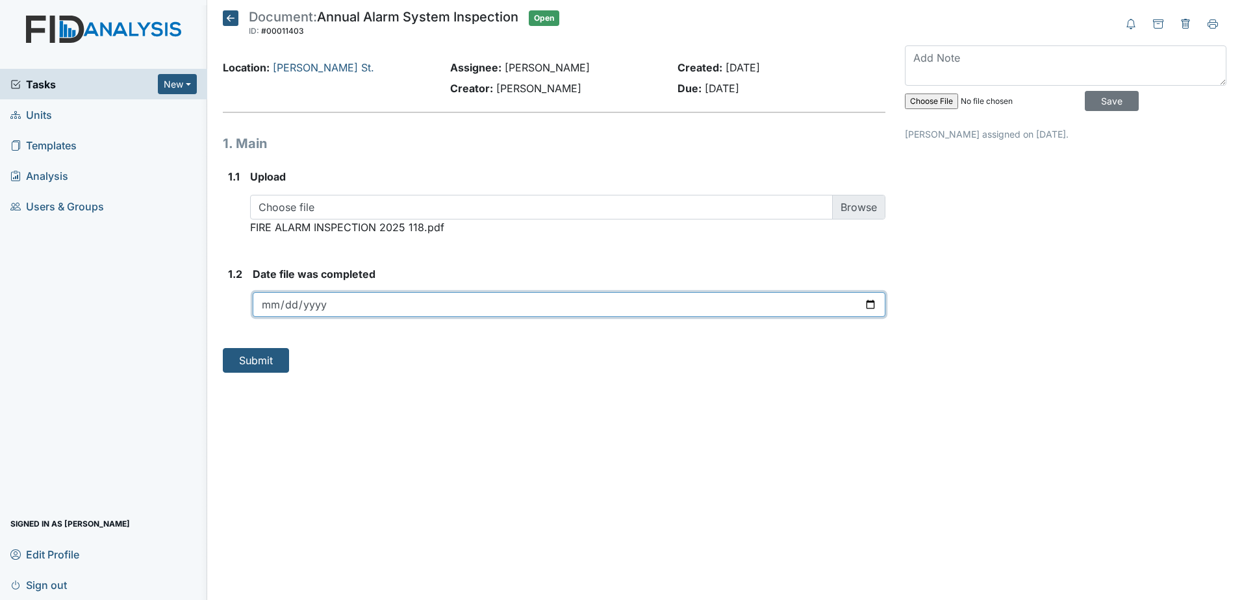
click at [876, 301] on input "date" at bounding box center [569, 304] width 632 height 25
type input "[DATE]"
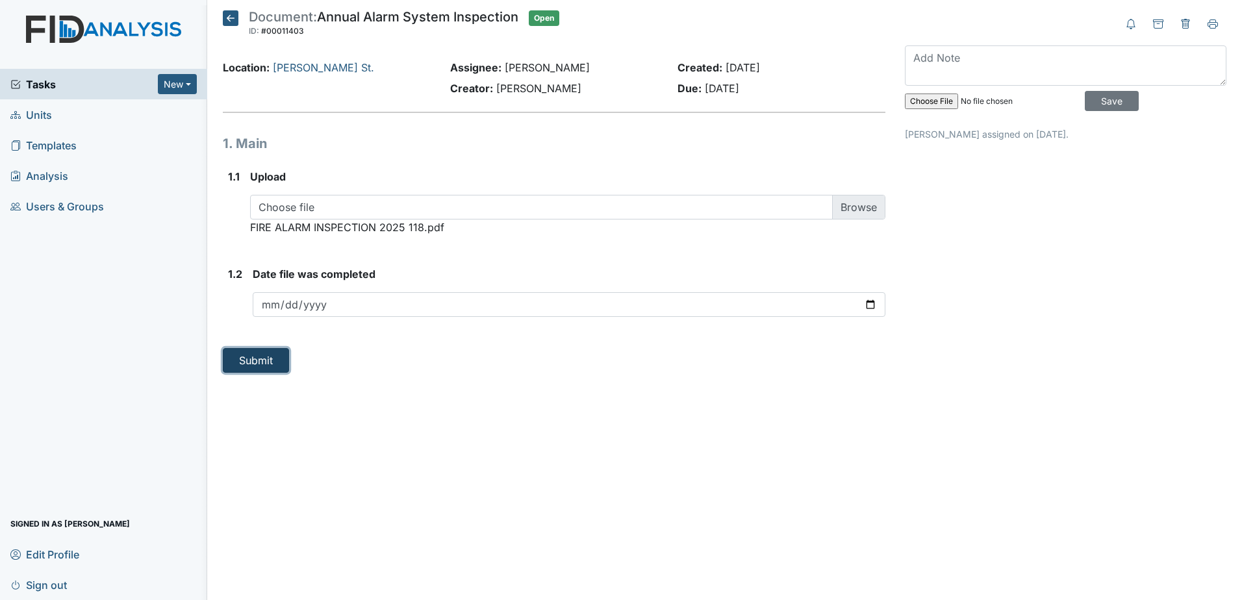
click at [282, 363] on button "Submit" at bounding box center [256, 360] width 66 height 25
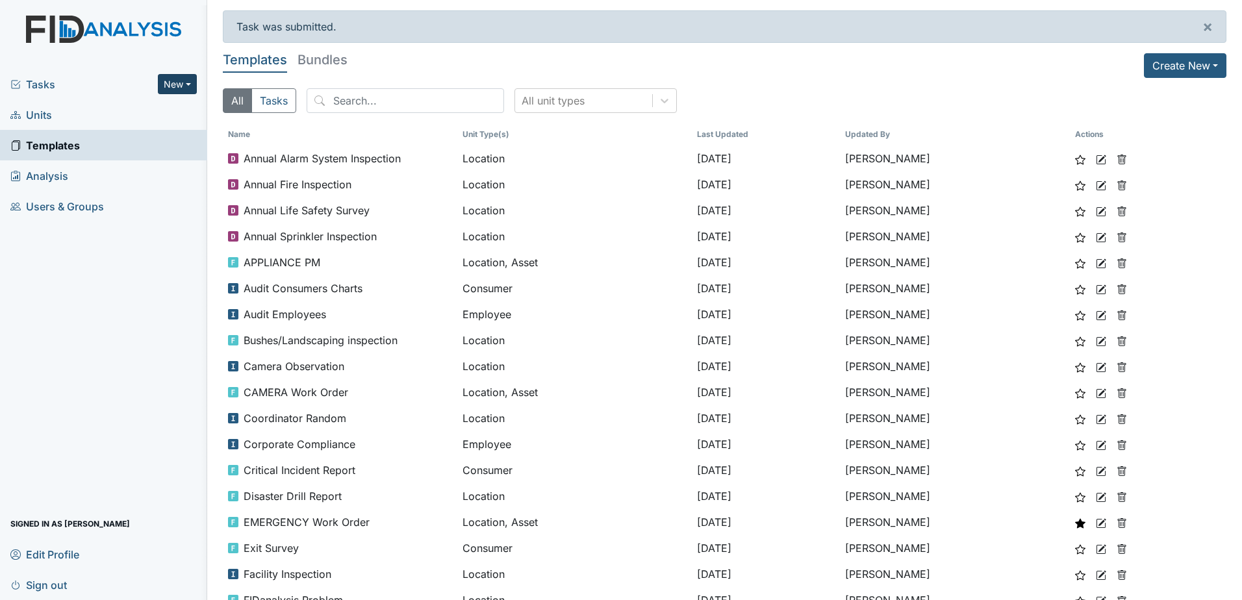
click at [175, 81] on button "New" at bounding box center [177, 84] width 39 height 20
click at [140, 151] on link "Document" at bounding box center [144, 153] width 103 height 21
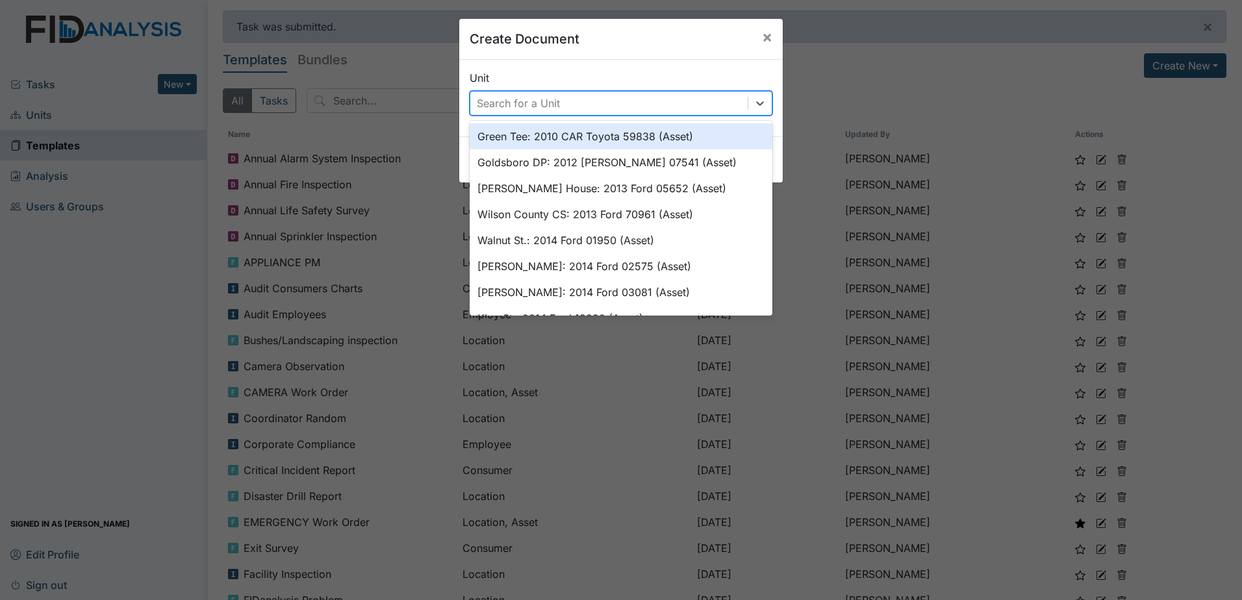
click at [519, 105] on div "Search for a Unit" at bounding box center [518, 103] width 83 height 16
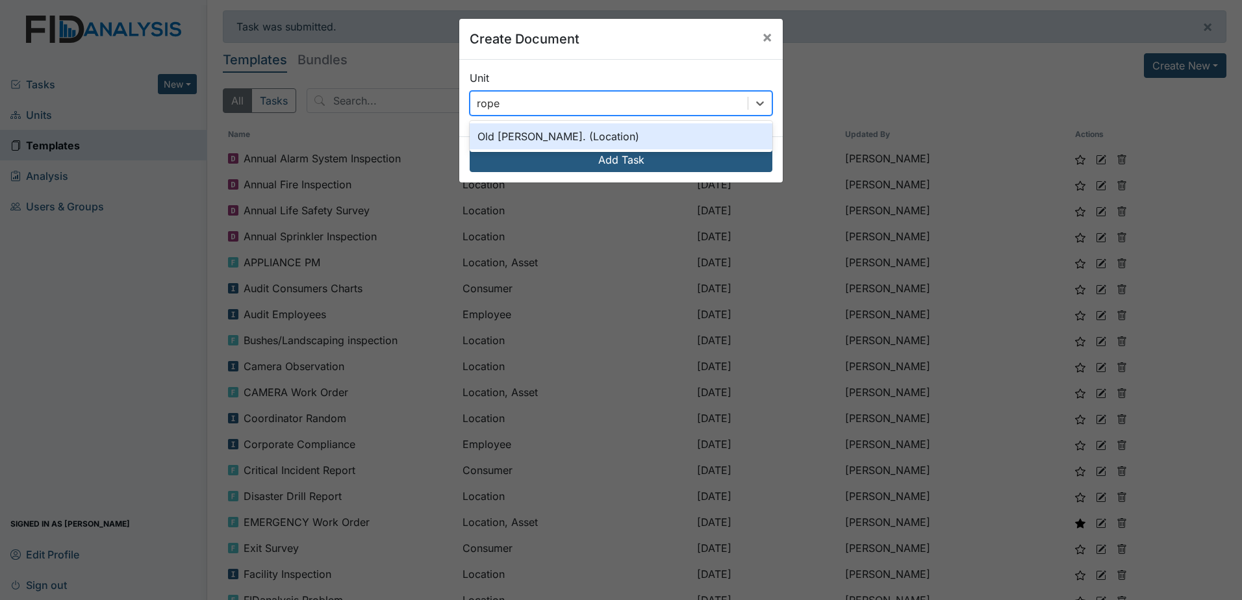
type input "[PERSON_NAME]"
click at [582, 134] on div "Old Roper Rd. (Location)" at bounding box center [620, 136] width 303 height 26
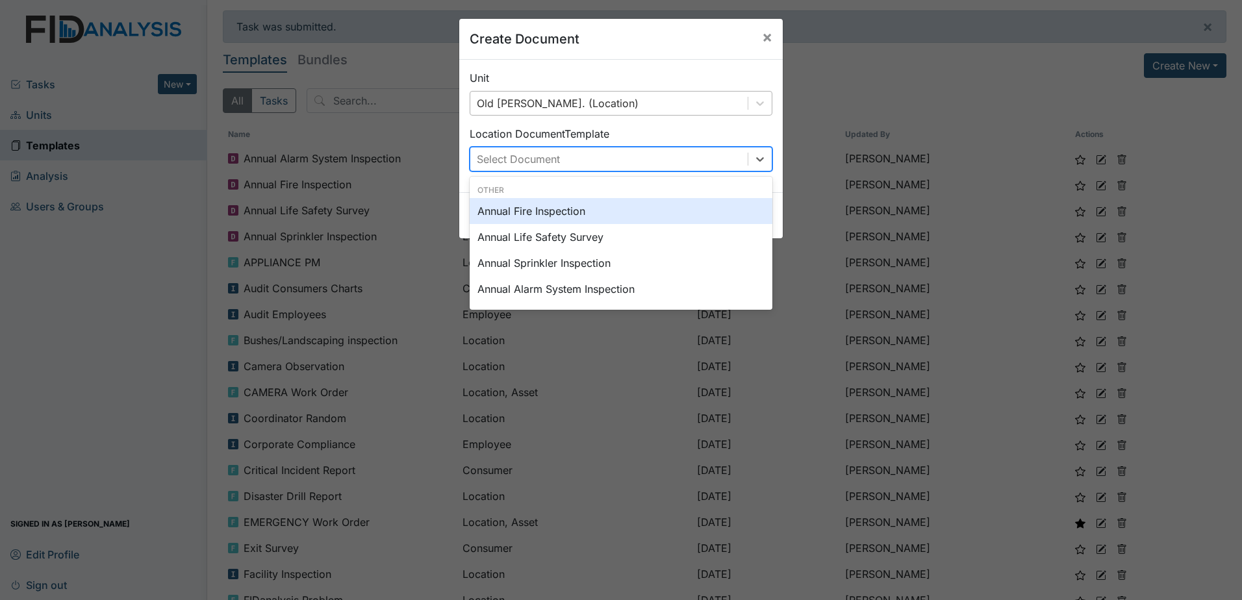
click at [627, 169] on div "Select Document" at bounding box center [608, 158] width 277 height 23
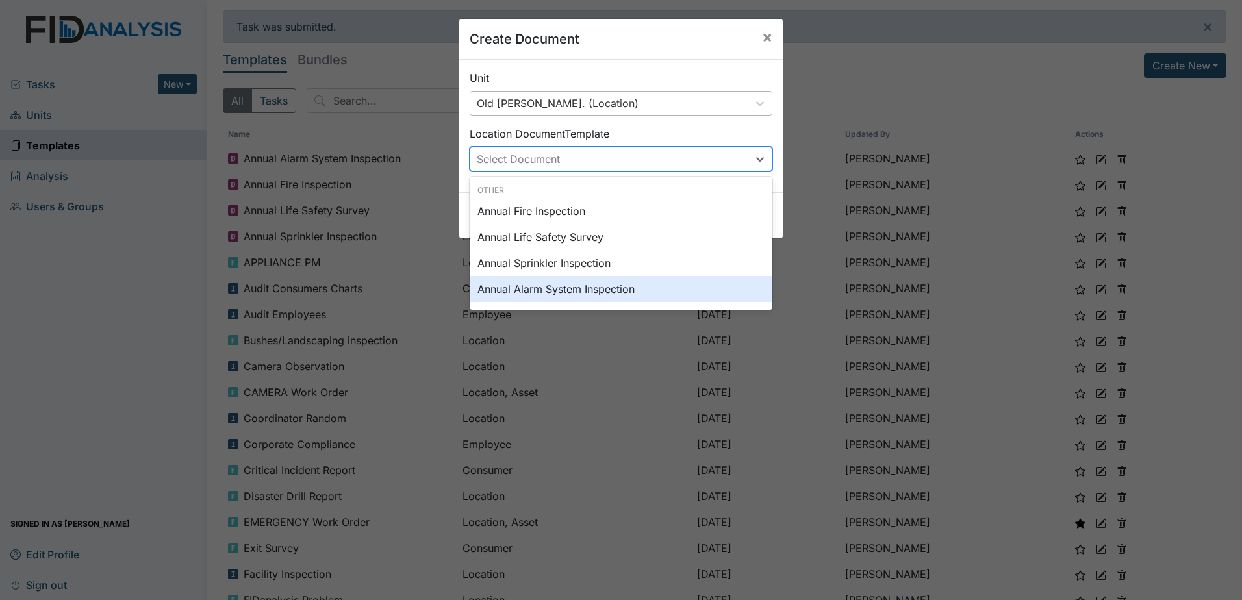
click at [632, 284] on div "Annual Alarm System Inspection" at bounding box center [620, 289] width 303 height 26
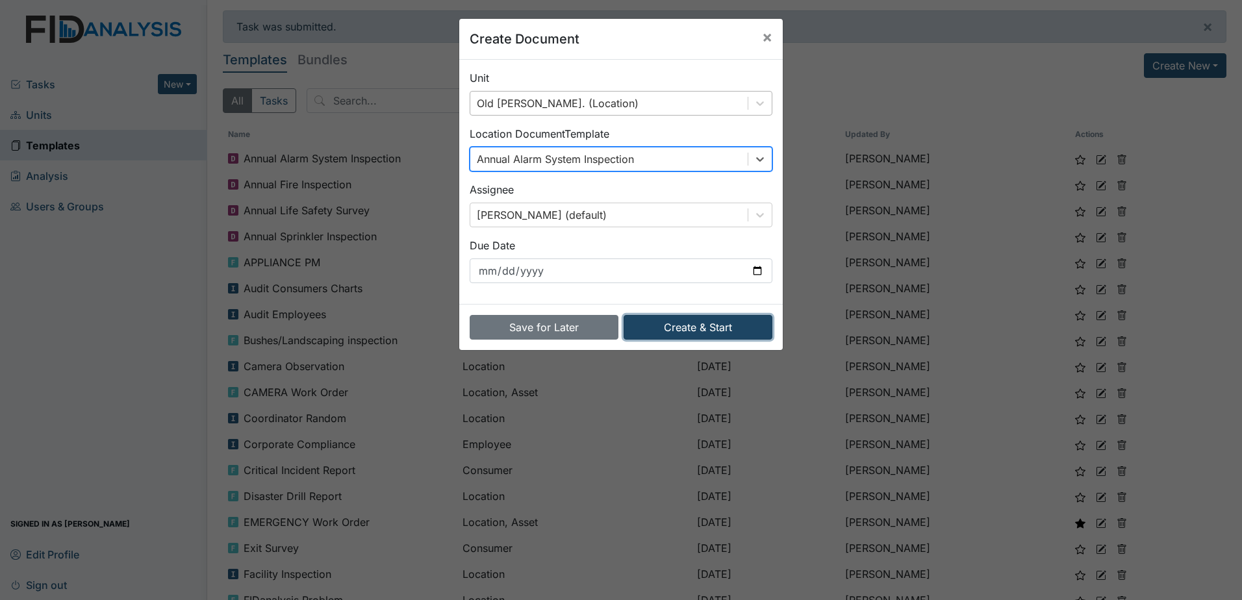
click at [681, 324] on button "Create & Start" at bounding box center [697, 327] width 149 height 25
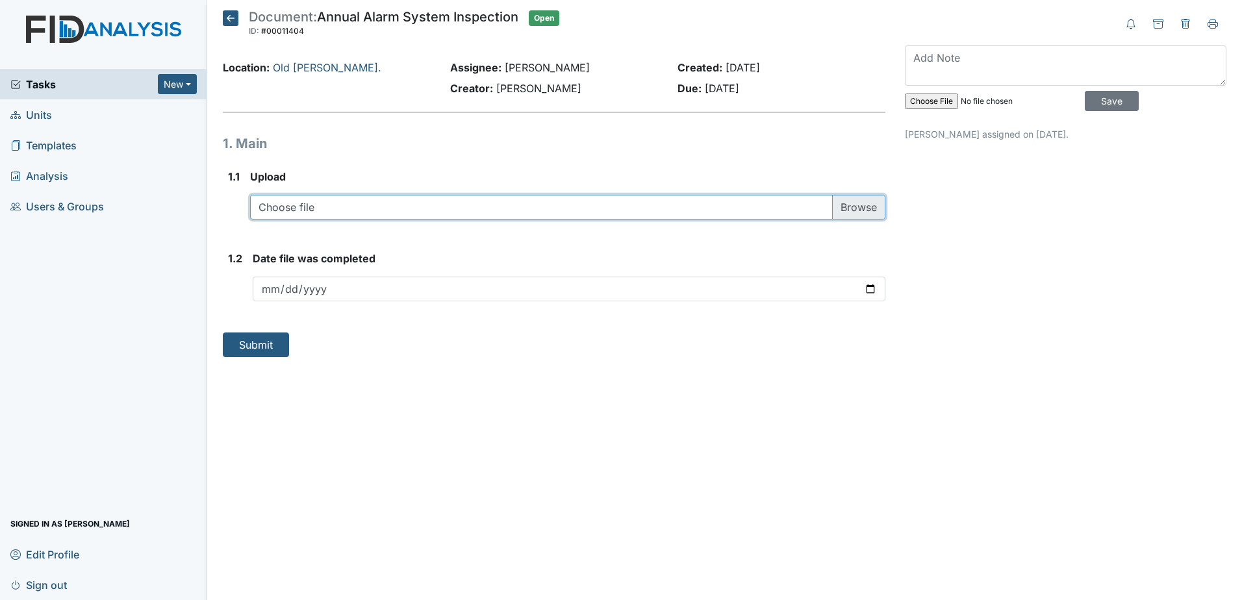
click at [451, 212] on input "file" at bounding box center [567, 207] width 635 height 25
type input "C:\fakepath\FIRE ALARM INSPECTION 2025 (003) 119.pdf"
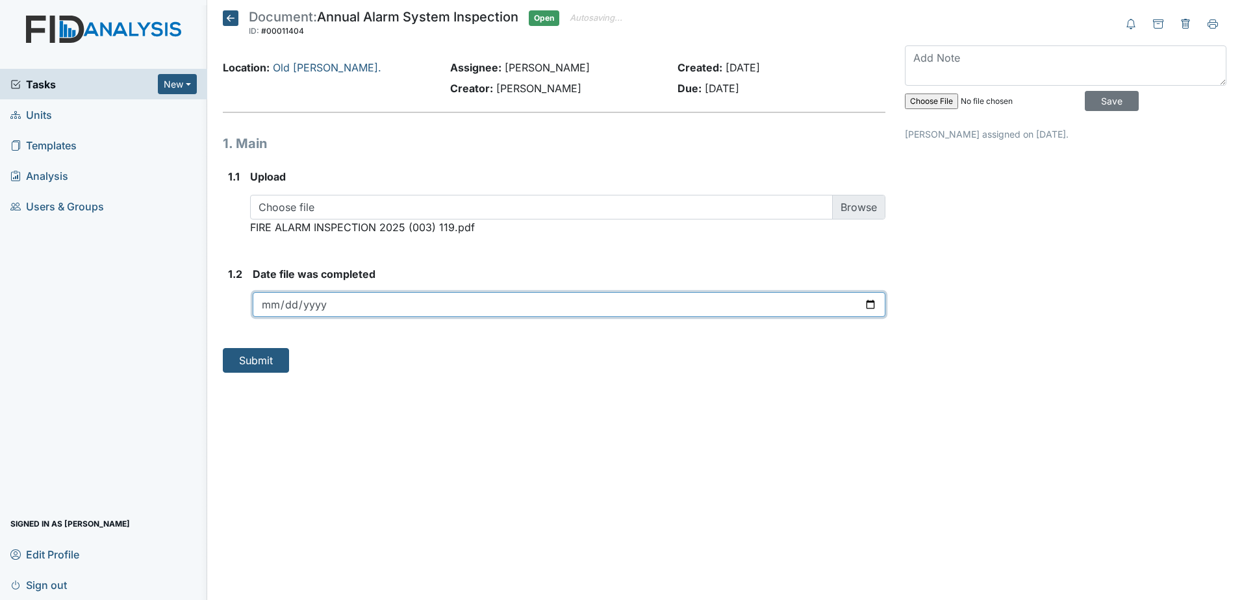
click at [479, 298] on input "date" at bounding box center [569, 304] width 632 height 25
click at [875, 308] on input "date" at bounding box center [569, 304] width 632 height 25
type input "2025-09-18"
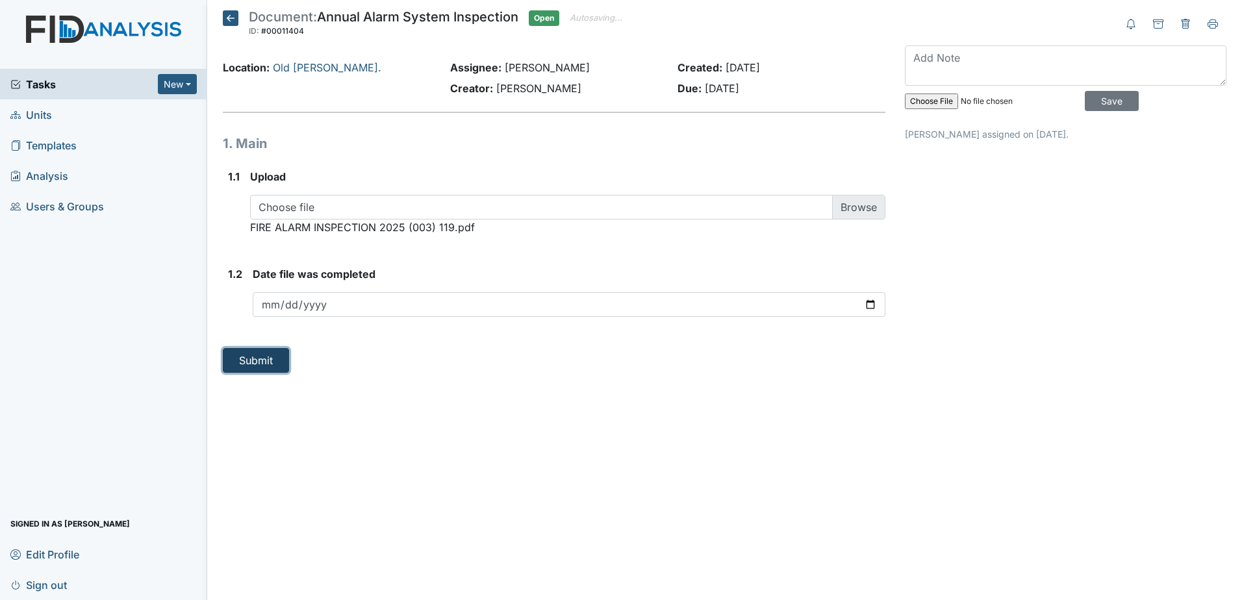
click at [268, 358] on button "Submit" at bounding box center [256, 360] width 66 height 25
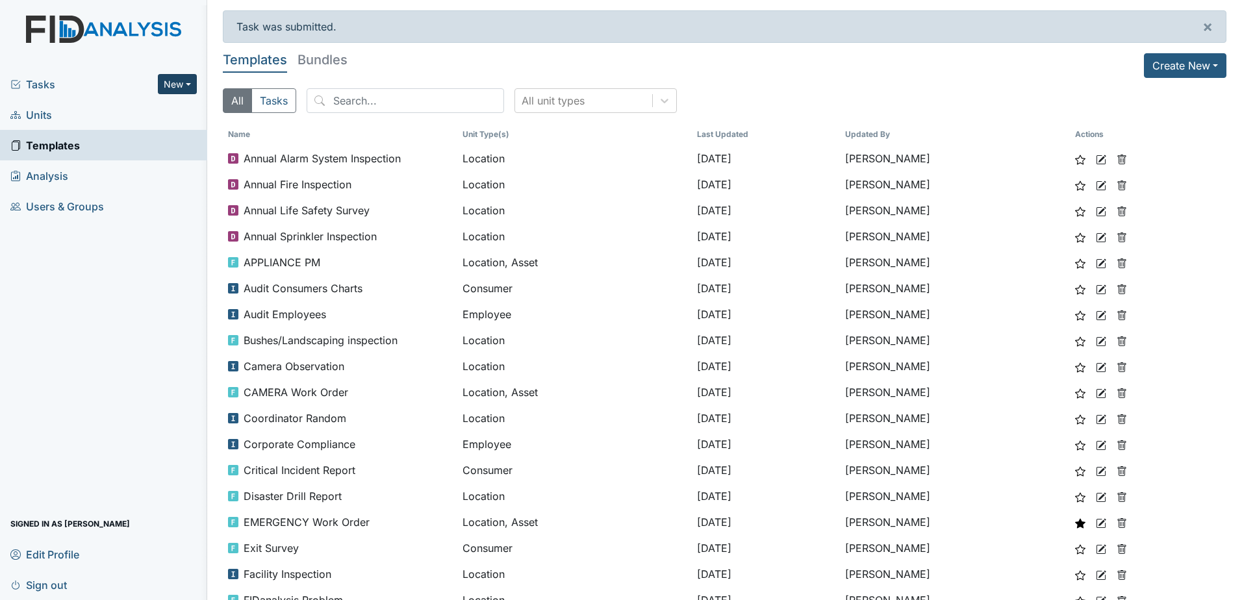
click at [176, 88] on button "New" at bounding box center [177, 84] width 39 height 20
click at [150, 155] on link "Document" at bounding box center [144, 153] width 103 height 21
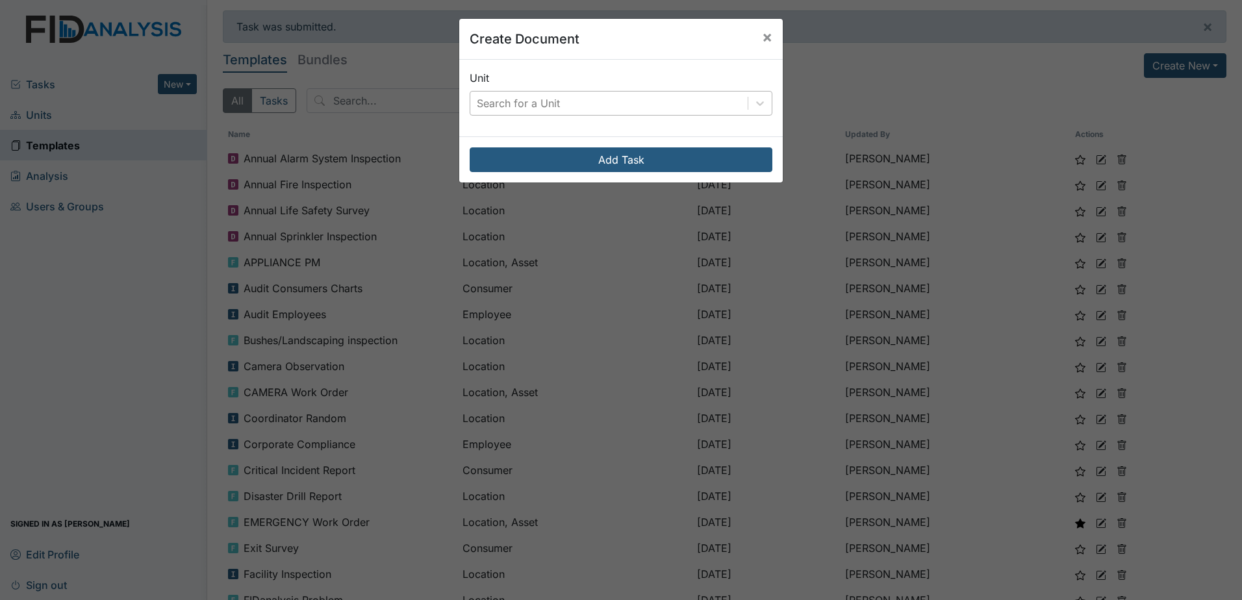
click at [566, 112] on div "Search for a Unit" at bounding box center [608, 103] width 277 height 23
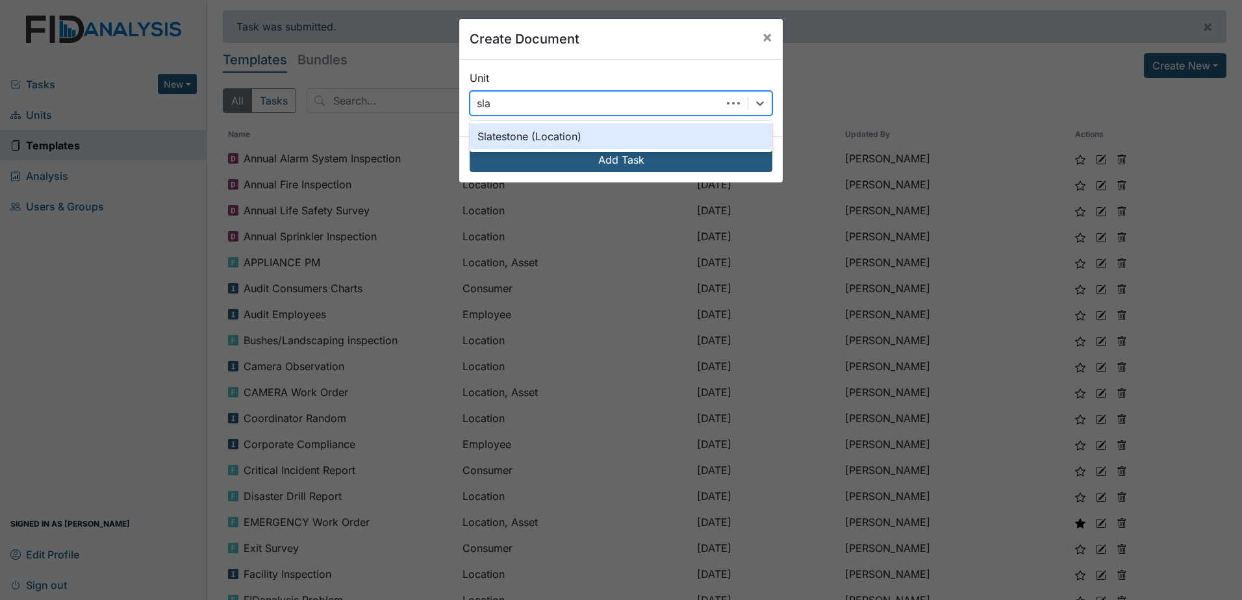
type input "slat"
click at [595, 130] on div "Slatestone (Location)" at bounding box center [620, 136] width 303 height 26
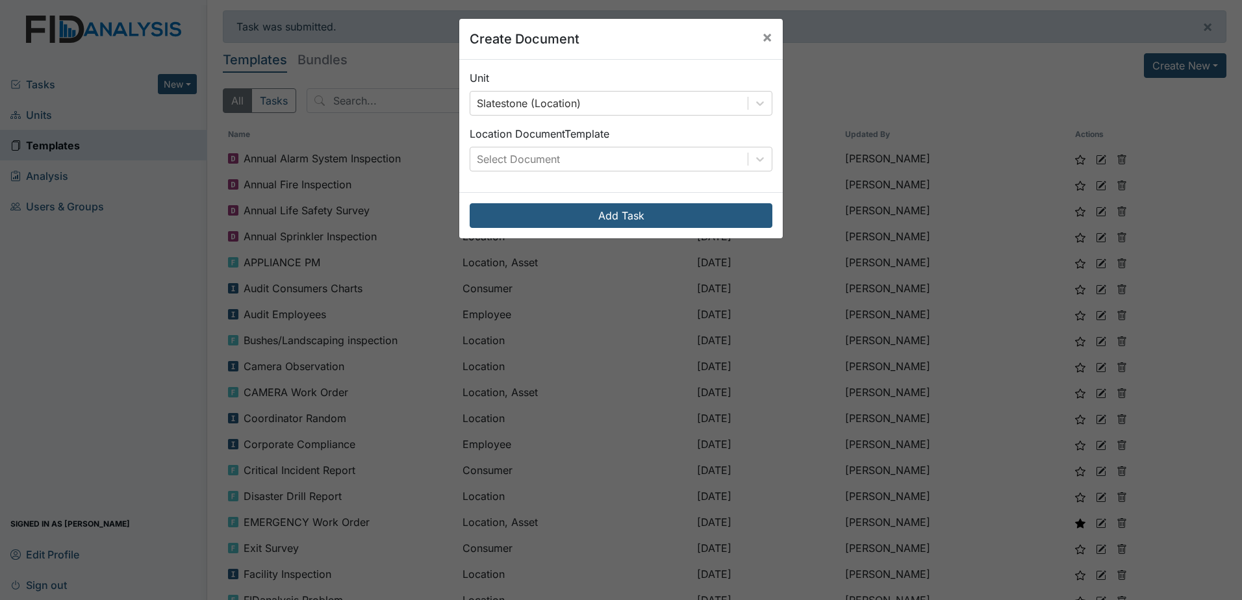
click at [644, 173] on div "Unit Slatestone (Location) Location Document Template Select Document" at bounding box center [620, 126] width 323 height 132
click at [643, 155] on div "Select Document" at bounding box center [608, 158] width 277 height 23
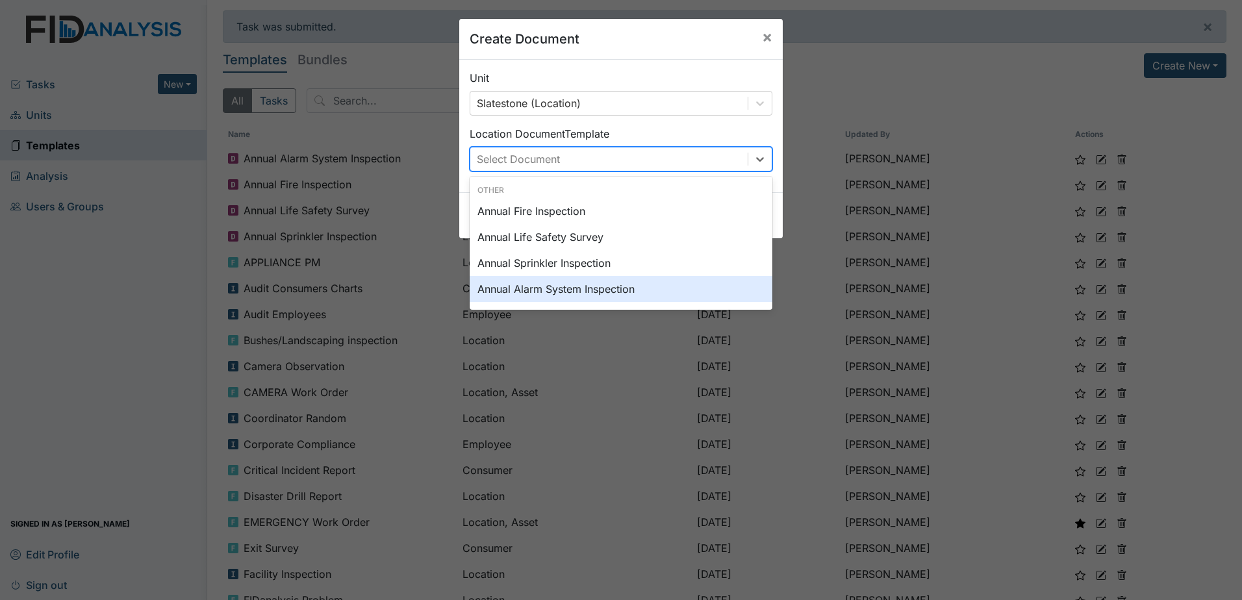
click at [605, 286] on div "Annual Alarm System Inspection" at bounding box center [620, 289] width 303 height 26
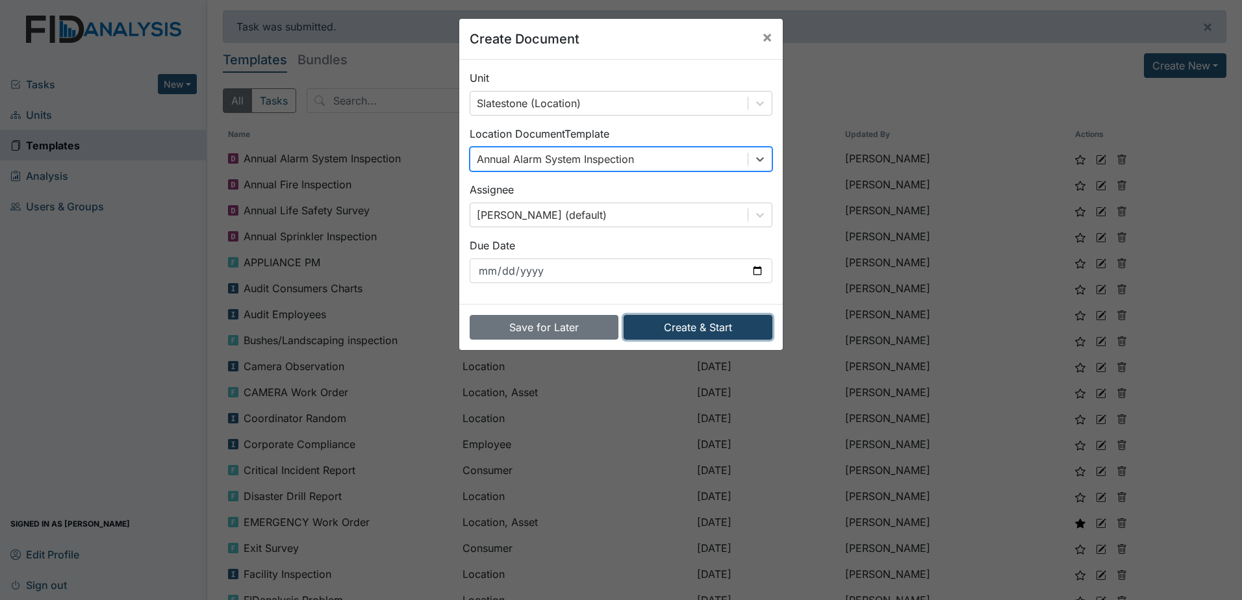
click at [686, 326] on button "Create & Start" at bounding box center [697, 327] width 149 height 25
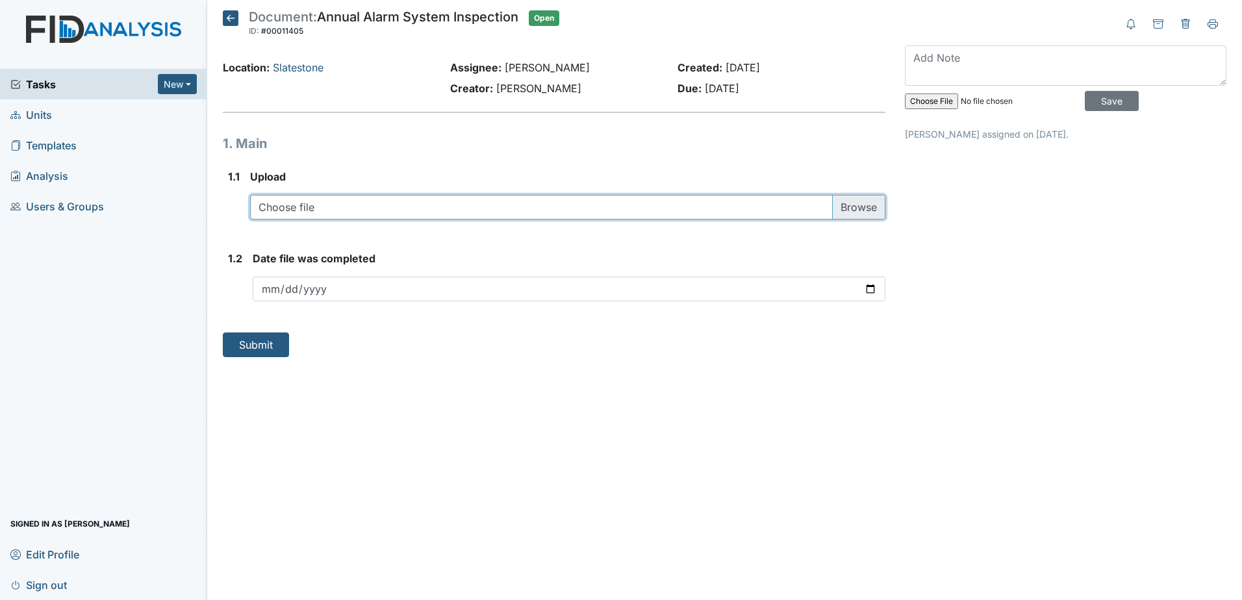
click at [688, 196] on input "file" at bounding box center [567, 207] width 635 height 25
type input "C:\fakepath\FIRE ALARM INSPECTION 2025 (005) 120.pdf"
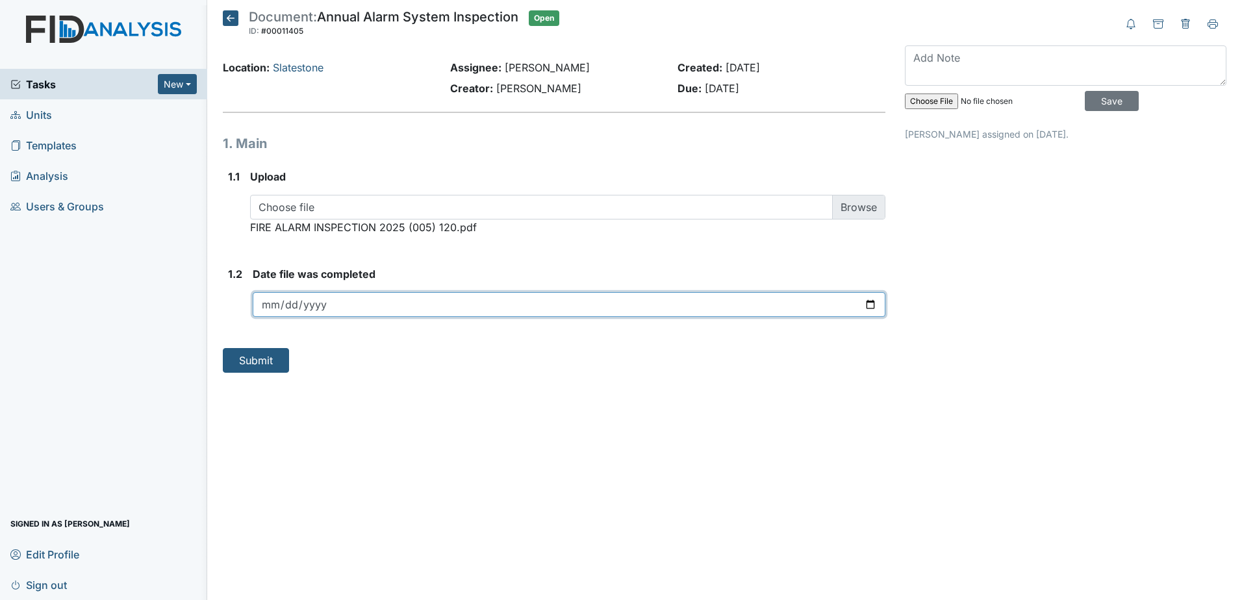
click at [874, 305] on input "date" at bounding box center [569, 304] width 632 height 25
type input "[DATE]"
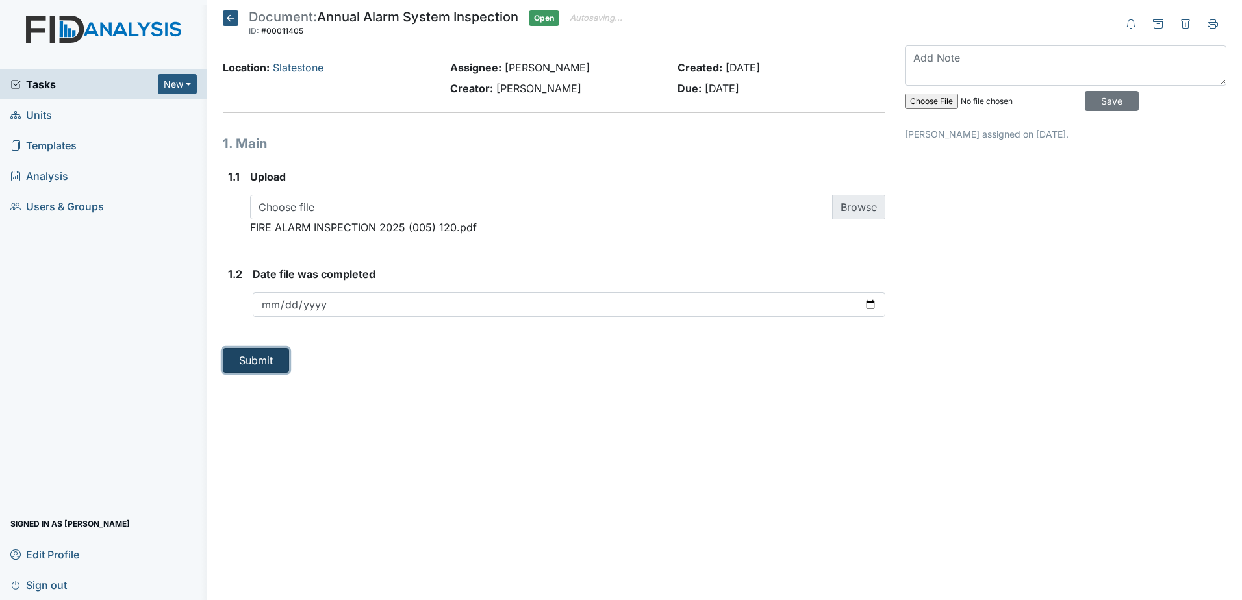
click at [261, 369] on button "Submit" at bounding box center [256, 360] width 66 height 25
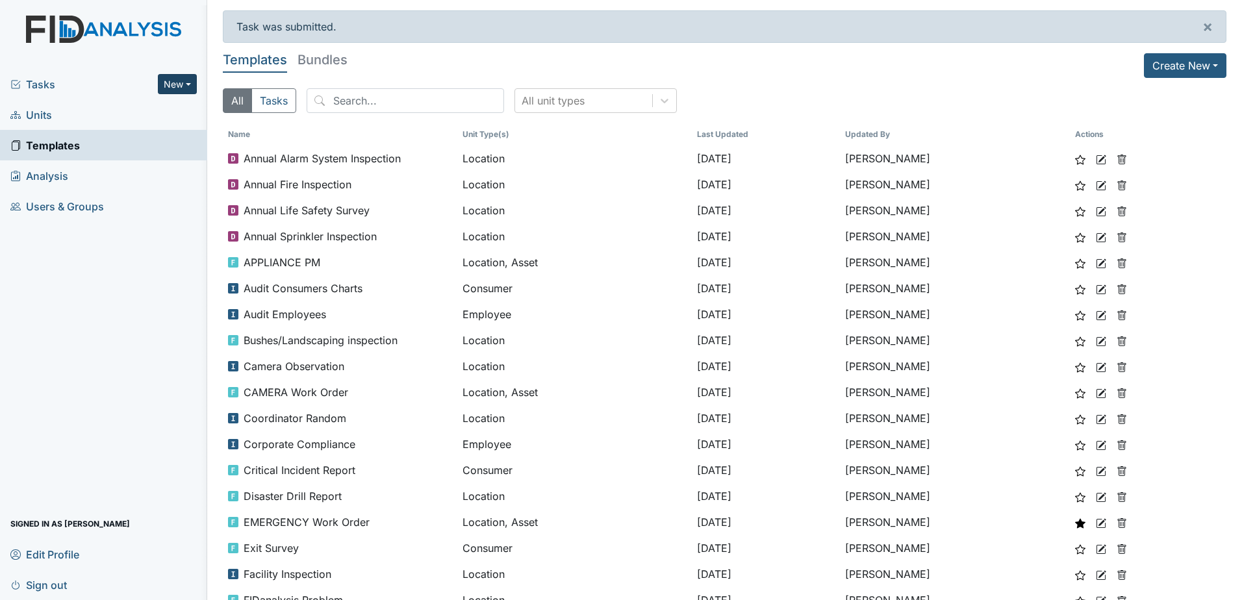
click at [178, 83] on button "New" at bounding box center [177, 84] width 39 height 20
click at [153, 151] on link "Document" at bounding box center [144, 153] width 103 height 21
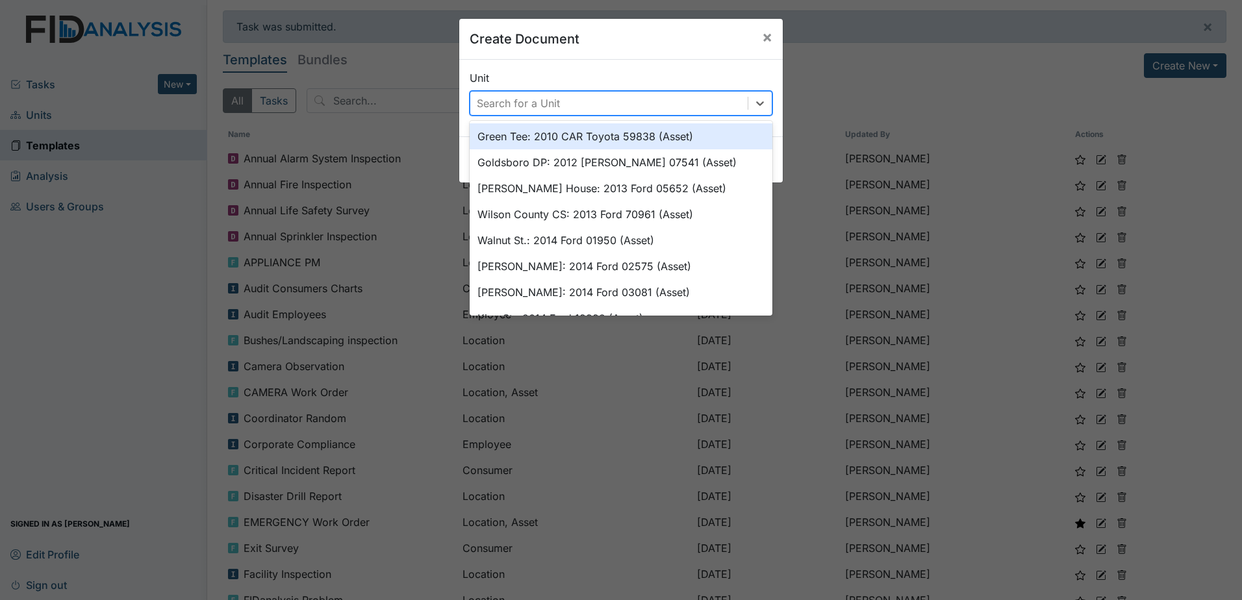
click at [604, 106] on div "Search for a Unit" at bounding box center [608, 103] width 277 height 23
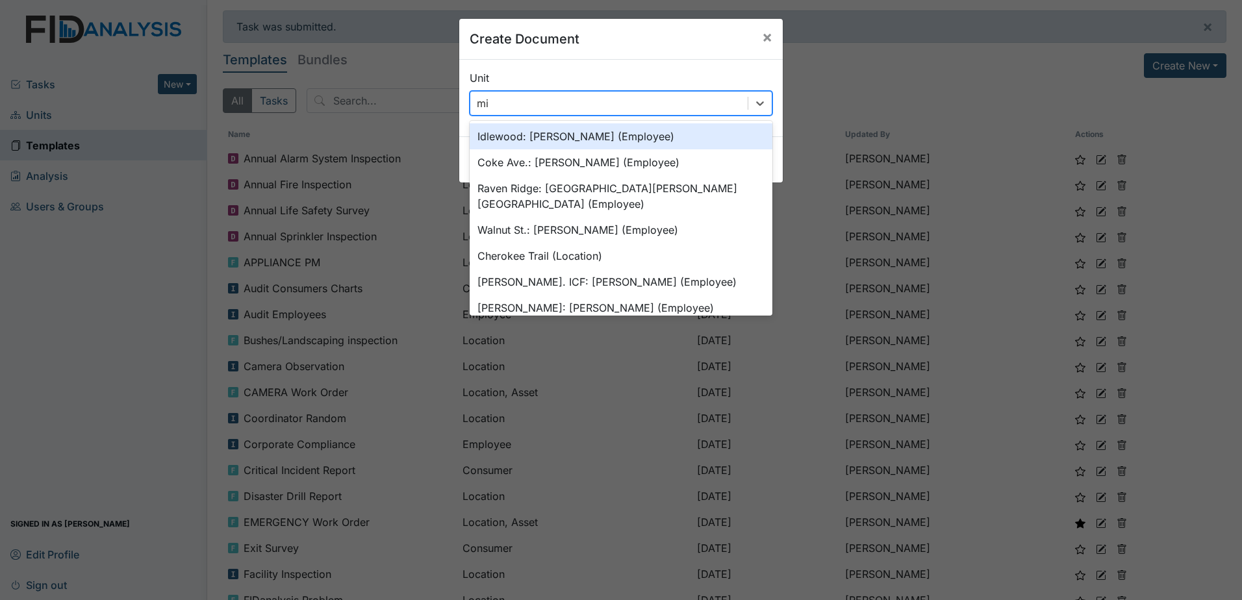
type input "m"
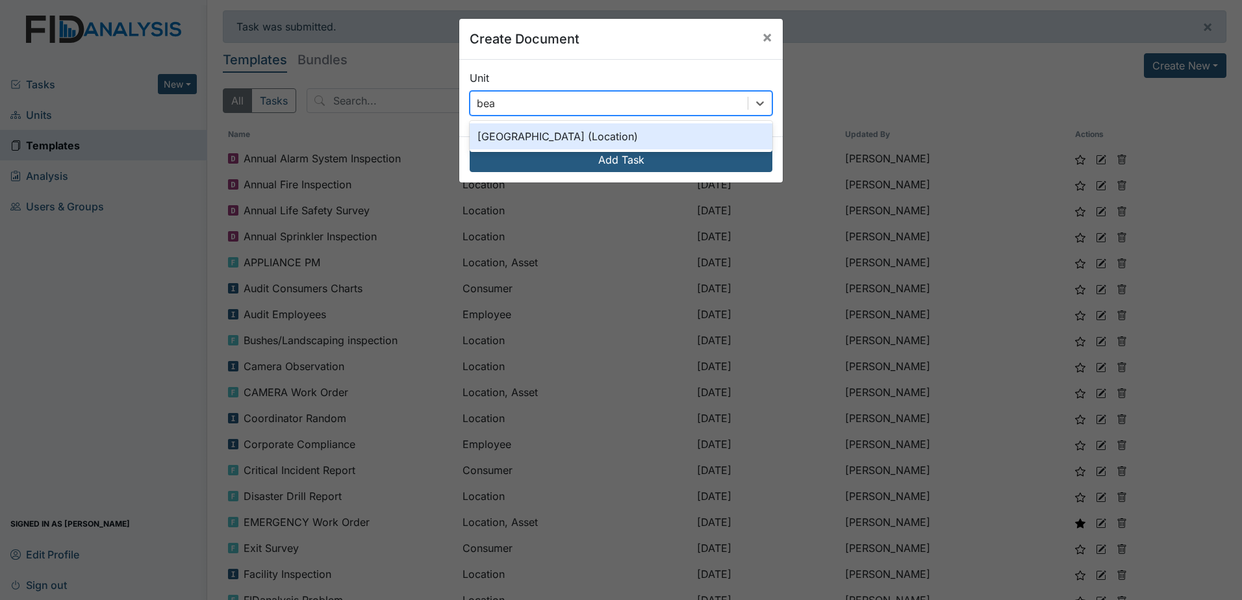
type input "beau"
click at [609, 131] on div "Beaufort Heights (Location)" at bounding box center [620, 136] width 303 height 26
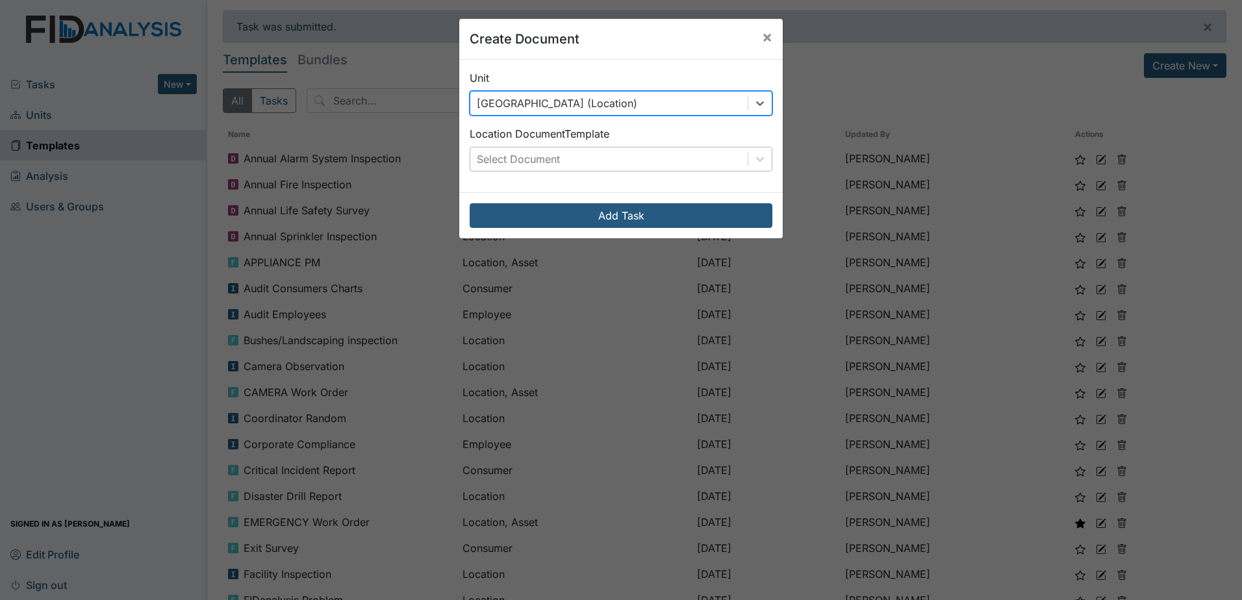
click at [619, 167] on div "Select Document" at bounding box center [608, 158] width 277 height 23
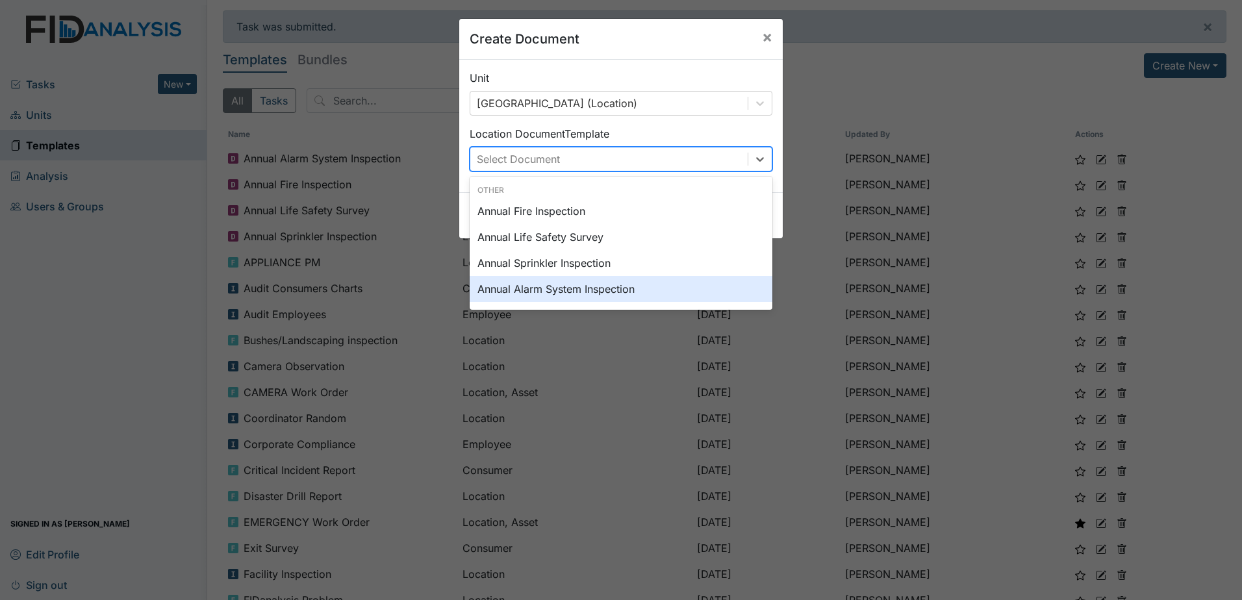
click at [611, 288] on div "Annual Alarm System Inspection" at bounding box center [620, 289] width 303 height 26
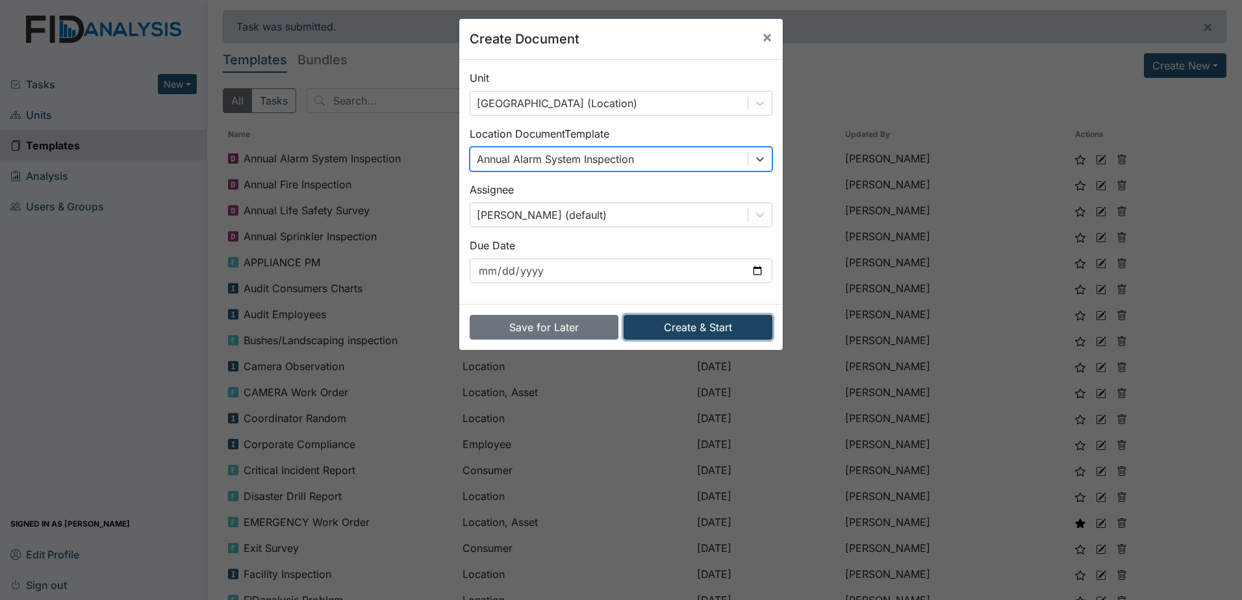
click at [706, 321] on button "Create & Start" at bounding box center [697, 327] width 149 height 25
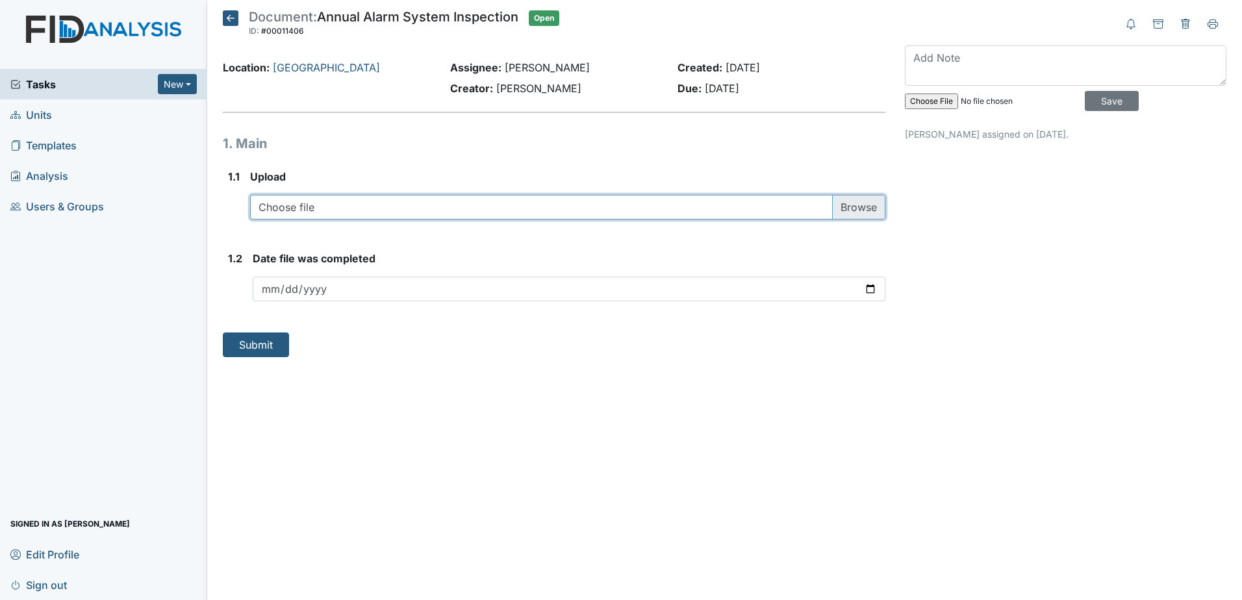
click at [621, 210] on input "file" at bounding box center [567, 207] width 635 height 25
type input "C:\fakepath\FIRE ALARM INSPECTION 2025 (007) 121.pdf"
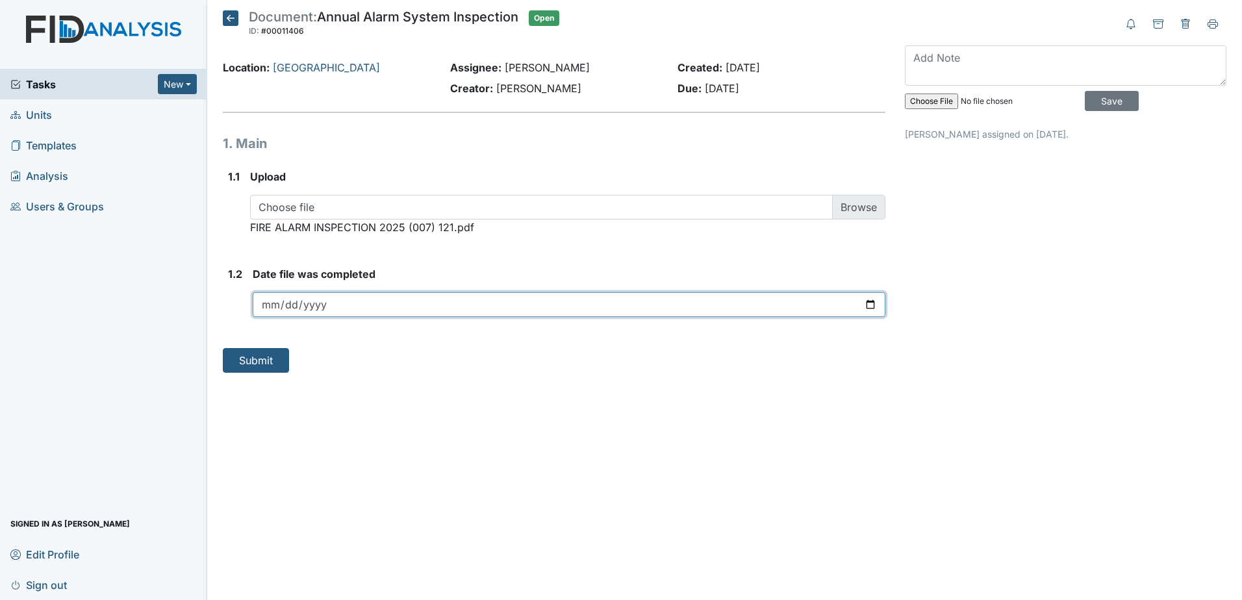
click at [395, 301] on input "date" at bounding box center [569, 304] width 632 height 25
click at [874, 302] on input "date" at bounding box center [569, 304] width 632 height 25
type input "2025-09-18"
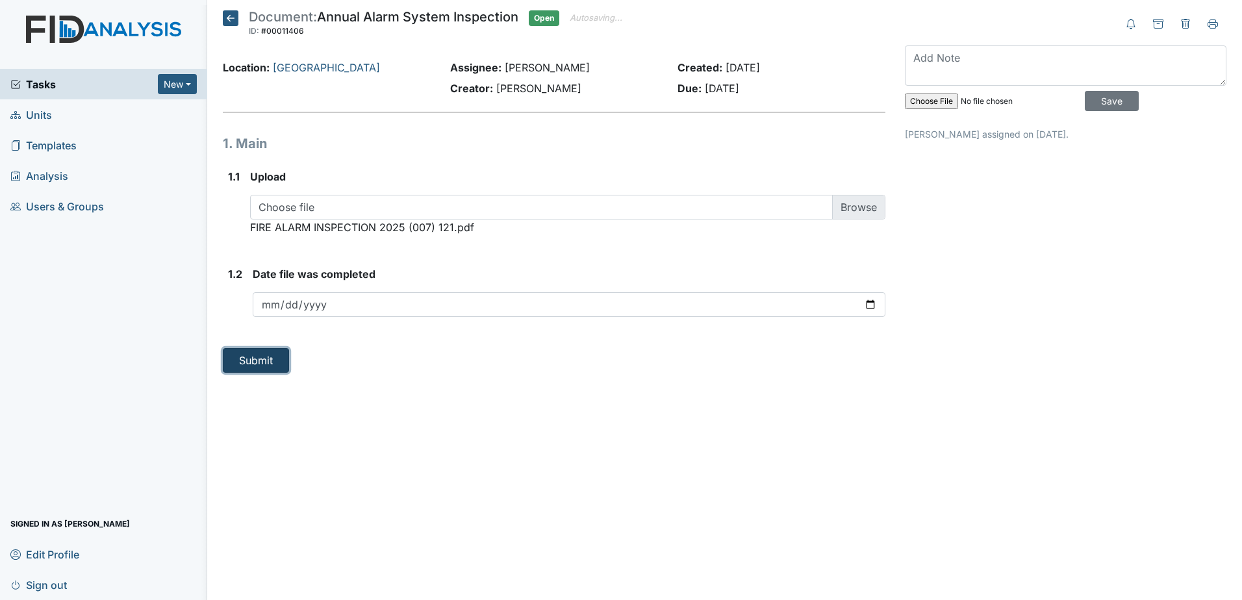
click at [264, 366] on button "Submit" at bounding box center [256, 360] width 66 height 25
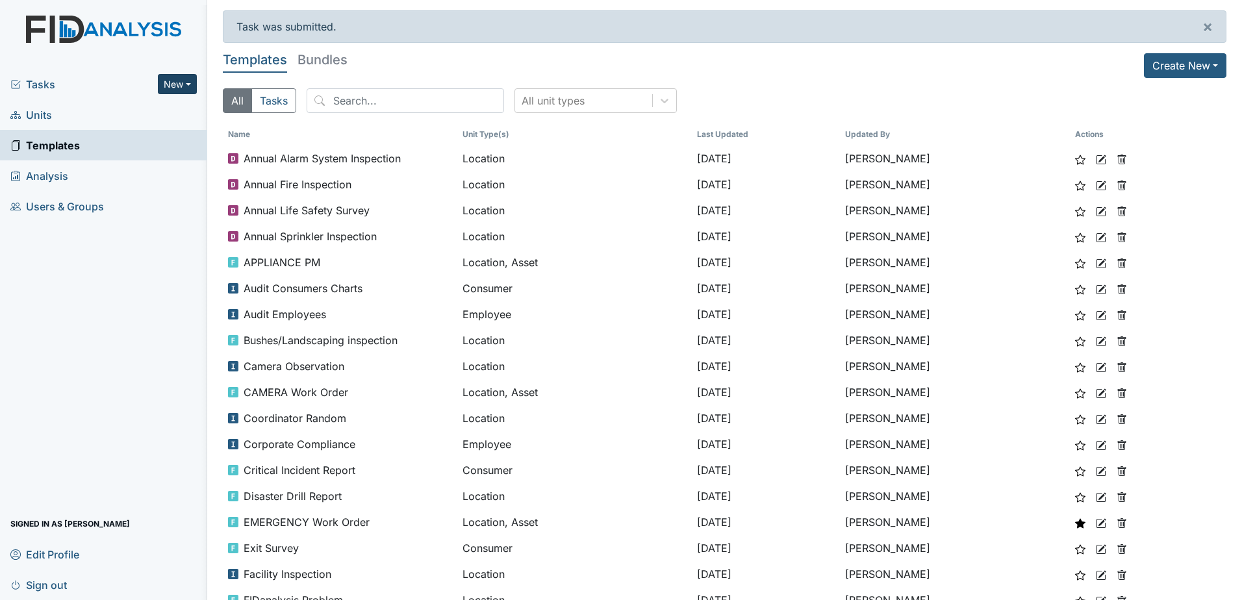
click at [175, 84] on button "New" at bounding box center [177, 84] width 39 height 20
click at [132, 159] on link "Document" at bounding box center [144, 153] width 103 height 21
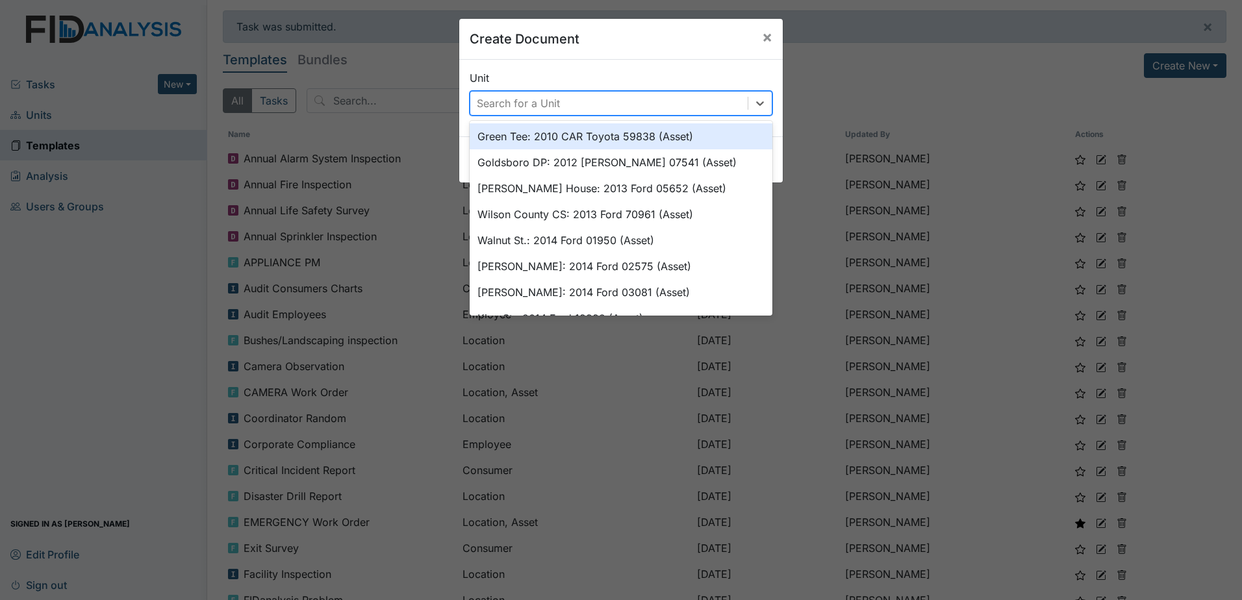
click at [570, 102] on div "Search for a Unit" at bounding box center [608, 103] width 277 height 23
type input "min"
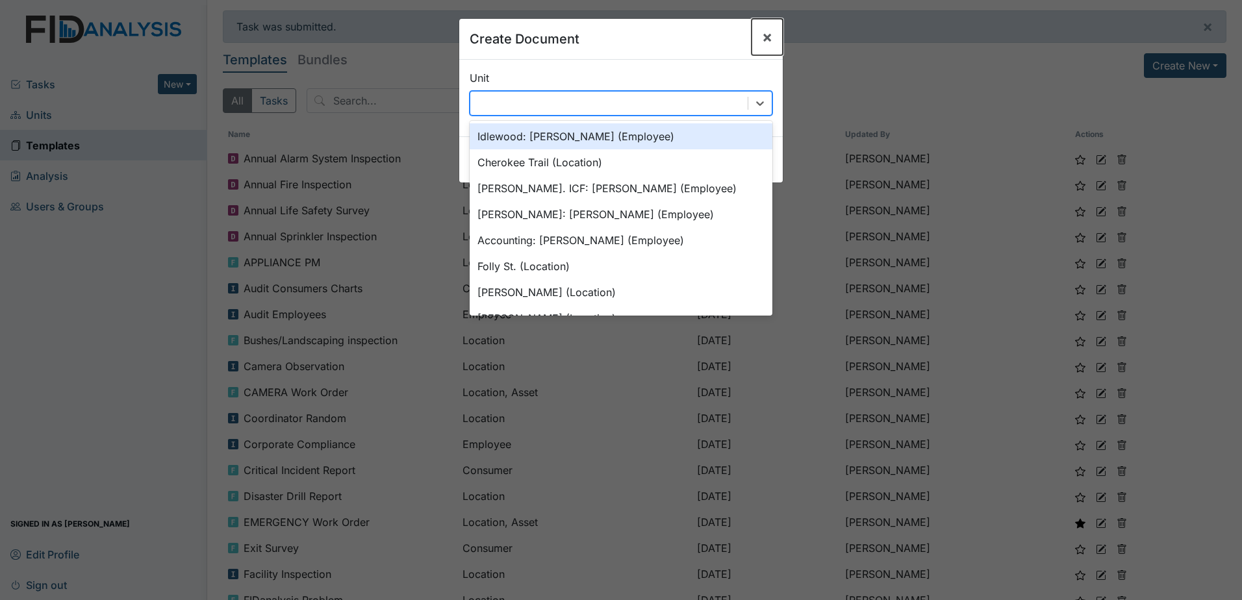
click at [762, 36] on span "×" at bounding box center [767, 36] width 10 height 19
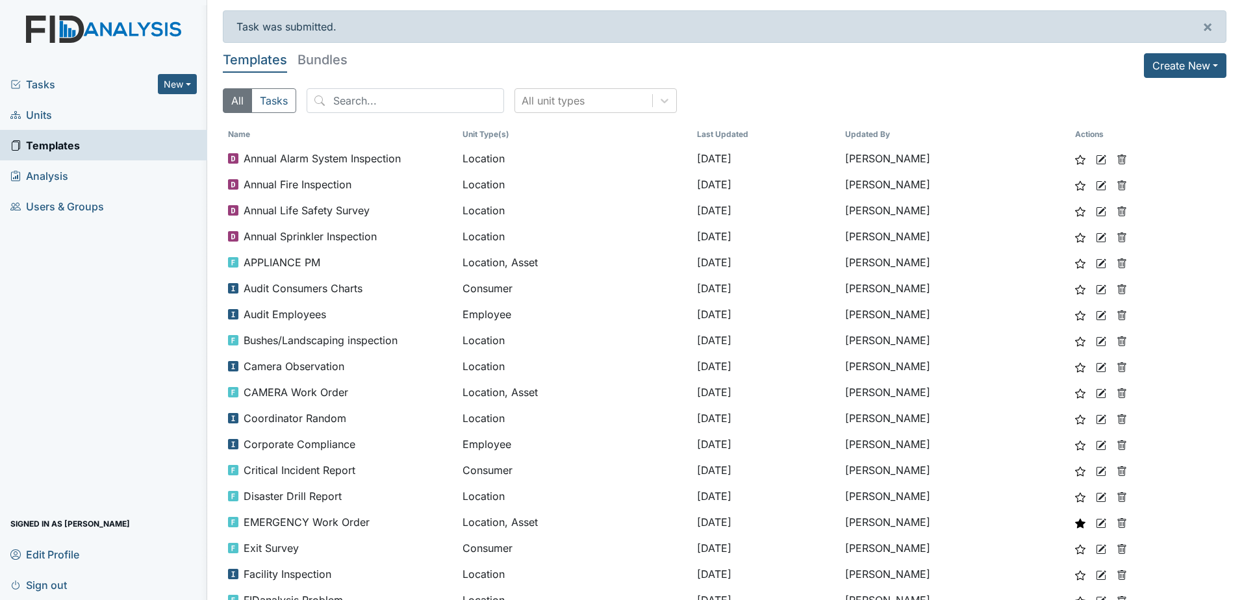
click at [122, 107] on link "Units" at bounding box center [103, 114] width 207 height 31
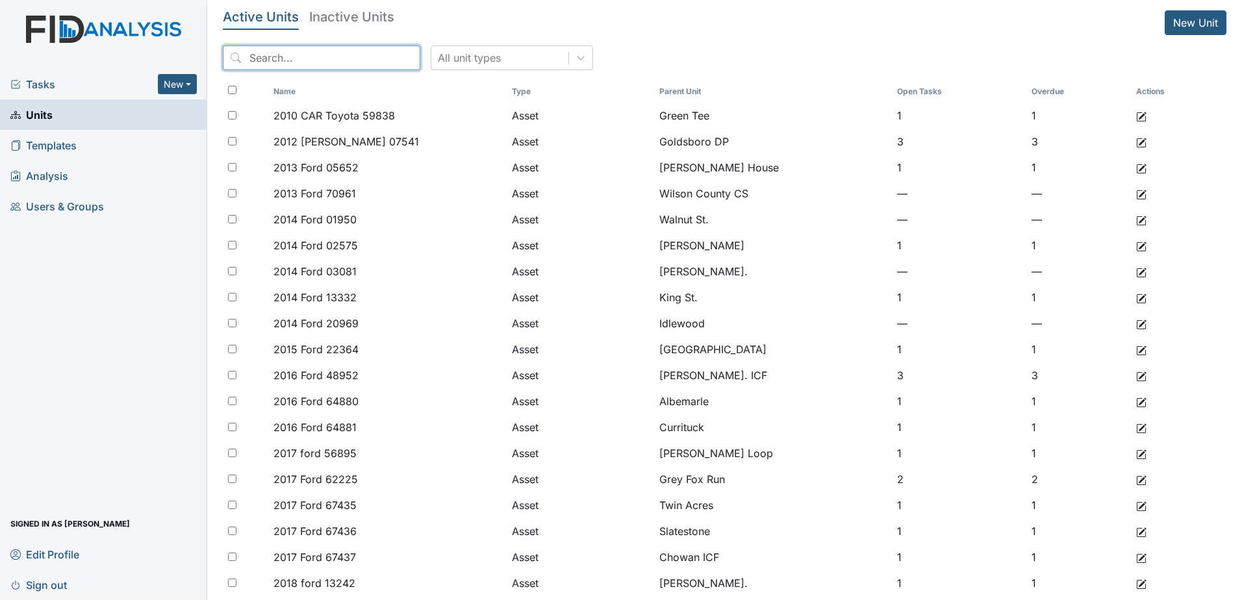
click at [324, 59] on input "search" at bounding box center [321, 57] width 197 height 25
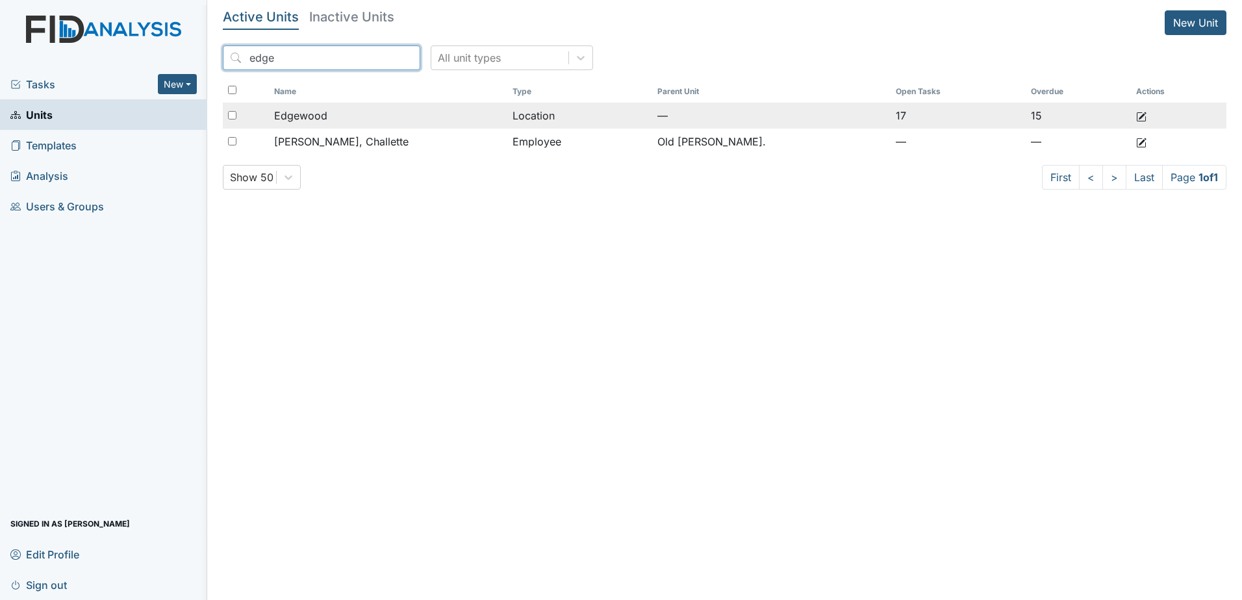
type input "edge"
click at [334, 114] on div "Edgewood" at bounding box center [388, 116] width 228 height 16
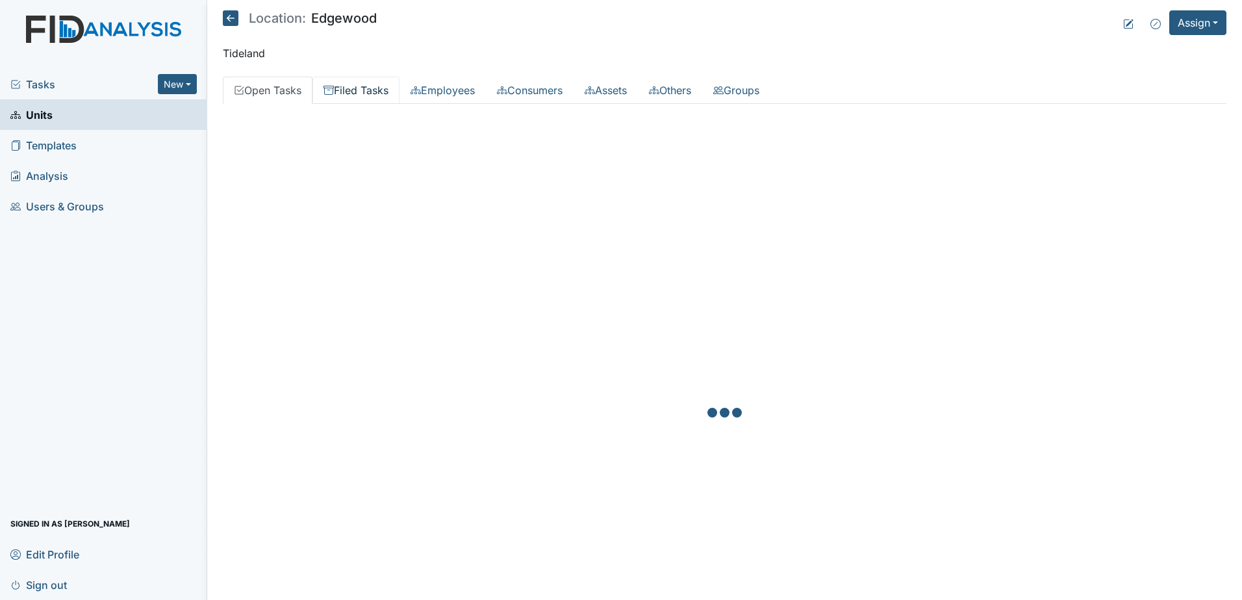
click at [374, 92] on link "Filed Tasks" at bounding box center [355, 90] width 87 height 27
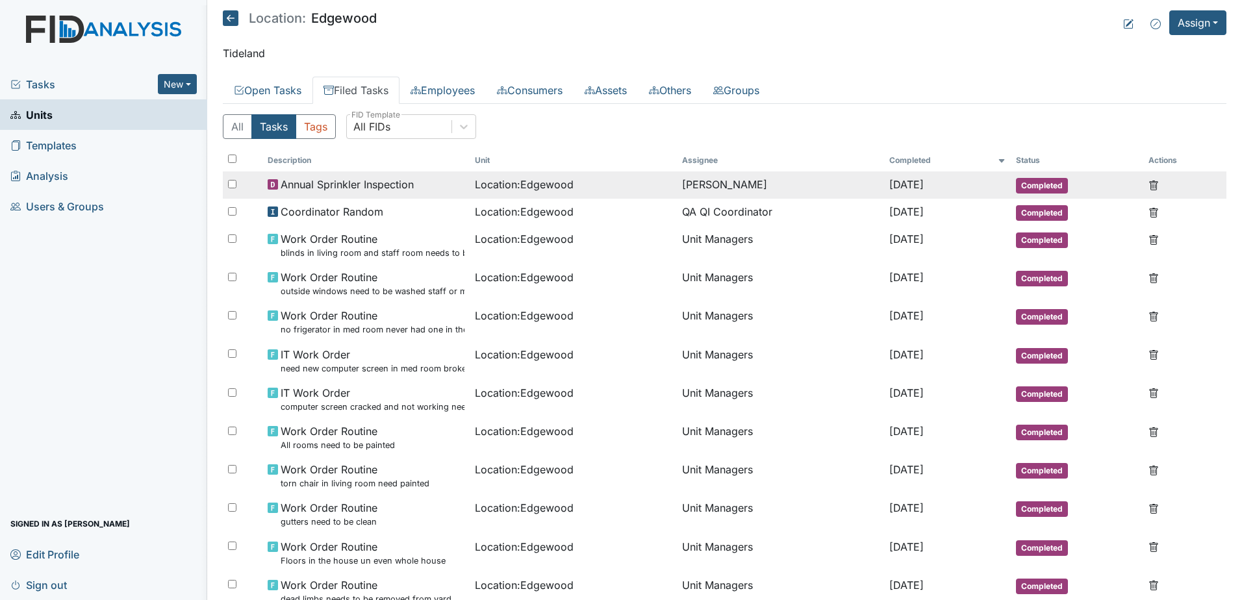
click at [343, 177] on span "Annual Sprinkler Inspection" at bounding box center [347, 185] width 133 height 16
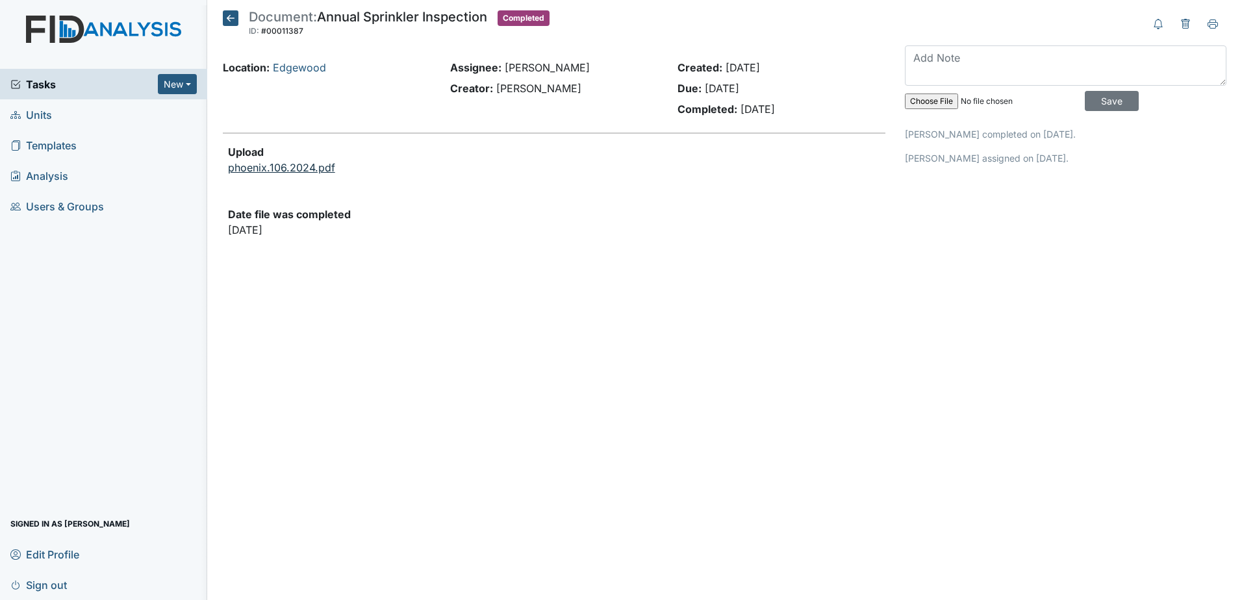
click at [295, 168] on link "phoenix.106.2024.pdf" at bounding box center [281, 167] width 107 height 13
click at [104, 77] on span "Tasks" at bounding box center [83, 85] width 147 height 16
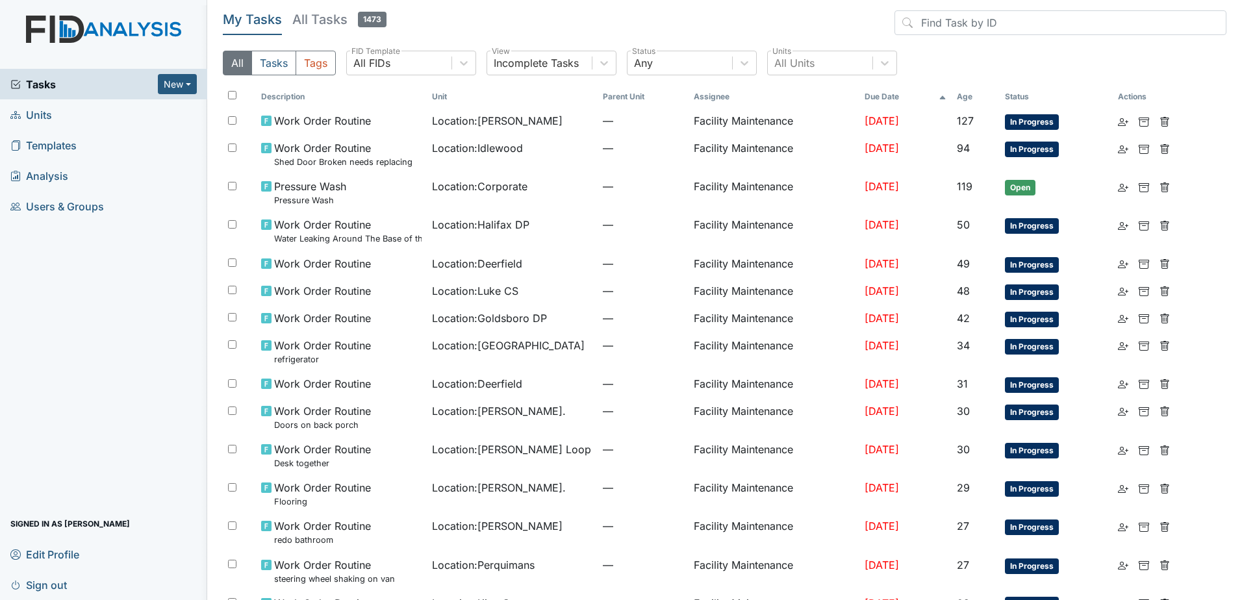
click at [64, 114] on link "Units" at bounding box center [103, 114] width 207 height 31
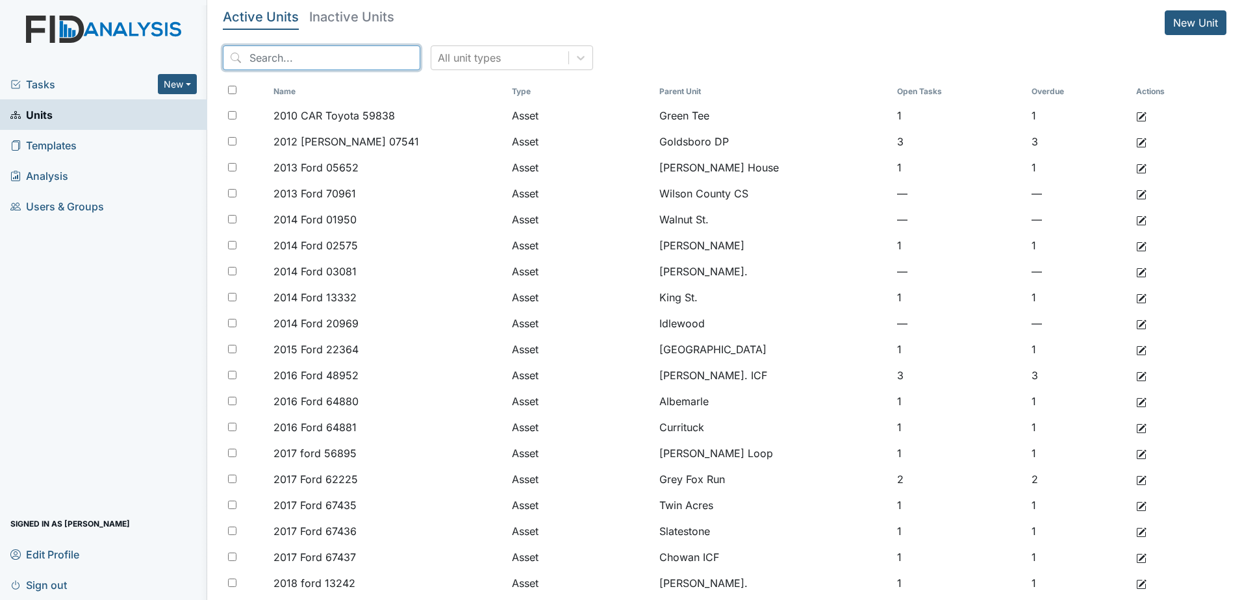
click at [312, 53] on input "search" at bounding box center [321, 57] width 197 height 25
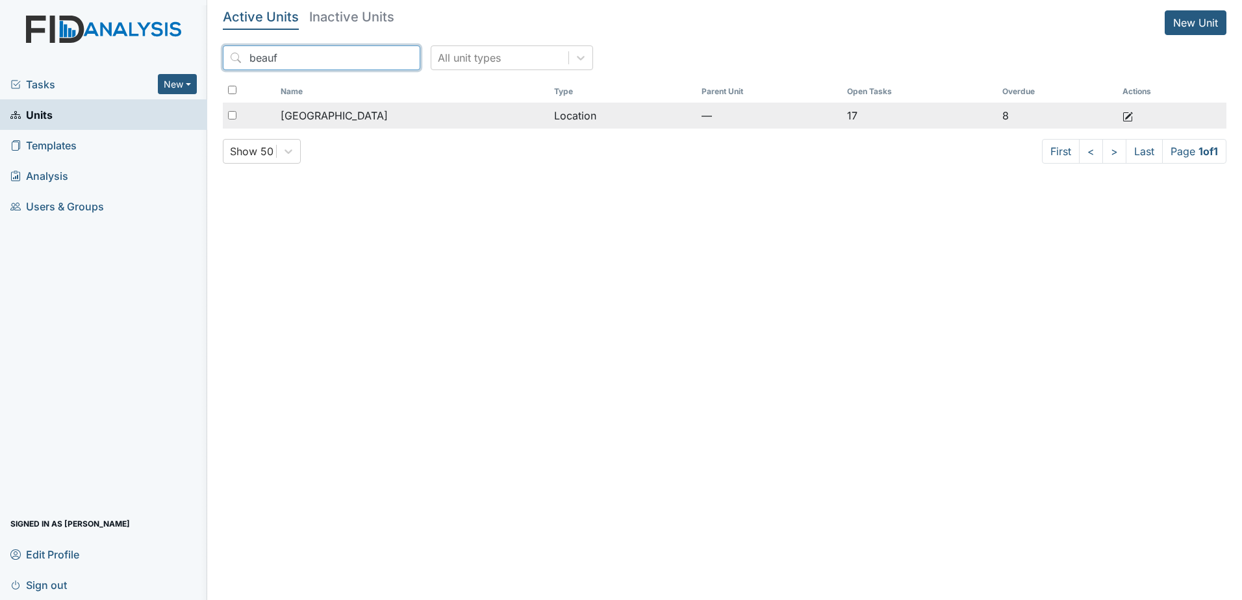
type input "beauf"
click at [327, 116] on span "[GEOGRAPHIC_DATA]" at bounding box center [334, 116] width 107 height 16
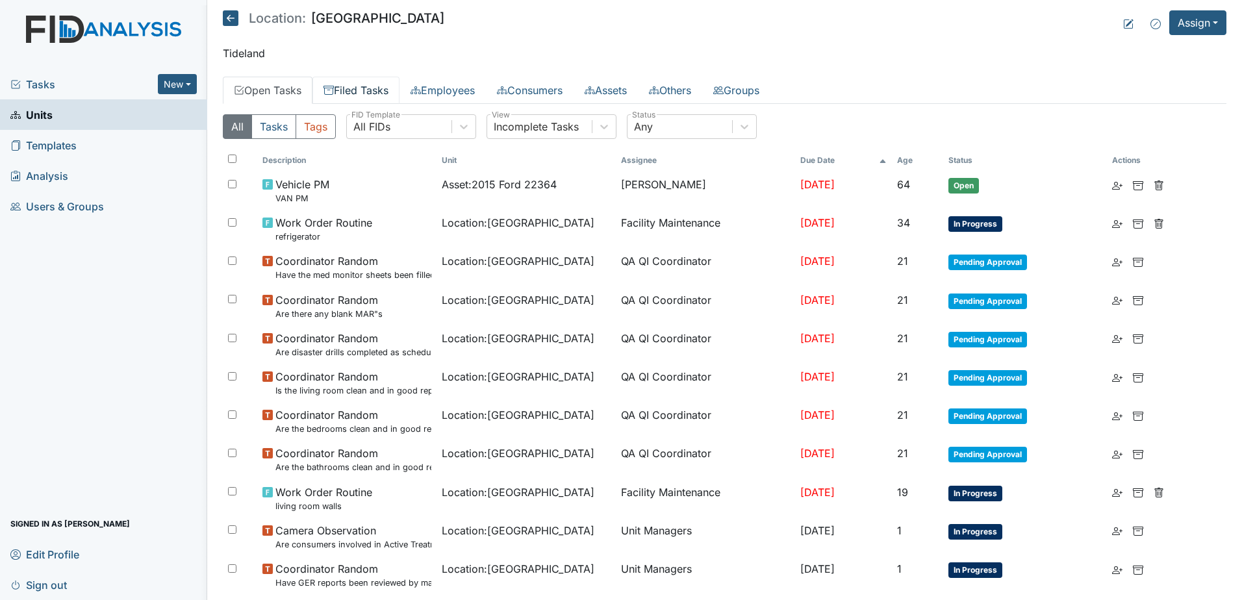
click at [339, 87] on link "Filed Tasks" at bounding box center [355, 90] width 87 height 27
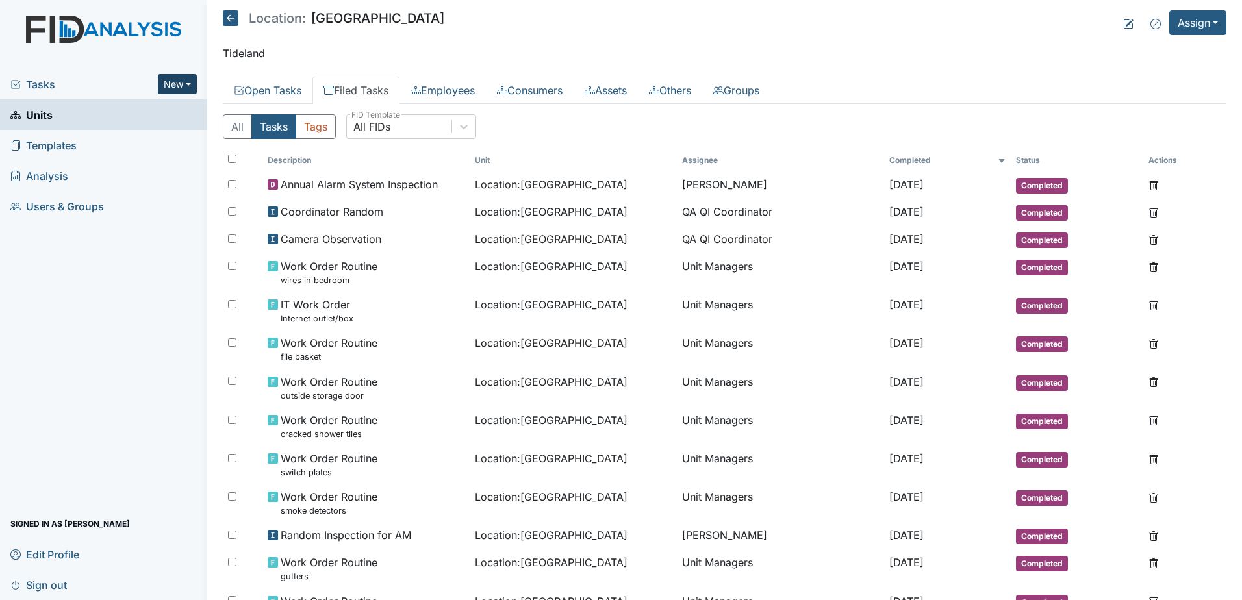
click at [192, 77] on button "New" at bounding box center [177, 84] width 39 height 20
click at [159, 149] on link "Document" at bounding box center [144, 153] width 103 height 21
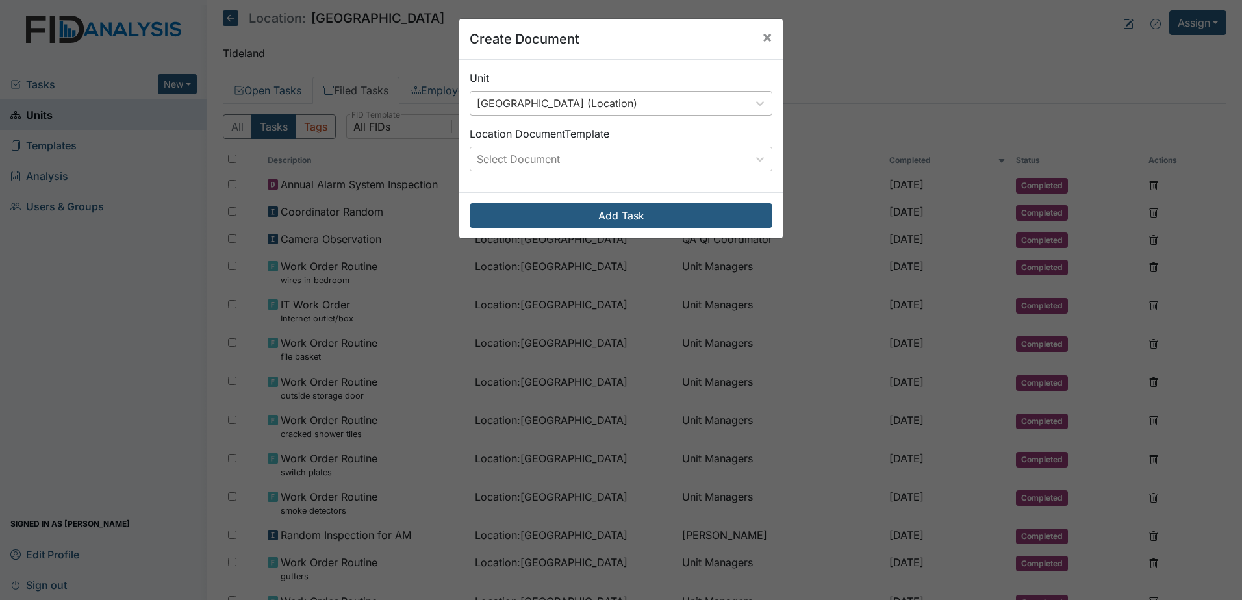
click at [608, 103] on div "Beaufort Heights (Location)" at bounding box center [608, 103] width 277 height 23
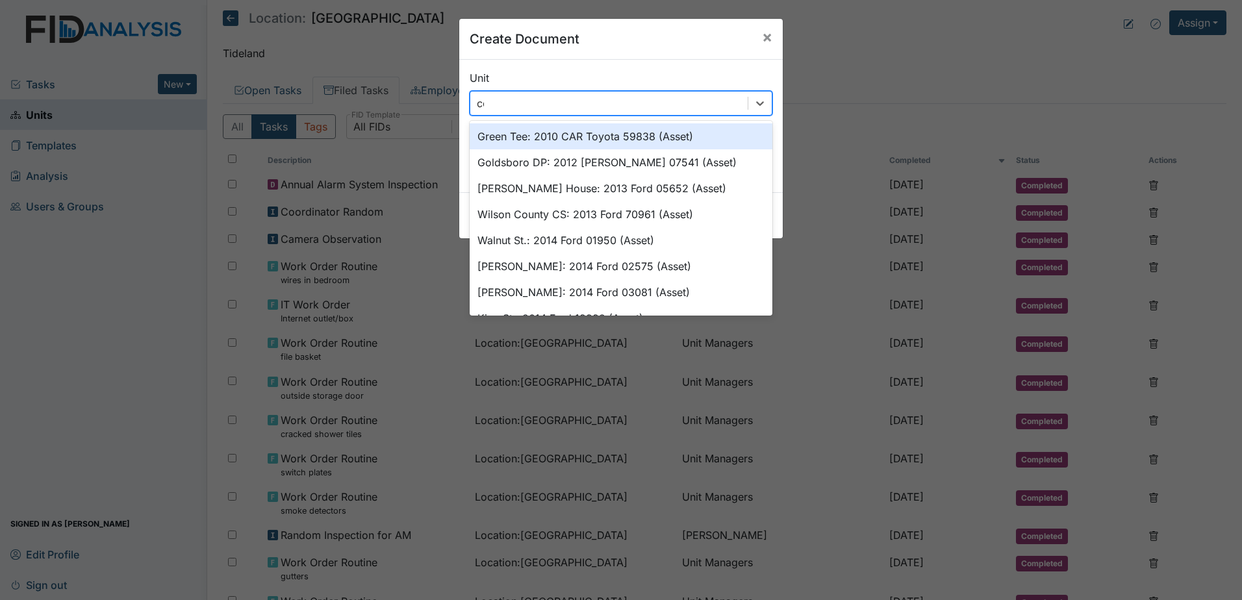
type input "cok"
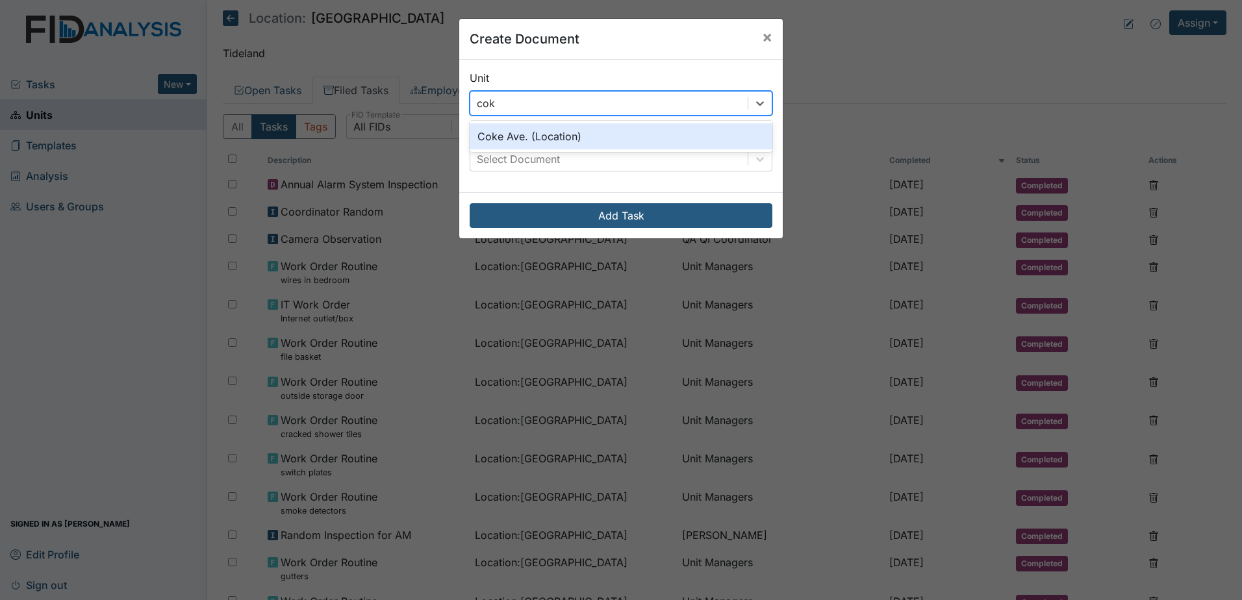
click at [601, 139] on div "Coke Ave. (Location)" at bounding box center [620, 136] width 303 height 26
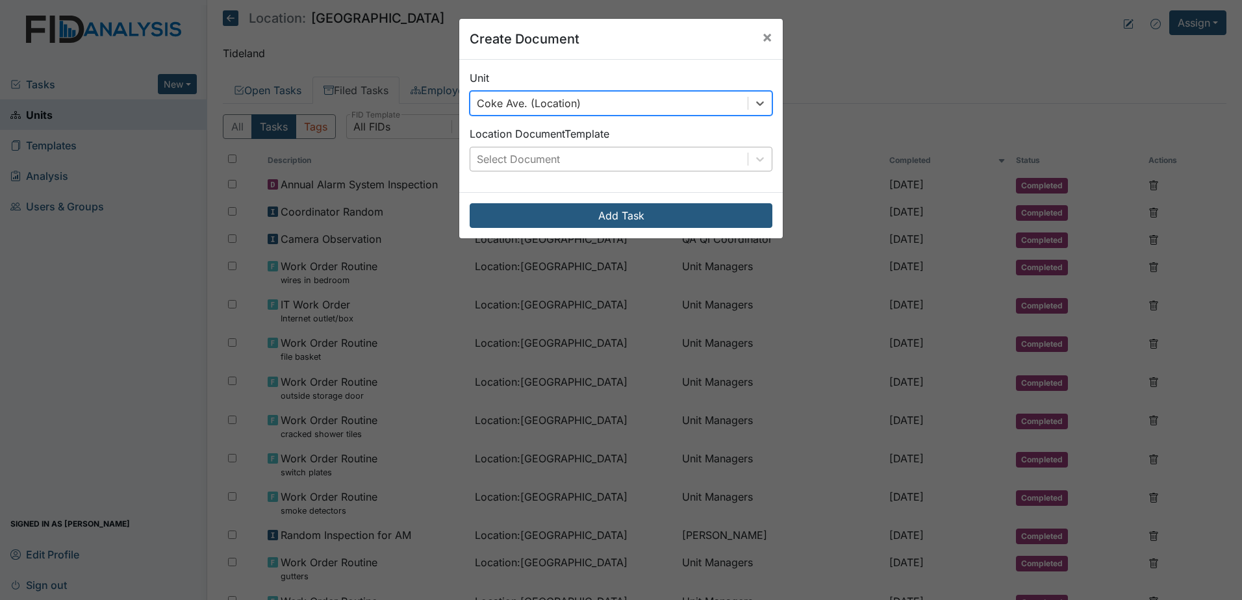
click at [604, 158] on div "Select Document" at bounding box center [608, 158] width 277 height 23
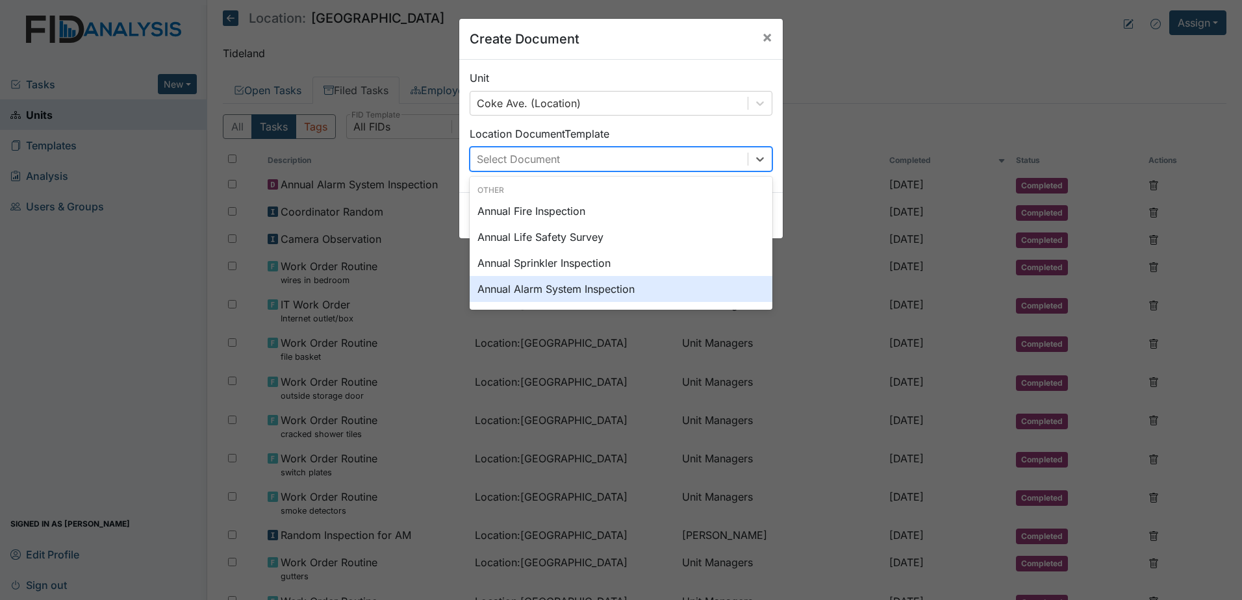
click at [589, 290] on div "Annual Alarm System Inspection" at bounding box center [620, 289] width 303 height 26
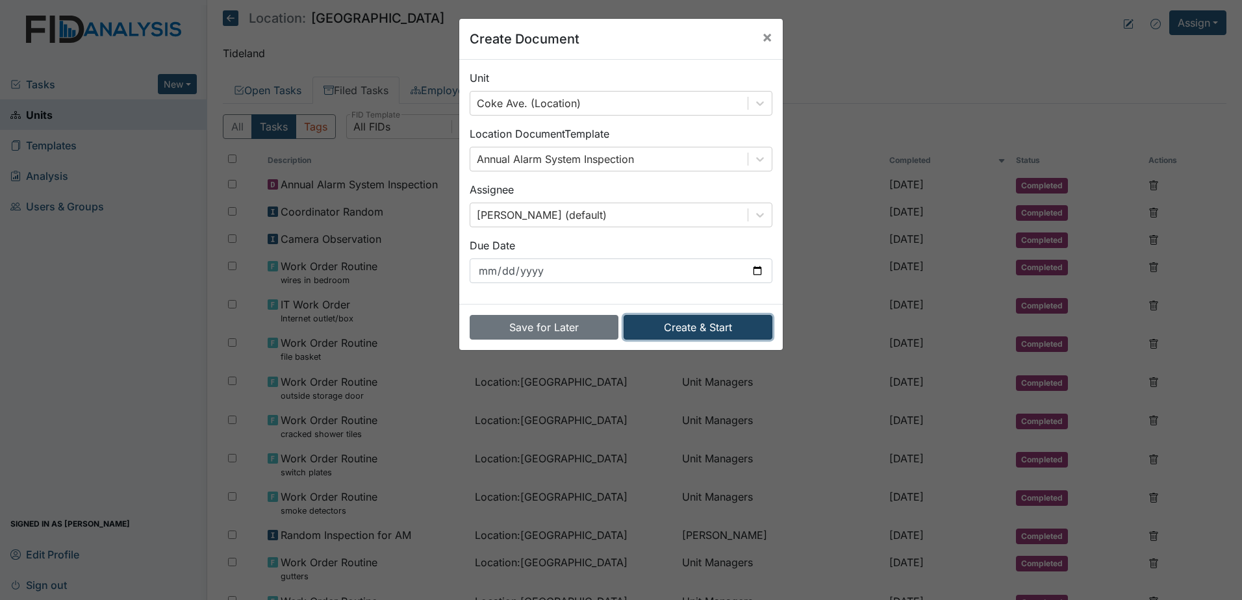
click at [672, 325] on button "Create & Start" at bounding box center [697, 327] width 149 height 25
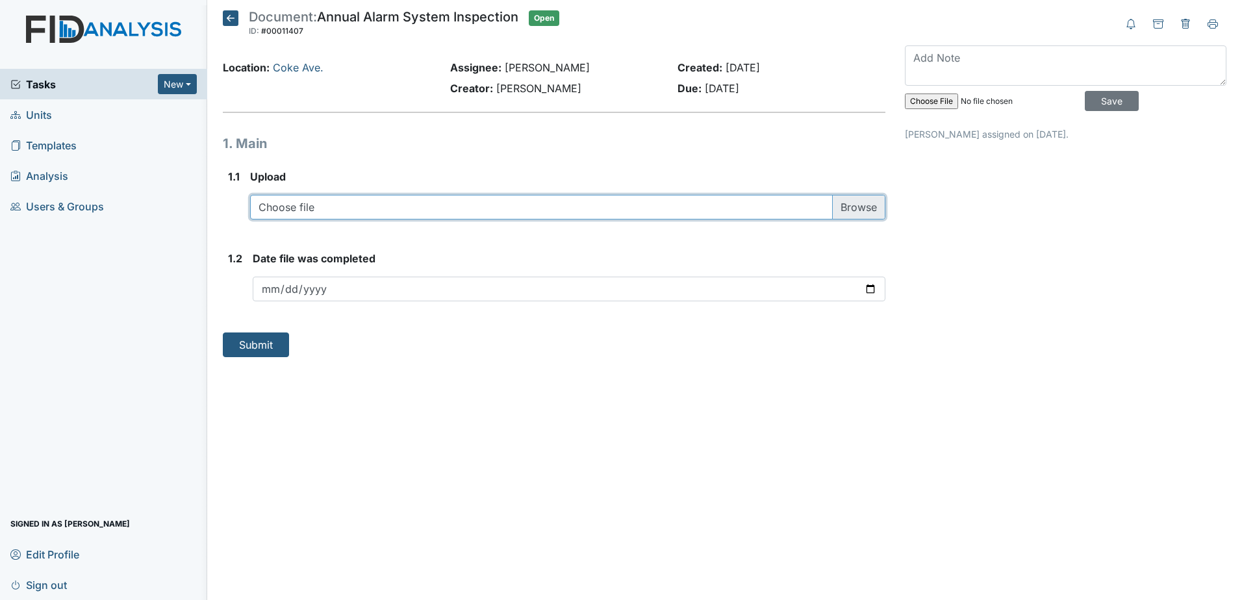
click at [458, 200] on input "file" at bounding box center [567, 207] width 635 height 25
type input "C:\fakepath\FIRE ALARM INSPECTION 202520250811_10240676 123.pdf"
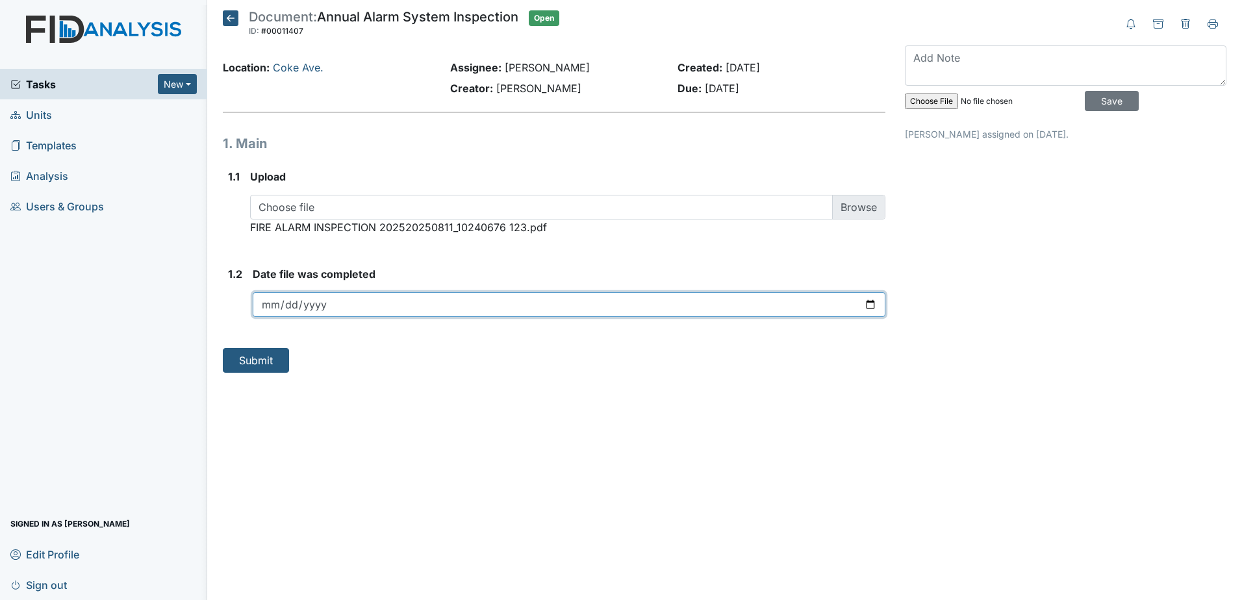
click at [877, 303] on input "date" at bounding box center [569, 304] width 632 height 25
click at [871, 304] on input "date" at bounding box center [569, 304] width 632 height 25
type input "[DATE]"
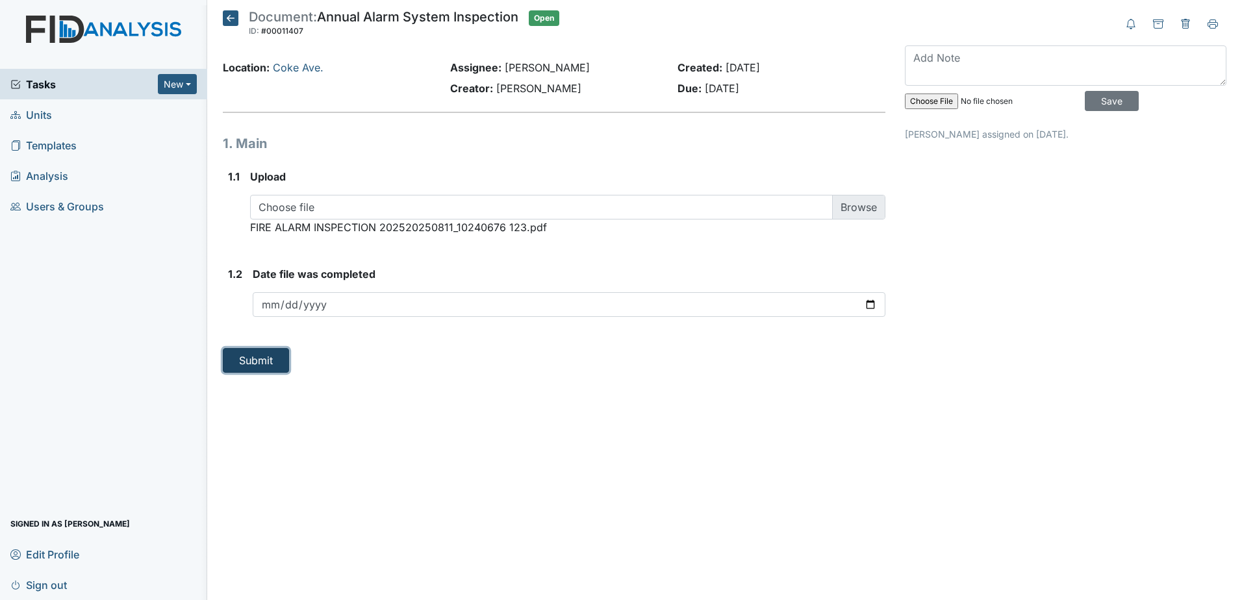
click at [279, 368] on button "Submit" at bounding box center [256, 360] width 66 height 25
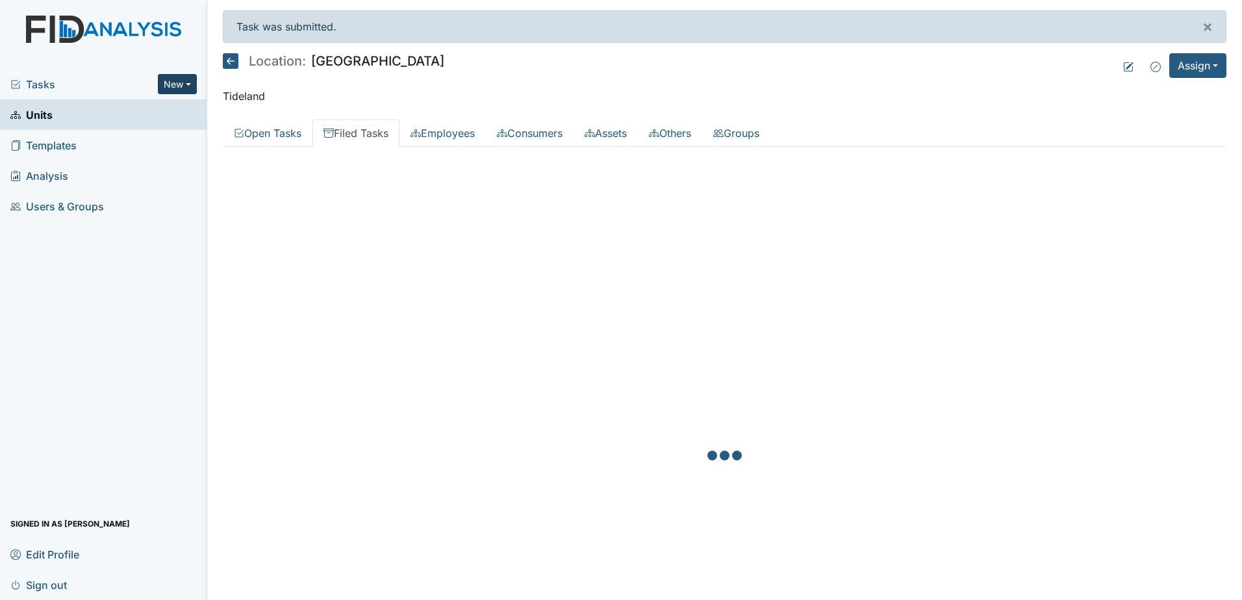
click at [188, 82] on button "New" at bounding box center [177, 84] width 39 height 20
click at [132, 153] on link "Document" at bounding box center [144, 153] width 103 height 21
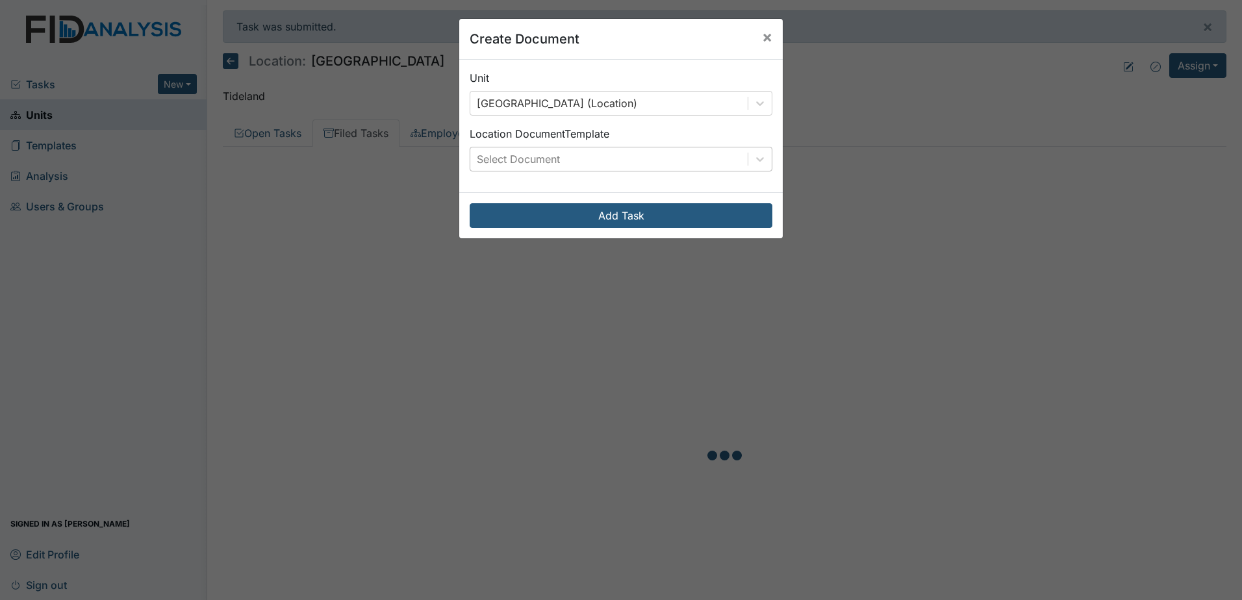
click at [551, 166] on div "Select Document" at bounding box center [518, 159] width 83 height 16
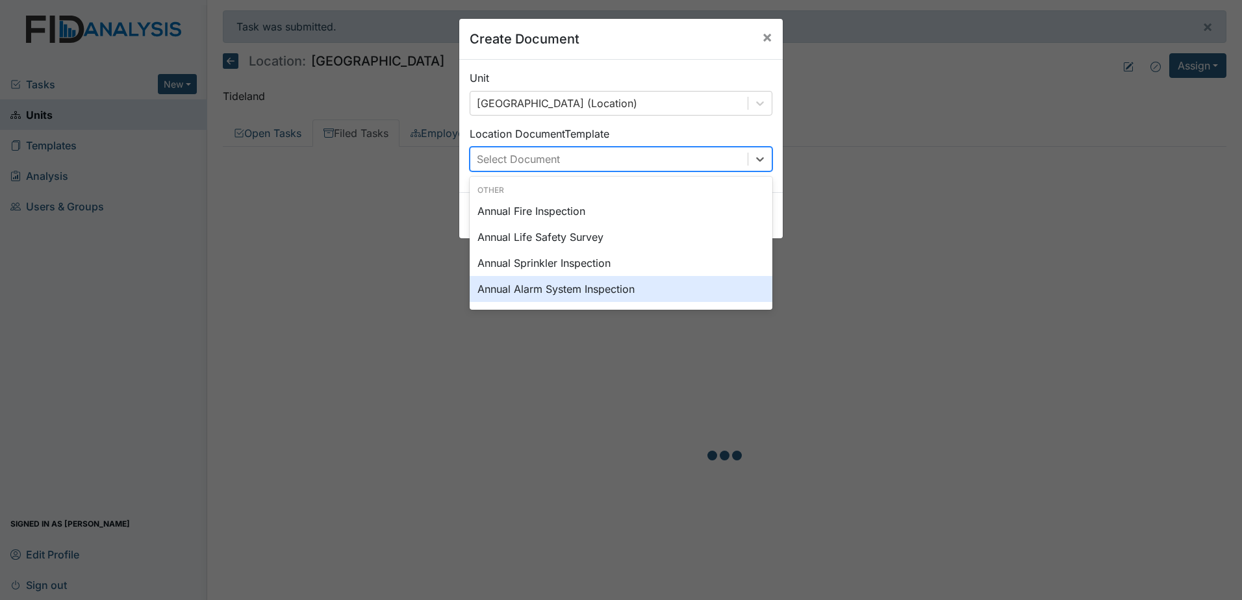
click at [551, 287] on div "Annual Alarm System Inspection" at bounding box center [620, 289] width 303 height 26
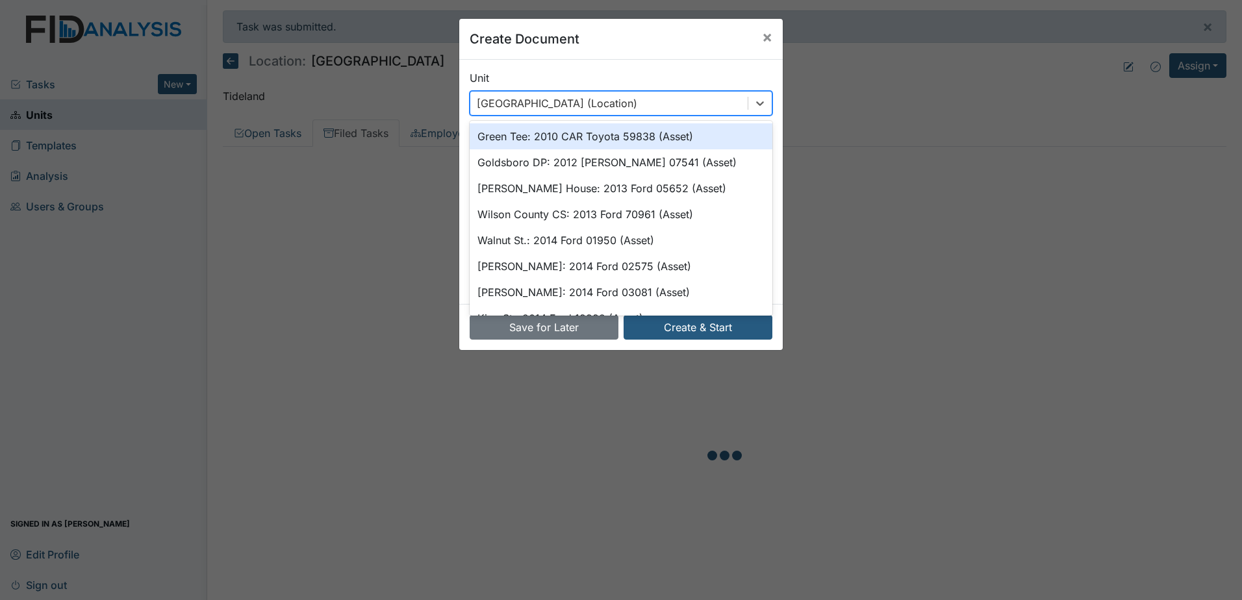
click at [561, 103] on div "[GEOGRAPHIC_DATA] (Location)" at bounding box center [557, 103] width 160 height 16
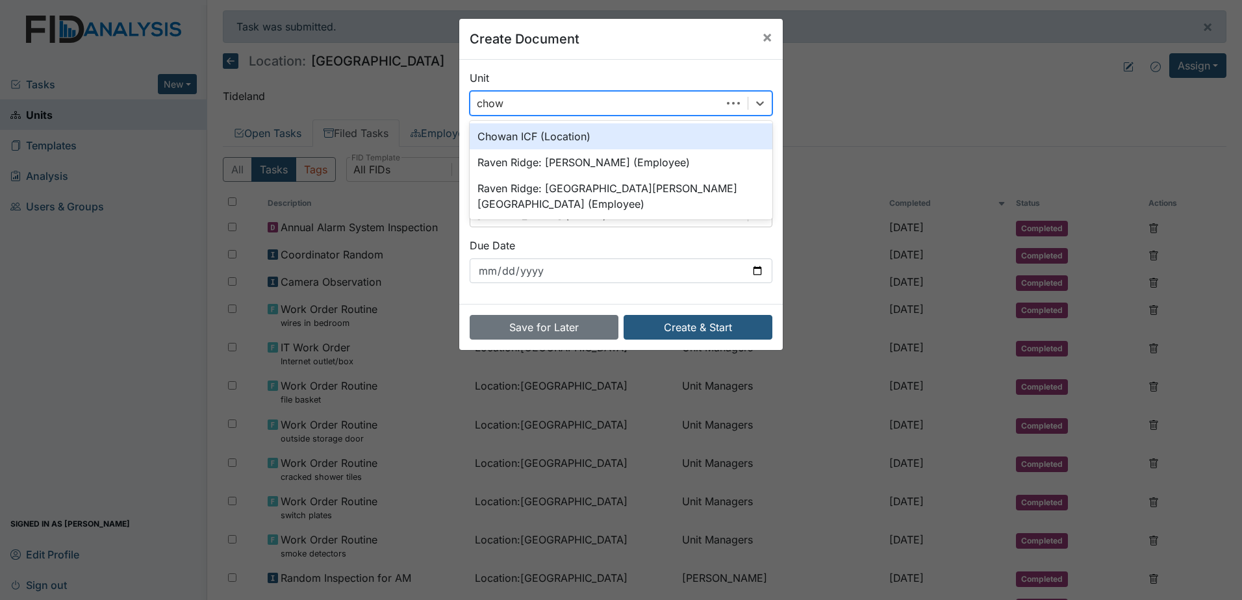
type input "chowa"
click at [542, 129] on div "Chowan ICF (Location)" at bounding box center [620, 136] width 303 height 26
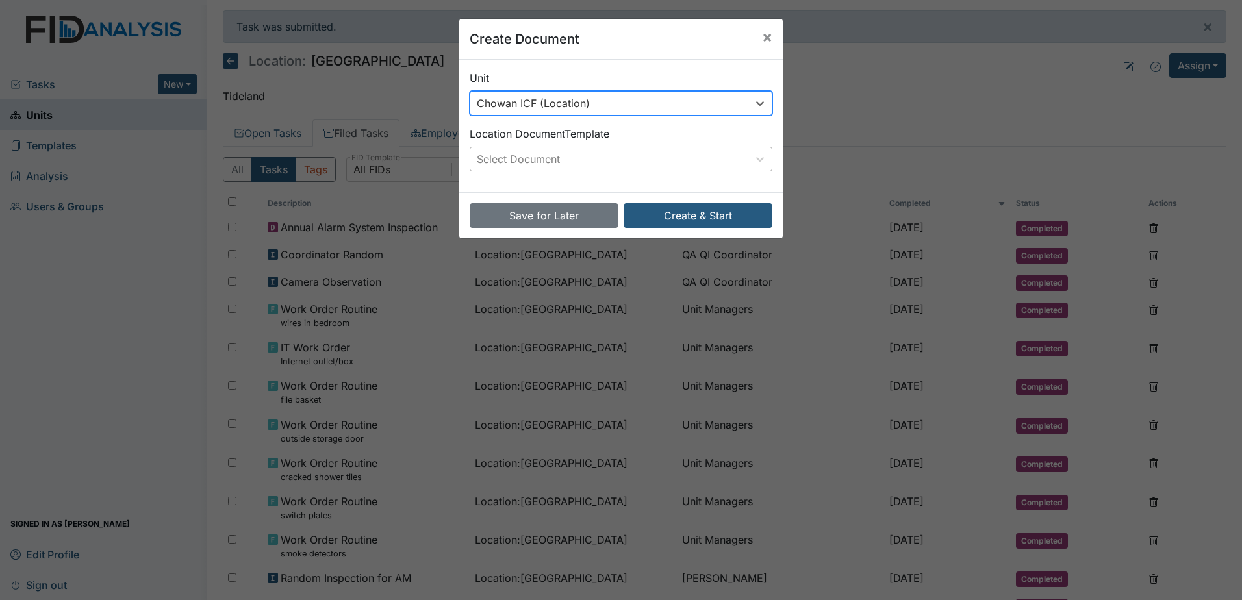
click at [577, 156] on div "Select Document" at bounding box center [608, 158] width 277 height 23
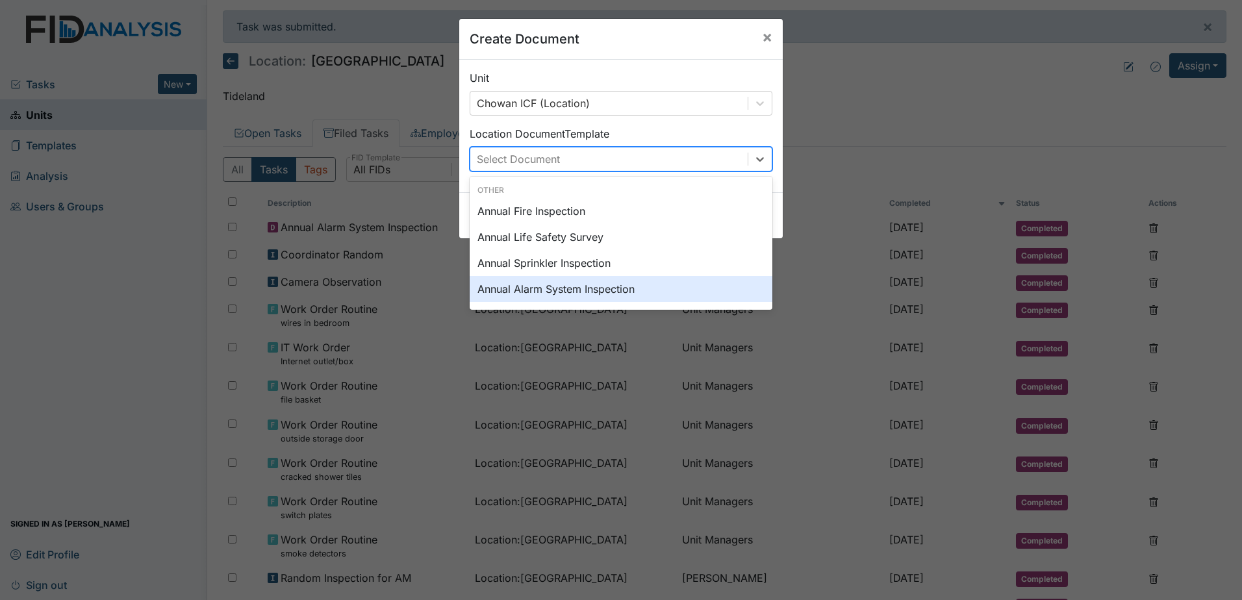
click at [594, 288] on div "Annual Alarm System Inspection" at bounding box center [620, 289] width 303 height 26
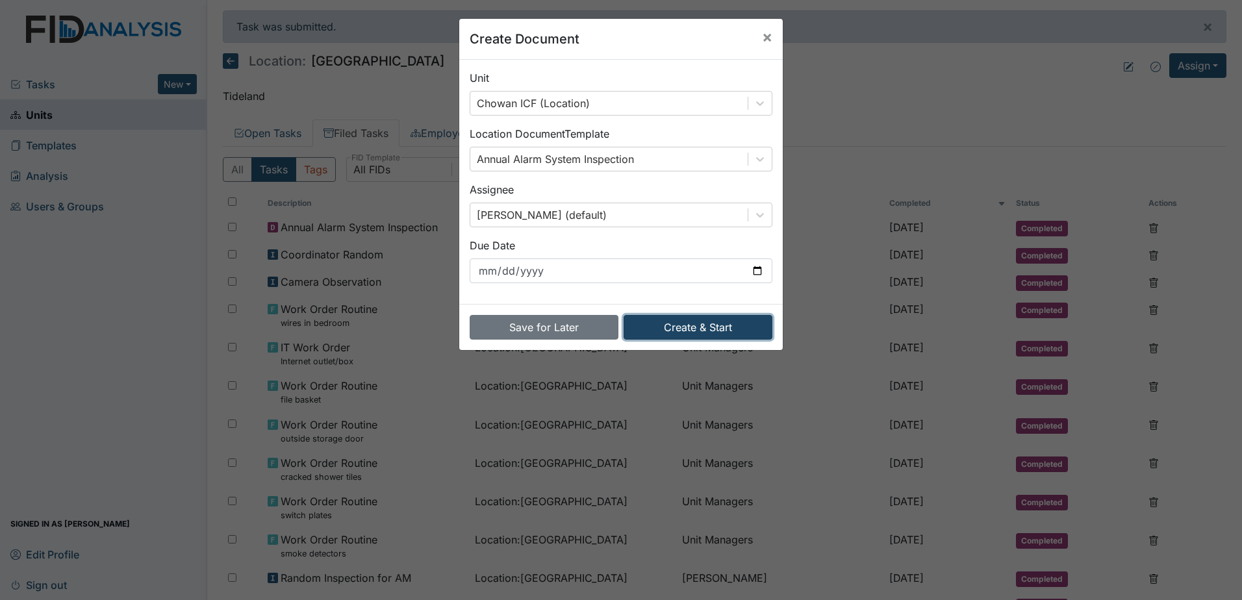
click at [714, 333] on button "Create & Start" at bounding box center [697, 327] width 149 height 25
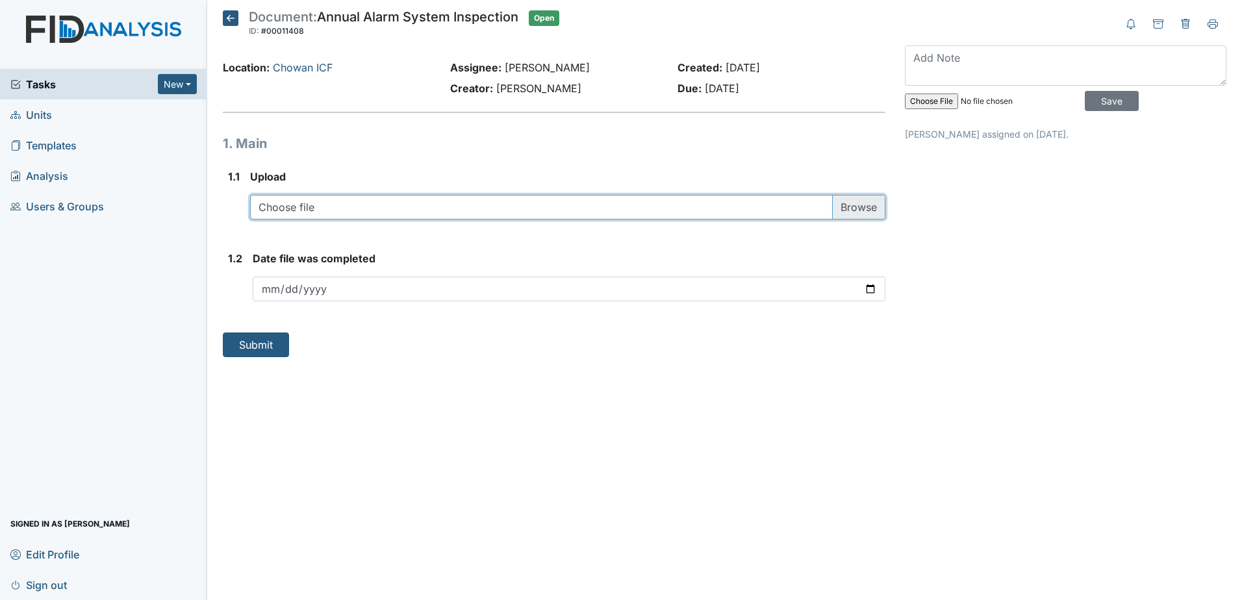
click at [371, 201] on input "file" at bounding box center [567, 207] width 635 height 25
type input "C:\fakepath\FIRE ALARM INSPECTION 202520250811_10212202 (124.pdf"
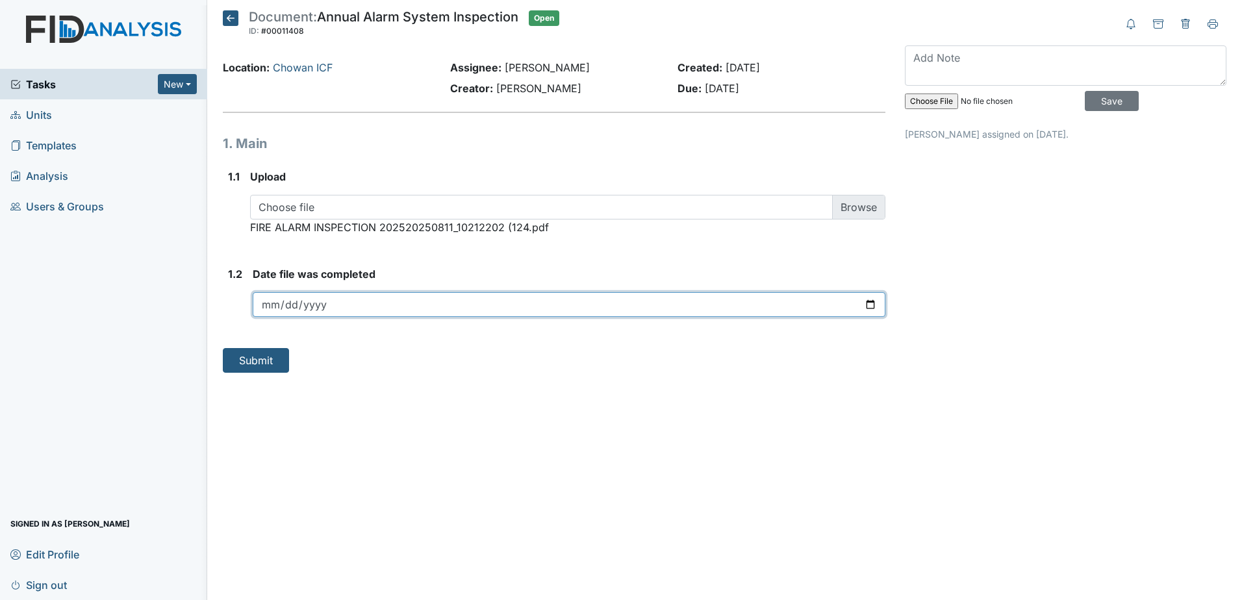
click at [880, 306] on input "date" at bounding box center [569, 304] width 632 height 25
click at [866, 308] on input "date" at bounding box center [569, 304] width 632 height 25
type input "[DATE]"
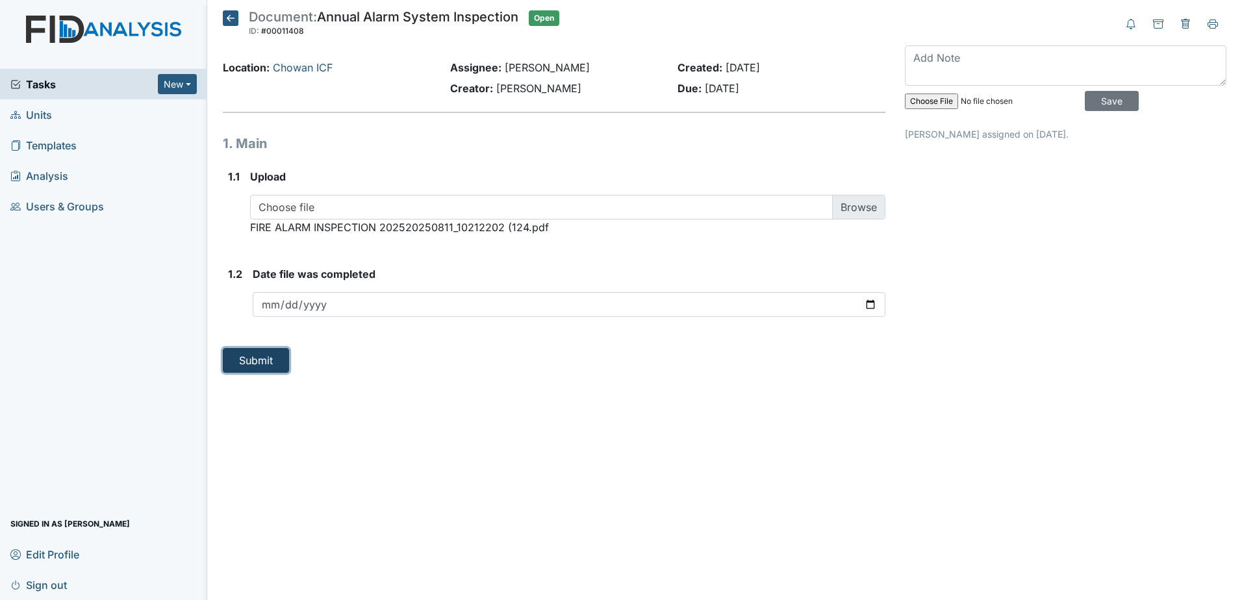
click at [279, 363] on button "Submit" at bounding box center [256, 360] width 66 height 25
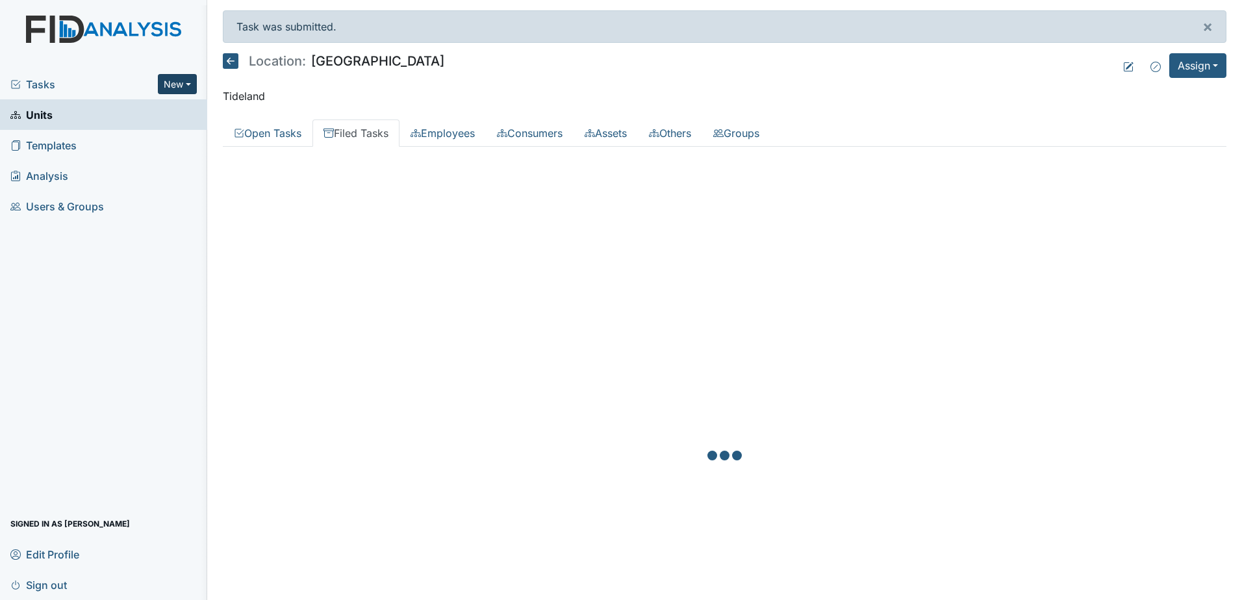
click at [181, 86] on button "New" at bounding box center [177, 84] width 39 height 20
click at [169, 155] on link "Document" at bounding box center [144, 153] width 103 height 21
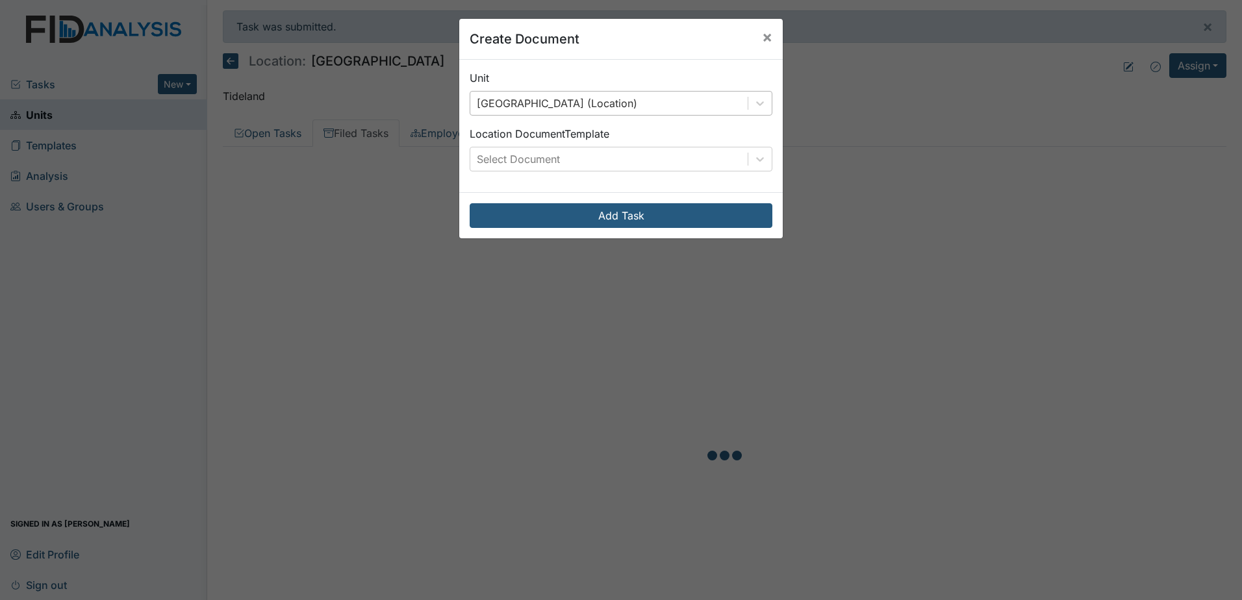
click at [557, 108] on div "Beaufort Heights (Location)" at bounding box center [557, 103] width 160 height 16
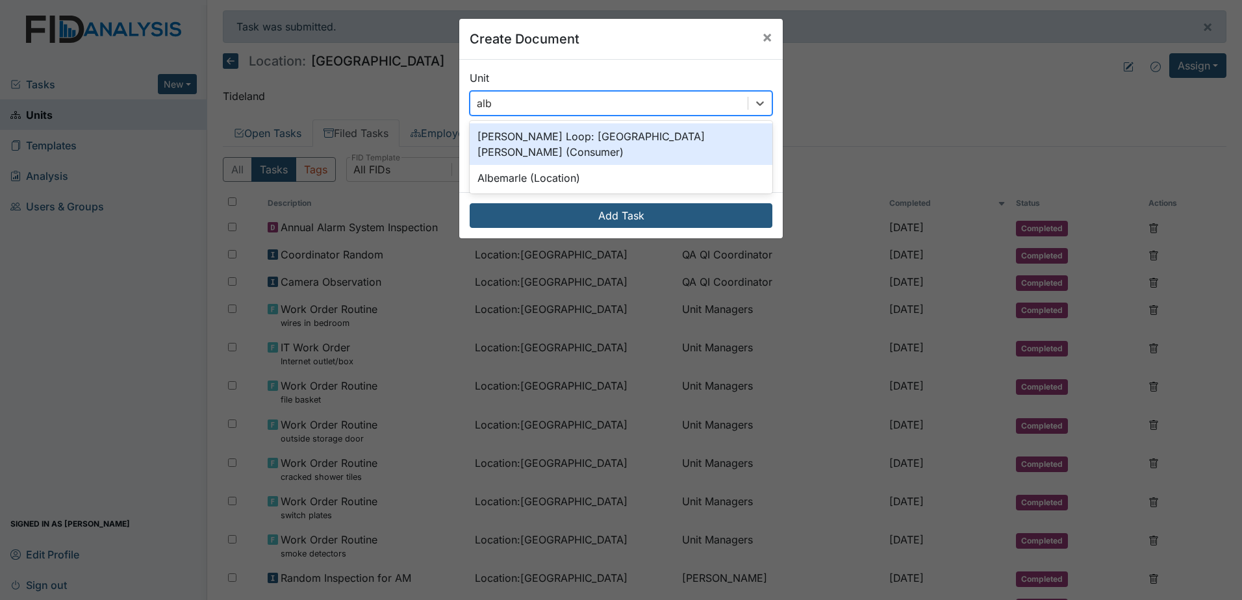
type input "albe"
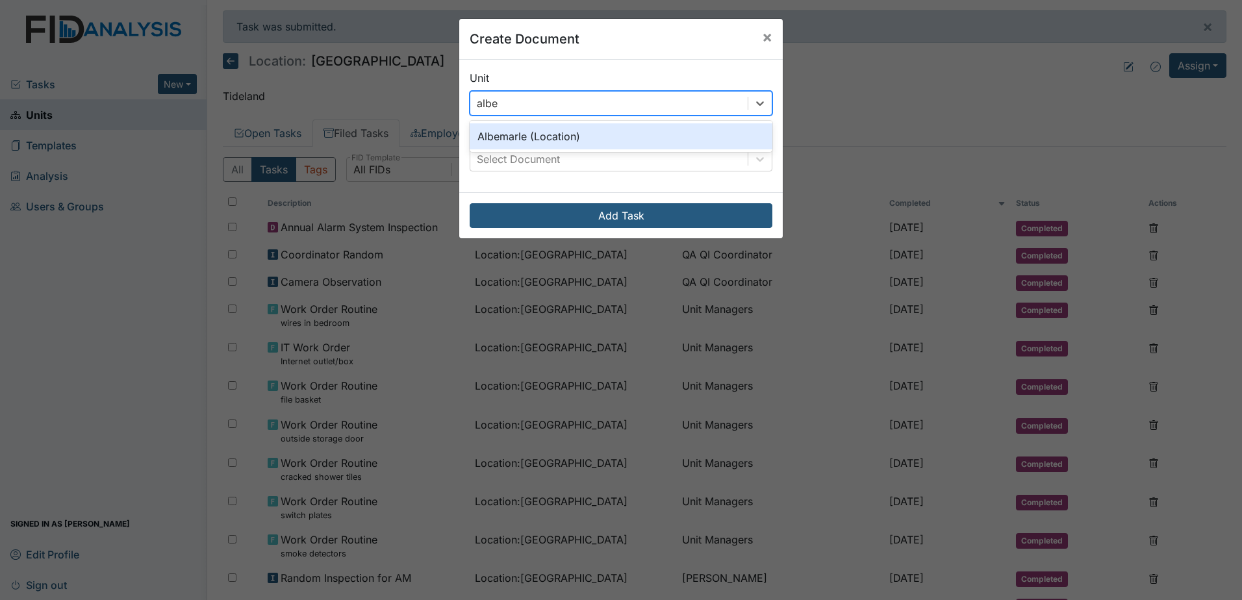
click at [583, 128] on div "Albemarle (Location)" at bounding box center [620, 136] width 303 height 26
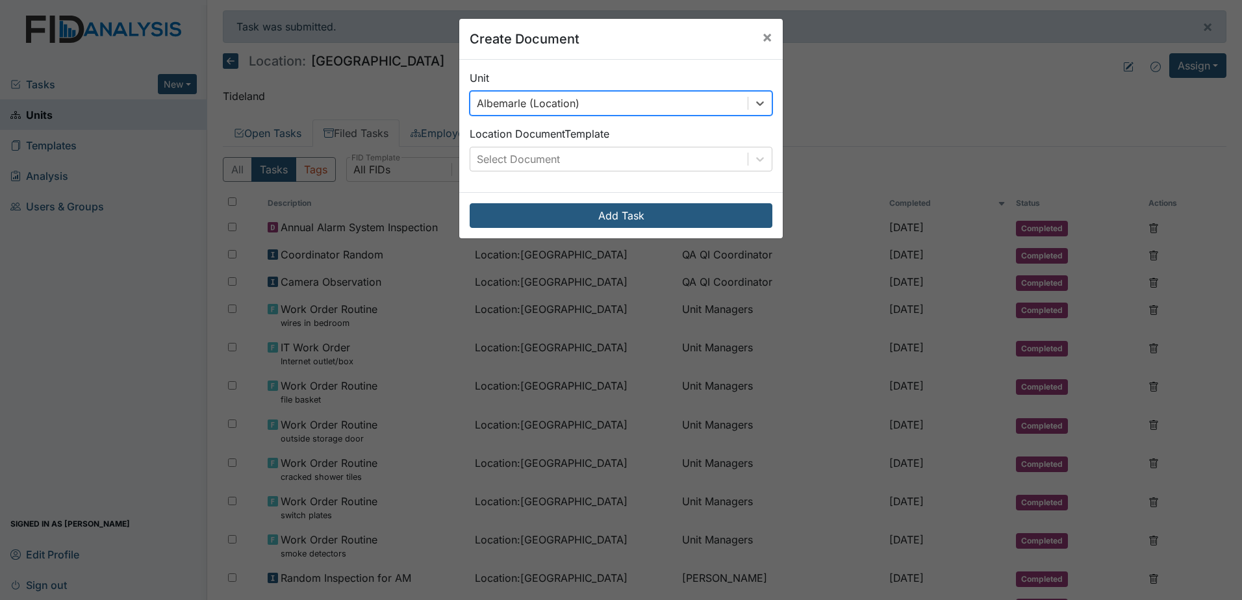
click at [586, 171] on div "Unit option Albemarle (Location), selected. 0 results available. Select is focu…" at bounding box center [620, 126] width 323 height 132
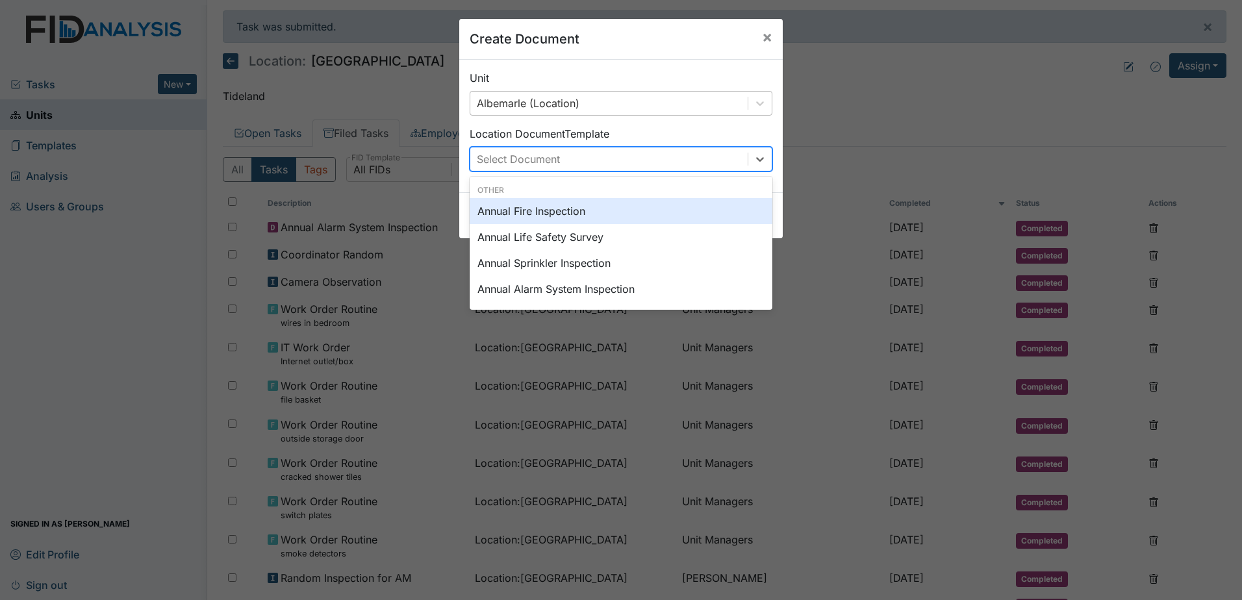
click at [592, 159] on div "Select Document" at bounding box center [608, 158] width 277 height 23
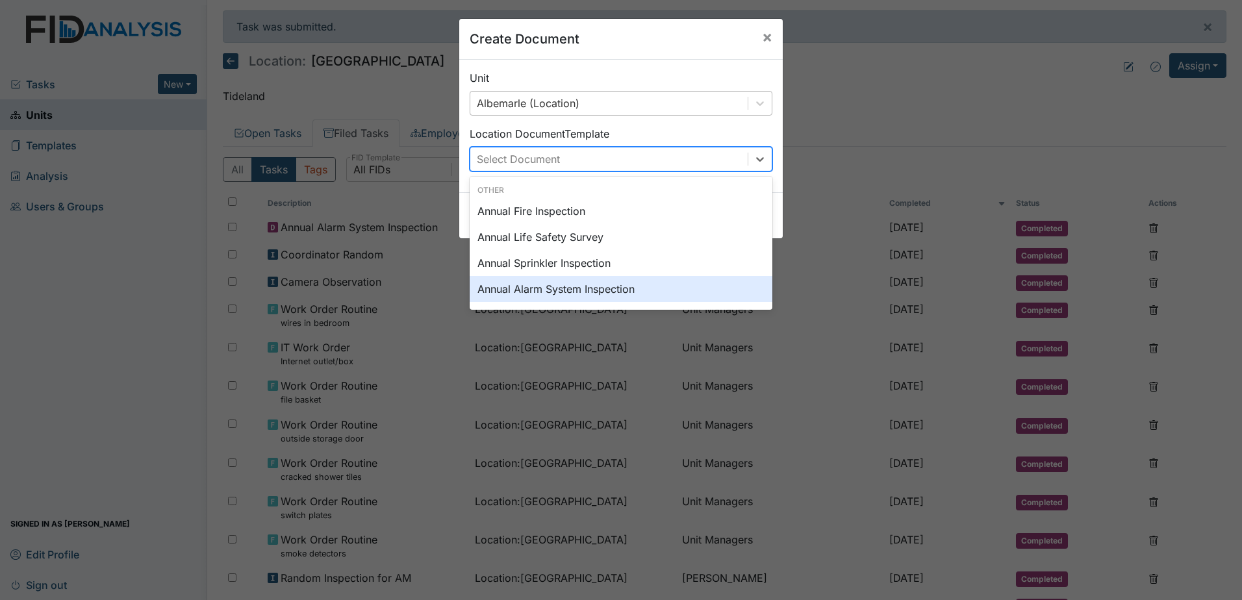
click at [588, 291] on div "Annual Alarm System Inspection" at bounding box center [620, 289] width 303 height 26
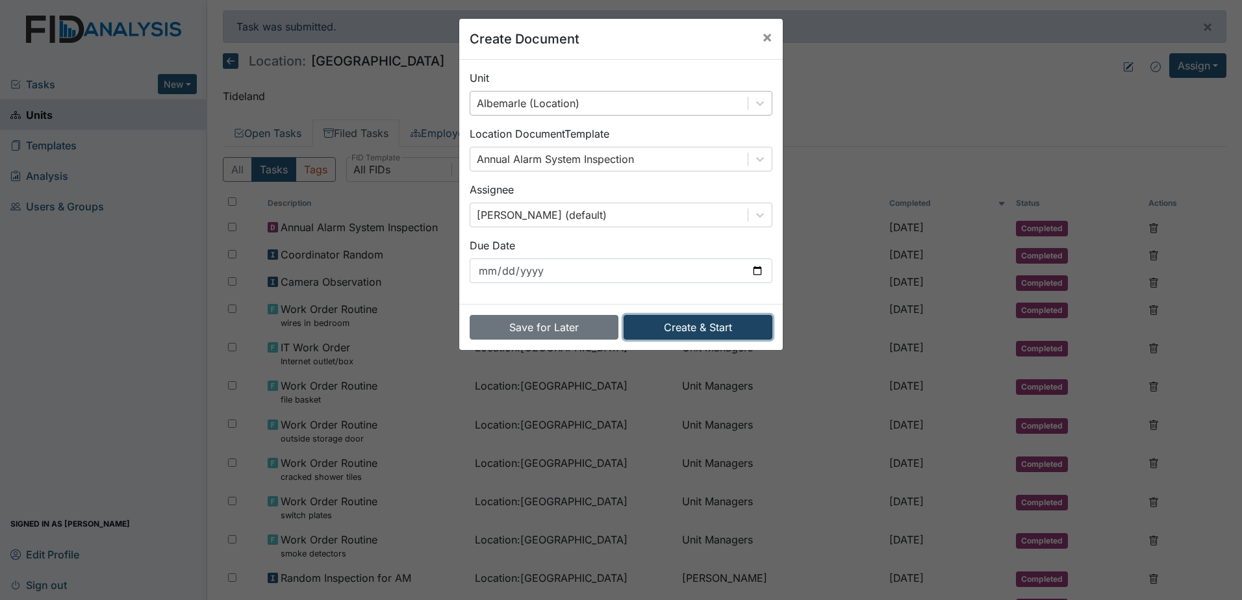
click at [711, 325] on button "Create & Start" at bounding box center [697, 327] width 149 height 25
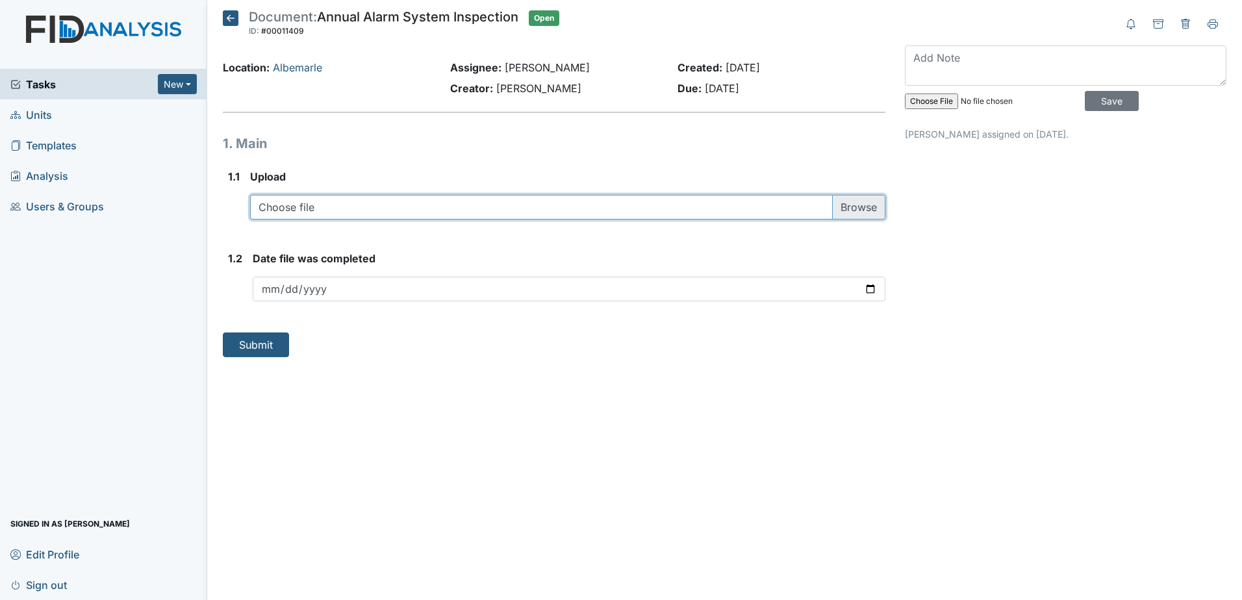
click at [401, 208] on input "file" at bounding box center [567, 207] width 635 height 25
type input "C:\fakepath\FIRE ALARM INSPECTION 202520250811_10223498 (125.pdf"
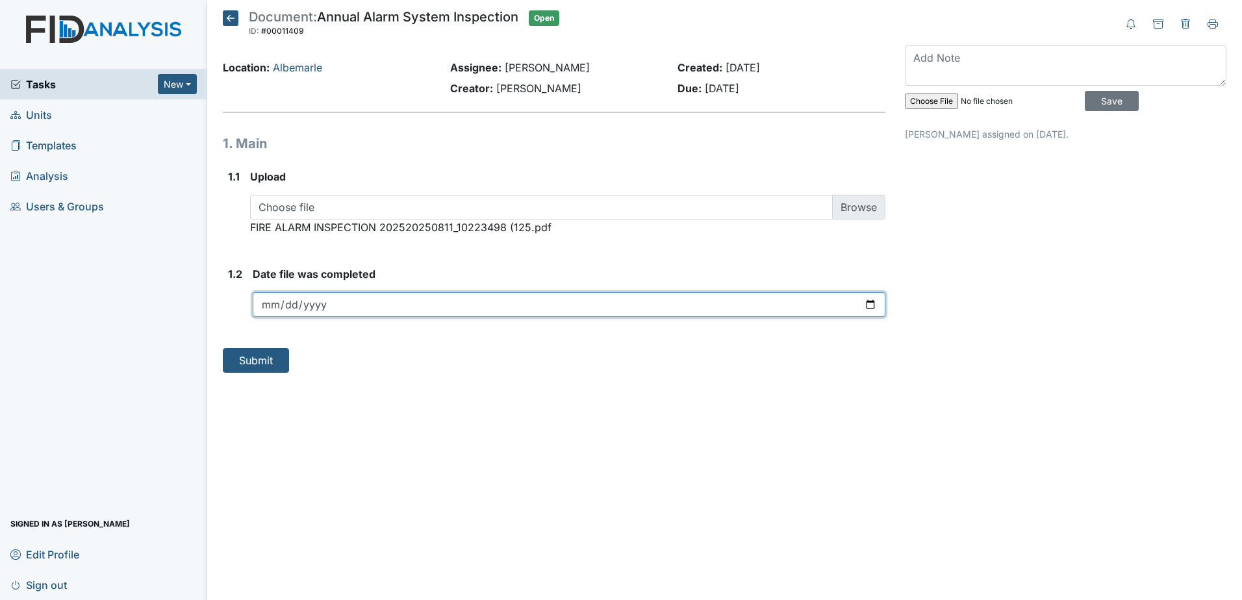
click at [430, 306] on input "date" at bounding box center [569, 304] width 632 height 25
click at [865, 305] on input "date" at bounding box center [569, 304] width 632 height 25
type input "[DATE]"
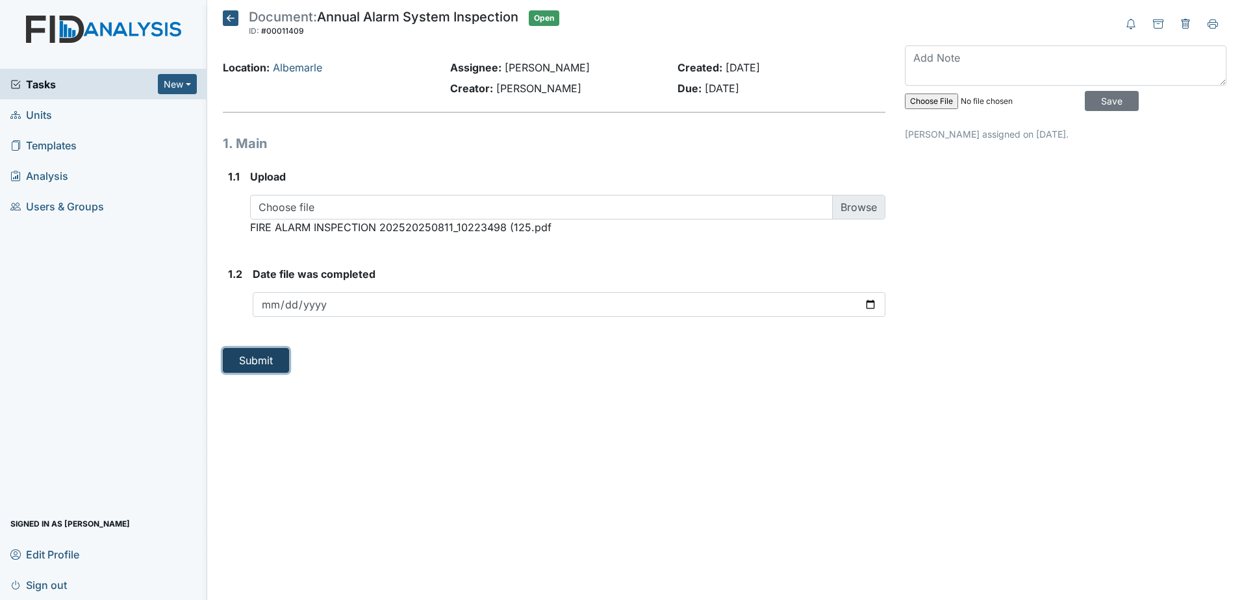
click at [256, 357] on button "Submit" at bounding box center [256, 360] width 66 height 25
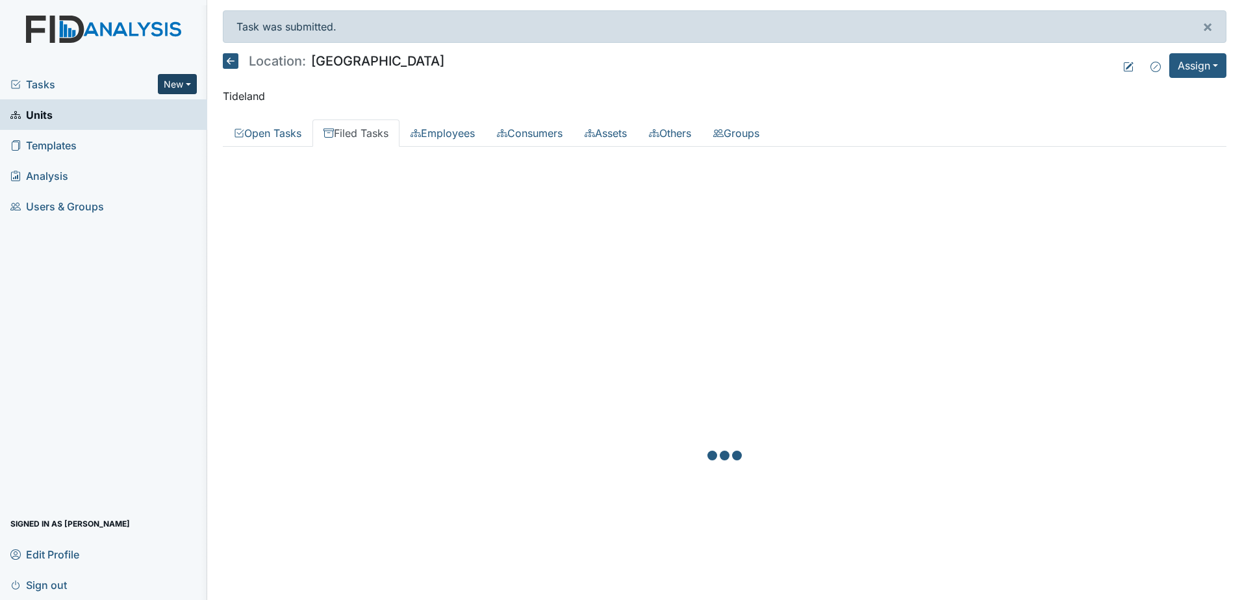
click at [182, 84] on button "New" at bounding box center [177, 84] width 39 height 20
click at [169, 151] on link "Document" at bounding box center [144, 153] width 103 height 21
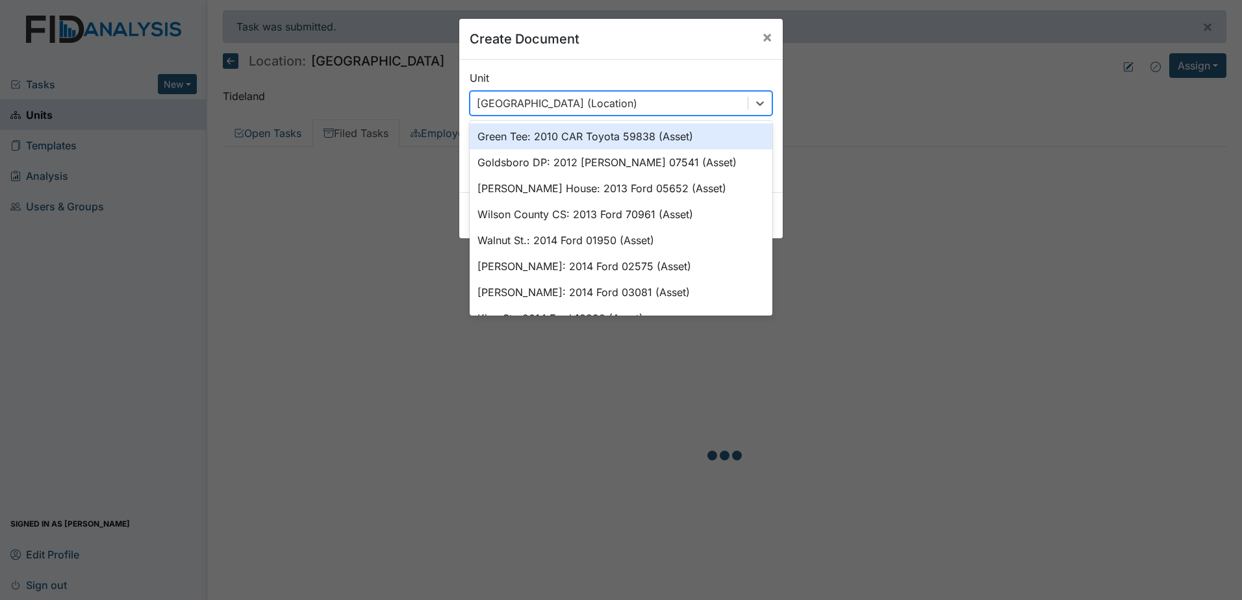
click at [569, 106] on div "Beaufort Heights (Location)" at bounding box center [557, 103] width 160 height 16
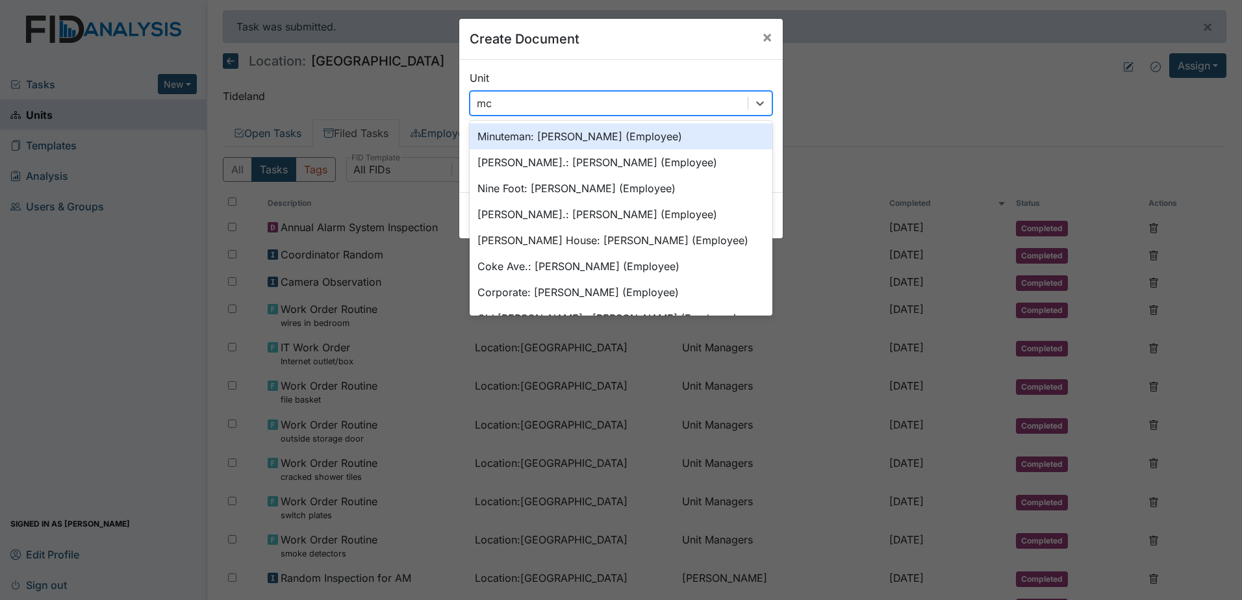
type input "mcf"
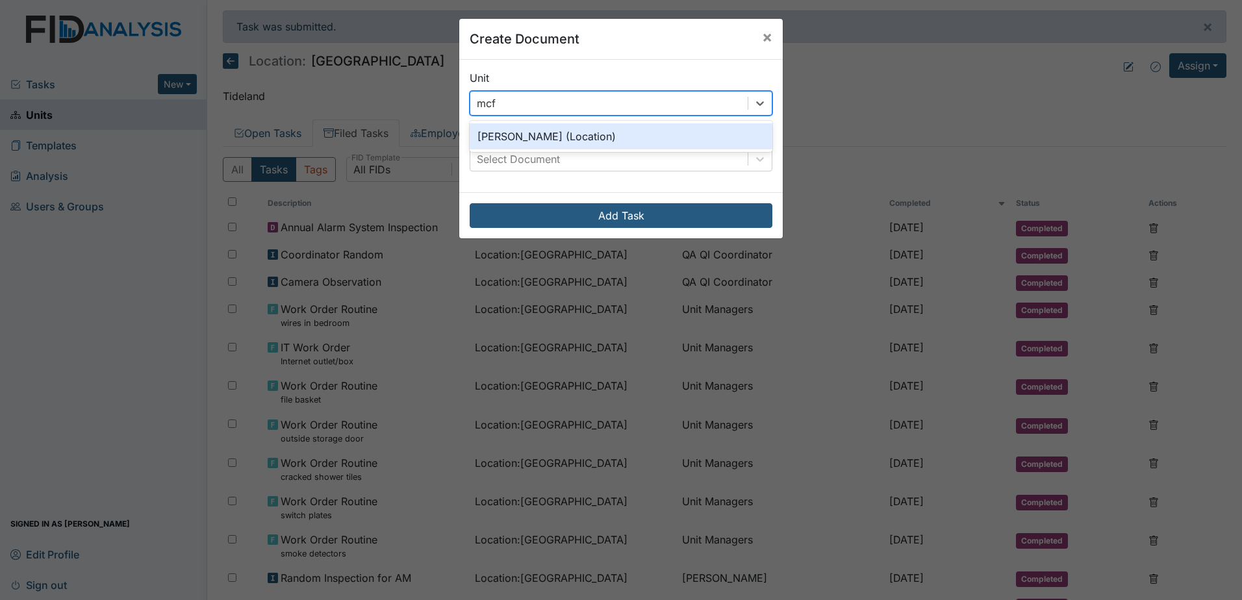
click at [611, 138] on div "McFarland (Location)" at bounding box center [620, 136] width 303 height 26
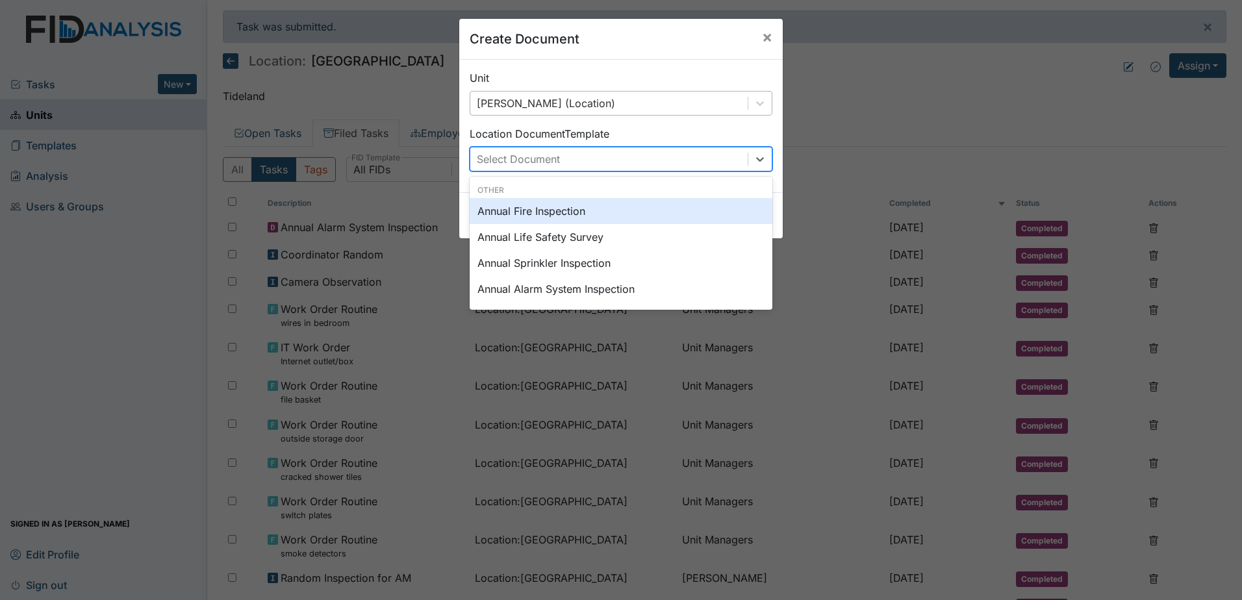
click at [644, 149] on div "Select Document" at bounding box center [608, 158] width 277 height 23
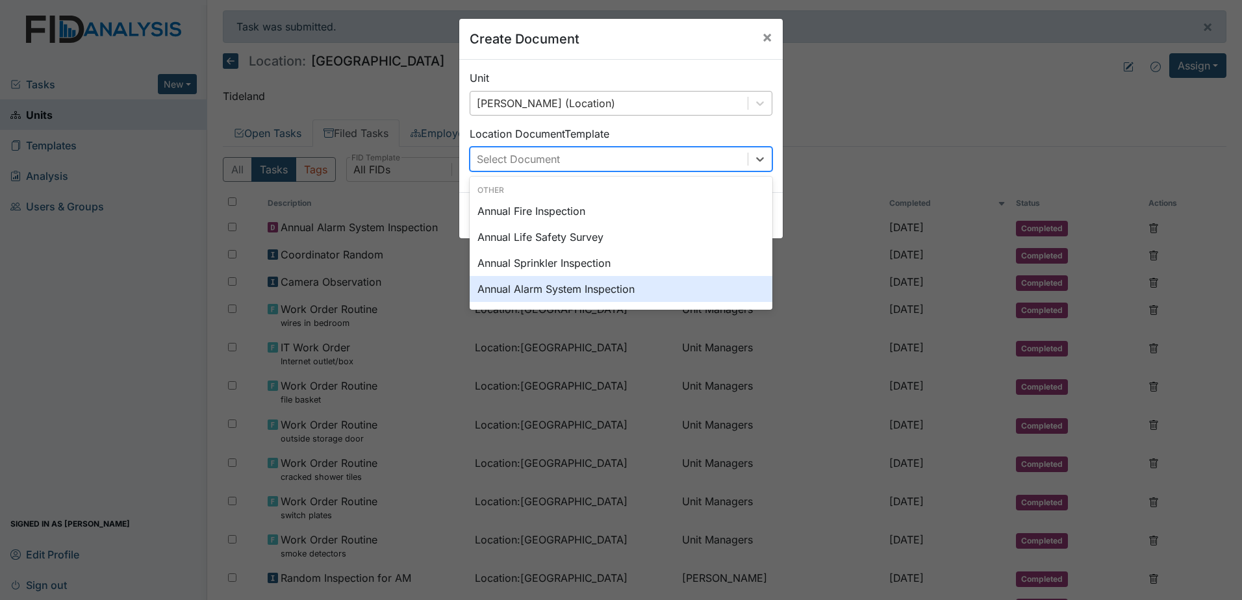
click at [605, 297] on div "Annual Alarm System Inspection" at bounding box center [620, 289] width 303 height 26
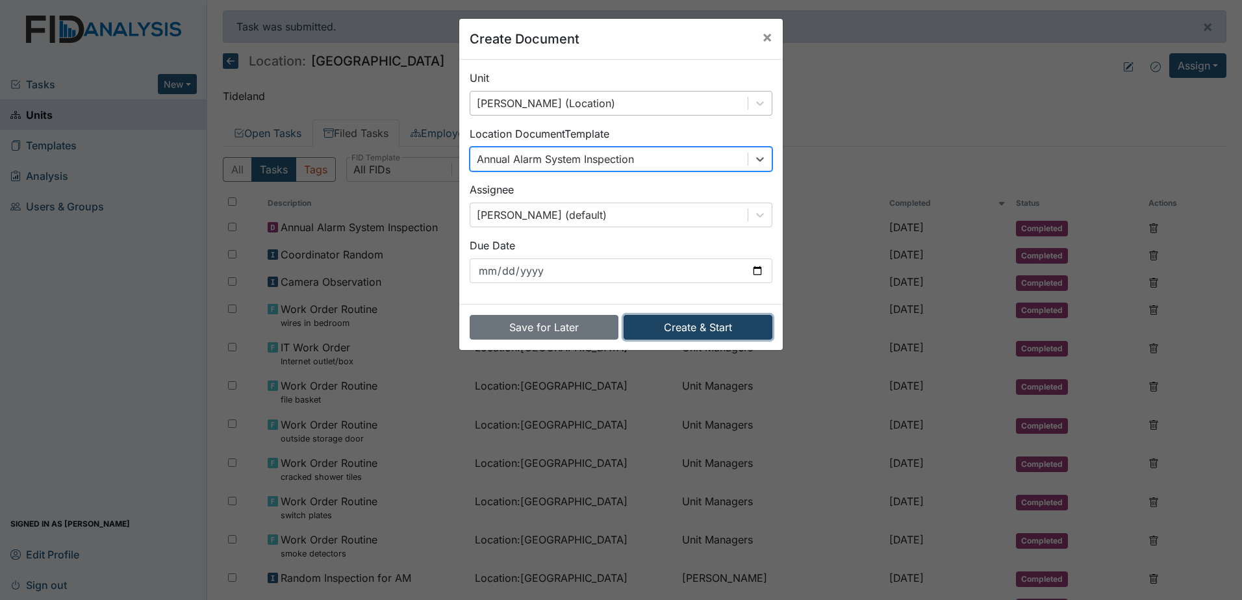
click at [692, 327] on button "Create & Start" at bounding box center [697, 327] width 149 height 25
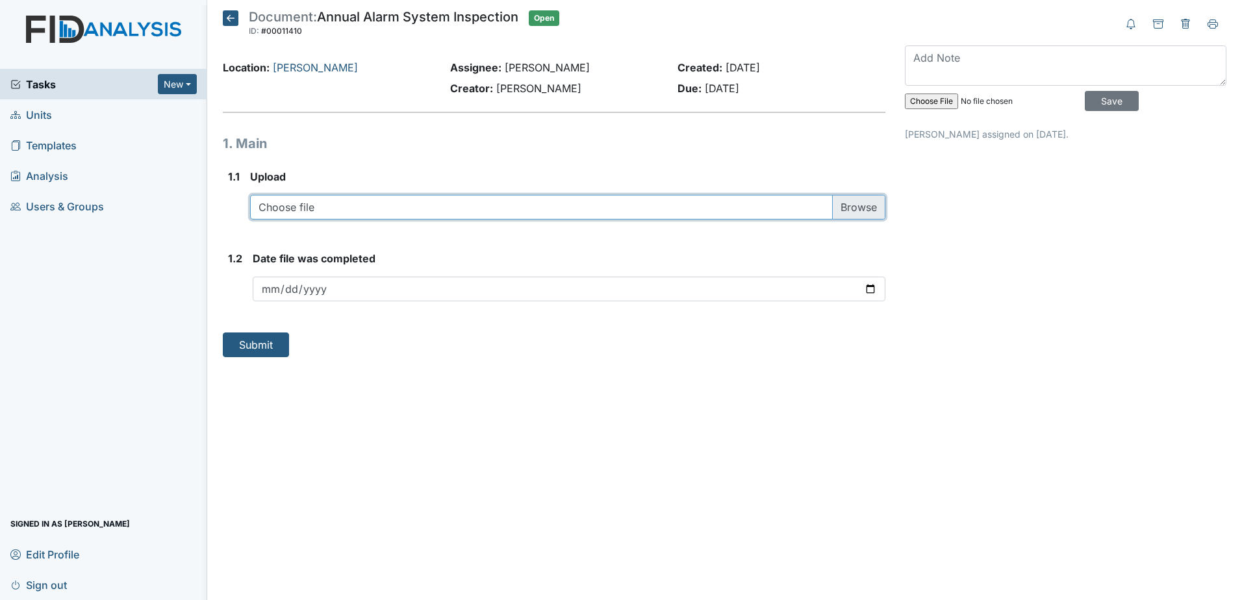
click at [505, 212] on input "file" at bounding box center [567, 207] width 635 height 25
type input "C:\fakepath\FIRE ALARM INSPECTION 2025 (003) 126.pdf"
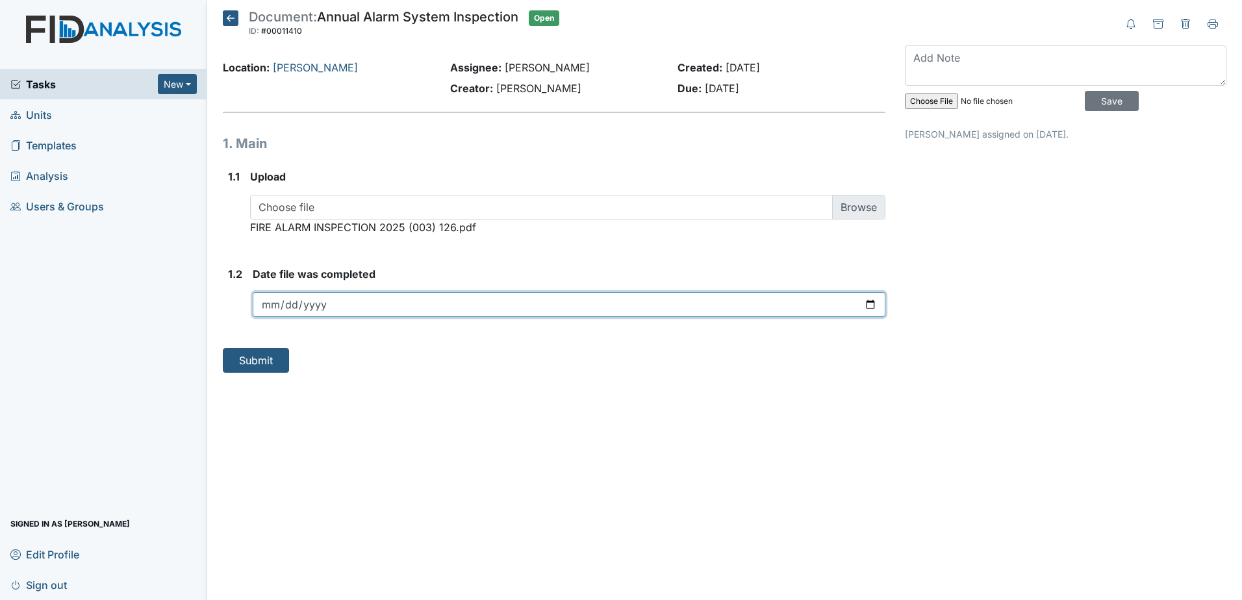
drag, startPoint x: 873, startPoint y: 308, endPoint x: 867, endPoint y: 309, distance: 6.5
click at [873, 308] on input "date" at bounding box center [569, 304] width 632 height 25
type input "[DATE]"
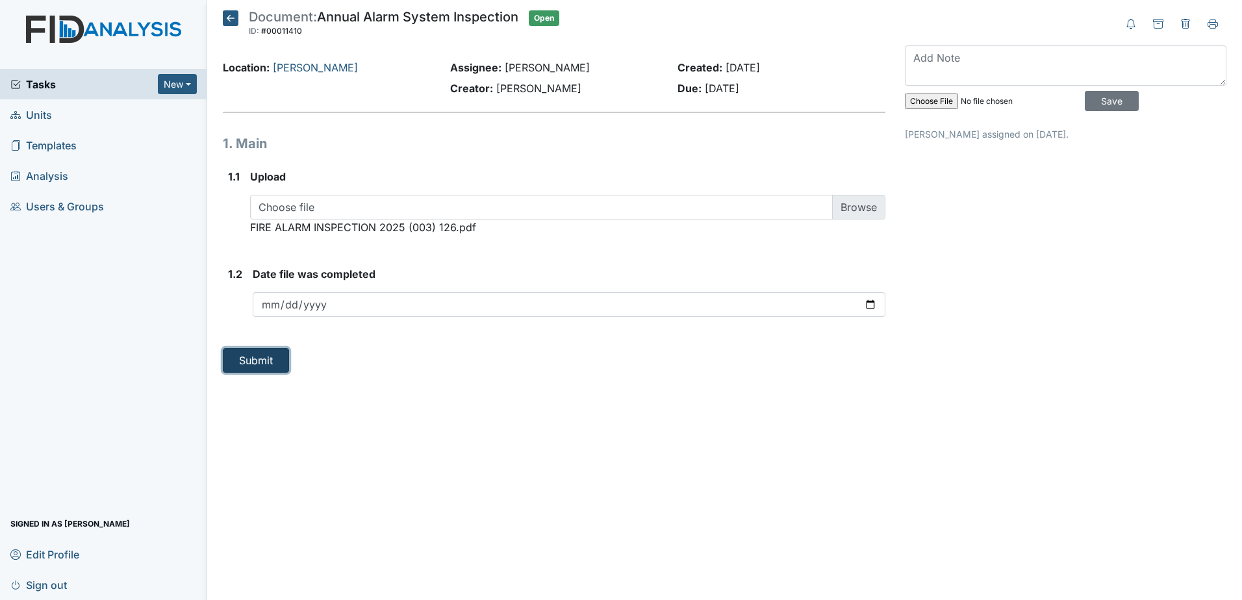
click at [264, 363] on button "Submit" at bounding box center [256, 360] width 66 height 25
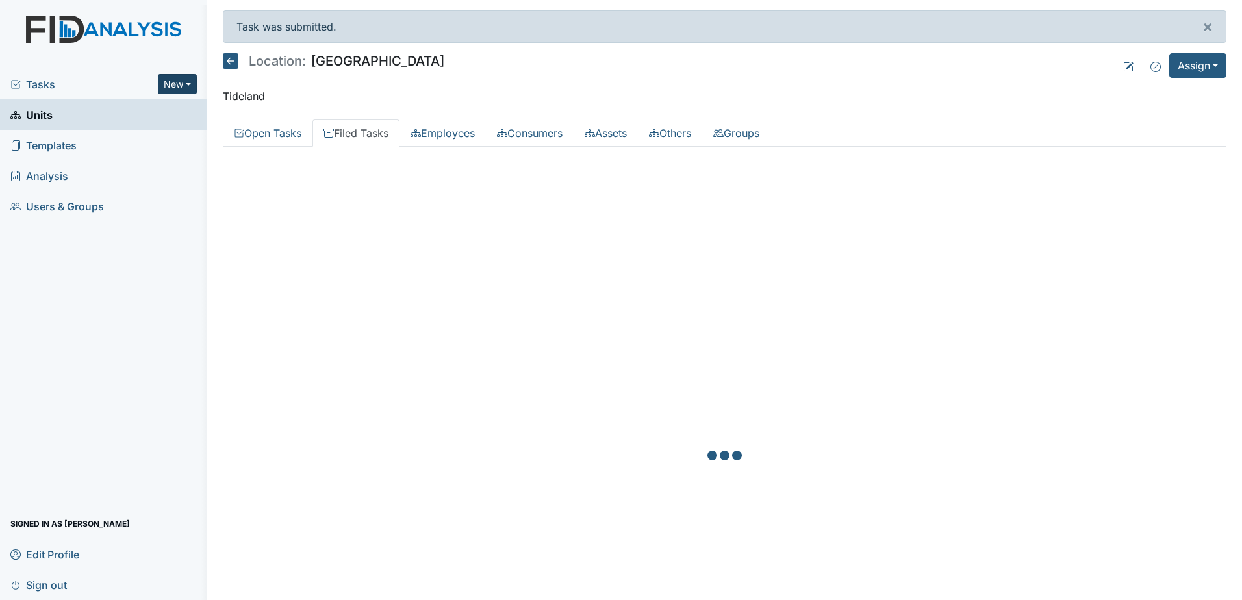
click at [182, 87] on button "New" at bounding box center [177, 84] width 39 height 20
click at [171, 154] on link "Document" at bounding box center [144, 153] width 103 height 21
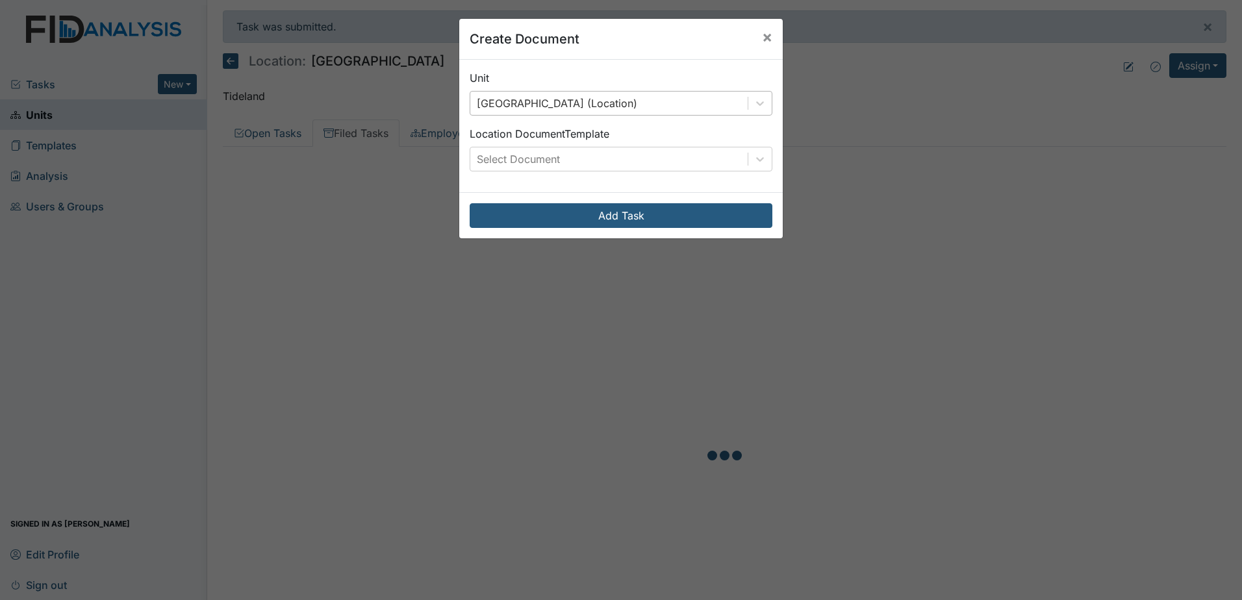
click at [619, 107] on div "Beaufort Heights (Location)" at bounding box center [608, 103] width 277 height 23
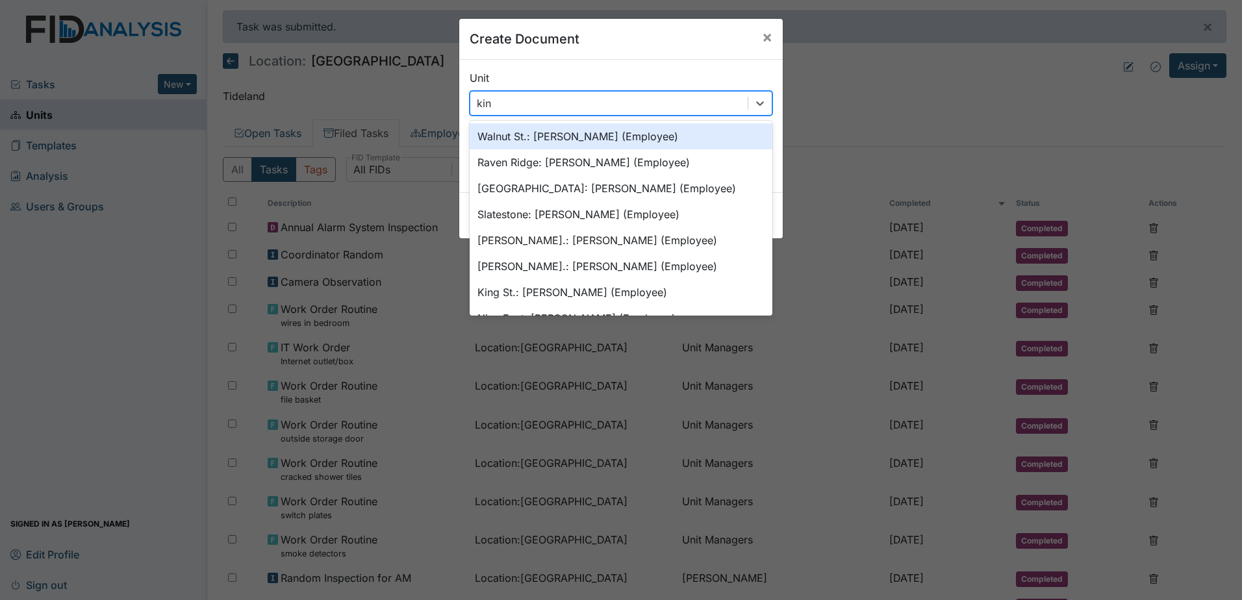
type input "king"
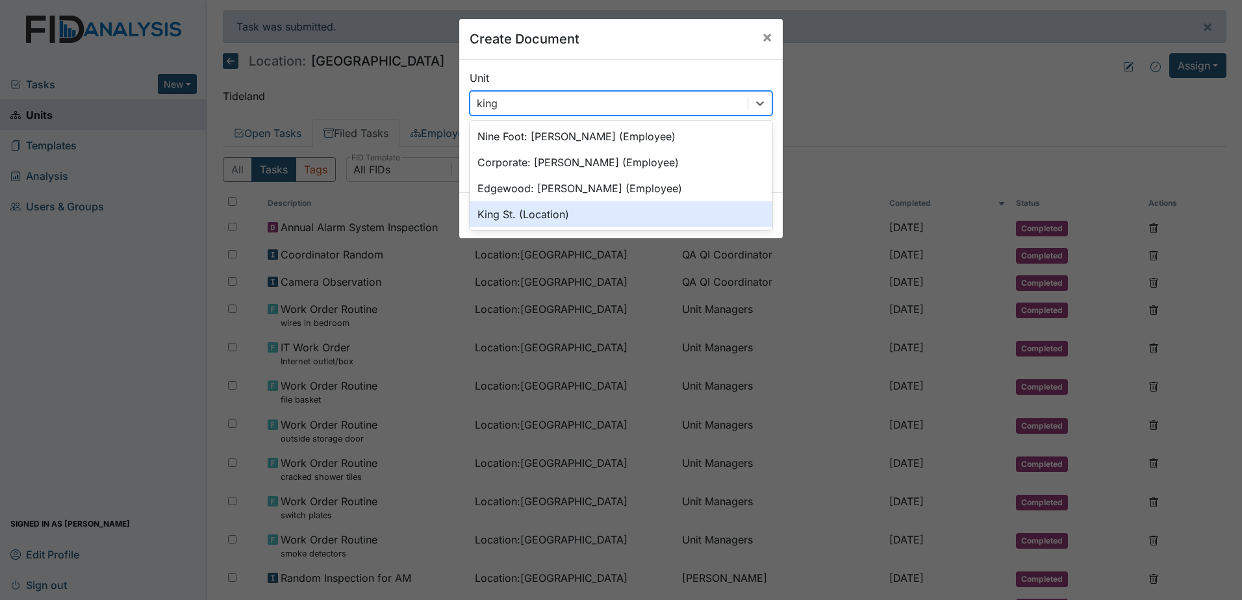
click at [613, 204] on div "King St. (Location)" at bounding box center [620, 214] width 303 height 26
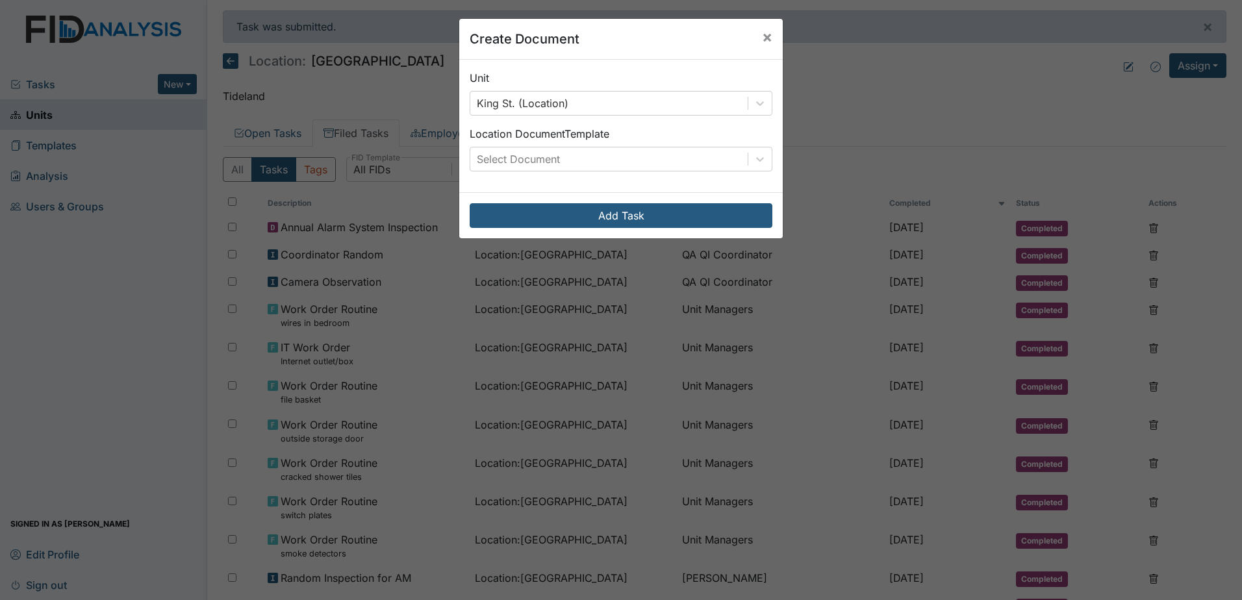
click at [598, 142] on div "Location Document Template Select Document" at bounding box center [620, 148] width 303 height 45
click at [598, 156] on div "Select Document" at bounding box center [608, 158] width 277 height 23
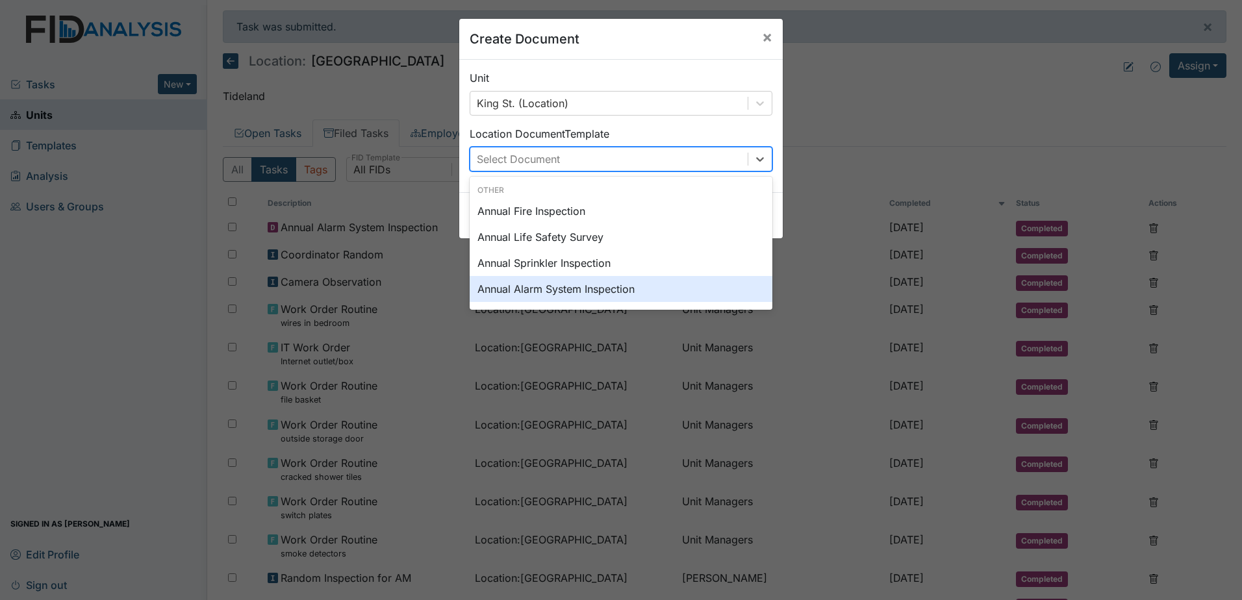
click at [576, 292] on div "Annual Alarm System Inspection" at bounding box center [620, 289] width 303 height 26
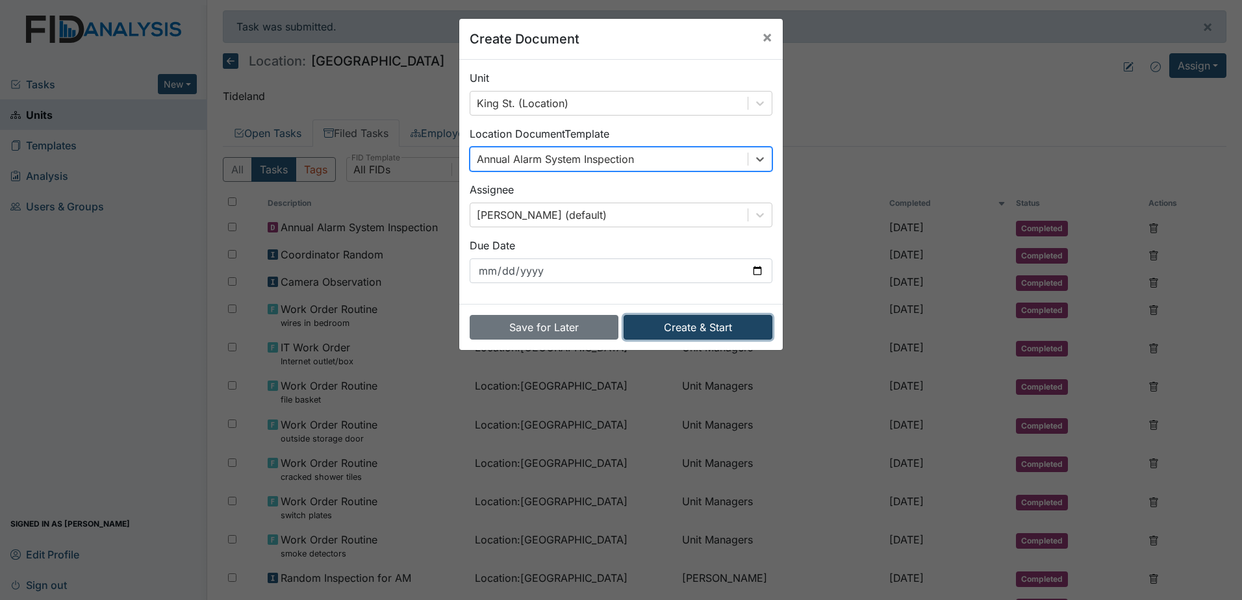
click at [679, 323] on button "Create & Start" at bounding box center [697, 327] width 149 height 25
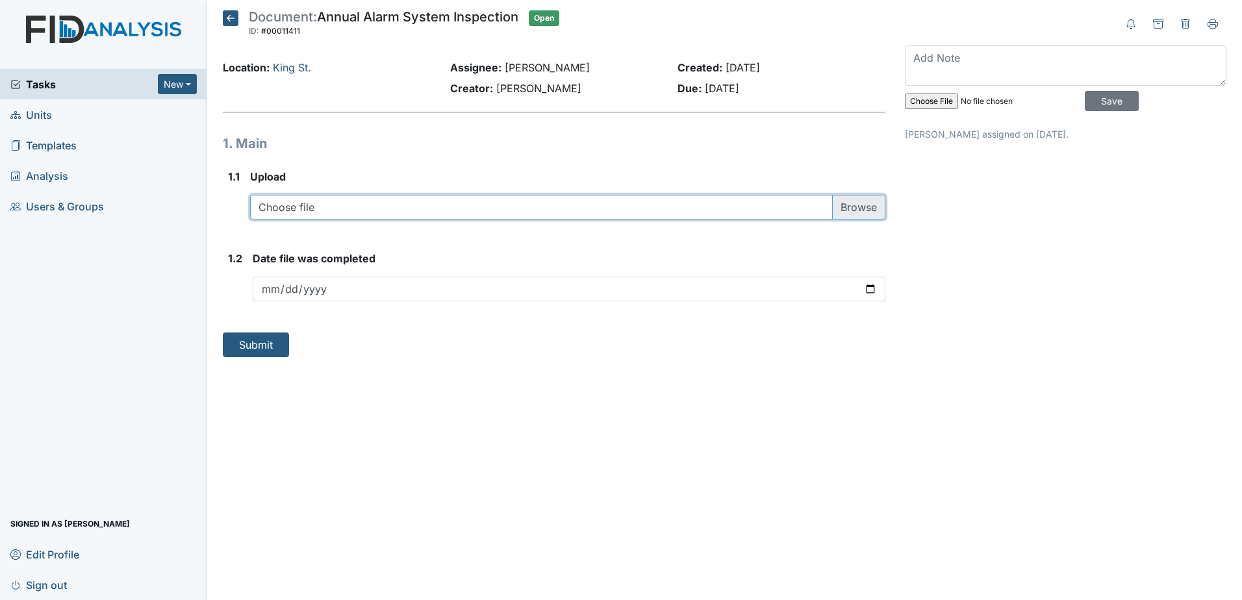
click at [505, 216] on input "file" at bounding box center [567, 207] width 635 height 25
type input "C:\fakepath\FIRE ALARM INSPECTION 2025 127.pdf"
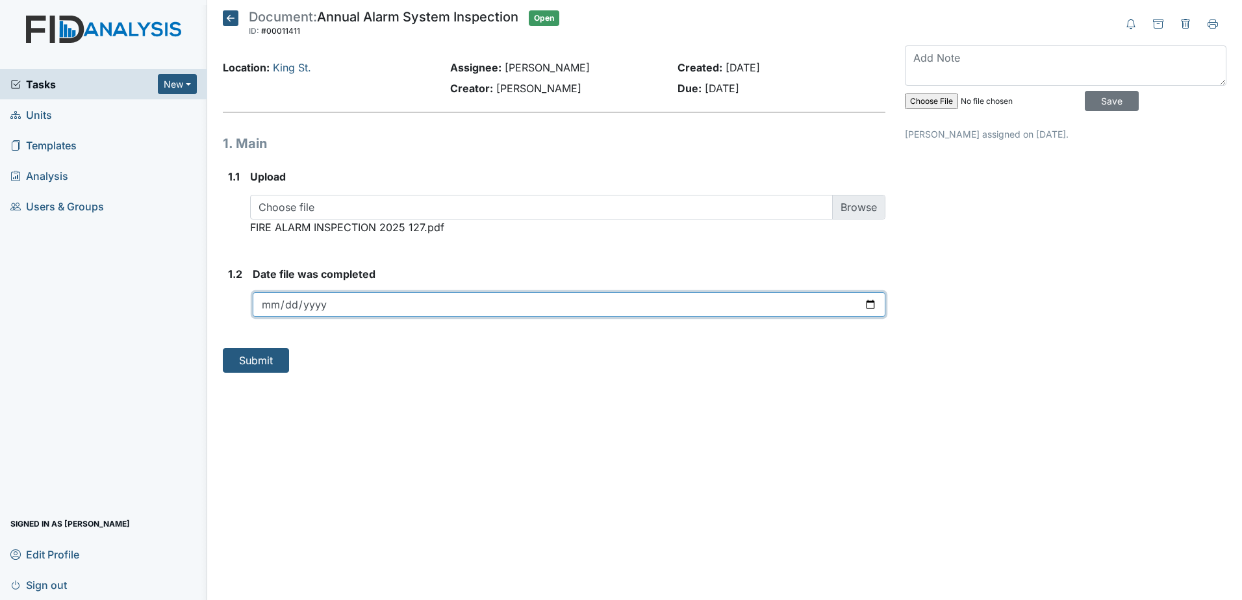
click at [869, 305] on input "date" at bounding box center [569, 304] width 632 height 25
type input "2025-09-18"
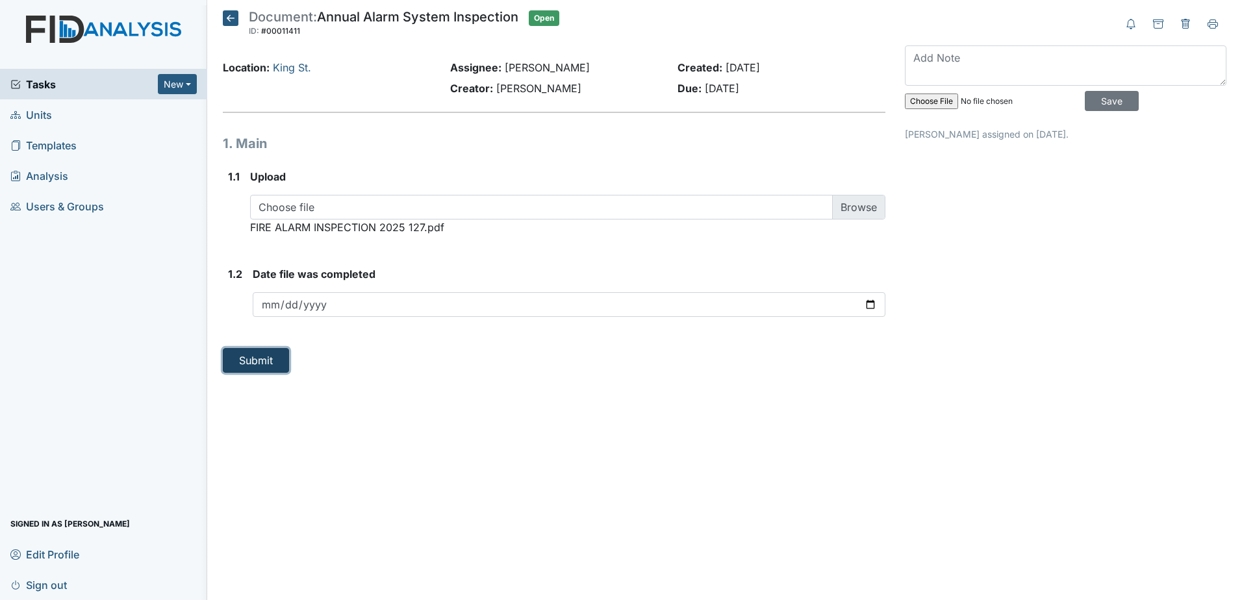
click at [280, 360] on button "Submit" at bounding box center [256, 360] width 66 height 25
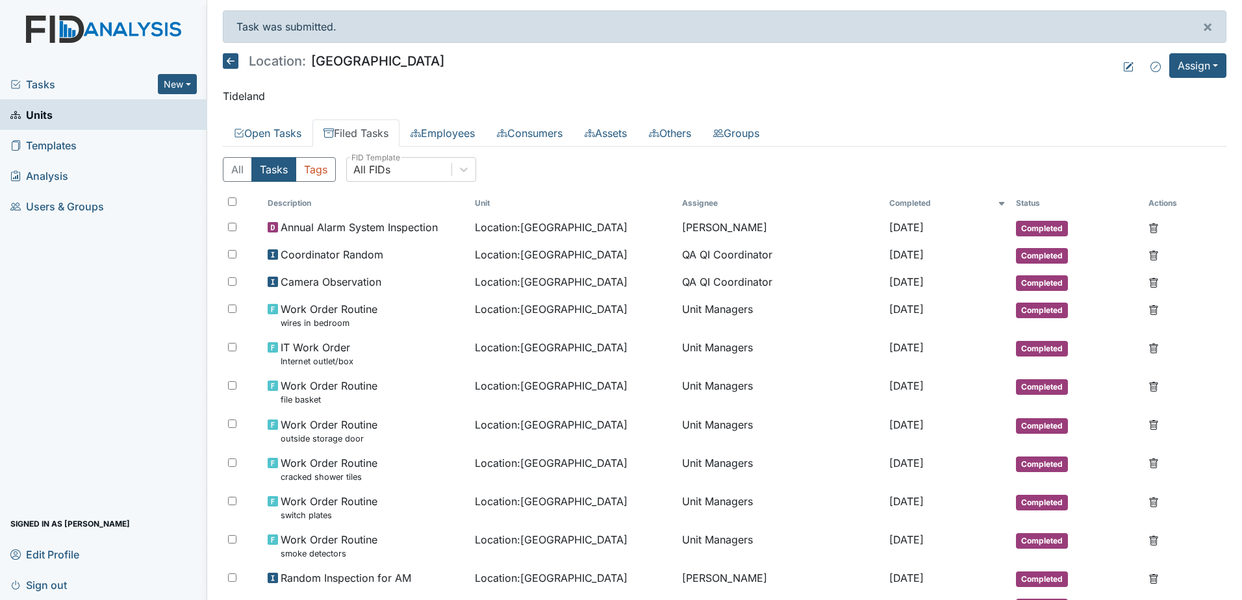
click at [105, 94] on div "Tasks New Form Inspection Document Bundle" at bounding box center [103, 84] width 207 height 31
click at [123, 88] on span "Tasks" at bounding box center [83, 85] width 147 height 16
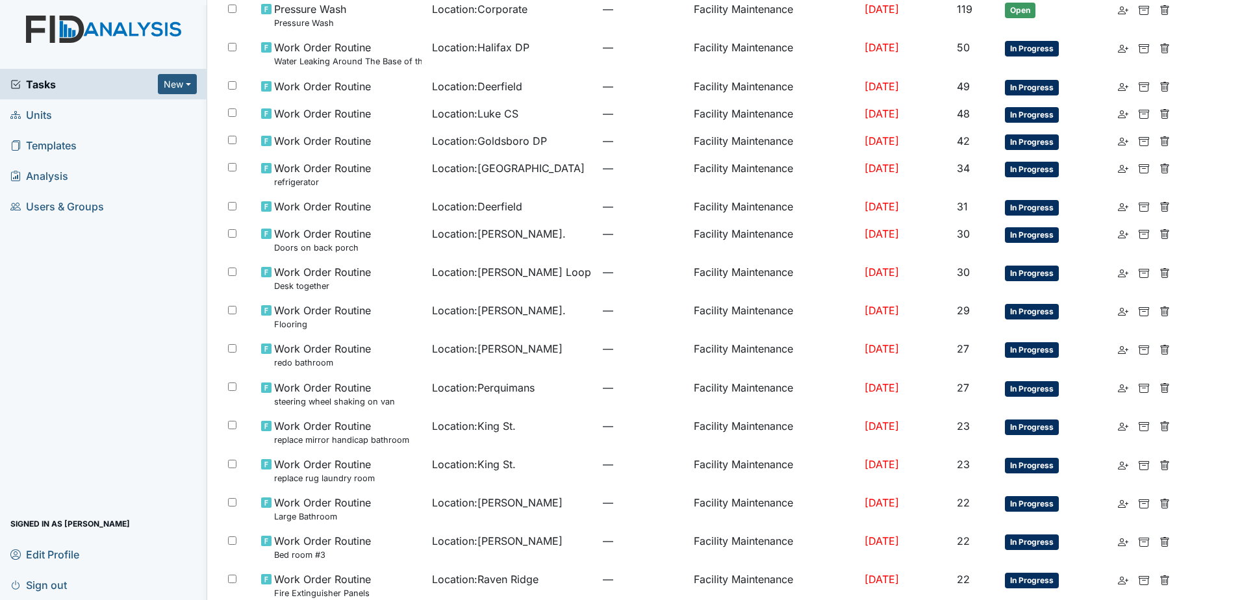
scroll to position [54, 0]
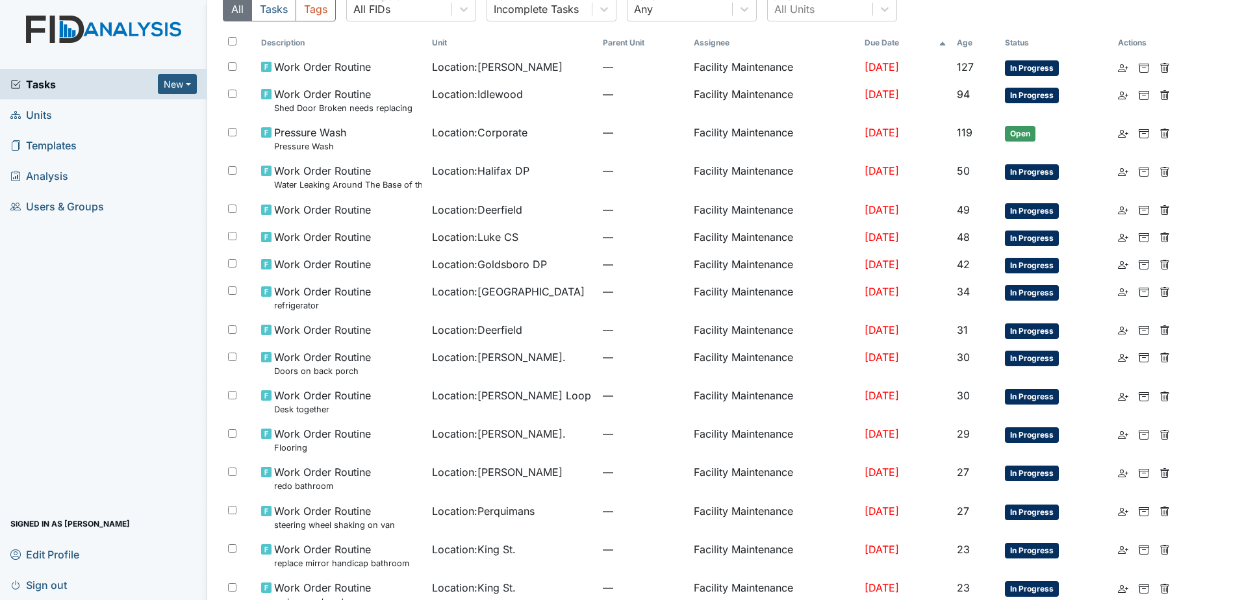
click at [88, 115] on link "Units" at bounding box center [103, 114] width 207 height 31
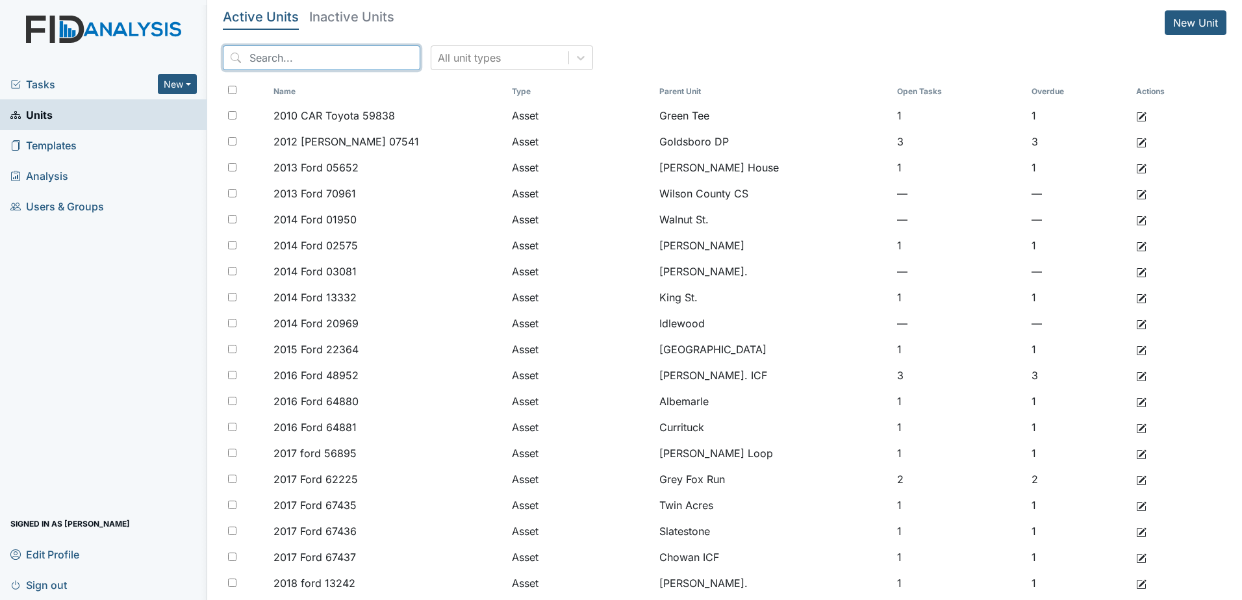
click at [347, 57] on input "search" at bounding box center [321, 57] width 197 height 25
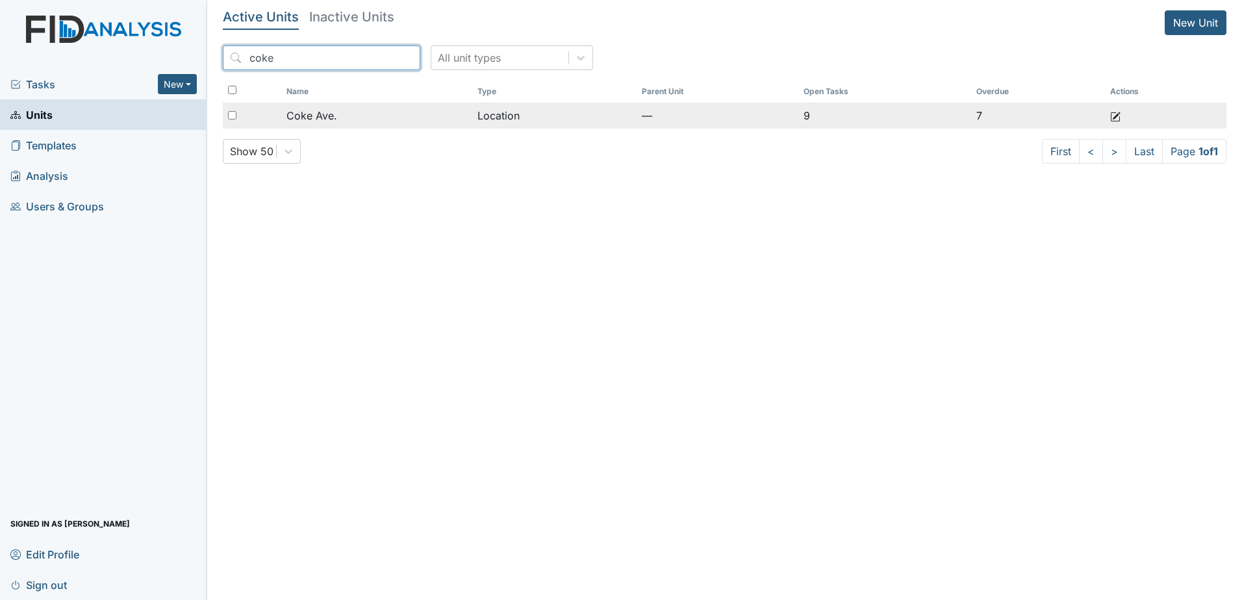
type input "coke"
click at [348, 110] on div "Coke Ave." at bounding box center [376, 116] width 180 height 16
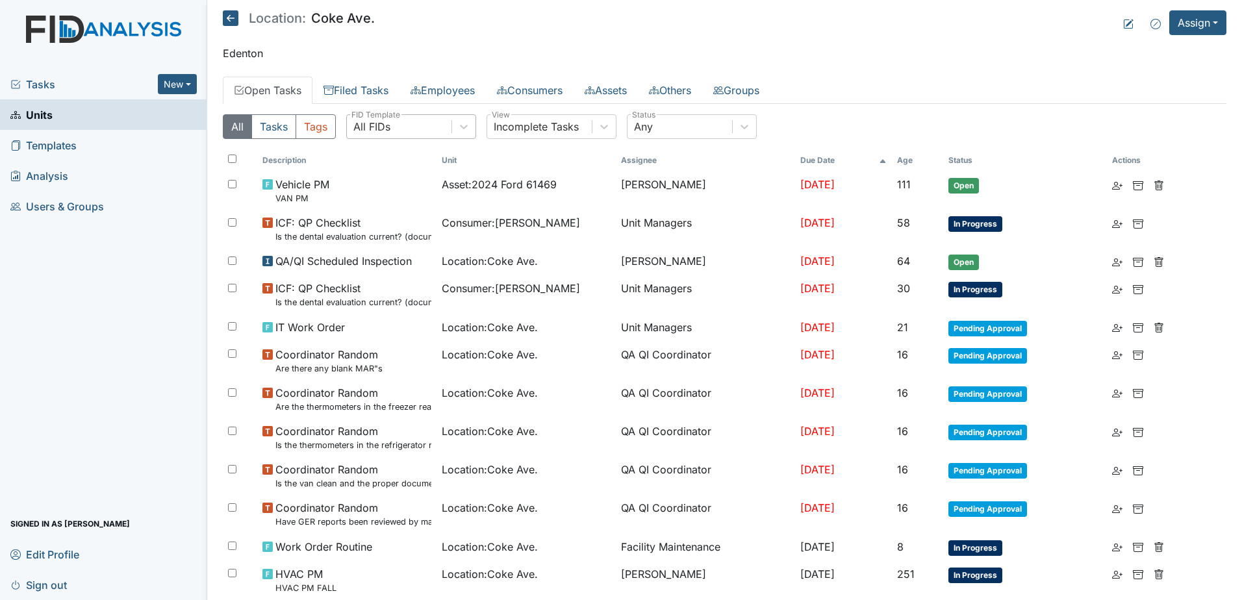
click at [399, 125] on div "All FIDs" at bounding box center [399, 126] width 105 height 23
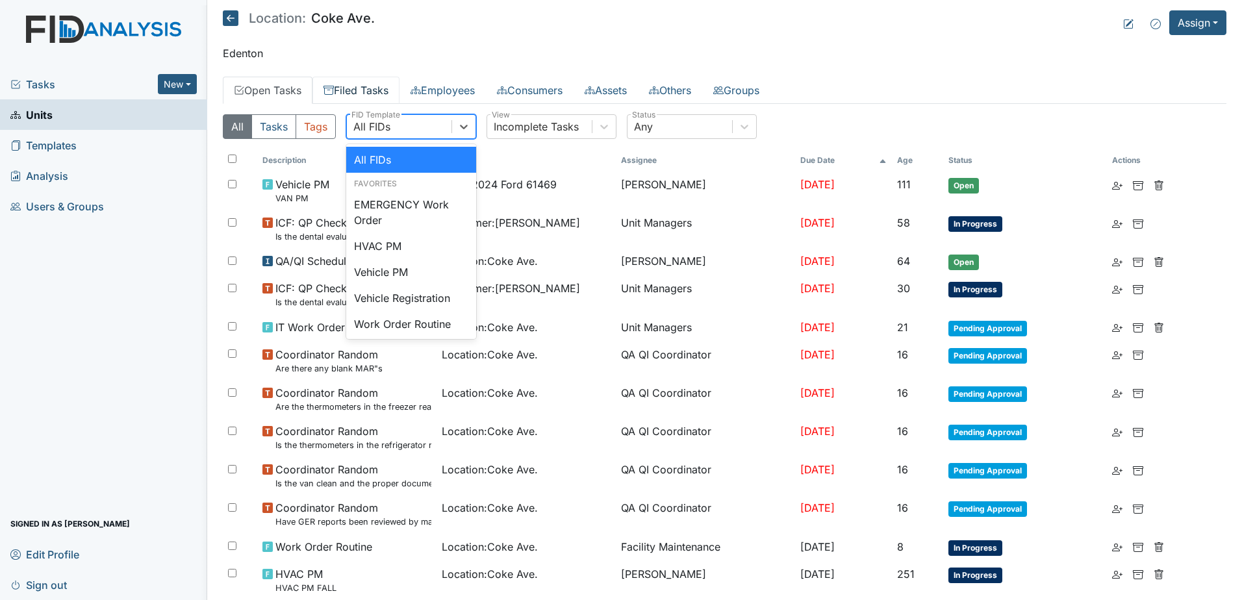
click at [366, 90] on link "Filed Tasks" at bounding box center [355, 90] width 87 height 27
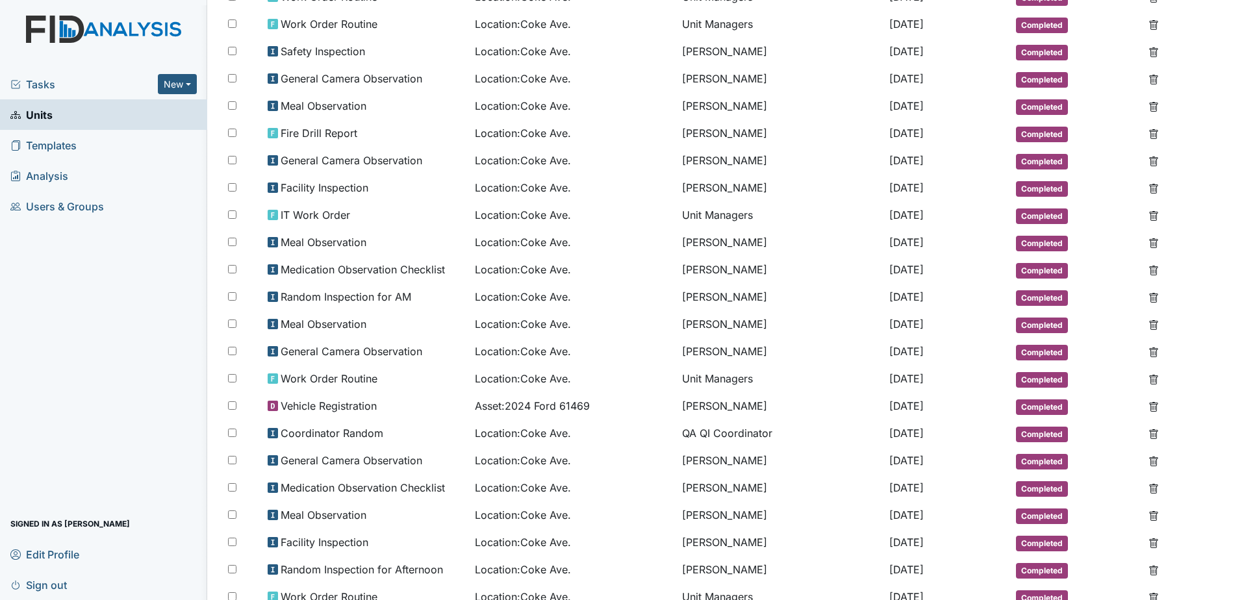
scroll to position [456, 0]
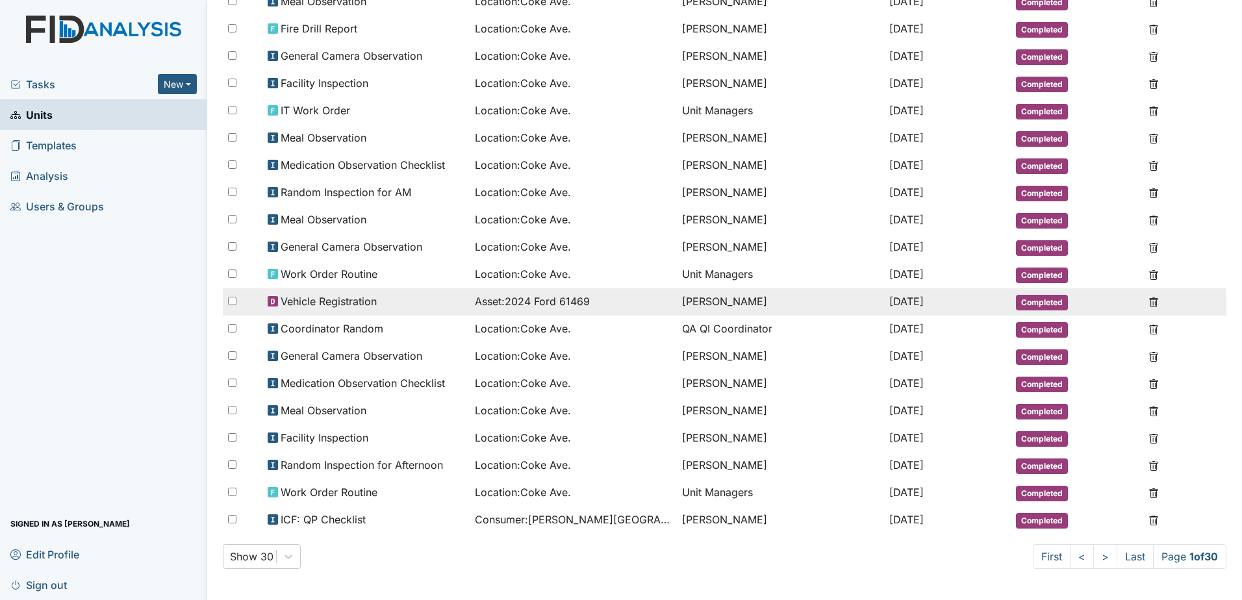
click at [410, 303] on div "Vehicle Registration" at bounding box center [366, 302] width 197 height 16
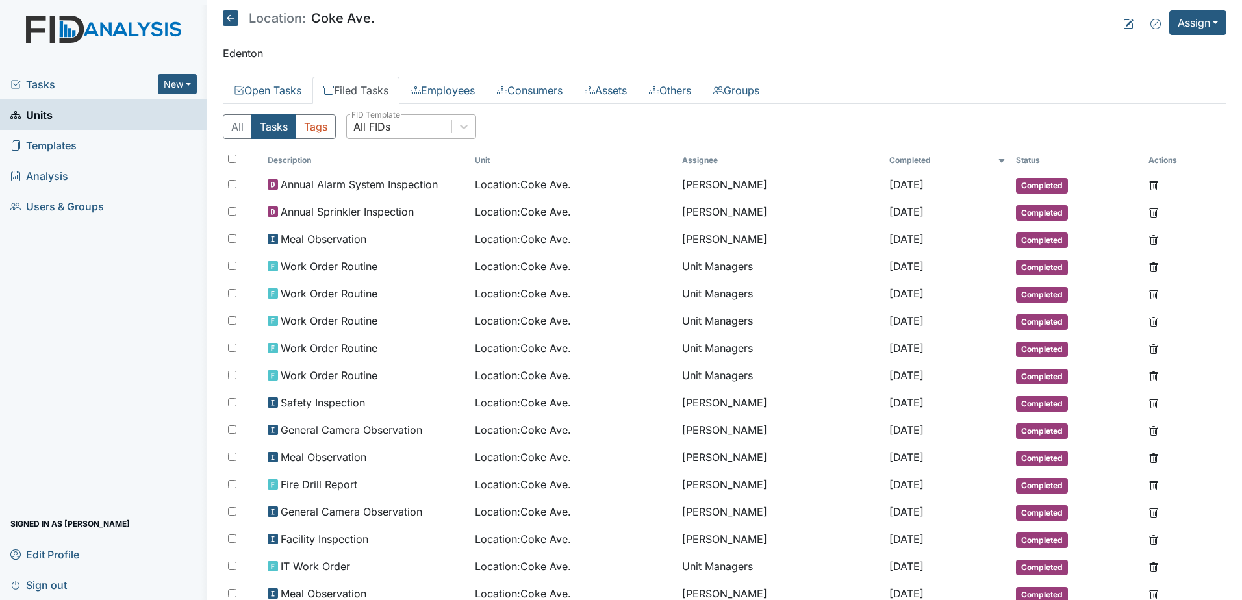
click at [419, 119] on div "All FIDs" at bounding box center [399, 126] width 105 height 23
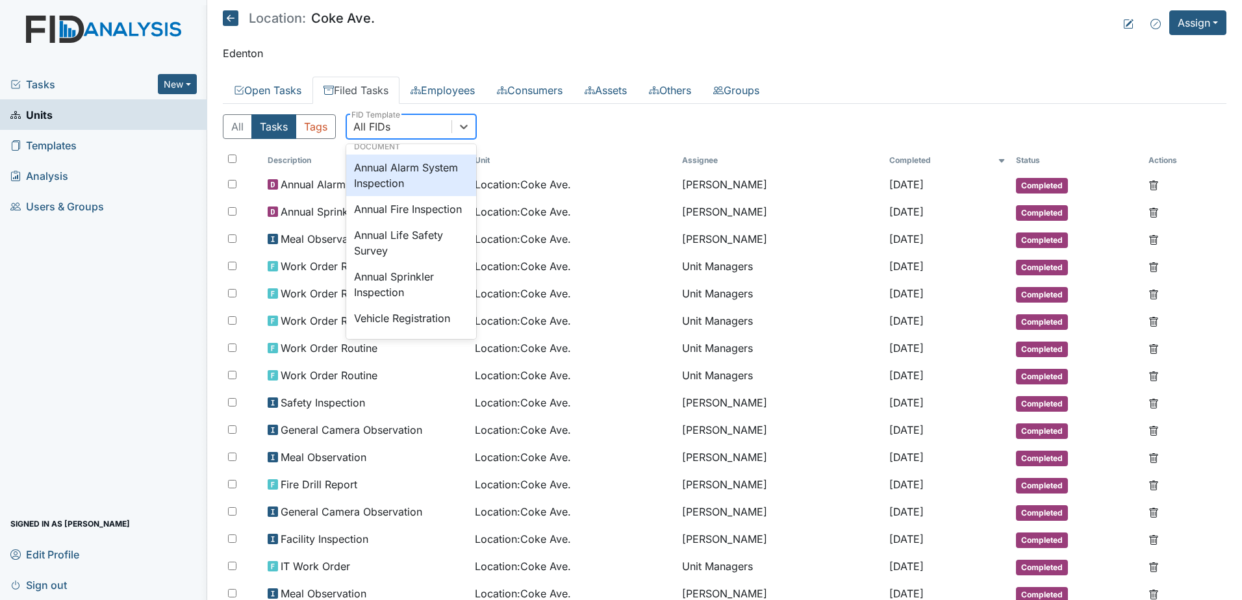
scroll to position [1694, 0]
click at [429, 116] on div "All FIDs" at bounding box center [399, 126] width 105 height 23
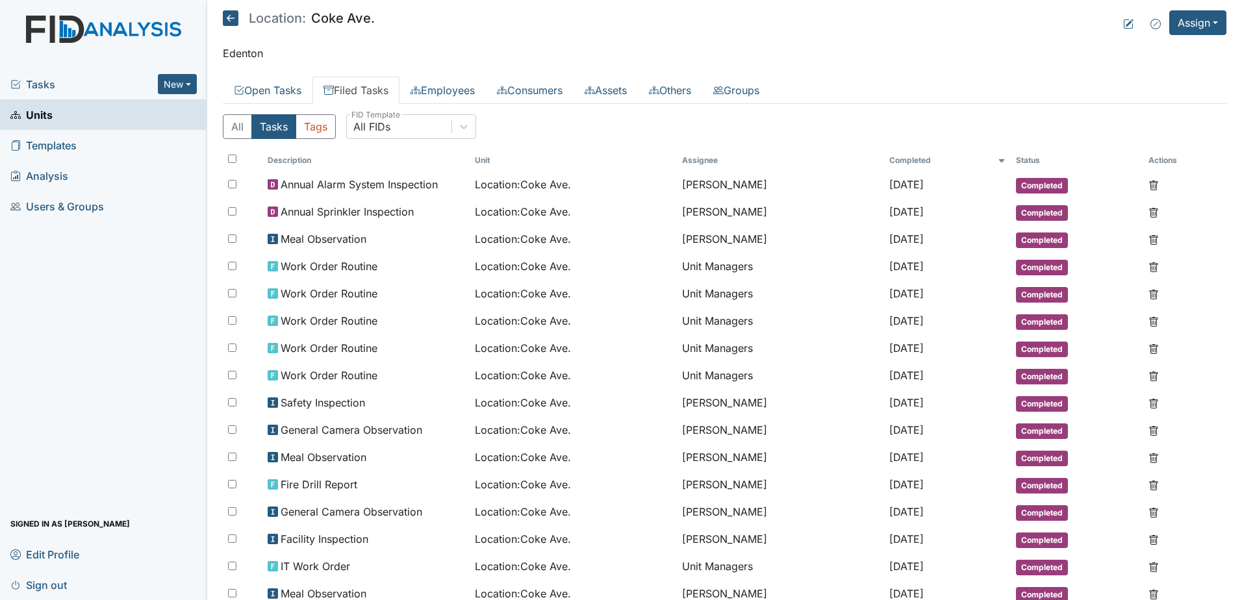
click at [81, 75] on div "Tasks New Form Inspection Document Bundle" at bounding box center [103, 84] width 207 height 31
click at [96, 83] on span "Tasks" at bounding box center [83, 85] width 147 height 16
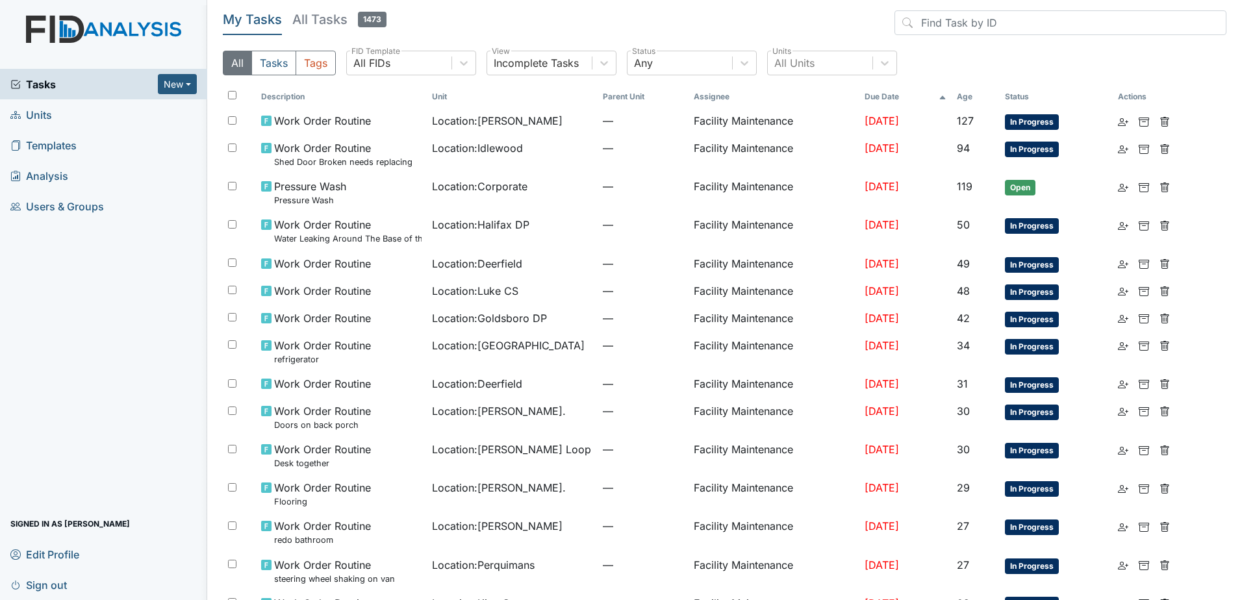
click at [82, 112] on link "Units" at bounding box center [103, 114] width 207 height 31
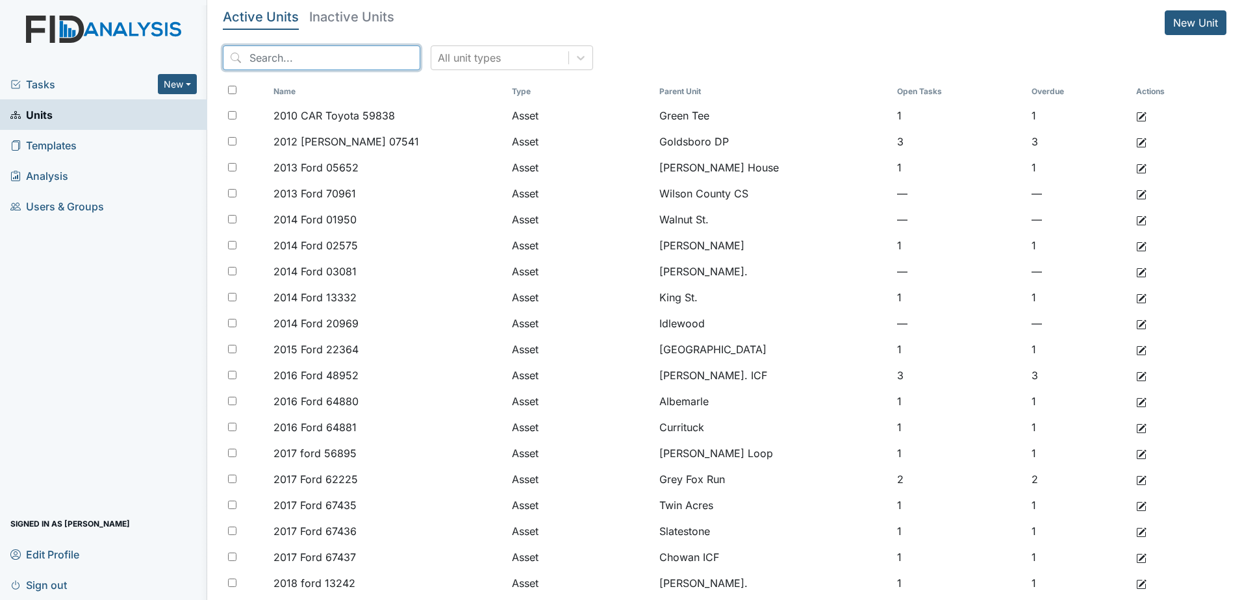
click at [334, 56] on input "search" at bounding box center [321, 57] width 197 height 25
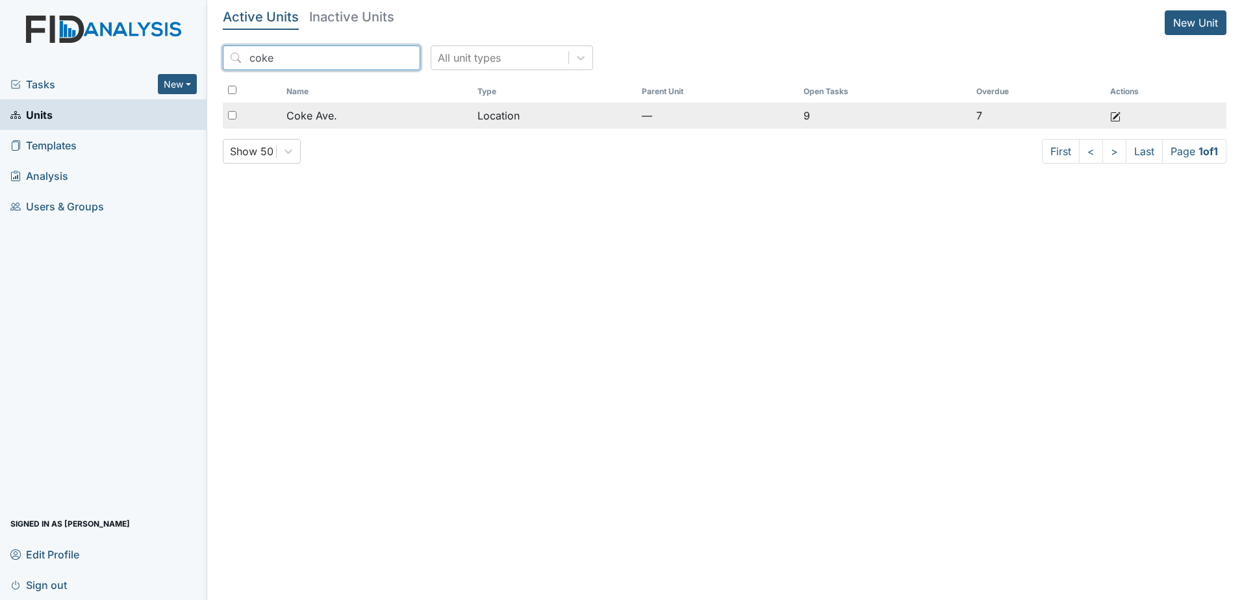
type input "coke"
click at [343, 117] on div "Coke Ave." at bounding box center [376, 116] width 180 height 16
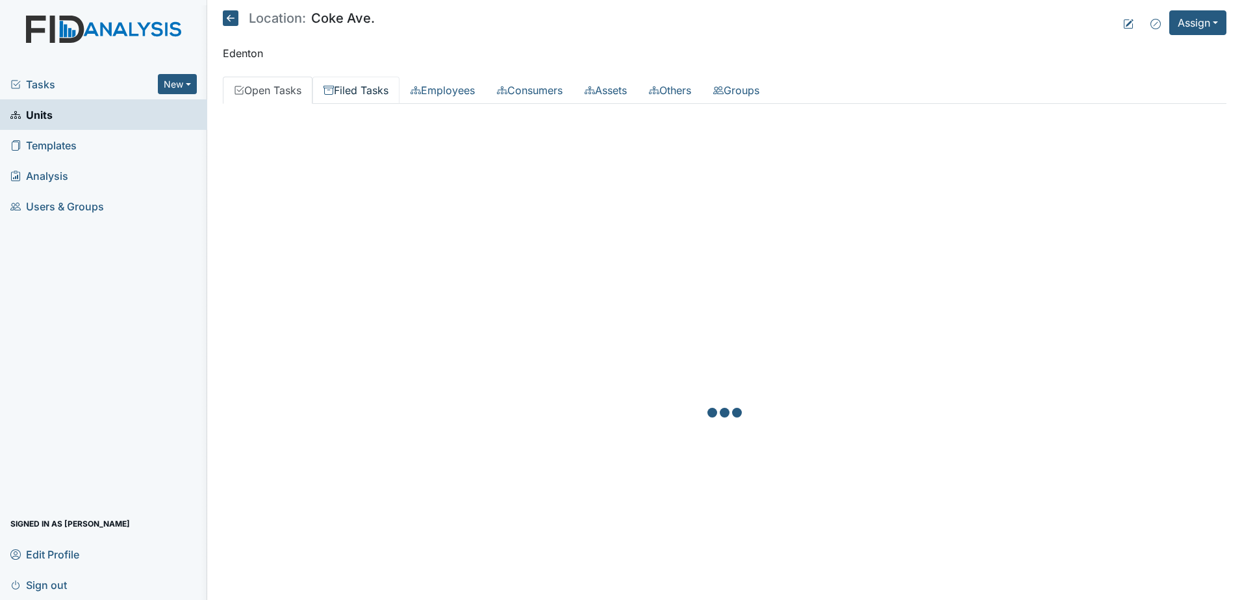
click at [396, 84] on link "Filed Tasks" at bounding box center [355, 90] width 87 height 27
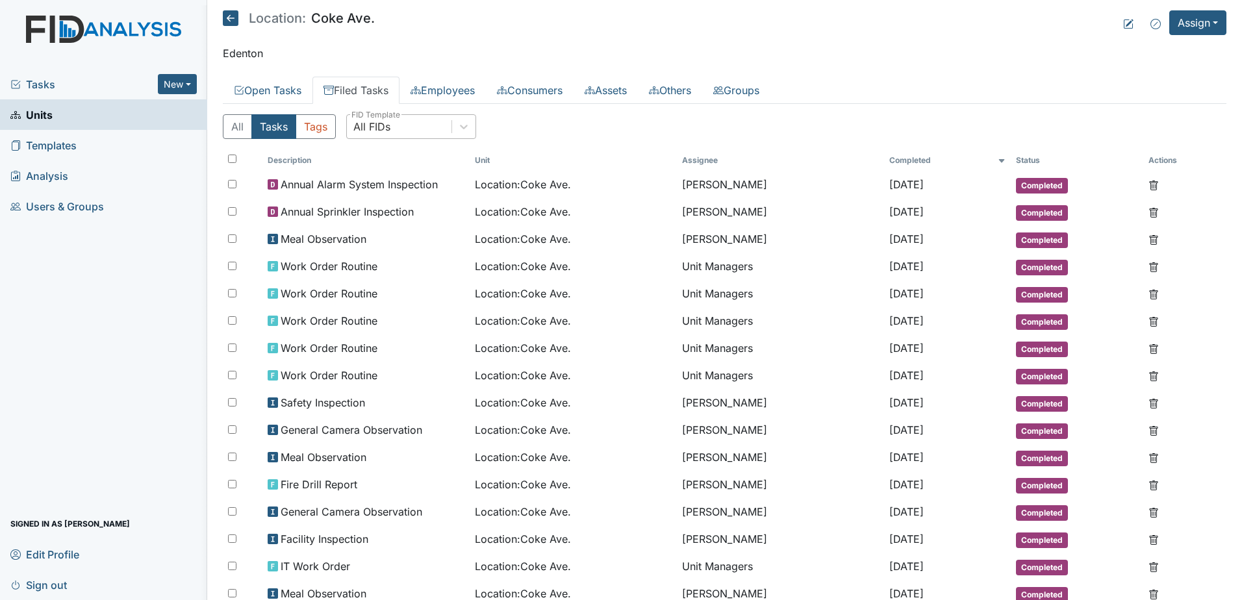
click at [429, 137] on div "All FIDs" at bounding box center [399, 126] width 105 height 23
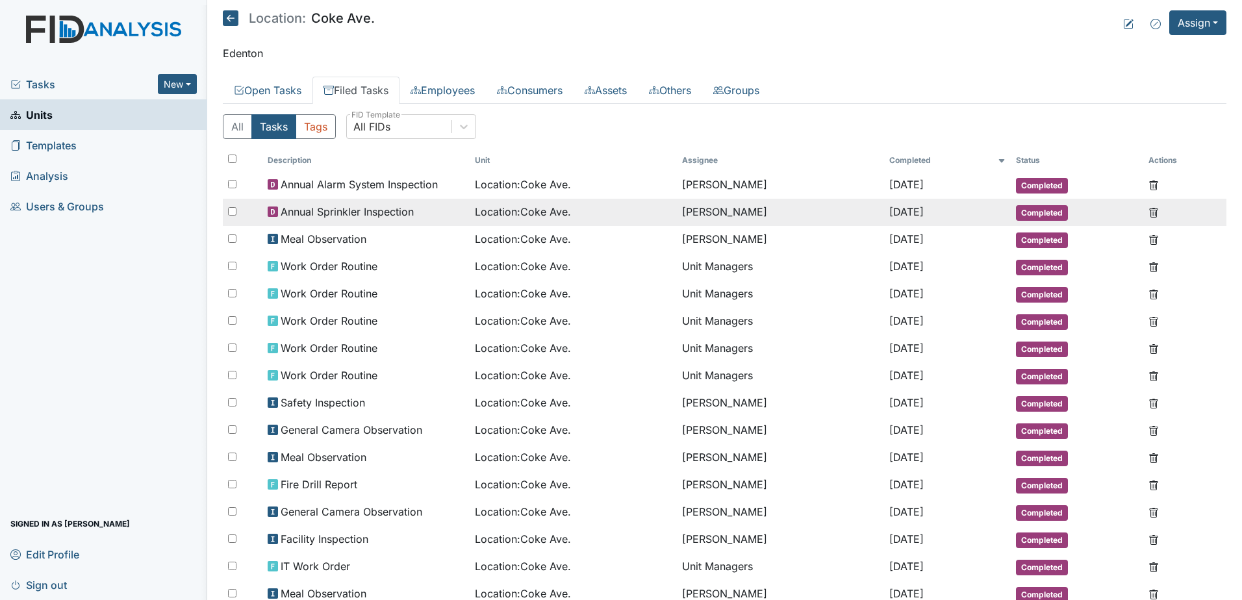
click at [377, 203] on td "Annual Sprinkler Inspection" at bounding box center [365, 212] width 207 height 27
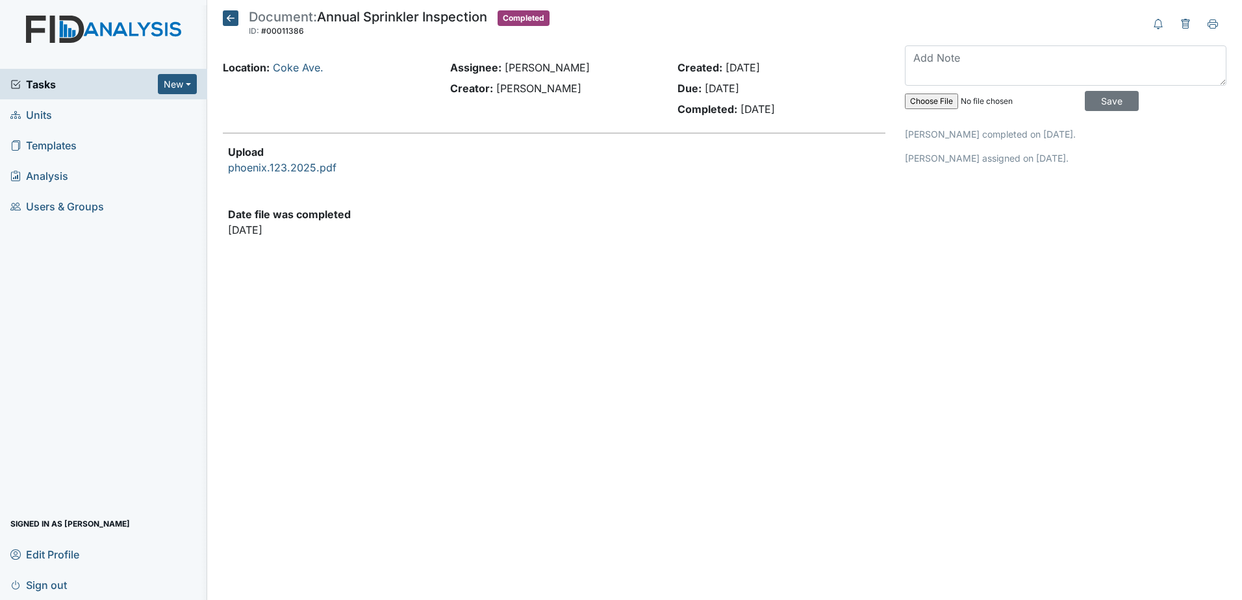
click at [223, 16] on icon at bounding box center [231, 18] width 16 height 16
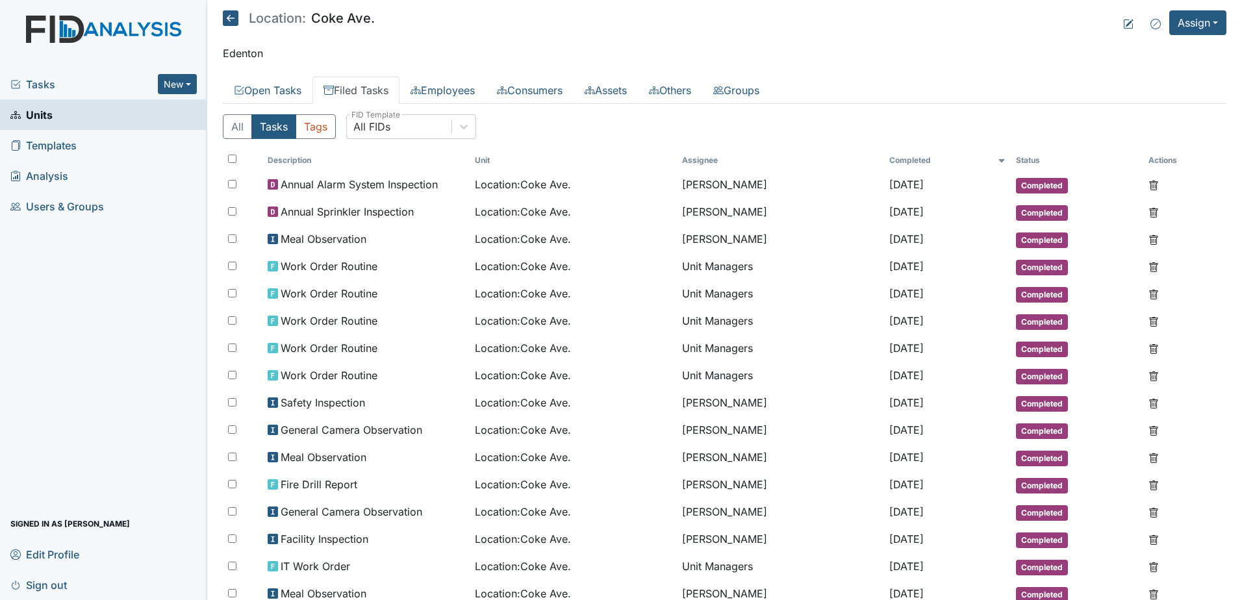
click at [110, 93] on div "Tasks New Form Inspection Document Bundle" at bounding box center [103, 84] width 207 height 31
click at [111, 88] on span "Tasks" at bounding box center [83, 85] width 147 height 16
